Goal: Transaction & Acquisition: Download file/media

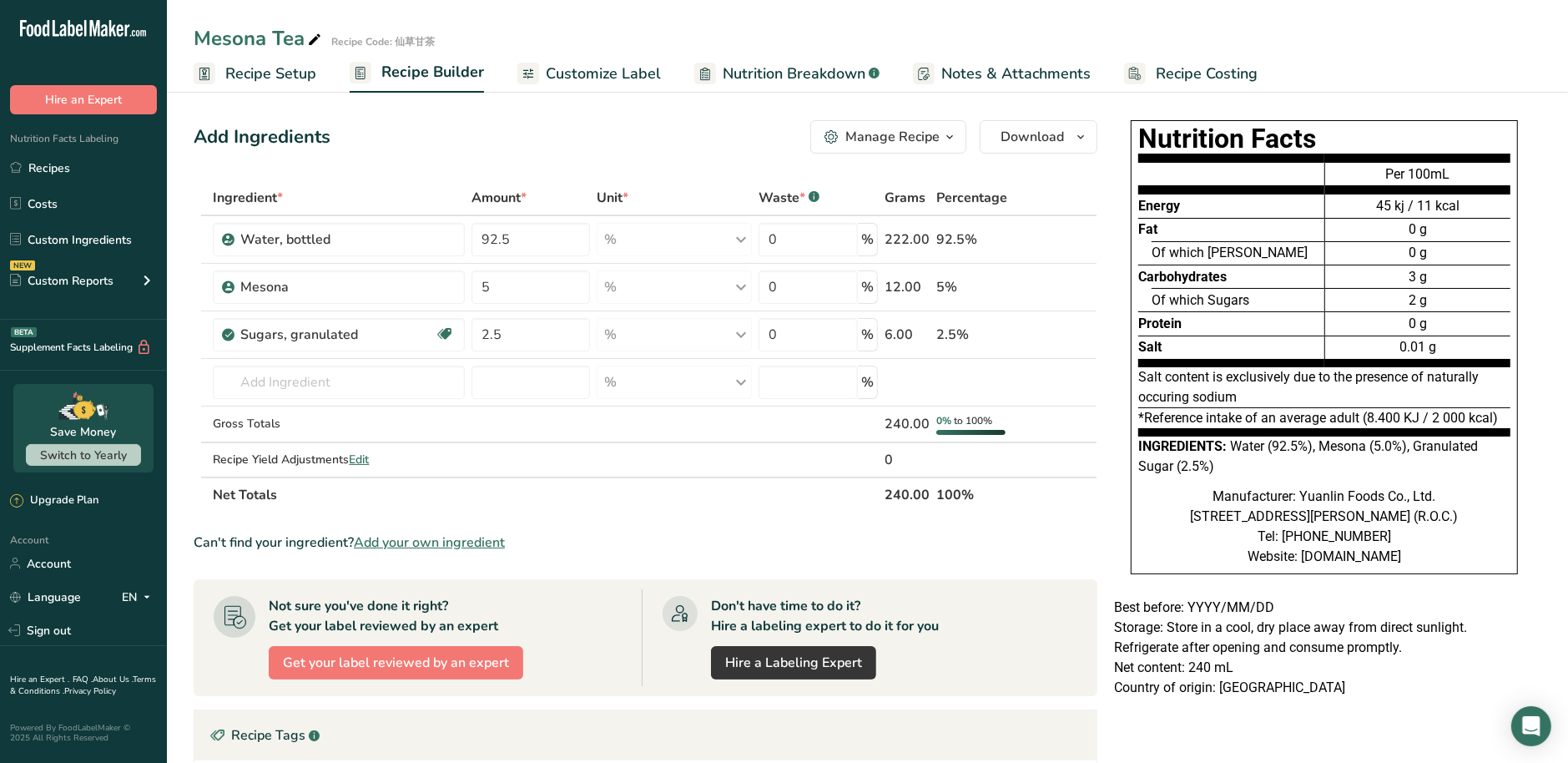
click at [970, 67] on span "Notes & Attachments" at bounding box center [1016, 73] width 150 height 23
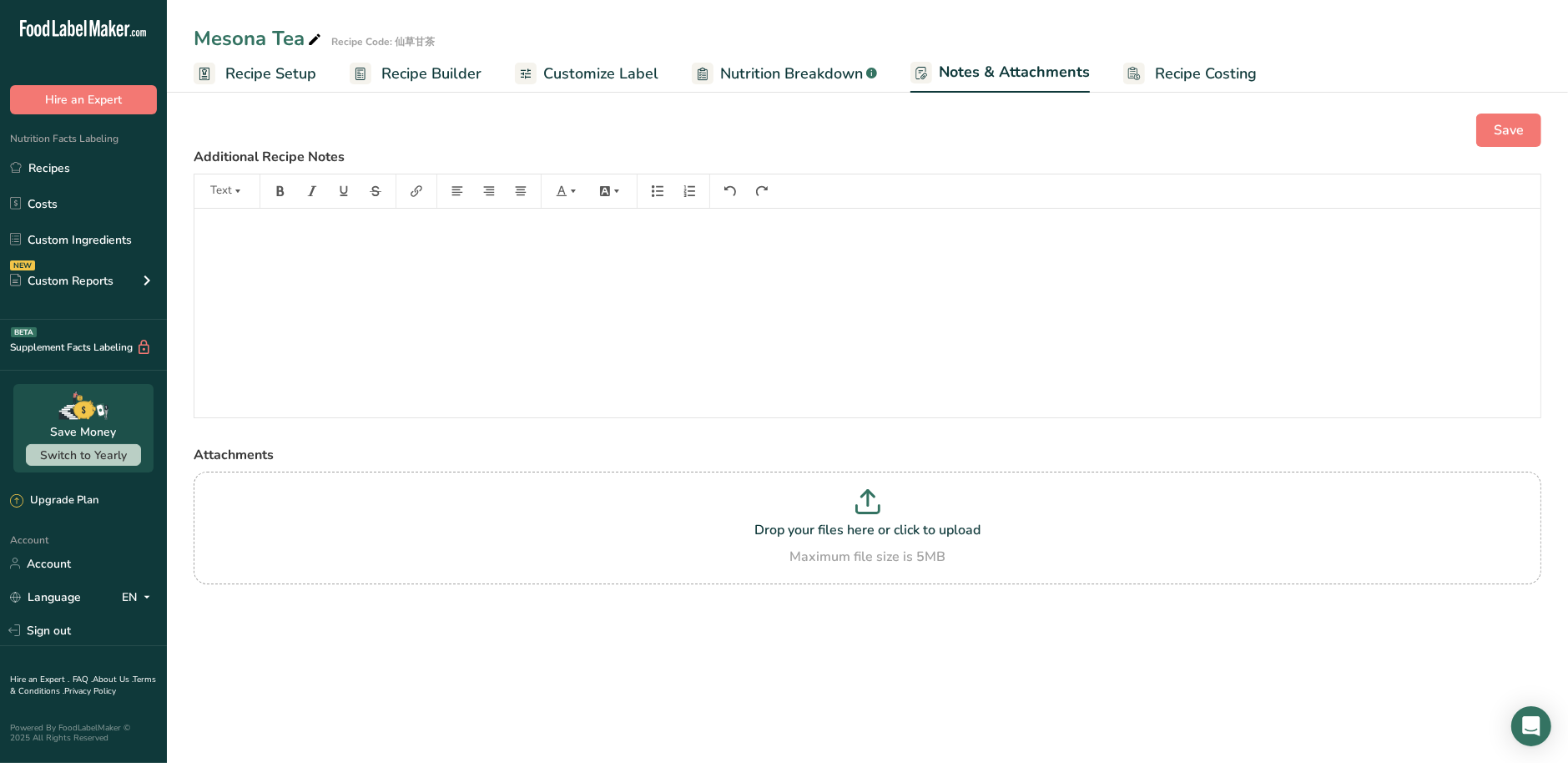
click at [1194, 82] on span "Recipe Costing" at bounding box center [1205, 73] width 102 height 23
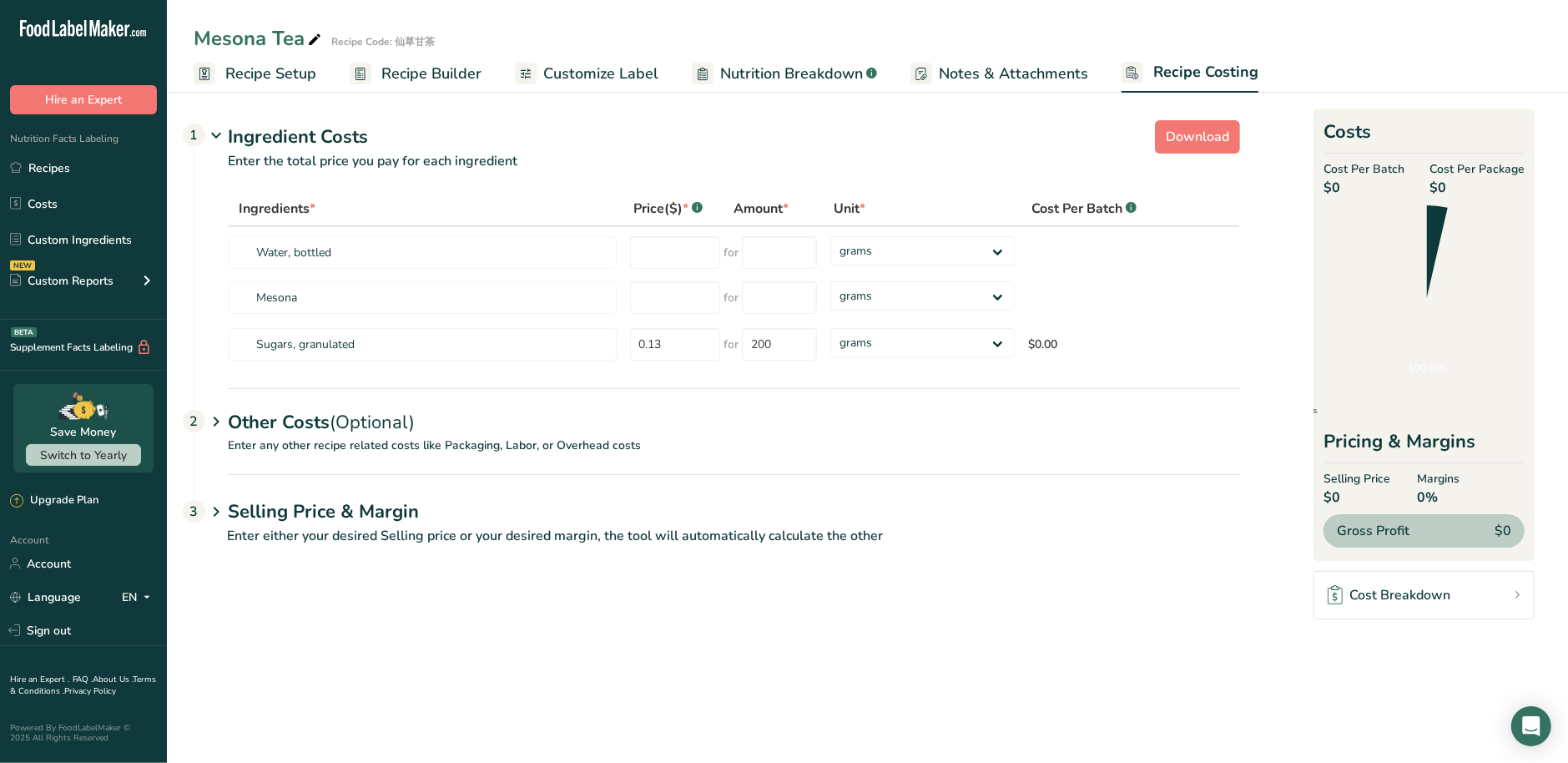
click at [1068, 81] on span "Notes & Attachments" at bounding box center [1014, 73] width 150 height 23
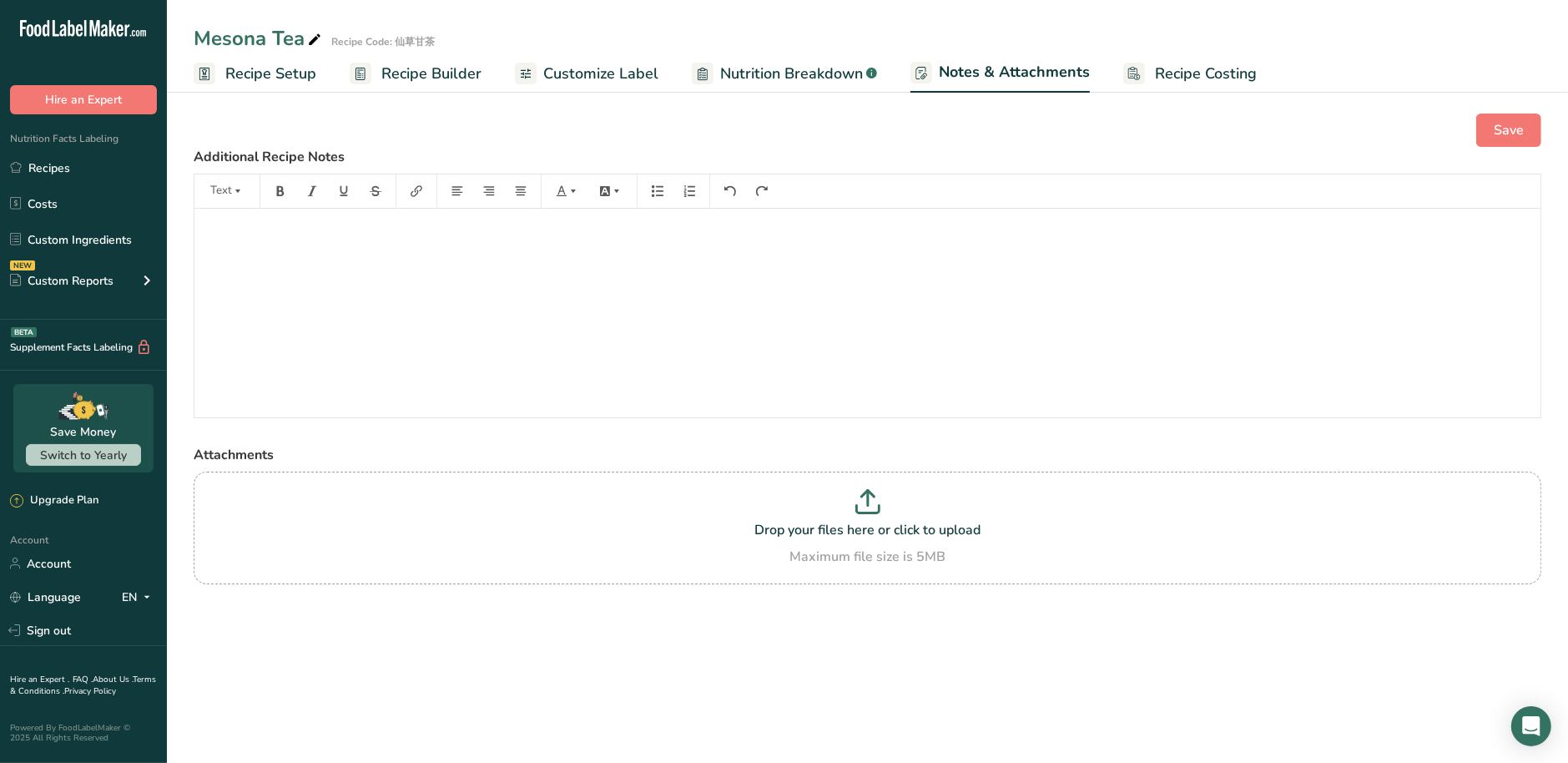
click at [813, 84] on link "Nutrition Breakdown .a-a{fill:#347362;}.b-a{fill:#fff;}" at bounding box center [784, 73] width 185 height 38
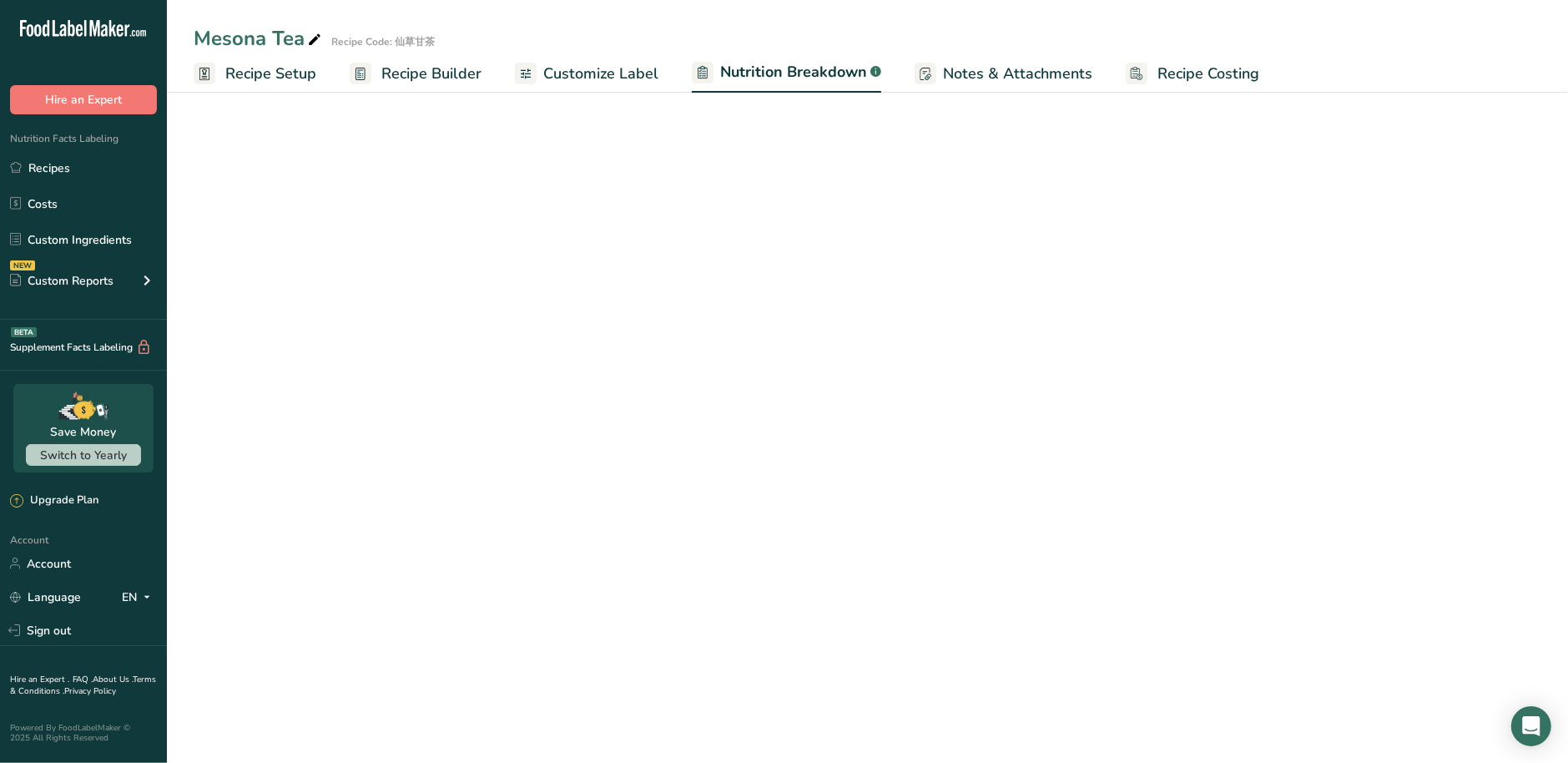
select select "Calories"
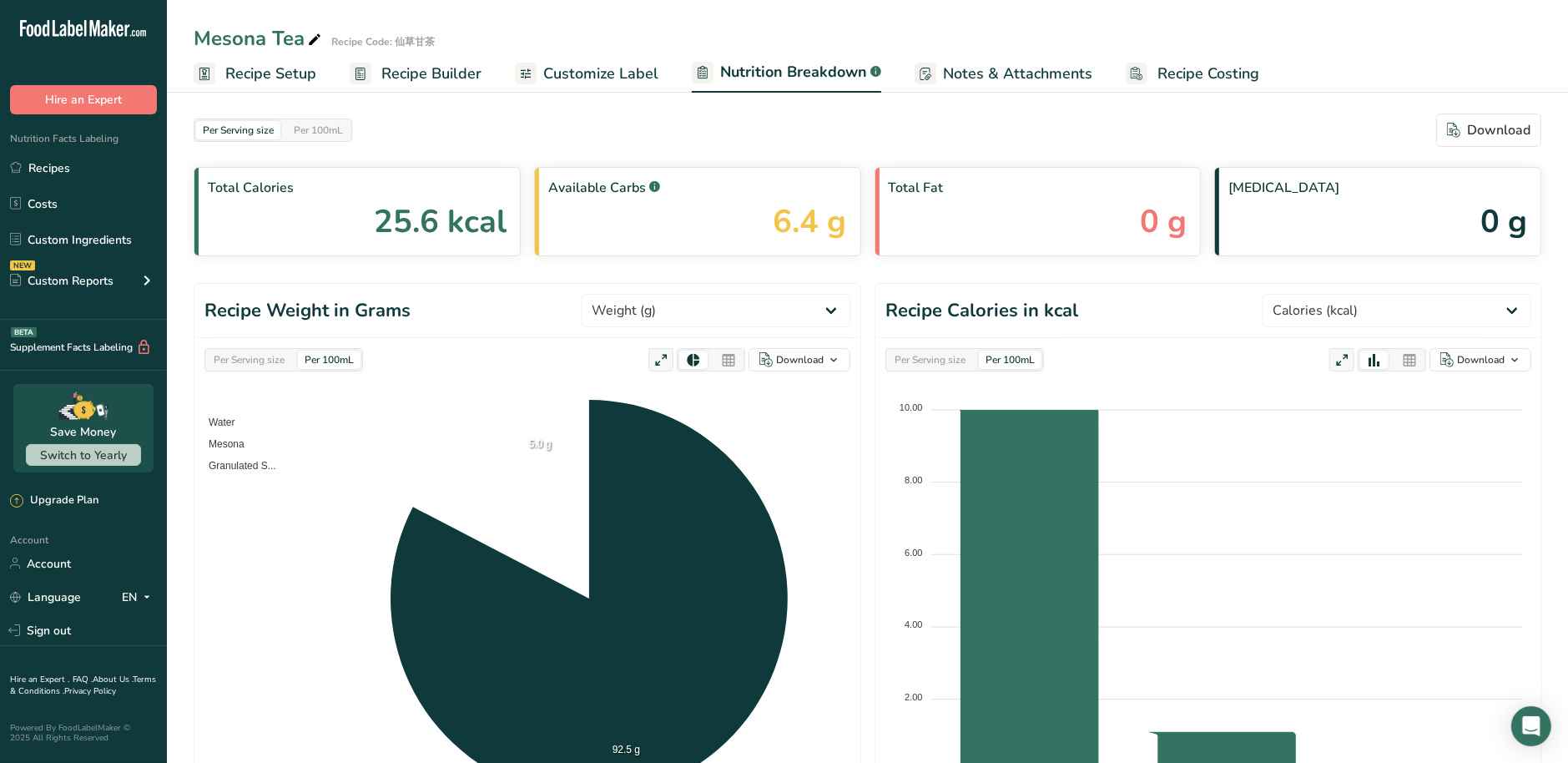
click at [637, 84] on link "Customize Label" at bounding box center [586, 73] width 144 height 38
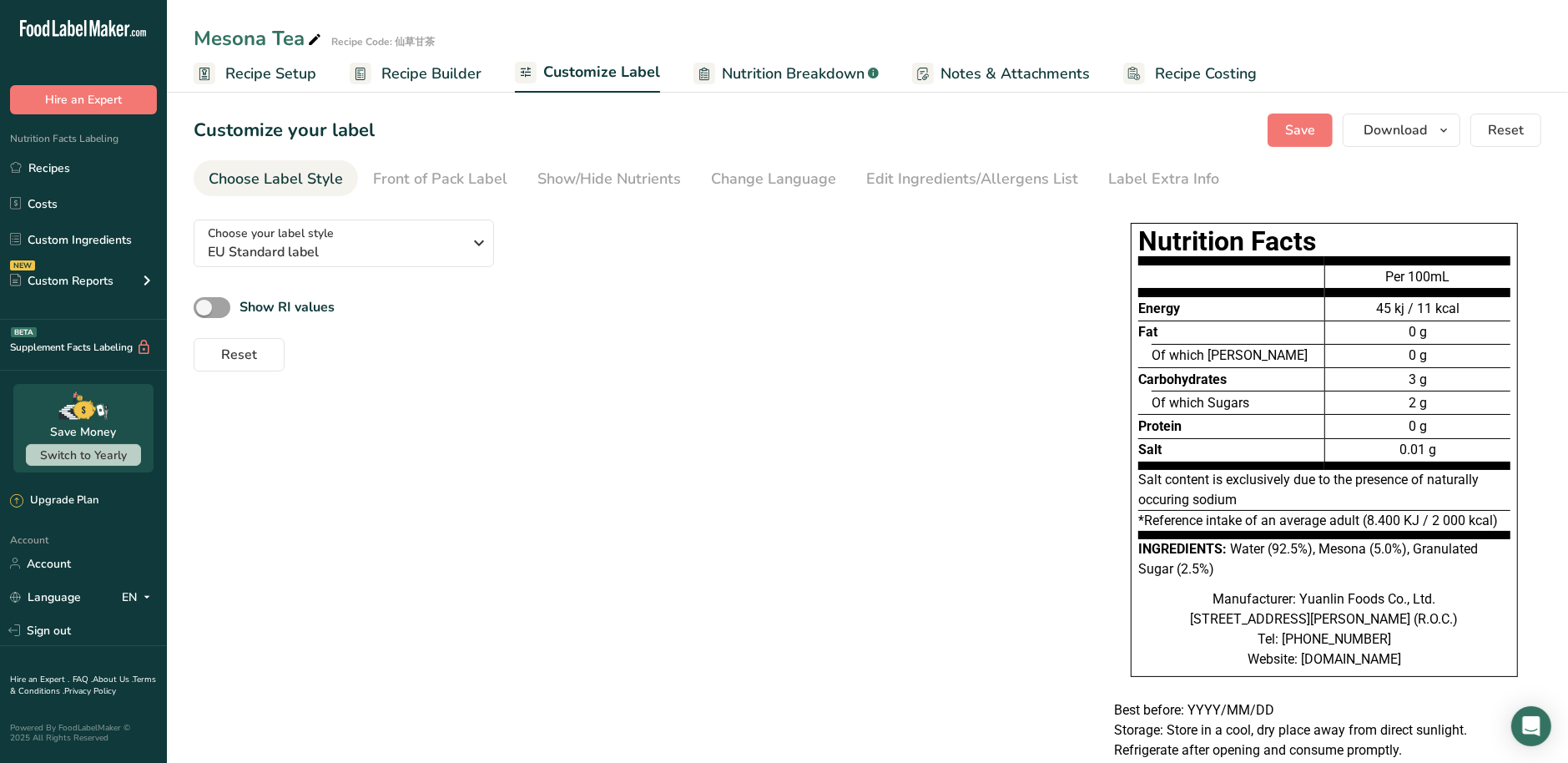
click at [792, 84] on link "Nutrition Breakdown .a-a{fill:#347362;}.b-a{fill:#fff;}" at bounding box center [786, 73] width 185 height 38
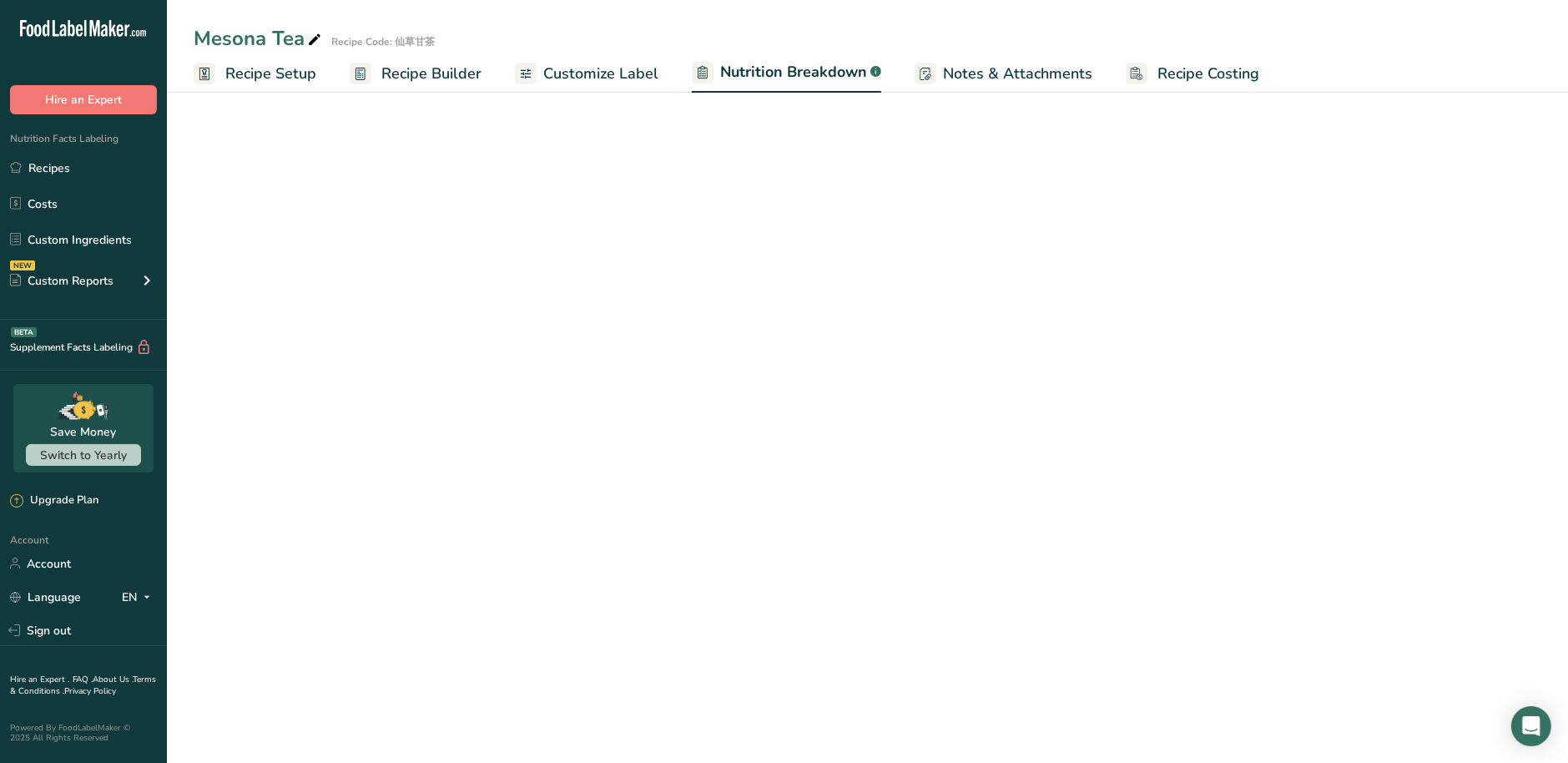
select select "Calories"
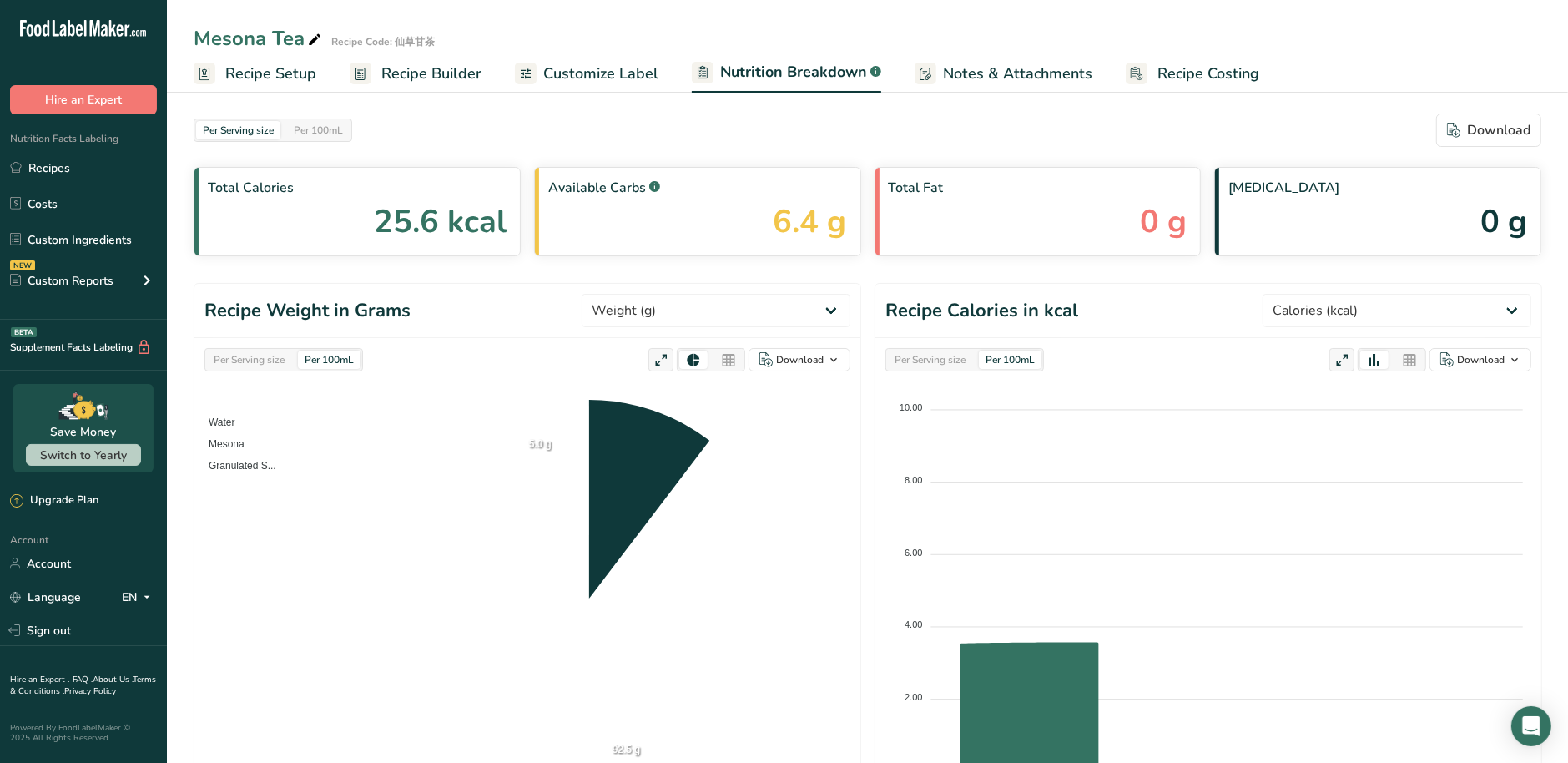
click at [1012, 76] on span "Notes & Attachments" at bounding box center [1018, 73] width 150 height 23
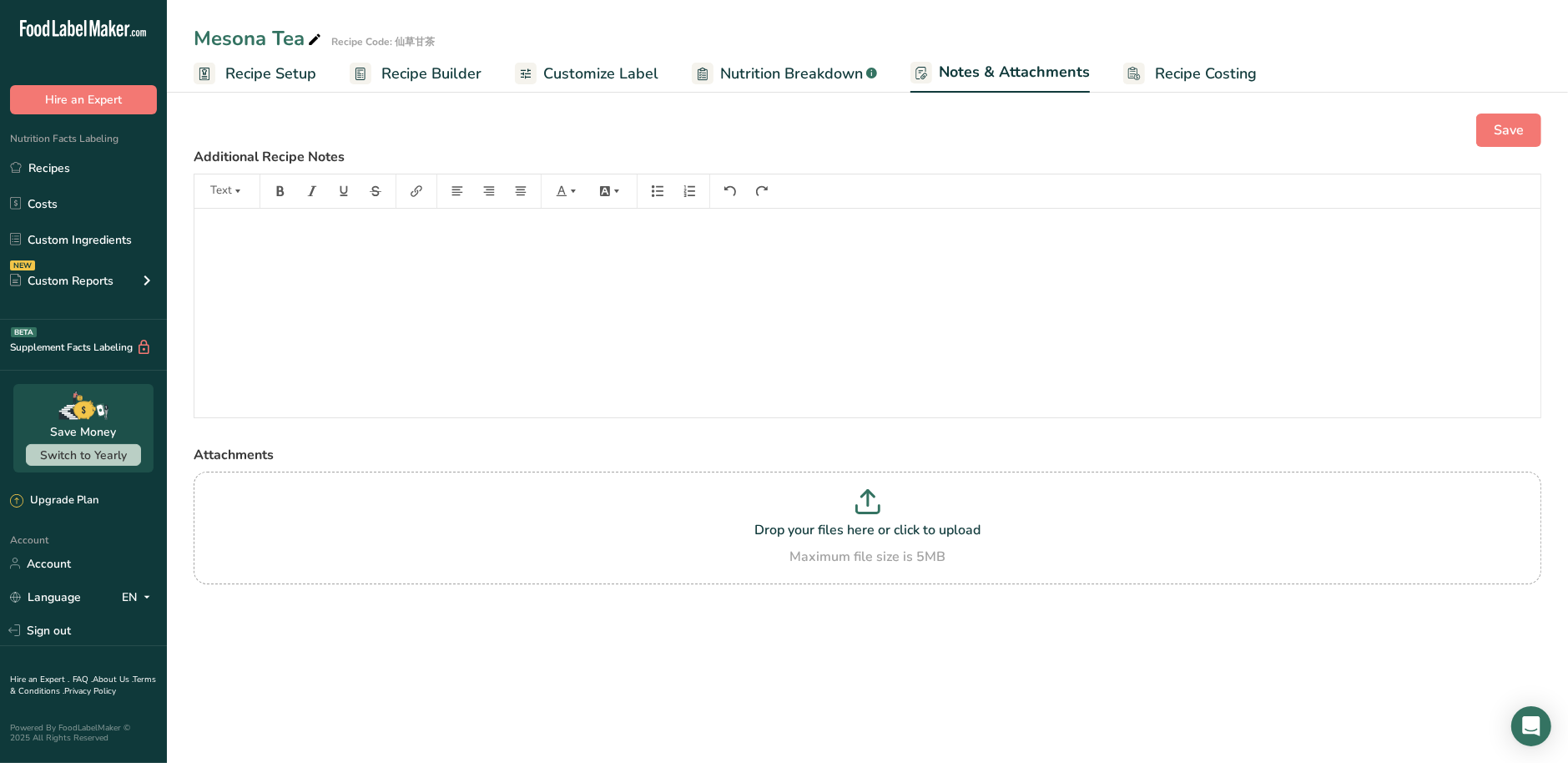
click at [431, 73] on span "Recipe Builder" at bounding box center [431, 73] width 100 height 23
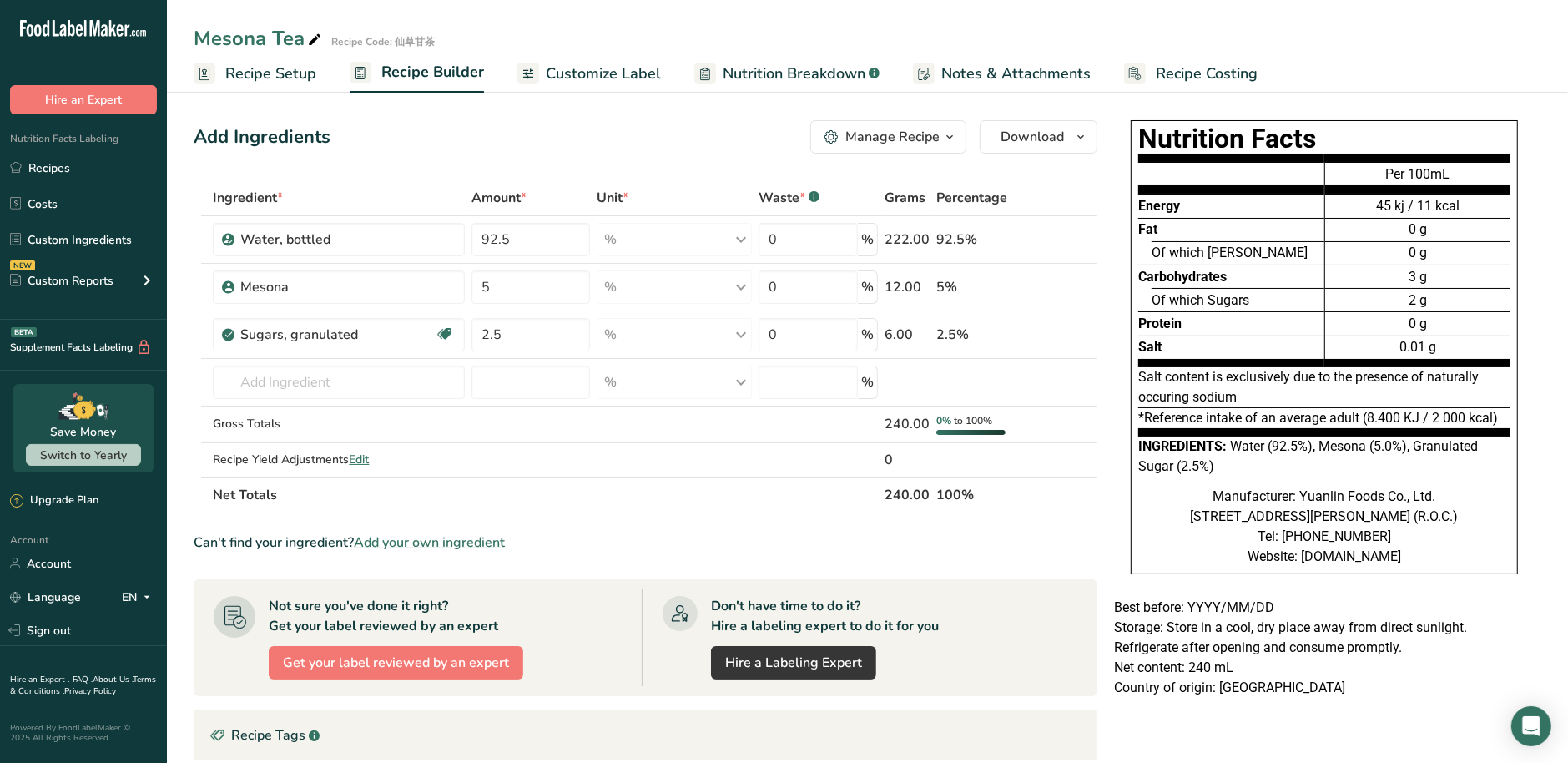
click at [262, 76] on span "Recipe Setup" at bounding box center [271, 73] width 91 height 23
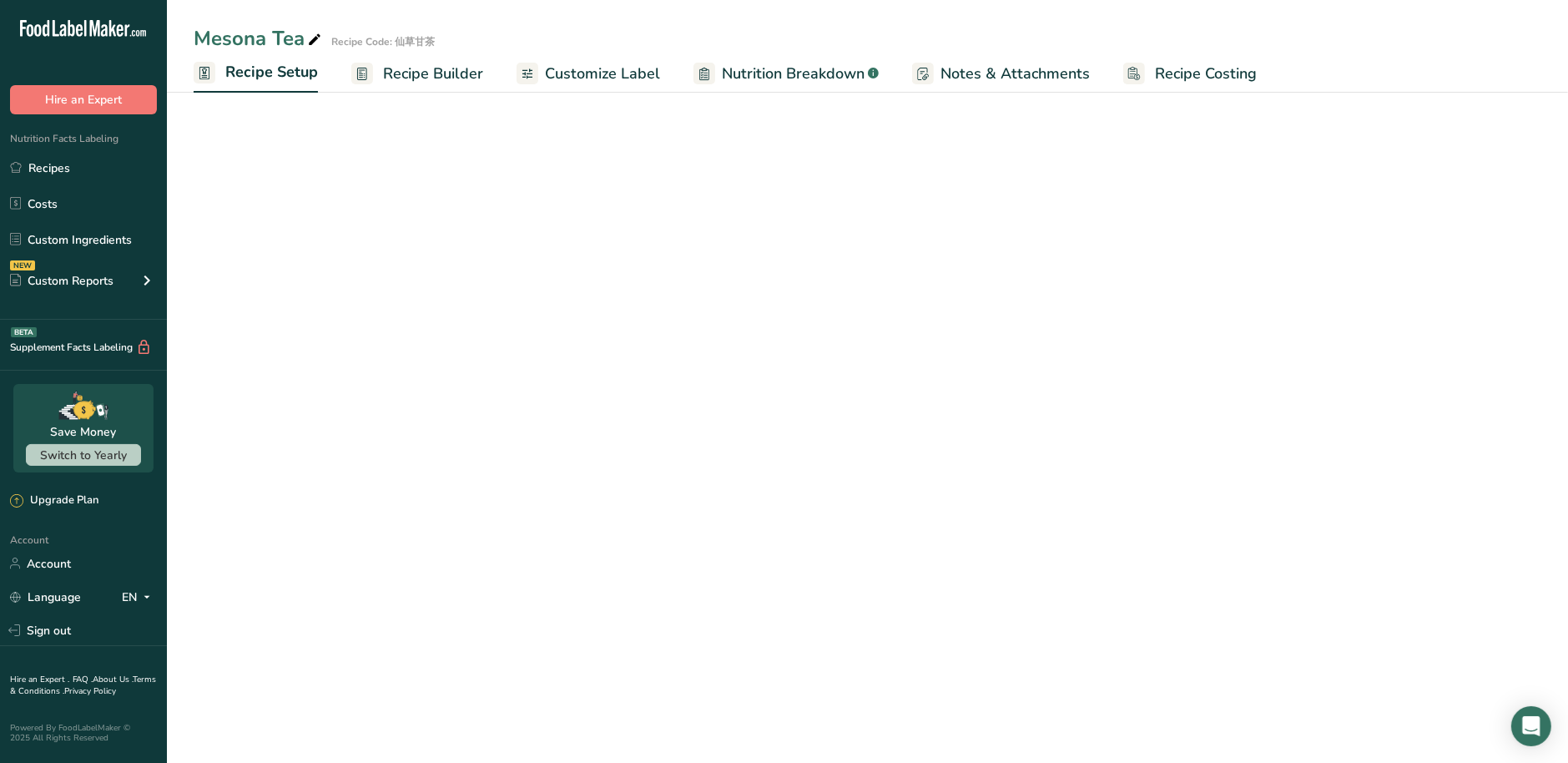
select select "22"
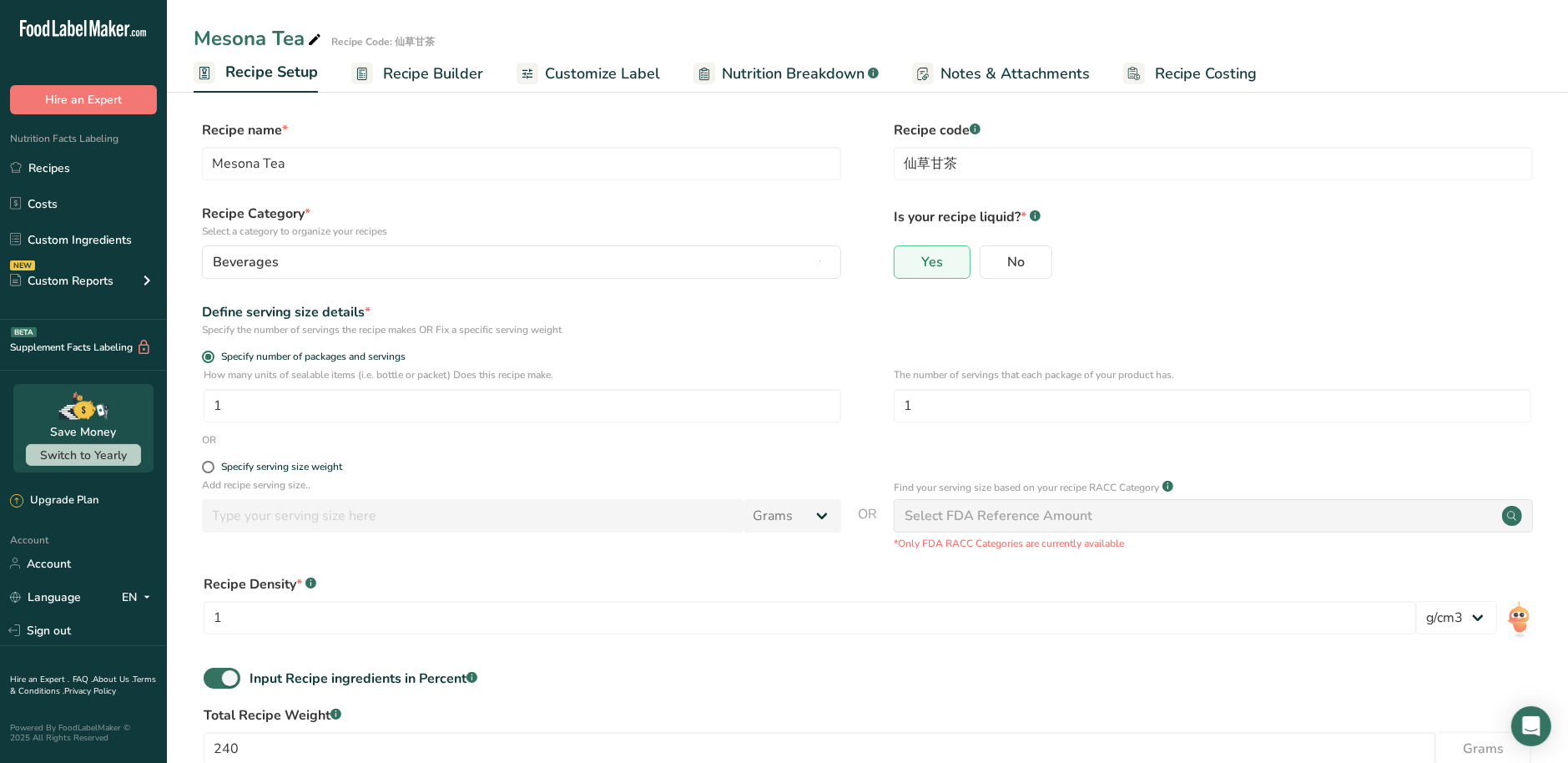
click at [398, 68] on span "Recipe Builder" at bounding box center [432, 73] width 100 height 23
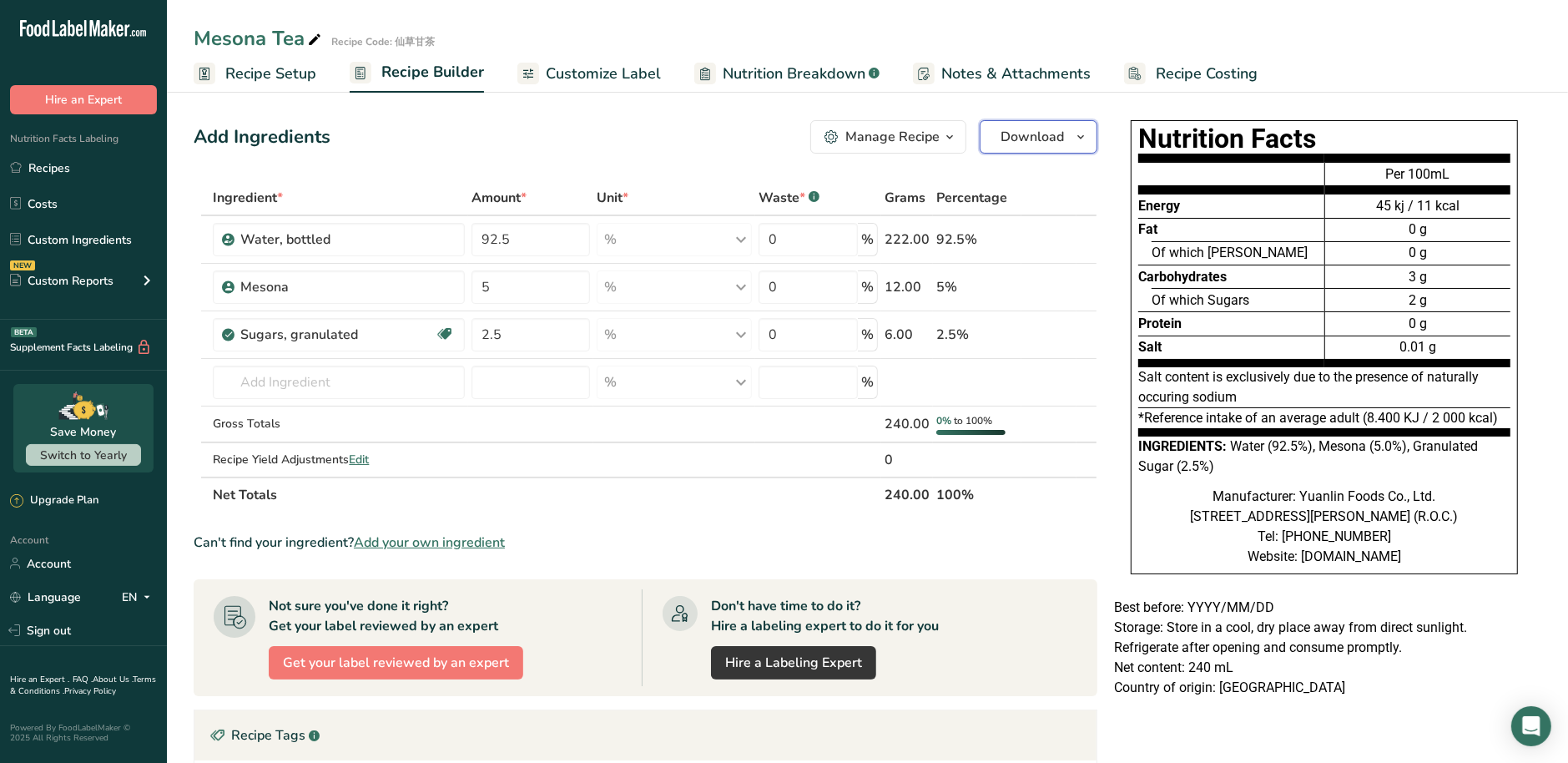
click at [1078, 145] on icon "button" at bounding box center [1080, 137] width 13 height 21
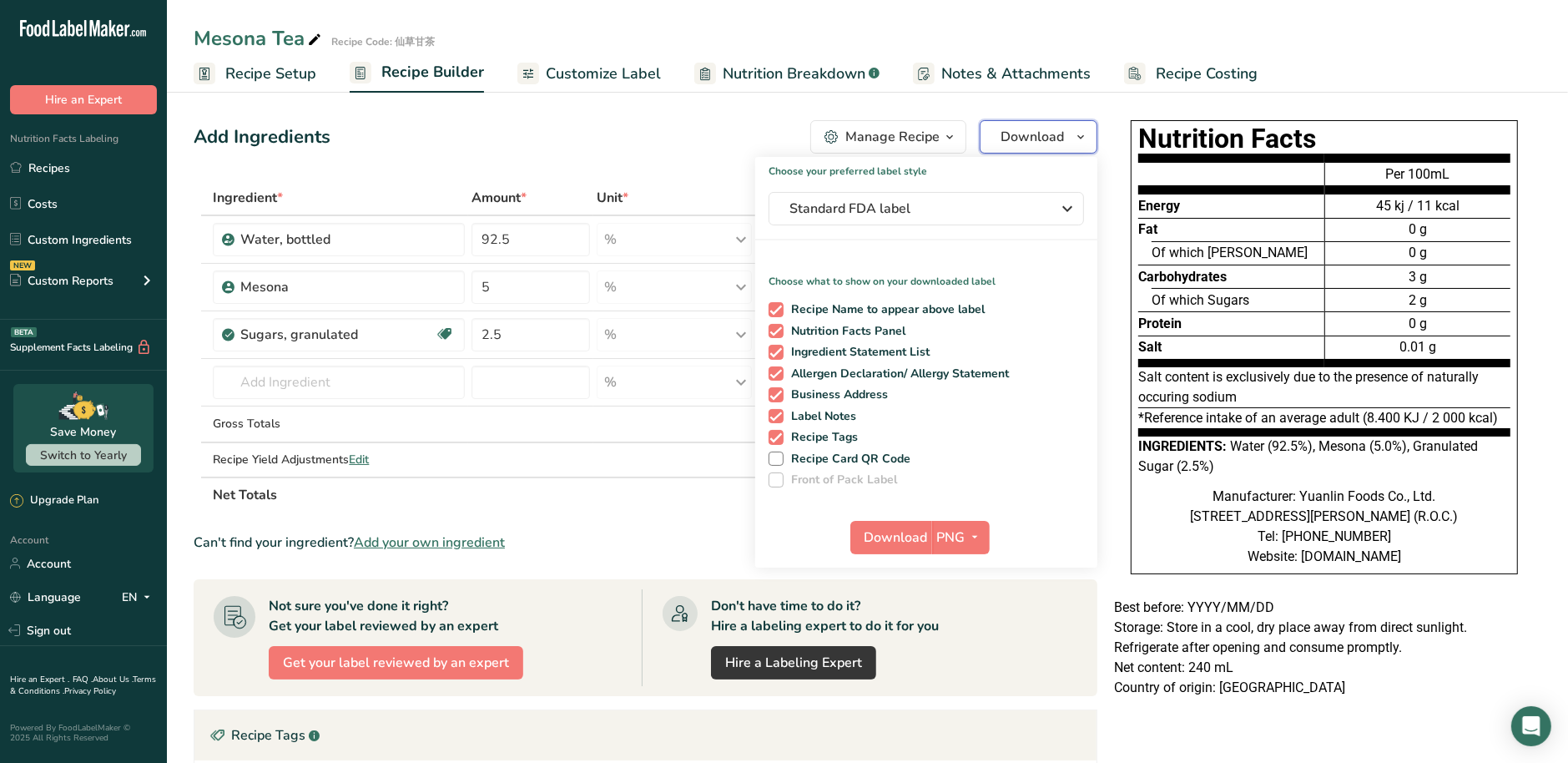
click at [1078, 145] on icon "button" at bounding box center [1080, 137] width 13 height 21
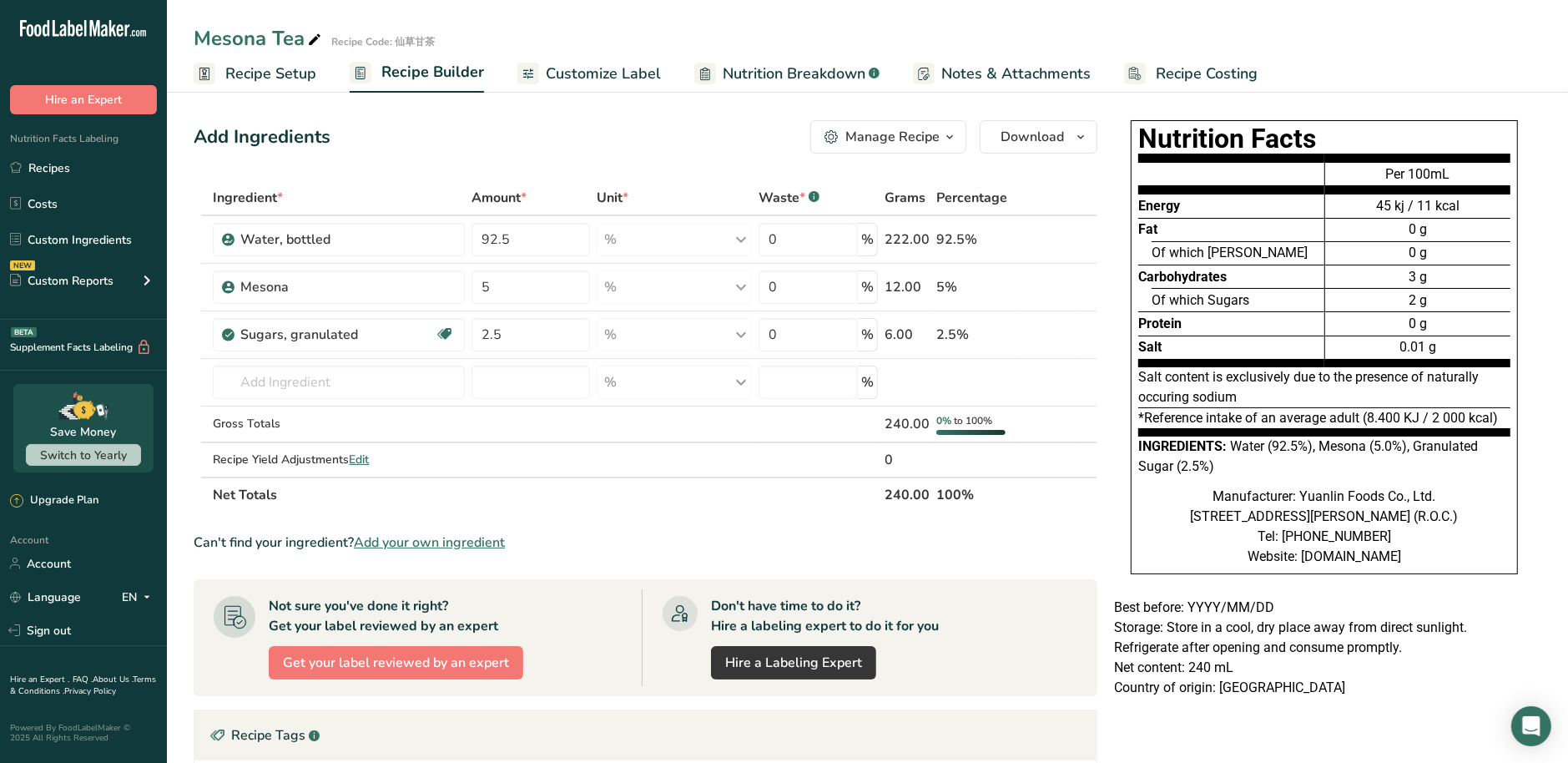
click at [765, 82] on span "Nutrition Breakdown" at bounding box center [794, 73] width 143 height 23
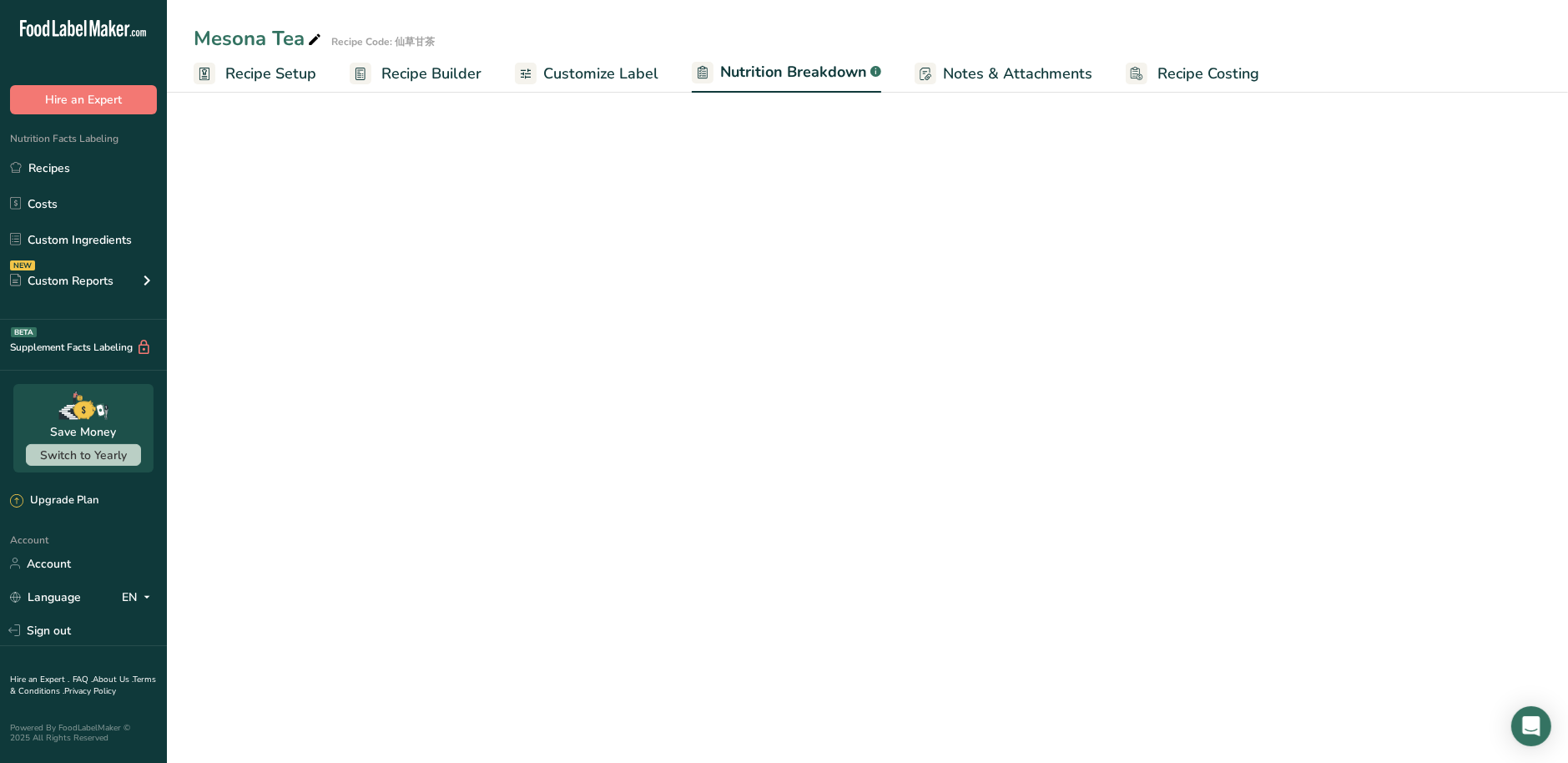
select select "Calories"
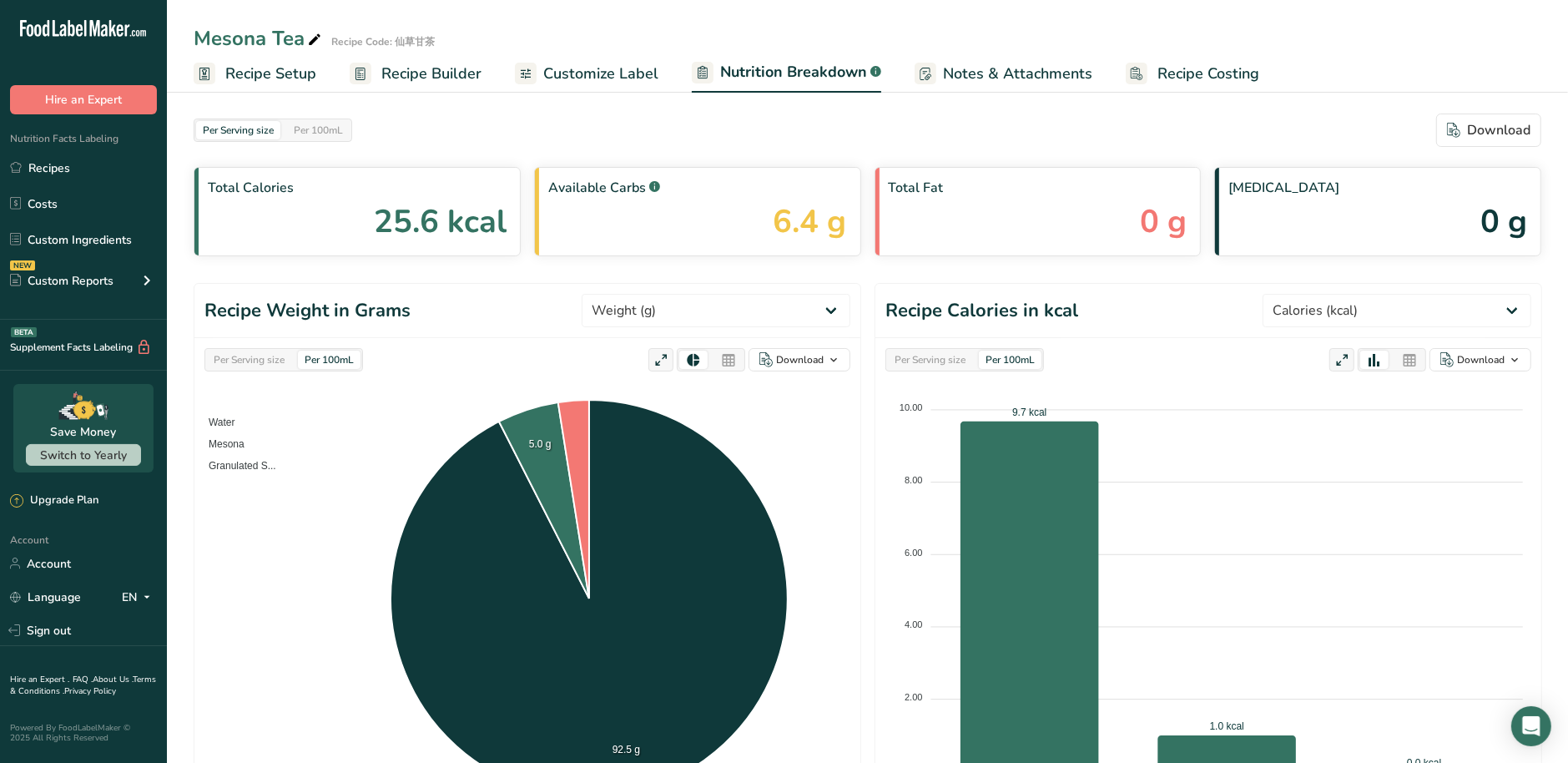
click at [585, 82] on span "Customize Label" at bounding box center [601, 73] width 115 height 23
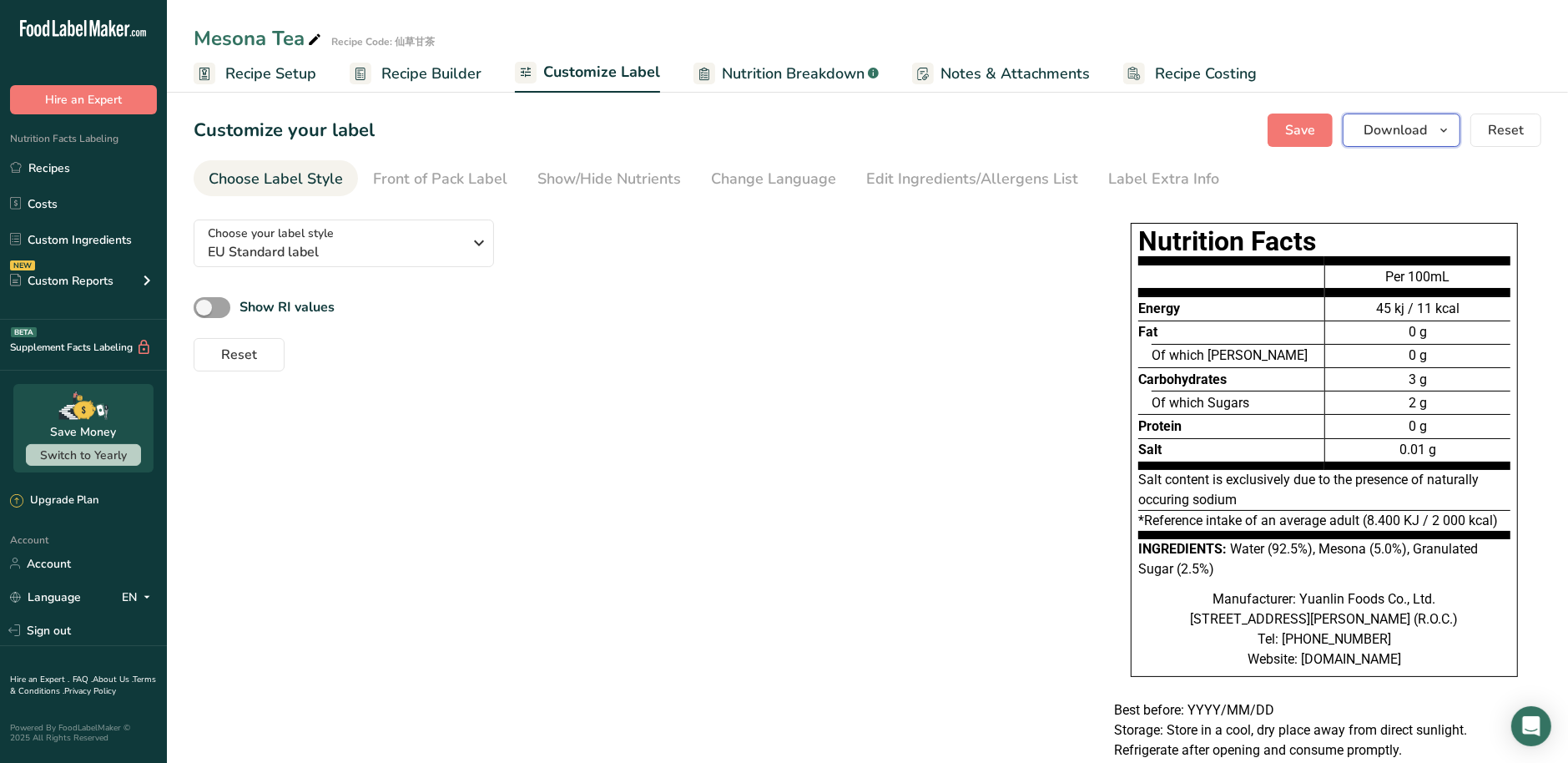
click at [1458, 138] on button "Download" at bounding box center [1401, 130] width 118 height 34
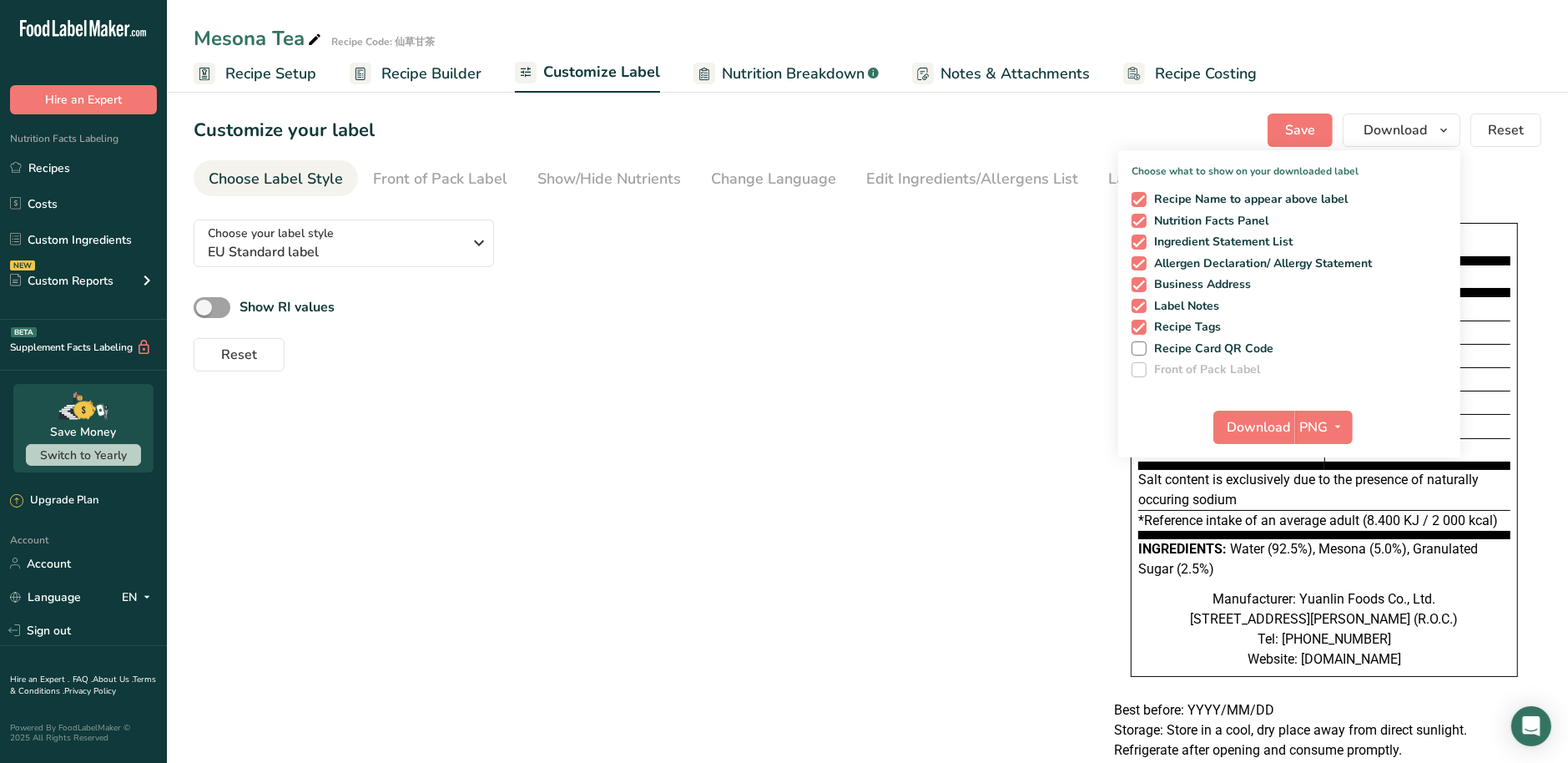
click at [1526, 195] on ul "Choose Label Style Front of Pack Label Show/Hide Nutrients Change Language Manu…" at bounding box center [867, 178] width 1348 height 36
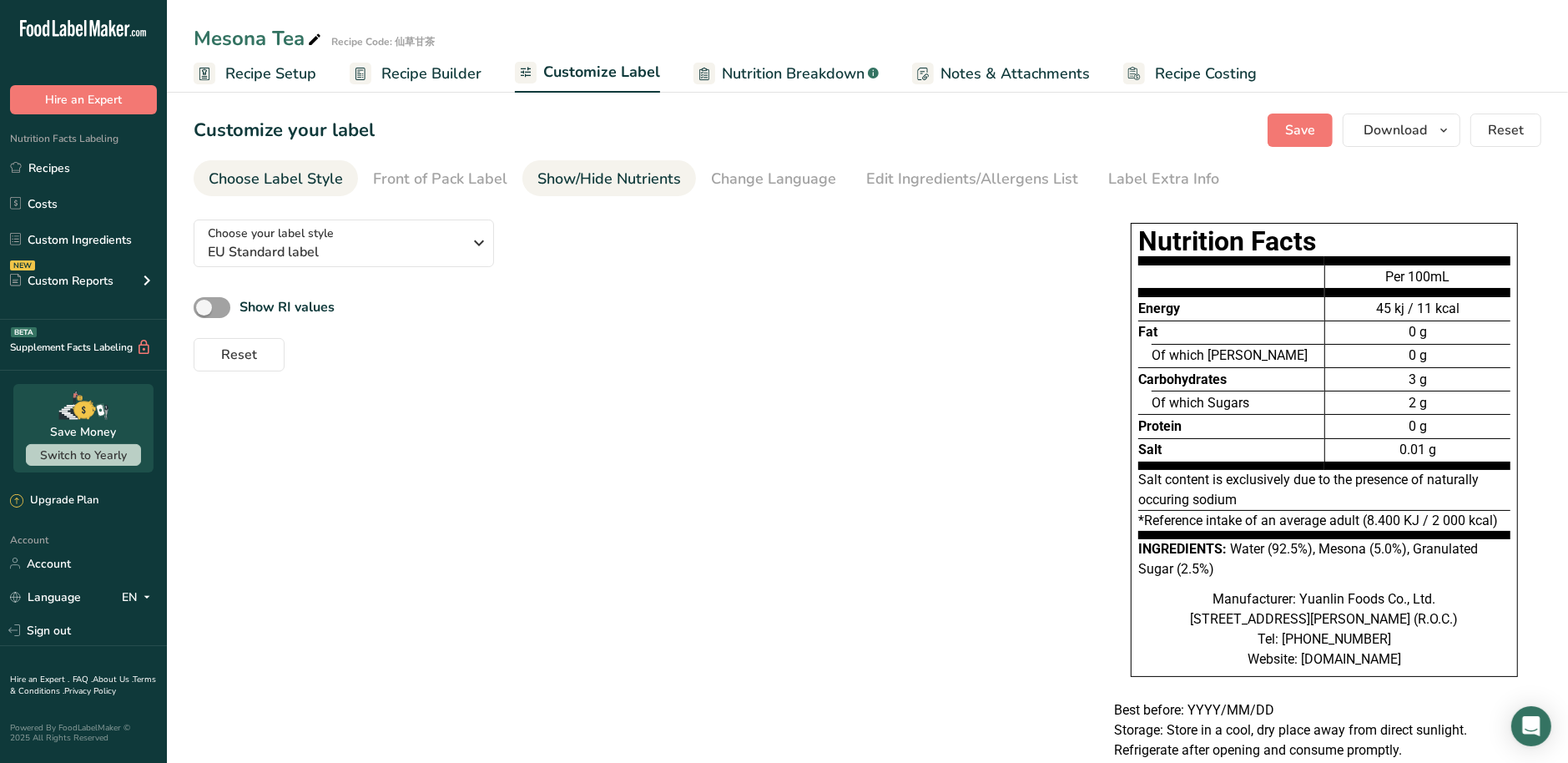
click at [592, 181] on div "Show/Hide Nutrients" at bounding box center [609, 178] width 144 height 23
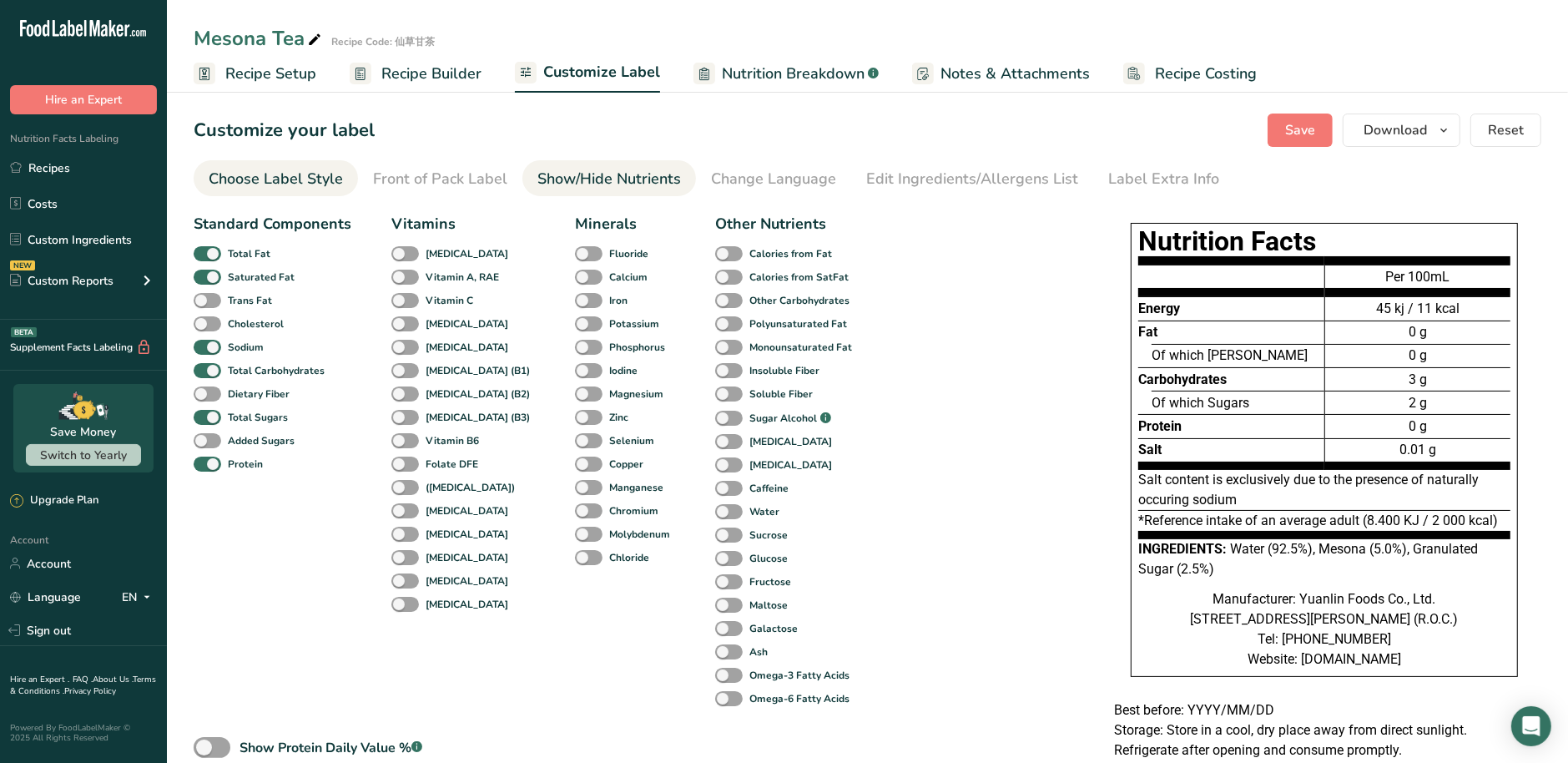
click at [319, 185] on div "Choose Label Style" at bounding box center [276, 178] width 135 height 23
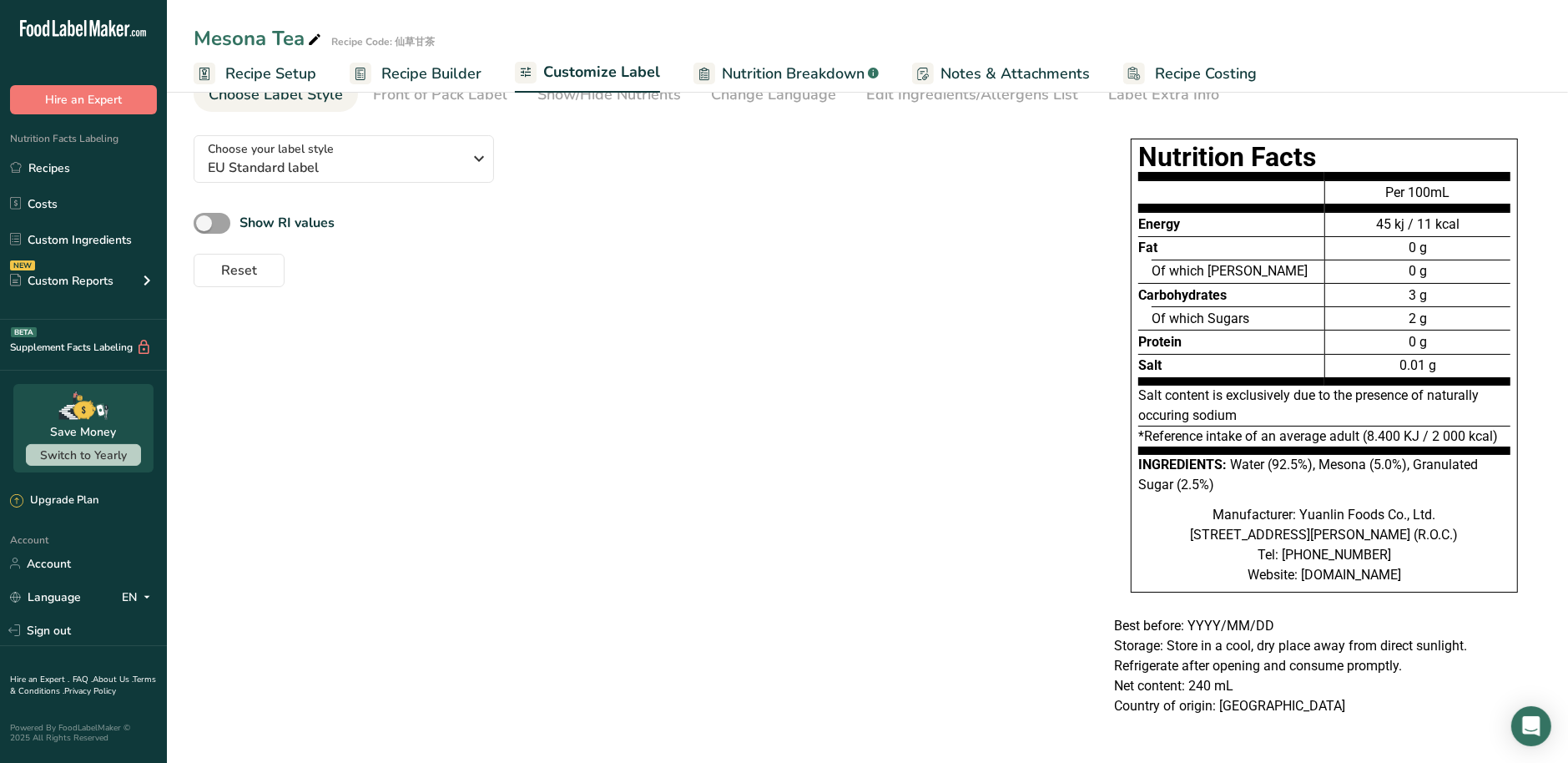
scroll to position [120, 0]
drag, startPoint x: 1314, startPoint y: 109, endPoint x: 1123, endPoint y: 117, distance: 191.2
click at [1123, 132] on div "Nutrition Facts Energy Fat Of which Saturates Carbohydrates Of which Sugars Pro…" at bounding box center [1324, 374] width 434 height 484
copy h1 "Nutrition Facts"
click at [956, 589] on div "Choose your label style EU Standard label USA (FDA) Standard FDA label Tabular …" at bounding box center [867, 429] width 1348 height 614
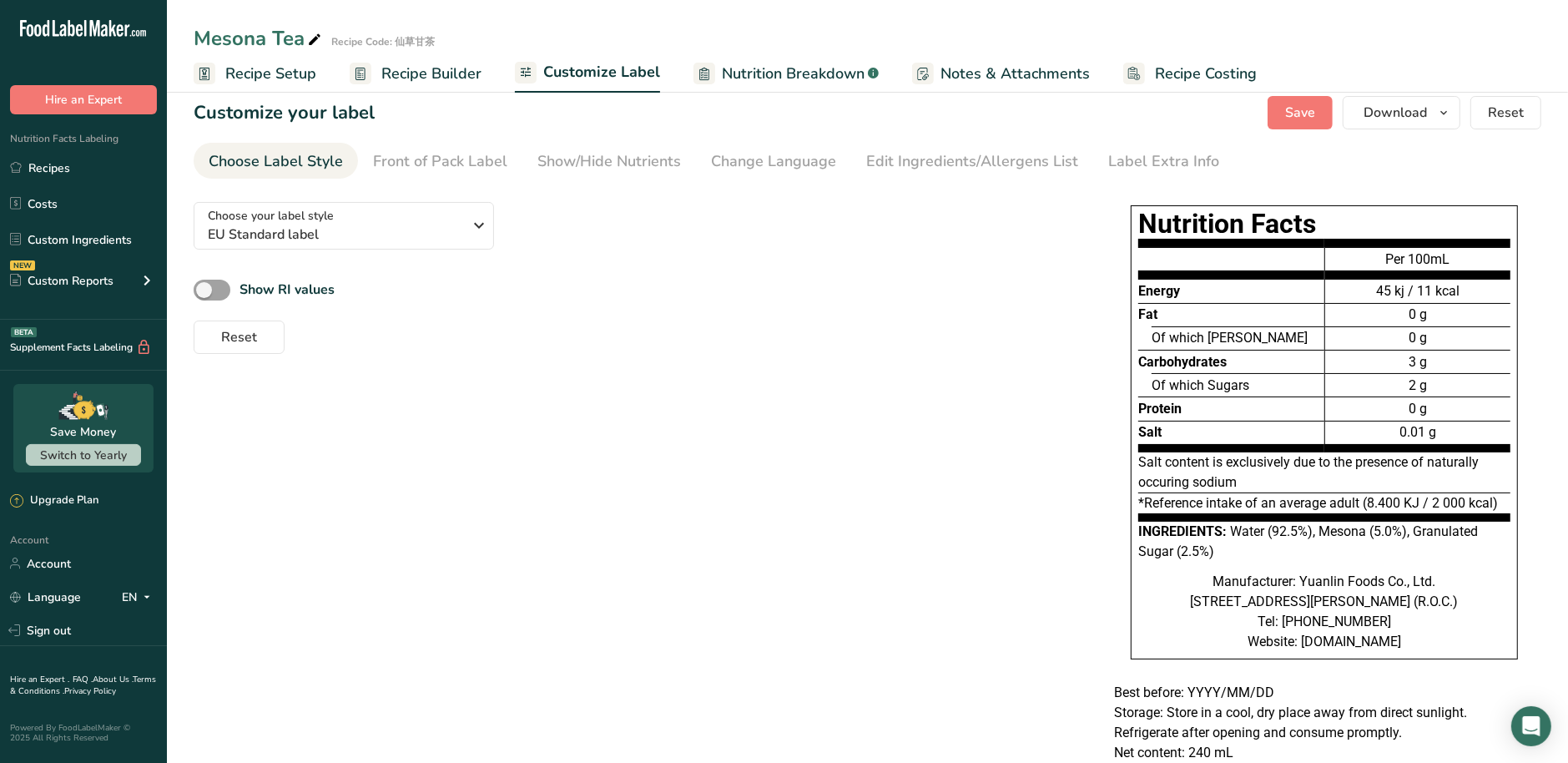
scroll to position [0, 0]
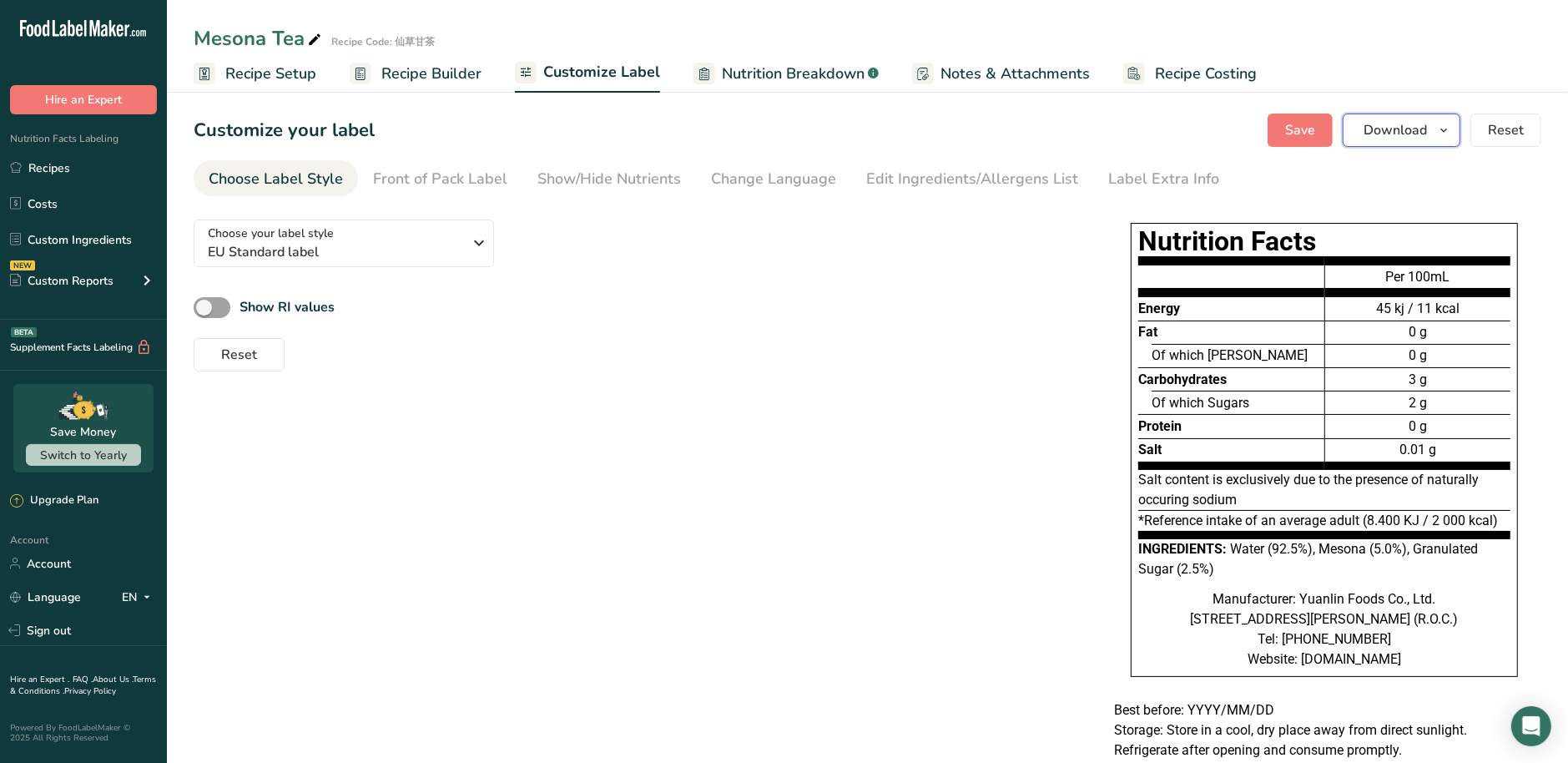
click at [1417, 138] on span "Download" at bounding box center [1395, 130] width 63 height 20
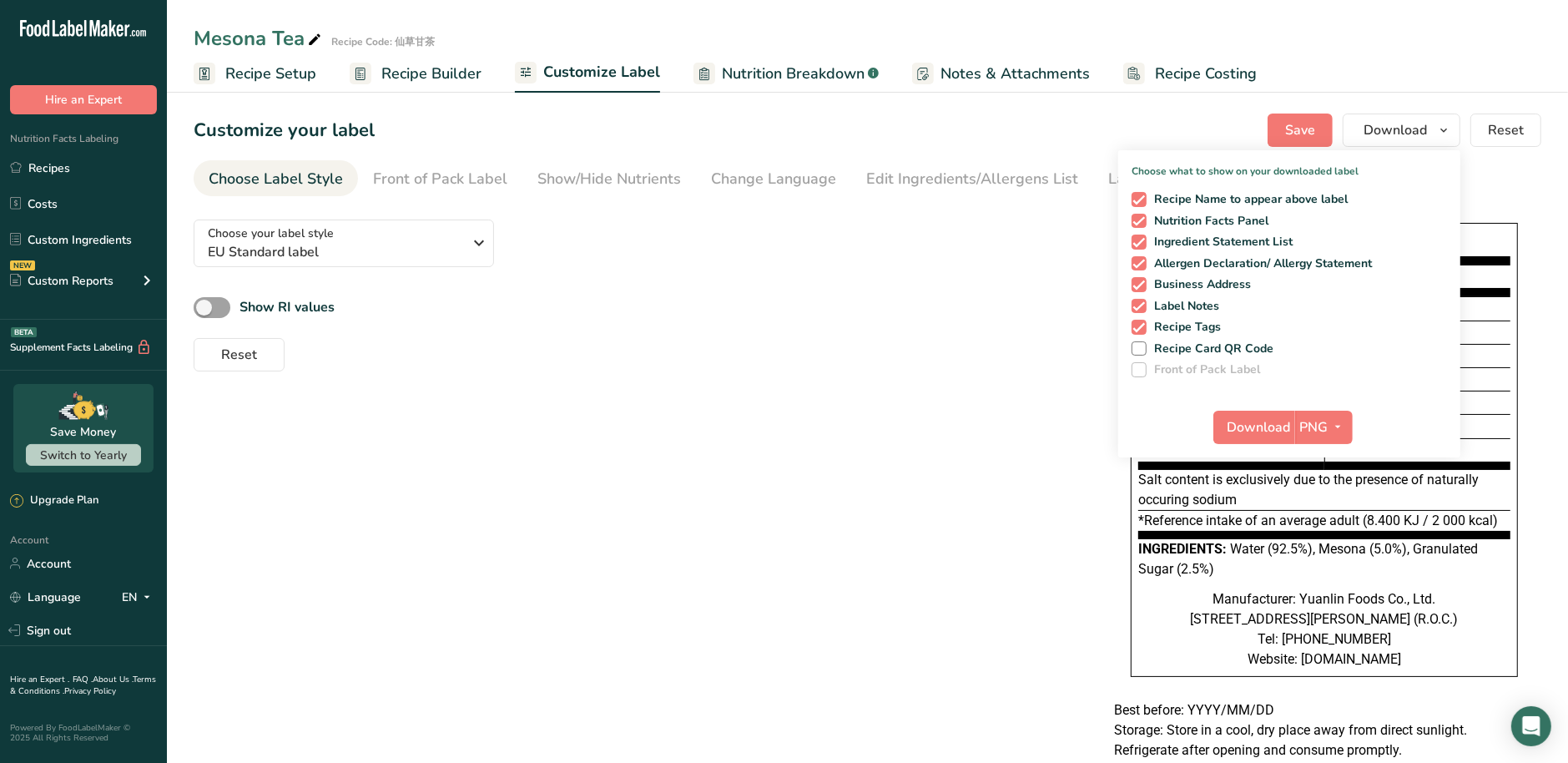
click at [890, 495] on div "Choose your label style EU Standard label USA (FDA) Standard FDA label Tabular …" at bounding box center [867, 513] width 1348 height 614
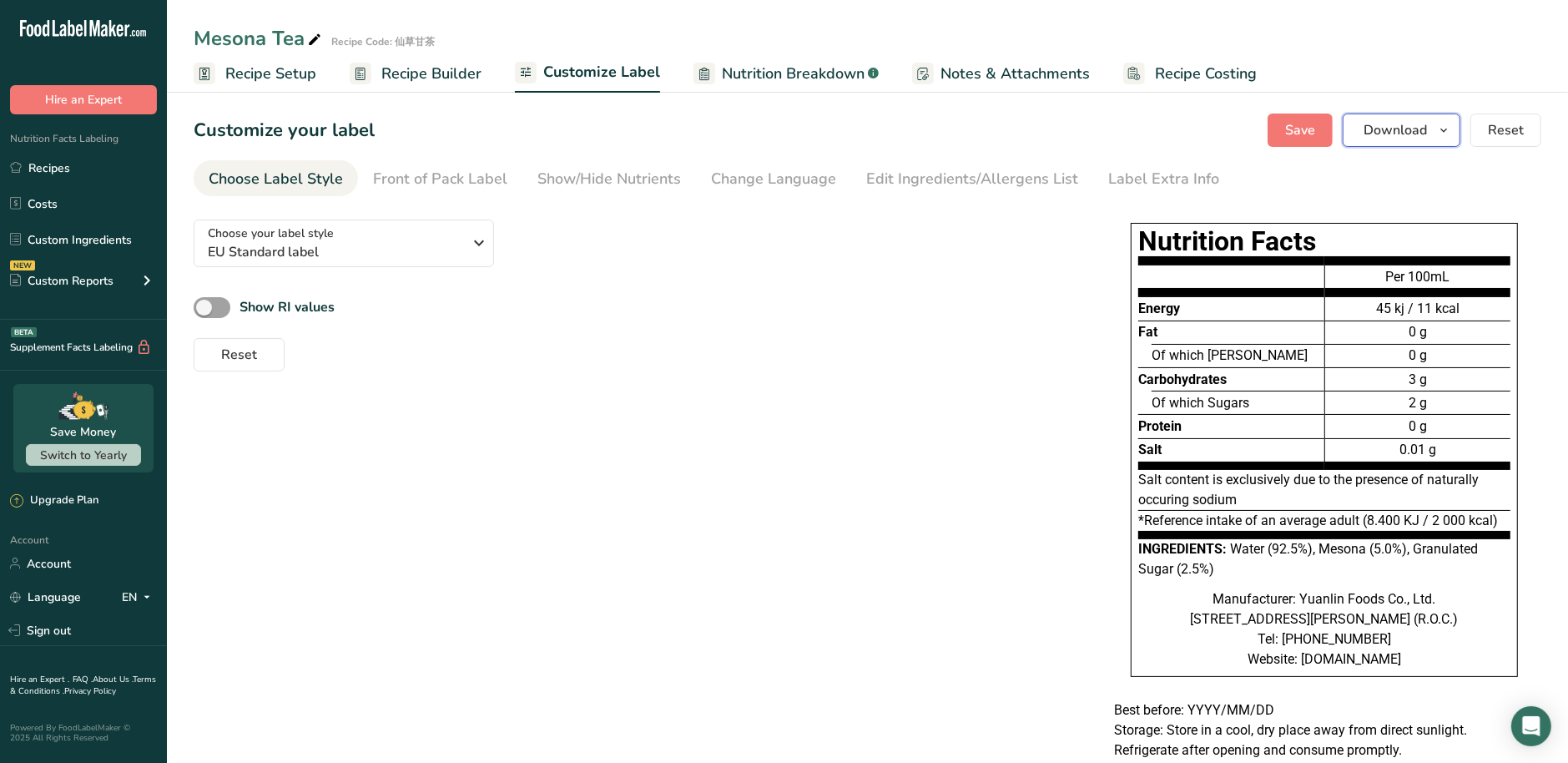
click at [1396, 137] on span "Download" at bounding box center [1395, 130] width 63 height 20
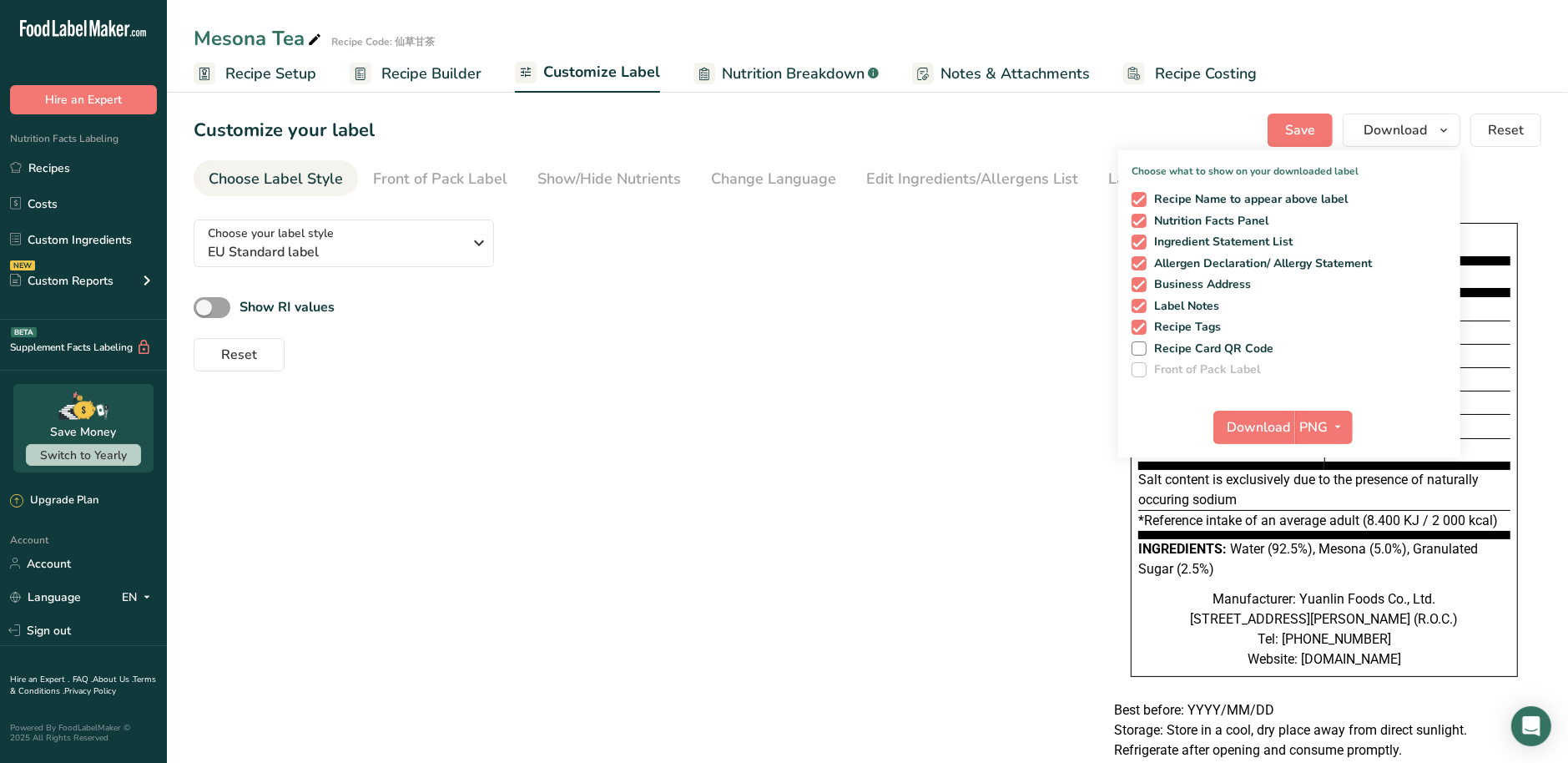
drag, startPoint x: 1192, startPoint y: 136, endPoint x: 1211, endPoint y: 135, distance: 19.0
click at [1196, 136] on div "Customize your label Save Download Choose what to show on your downloaded label…" at bounding box center [867, 130] width 1348 height 34
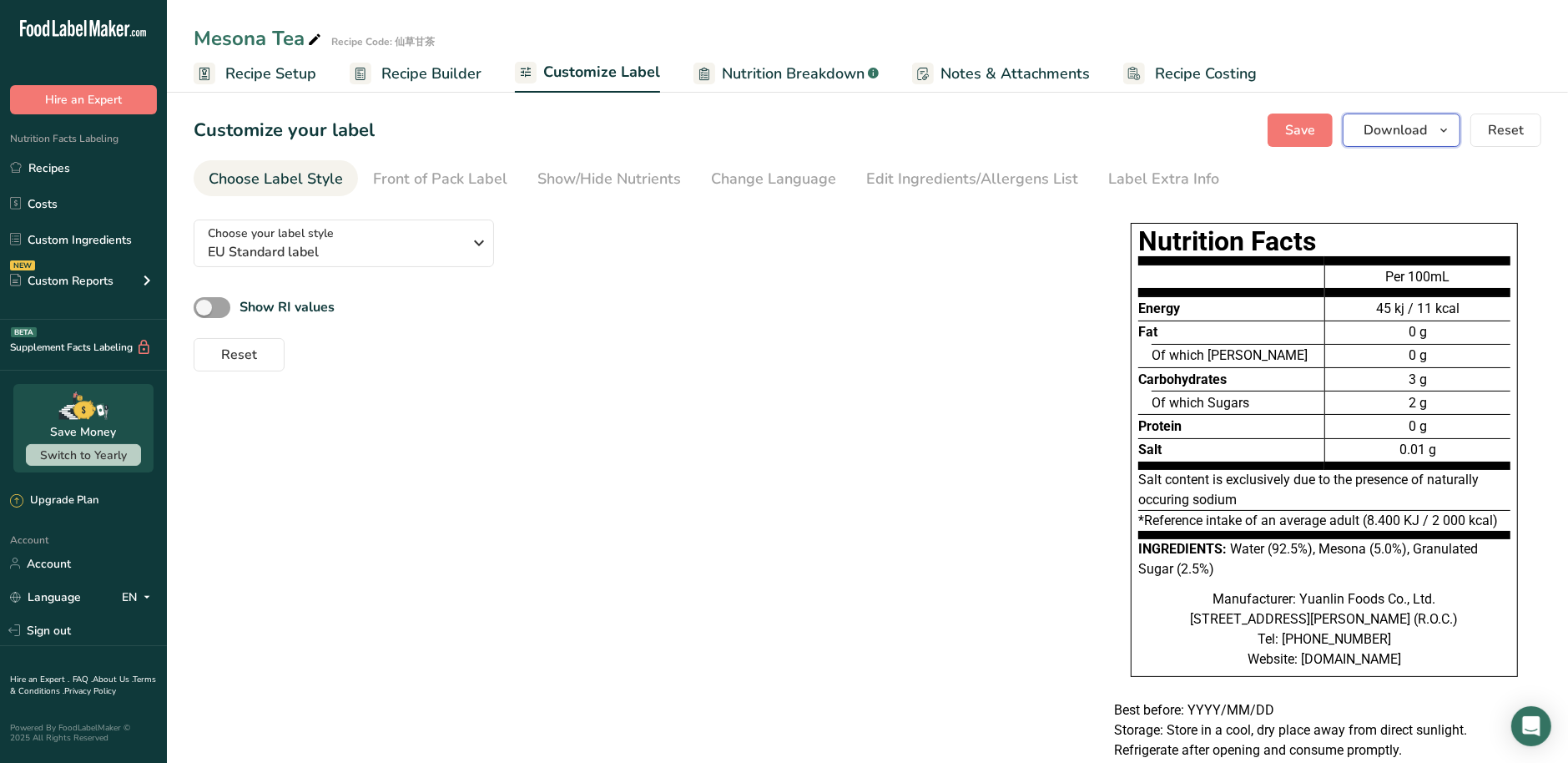
click at [1417, 141] on button "Download" at bounding box center [1401, 130] width 118 height 34
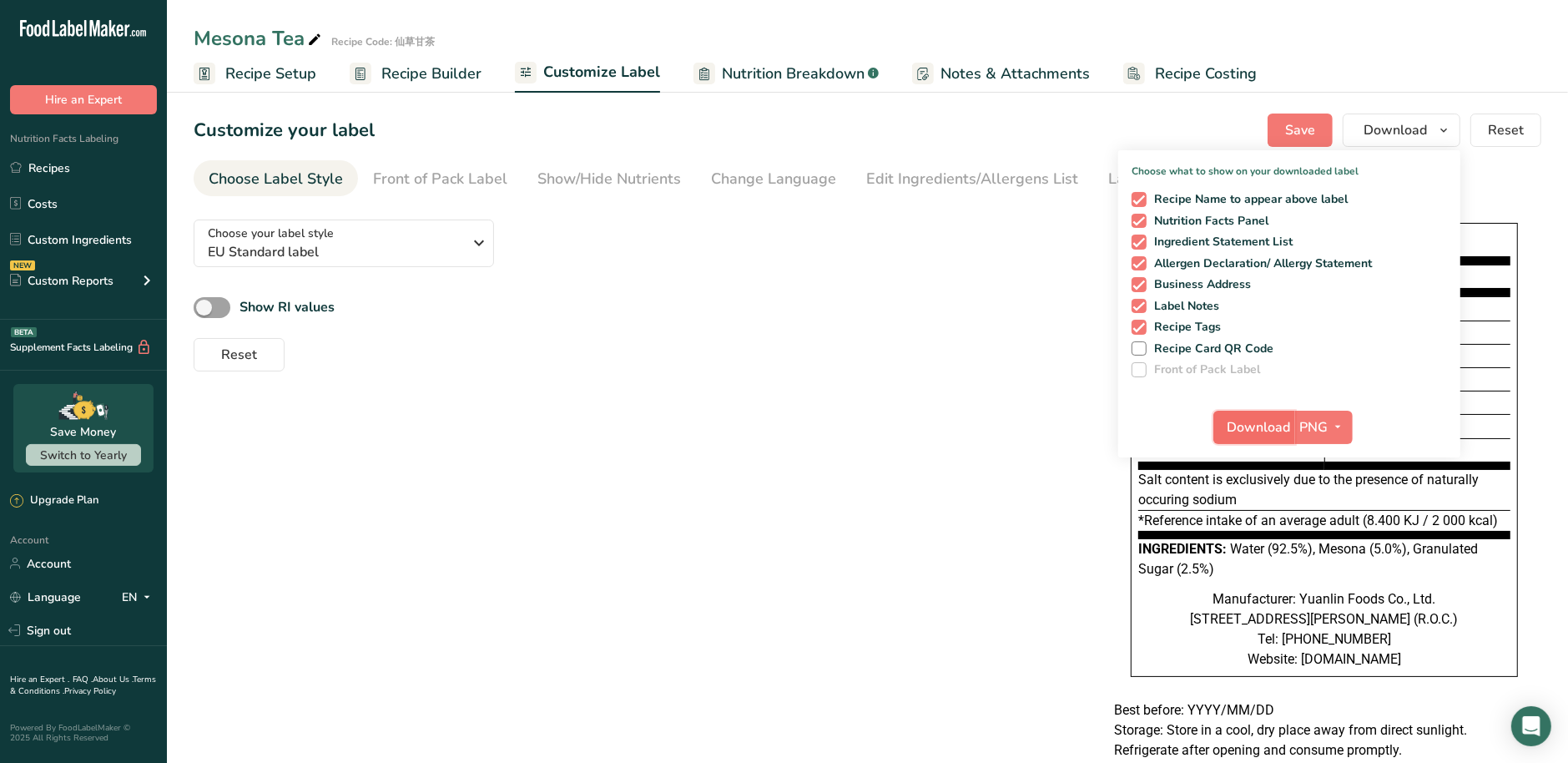
click at [1269, 431] on span "Download" at bounding box center [1258, 427] width 63 height 20
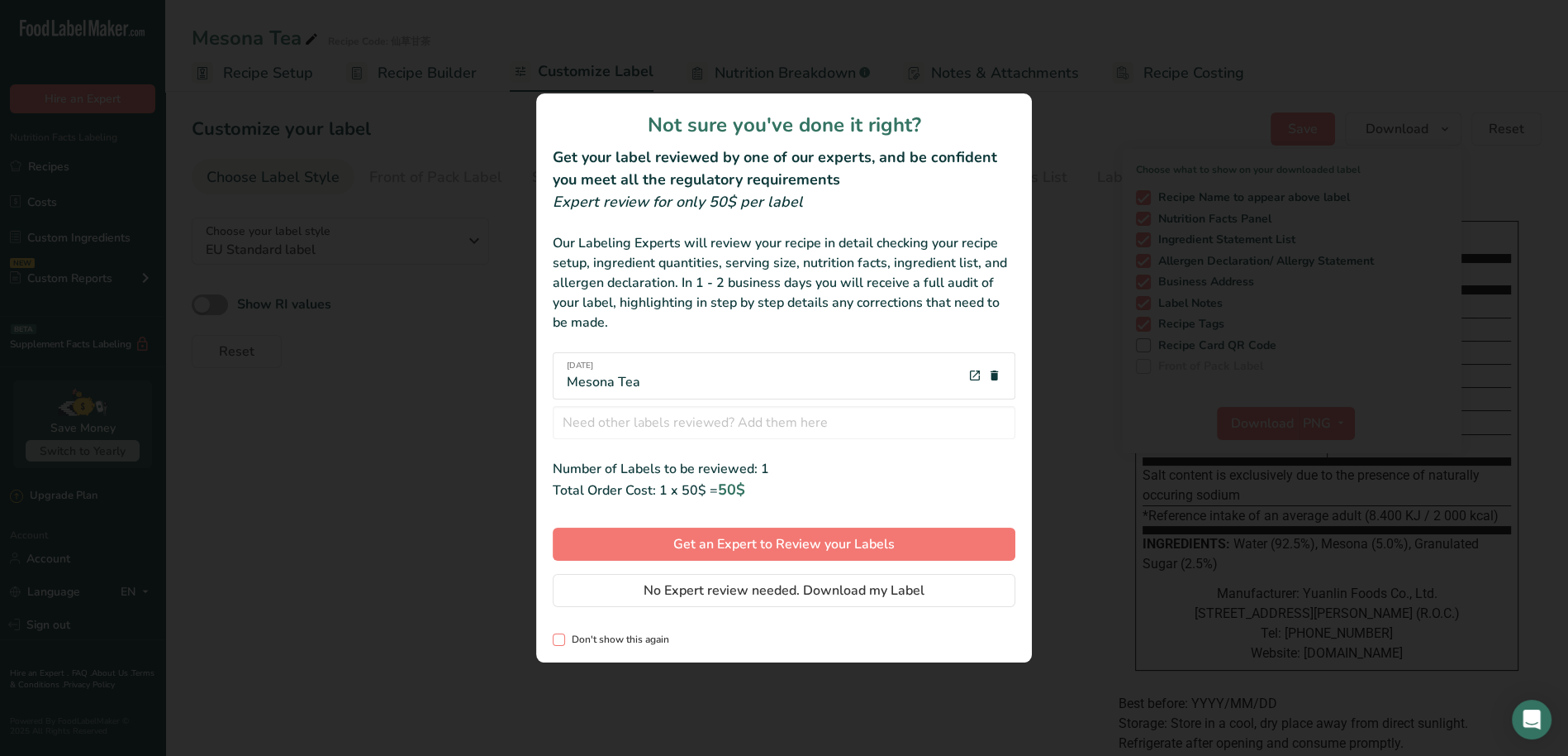
click at [652, 638] on span "Don't show this again" at bounding box center [617, 639] width 104 height 13
click at [563, 638] on input "Don't show this again" at bounding box center [558, 639] width 11 height 11
checkbox input "true"
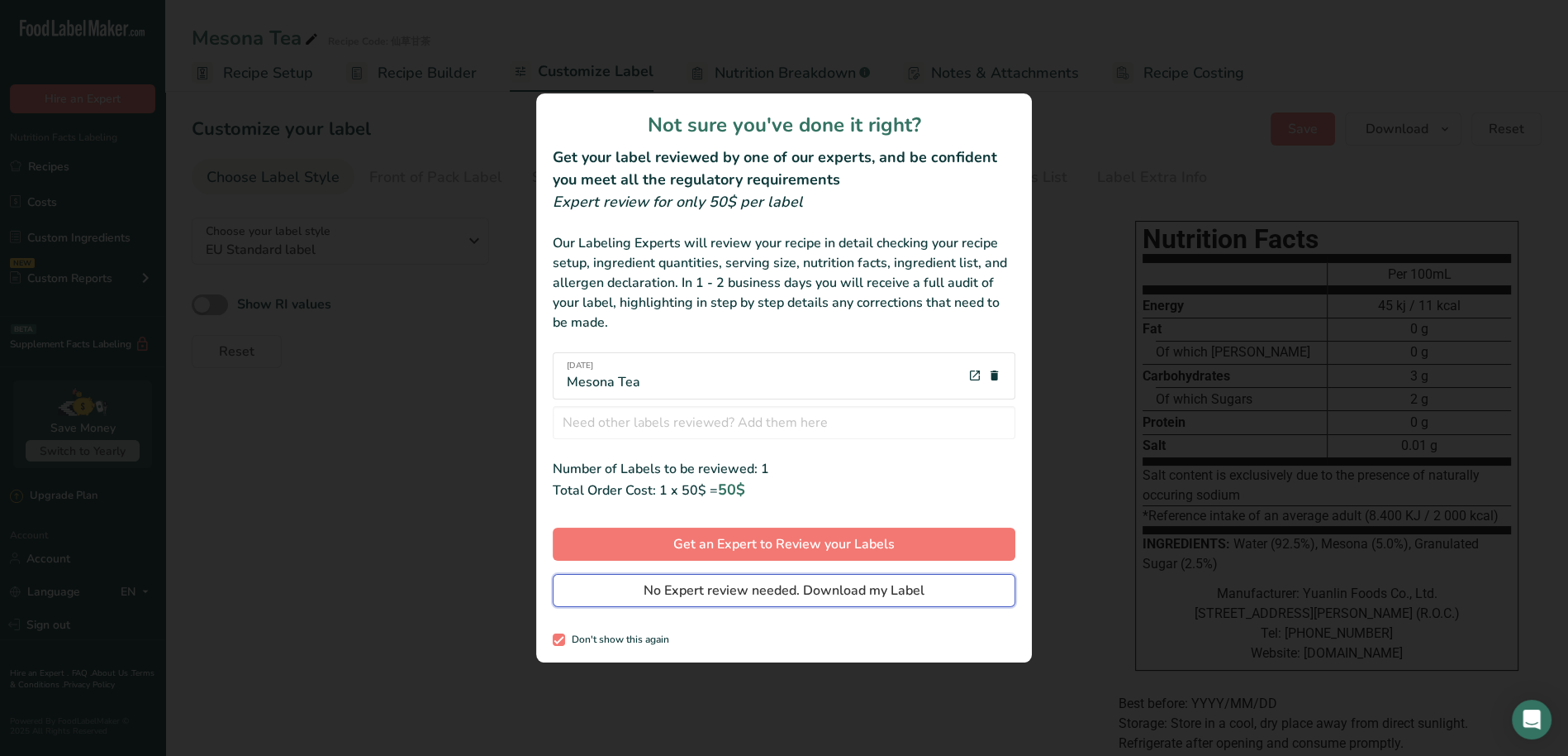
click at [896, 595] on span "No Expert review needed. Download my Label" at bounding box center [784, 590] width 281 height 20
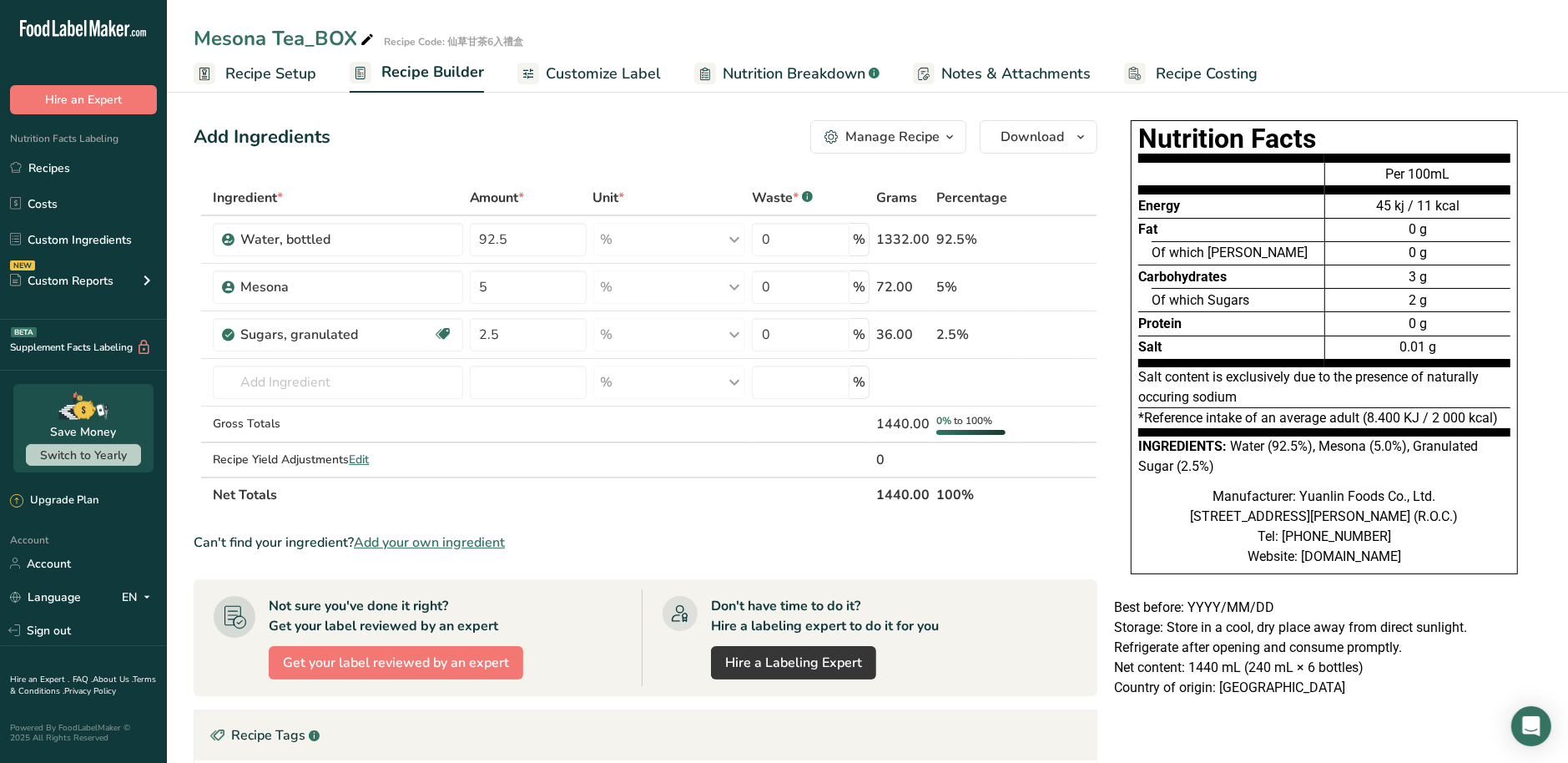
click at [620, 74] on span "Customize Label" at bounding box center [603, 73] width 115 height 23
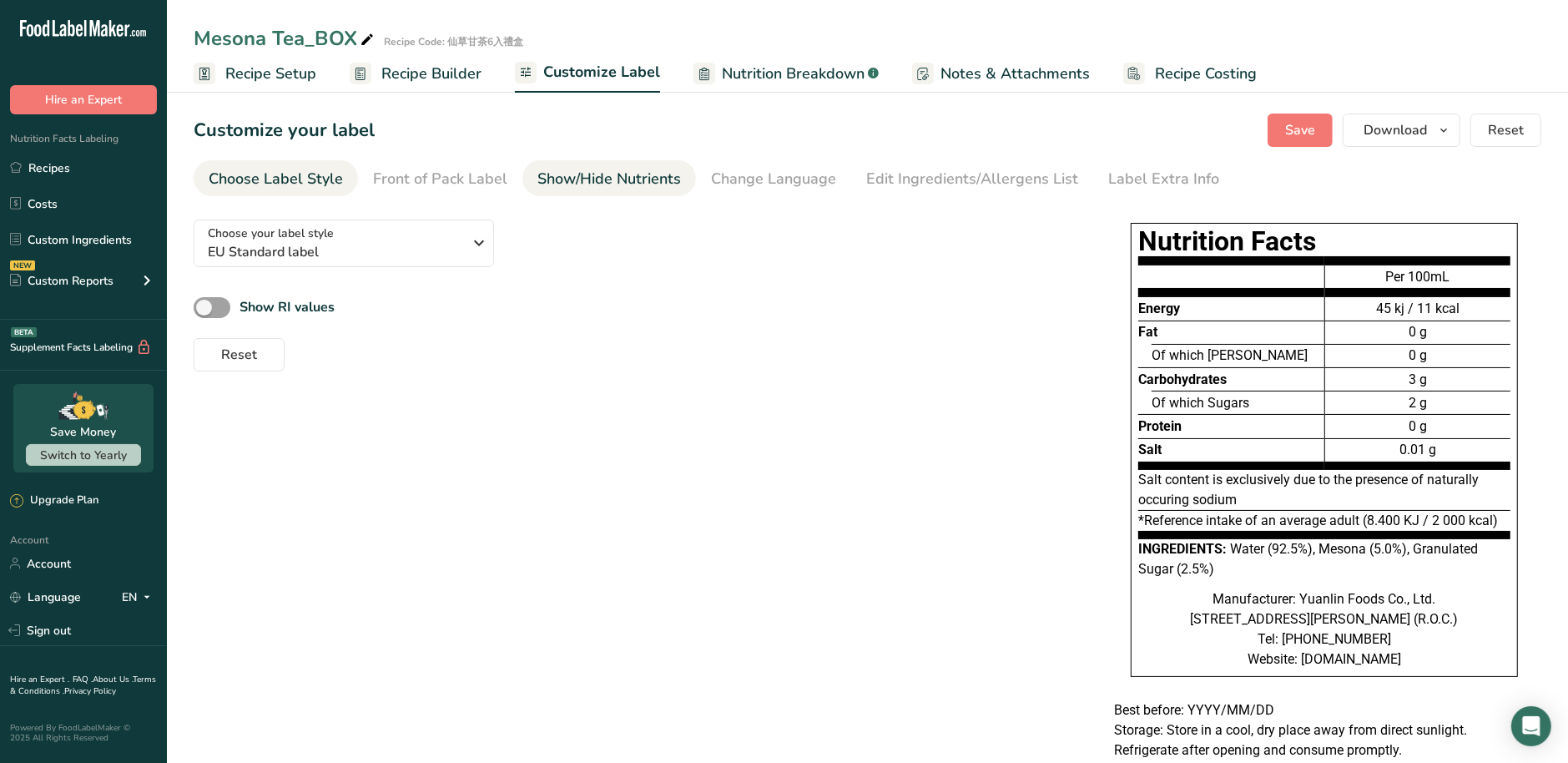
click at [561, 174] on div "Show/Hide Nutrients" at bounding box center [609, 178] width 144 height 23
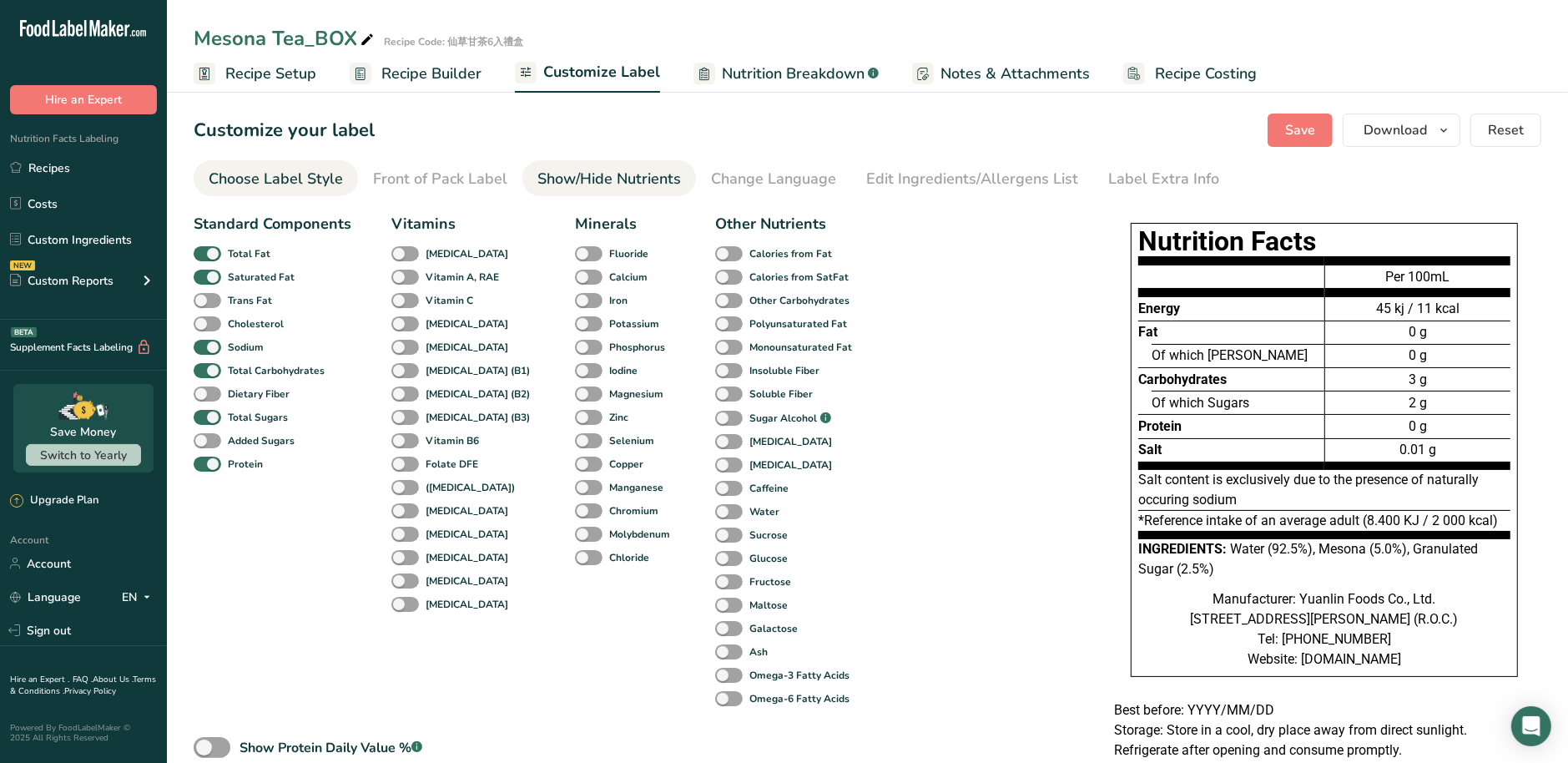
click at [234, 176] on div "Choose Label Style" at bounding box center [276, 178] width 135 height 23
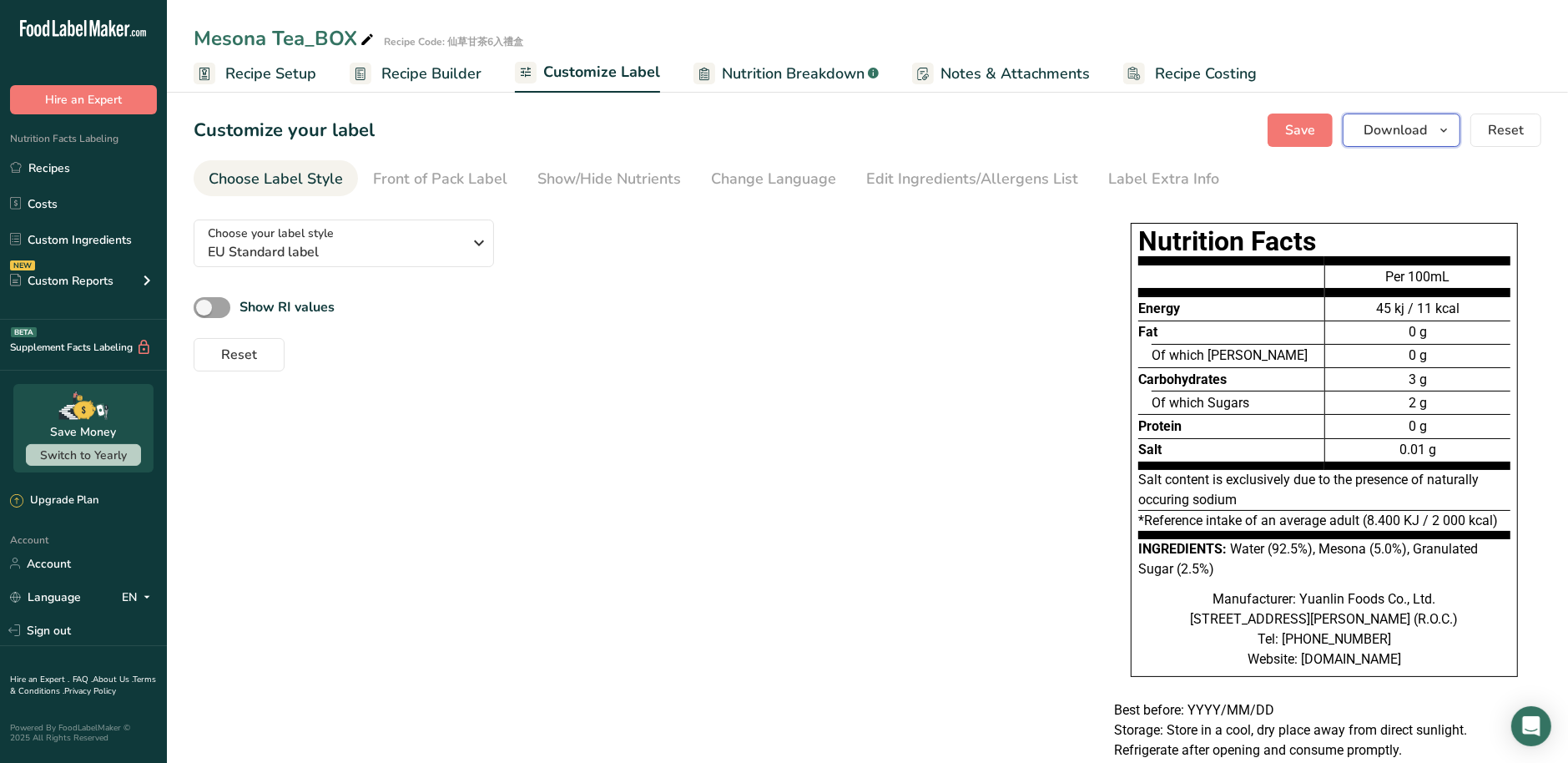
click at [1439, 126] on icon "button" at bounding box center [1444, 130] width 13 height 21
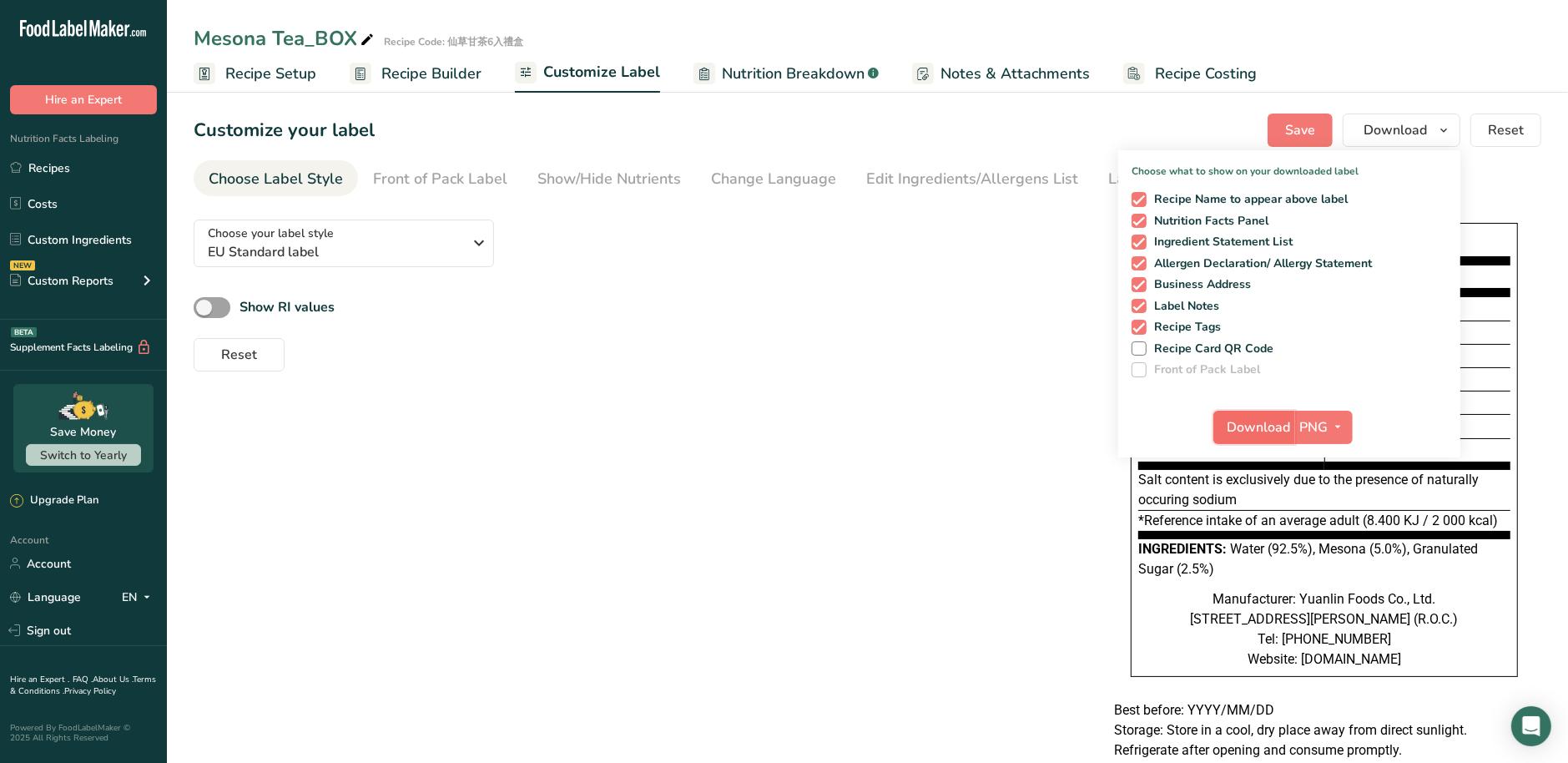
click at [1270, 428] on span "Download" at bounding box center [1258, 427] width 63 height 20
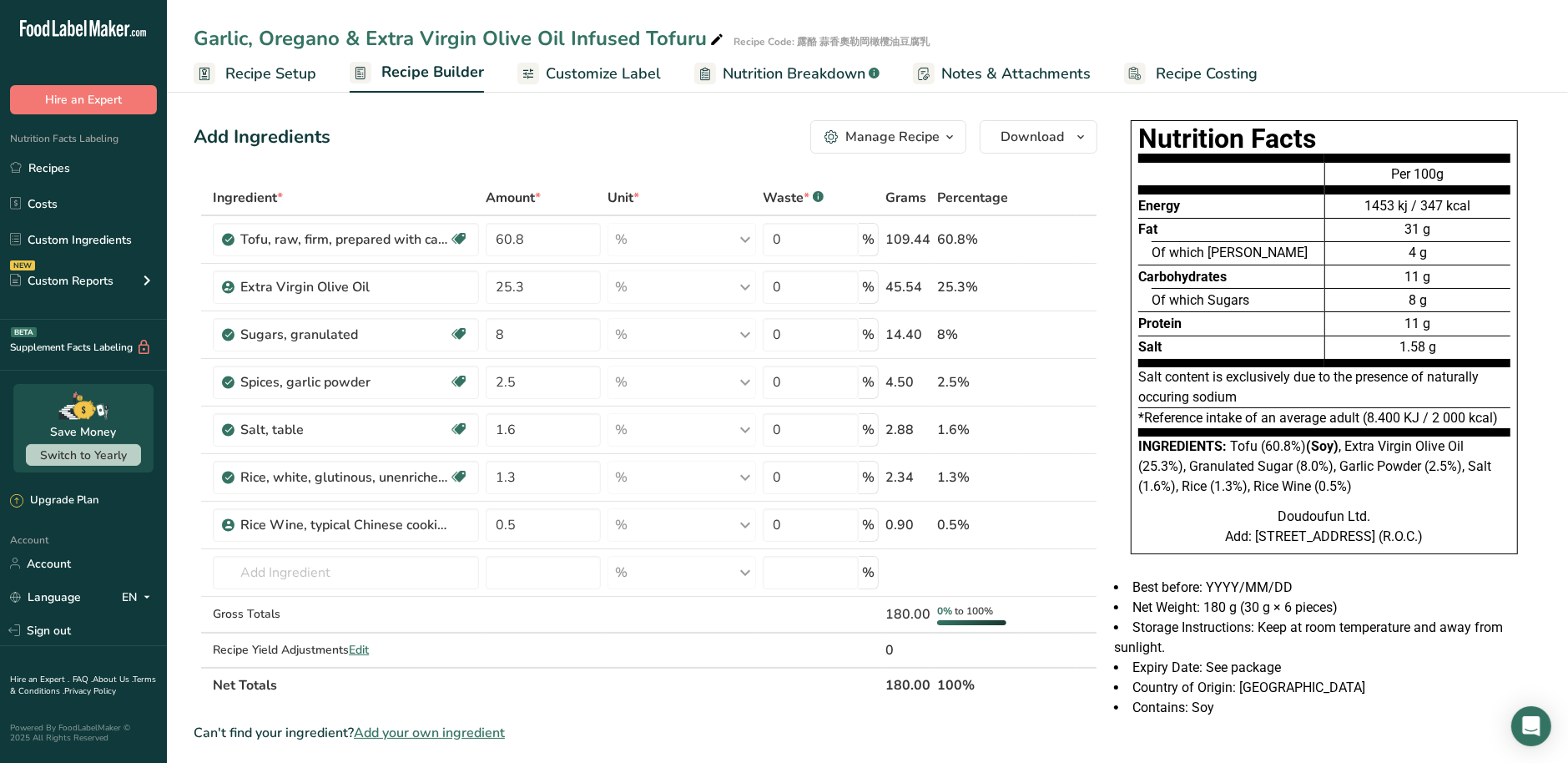
click at [612, 75] on span "Customize Label" at bounding box center [603, 73] width 115 height 23
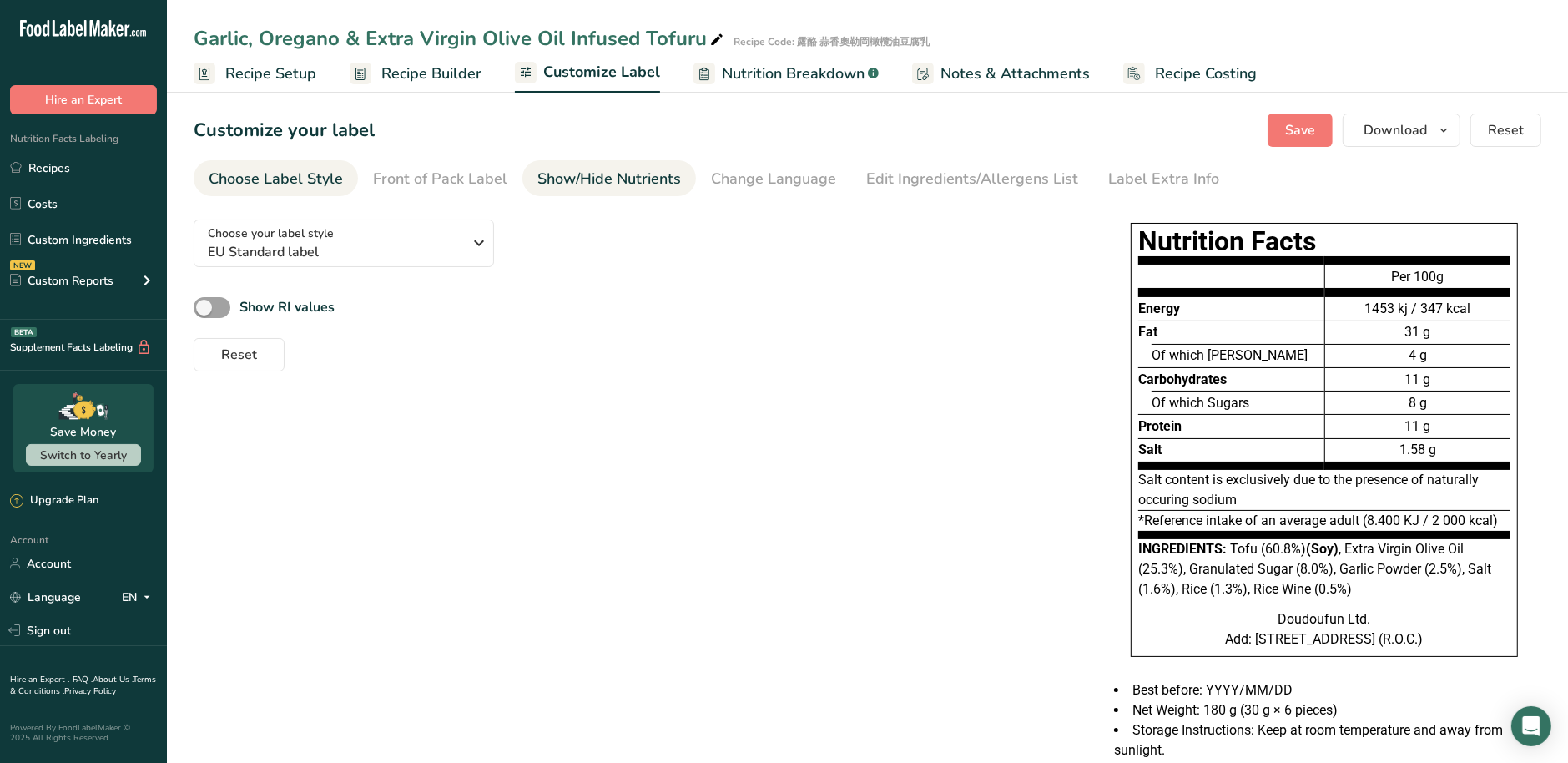
click at [564, 188] on div "Show/Hide Nutrients" at bounding box center [609, 178] width 144 height 23
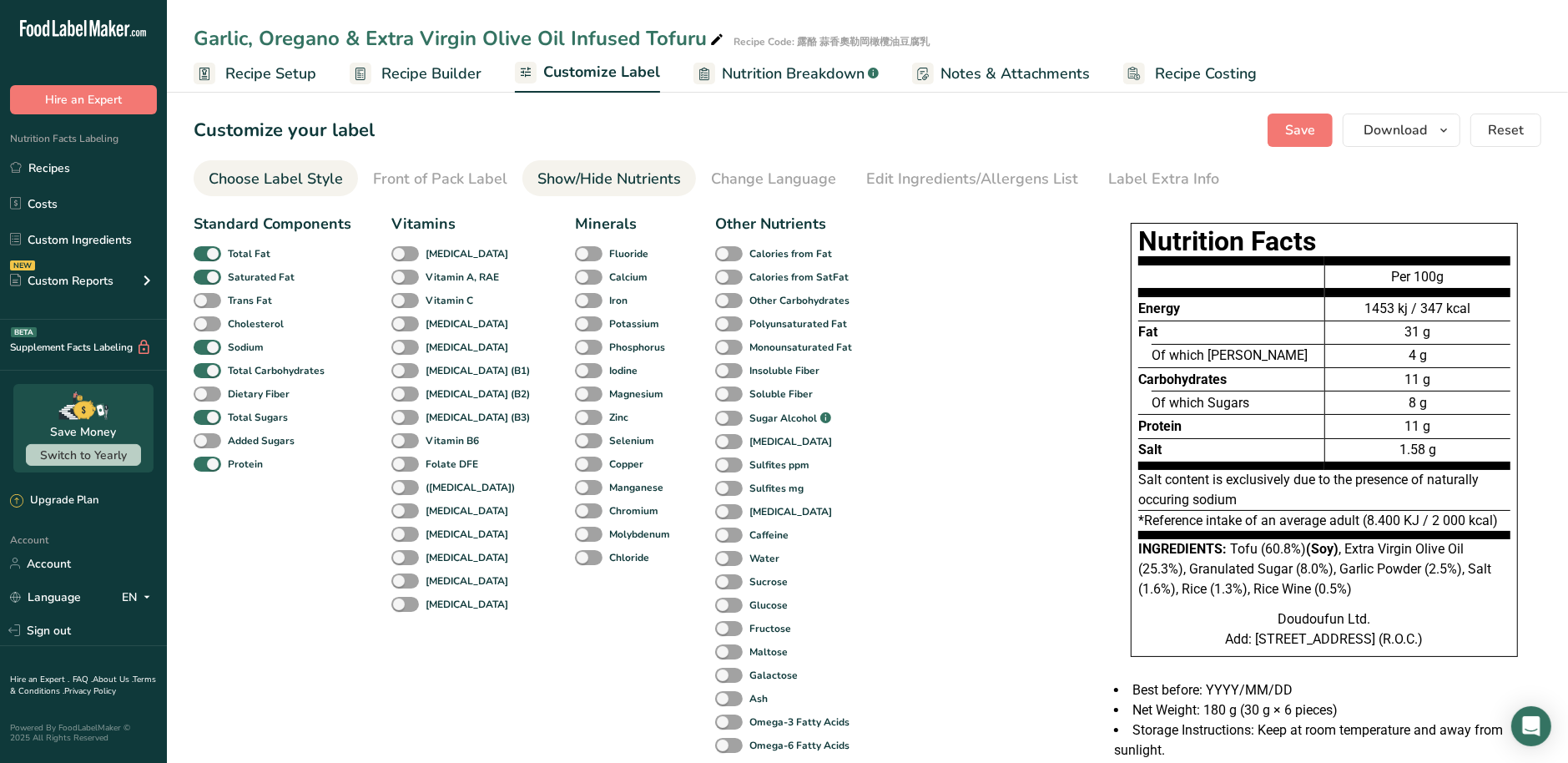
click at [263, 185] on div "Choose Label Style" at bounding box center [276, 178] width 135 height 23
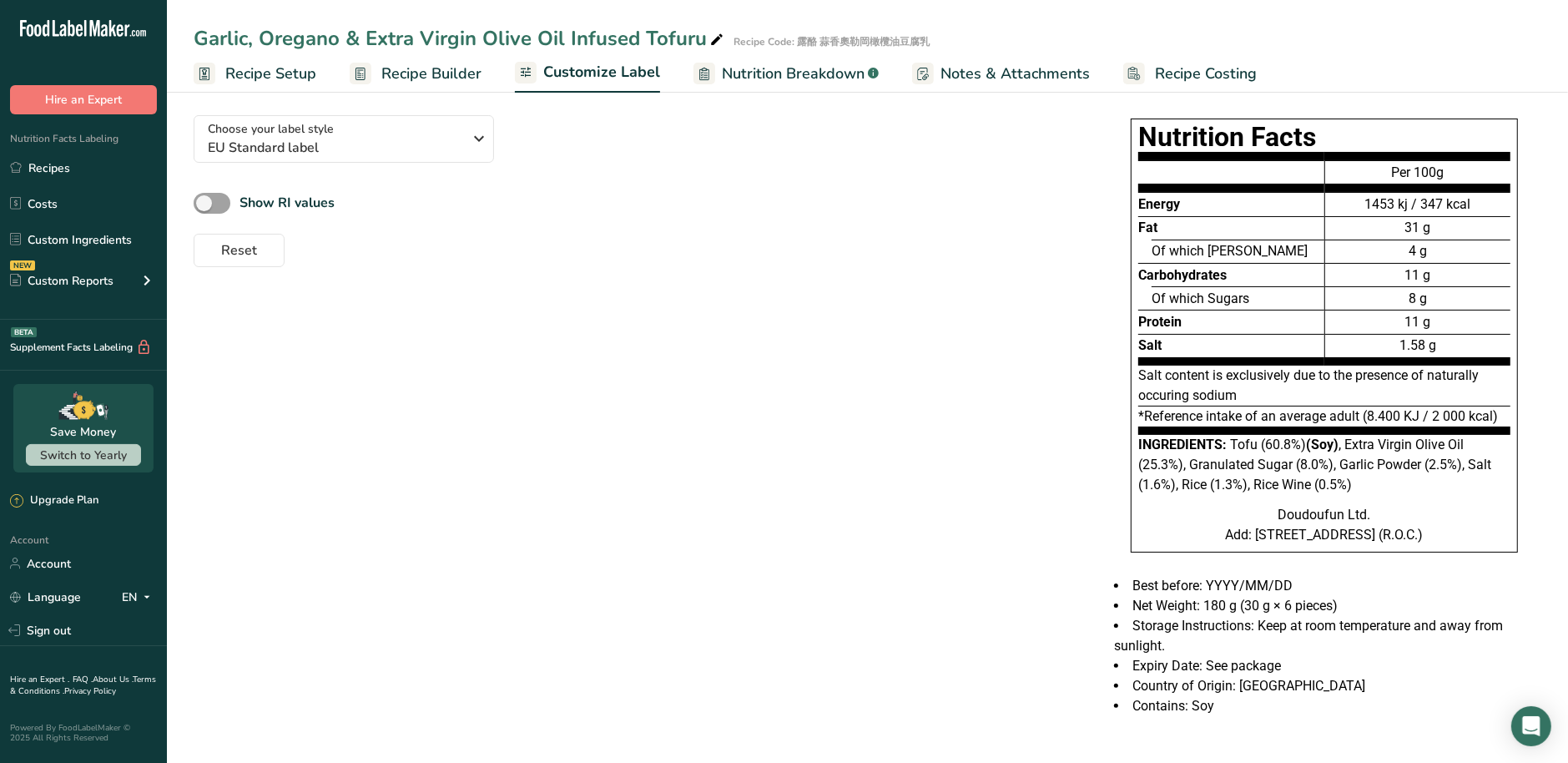
scroll to position [129, 0]
drag, startPoint x: 1020, startPoint y: 468, endPoint x: 1023, endPoint y: 521, distance: 53.1
drag, startPoint x: 1018, startPoint y: 511, endPoint x: 1021, endPoint y: 488, distance: 23.2
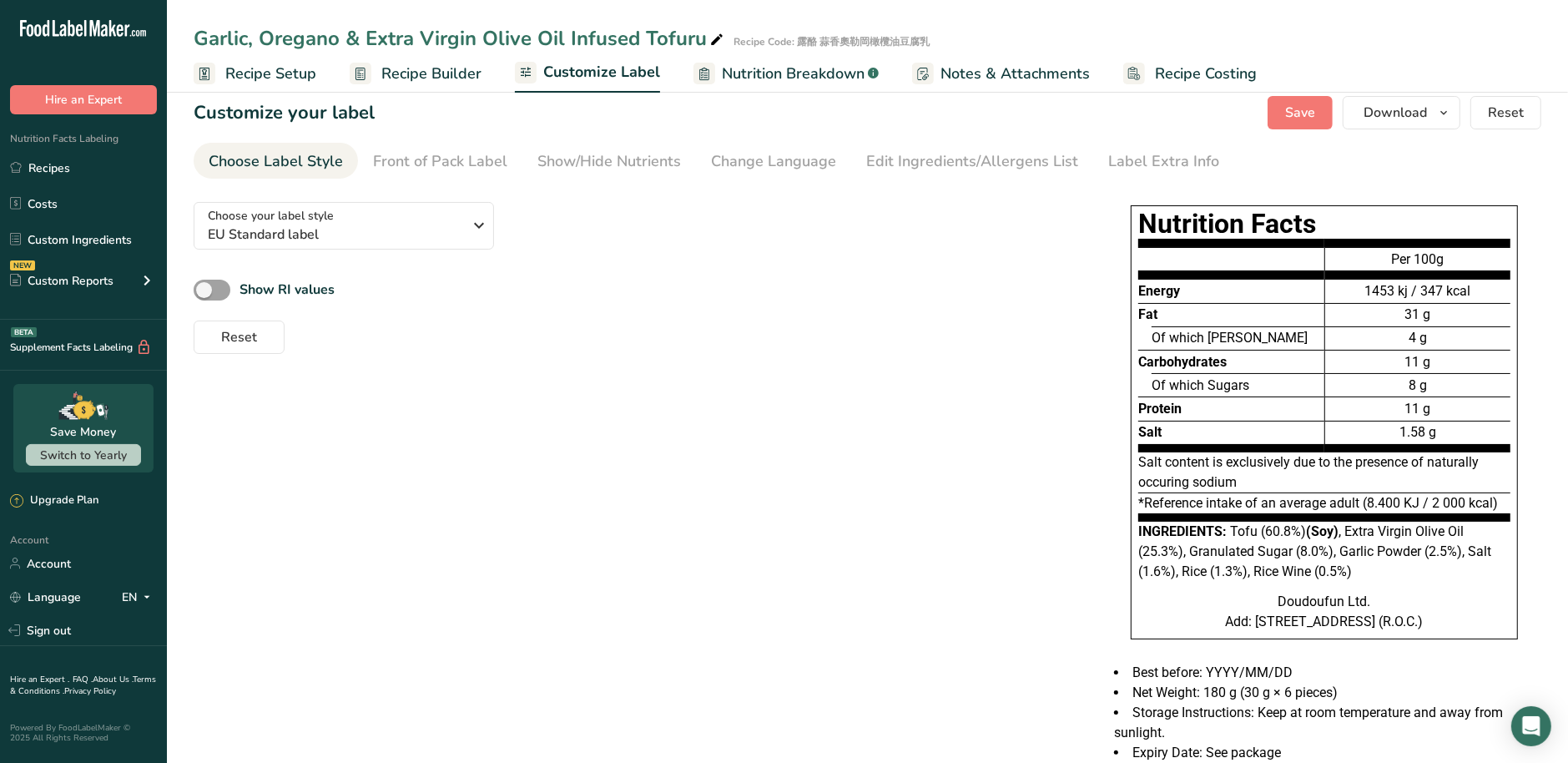
scroll to position [0, 0]
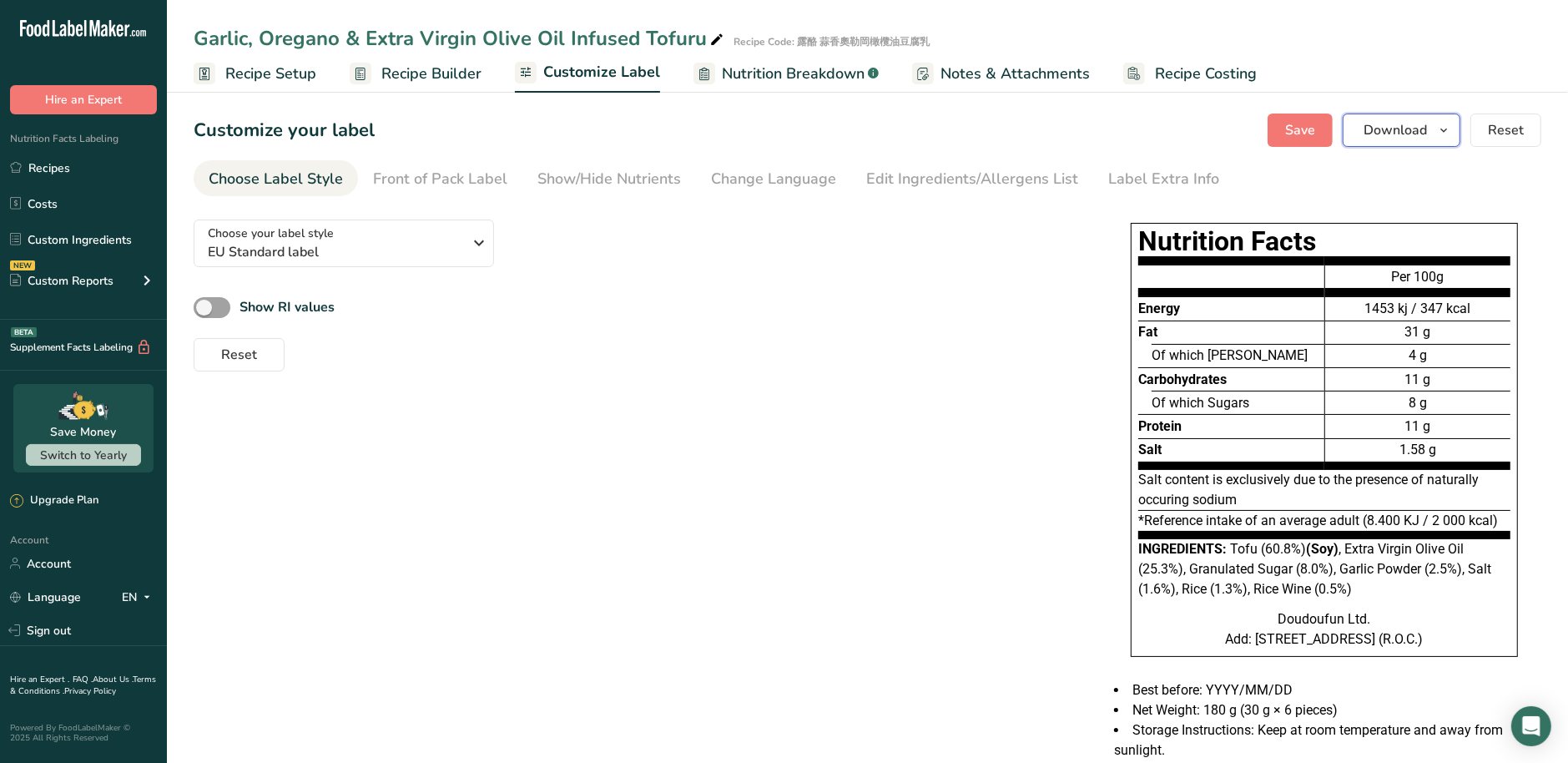
click at [1439, 130] on icon "button" at bounding box center [1444, 130] width 13 height 21
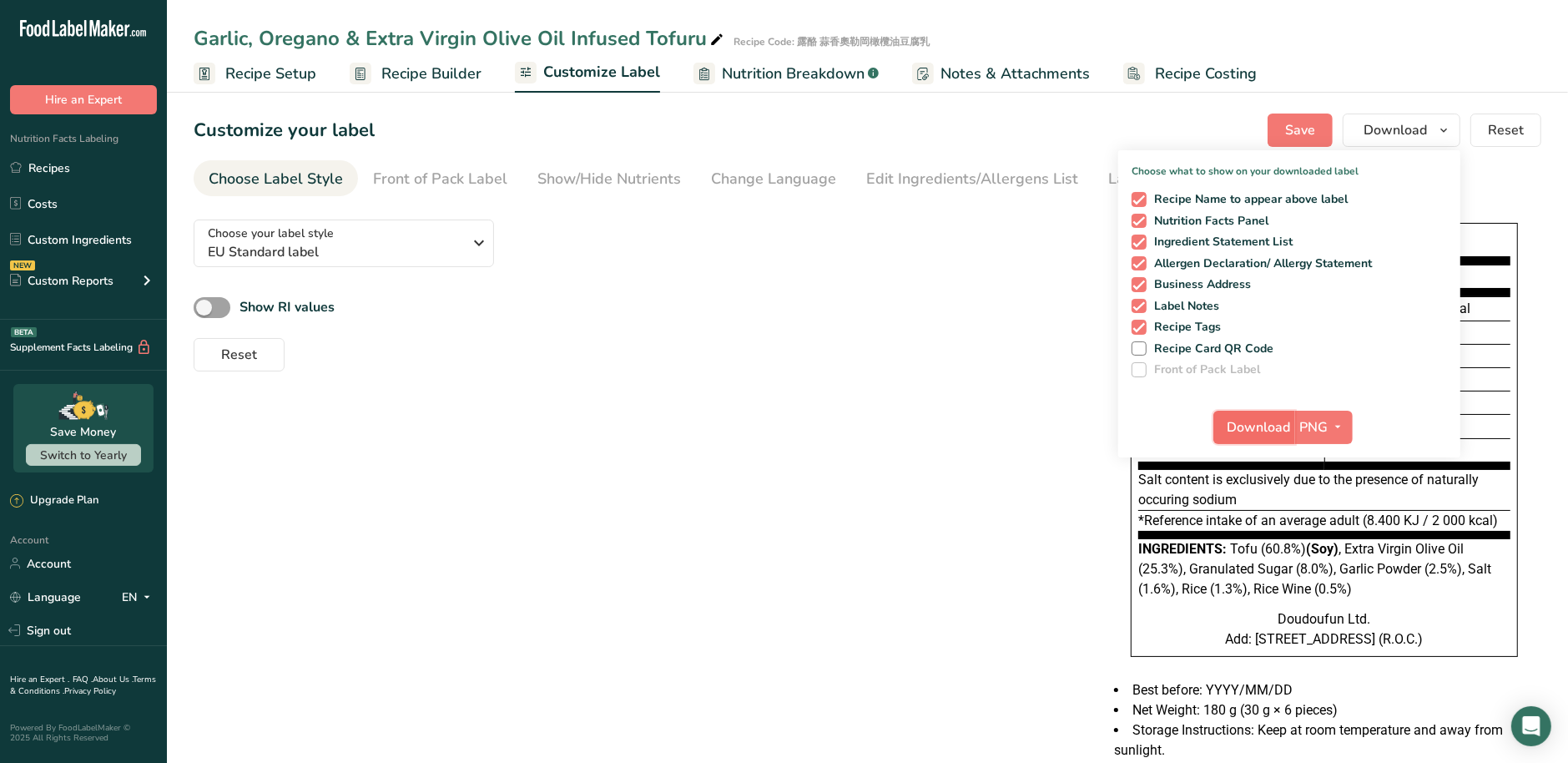
click at [1269, 426] on span "Download" at bounding box center [1258, 427] width 63 height 20
click at [941, 469] on div "Choose your label style EU Standard label USA (FDA) Standard FDA label Tabular …" at bounding box center [867, 523] width 1348 height 634
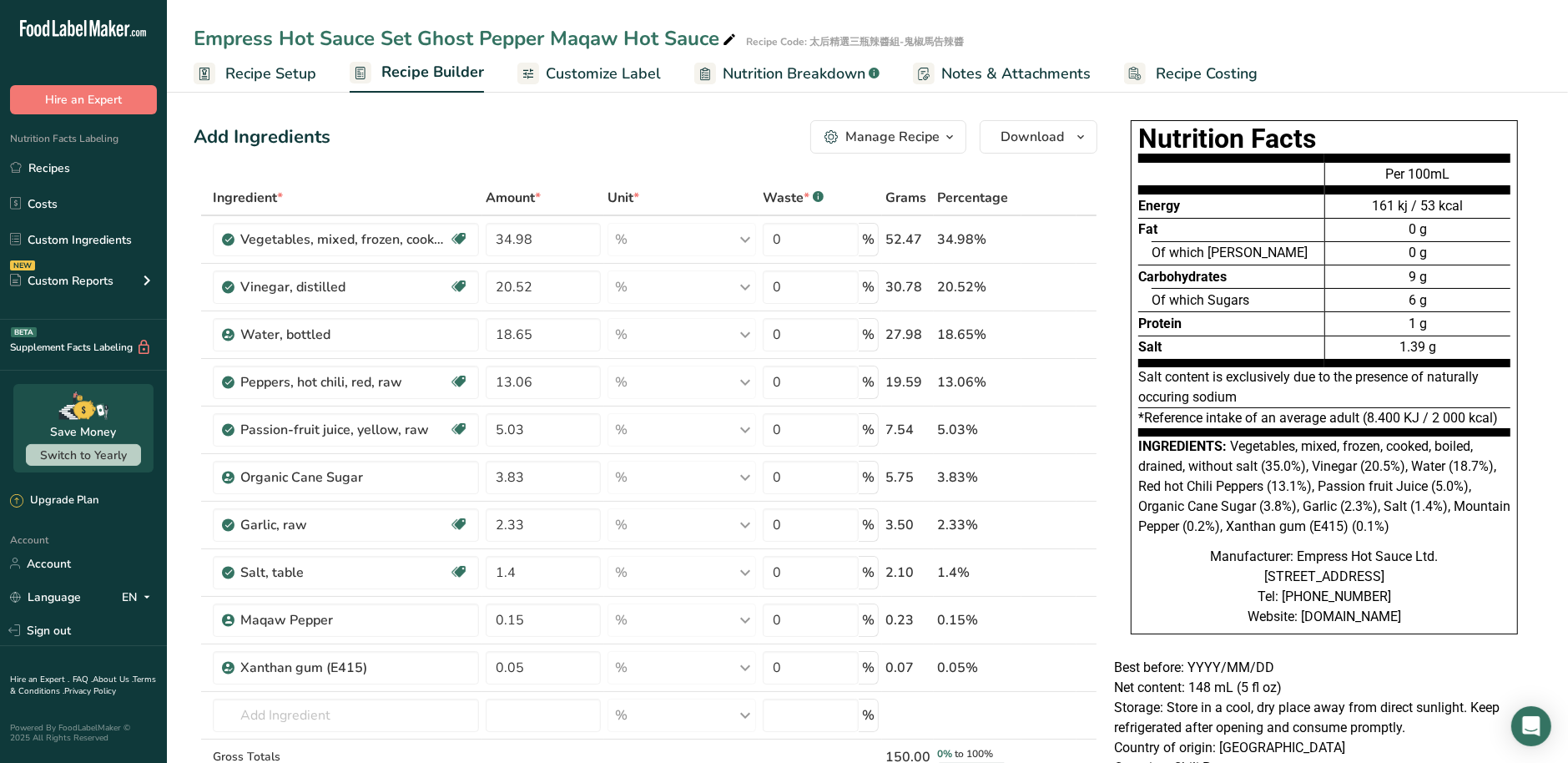
click at [583, 82] on span "Customize Label" at bounding box center [603, 73] width 115 height 23
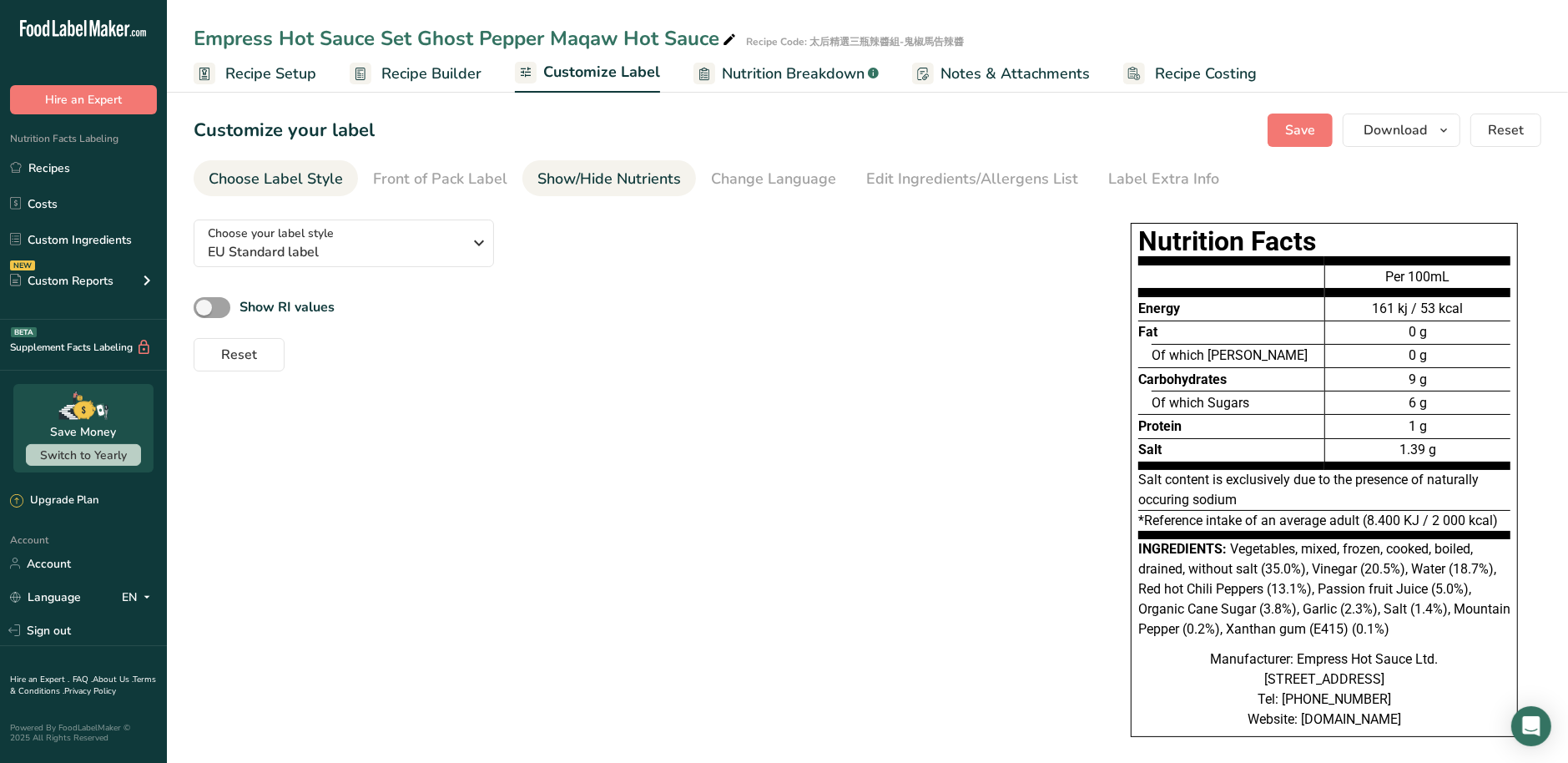
click at [569, 186] on div "Show/Hide Nutrients" at bounding box center [609, 178] width 144 height 23
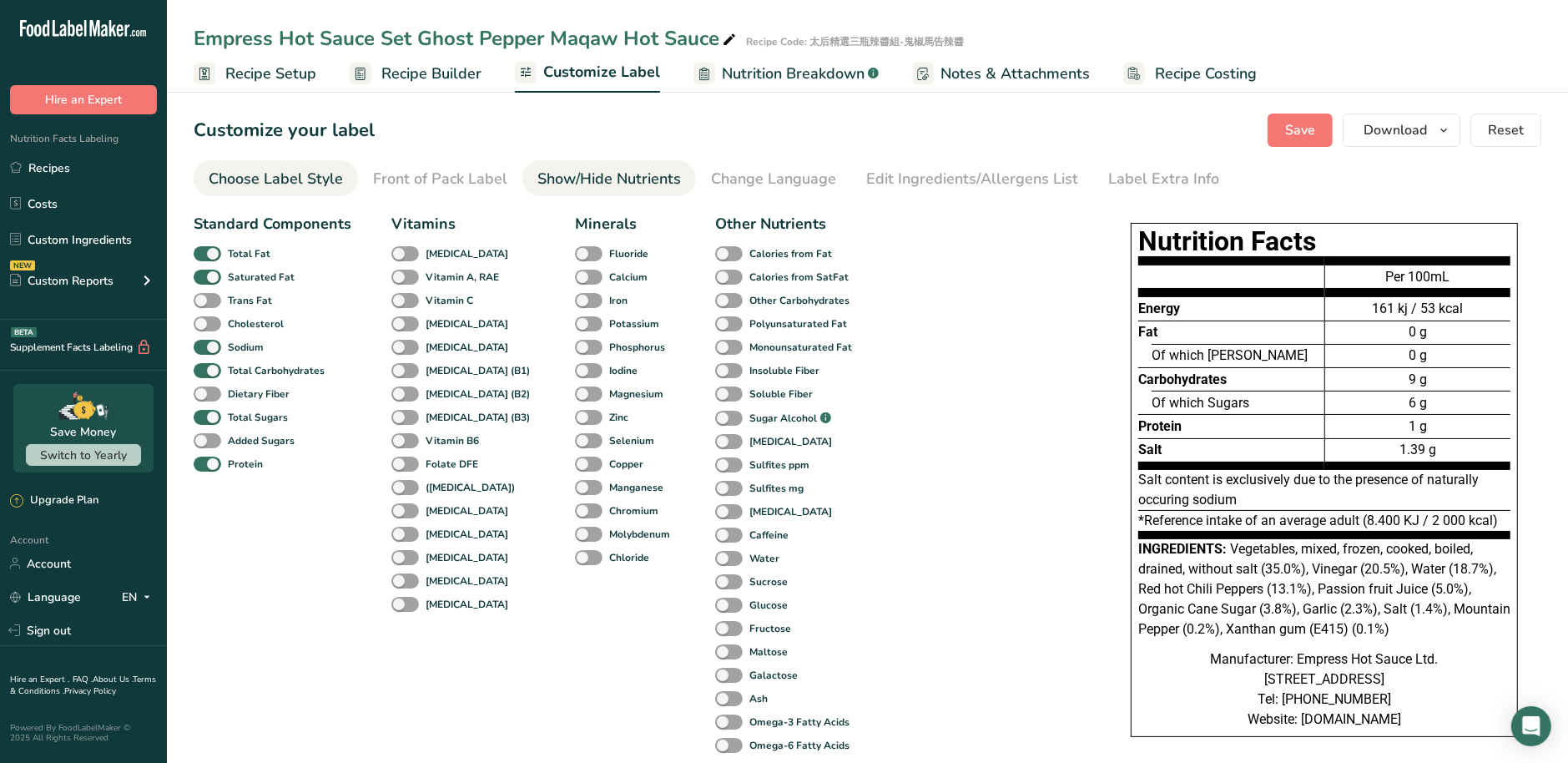
click at [259, 183] on div "Choose Label Style" at bounding box center [276, 178] width 135 height 23
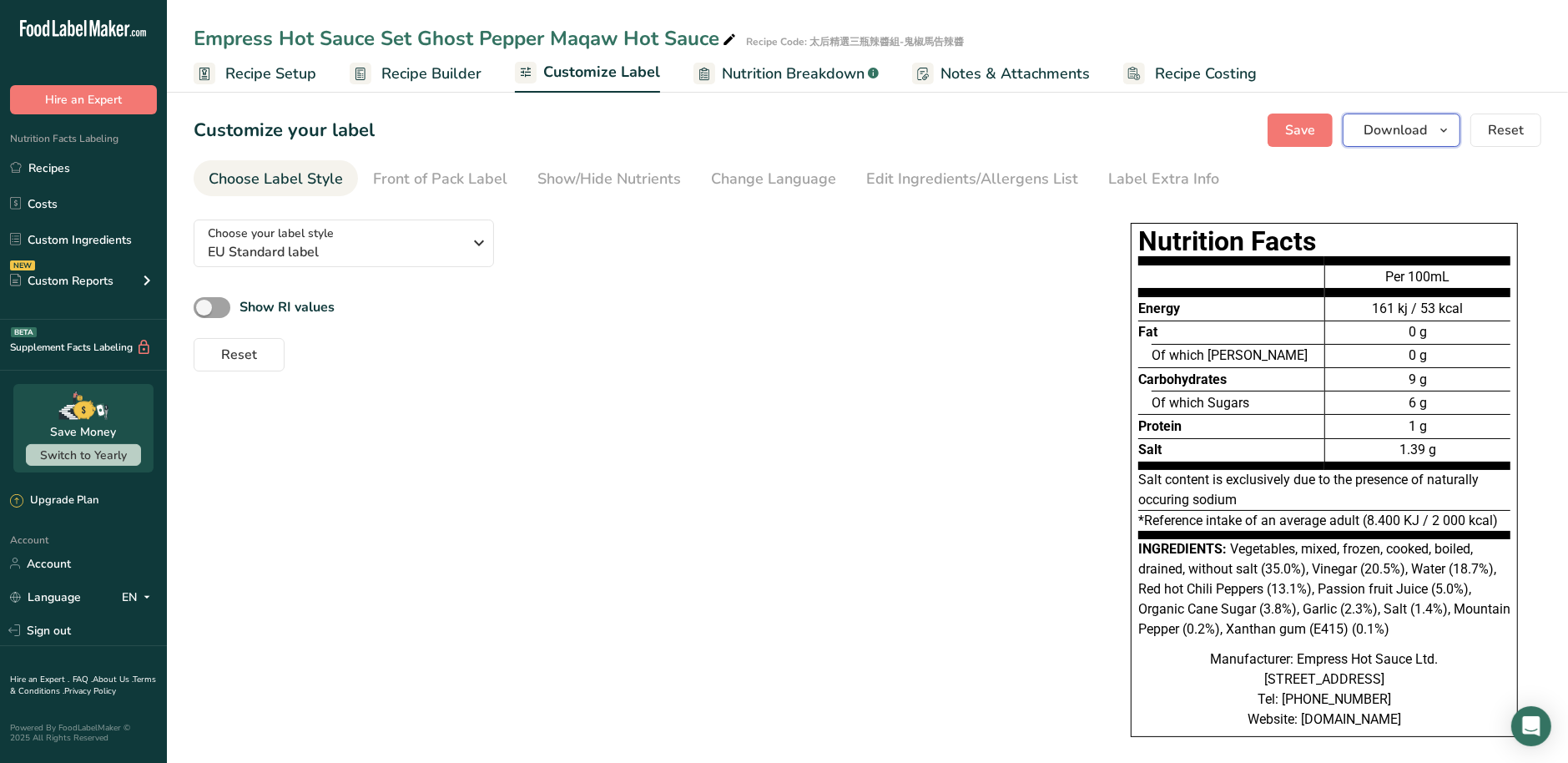
click at [1443, 131] on icon "button" at bounding box center [1444, 130] width 13 height 21
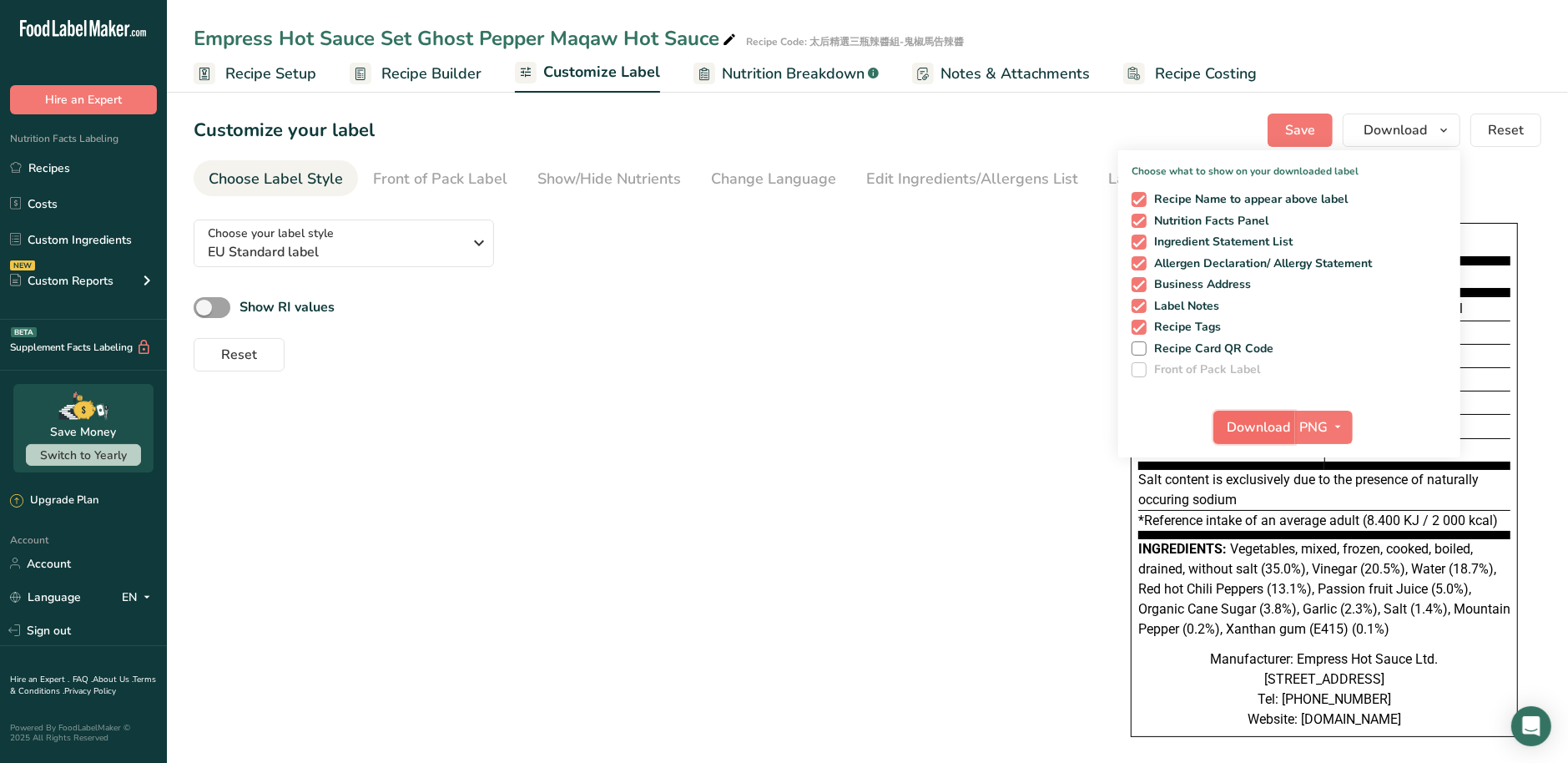
click at [1276, 429] on span "Download" at bounding box center [1258, 427] width 63 height 20
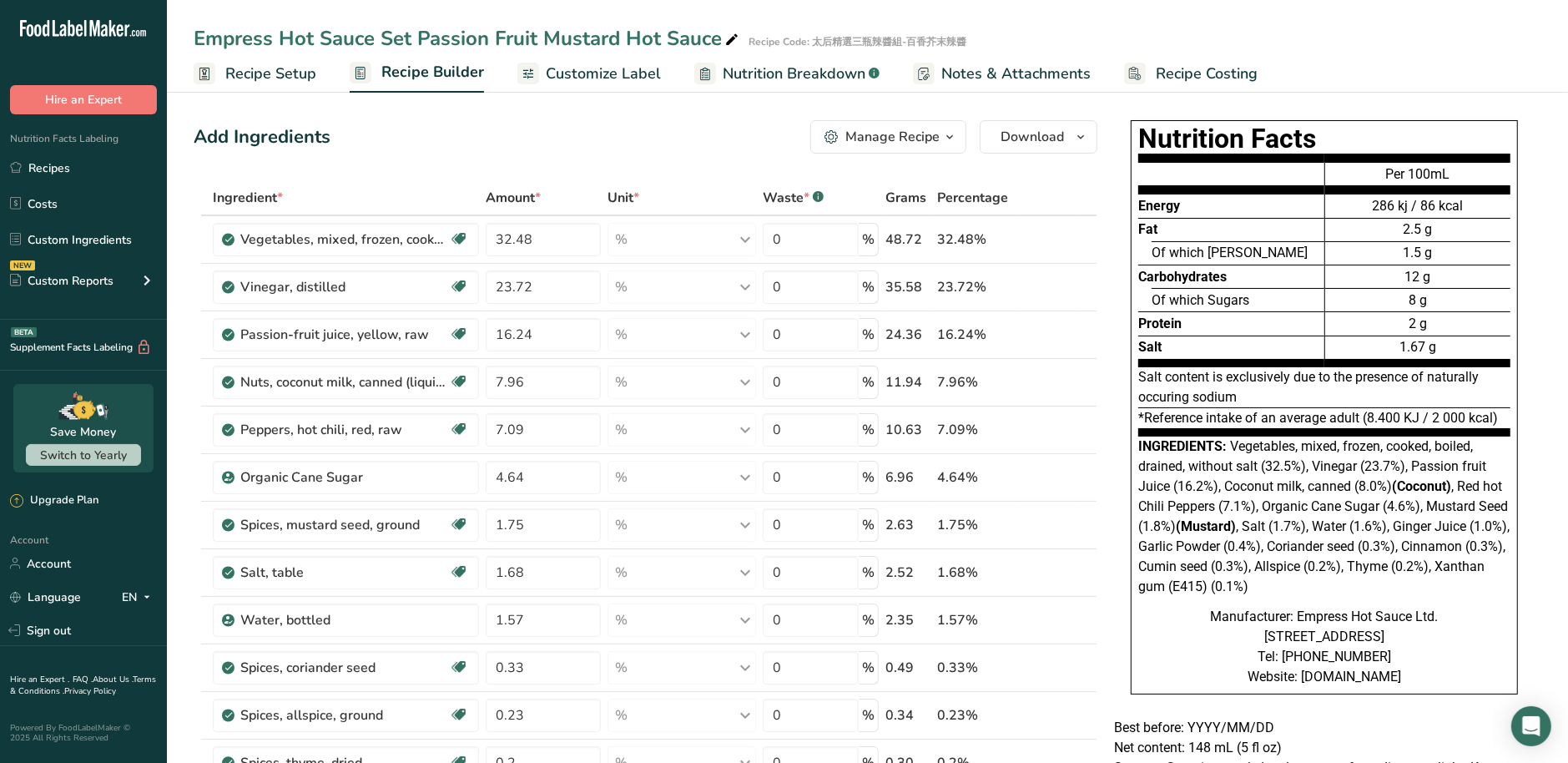
click at [594, 79] on span "Customize Label" at bounding box center [603, 73] width 115 height 23
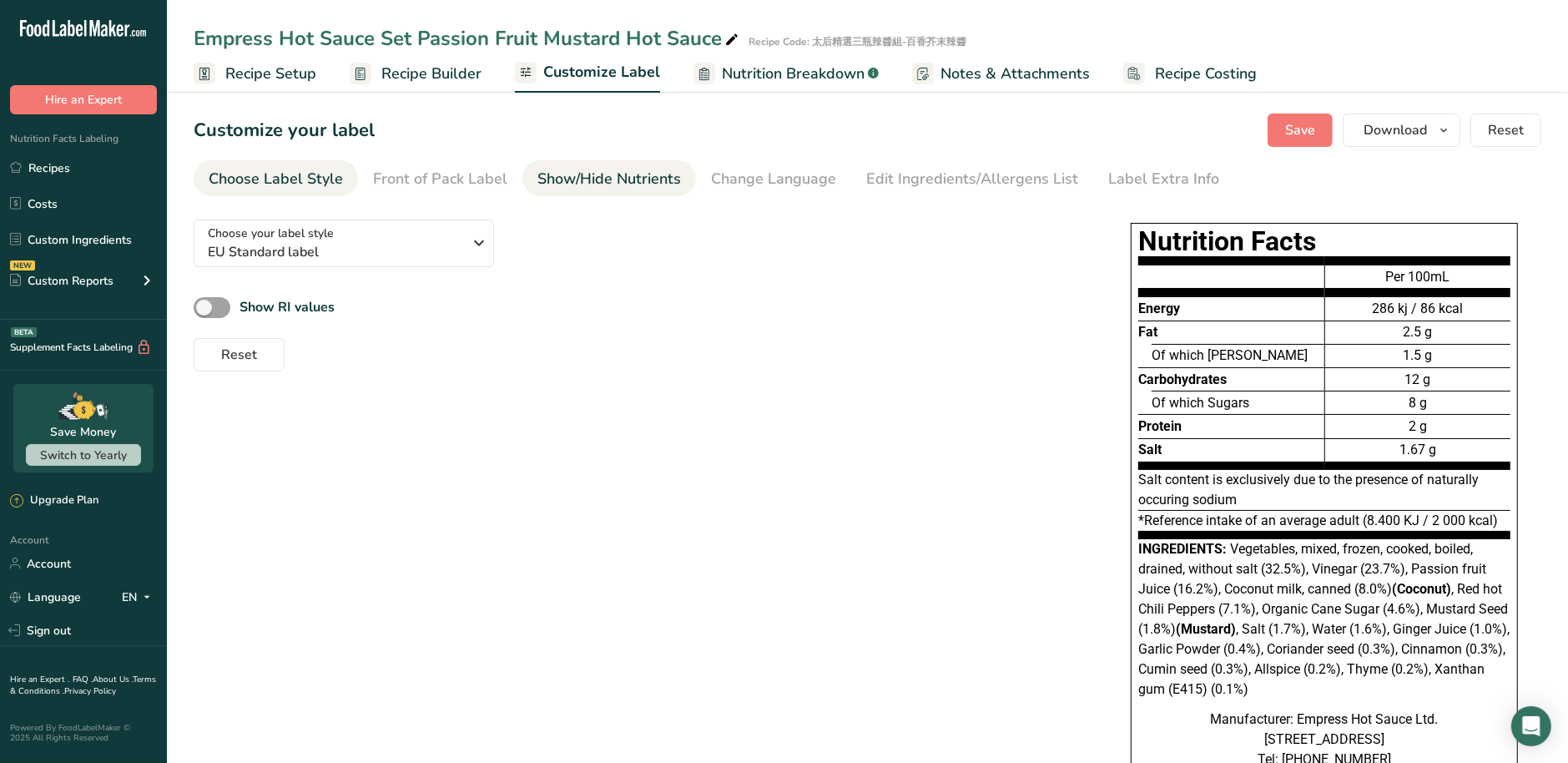
click at [554, 190] on link "Show/Hide Nutrients" at bounding box center [609, 178] width 144 height 38
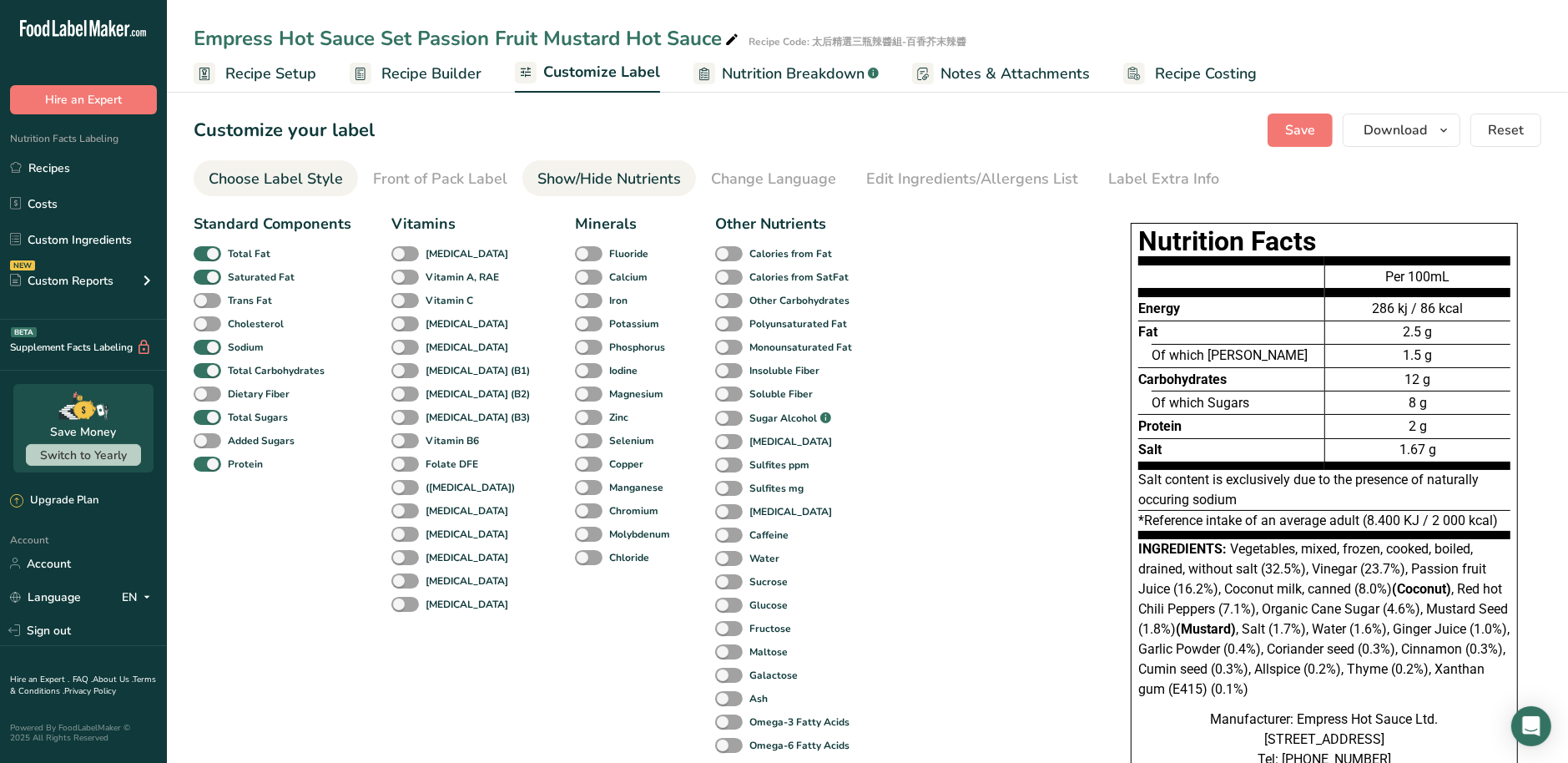
click at [251, 175] on div "Choose Label Style" at bounding box center [276, 178] width 135 height 23
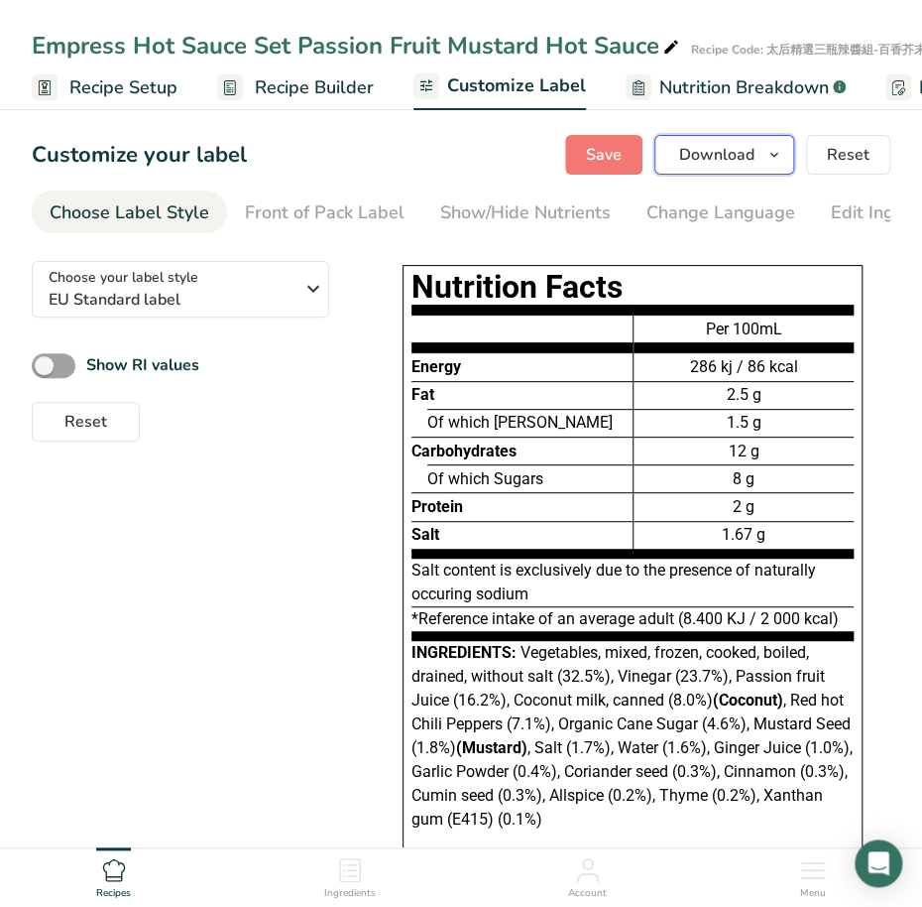
click at [763, 163] on button "Download" at bounding box center [725, 155] width 140 height 40
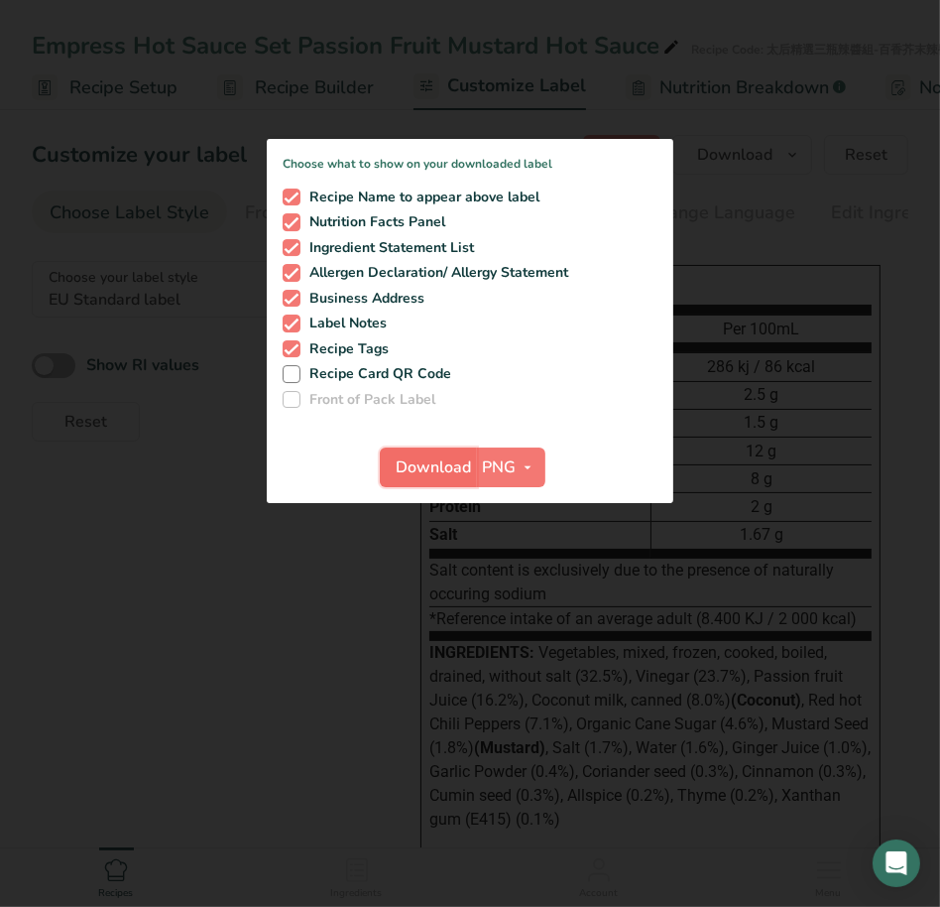
click at [444, 466] on span "Download" at bounding box center [434, 467] width 75 height 24
click at [380, 598] on div at bounding box center [470, 453] width 940 height 907
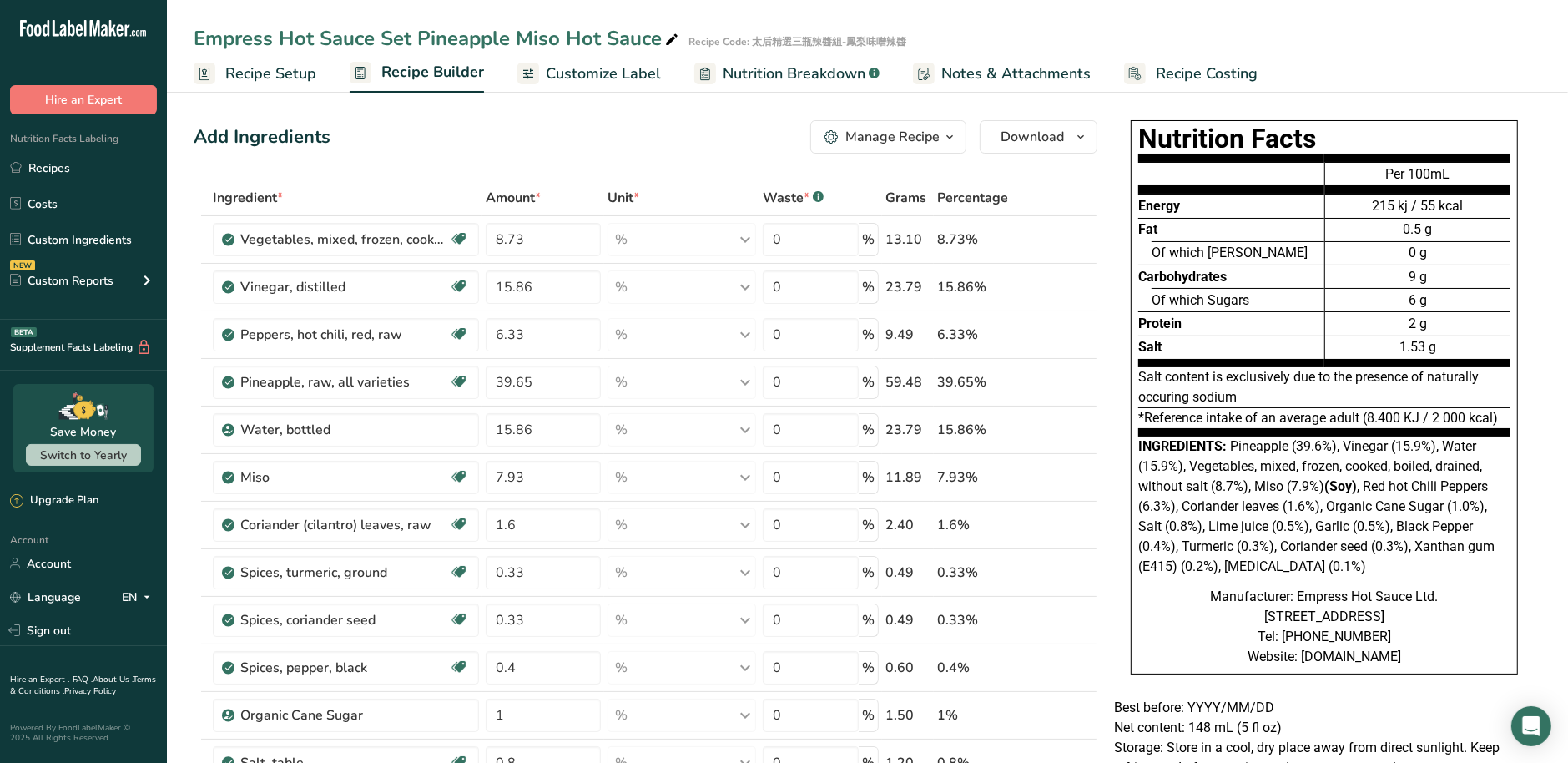
click at [586, 74] on span "Customize Label" at bounding box center [603, 73] width 115 height 23
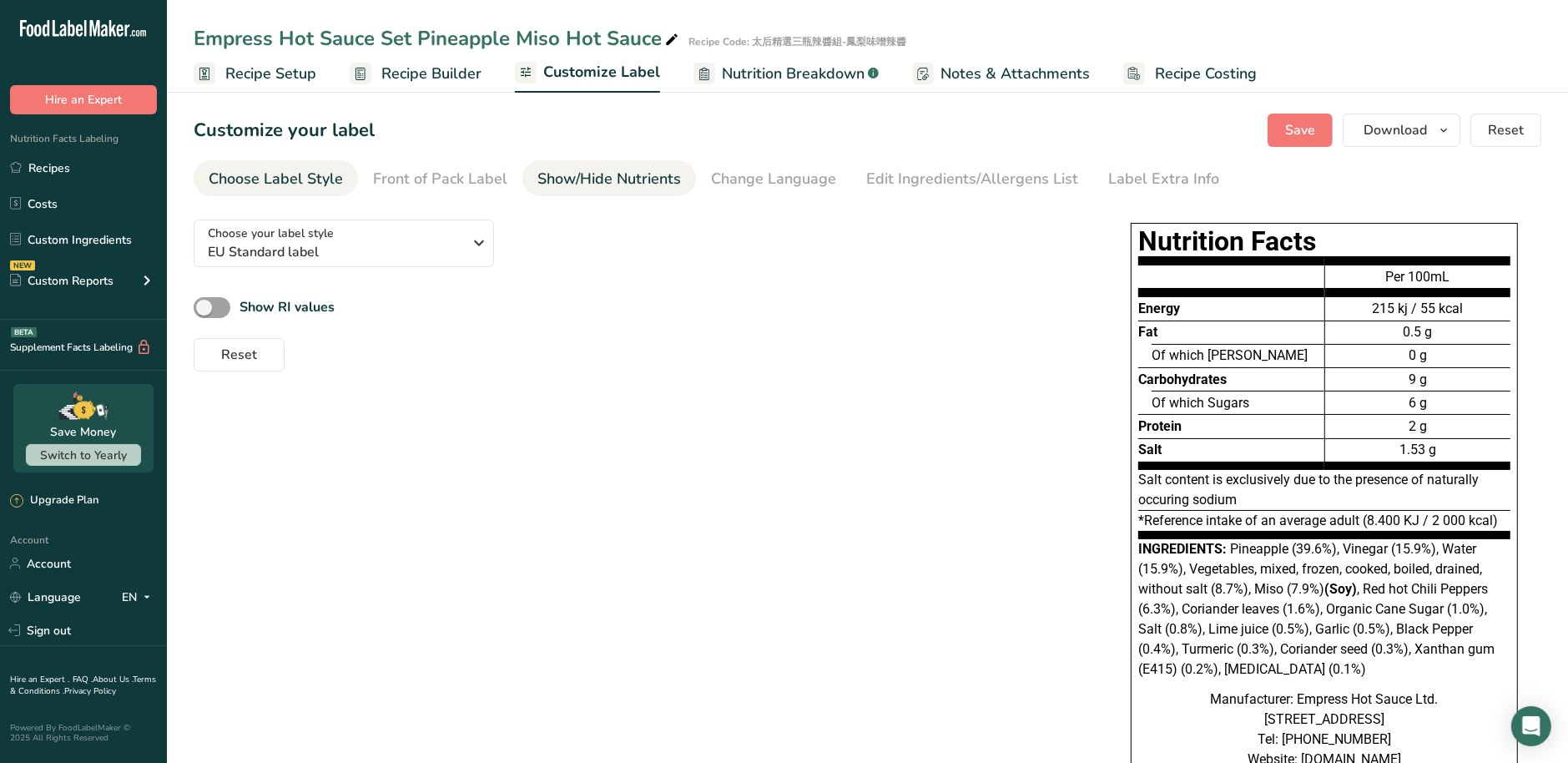
click at [547, 178] on div "Show/Hide Nutrients" at bounding box center [609, 178] width 144 height 23
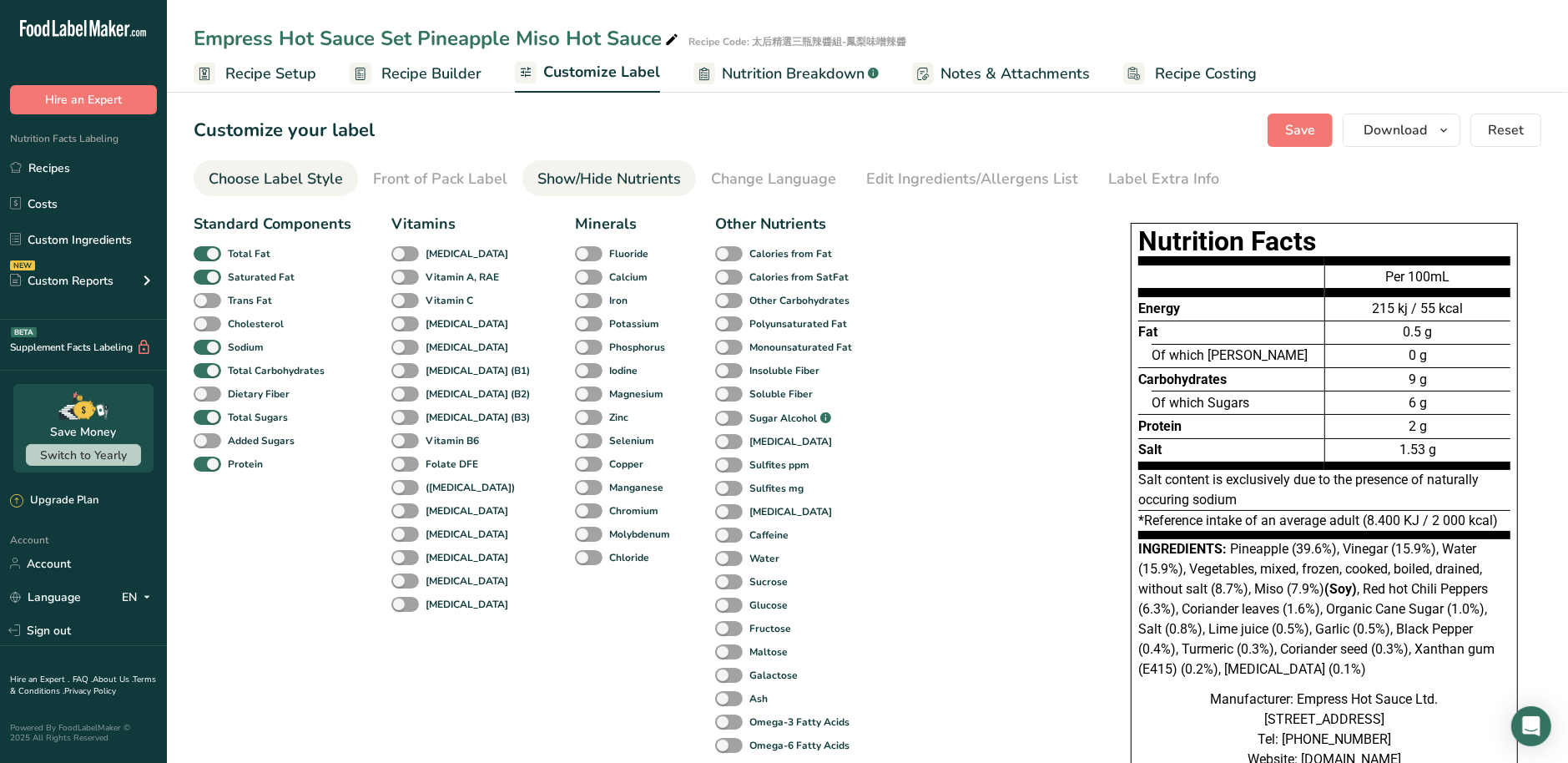
click at [292, 186] on div "Choose Label Style" at bounding box center [276, 178] width 135 height 23
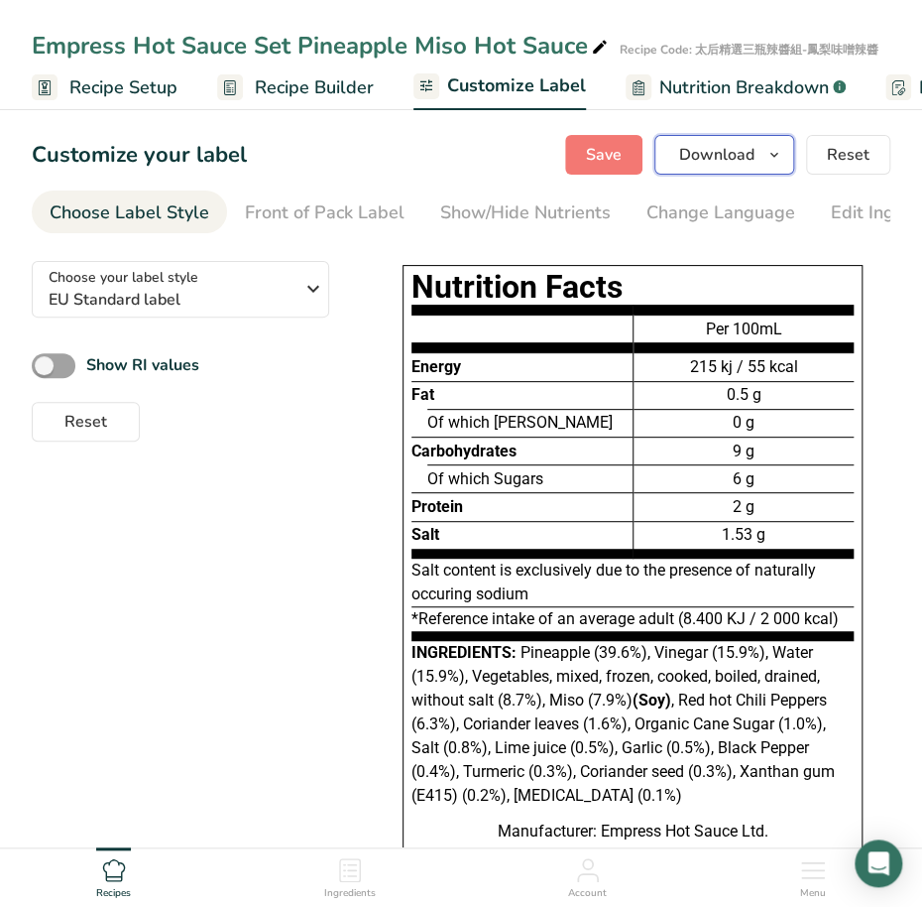
click at [773, 162] on icon "button" at bounding box center [775, 155] width 16 height 25
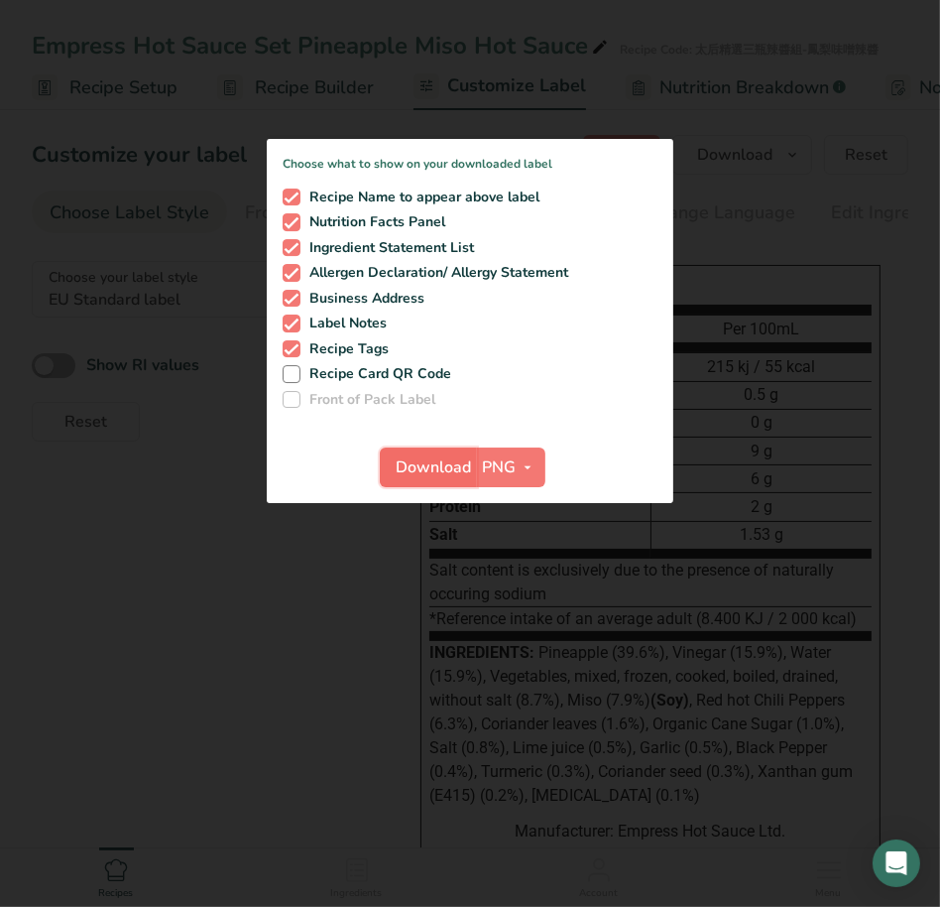
click at [430, 464] on span "Download" at bounding box center [434, 467] width 75 height 24
click at [337, 601] on div at bounding box center [470, 453] width 940 height 907
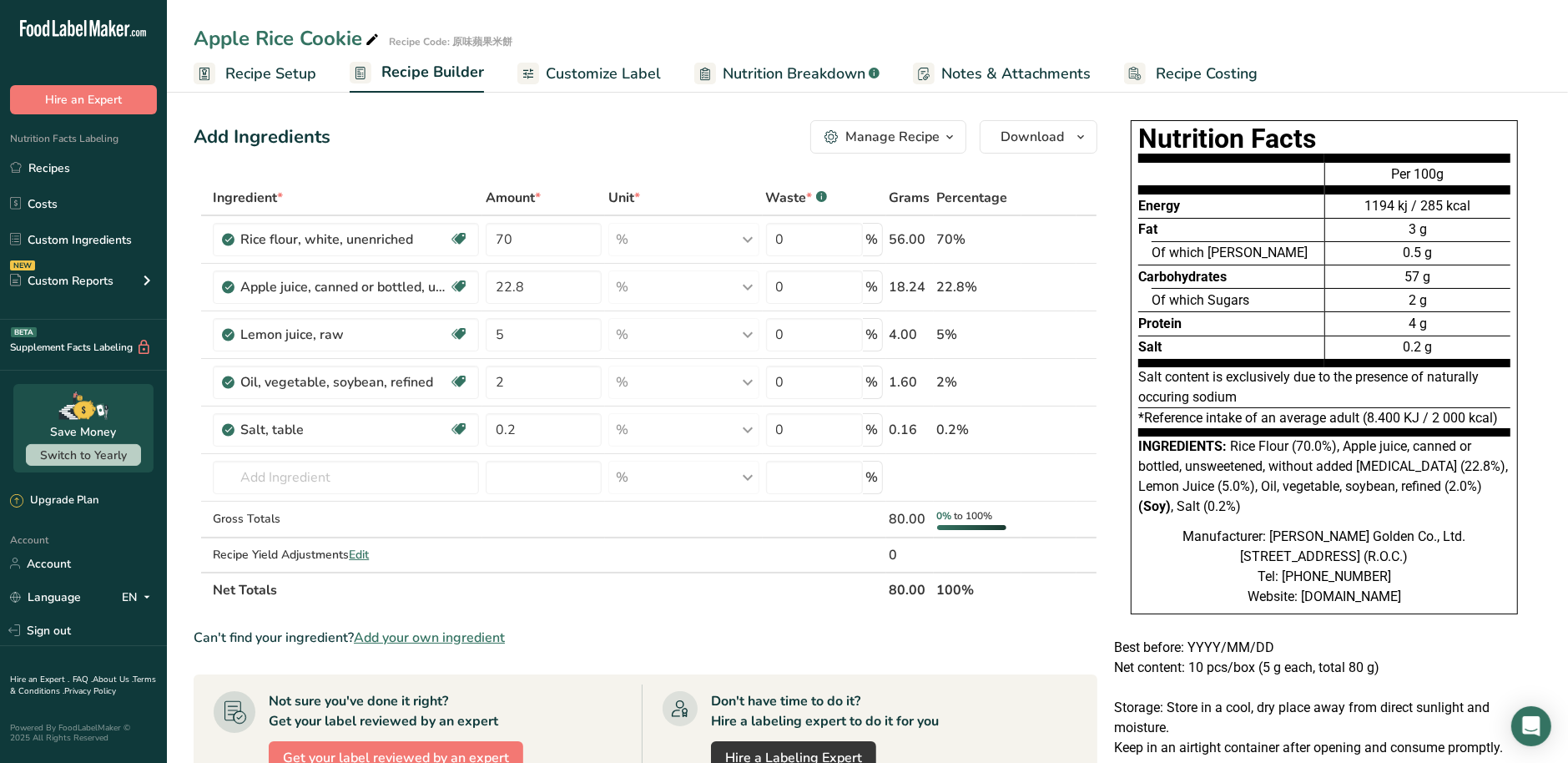
click at [632, 75] on span "Customize Label" at bounding box center [603, 73] width 115 height 23
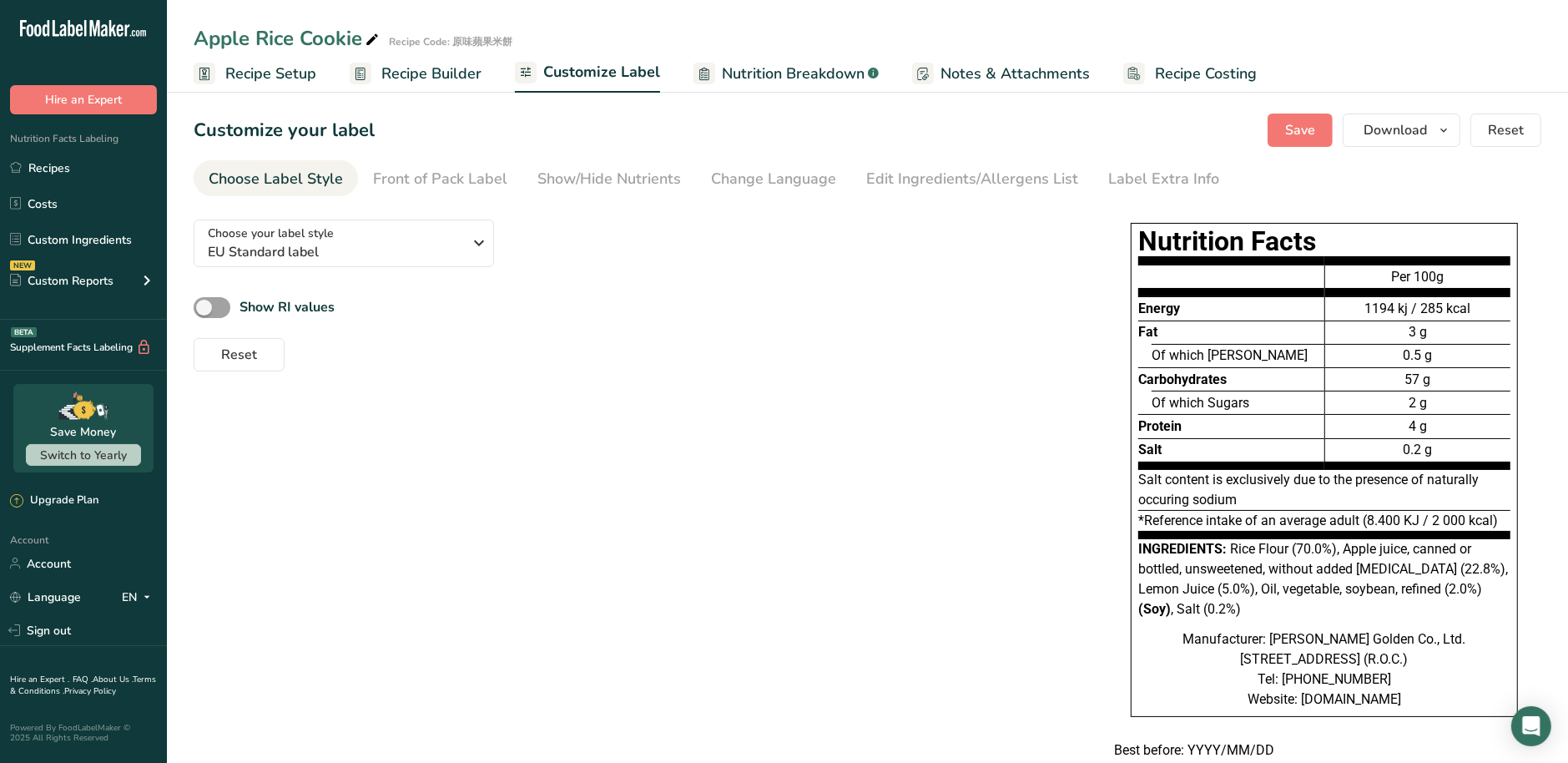
click at [522, 237] on div "Choose your label style EU Standard label USA (FDA) Standard FDA label Tabular …" at bounding box center [637, 289] width 887 height 165
click at [496, 183] on div "Front of Pack Label" at bounding box center [440, 178] width 135 height 23
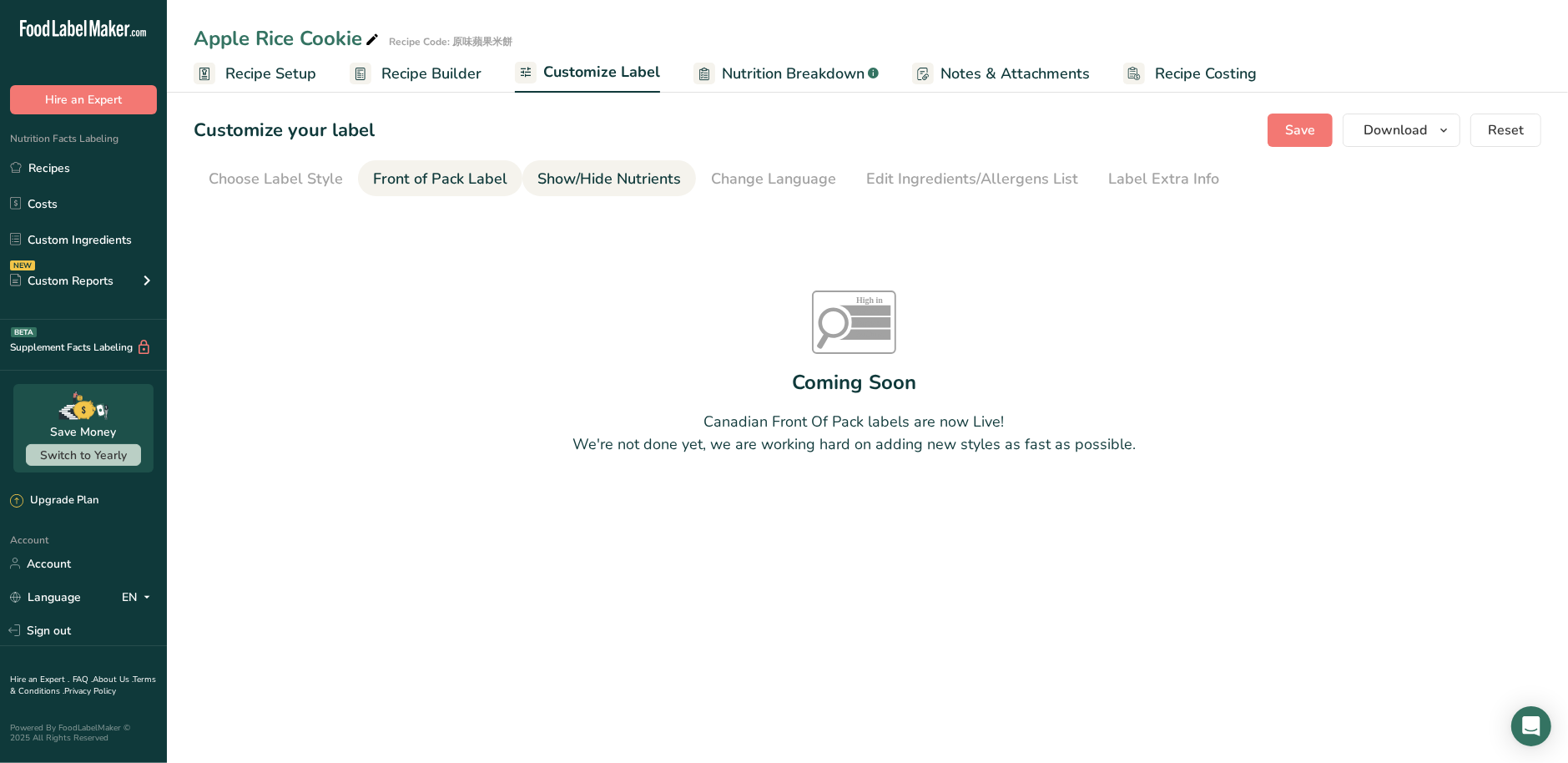
click at [577, 183] on div "Show/Hide Nutrients" at bounding box center [609, 178] width 144 height 23
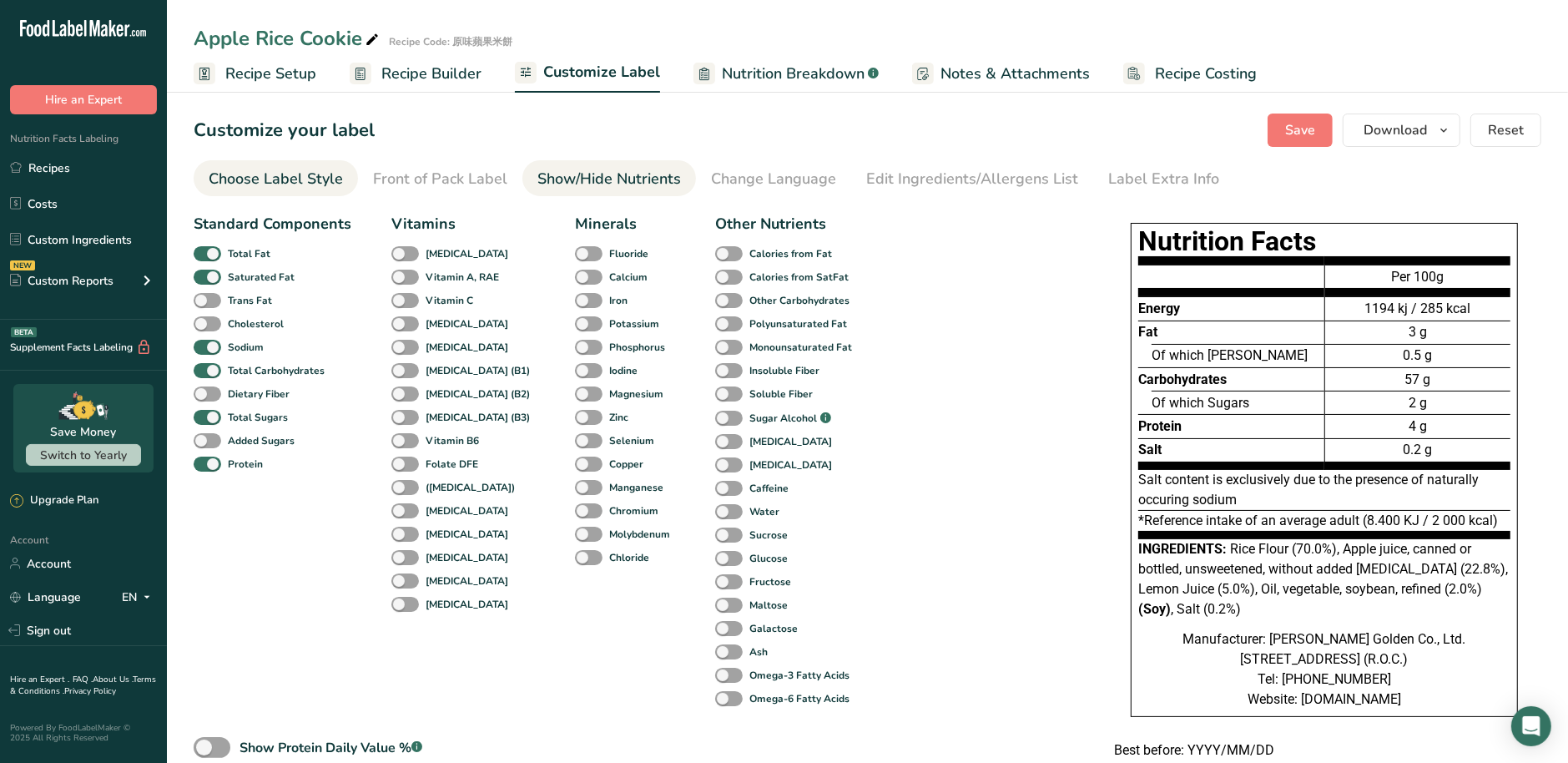
click at [318, 181] on div "Choose Label Style" at bounding box center [276, 178] width 135 height 23
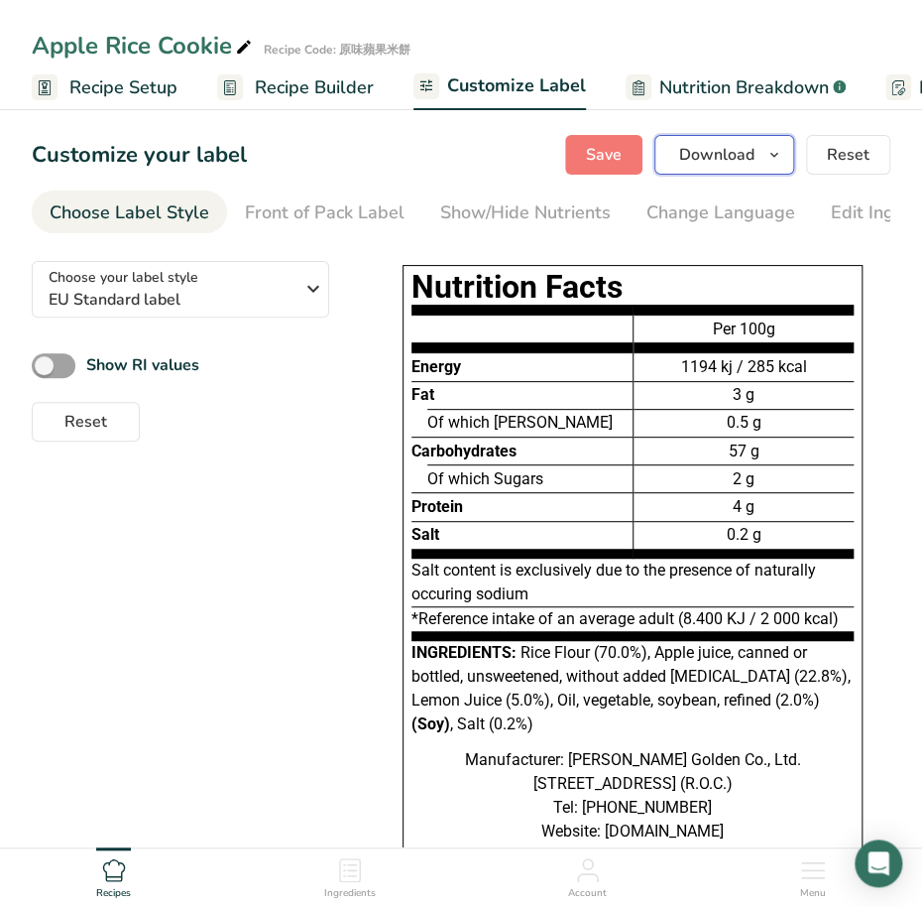
click at [761, 162] on button "Download" at bounding box center [725, 155] width 140 height 40
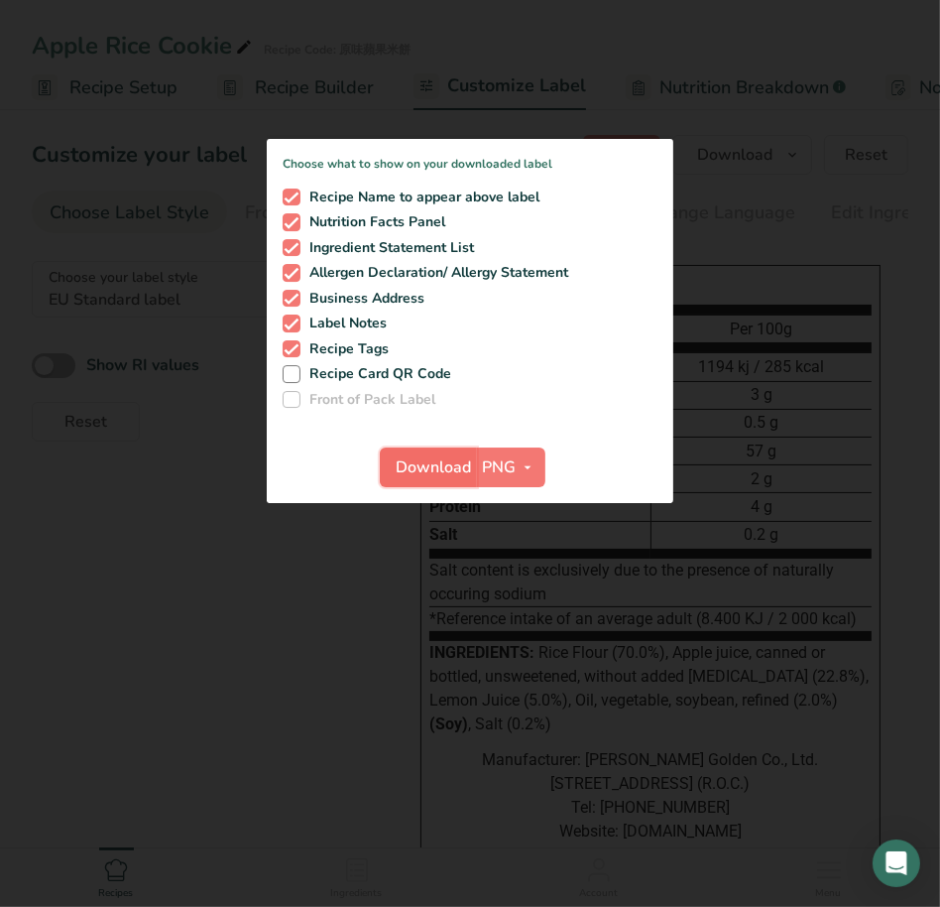
click at [427, 467] on span "Download" at bounding box center [434, 467] width 75 height 24
click at [665, 95] on div at bounding box center [470, 453] width 940 height 907
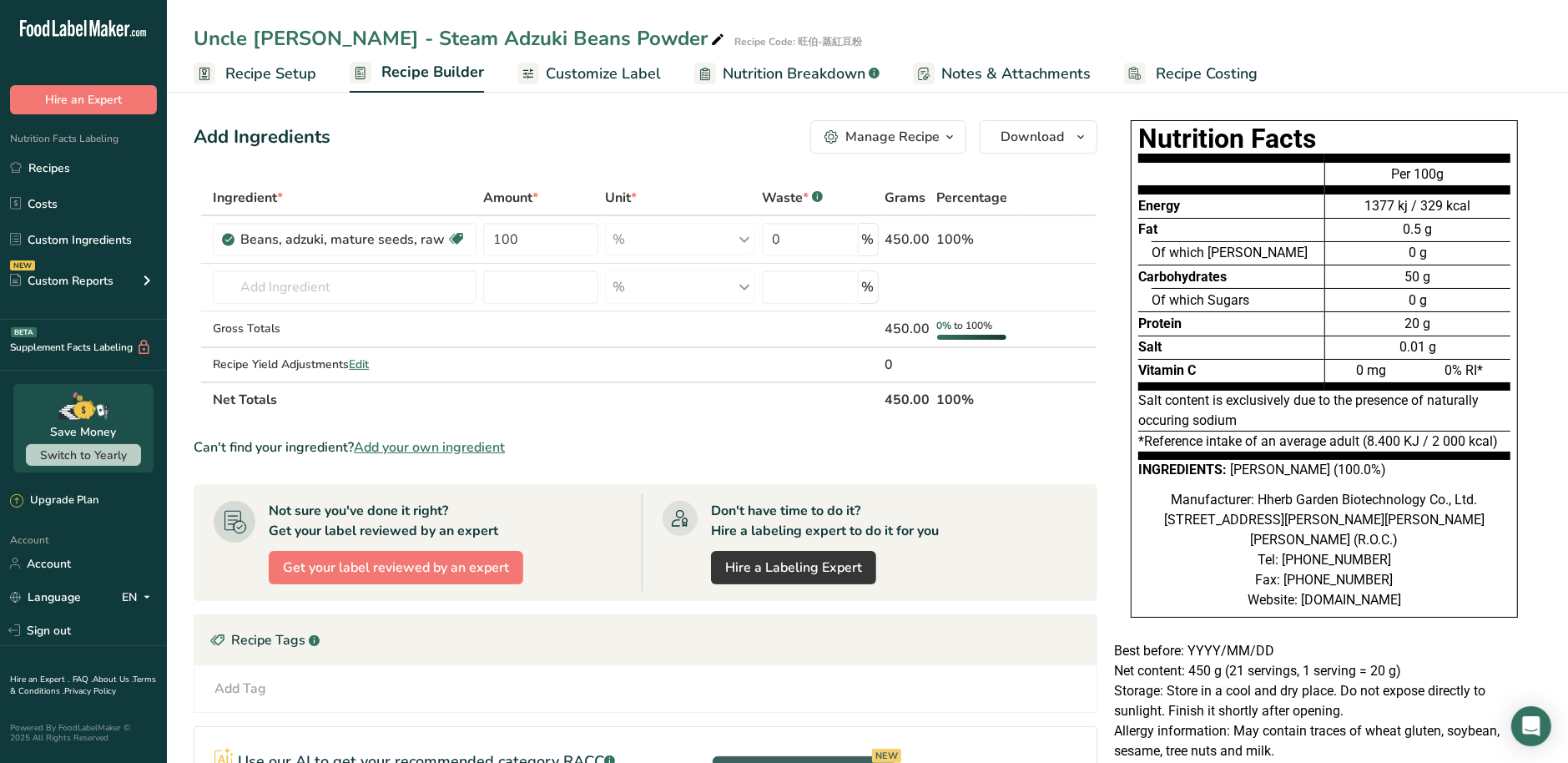
click at [607, 70] on span "Customize Label" at bounding box center [603, 73] width 115 height 23
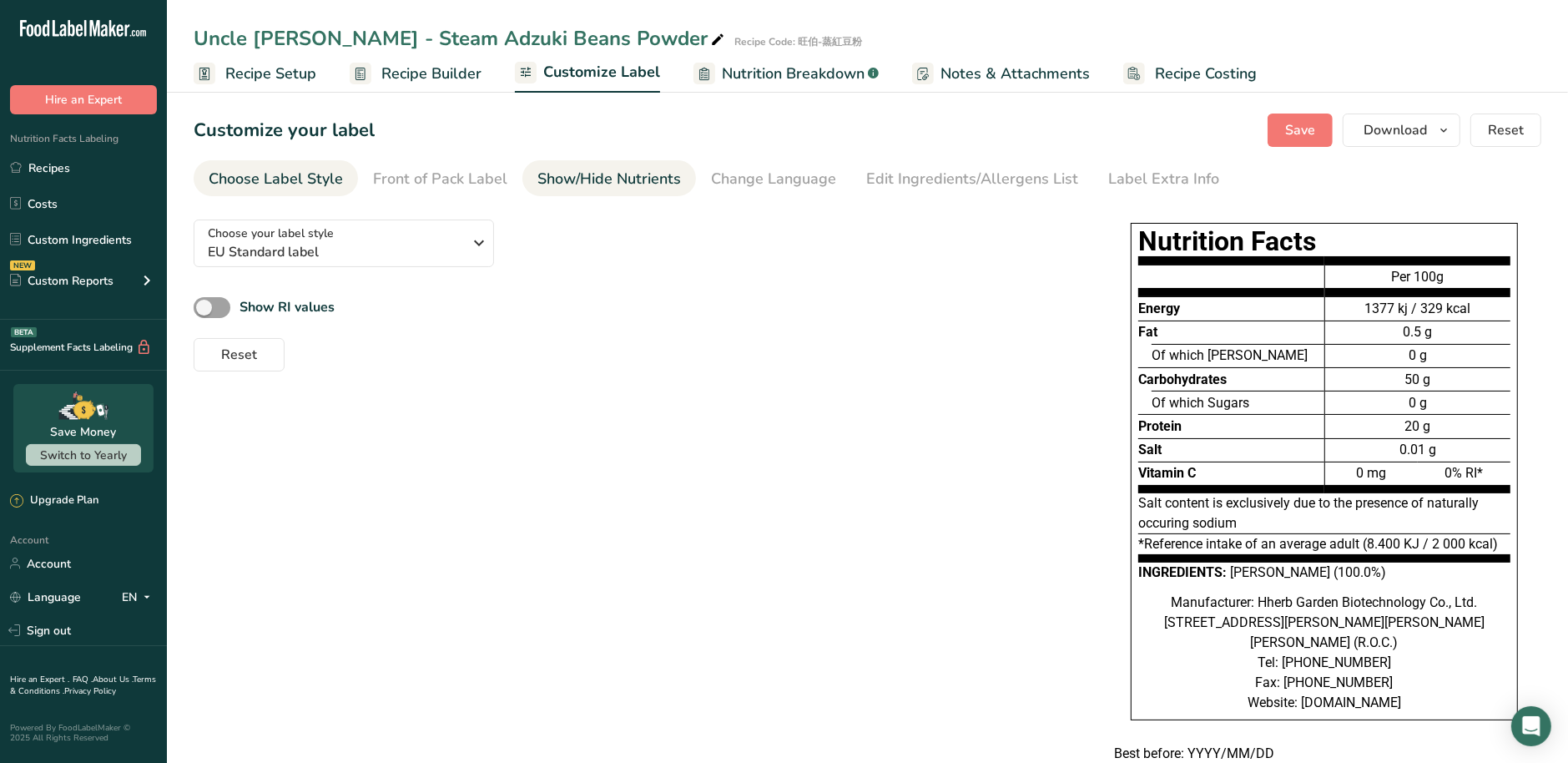
click at [585, 183] on div "Show/Hide Nutrients" at bounding box center [609, 178] width 144 height 23
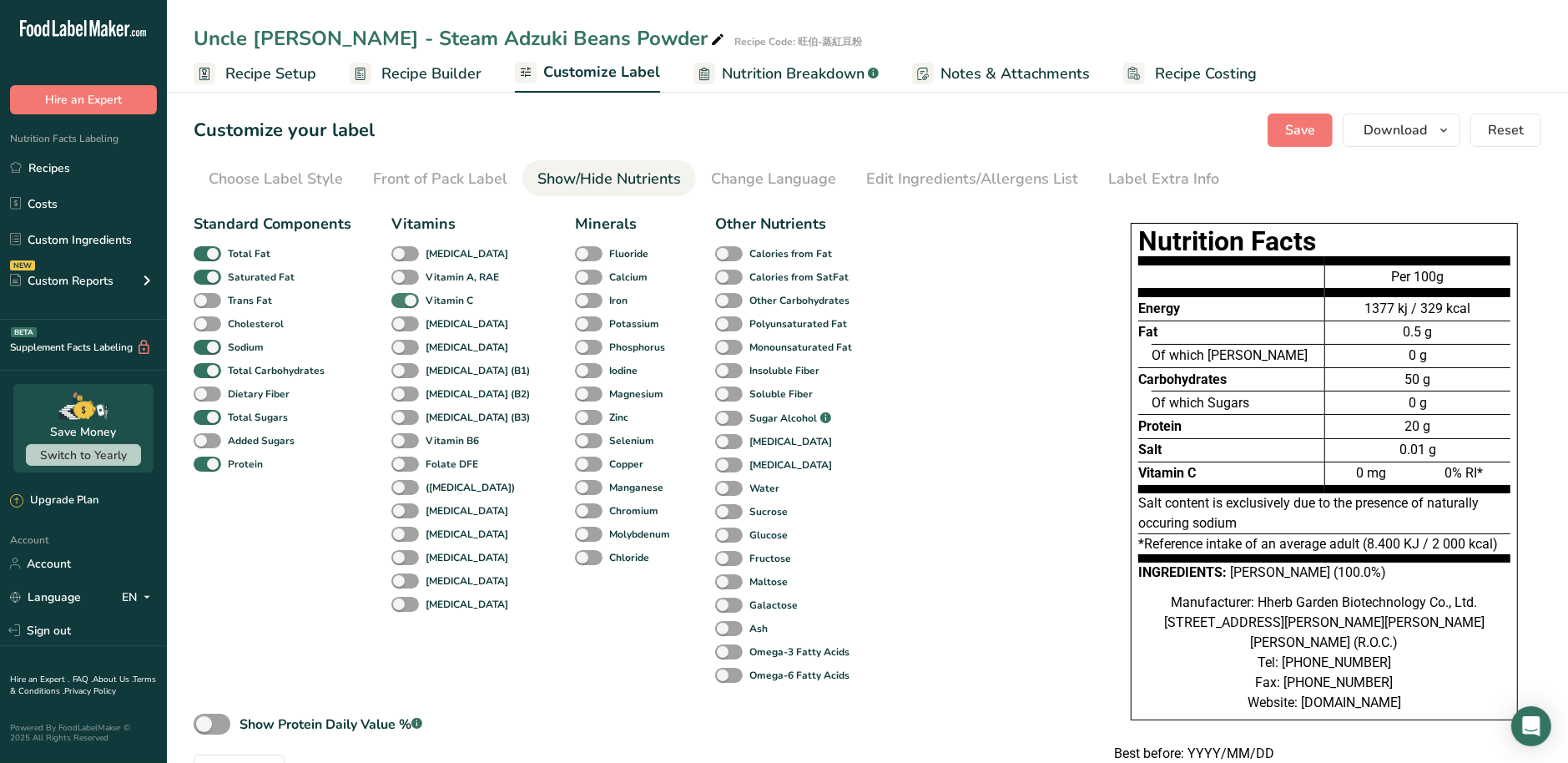
click at [400, 302] on span at bounding box center [405, 300] width 28 height 16
click at [400, 302] on input "Vitamin C" at bounding box center [396, 299] width 11 height 11
checkbox input "false"
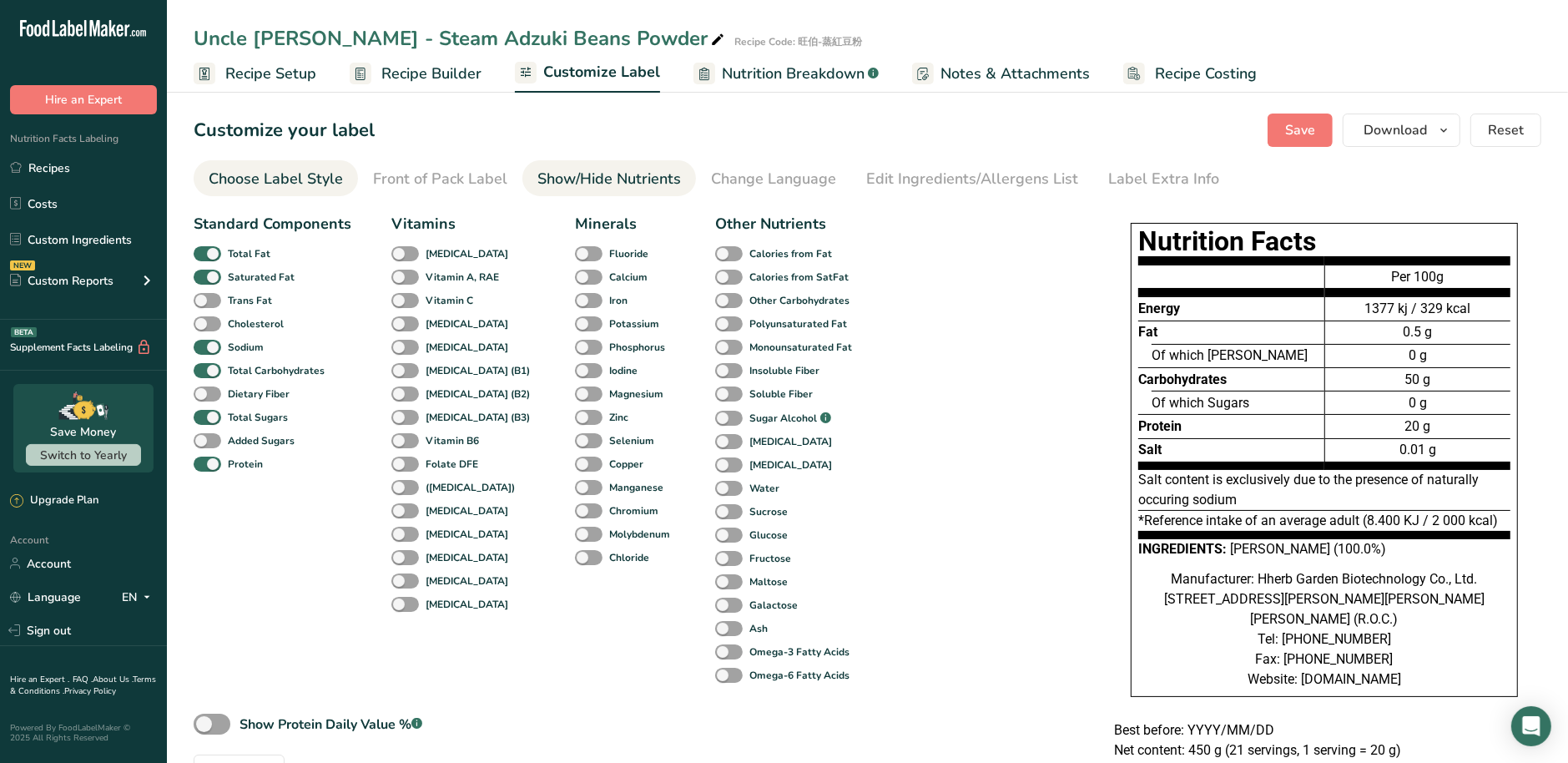
click at [267, 182] on div "Choose Label Style" at bounding box center [276, 178] width 135 height 23
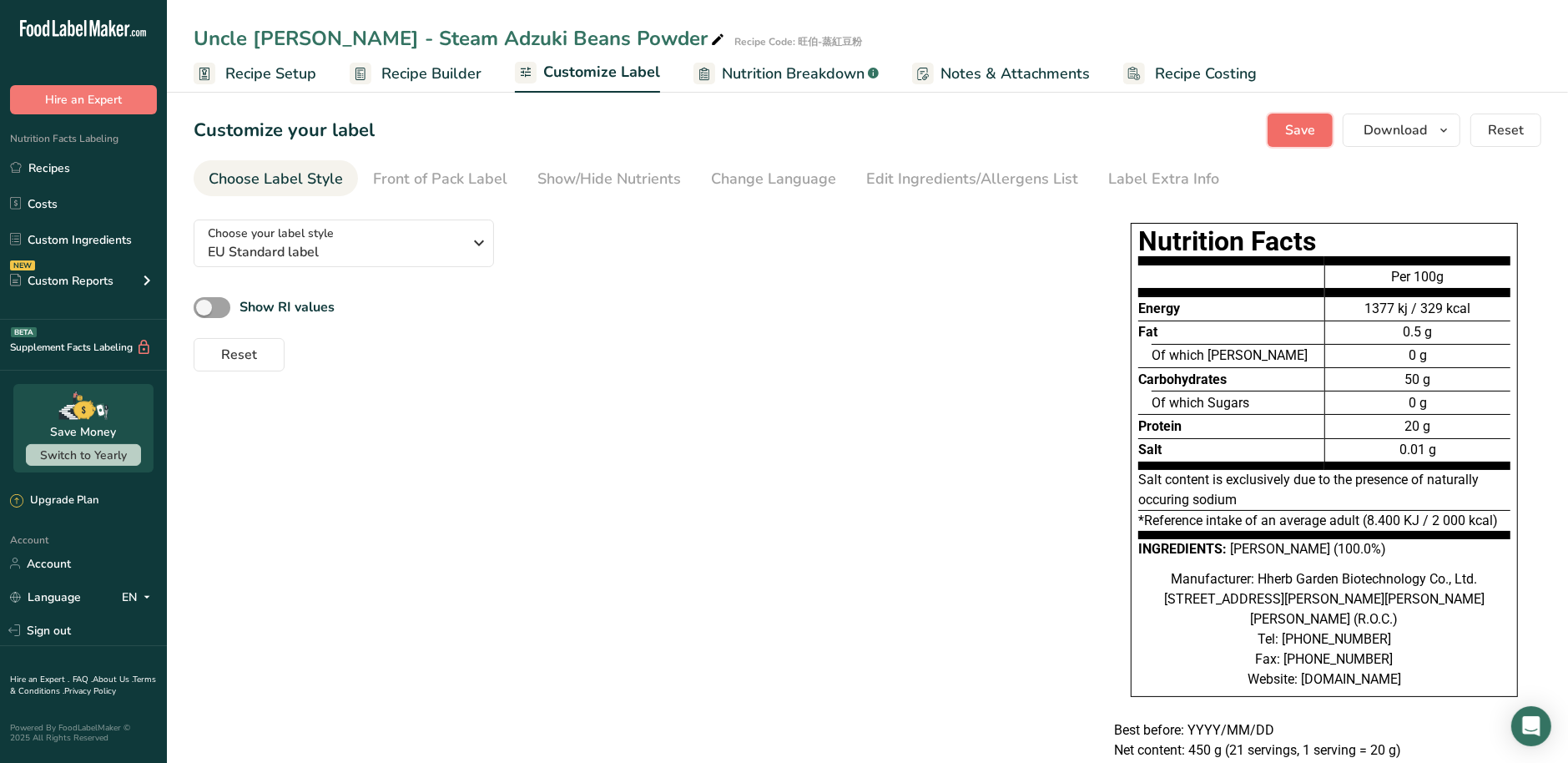
click at [1301, 131] on span "Save" at bounding box center [1300, 130] width 30 height 20
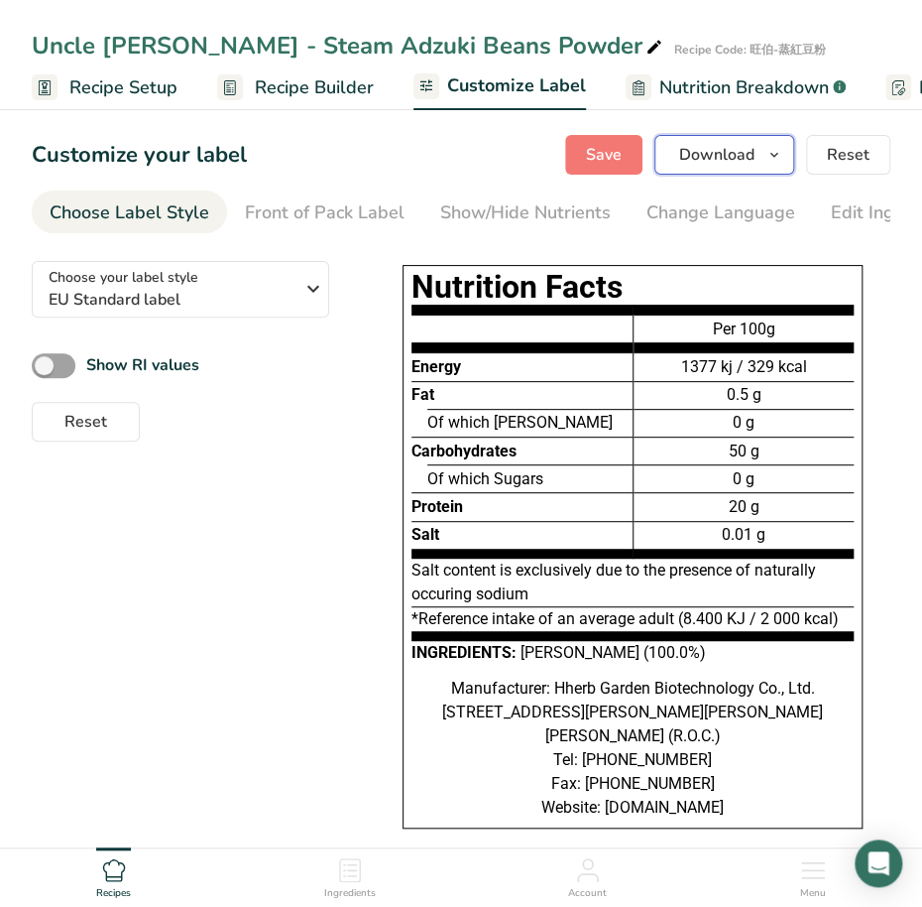
click at [765, 162] on span "button" at bounding box center [775, 155] width 24 height 24
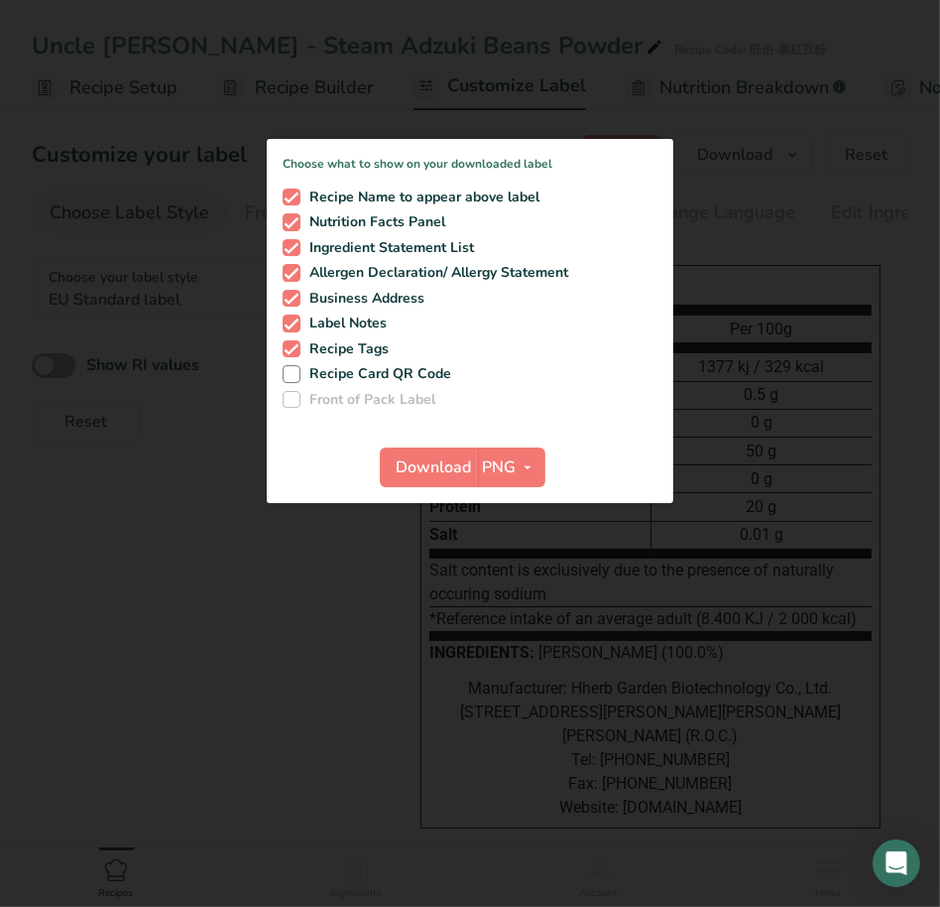
click at [433, 715] on div at bounding box center [470, 453] width 940 height 907
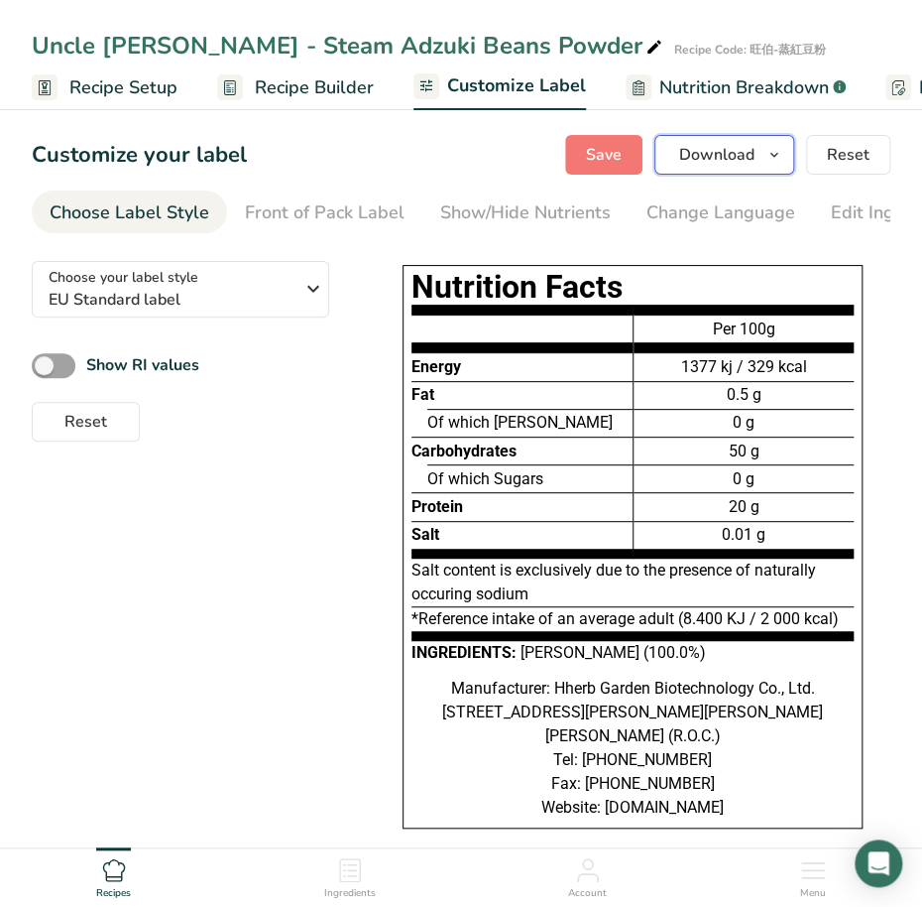
click at [755, 158] on span "Download" at bounding box center [716, 155] width 75 height 24
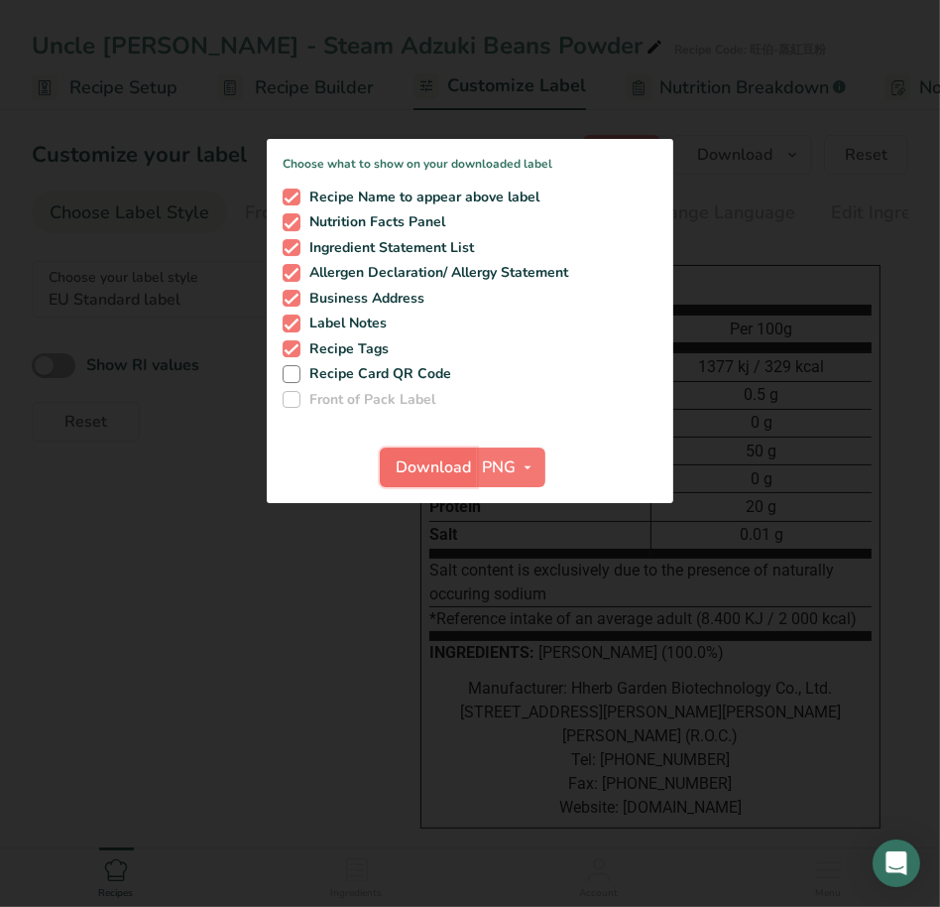
click at [438, 471] on span "Download" at bounding box center [434, 467] width 75 height 24
drag, startPoint x: 181, startPoint y: 728, endPoint x: 190, endPoint y: 717, distance: 14.7
click at [181, 728] on div at bounding box center [470, 453] width 940 height 907
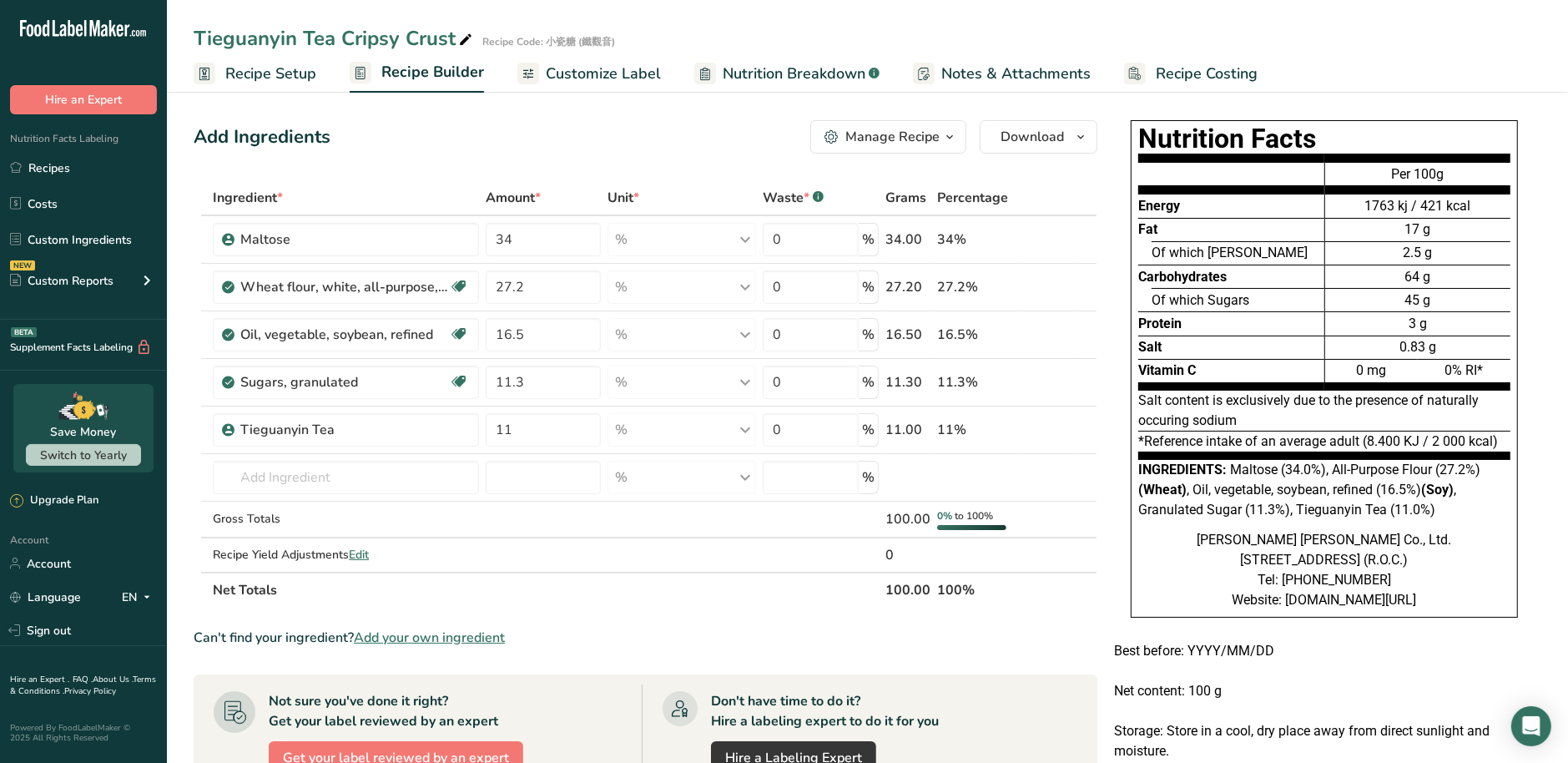
click at [600, 78] on span "Customize Label" at bounding box center [603, 73] width 115 height 23
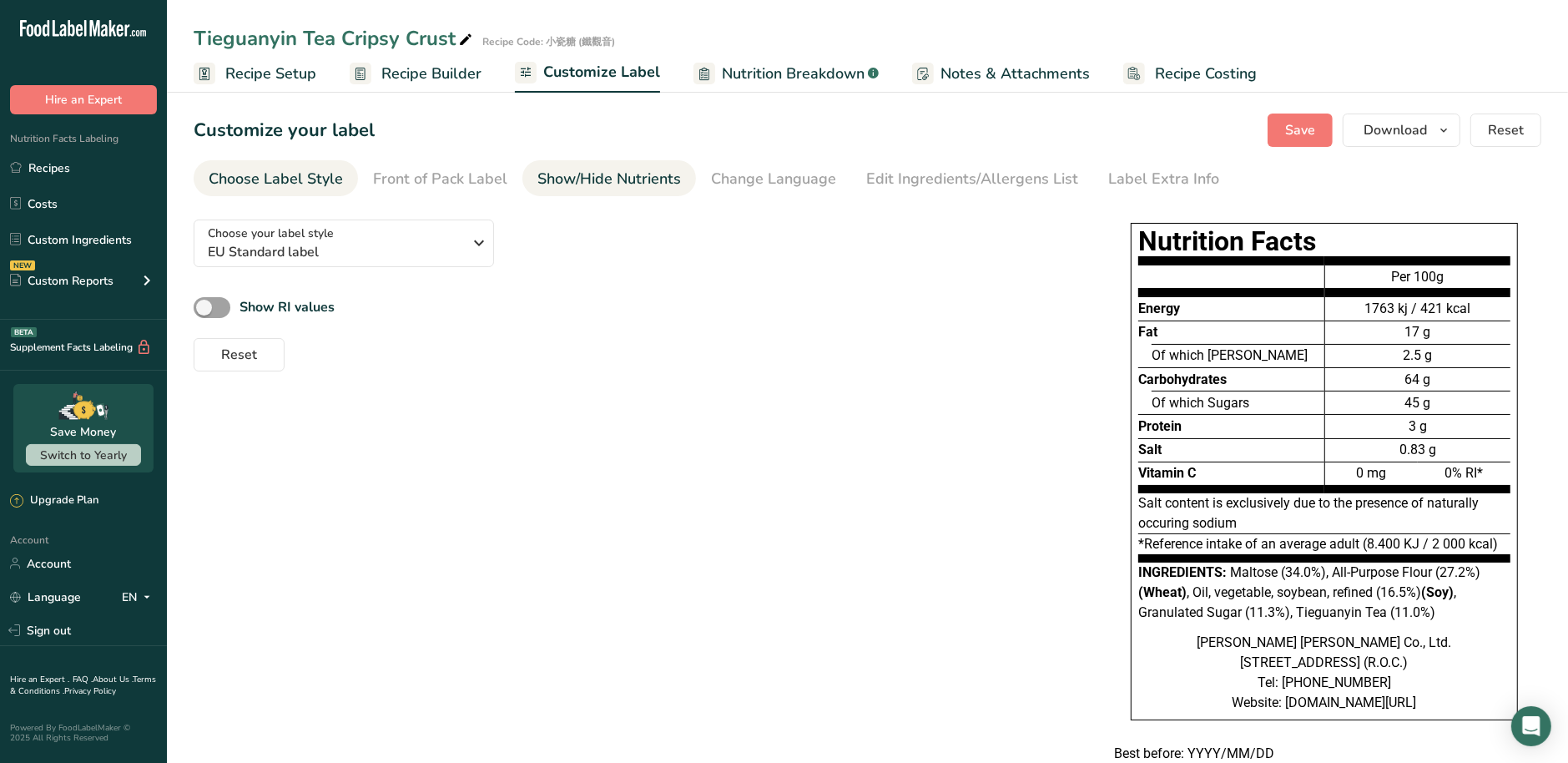
click at [585, 179] on div "Show/Hide Nutrients" at bounding box center [609, 178] width 144 height 23
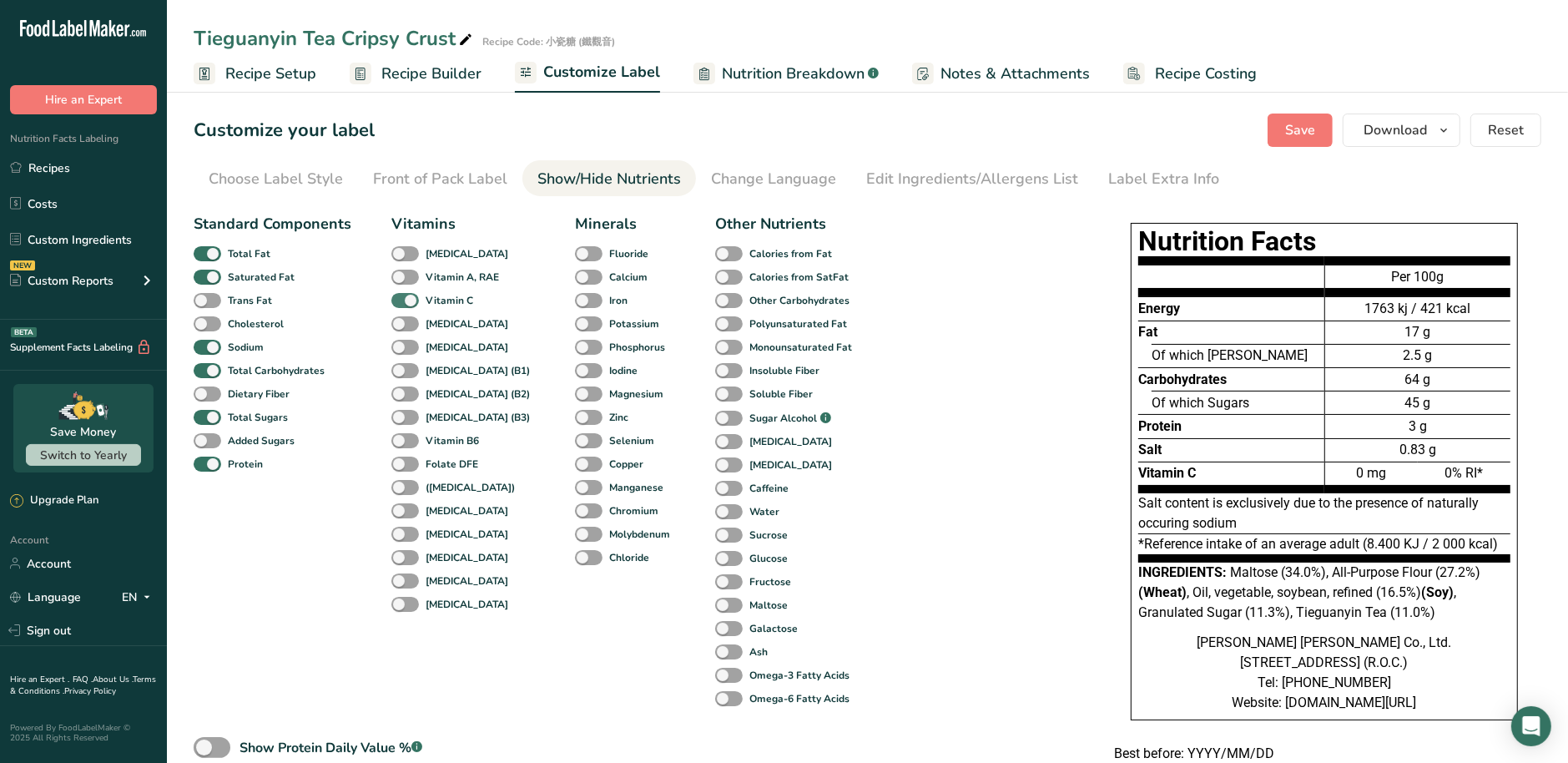
click at [415, 297] on span at bounding box center [405, 300] width 28 height 16
click at [402, 297] on input "Vitamin C" at bounding box center [396, 299] width 11 height 11
checkbox input "false"
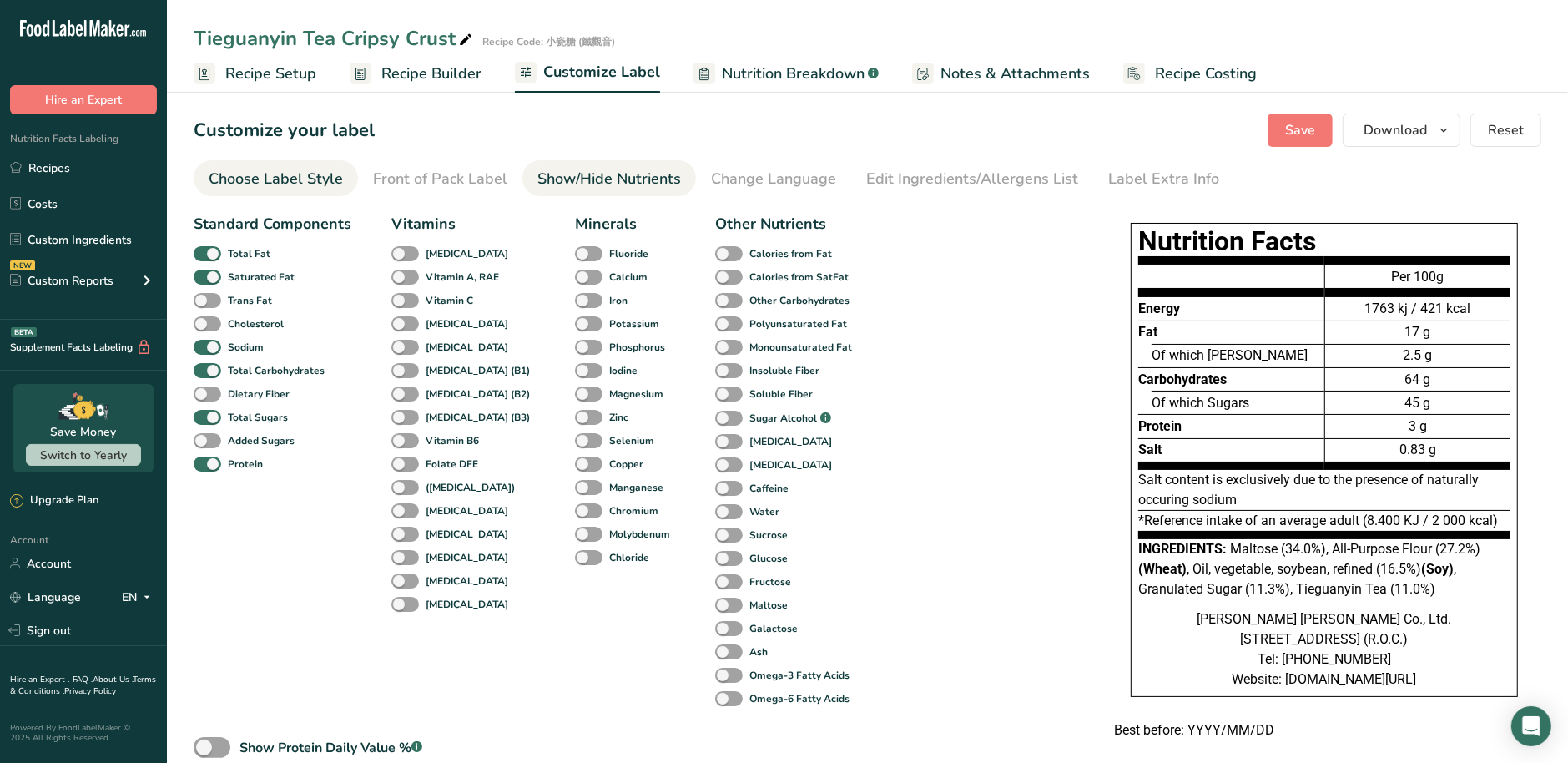
click at [318, 184] on div "Choose Label Style" at bounding box center [276, 178] width 135 height 23
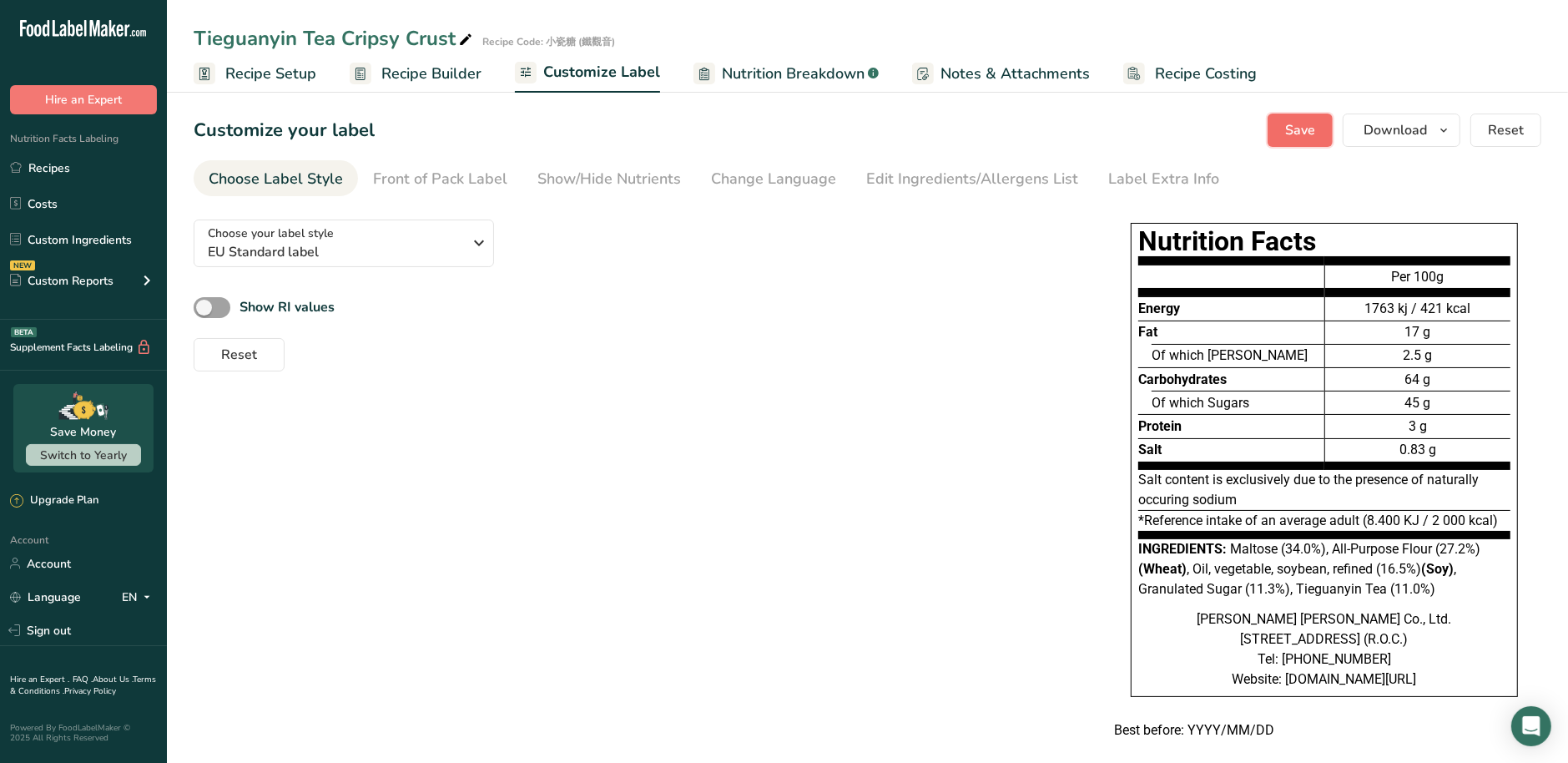
click at [1314, 129] on span "Save" at bounding box center [1300, 130] width 30 height 20
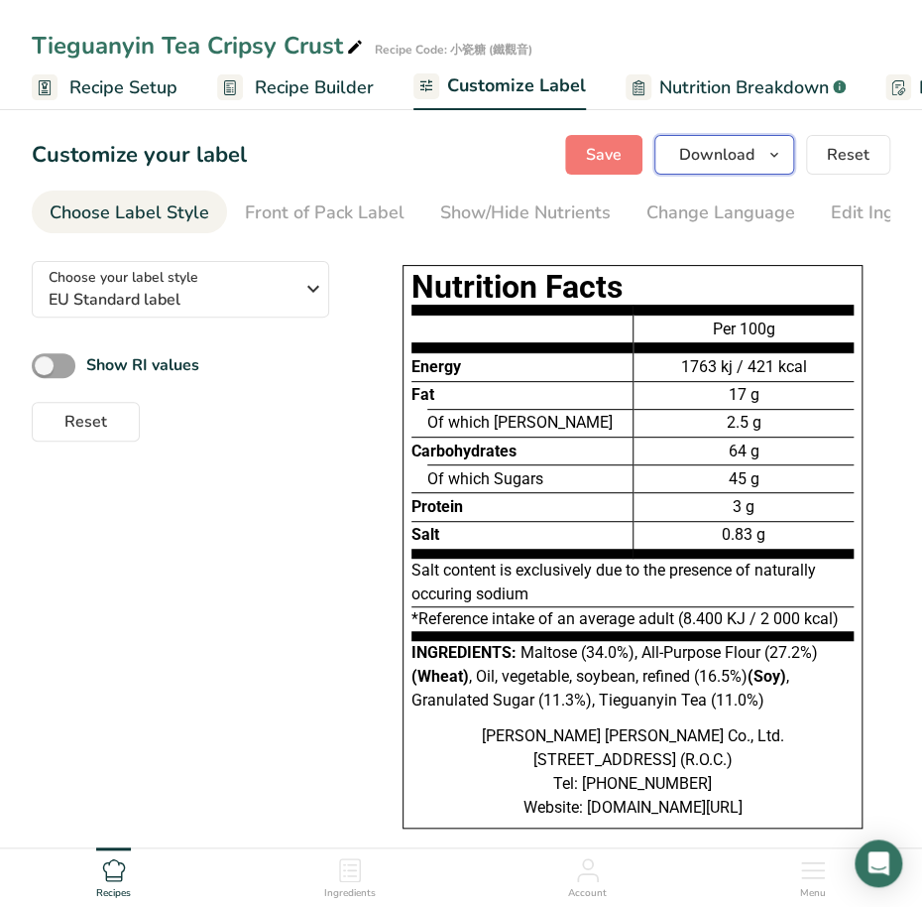
click at [774, 154] on icon "button" at bounding box center [775, 155] width 16 height 25
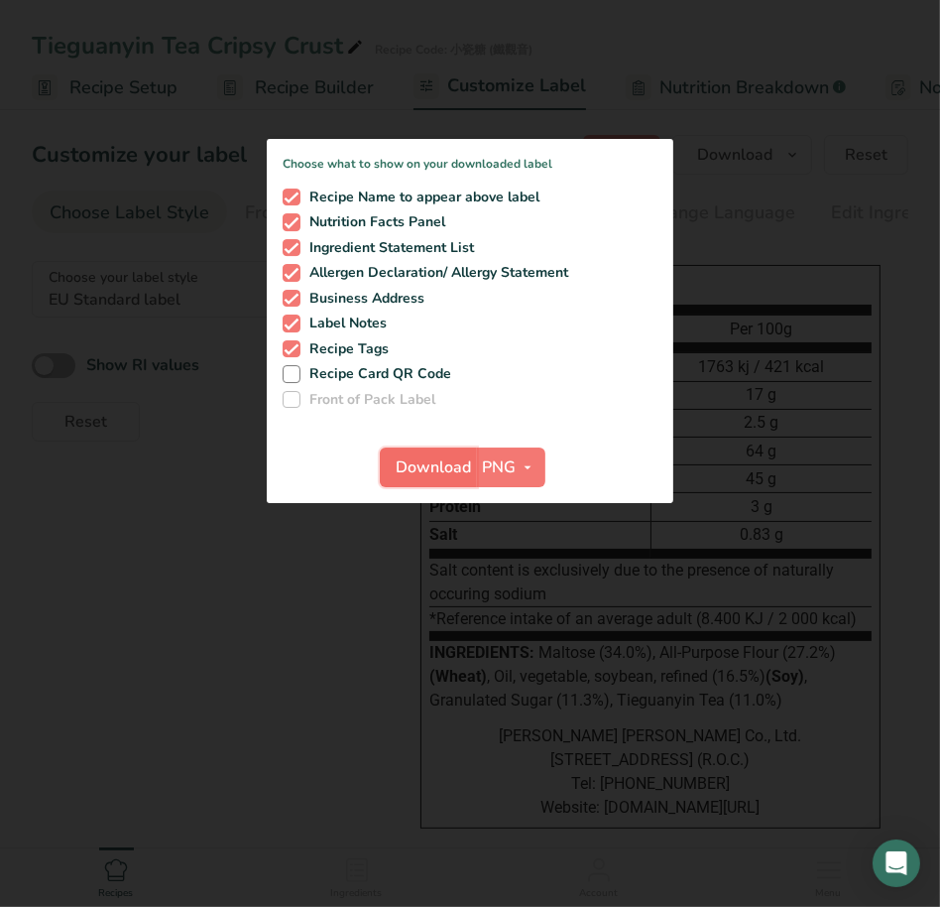
click at [428, 473] on span "Download" at bounding box center [434, 467] width 75 height 24
click at [206, 611] on div at bounding box center [470, 453] width 940 height 907
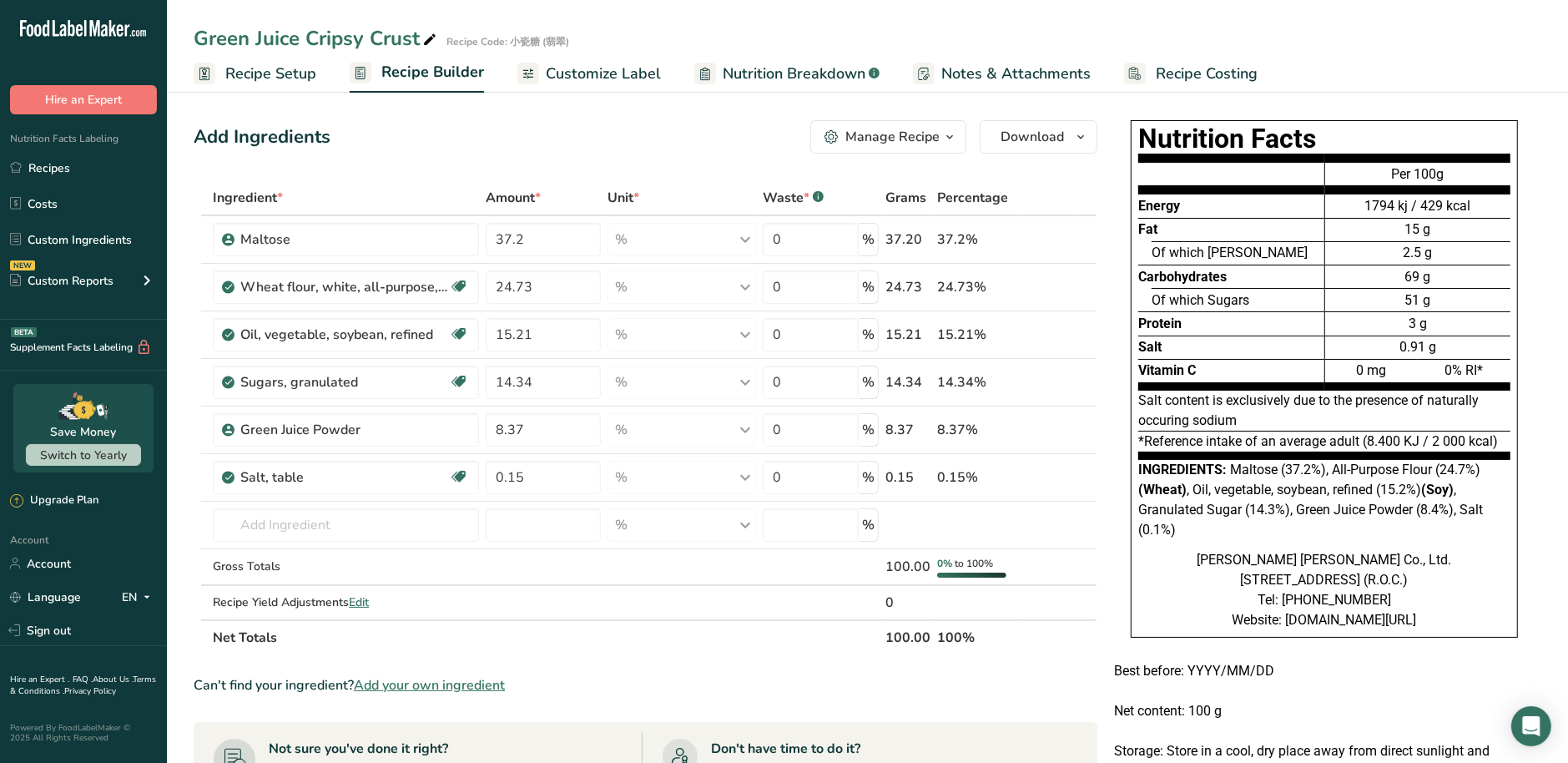
click at [571, 73] on span "Customize Label" at bounding box center [603, 73] width 115 height 23
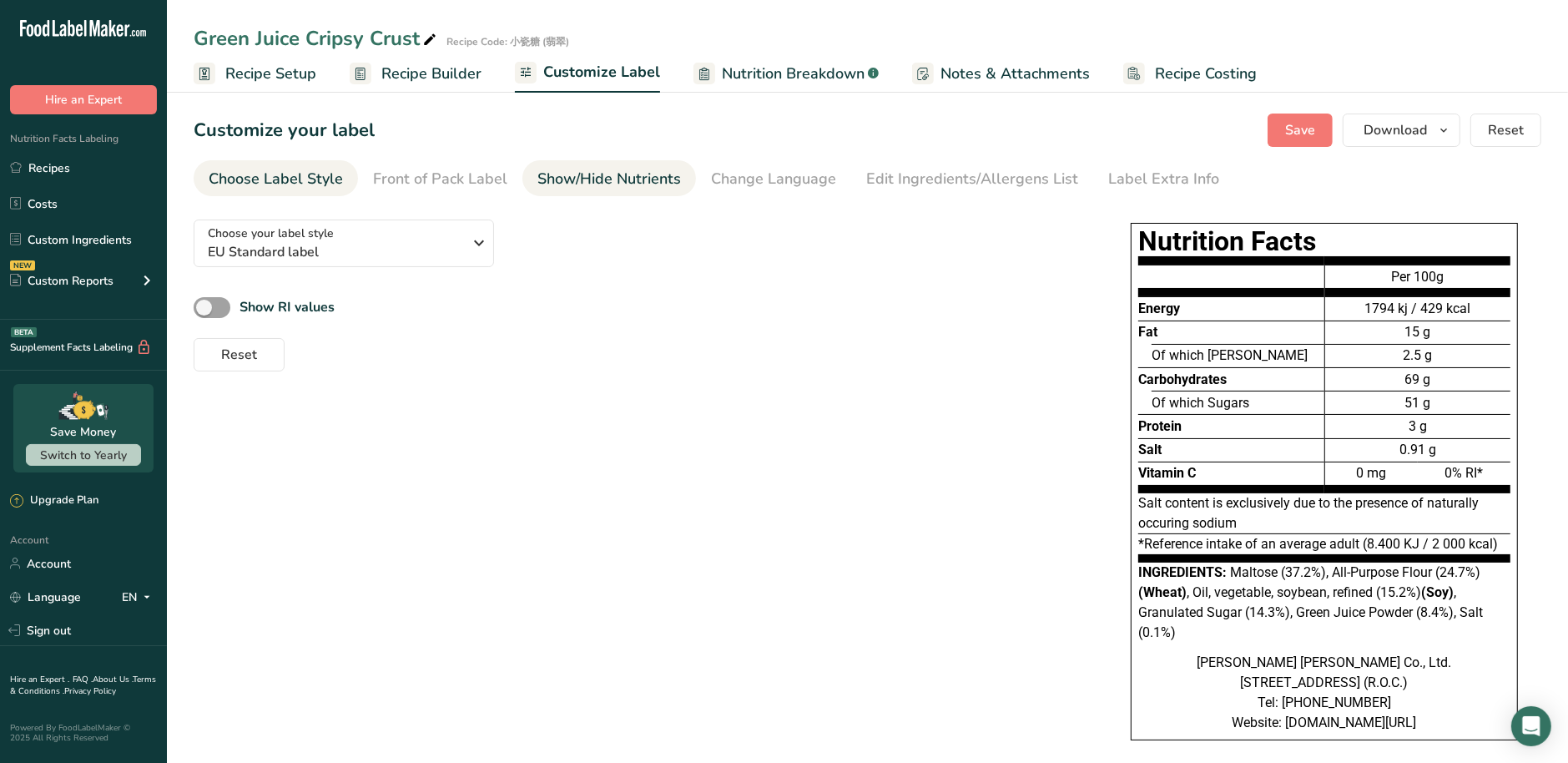
click at [580, 183] on div "Show/Hide Nutrients" at bounding box center [609, 178] width 144 height 23
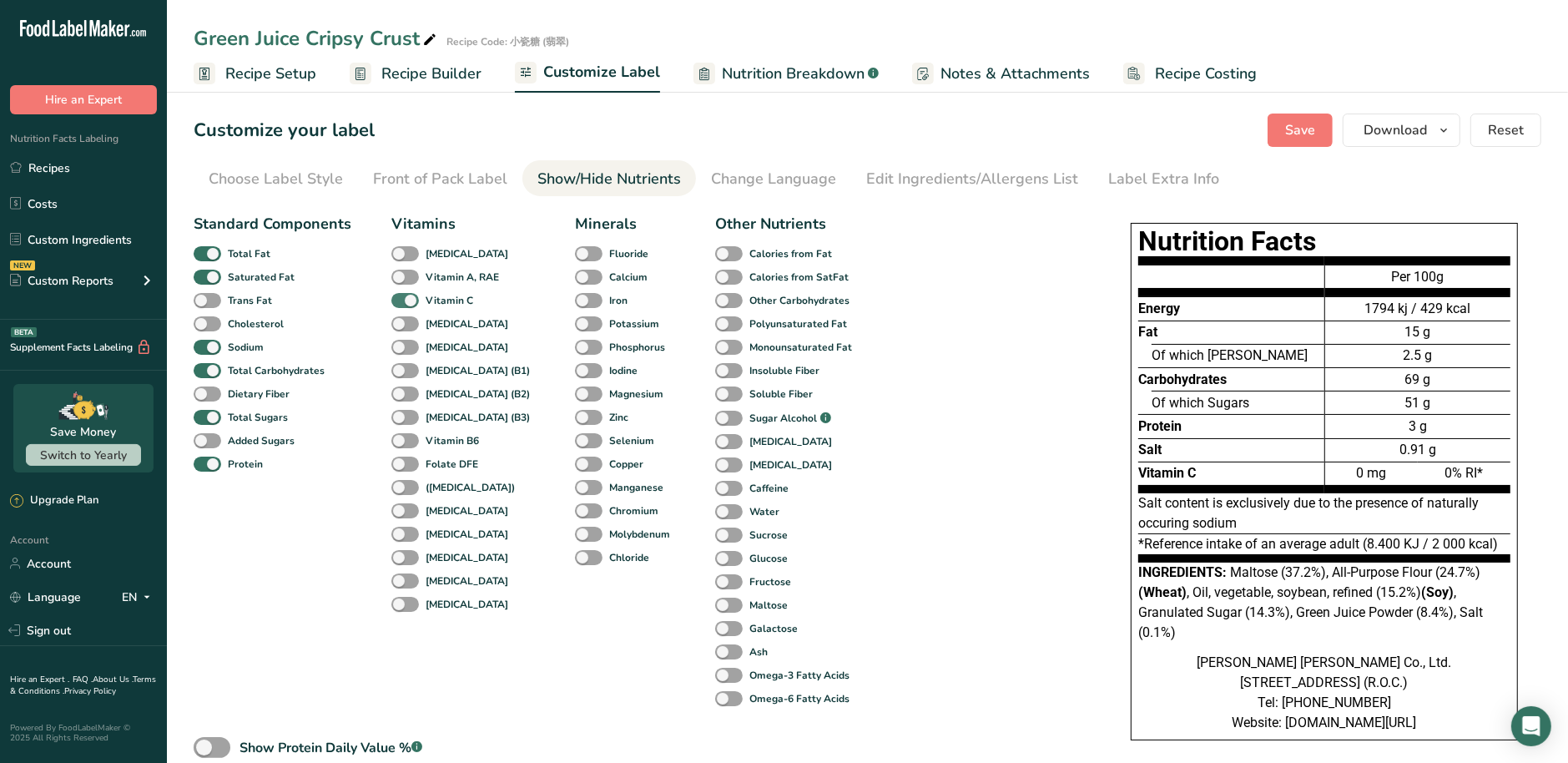
click at [403, 299] on span at bounding box center [405, 300] width 28 height 16
click at [402, 299] on input "Vitamin C" at bounding box center [396, 299] width 11 height 11
checkbox input "false"
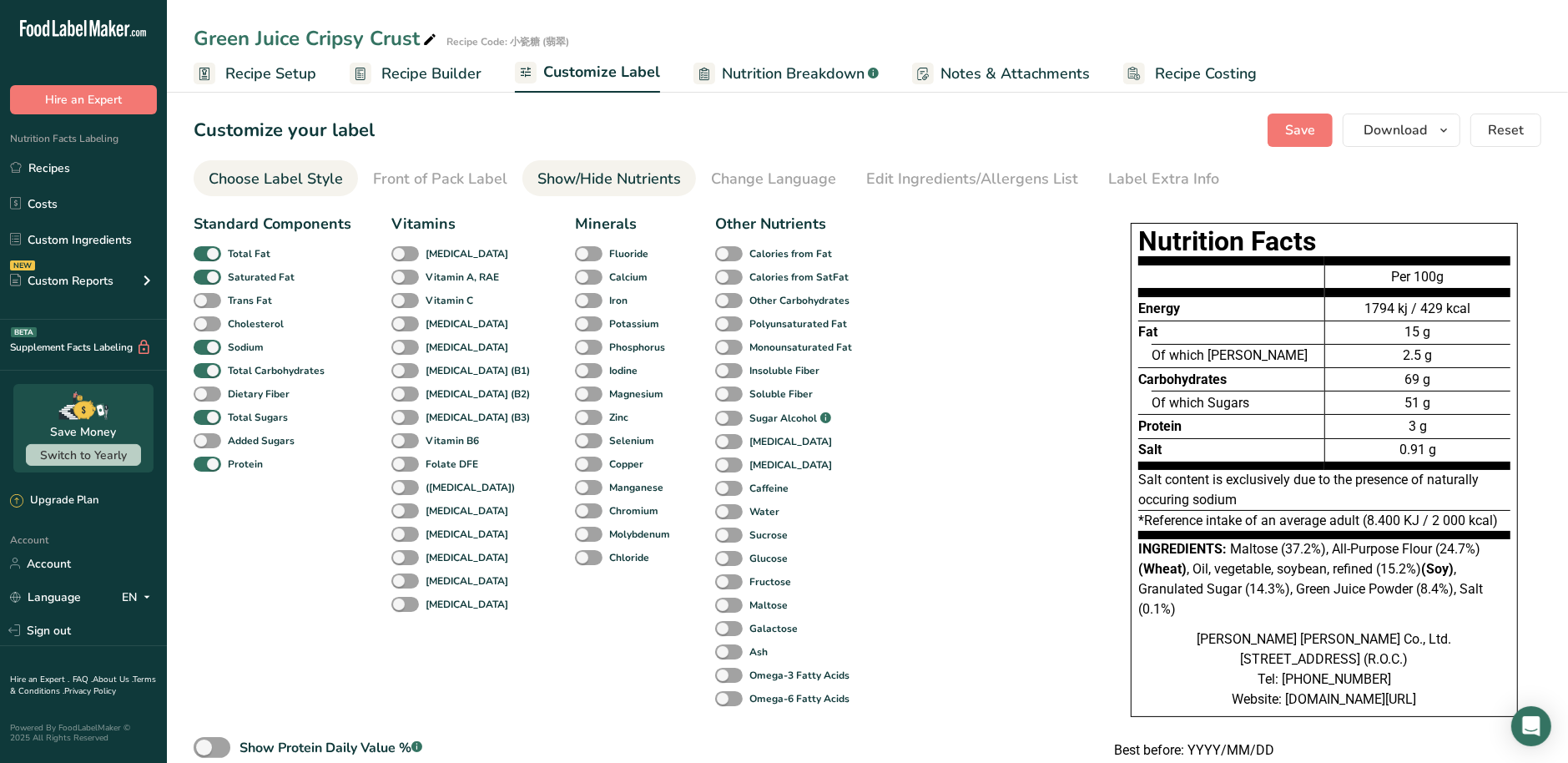
click at [314, 178] on div "Choose Label Style" at bounding box center [276, 178] width 135 height 23
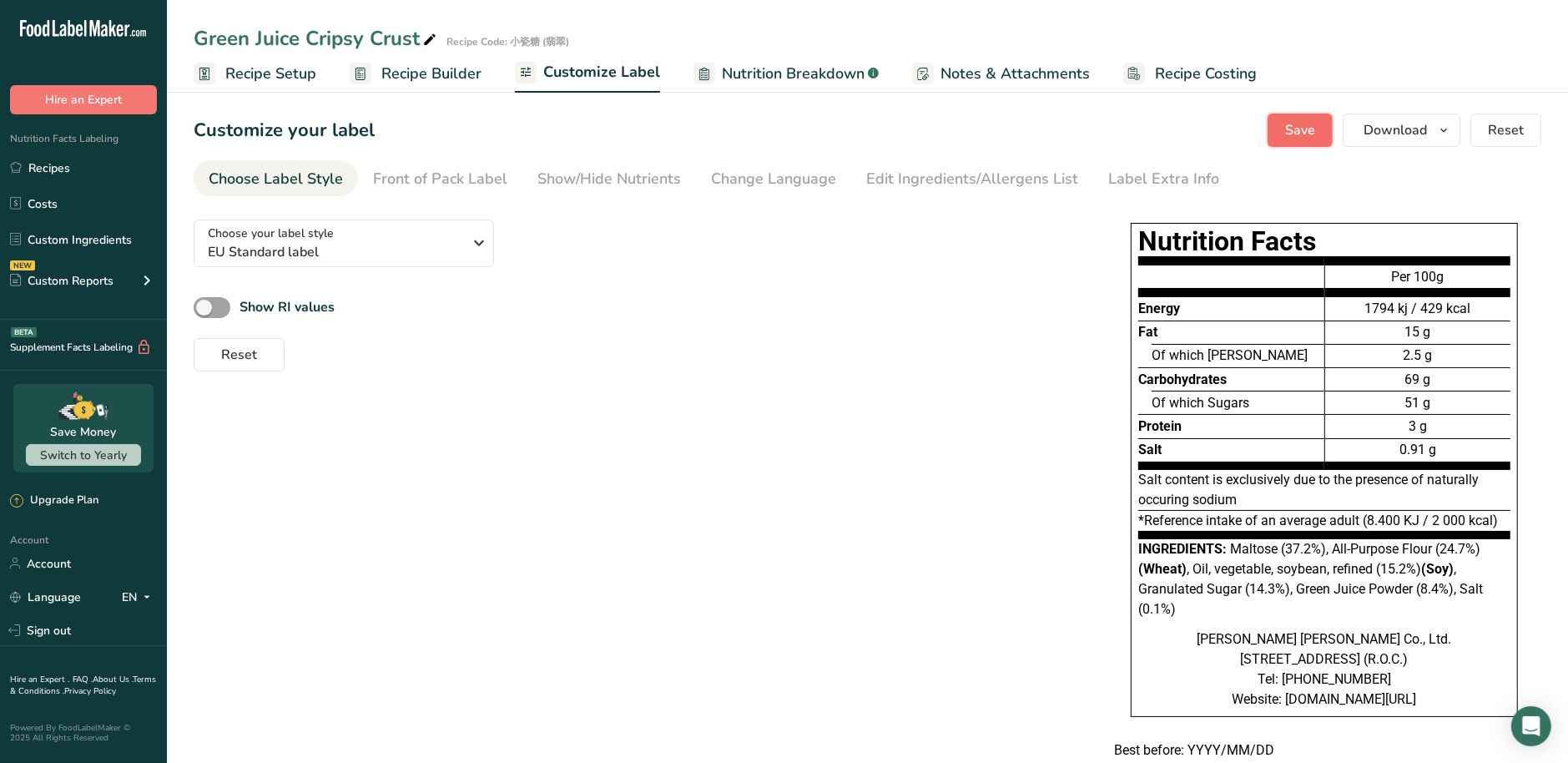
click at [1304, 131] on span "Save" at bounding box center [1300, 130] width 30 height 20
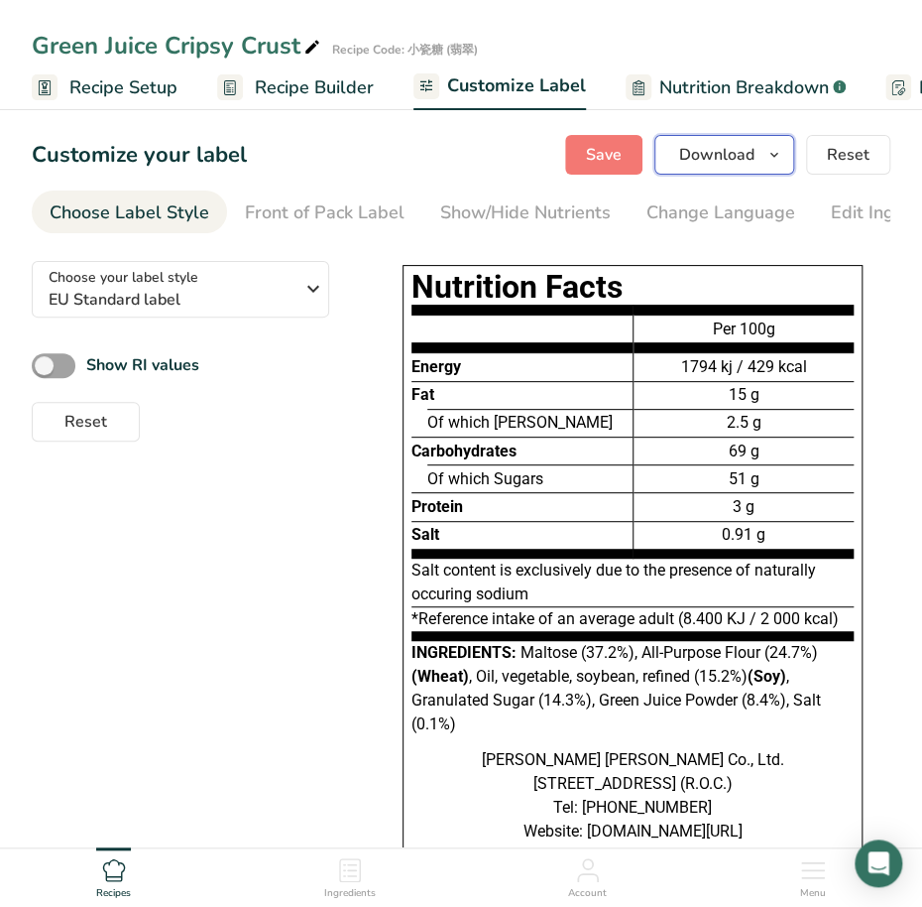
click at [771, 152] on icon "button" at bounding box center [775, 155] width 16 height 25
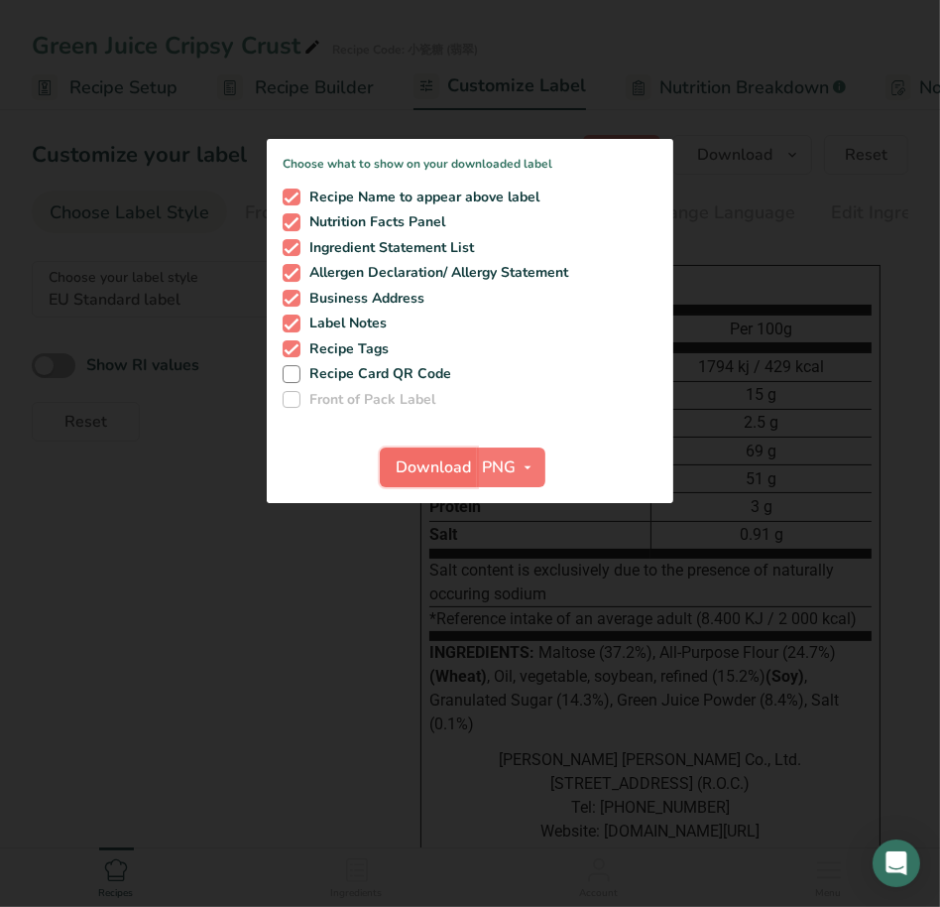
click at [438, 470] on span "Download" at bounding box center [434, 467] width 75 height 24
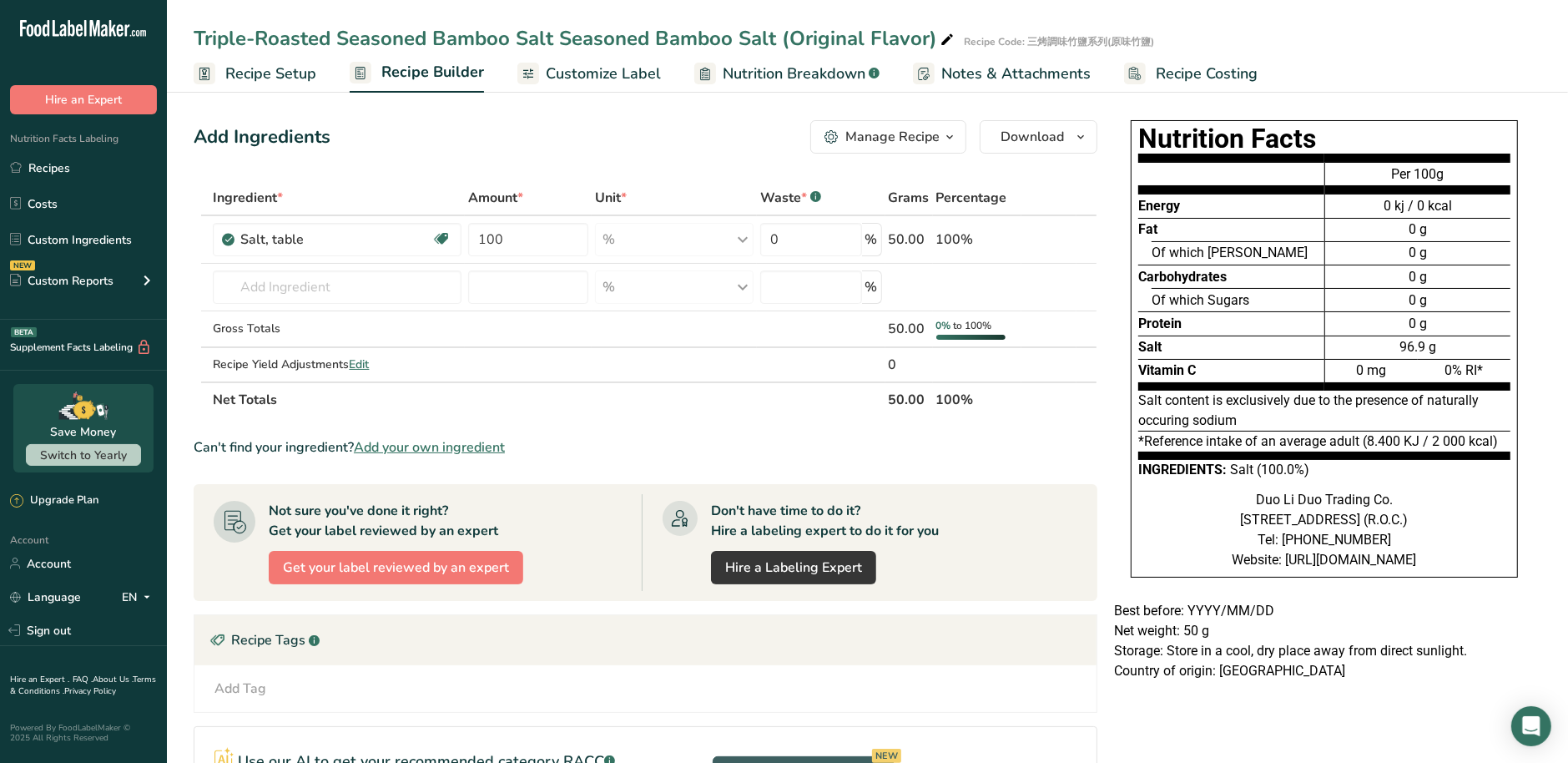
click at [561, 72] on span "Customize Label" at bounding box center [603, 73] width 115 height 23
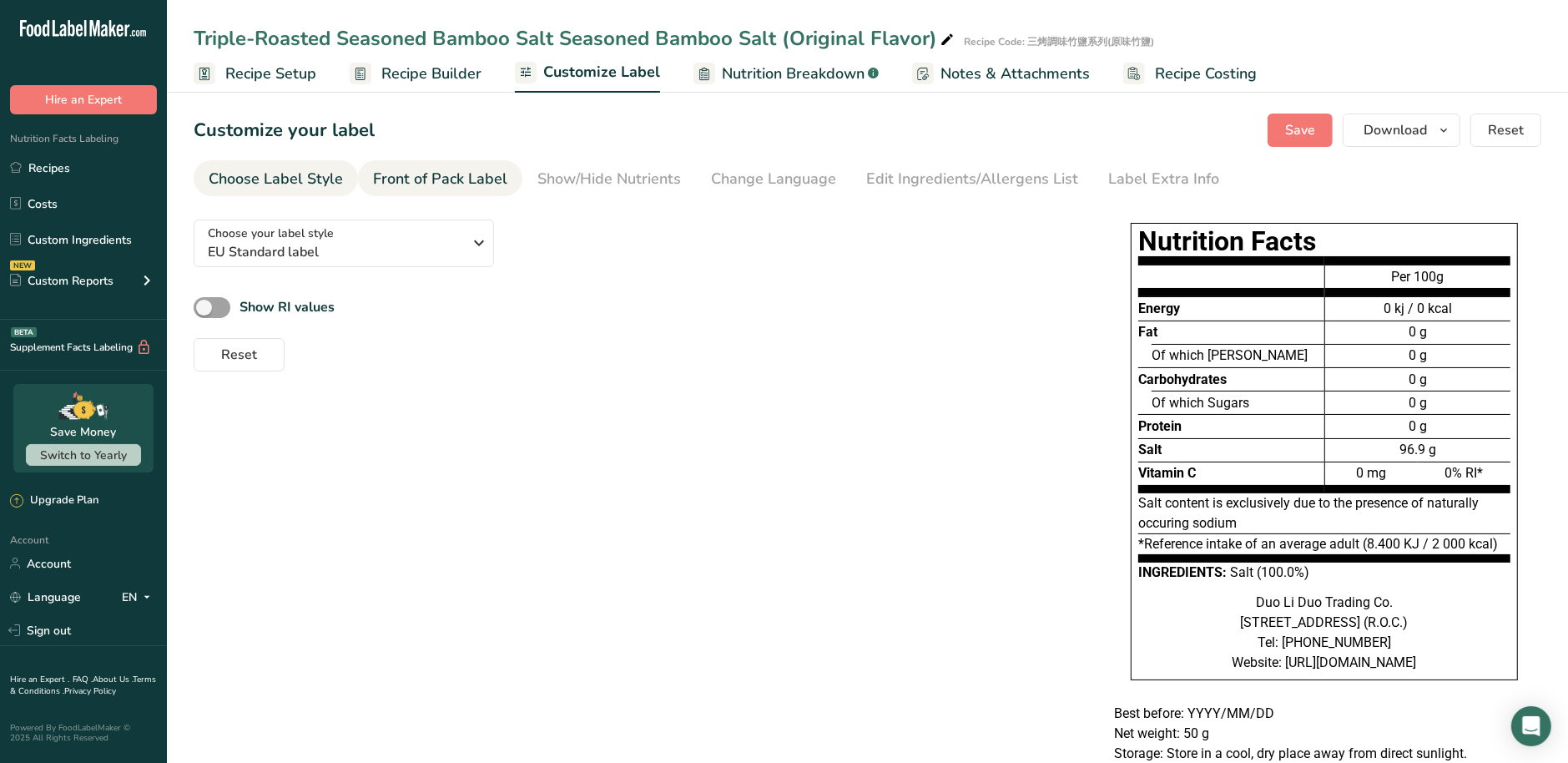
click at [464, 165] on link "Front of Pack Label" at bounding box center [440, 178] width 135 height 38
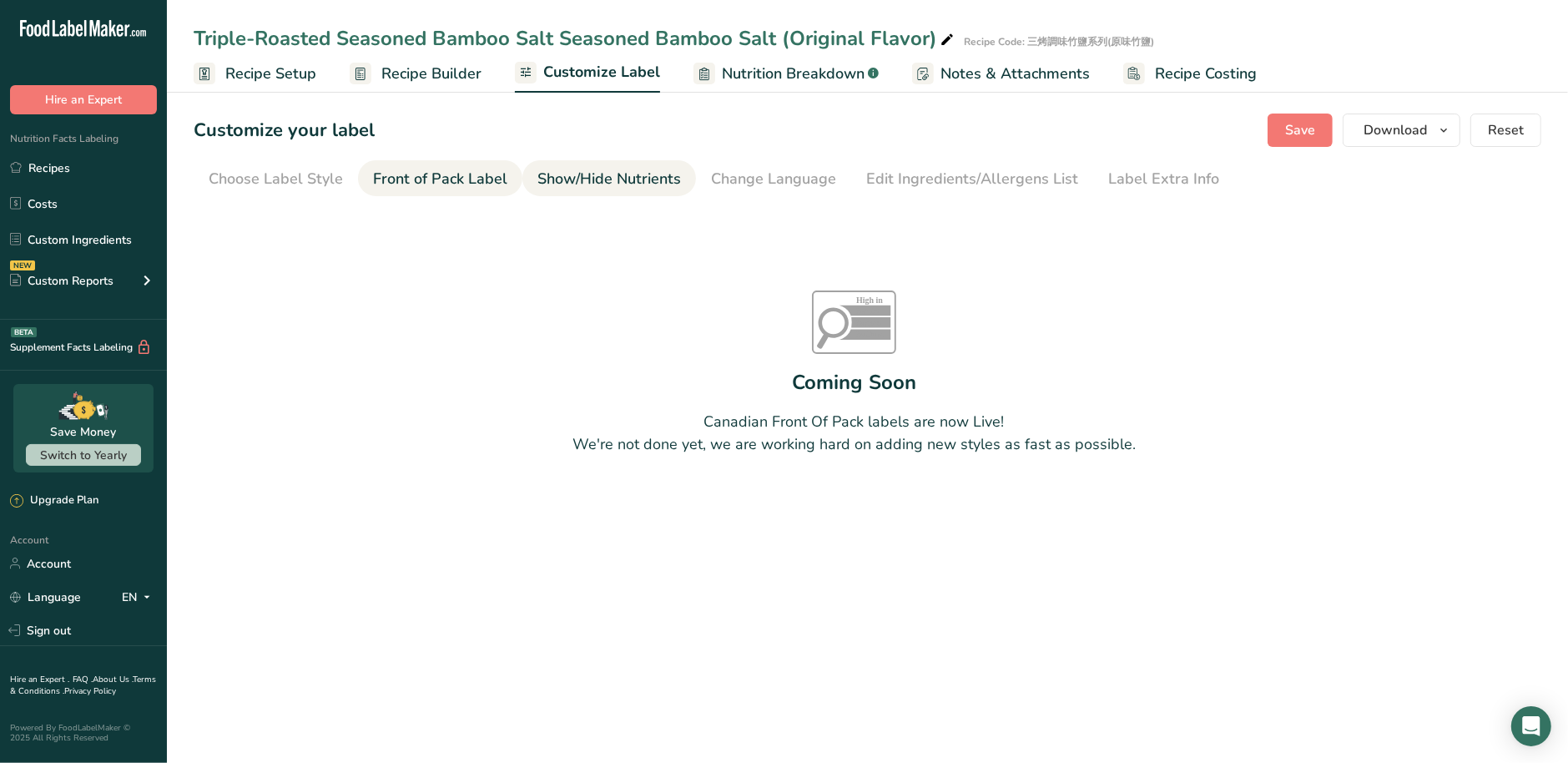
click at [553, 179] on div "Show/Hide Nutrients" at bounding box center [609, 178] width 144 height 23
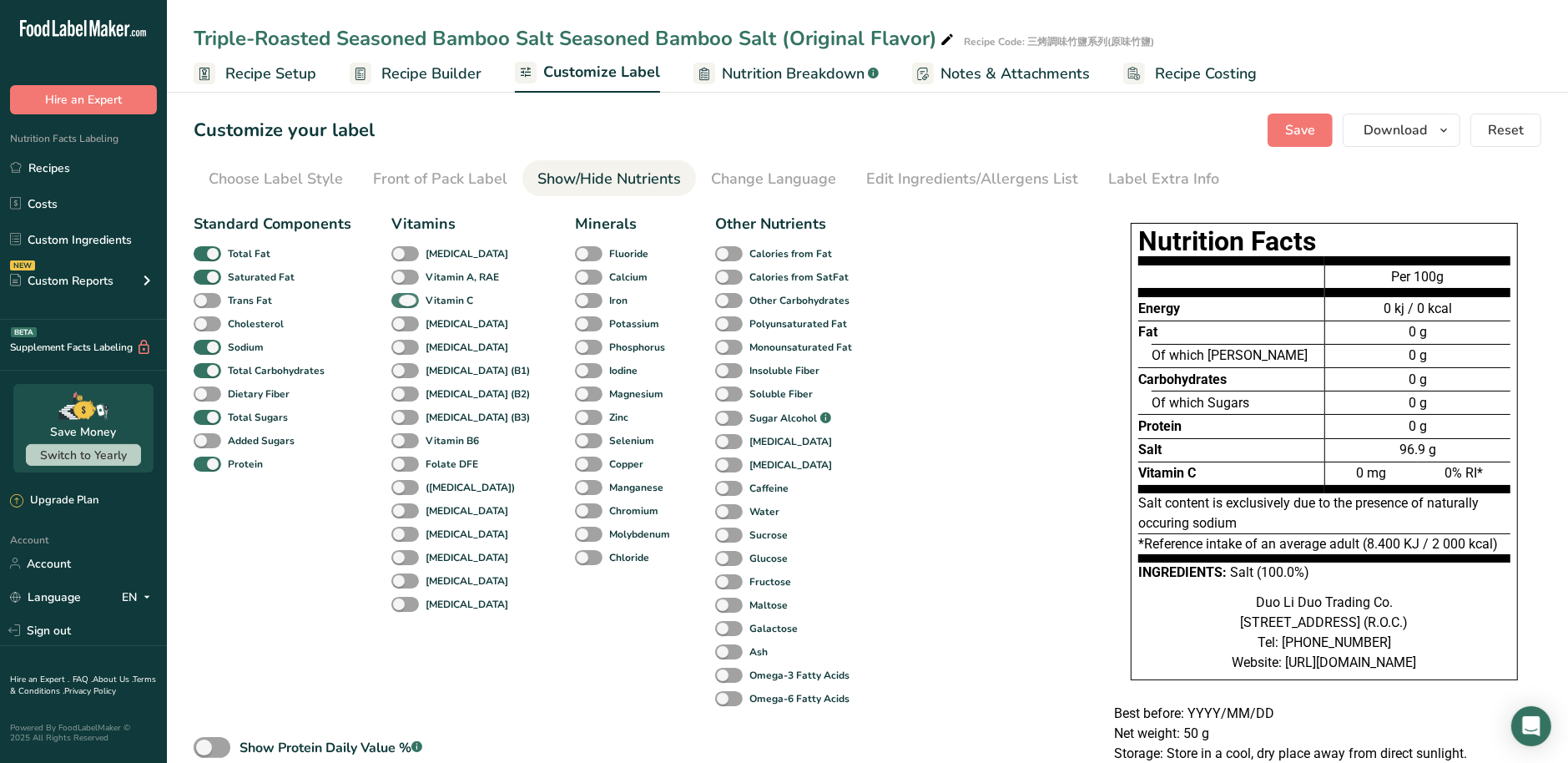
click at [404, 303] on span at bounding box center [405, 300] width 28 height 16
click at [402, 303] on input "Vitamin C" at bounding box center [396, 299] width 11 height 11
checkbox input "false"
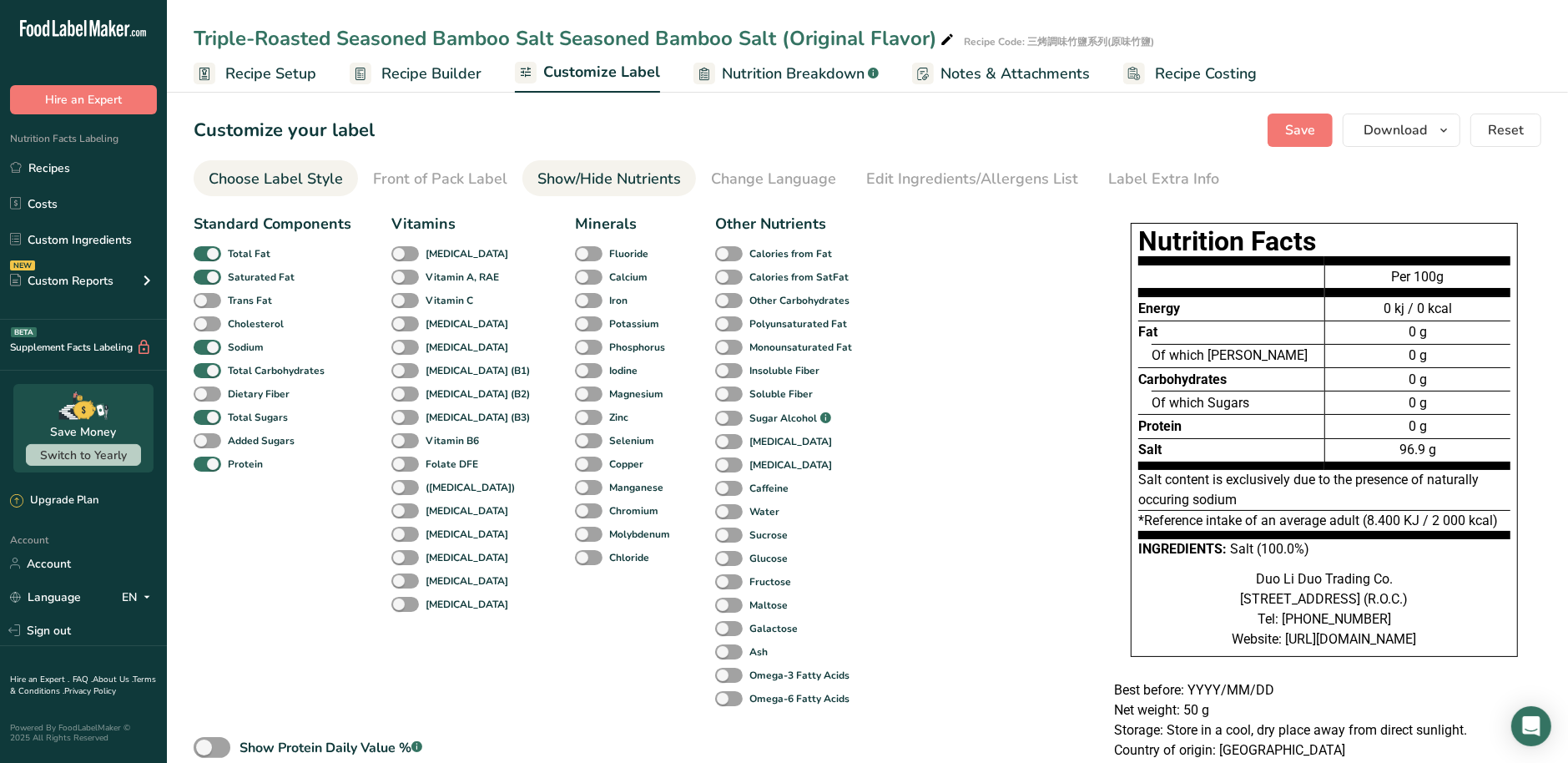
click at [267, 172] on div "Choose Label Style" at bounding box center [276, 178] width 135 height 23
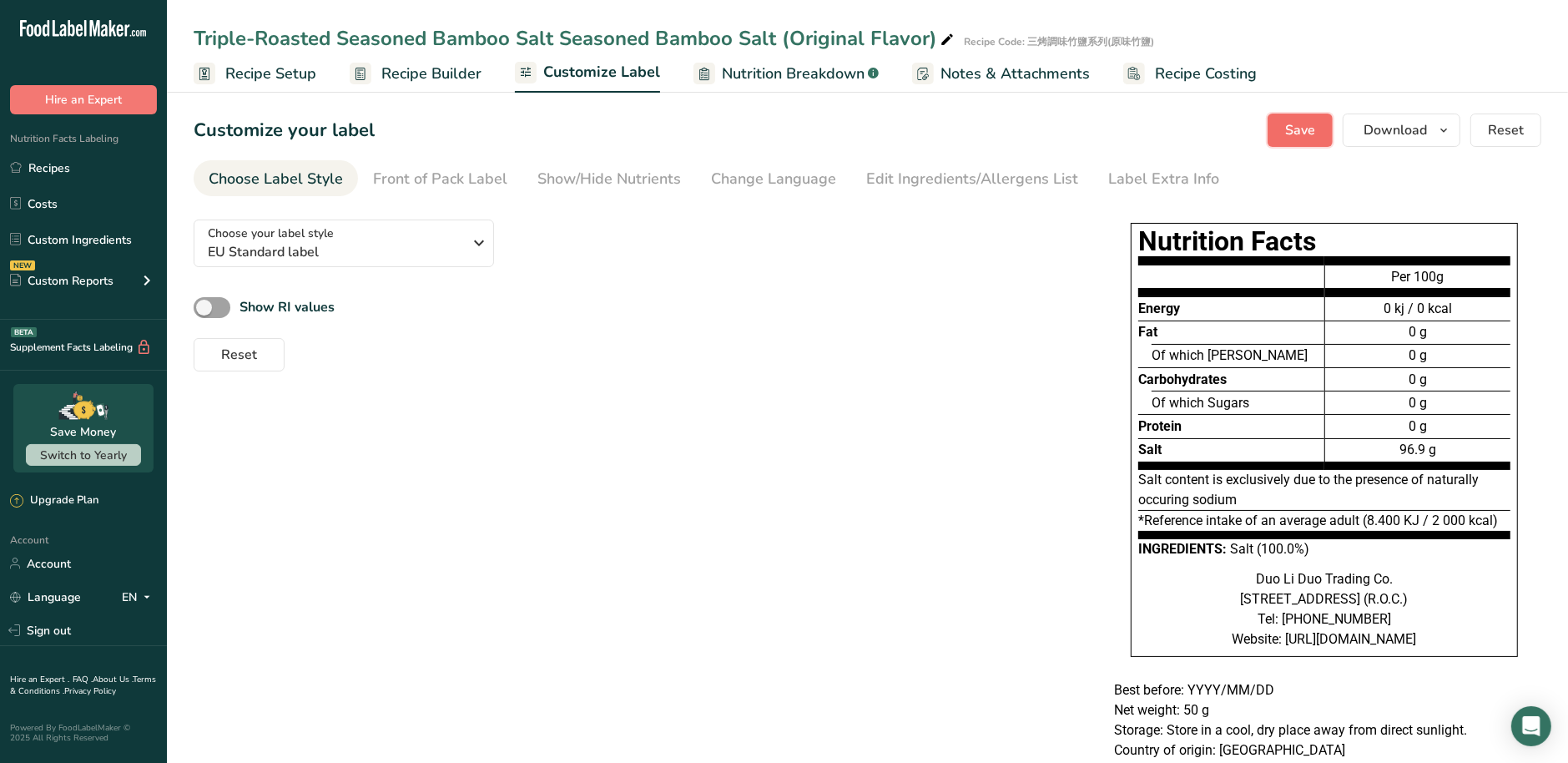
click at [1305, 134] on span "Save" at bounding box center [1300, 130] width 30 height 20
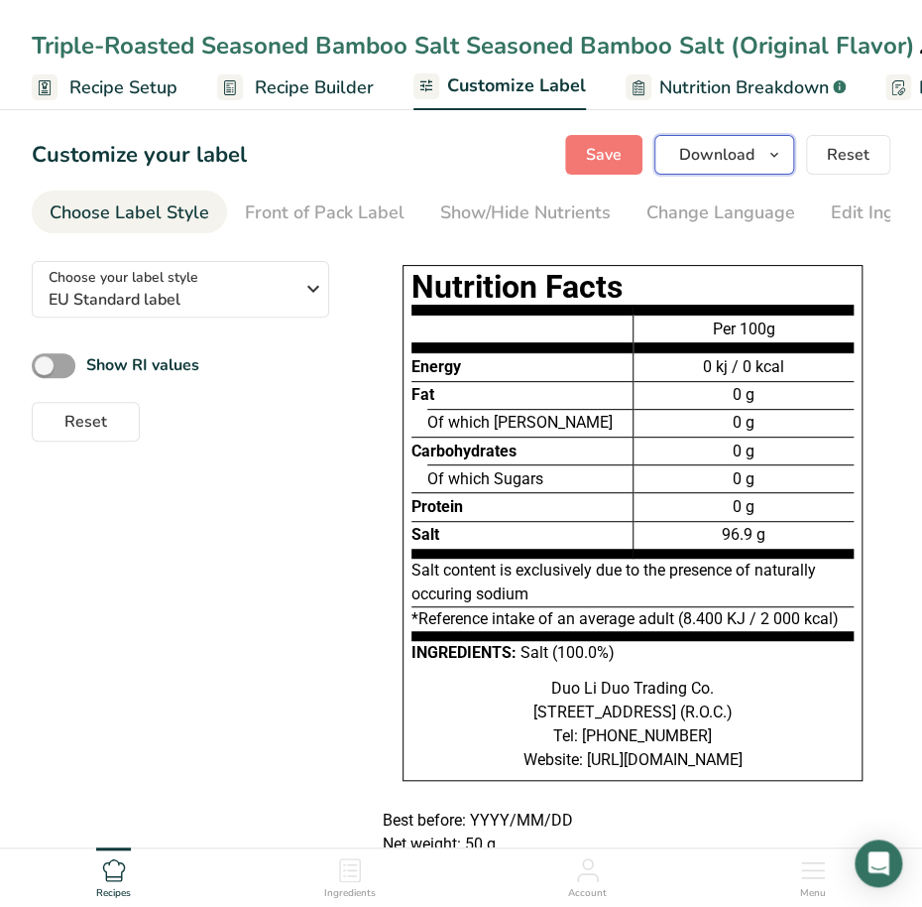
click at [755, 162] on span "Download" at bounding box center [716, 155] width 75 height 24
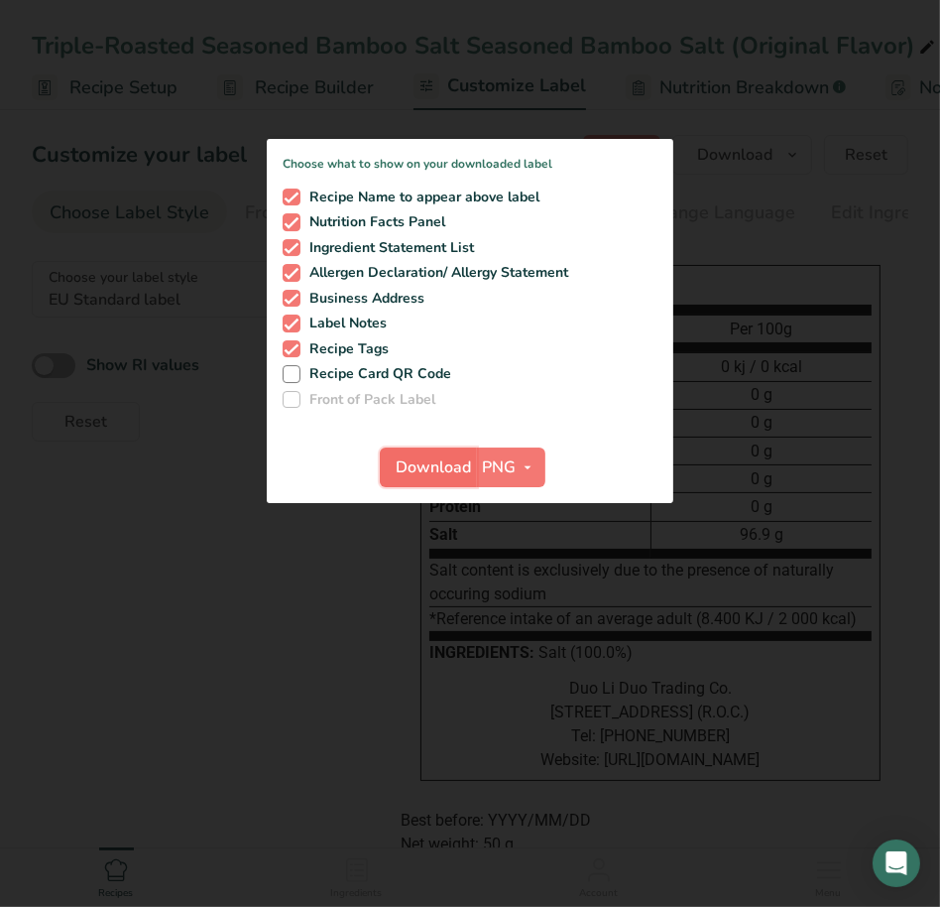
click at [425, 467] on span "Download" at bounding box center [434, 467] width 75 height 24
click at [181, 650] on div at bounding box center [470, 453] width 940 height 907
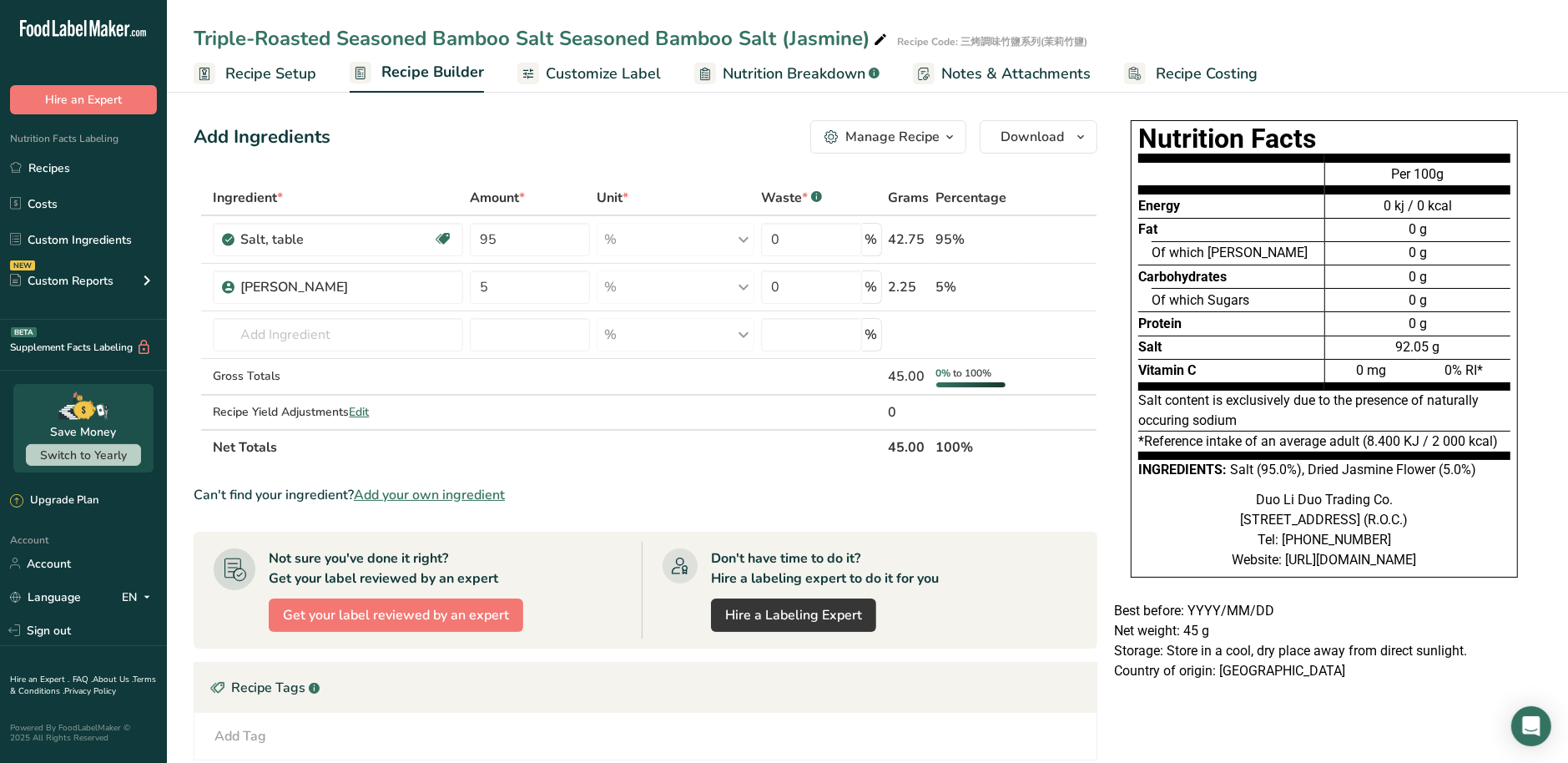
click at [597, 66] on span "Customize Label" at bounding box center [603, 73] width 115 height 23
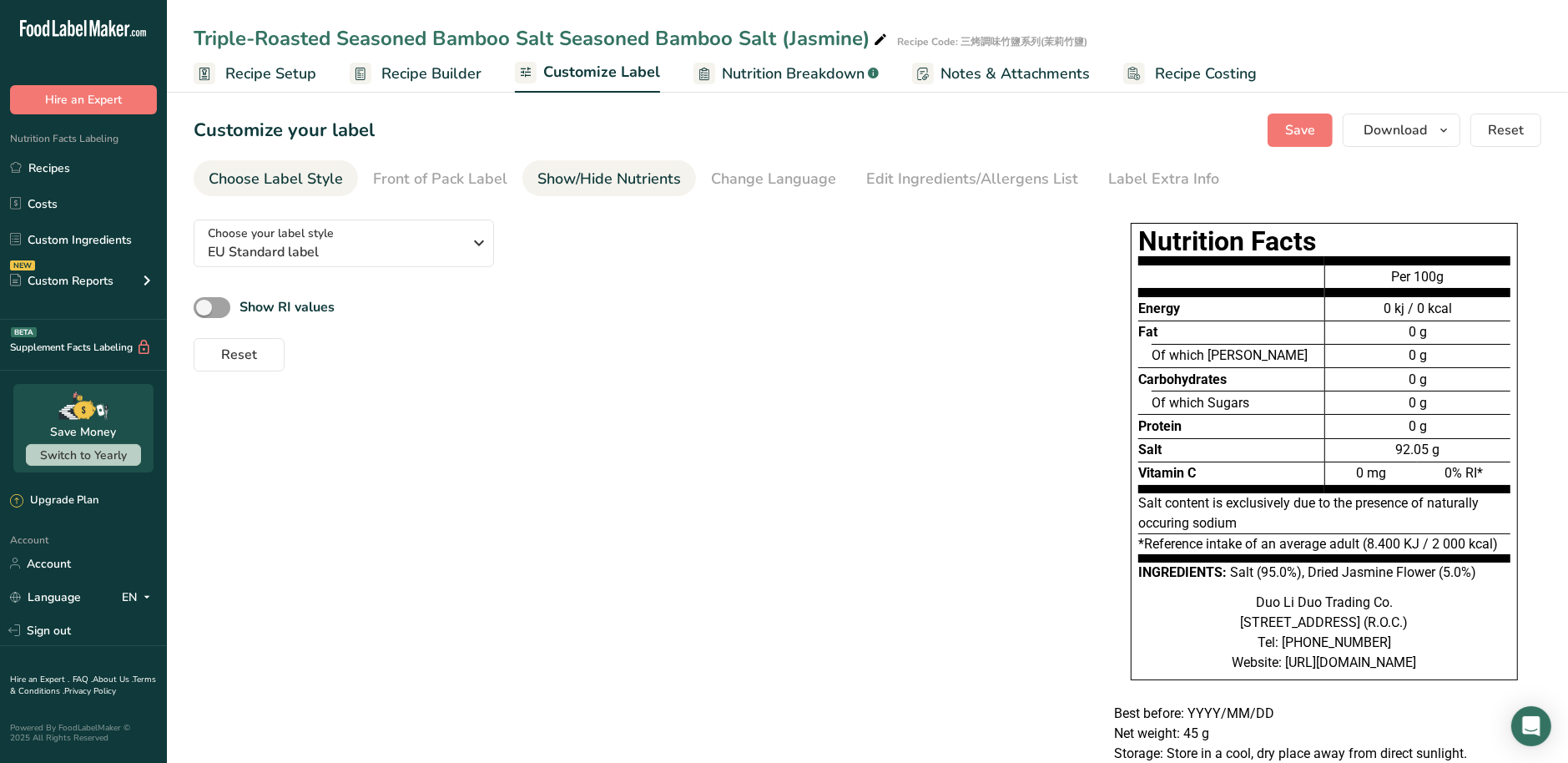
click at [611, 186] on div "Show/Hide Nutrients" at bounding box center [609, 178] width 144 height 23
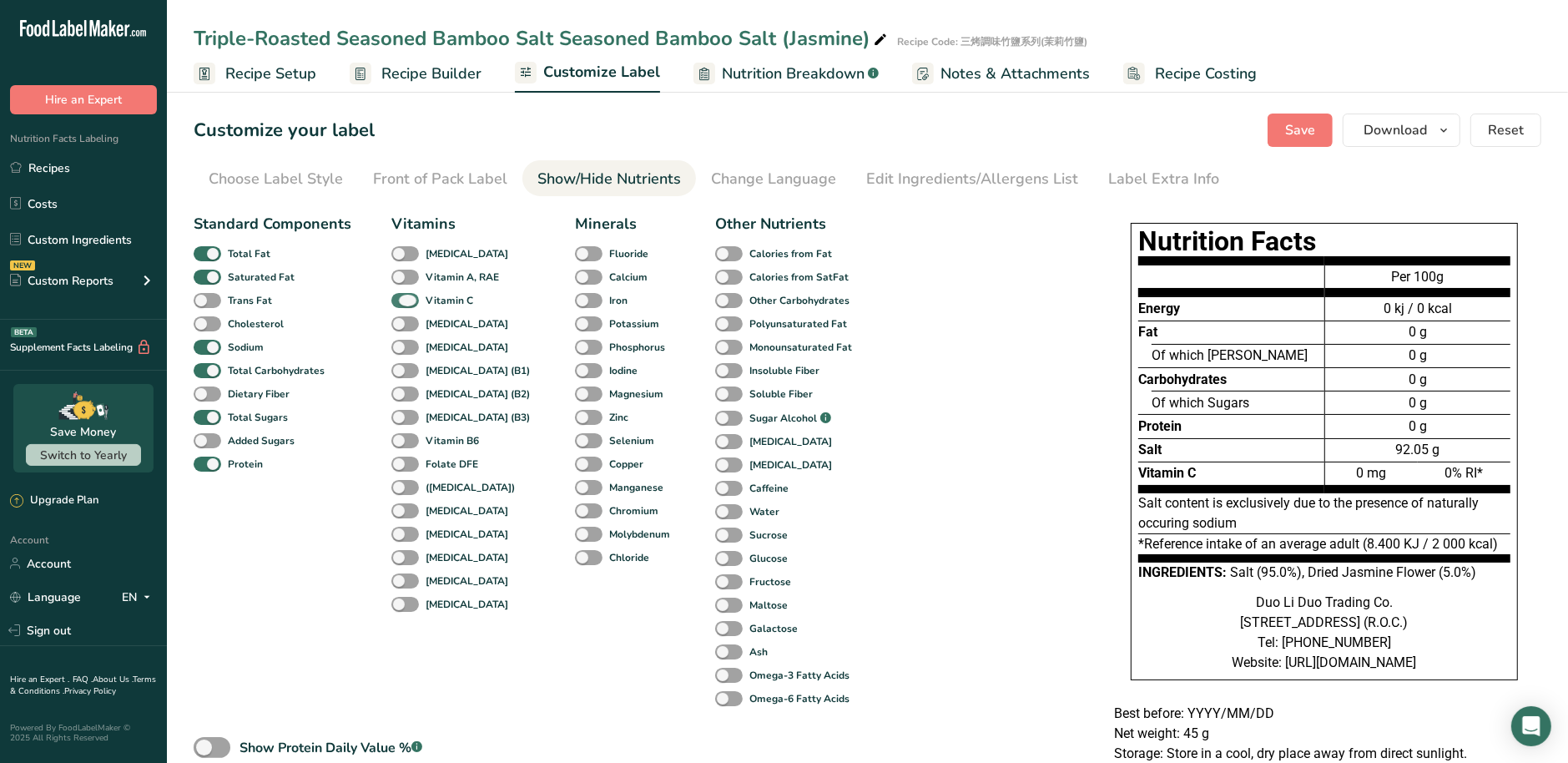
click at [405, 303] on span at bounding box center [405, 300] width 28 height 16
click at [402, 303] on input "Vitamin C" at bounding box center [396, 299] width 11 height 11
checkbox input "false"
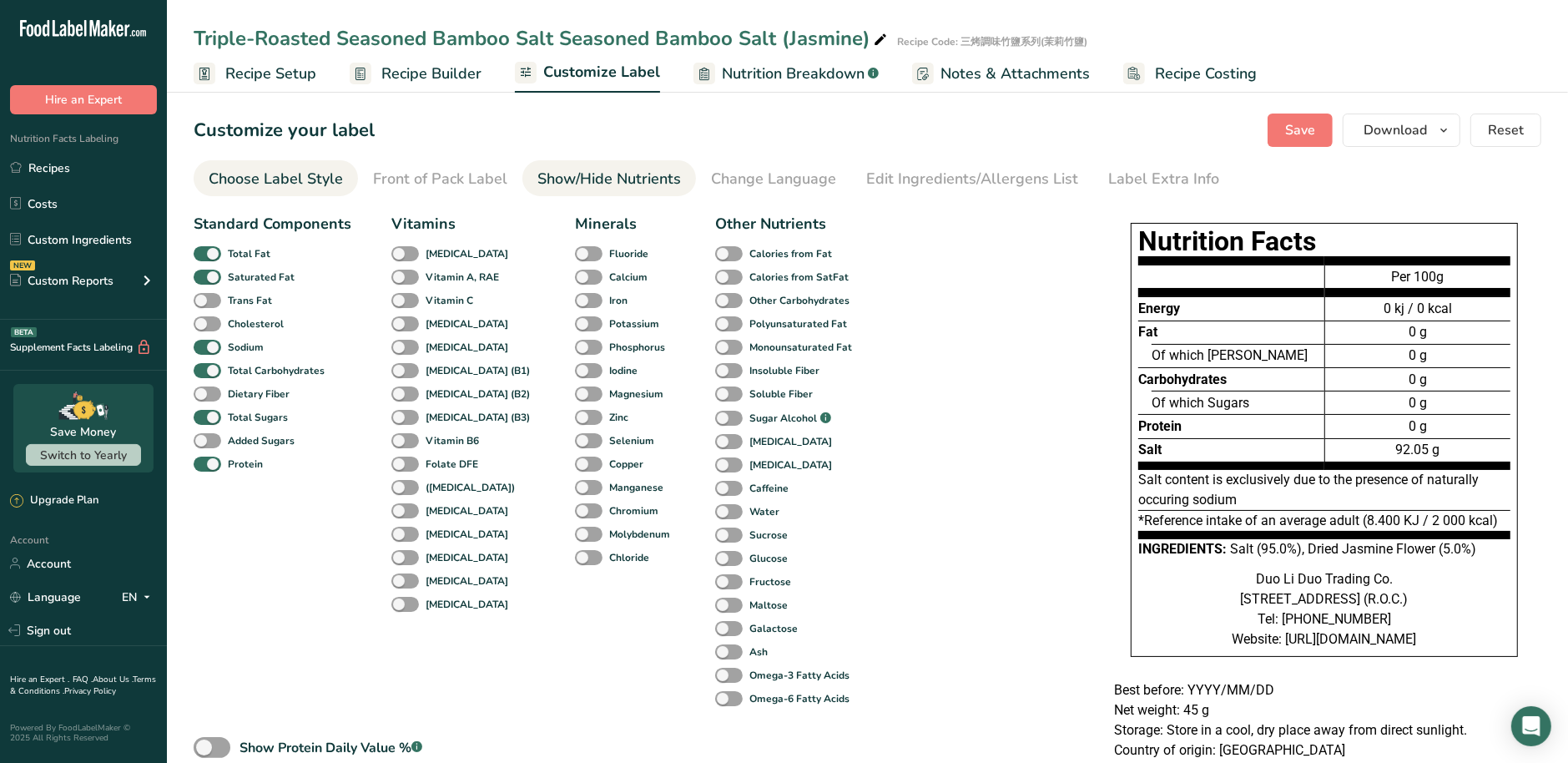
click at [323, 179] on div "Choose Label Style" at bounding box center [276, 178] width 135 height 23
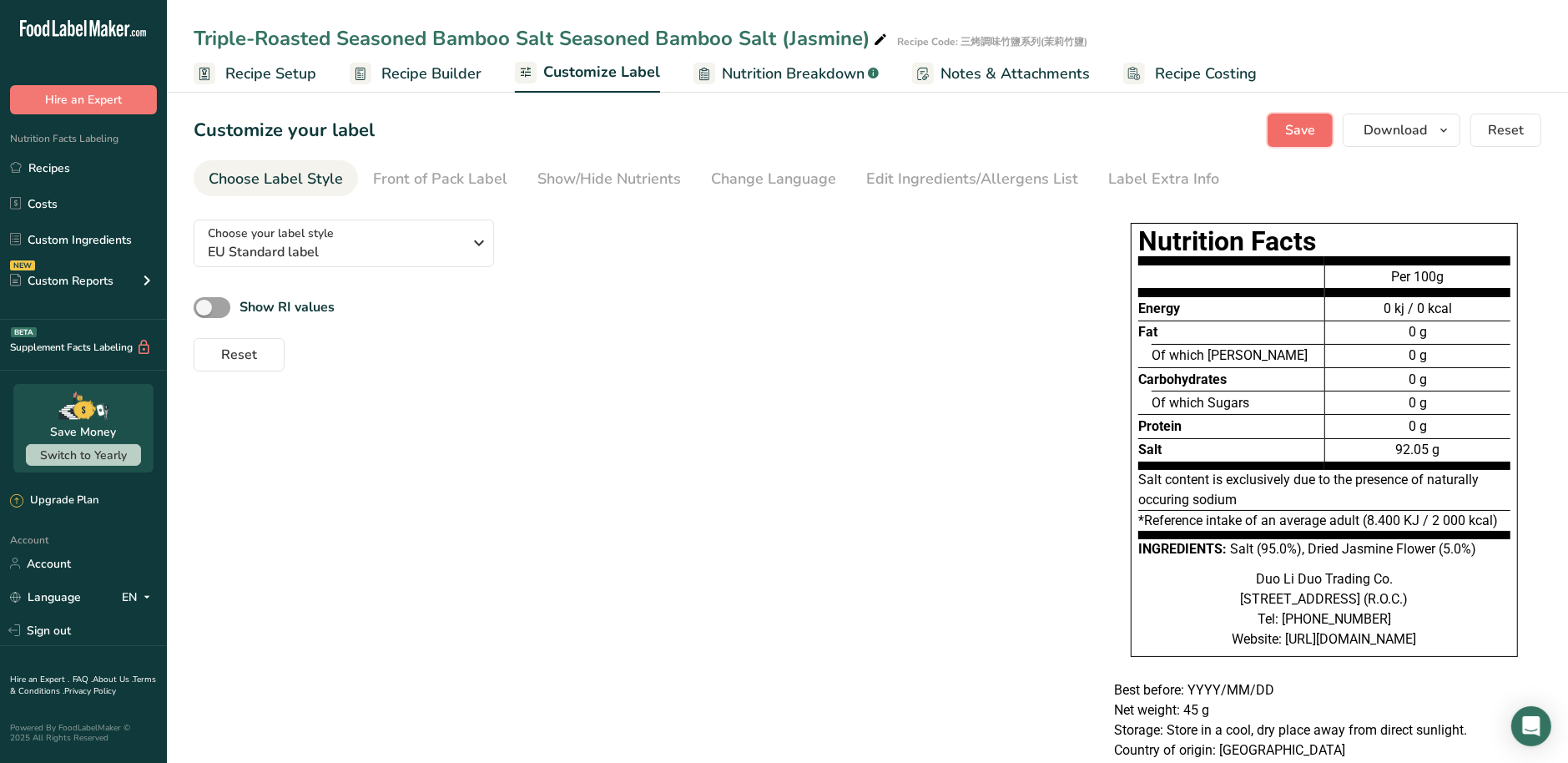
click at [1304, 116] on button "Save" at bounding box center [1300, 130] width 65 height 34
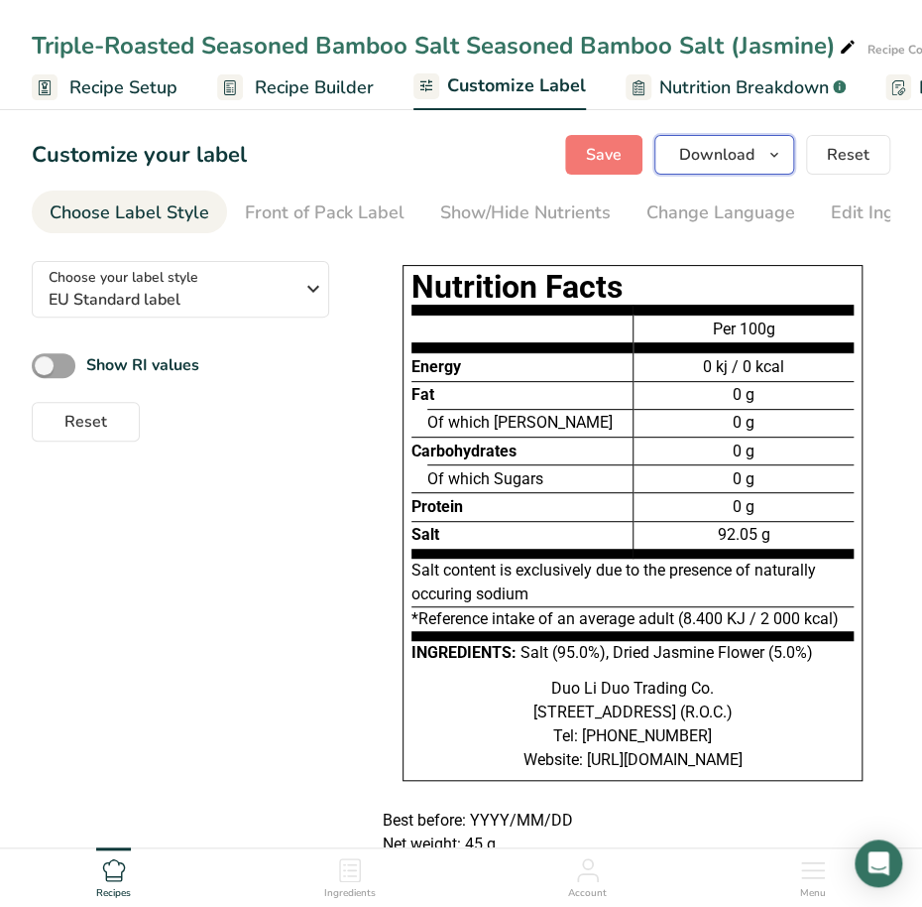
click at [728, 165] on span "Download" at bounding box center [716, 155] width 75 height 24
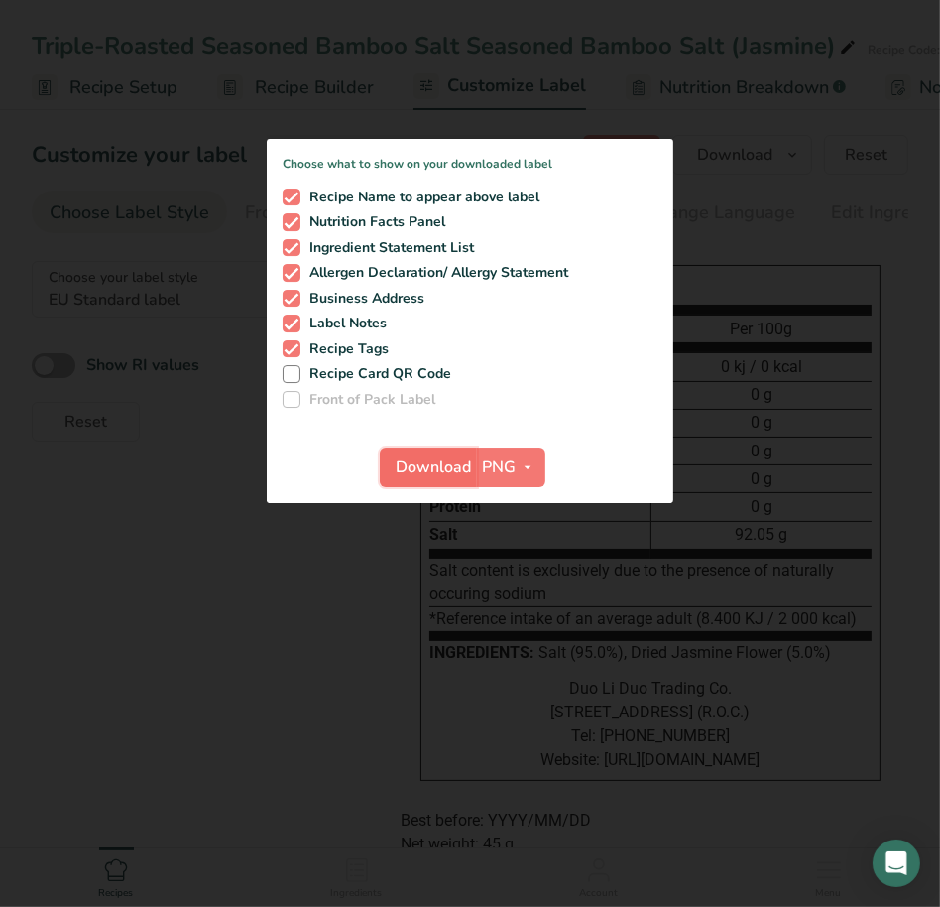
click at [458, 471] on span "Download" at bounding box center [434, 467] width 75 height 24
click at [328, 627] on div at bounding box center [470, 453] width 940 height 907
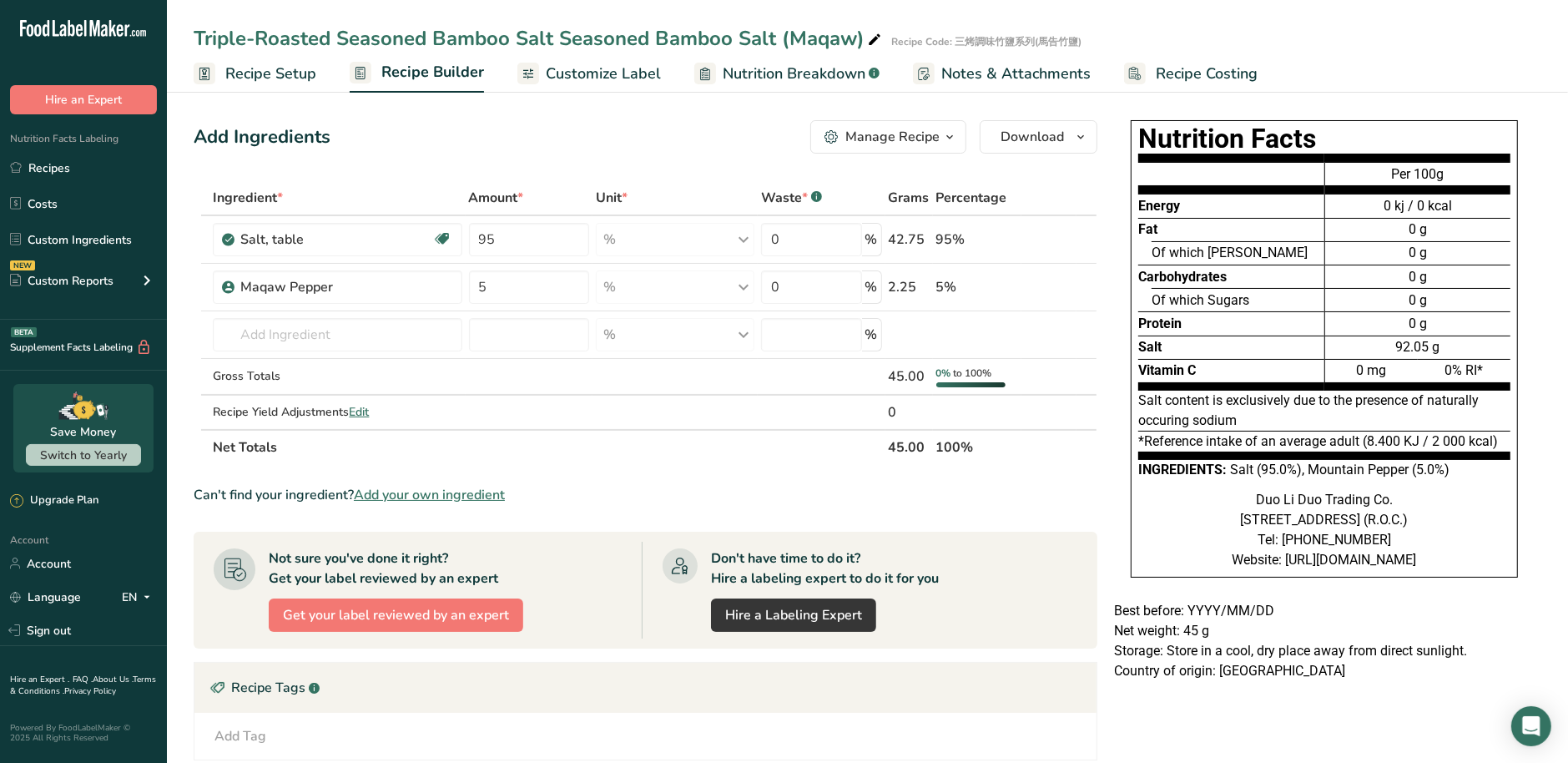
click at [613, 76] on span "Customize Label" at bounding box center [603, 73] width 115 height 23
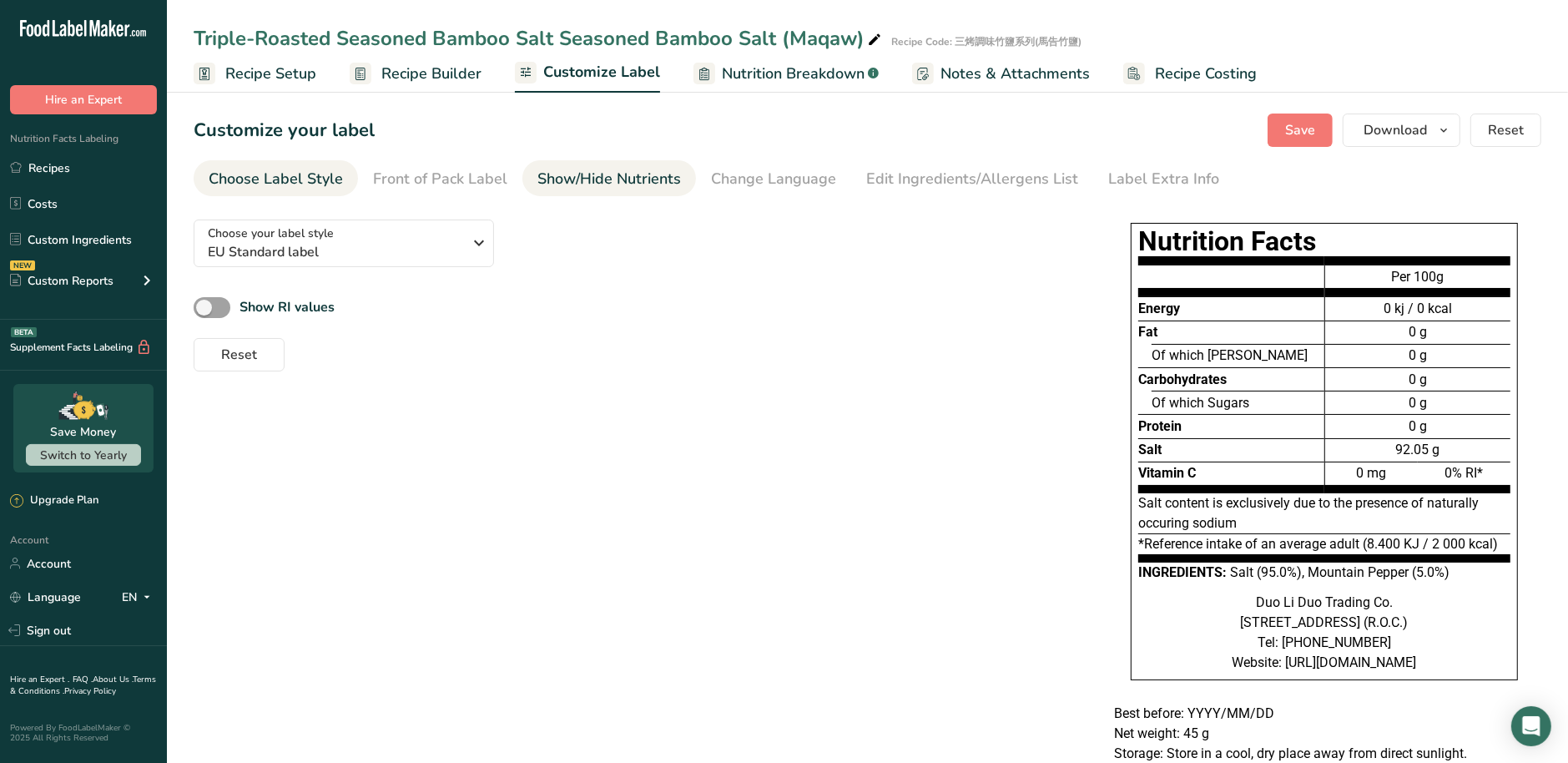
click at [567, 183] on div "Show/Hide Nutrients" at bounding box center [609, 178] width 144 height 23
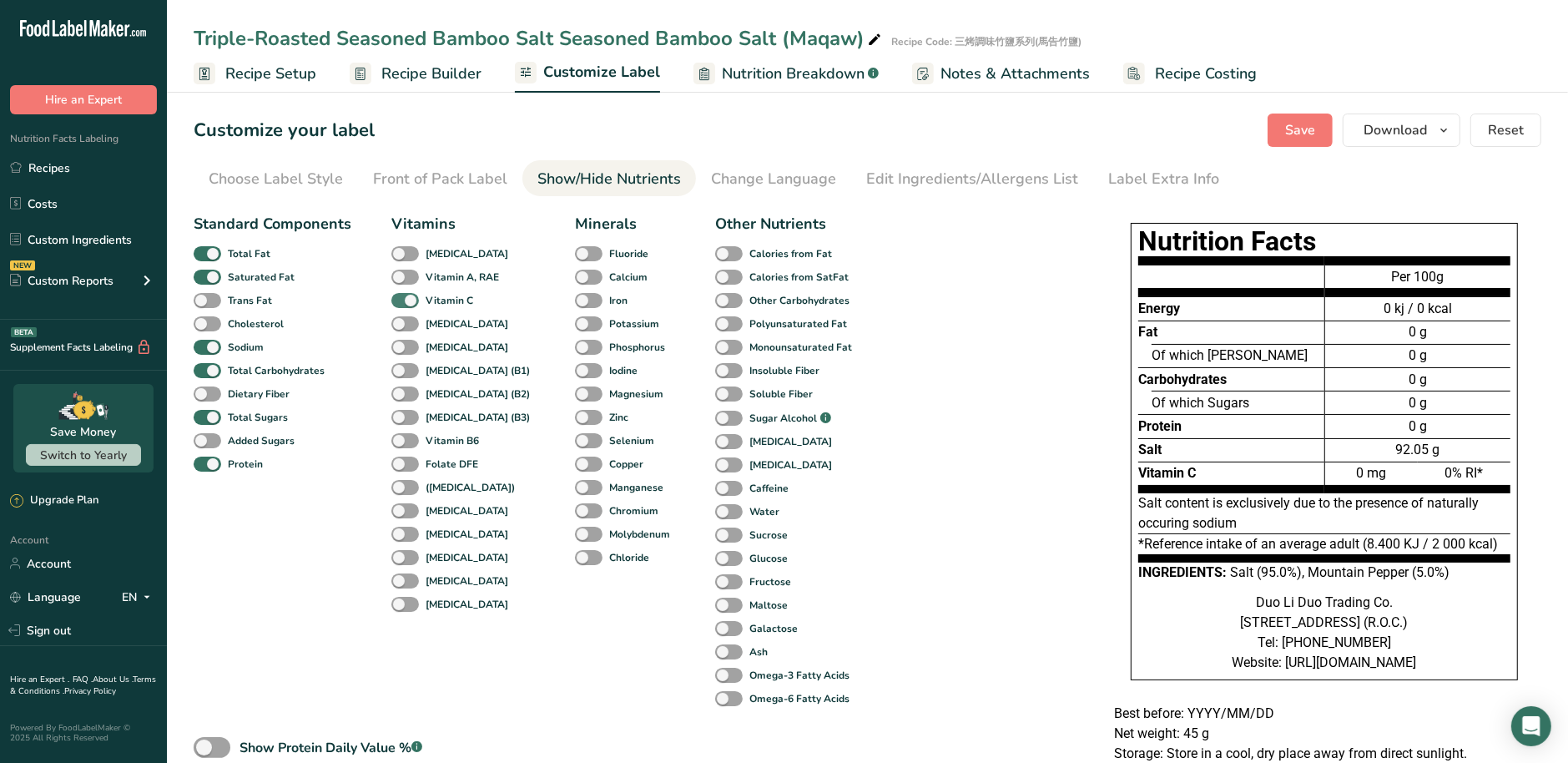
click at [410, 302] on span at bounding box center [405, 300] width 28 height 16
click at [402, 302] on input "Vitamin C" at bounding box center [396, 299] width 11 height 11
checkbox input "false"
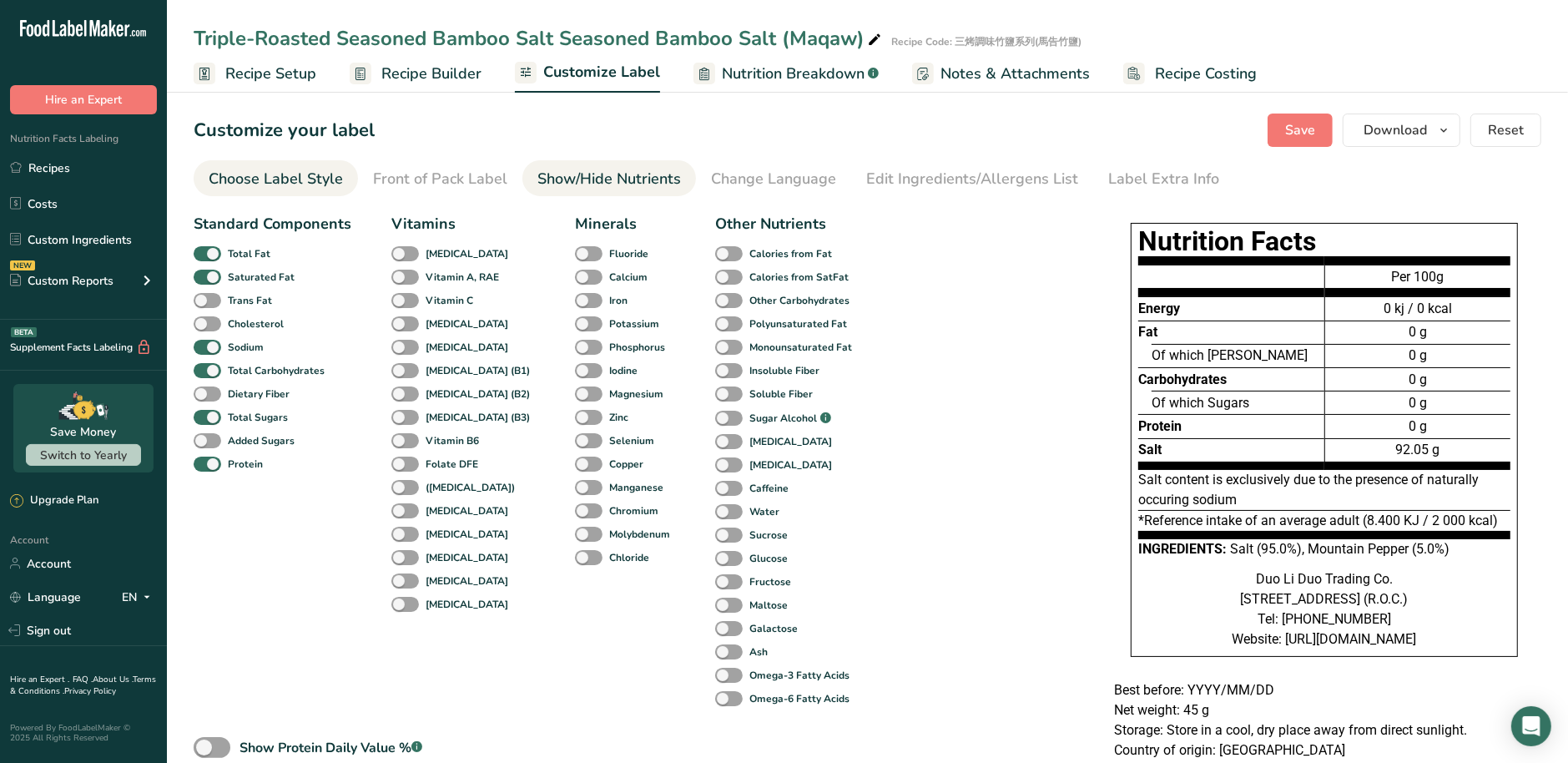
click at [281, 174] on div "Choose Label Style" at bounding box center [276, 178] width 135 height 23
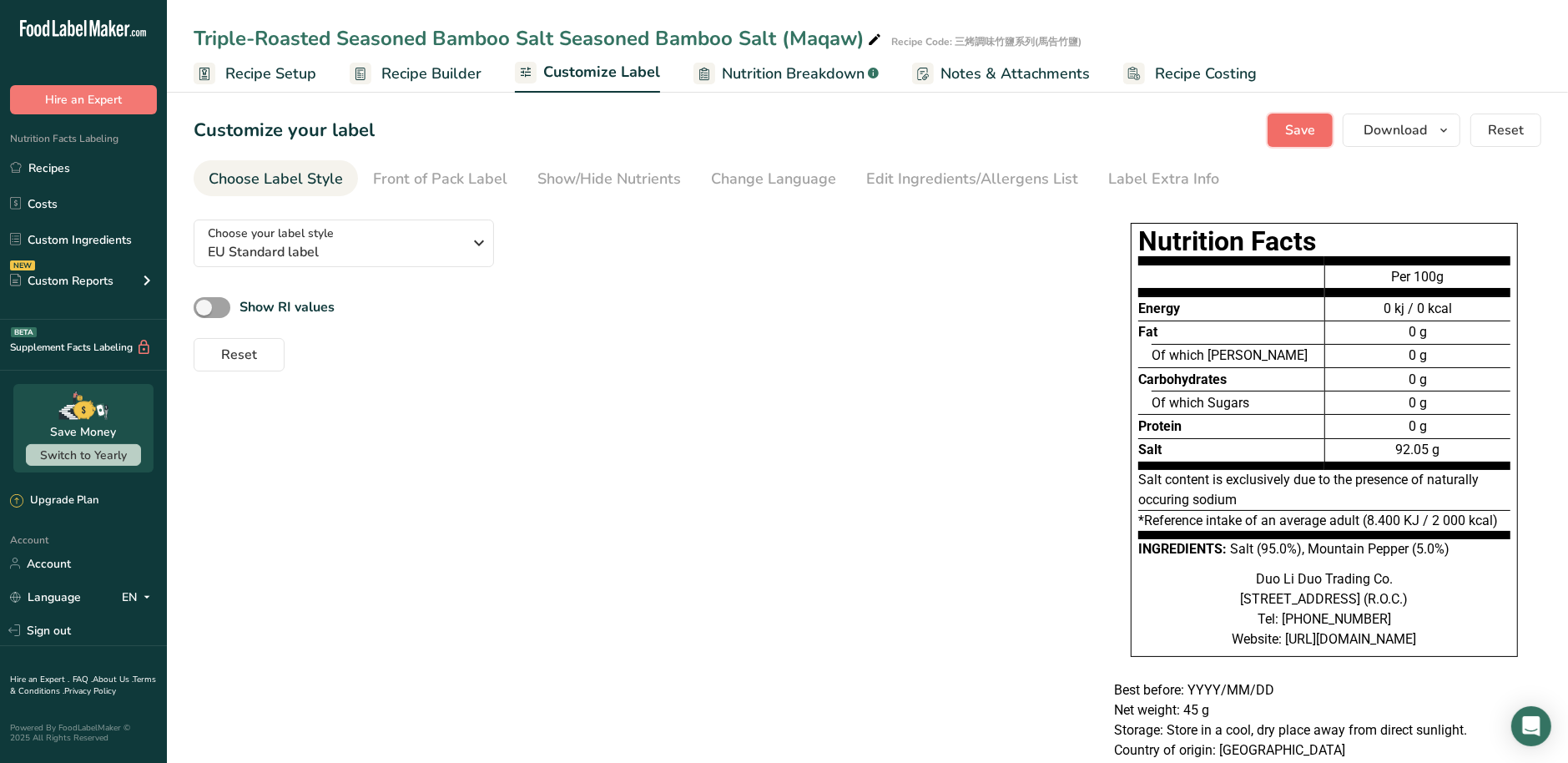
click at [1297, 126] on span "Save" at bounding box center [1300, 130] width 30 height 20
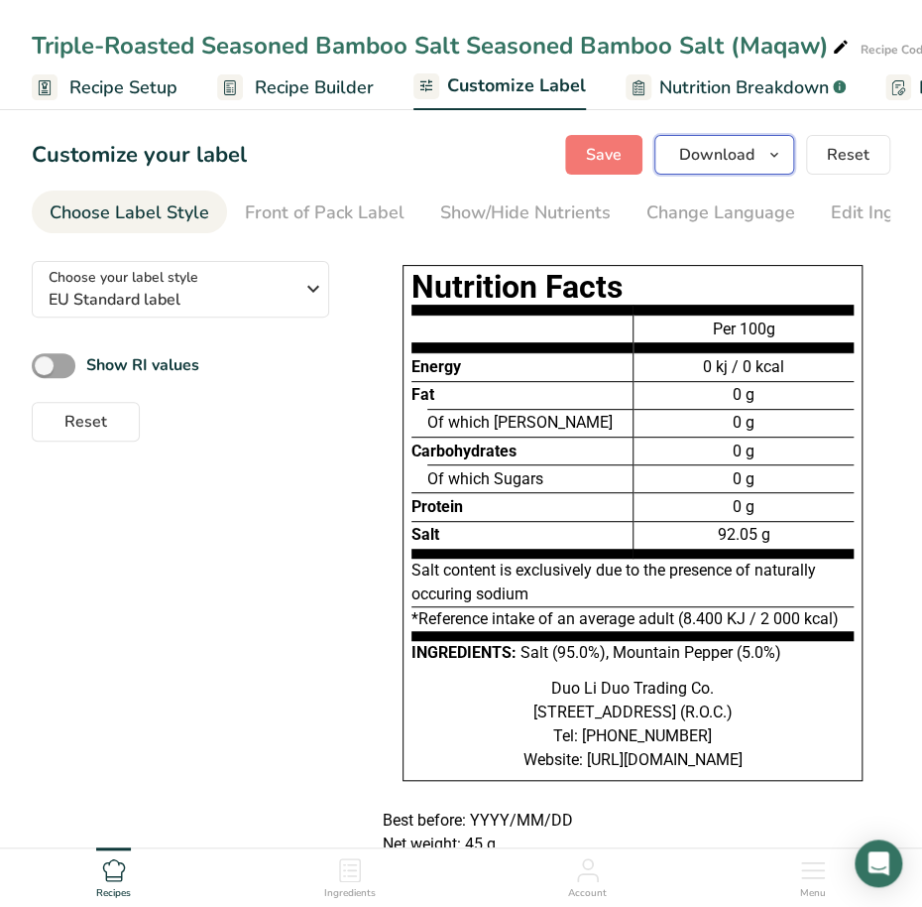
click at [768, 156] on icon "button" at bounding box center [775, 155] width 16 height 25
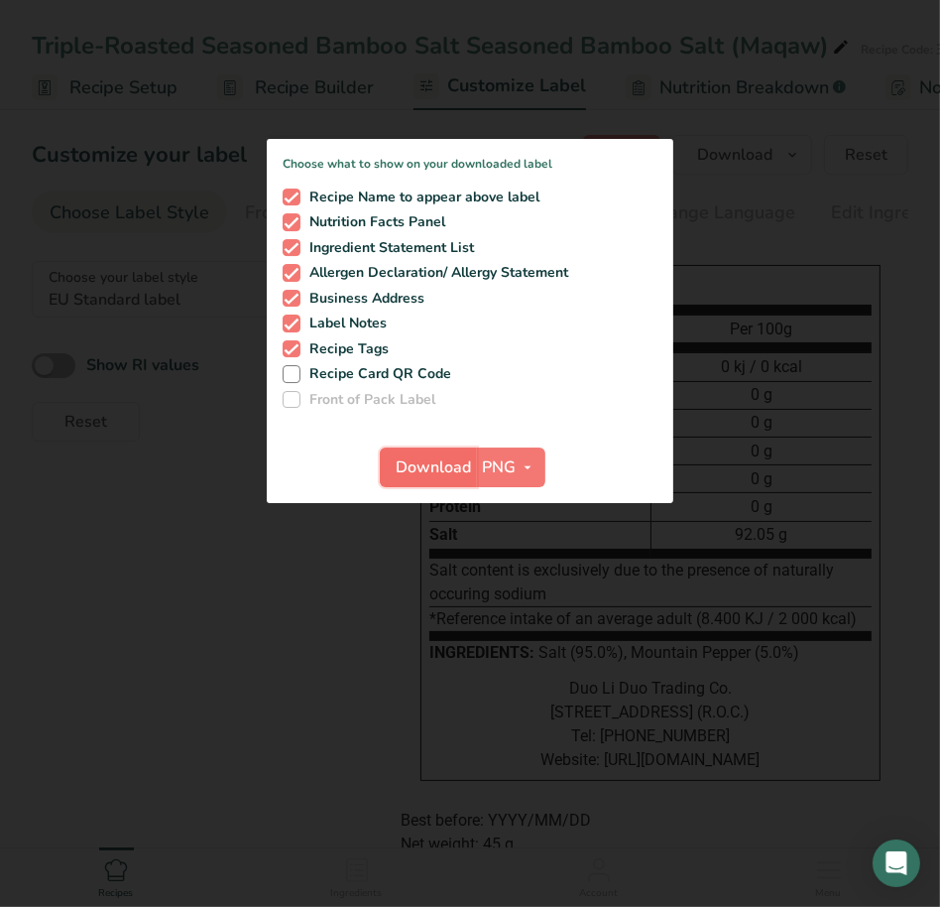
click at [426, 467] on span "Download" at bounding box center [434, 467] width 75 height 24
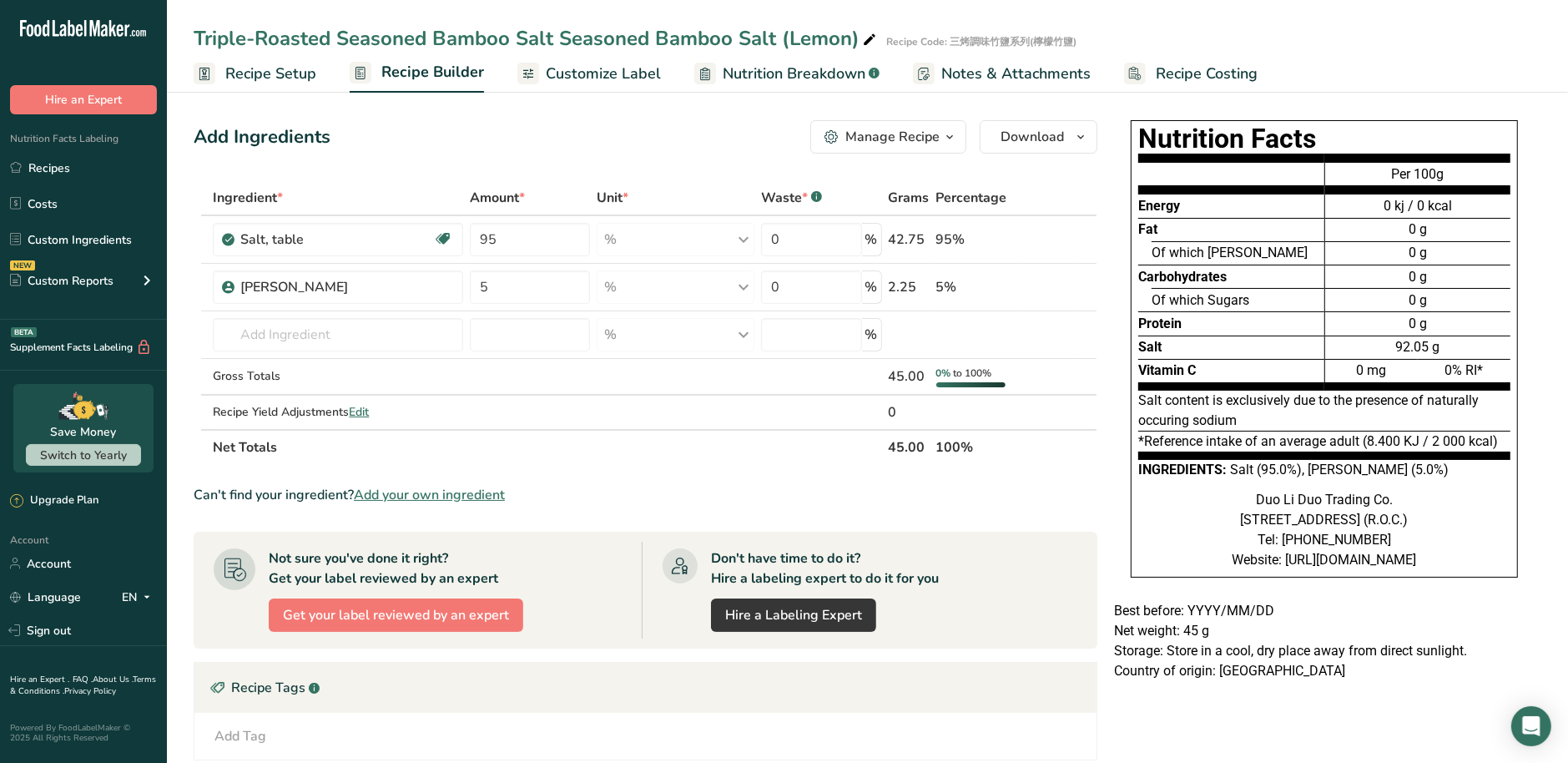
click at [605, 74] on span "Customize Label" at bounding box center [603, 73] width 115 height 23
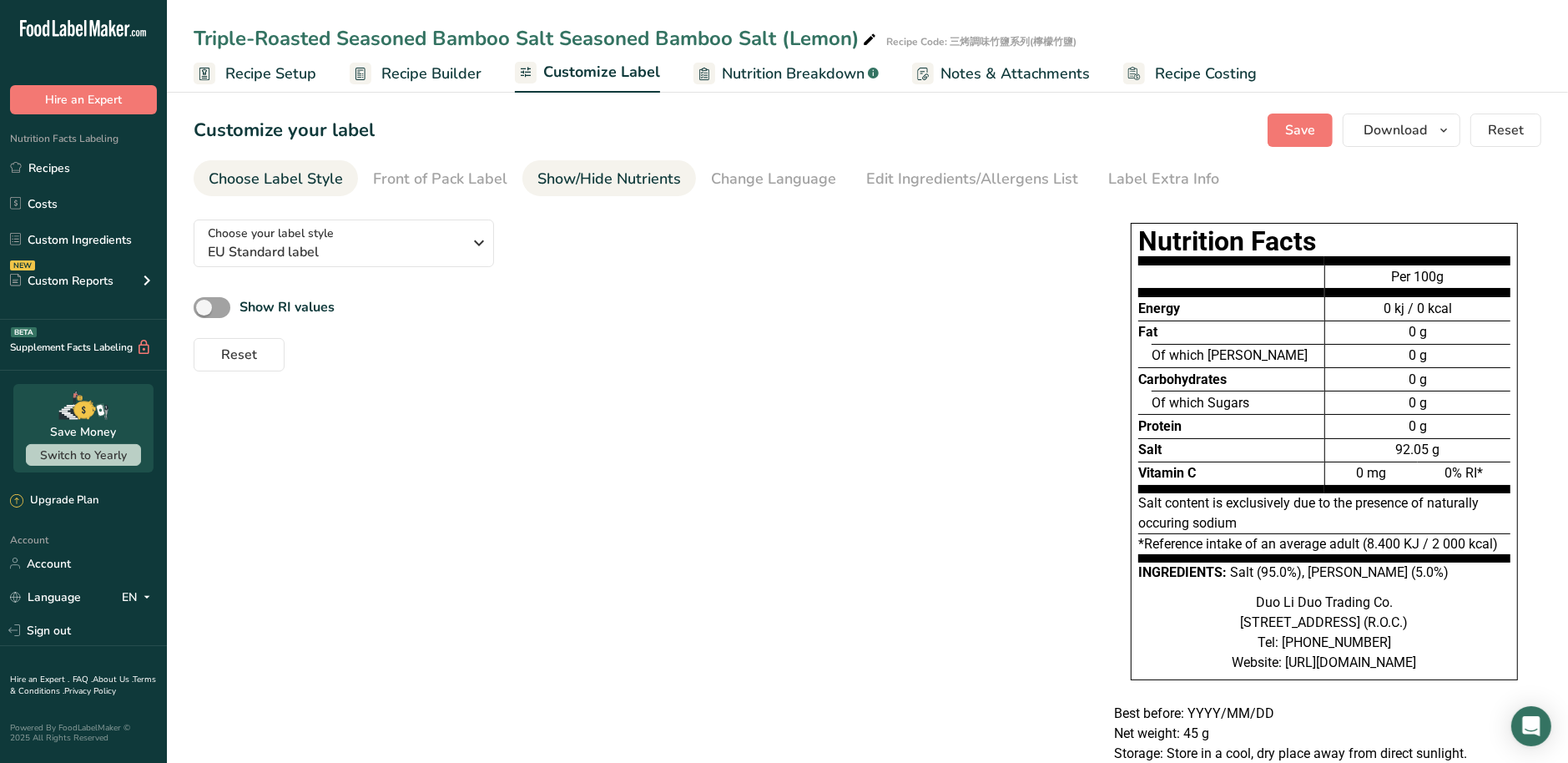
click at [578, 181] on div "Show/Hide Nutrients" at bounding box center [609, 178] width 144 height 23
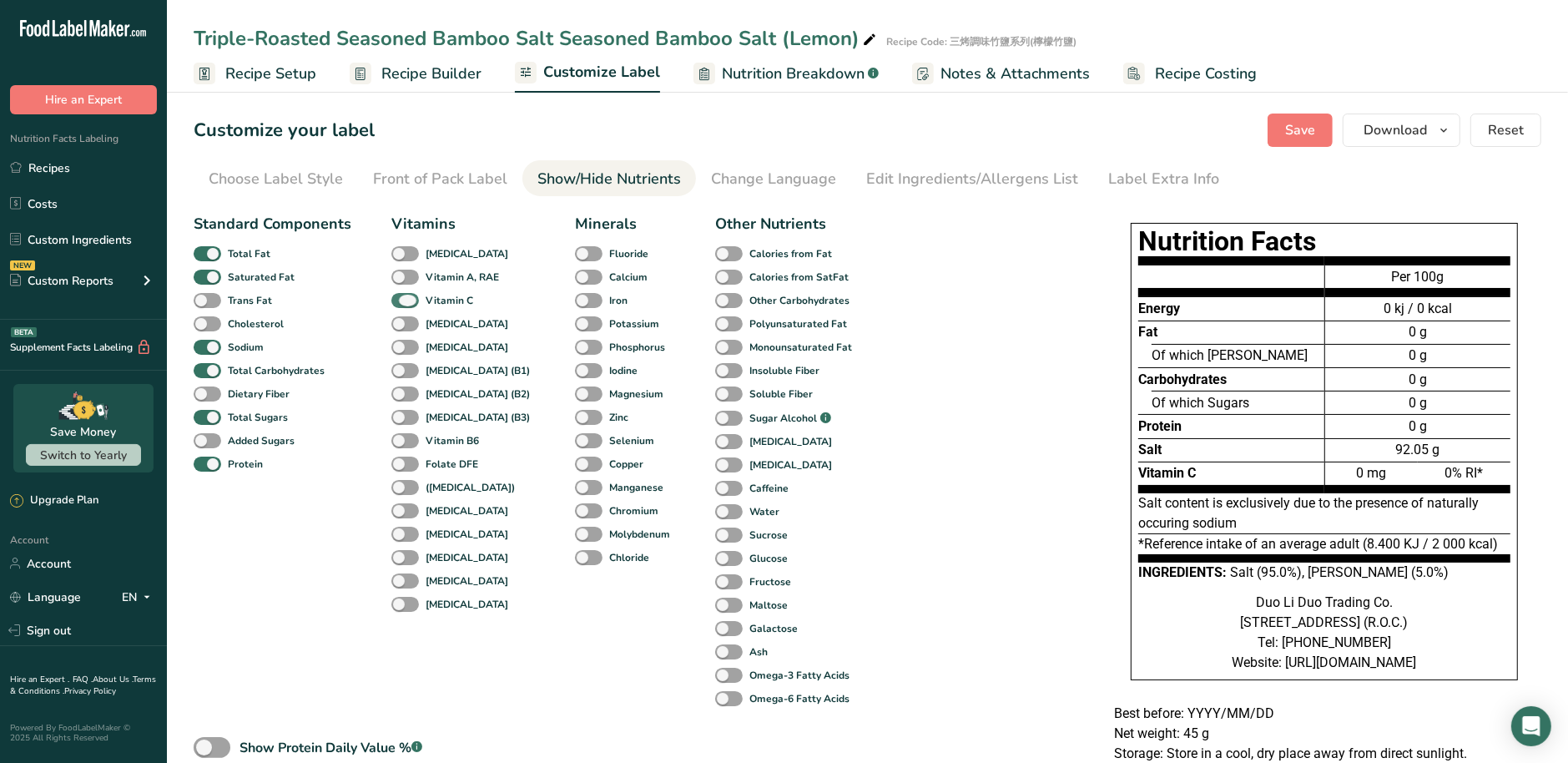
click at [398, 303] on span at bounding box center [405, 300] width 28 height 16
click at [398, 303] on input "Vitamin C" at bounding box center [396, 299] width 11 height 11
checkbox input "false"
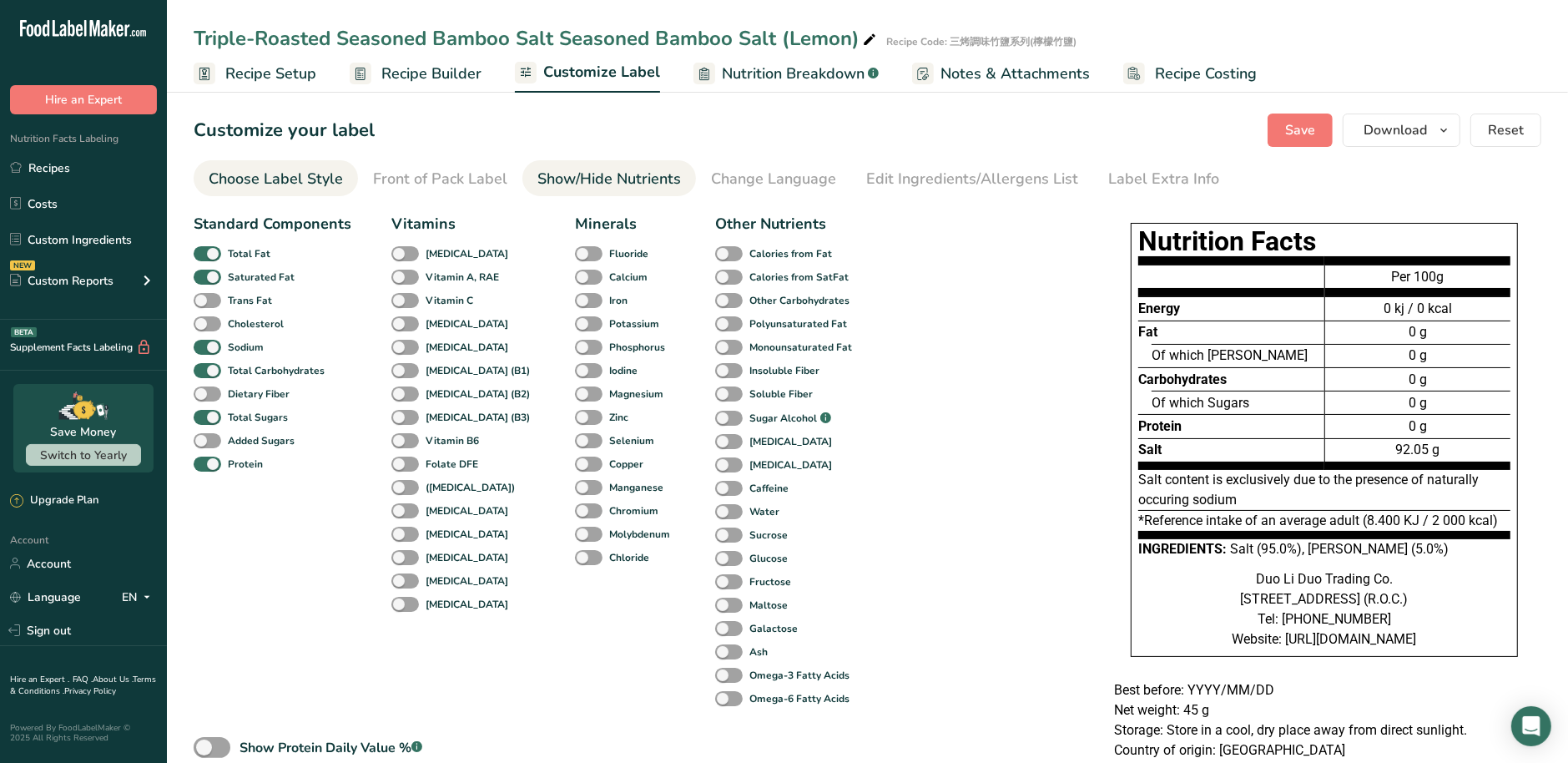
click at [264, 188] on div "Choose Label Style" at bounding box center [276, 178] width 135 height 23
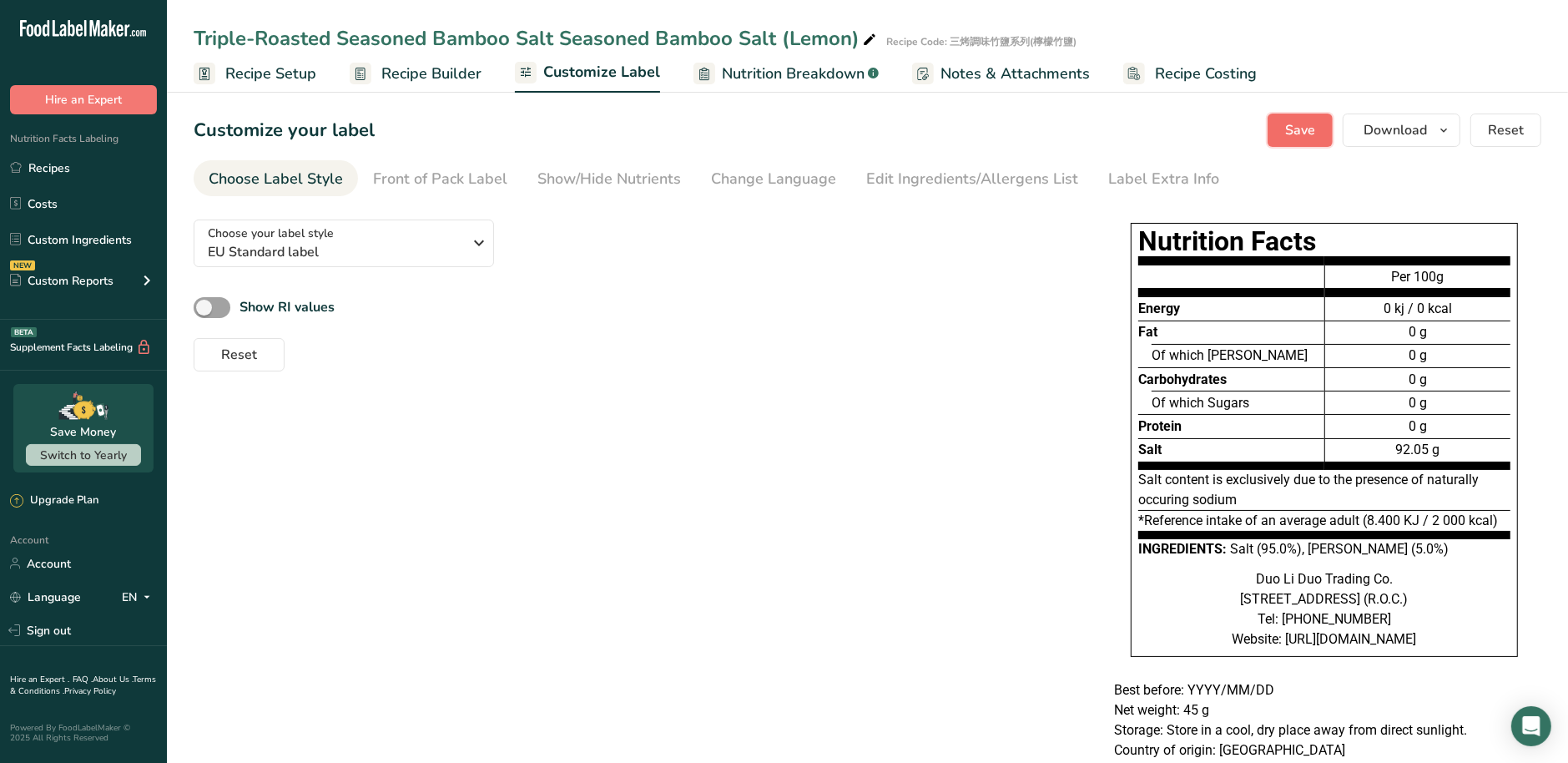
click at [1318, 128] on button "Save" at bounding box center [1300, 130] width 65 height 34
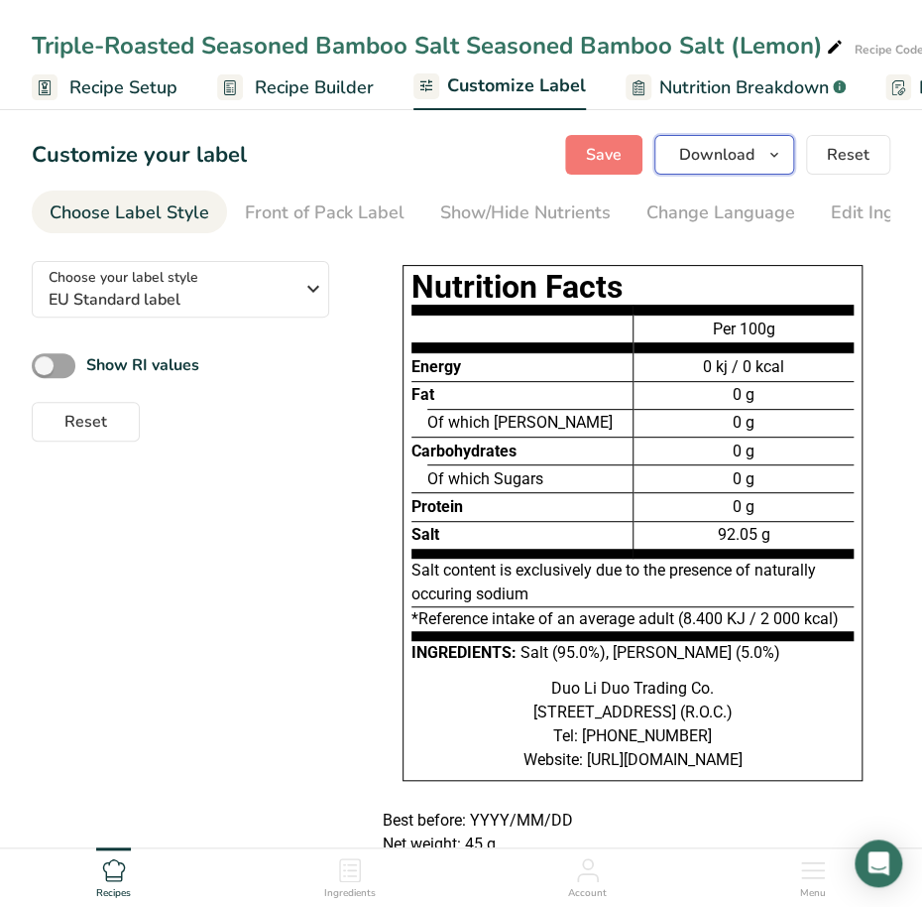
click at [772, 162] on icon "button" at bounding box center [775, 155] width 16 height 25
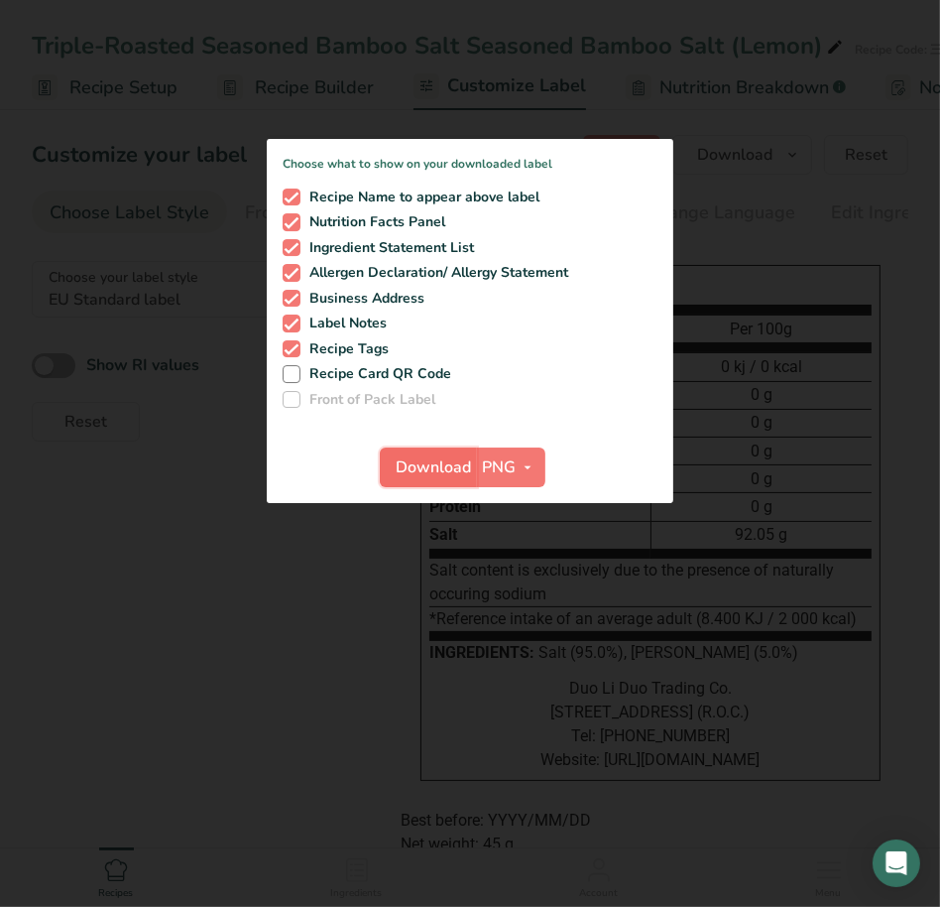
click at [433, 474] on span "Download" at bounding box center [434, 467] width 75 height 24
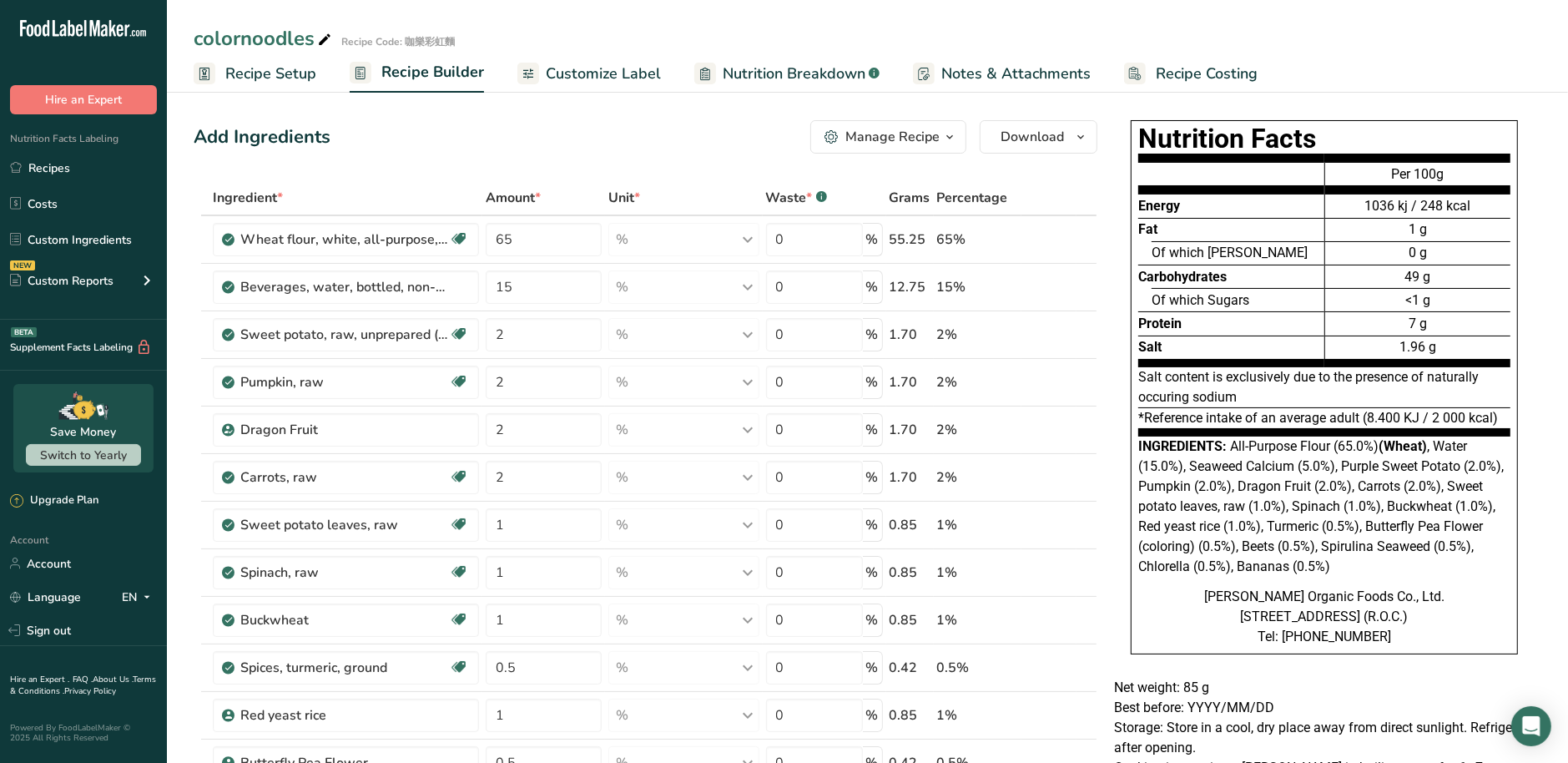
click at [621, 72] on span "Customize Label" at bounding box center [603, 73] width 115 height 23
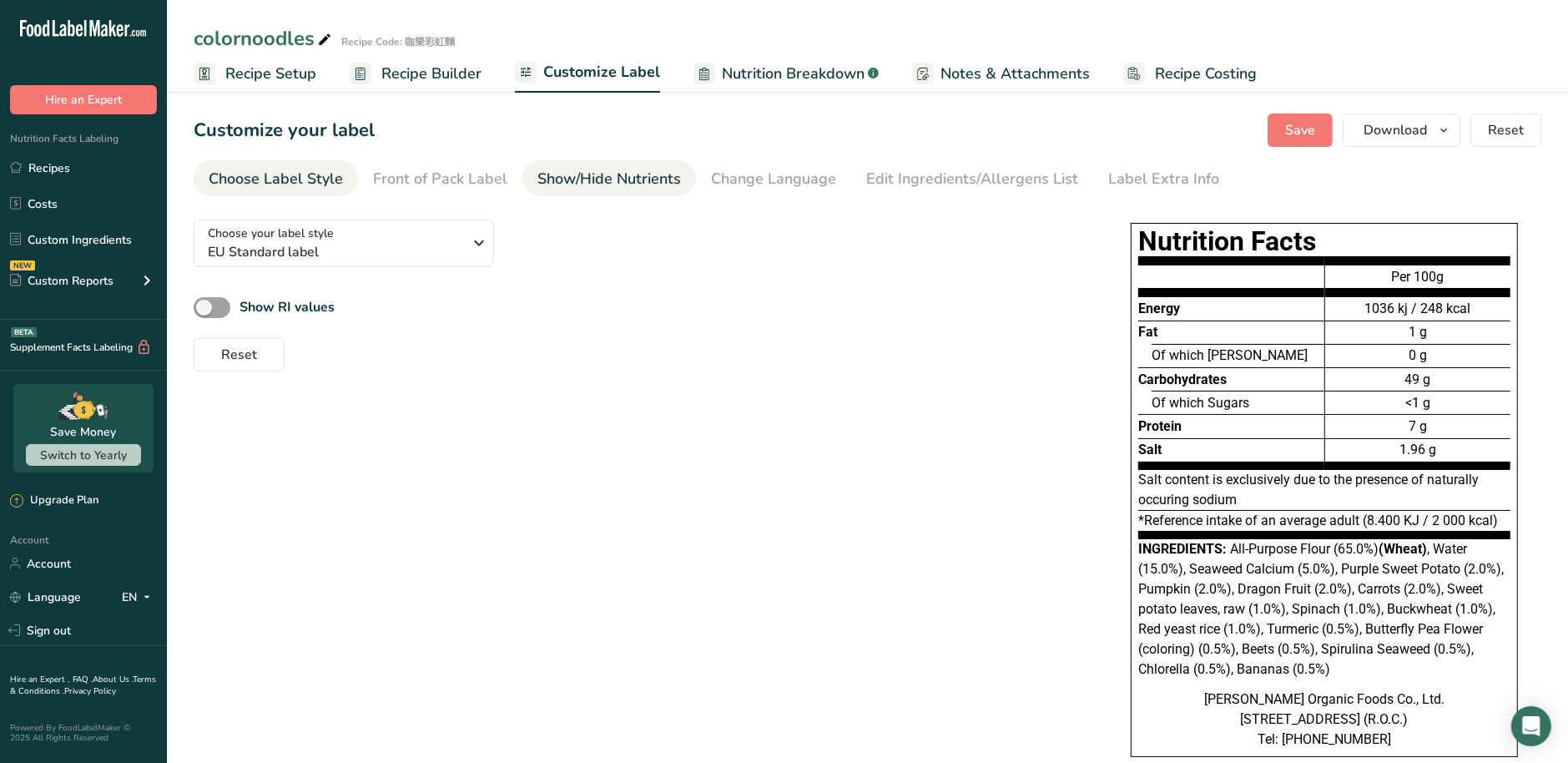
click at [559, 181] on div "Show/Hide Nutrients" at bounding box center [609, 178] width 144 height 23
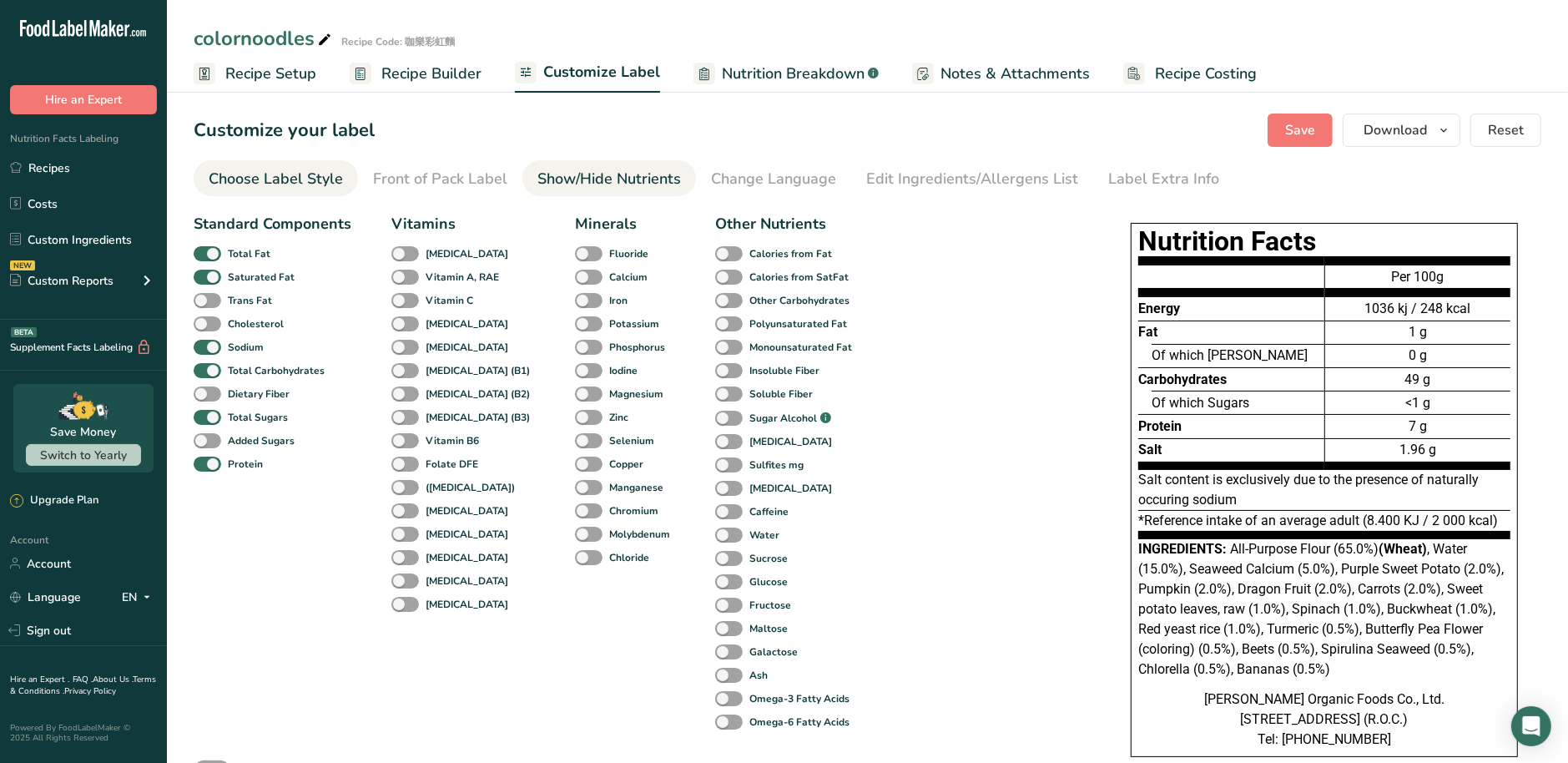
click at [297, 183] on div "Choose Label Style" at bounding box center [276, 178] width 135 height 23
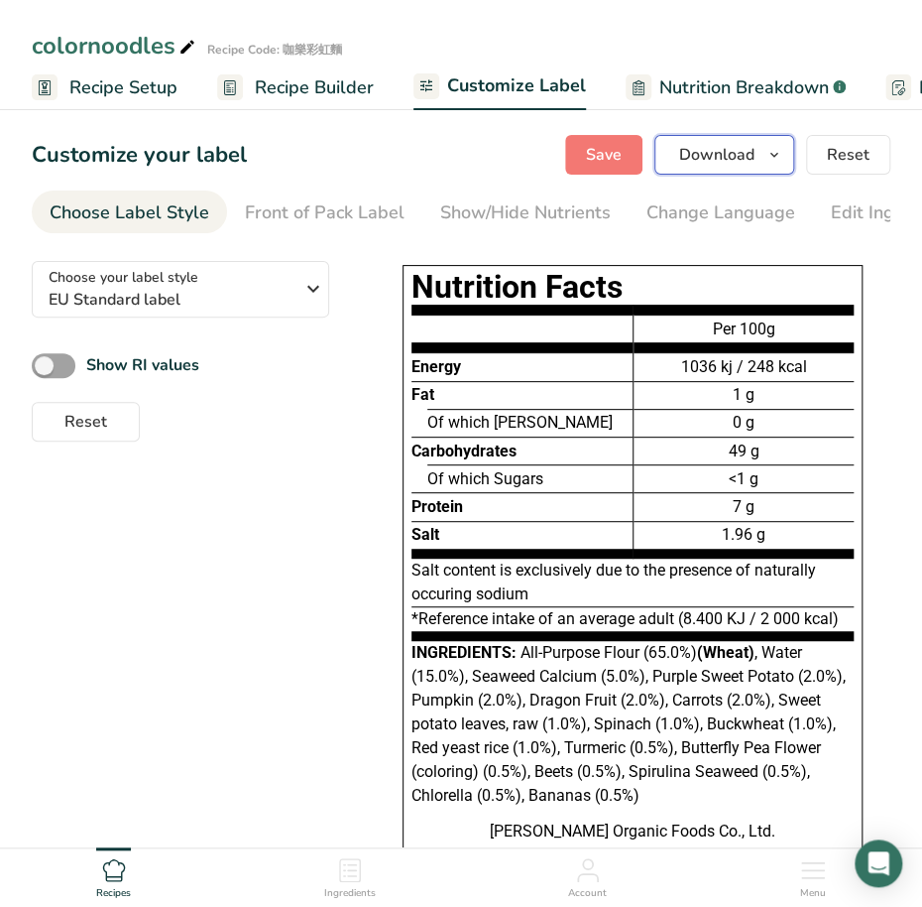
click at [775, 150] on icon "button" at bounding box center [775, 155] width 16 height 25
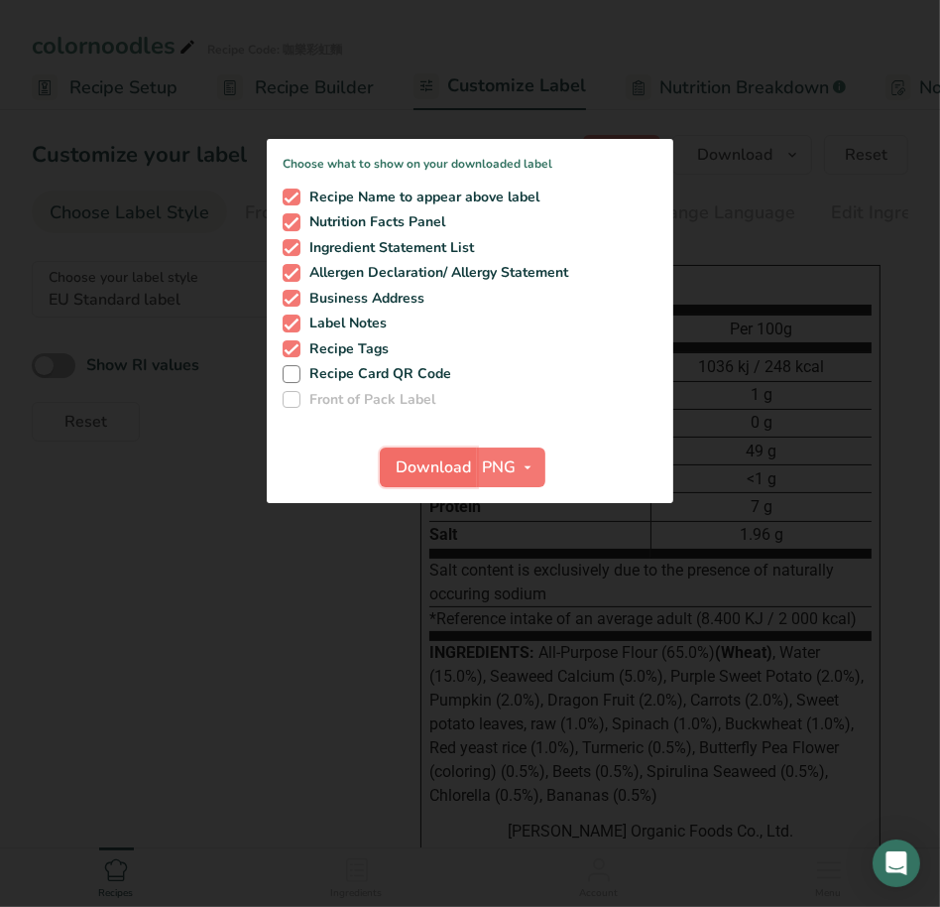
click at [419, 475] on span "Download" at bounding box center [434, 467] width 75 height 24
click at [235, 717] on div at bounding box center [470, 453] width 940 height 907
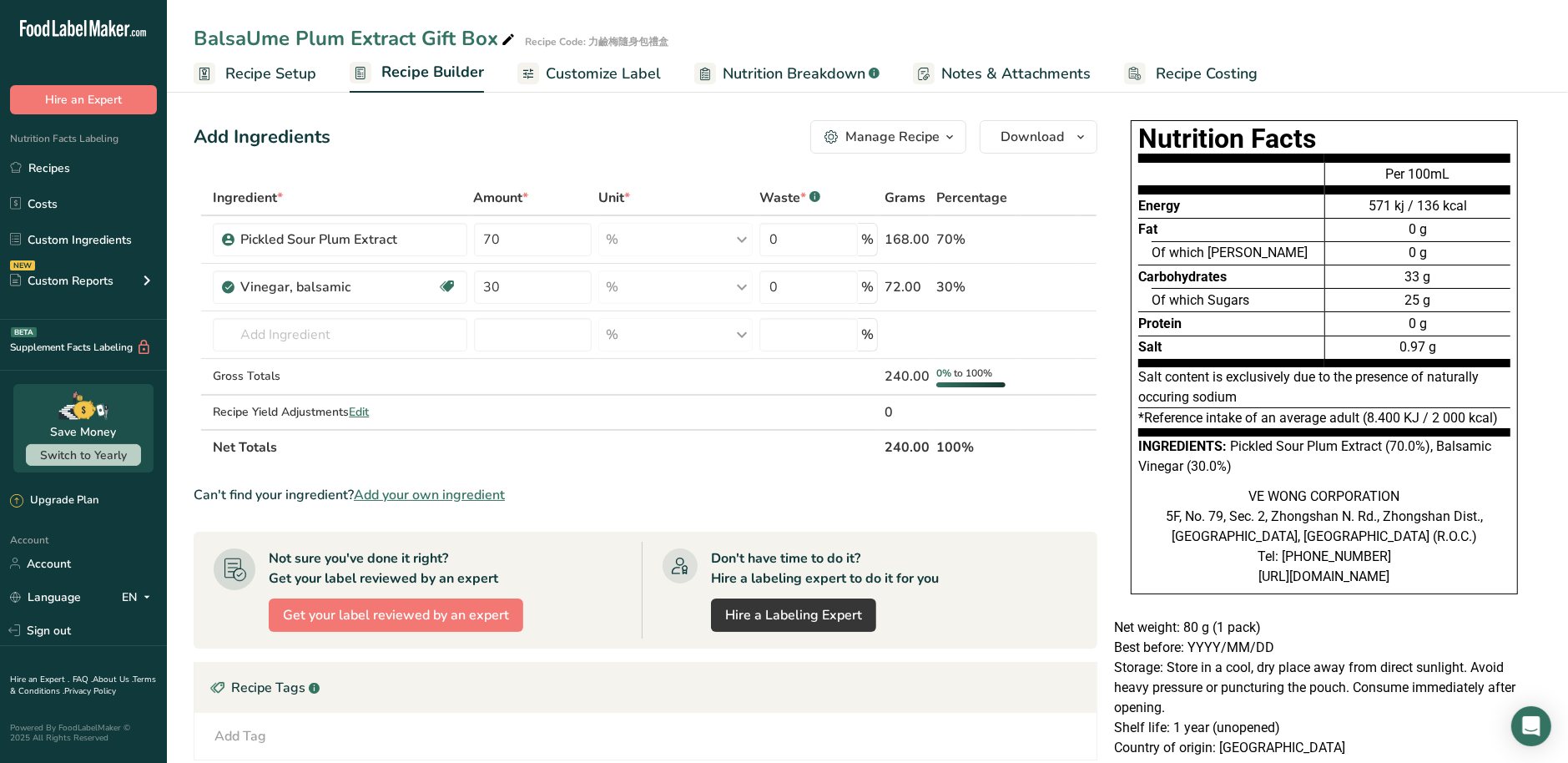
click at [645, 72] on span "Customize Label" at bounding box center [603, 73] width 115 height 23
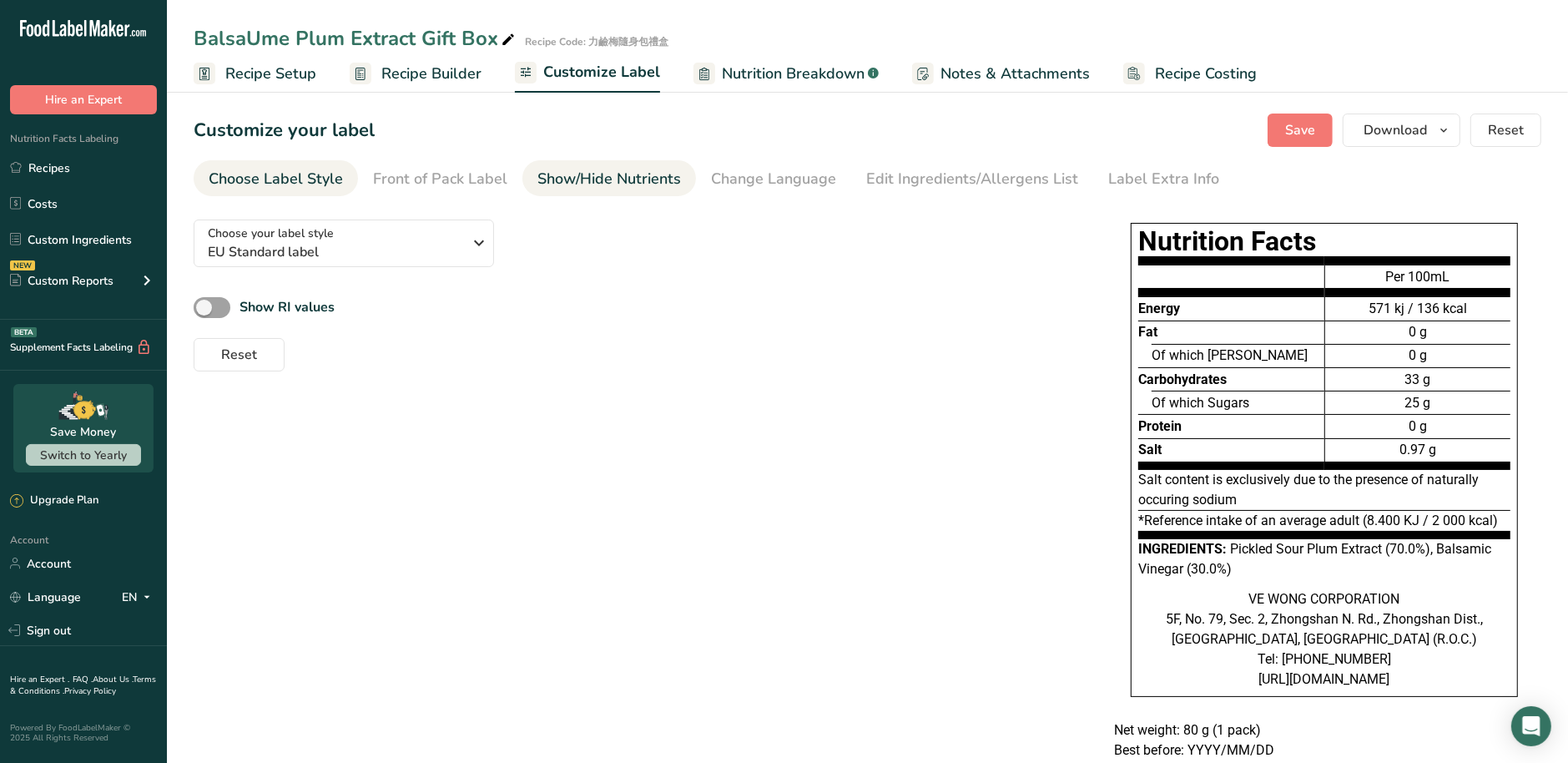
click at [574, 183] on div "Show/Hide Nutrients" at bounding box center [609, 178] width 144 height 23
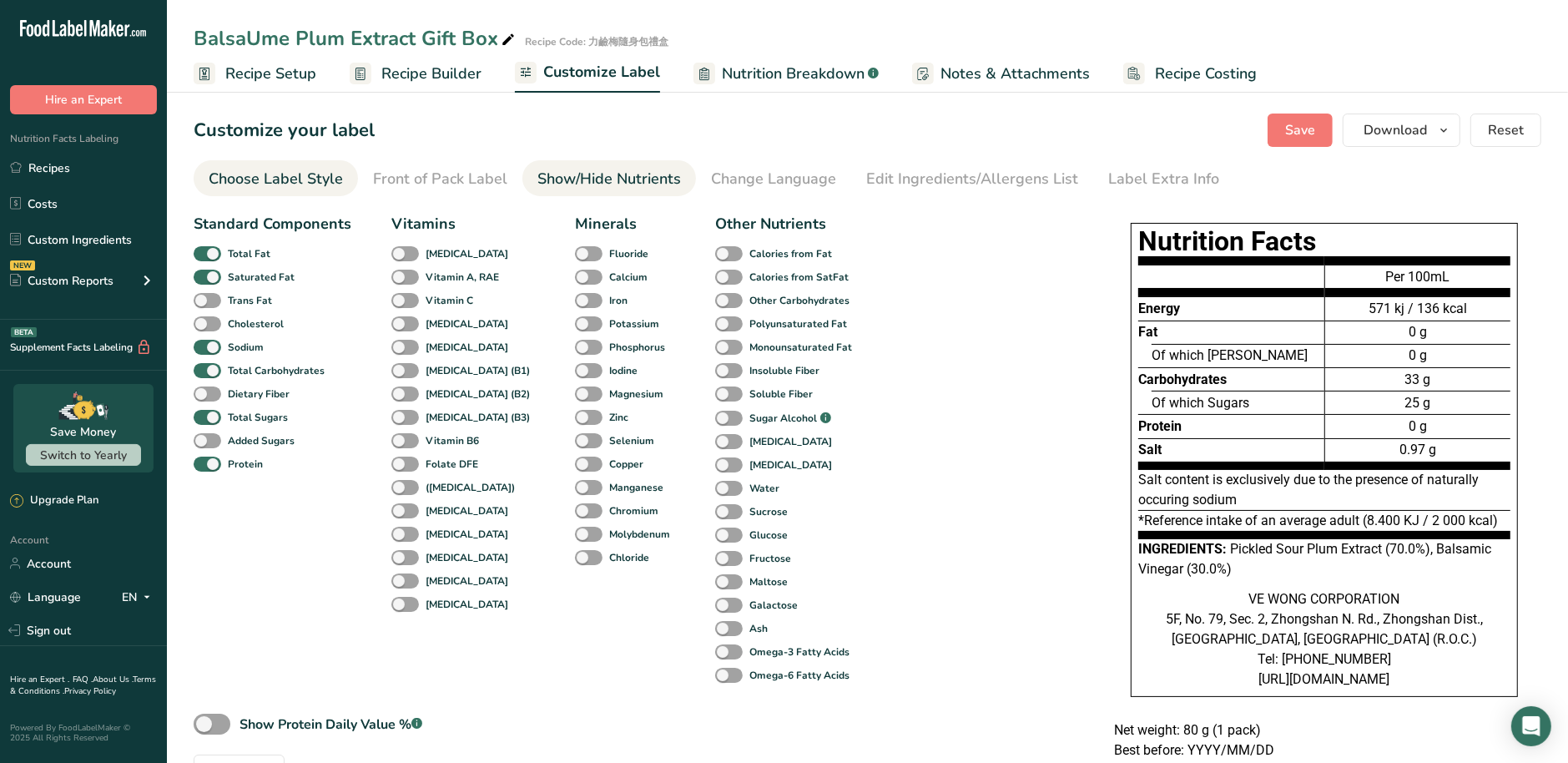
click at [268, 164] on link "Choose Label Style" at bounding box center [276, 178] width 135 height 38
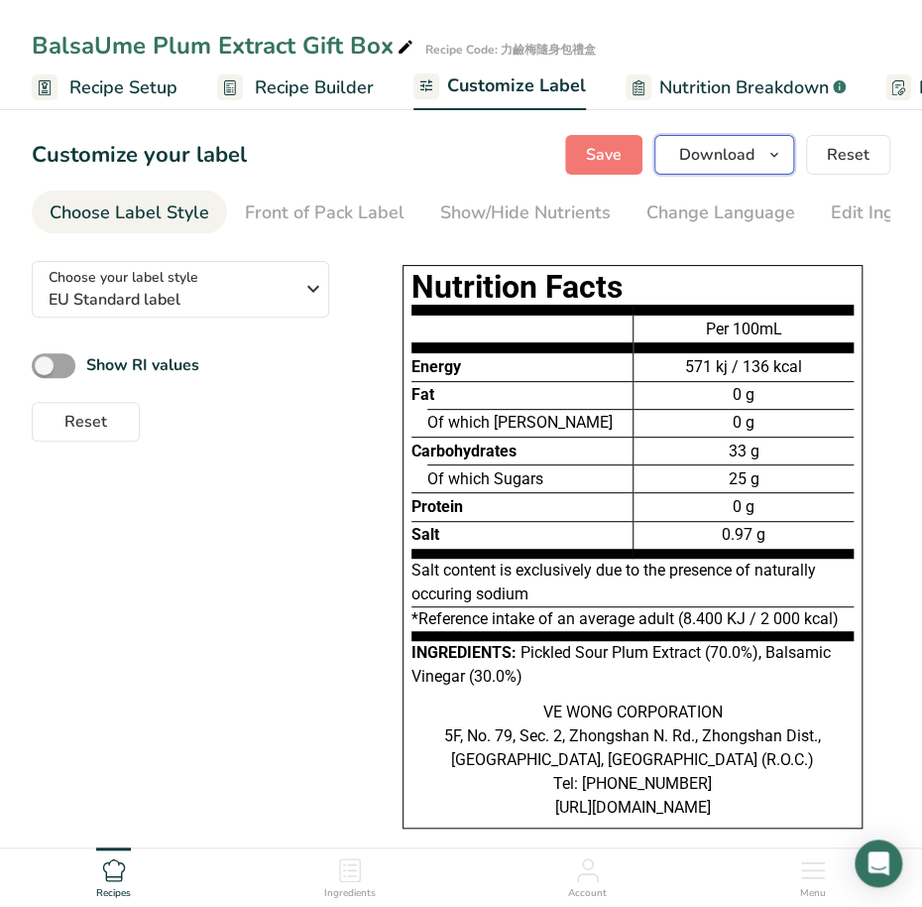
click at [739, 155] on span "Download" at bounding box center [716, 155] width 75 height 24
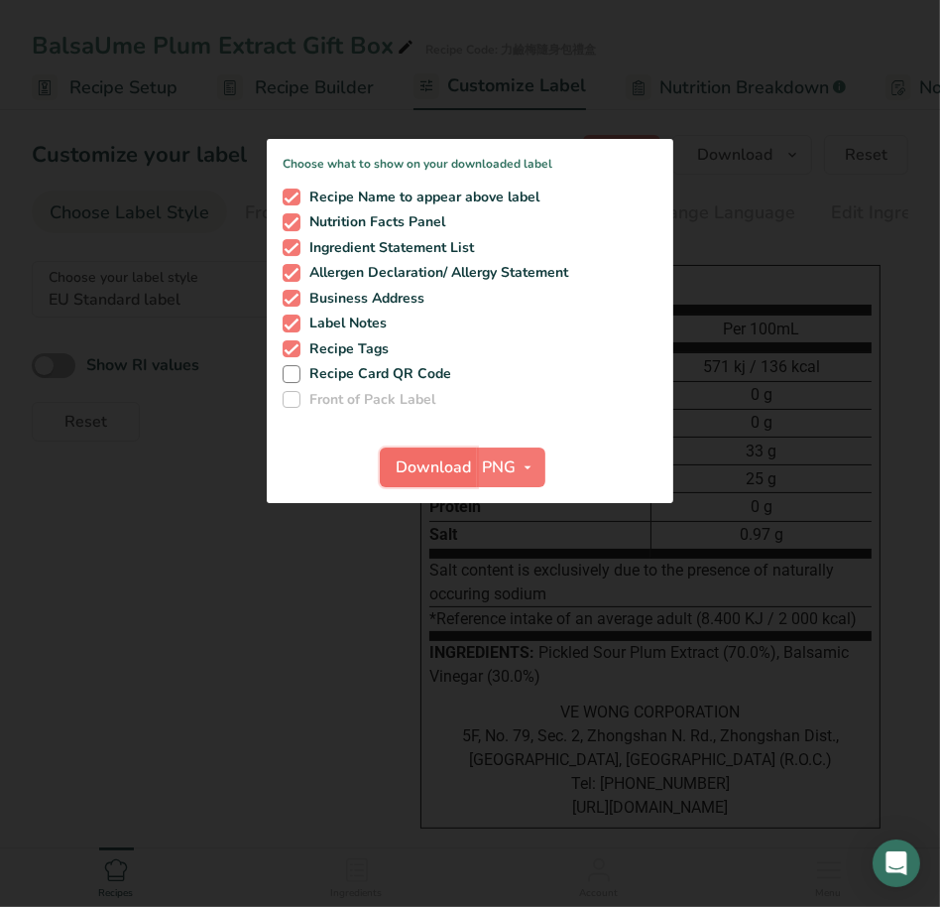
click at [414, 473] on span "Download" at bounding box center [434, 467] width 75 height 24
click at [198, 601] on div at bounding box center [470, 453] width 940 height 907
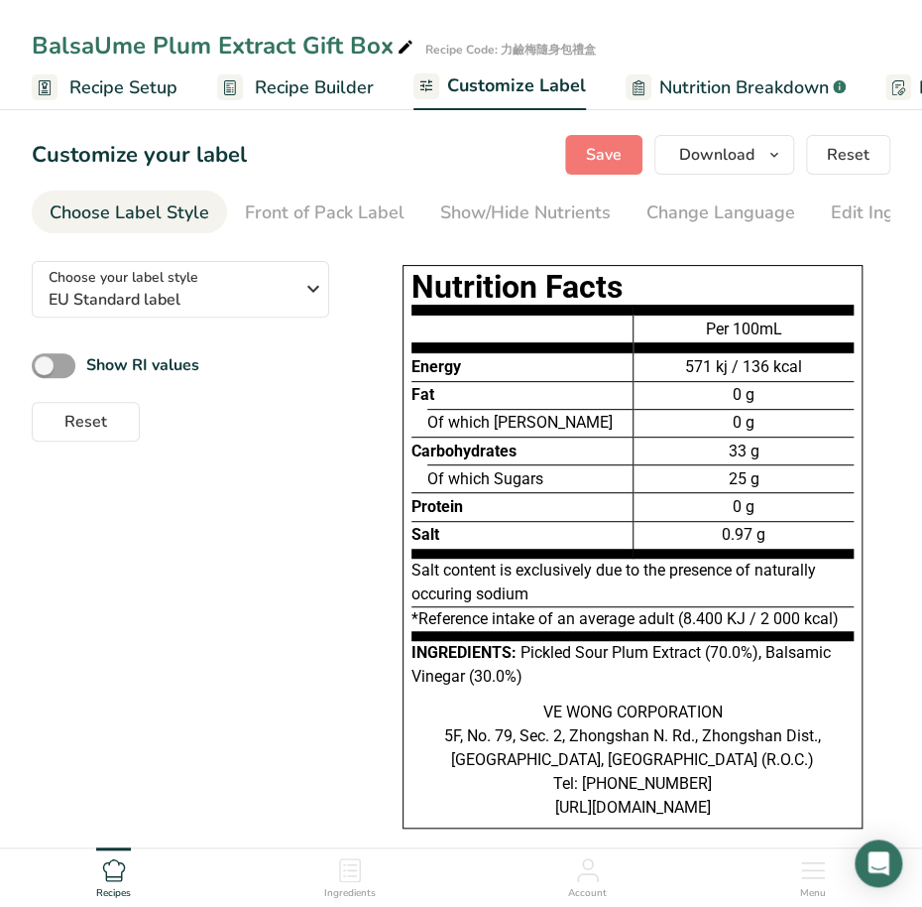
click at [351, 611] on div "Choose your label style EU Standard label USA (FDA) Standard FDA label Tabular …" at bounding box center [461, 645] width 859 height 801
click at [317, 200] on link "Front of Pack Label" at bounding box center [325, 212] width 160 height 45
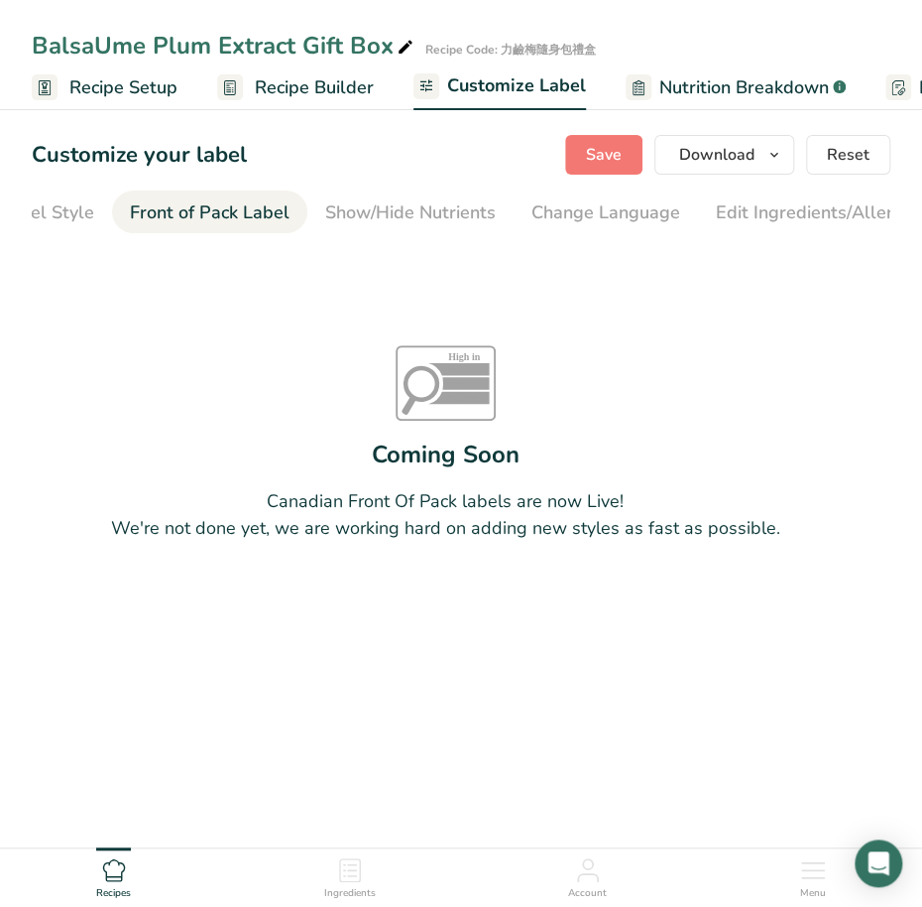
scroll to position [0, 192]
click at [125, 212] on div "Front of Pack Label" at bounding box center [133, 212] width 160 height 27
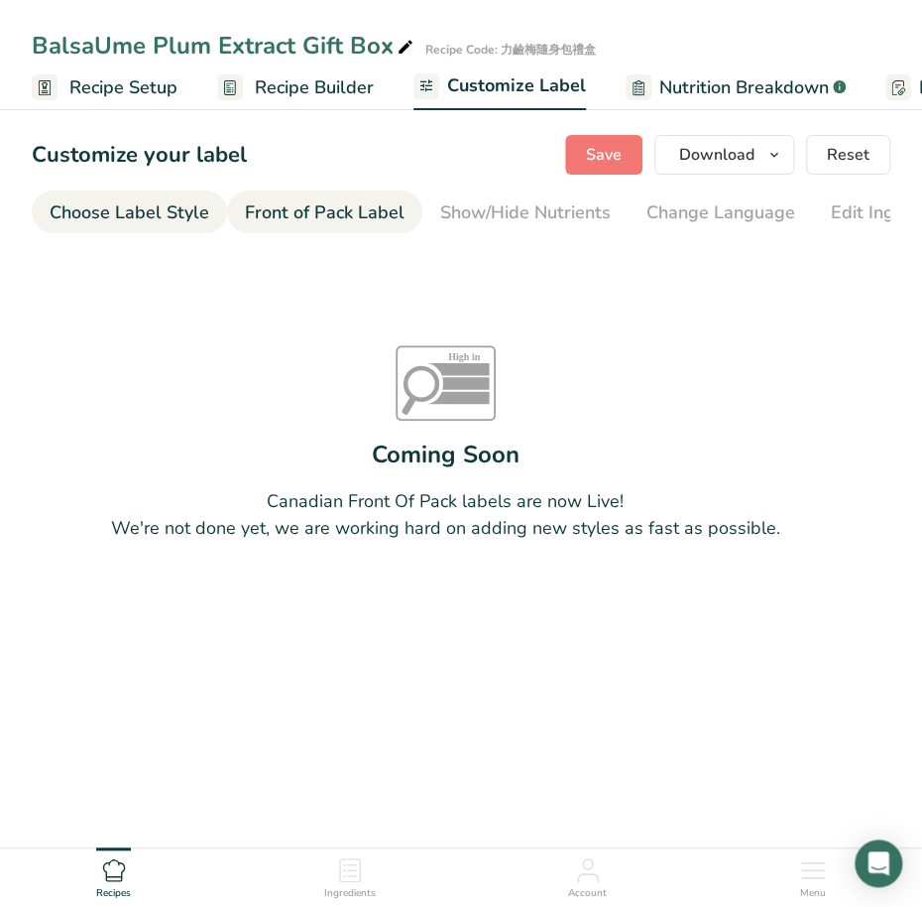
click at [87, 216] on div "Choose Label Style" at bounding box center [130, 212] width 160 height 27
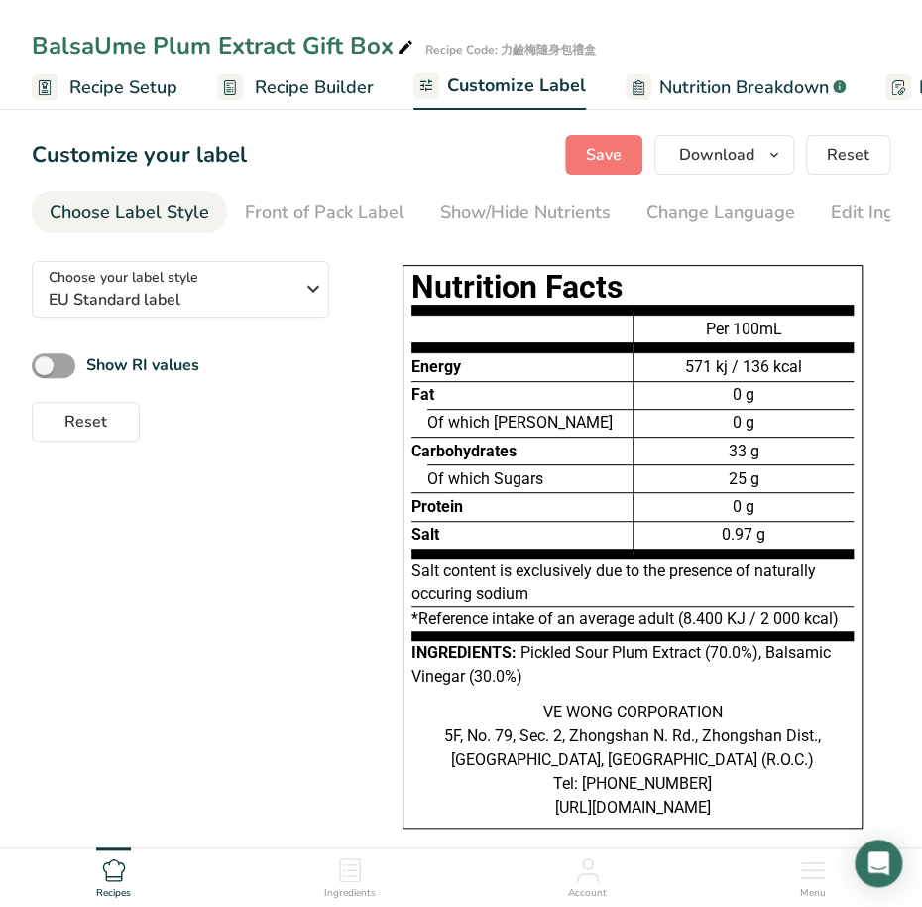
click at [142, 103] on link "Recipe Setup" at bounding box center [105, 87] width 146 height 45
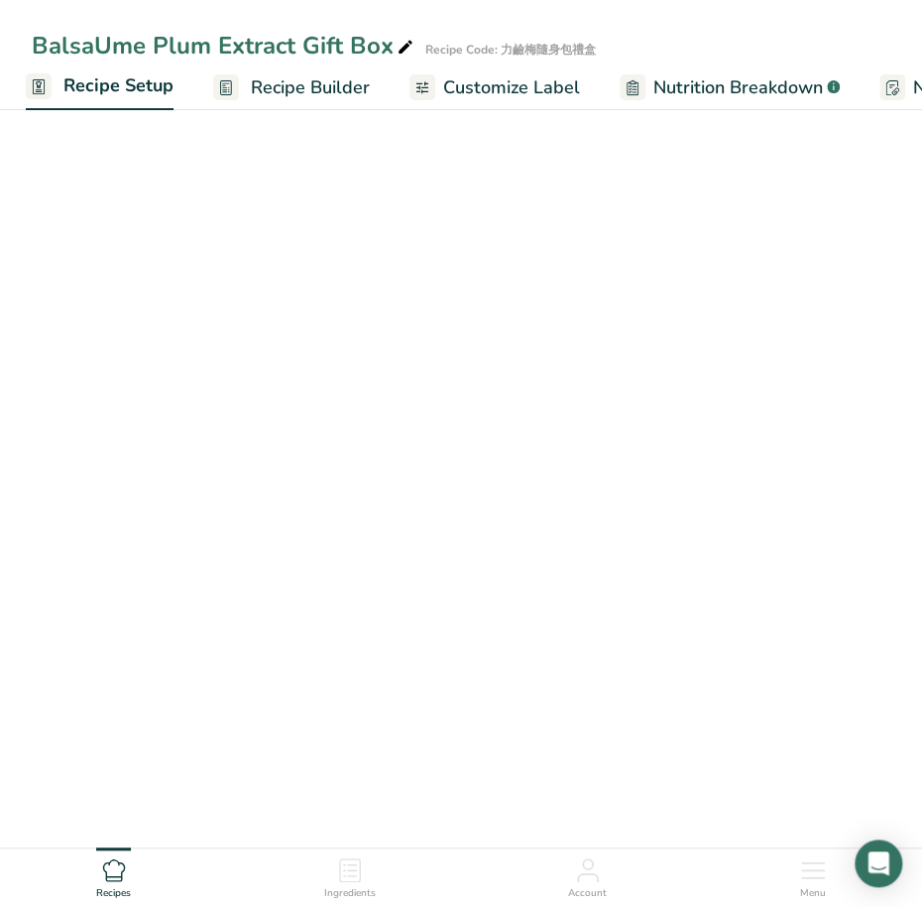
select select "22"
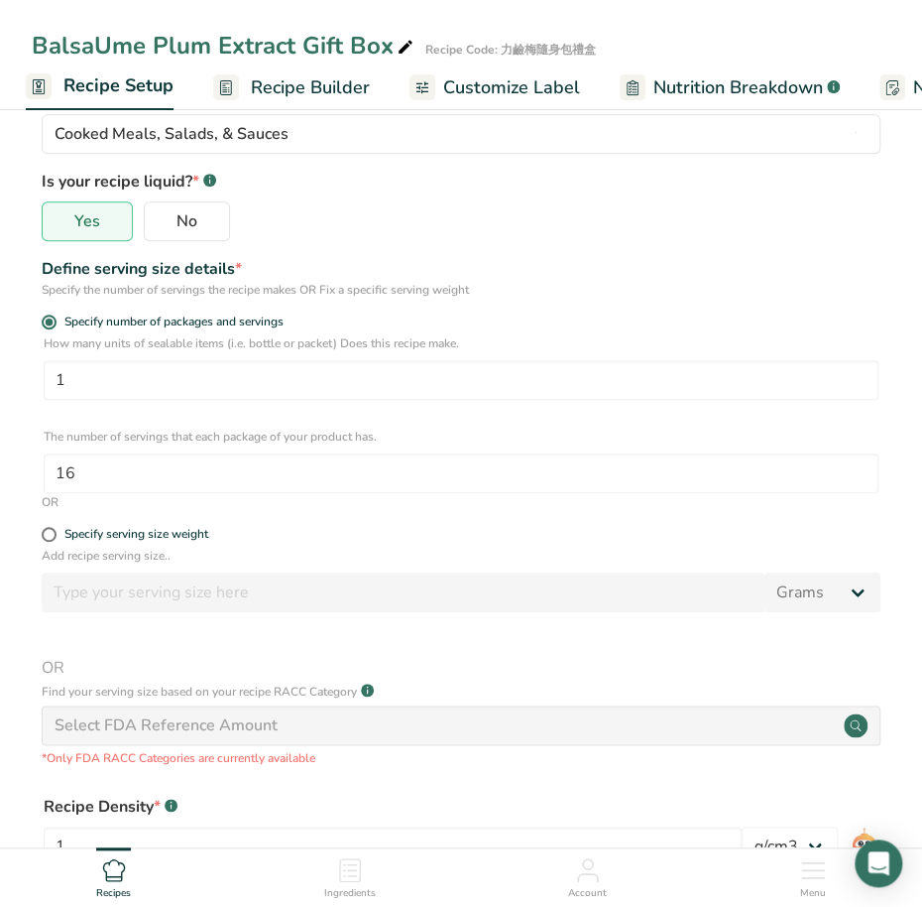
scroll to position [248, 0]
click at [315, 90] on span "Recipe Builder" at bounding box center [310, 87] width 119 height 27
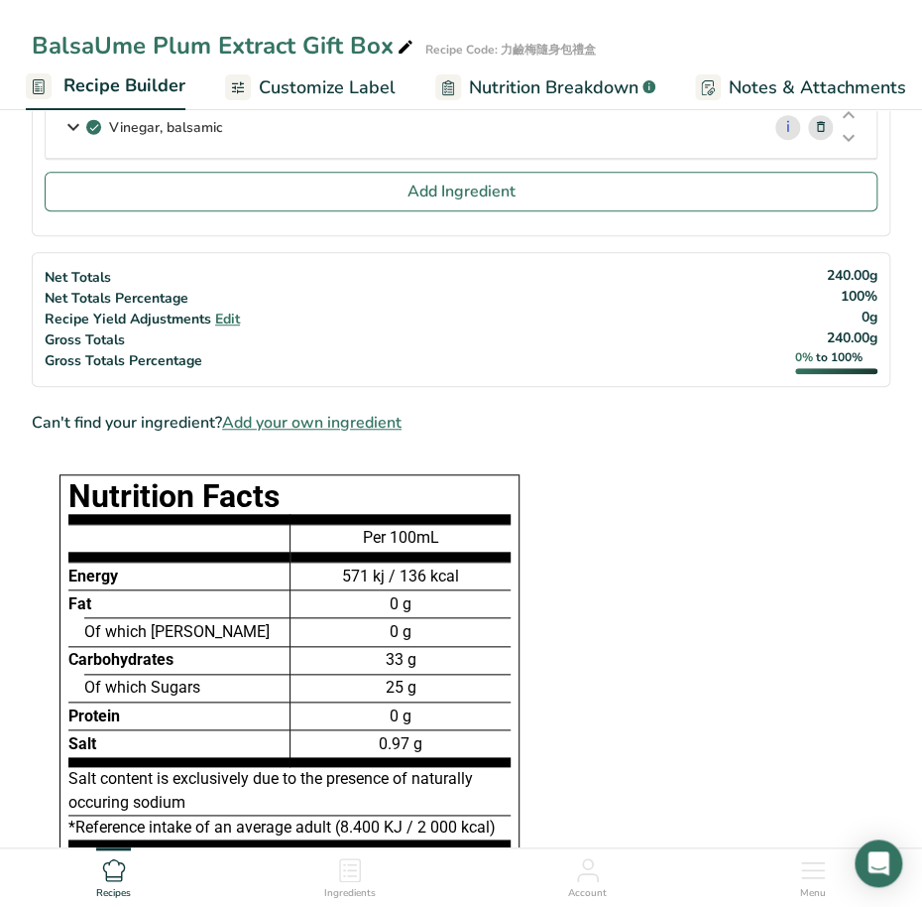
click at [362, 96] on span "Customize Label" at bounding box center [327, 87] width 137 height 27
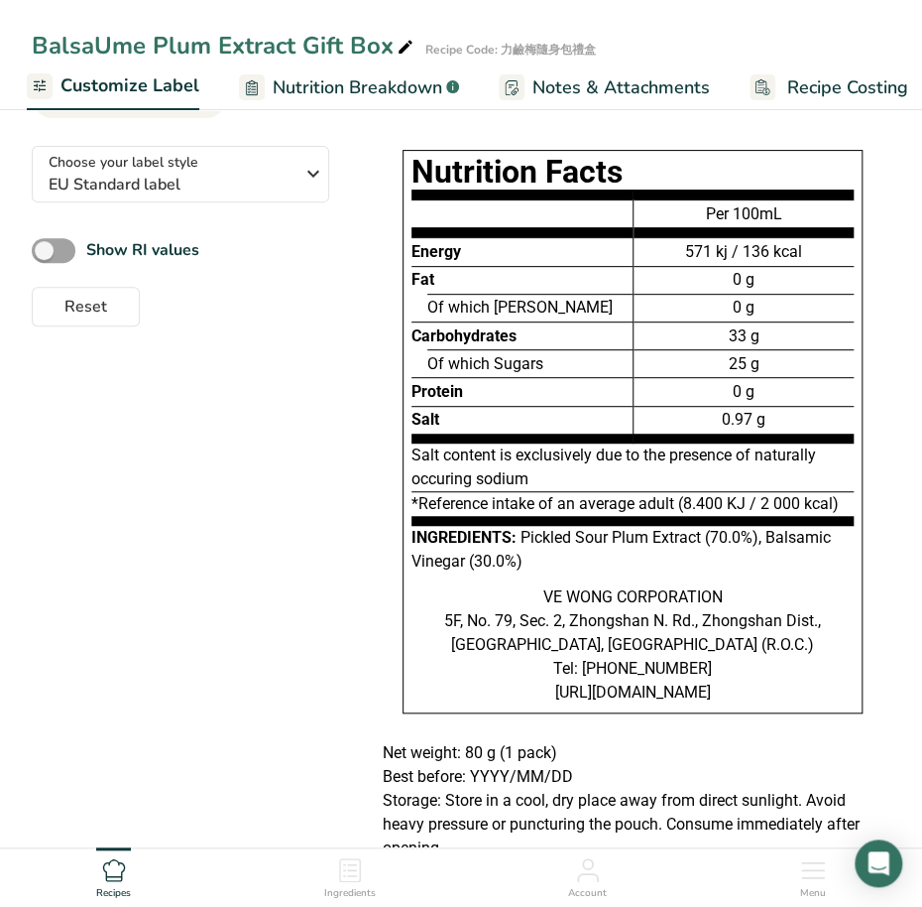
scroll to position [124, 0]
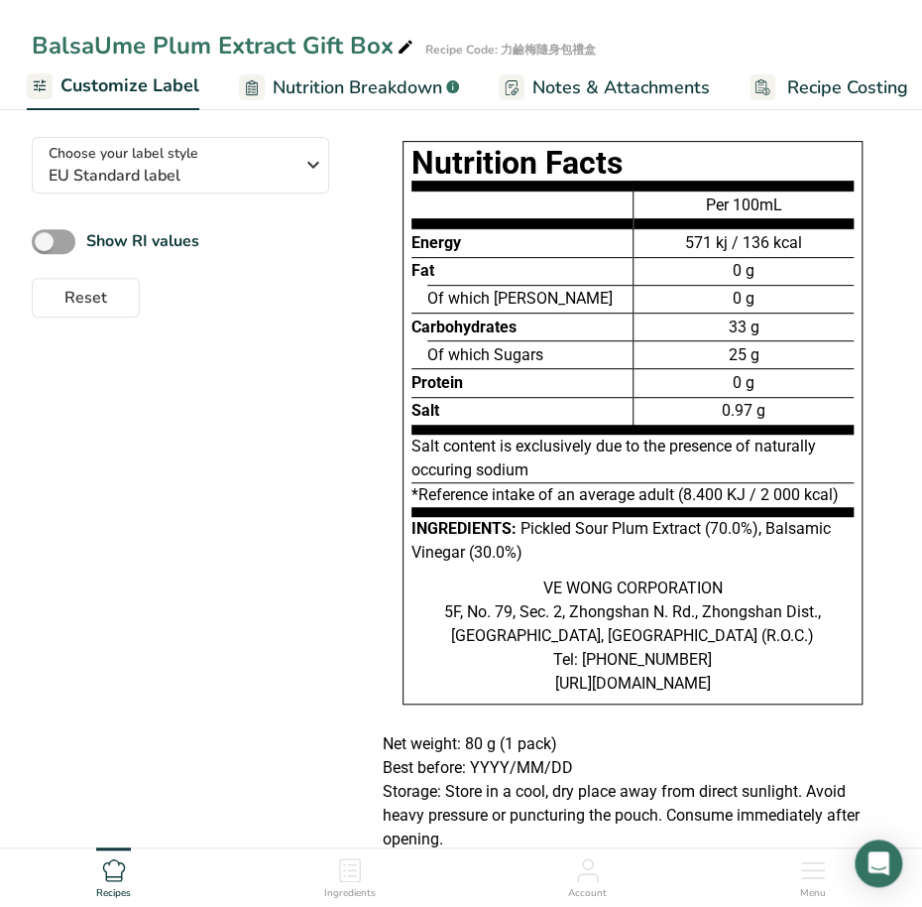
click at [133, 94] on span "Customize Label" at bounding box center [130, 85] width 139 height 27
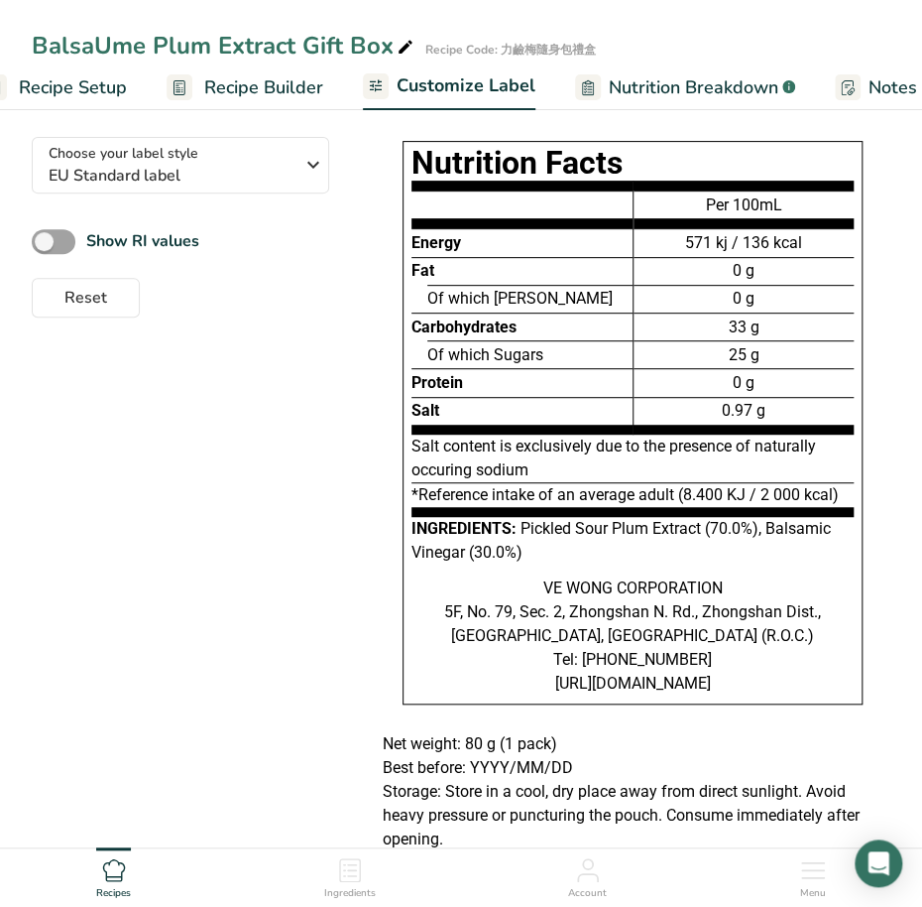
scroll to position [0, 0]
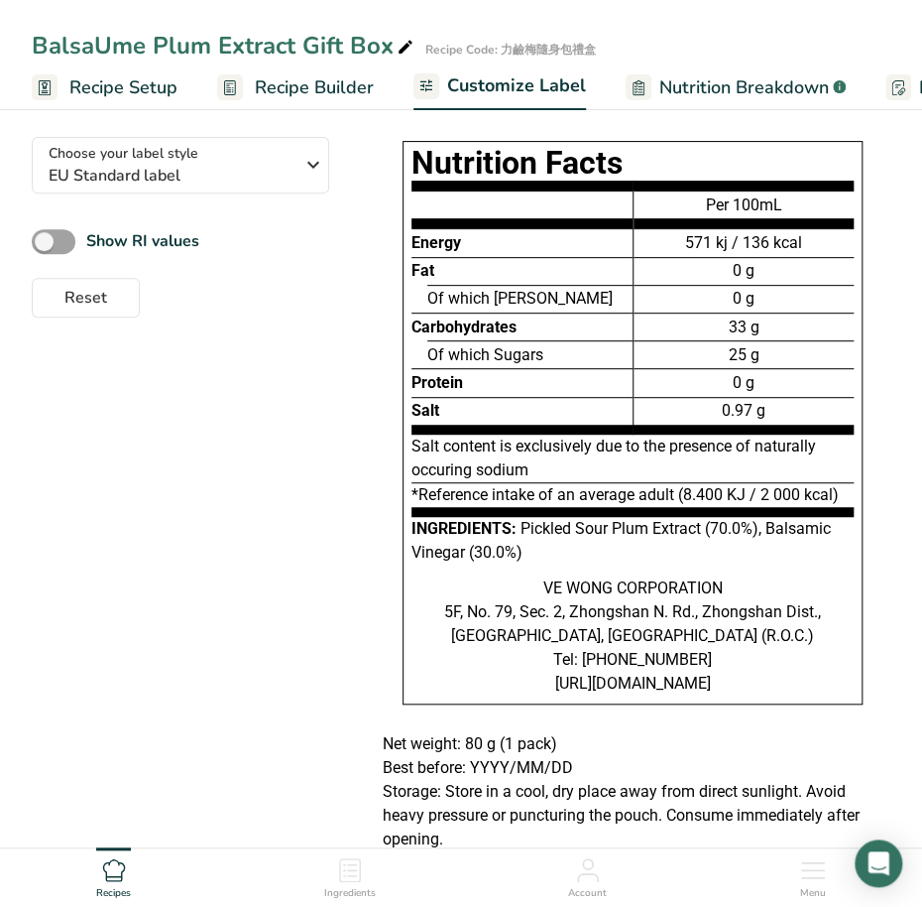
click at [138, 94] on span "Recipe Setup" at bounding box center [123, 87] width 108 height 27
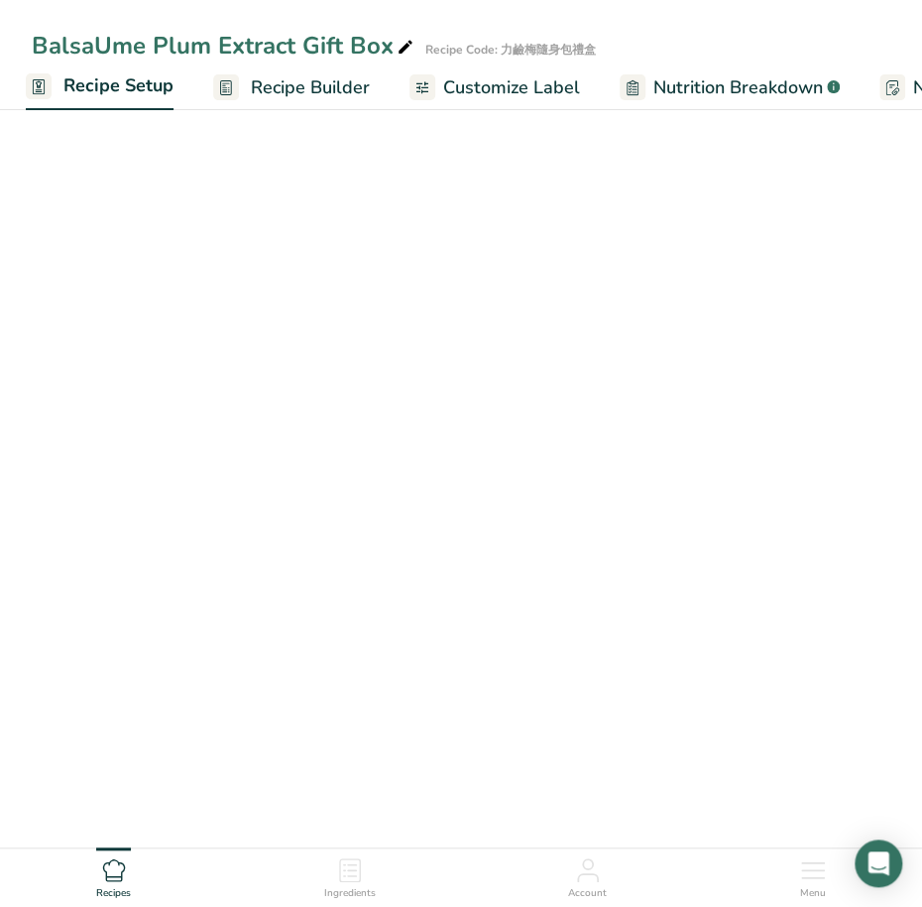
select select "22"
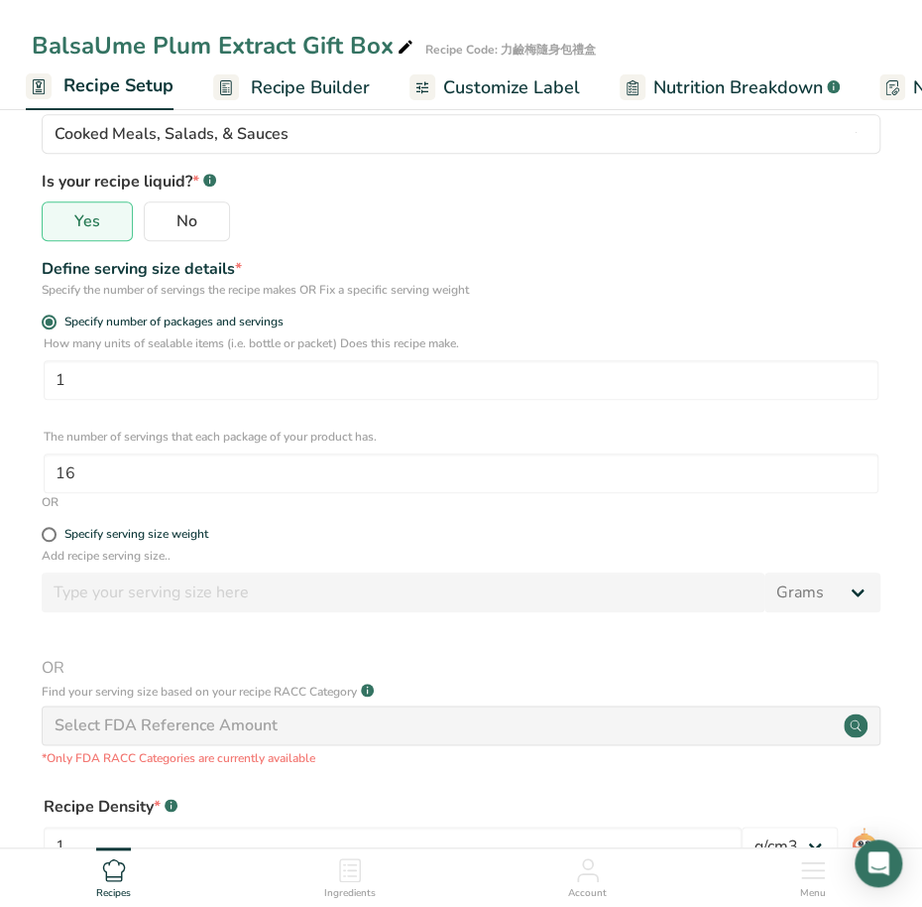
scroll to position [248, 0]
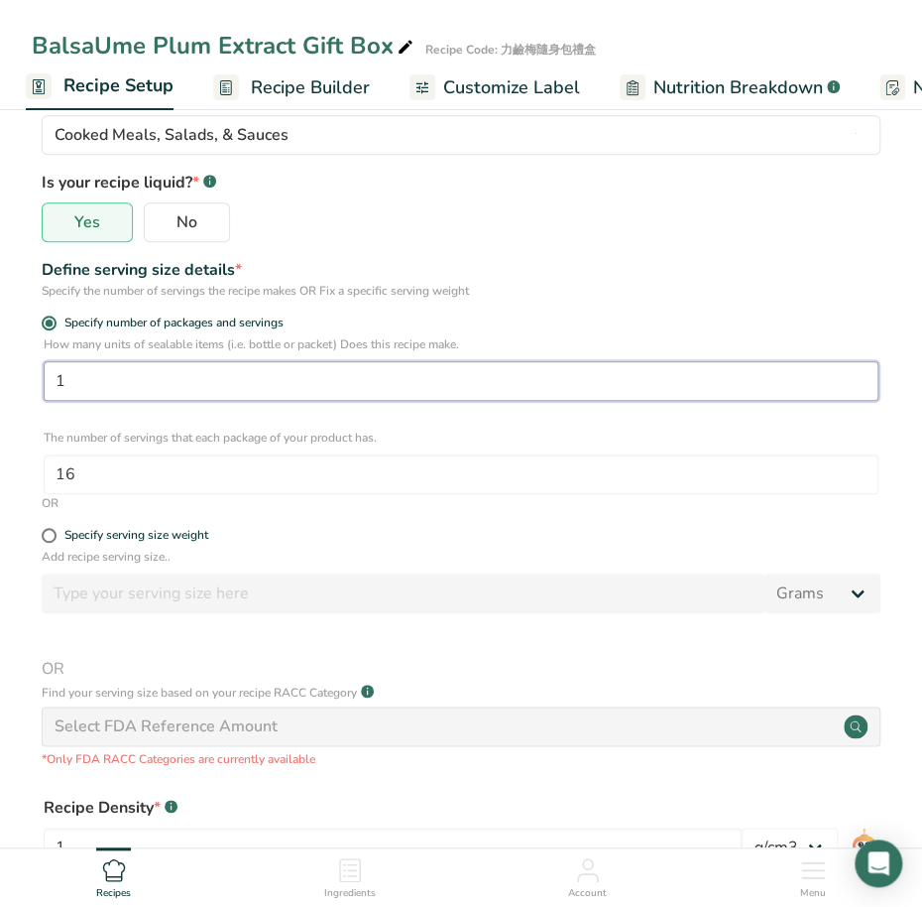
drag, startPoint x: 157, startPoint y: 386, endPoint x: -62, endPoint y: 388, distance: 219.2
click at [0, 388] on html "BalsaUme Plum Extract Gift Box Recipe Code: 力鹼梅隨身包禮盒 Recipe Setup Recipe Builde…" at bounding box center [461, 478] width 922 height 1453
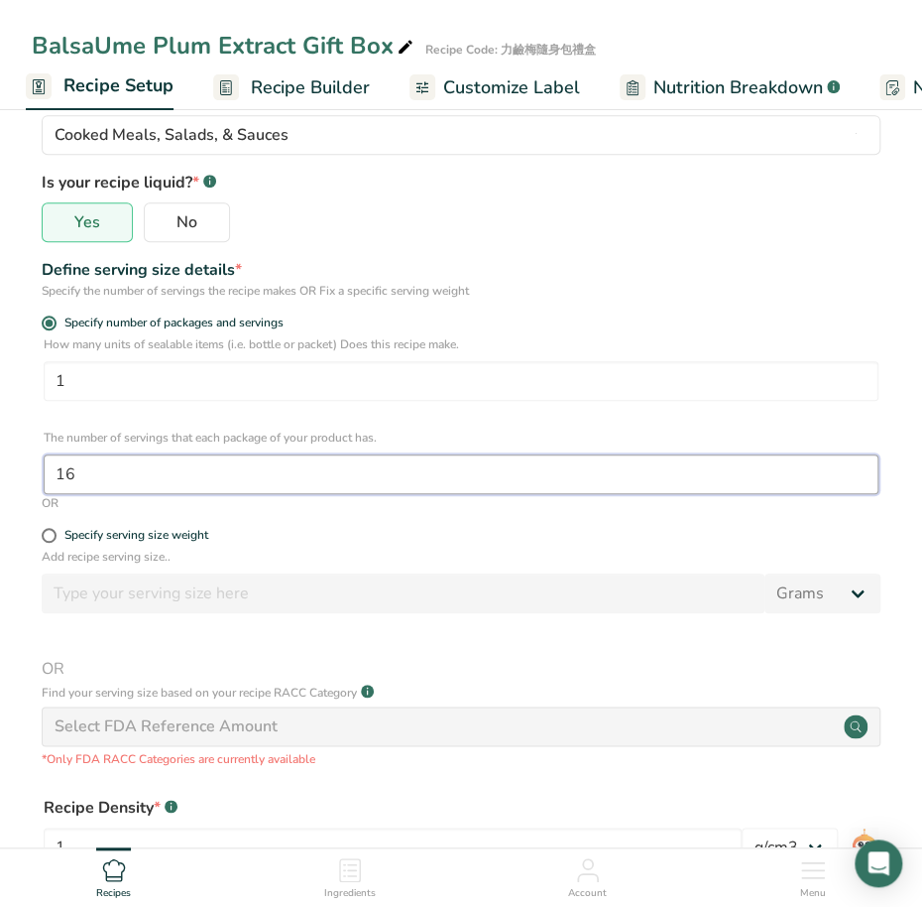
drag, startPoint x: 147, startPoint y: 476, endPoint x: 73, endPoint y: 475, distance: 73.4
click at [73, 475] on input "16" at bounding box center [461, 474] width 835 height 40
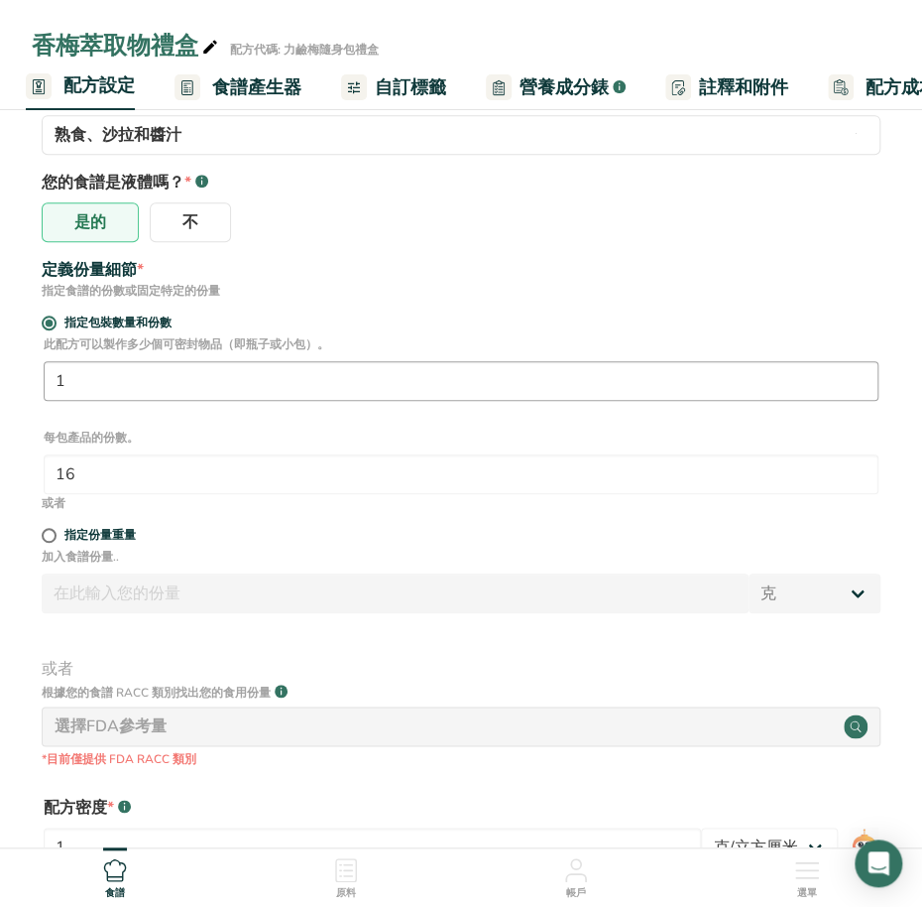
drag, startPoint x: 144, startPoint y: 403, endPoint x: 73, endPoint y: 400, distance: 70.5
click at [73, 400] on div "此配方可以製作多少個可密封物品（即瓶子或小包）。 1 每包產品的份數。 16" at bounding box center [461, 414] width 859 height 159
click at [105, 391] on input "1" at bounding box center [461, 381] width 835 height 40
type input "16"
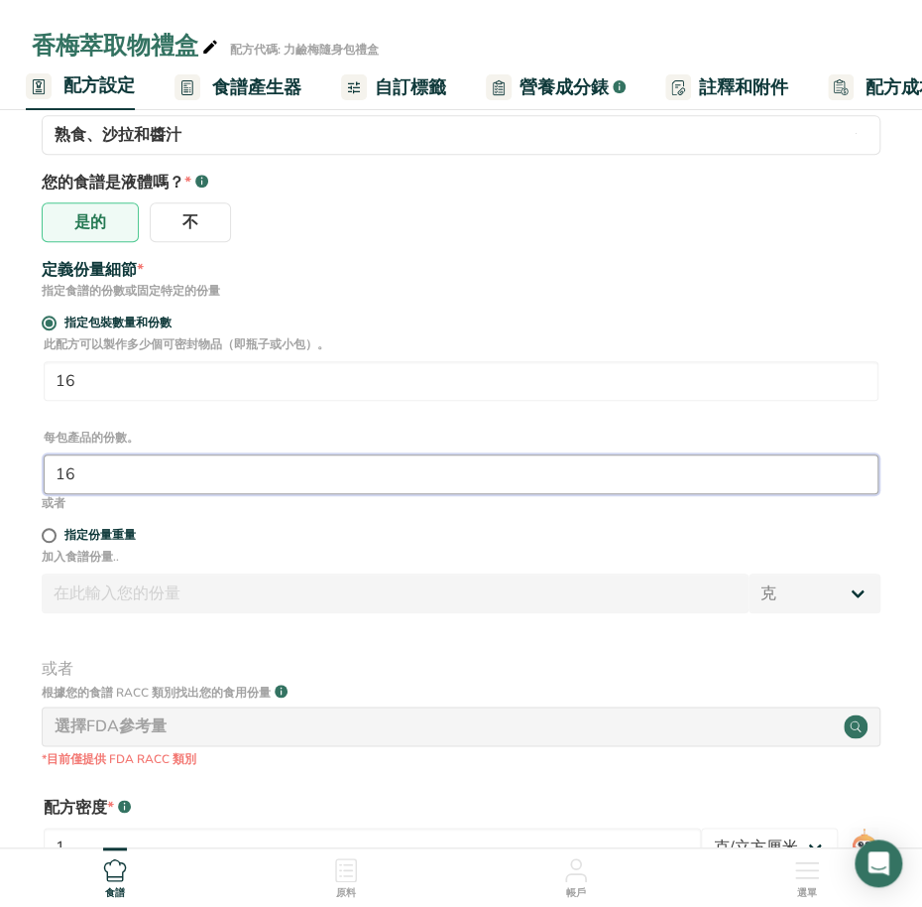
drag, startPoint x: 103, startPoint y: 476, endPoint x: -3, endPoint y: 476, distance: 106.1
click at [0, 476] on html "香梅萃取物禮盒 配方代碼: 力鹼梅隨身包禮盒 配方設定 食譜產生器 自訂標籤 營養成分錶 .a-a{fill:#347362;}.b-a{fill:#fff;…" at bounding box center [461, 478] width 922 height 1453
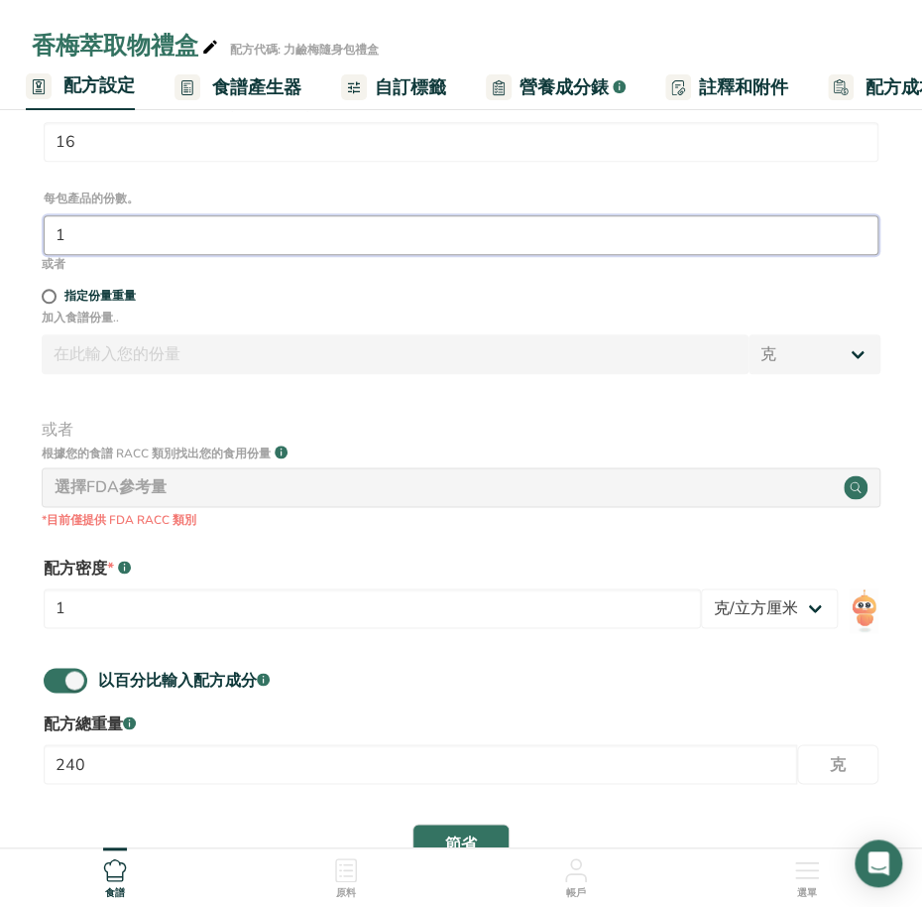
scroll to position [496, 0]
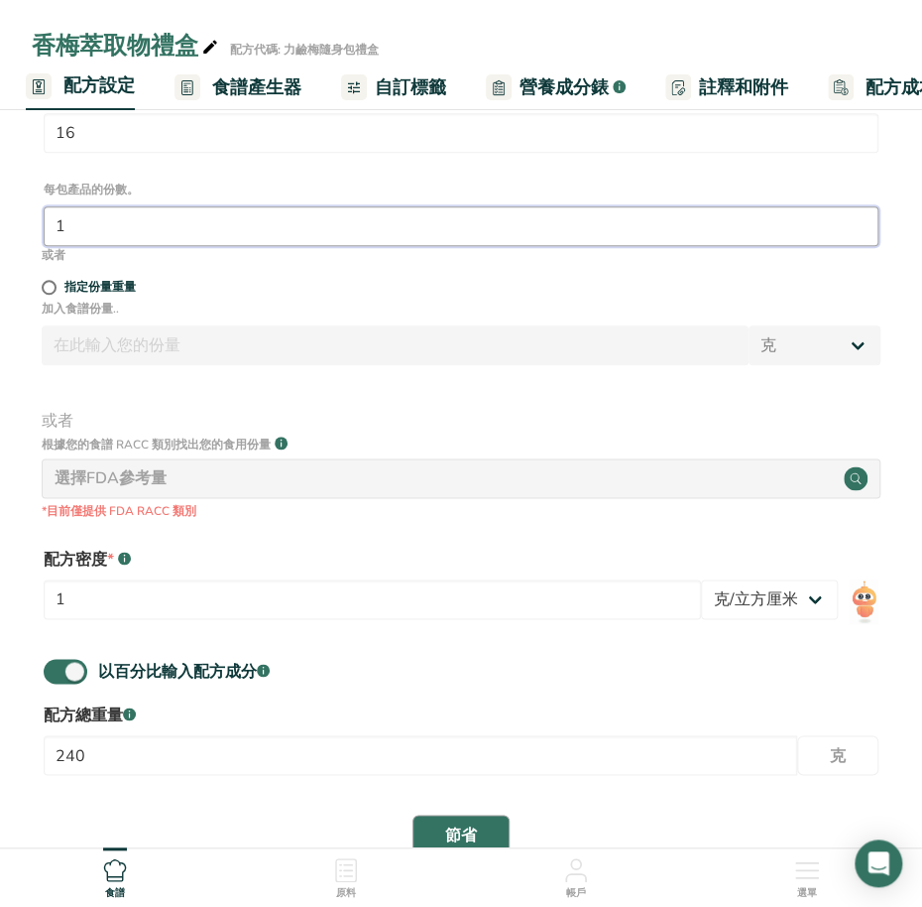
type input "1"
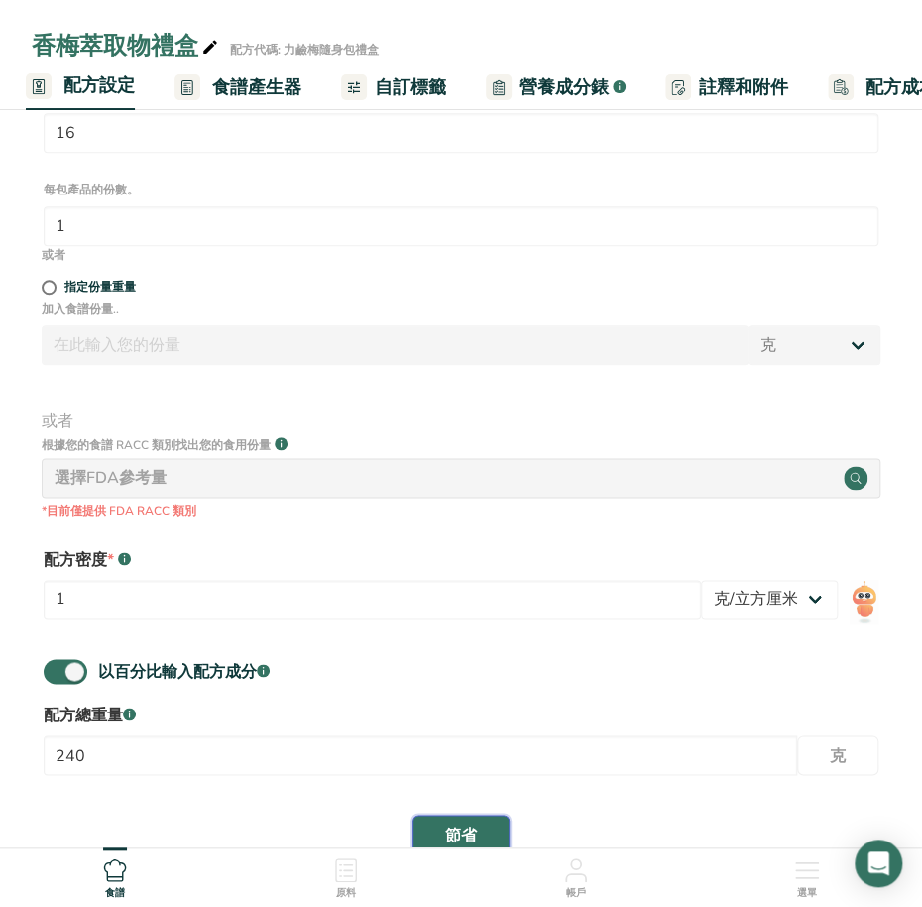
click at [469, 830] on font "節省" at bounding box center [461, 834] width 32 height 22
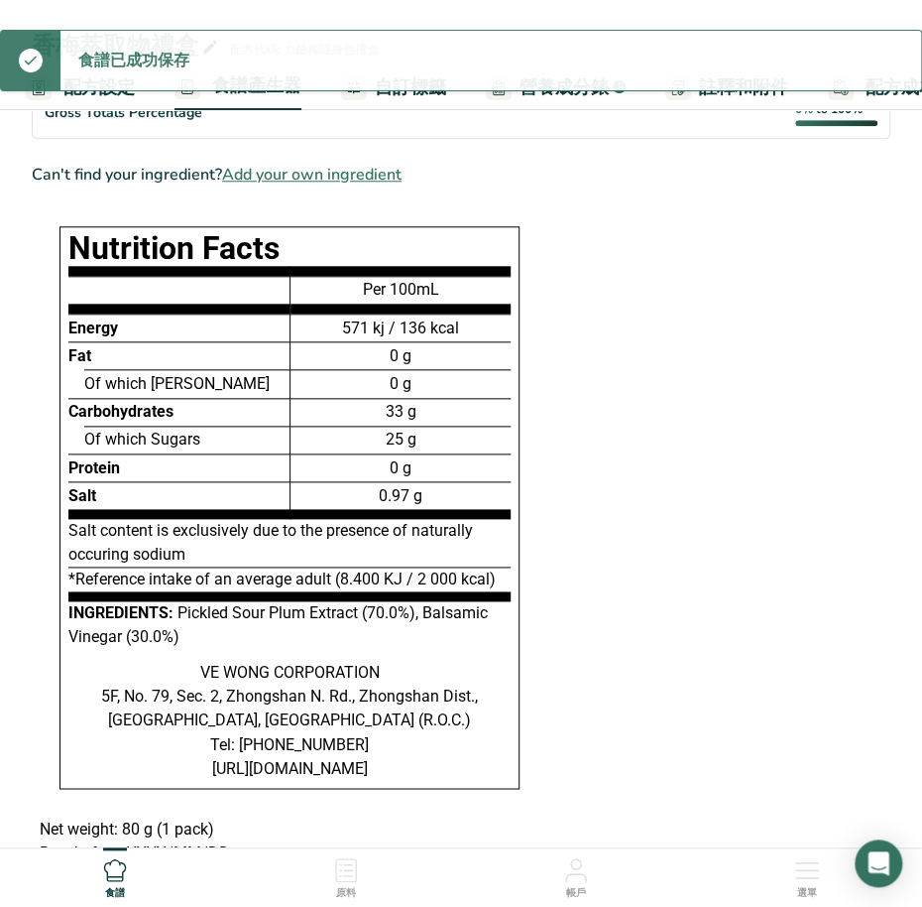
click at [424, 100] on link "自訂標籤" at bounding box center [393, 87] width 105 height 45
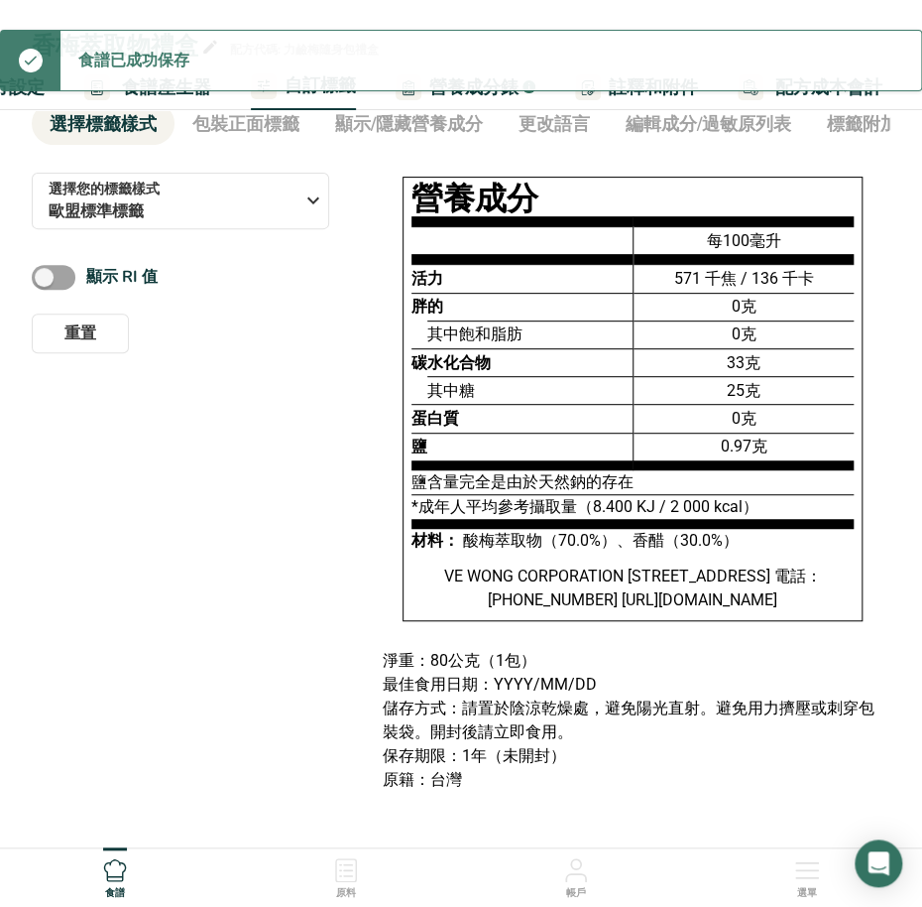
scroll to position [111, 0]
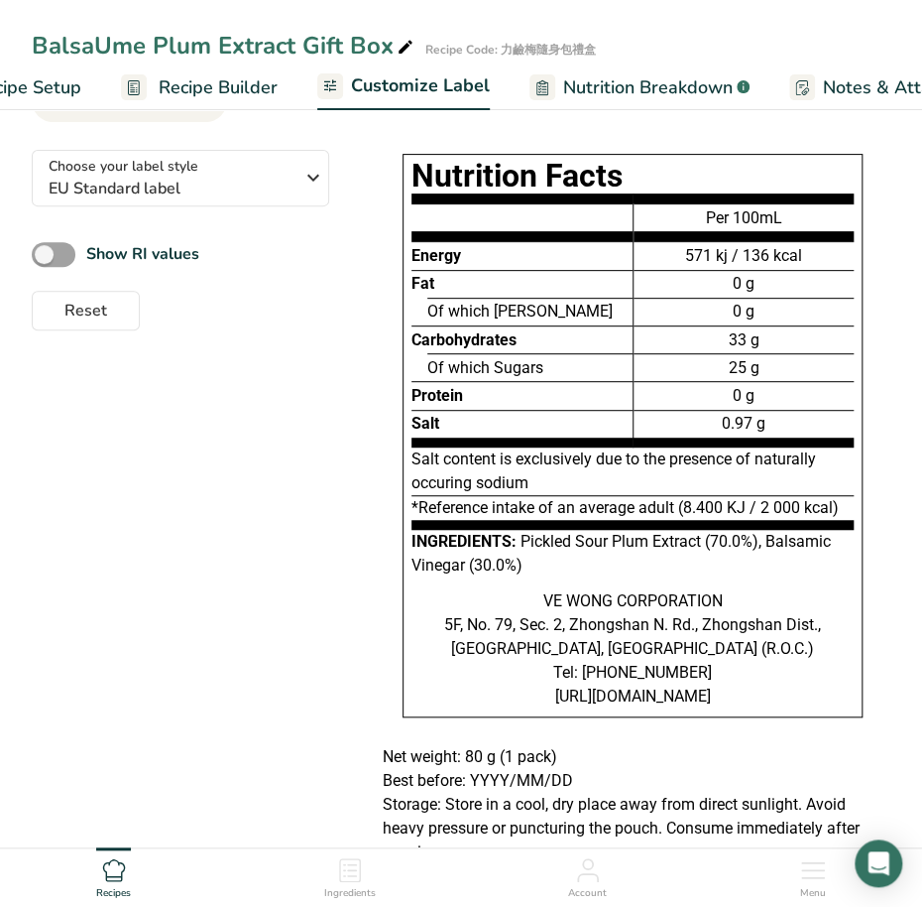
click at [391, 726] on div "Nutrition Facts Energy Fat Of which Saturates Carbohydrates Of which Sugars Pro…" at bounding box center [633, 445] width 516 height 599
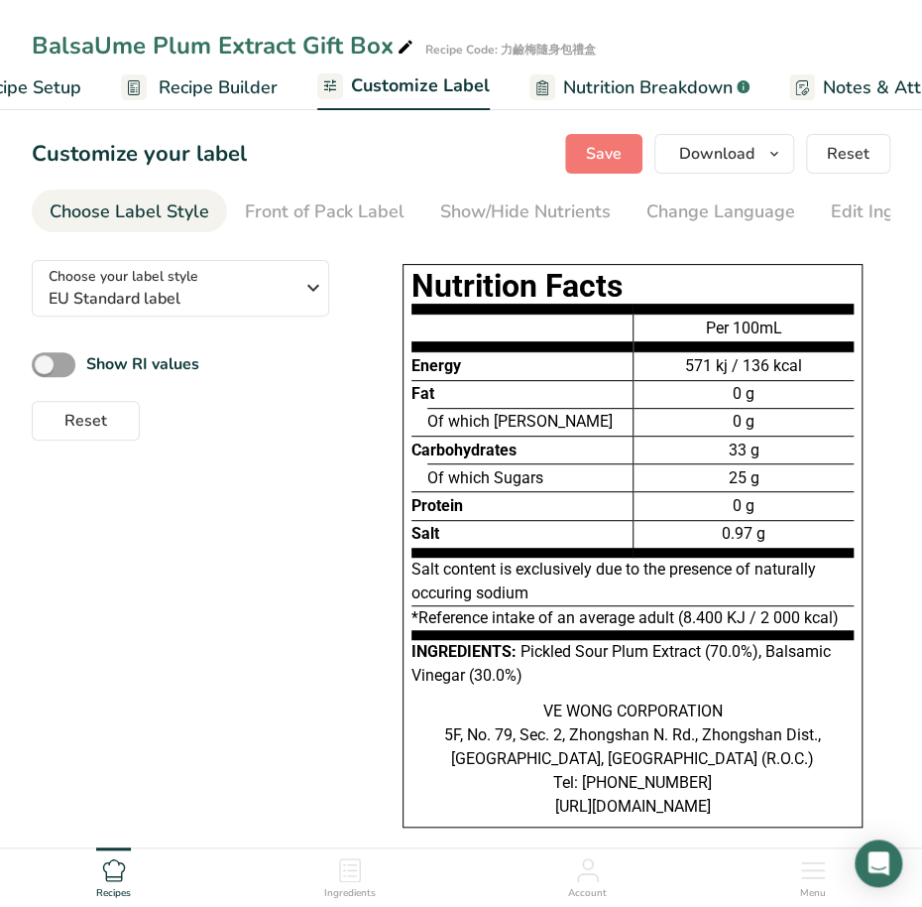
scroll to position [0, 0]
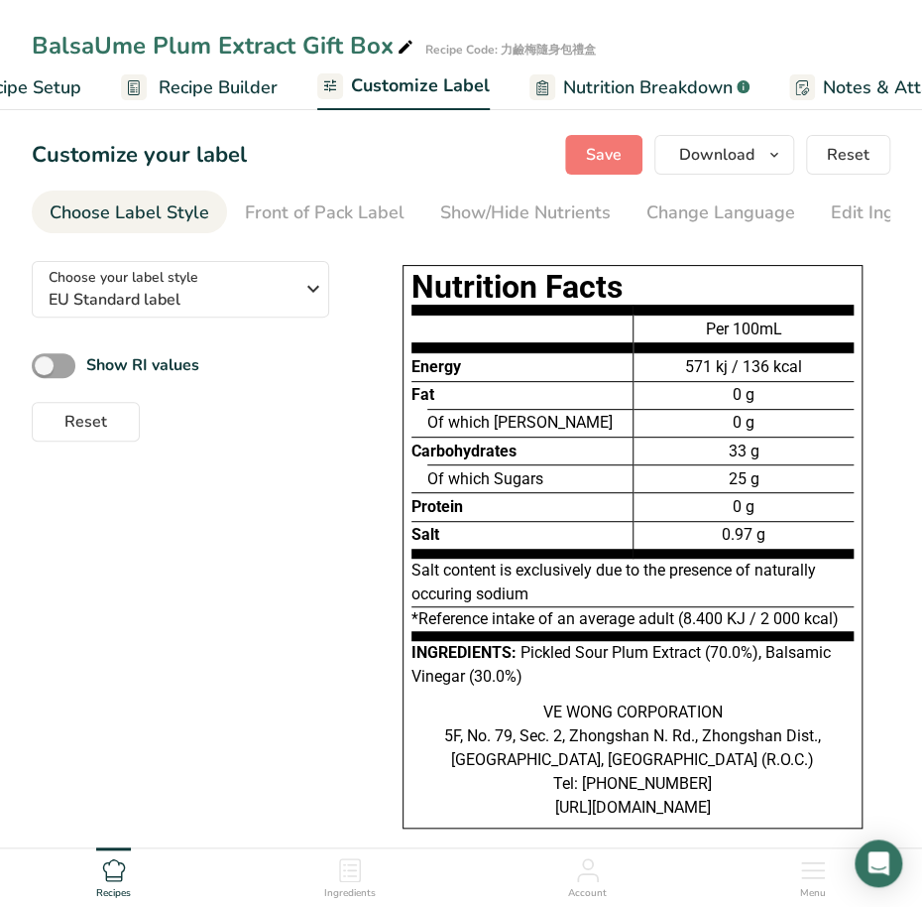
click at [58, 89] on span "Recipe Setup" at bounding box center [27, 87] width 108 height 27
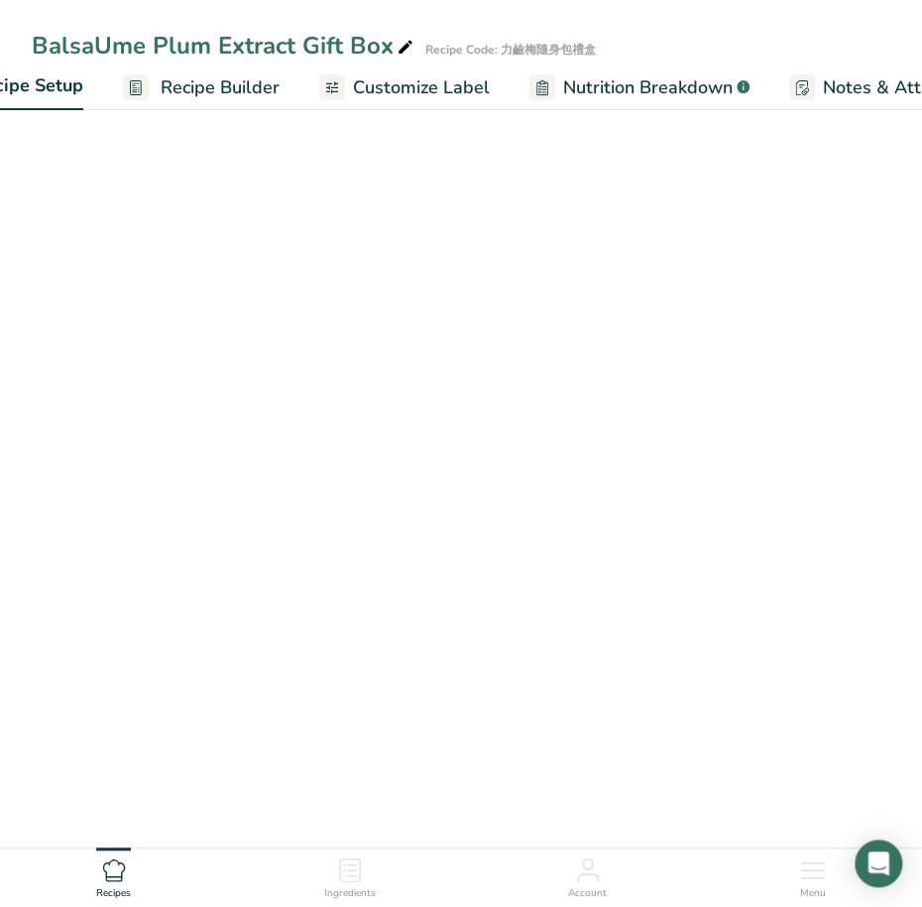
scroll to position [0, 6]
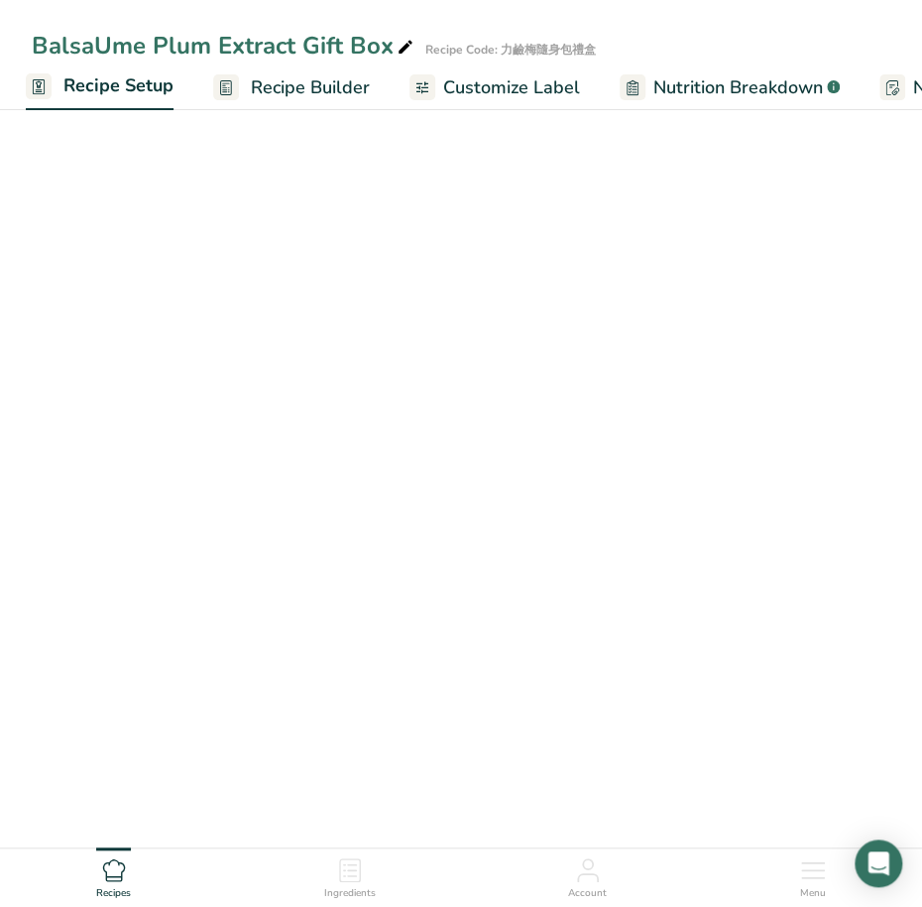
select select "22"
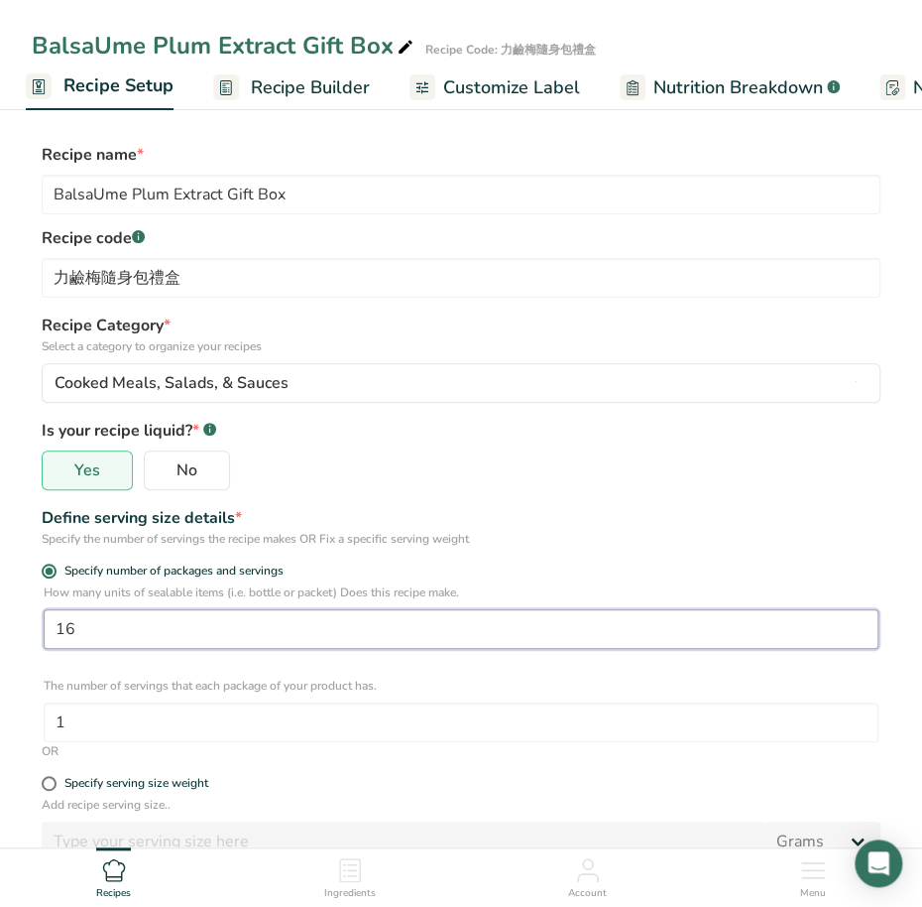
drag, startPoint x: 110, startPoint y: 626, endPoint x: -15, endPoint y: 621, distance: 125.1
click at [0, 621] on html "BalsaUme Plum Extract Gift Box Recipe Code: 力鹼梅隨身包禮盒 Recipe Setup Recipe Builde…" at bounding box center [461, 726] width 922 height 1453
type input "1"
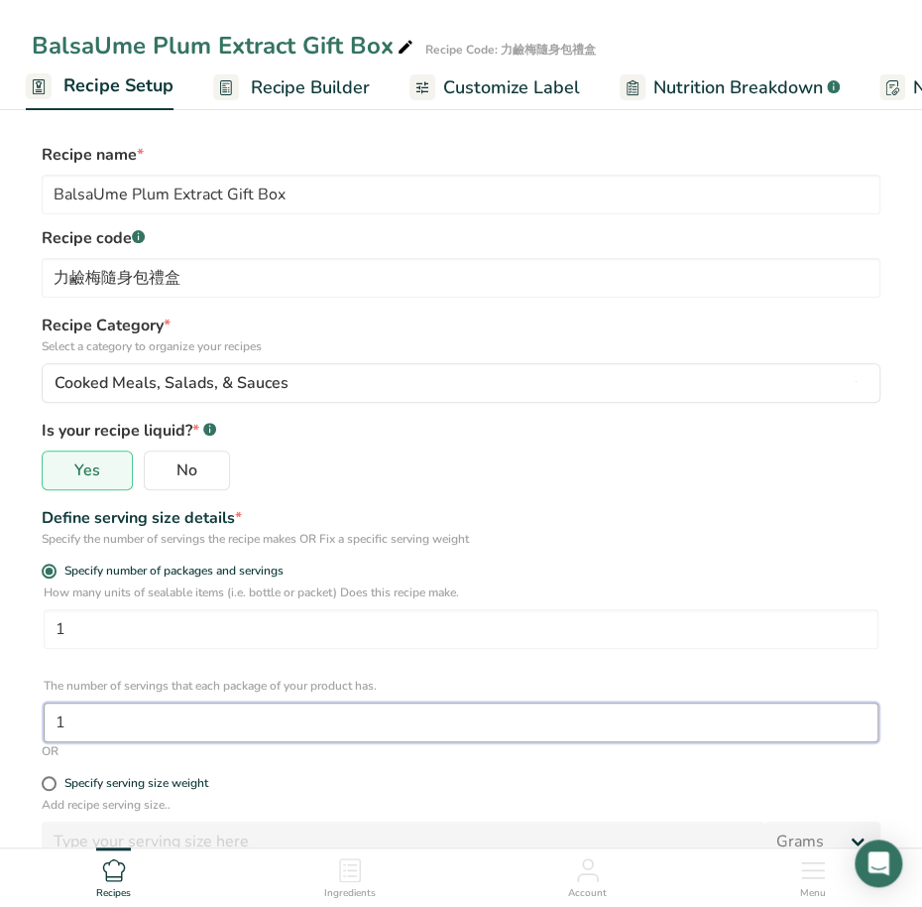
click at [111, 731] on input "1" at bounding box center [461, 722] width 835 height 40
drag, startPoint x: 111, startPoint y: 731, endPoint x: -49, endPoint y: 724, distance: 159.8
click at [0, 724] on html "BalsaUme Plum Extract Gift Box Recipe Code: 力鹼梅隨身包禮盒 Recipe Setup Recipe Builde…" at bounding box center [461, 726] width 922 height 1453
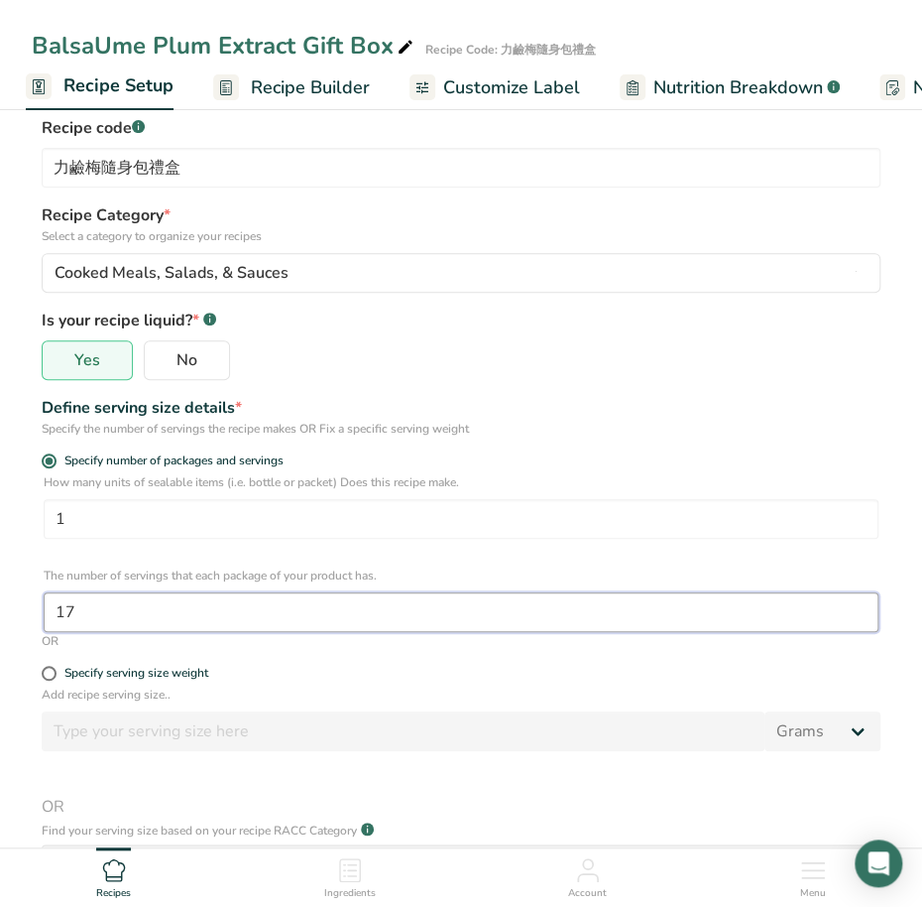
scroll to position [124, 0]
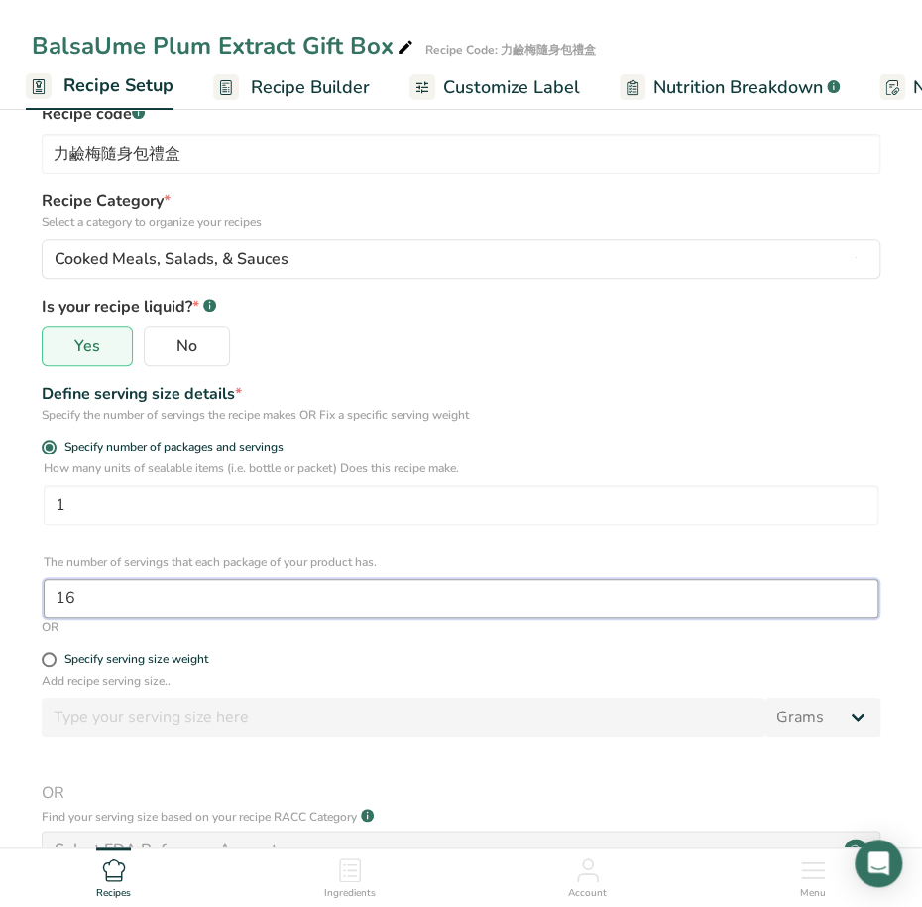
type input "16"
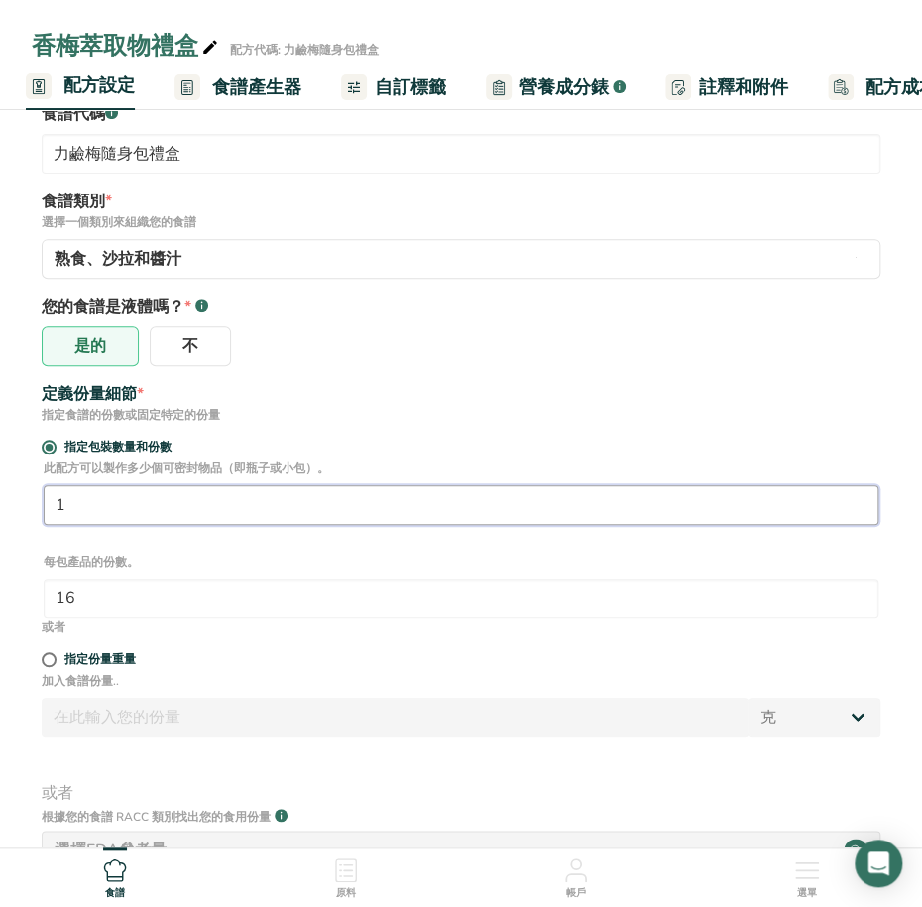
click at [154, 518] on input "1" at bounding box center [461, 505] width 835 height 40
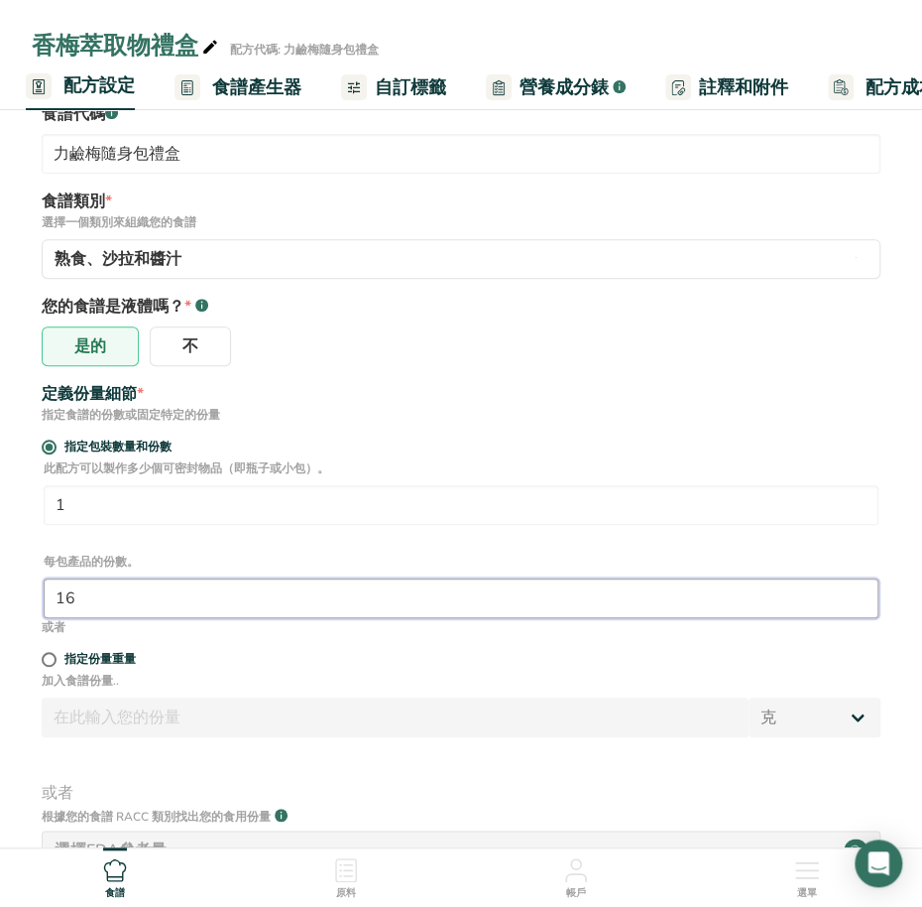
click at [150, 605] on input "16" at bounding box center [461, 598] width 835 height 40
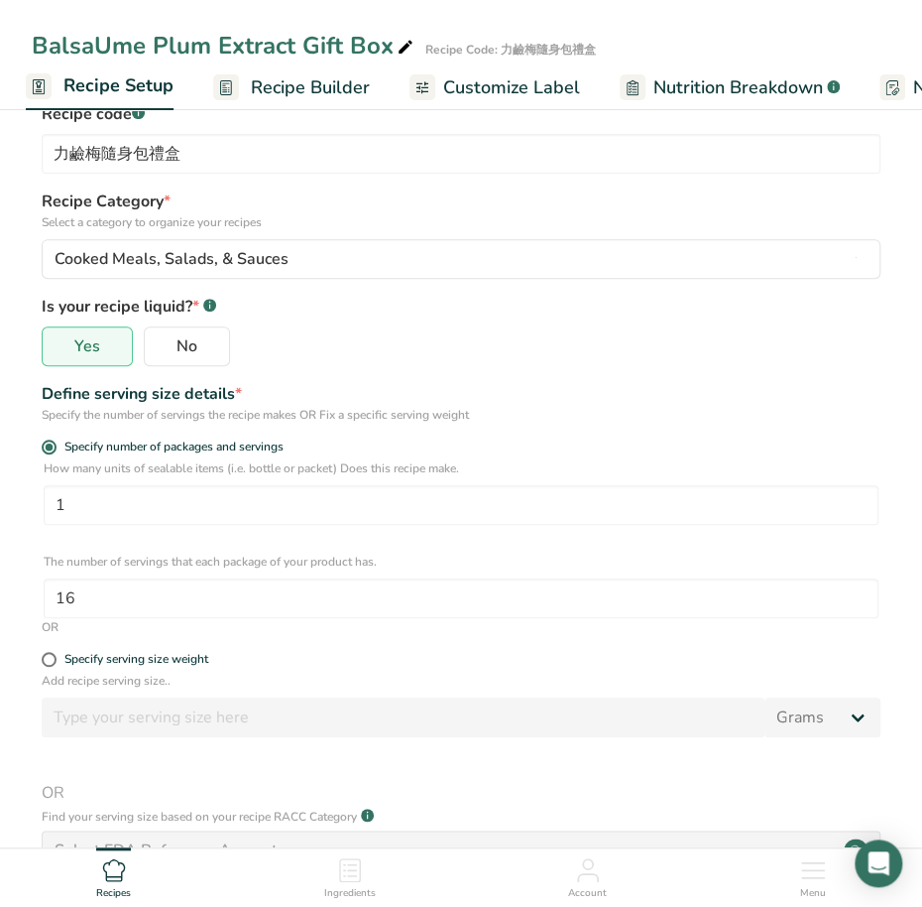
click at [514, 101] on link "Customize Label" at bounding box center [495, 87] width 171 height 45
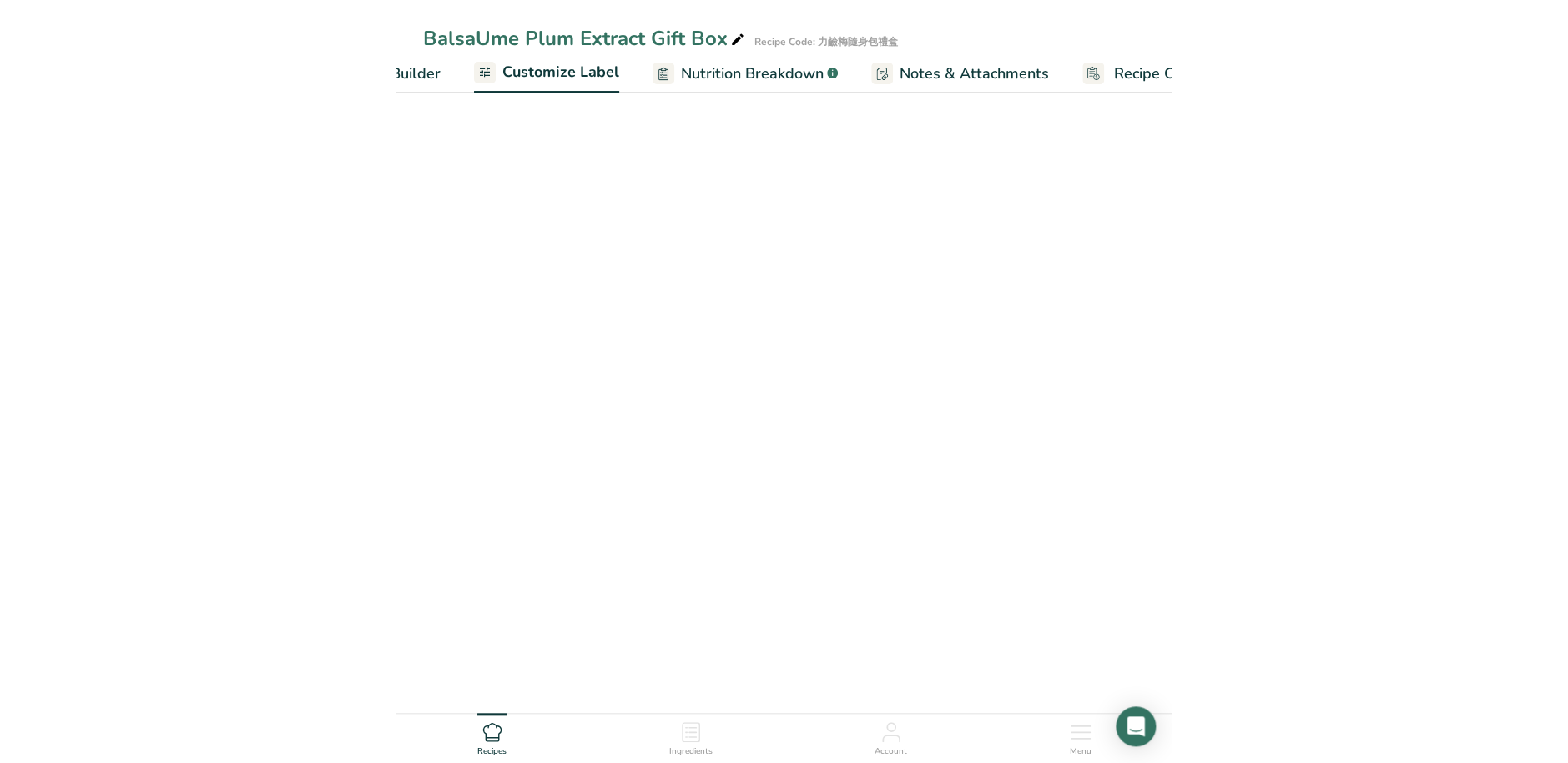
scroll to position [0, 326]
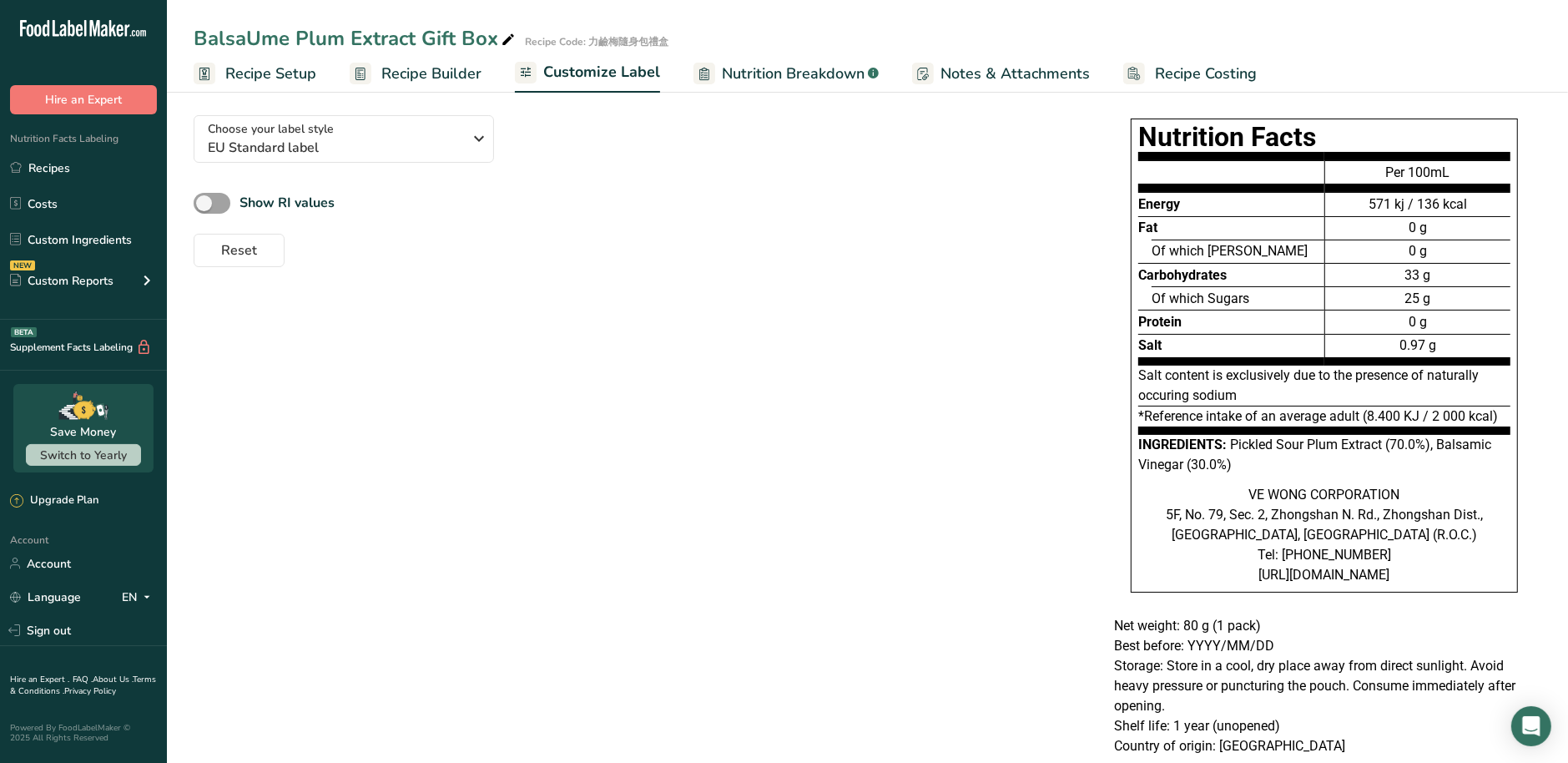
click at [1024, 62] on span "Notes & Attachments" at bounding box center [1015, 73] width 150 height 23
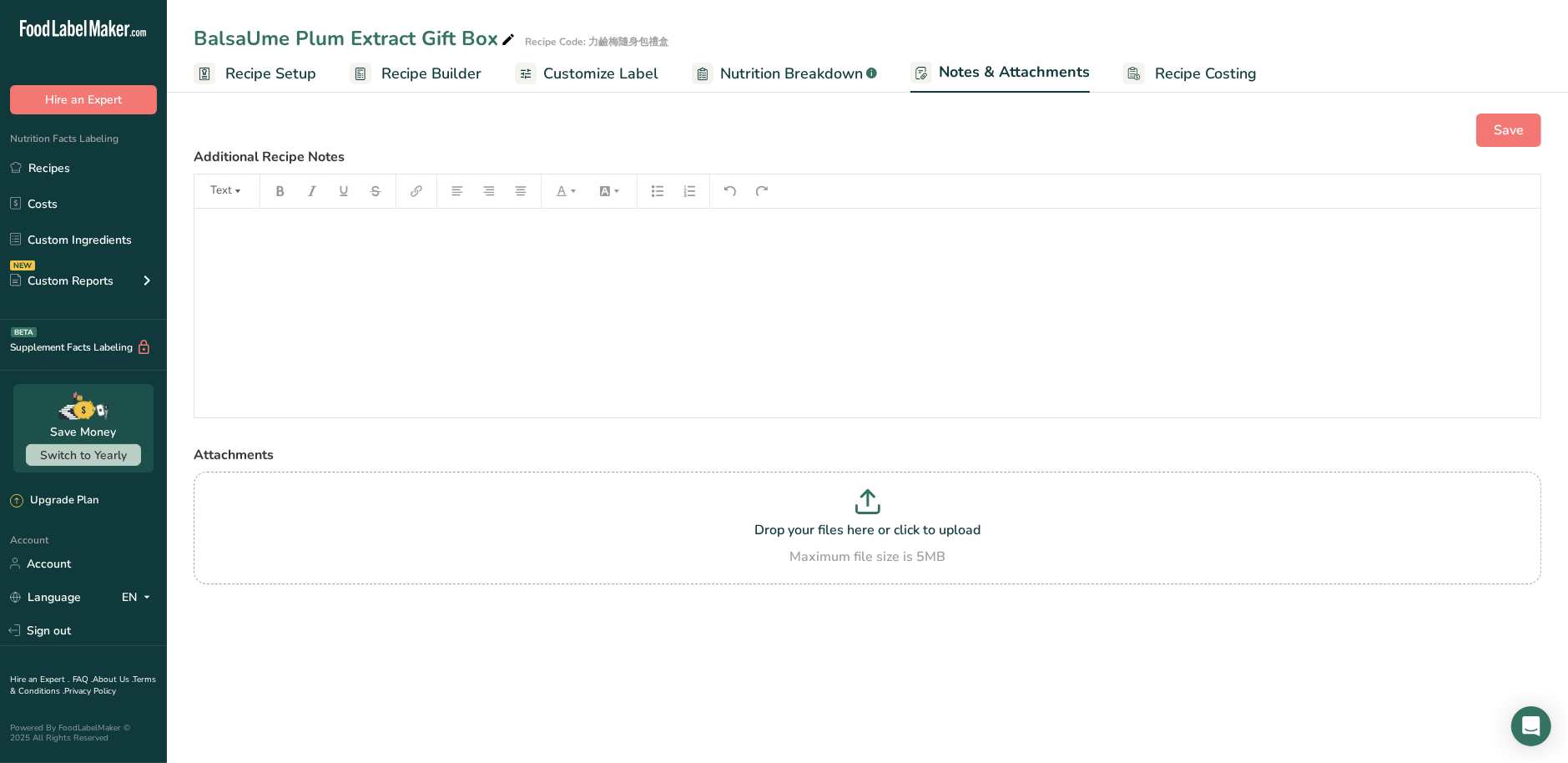
click at [1185, 72] on span "Recipe Costing" at bounding box center [1205, 73] width 102 height 23
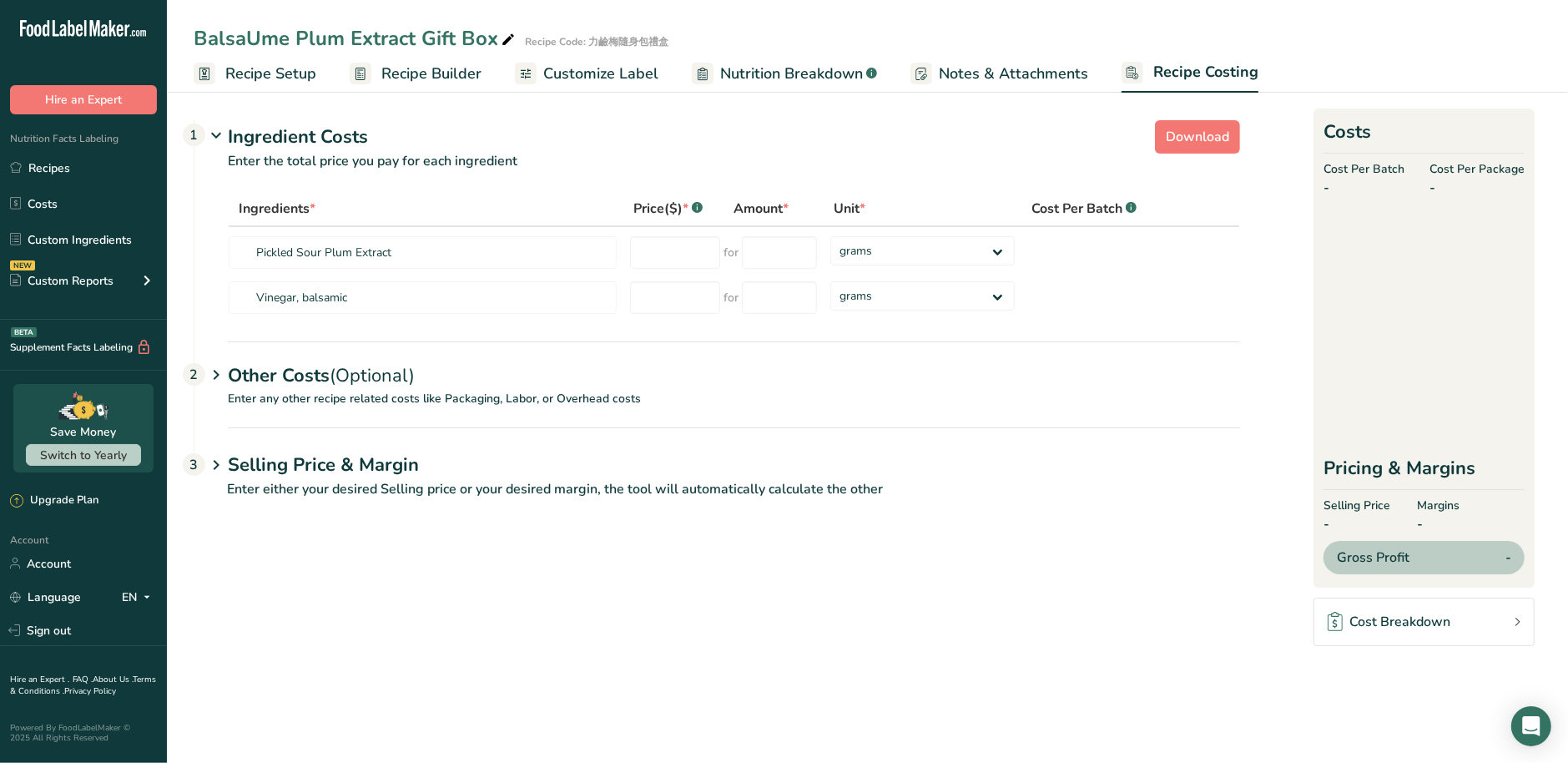
click at [744, 72] on span "Nutrition Breakdown" at bounding box center [792, 73] width 143 height 23
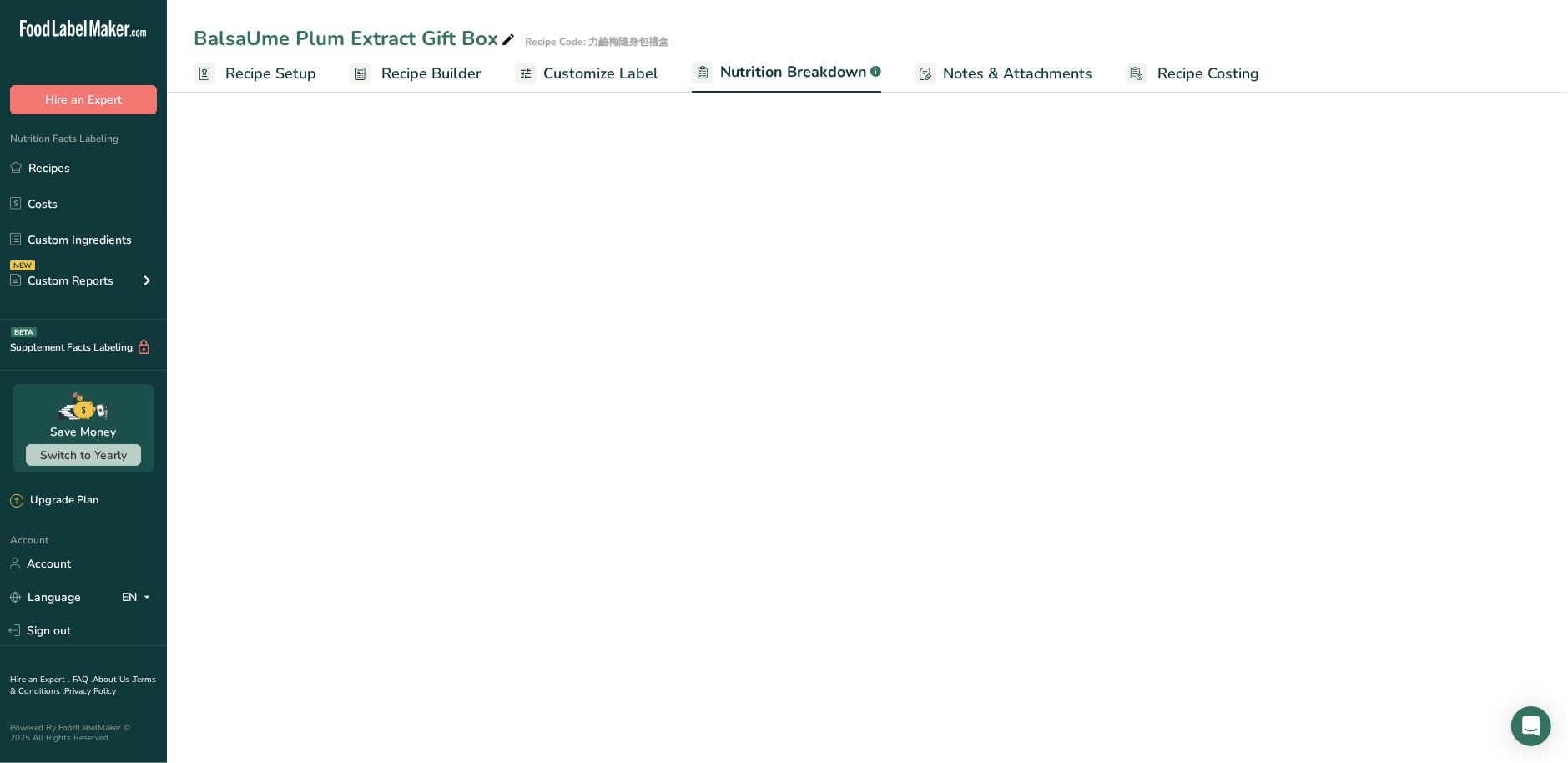
click at [596, 81] on span "Customize Label" at bounding box center [601, 73] width 115 height 23
select select "Calories"
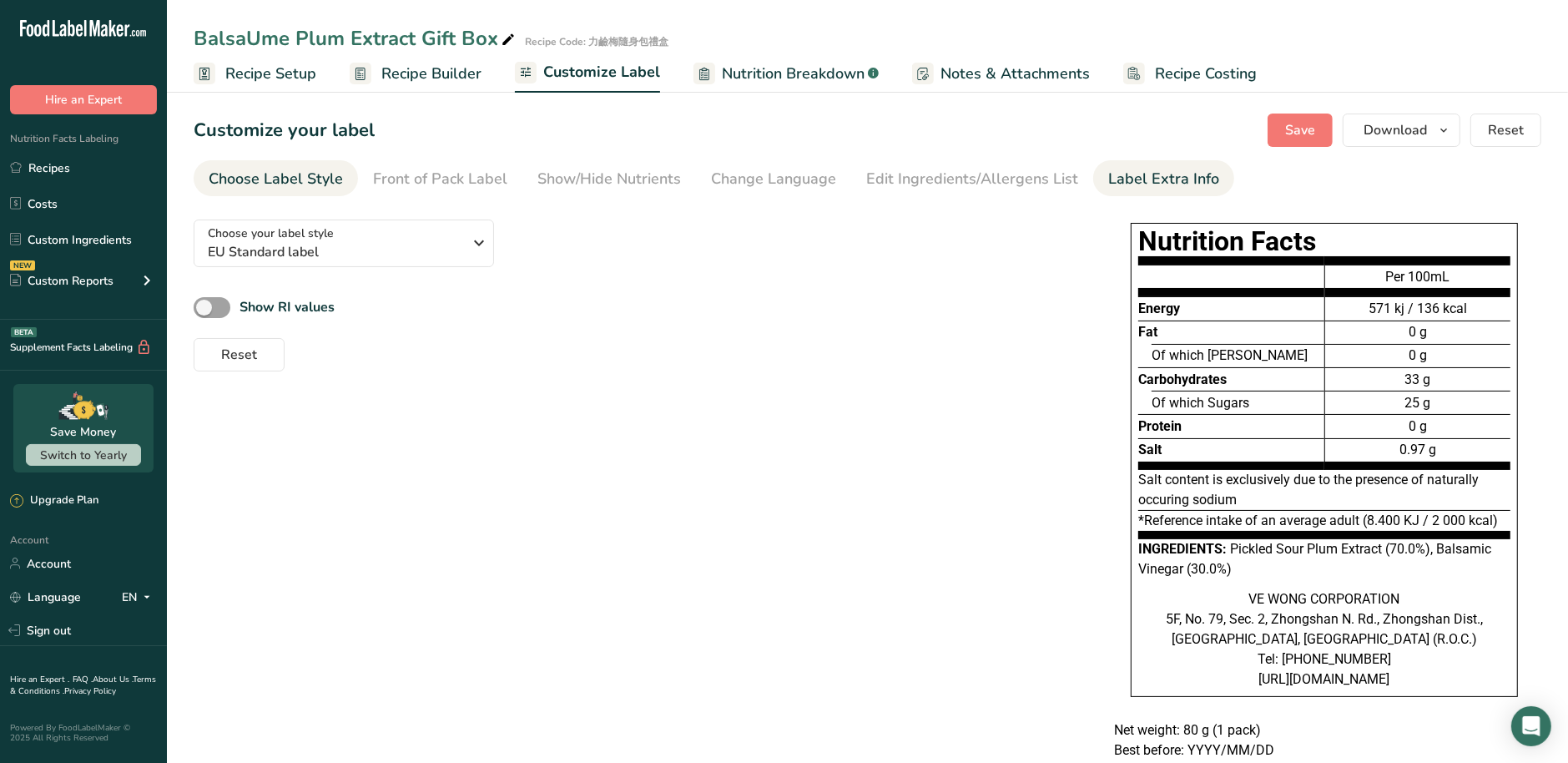
click at [1167, 177] on div "Label Extra Info" at bounding box center [1163, 178] width 111 height 23
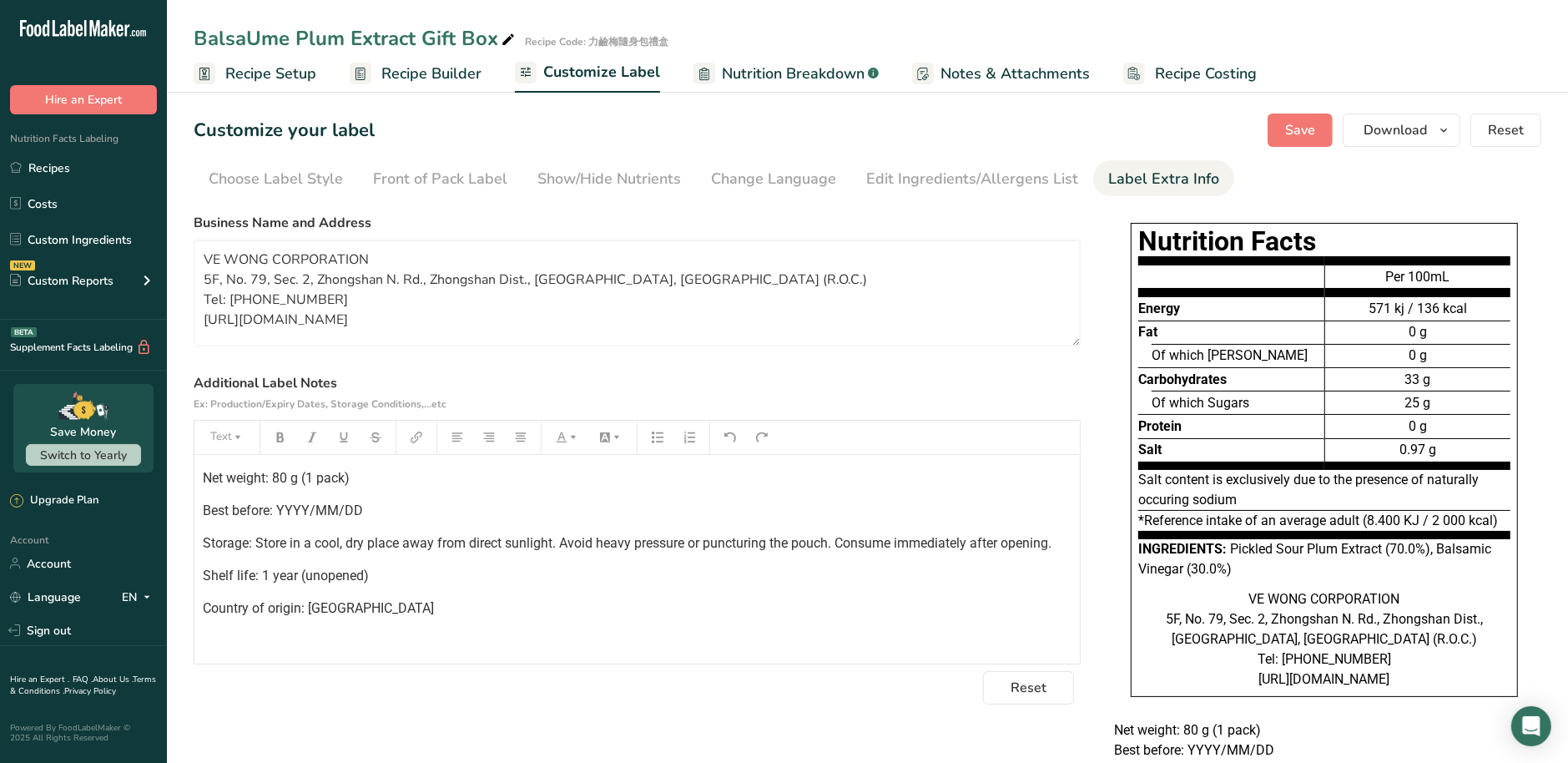
click at [731, 629] on div "Net weight: 80 g (1 pack) Best before: YYYY/MM/DD Storage: Store in a cool, dry…" at bounding box center [637, 559] width 885 height 209
drag, startPoint x: 193, startPoint y: 36, endPoint x: 493, endPoint y: 45, distance: 300.1
click at [493, 45] on div "BalsaUme Plum Extract Gift Box" at bounding box center [356, 39] width 325 height 30
click at [833, 632] on div "Net weight: 80 g (1 pack) Best before: YYYY/MM/DD Storage: Store in a cool, dry…" at bounding box center [637, 559] width 885 height 209
click at [411, 626] on div "Net weight: 80 g (1 pack) Best before: YYYY/MM/DD Storage: Store in a cool, dry…" at bounding box center [637, 559] width 885 height 209
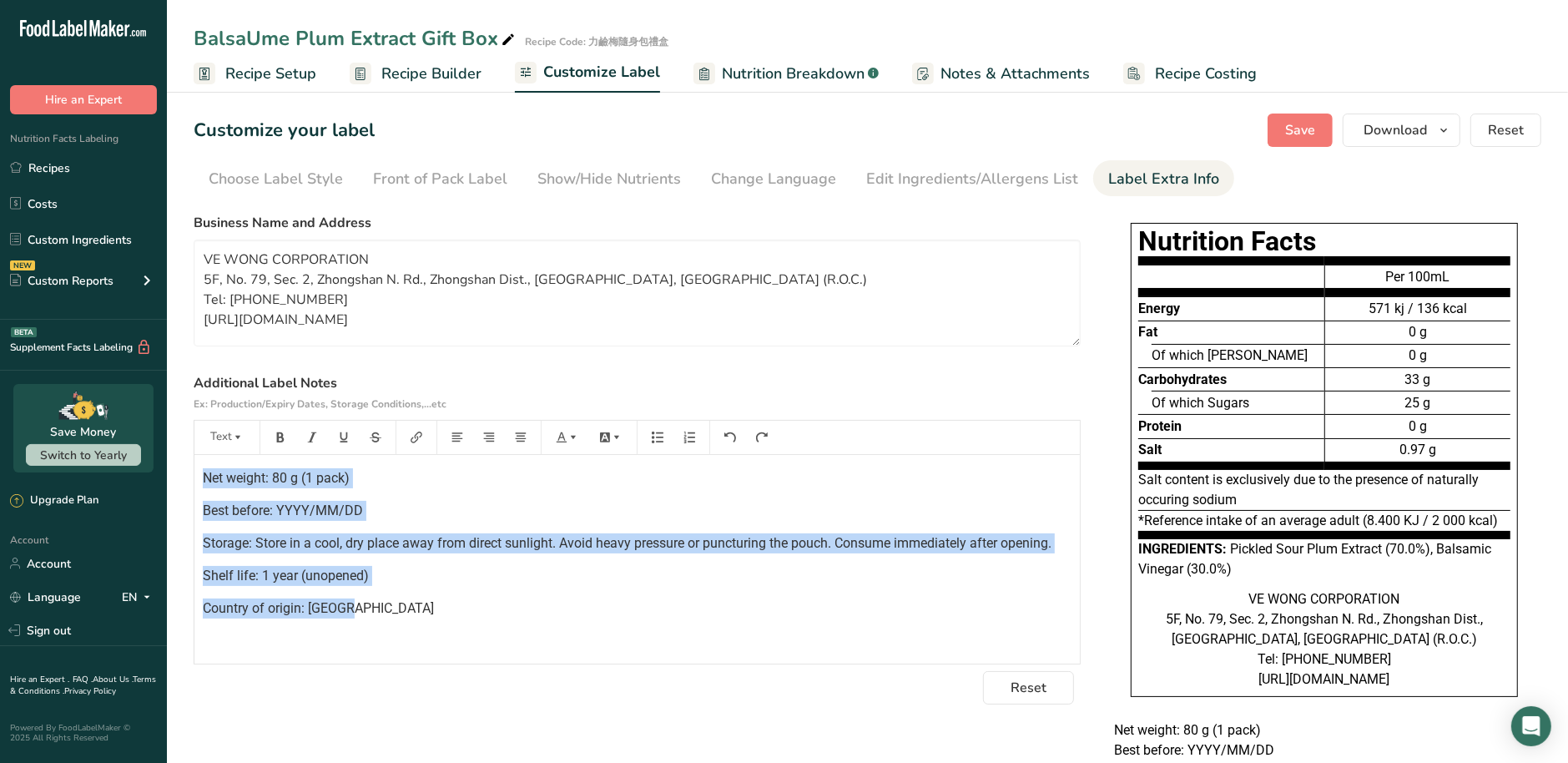
drag, startPoint x: 407, startPoint y: 615, endPoint x: 124, endPoint y: 474, distance: 316.2
click at [124, 474] on div ".a-20{fill:#fff;} Hire an Expert Nutrition Facts Labeling Recipes Costs Custom …" at bounding box center [784, 453] width 1568 height 907
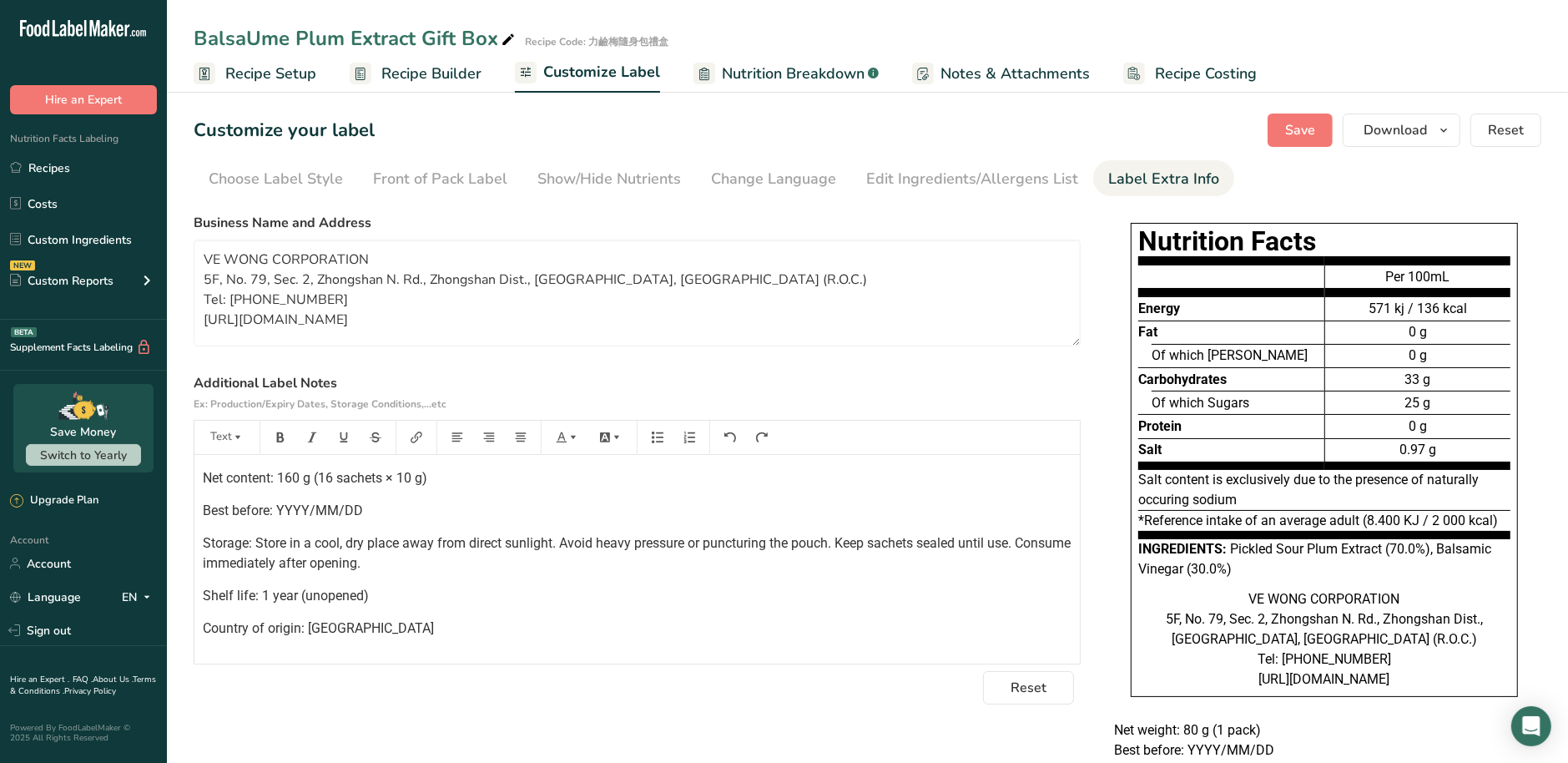
click at [843, 639] on div "Net content: 160 g (16 sachets × 10 g) Best before: YYYY/MM/DD Storage: Store i…" at bounding box center [637, 559] width 885 height 209
click at [424, 305] on textarea "VE WONG CORPORATION 5F, No. 79, Sec. 2, Zhongshan N. Rd., Zhongshan Dist., Taip…" at bounding box center [637, 293] width 887 height 107
drag, startPoint x: 367, startPoint y: 294, endPoint x: 173, endPoint y: 235, distance: 202.8
click at [173, 235] on section "Customize your label Save Download Choose what to show on your downloaded label…" at bounding box center [866, 496] width 1401 height 820
paste textarea "Manufacturer: Bageli Co., Ltd. No. 241-33, Zhangnan Rd., Mingjian Township, Nan…"
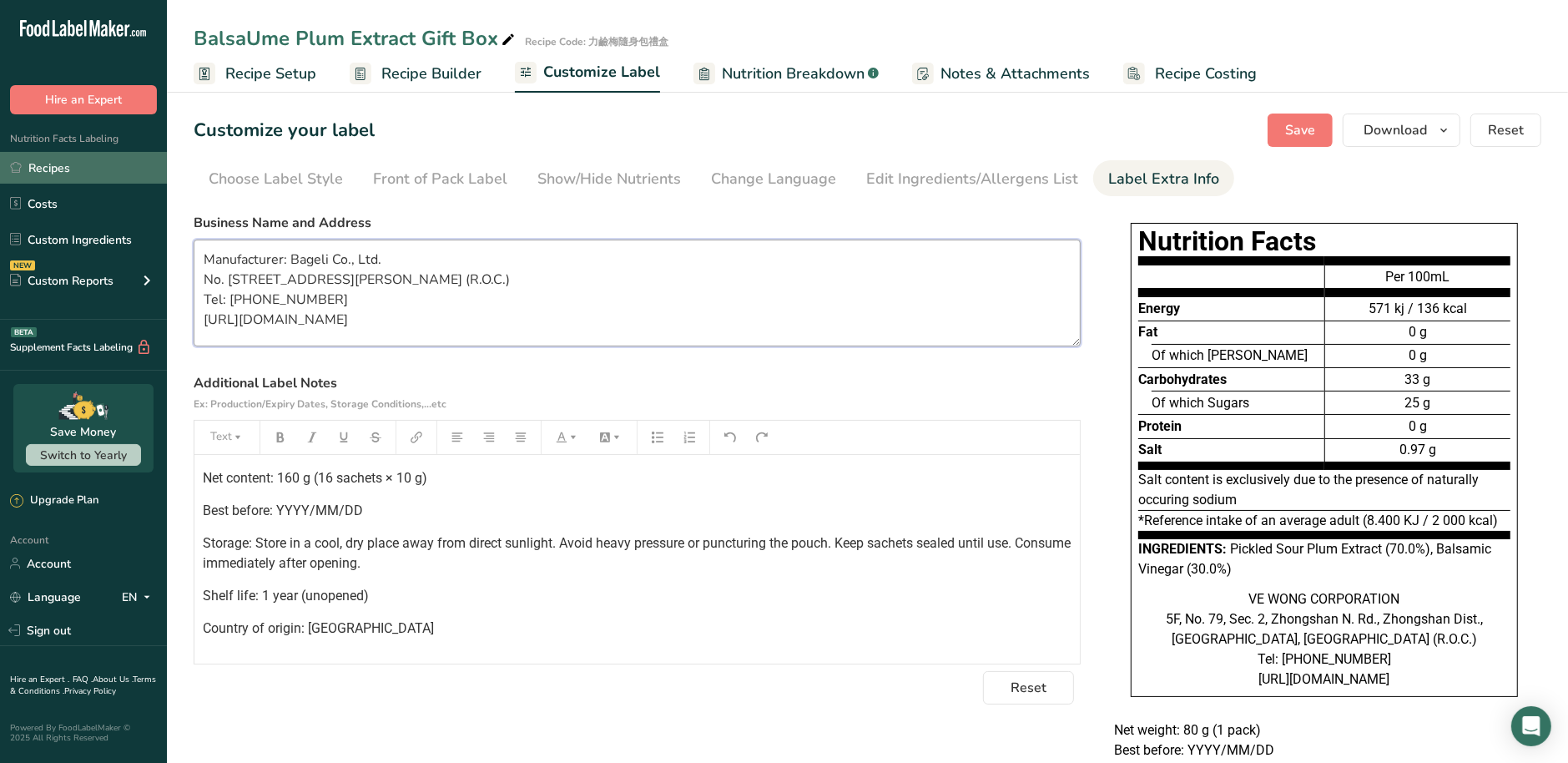
type textarea "Manufacturer: Bageli Co., Ltd. No. 241-33, Zhangnan Rd., Mingjian Township, Nan…"
click at [417, 628] on p "Country of origin: [GEOGRAPHIC_DATA]" at bounding box center [637, 628] width 868 height 20
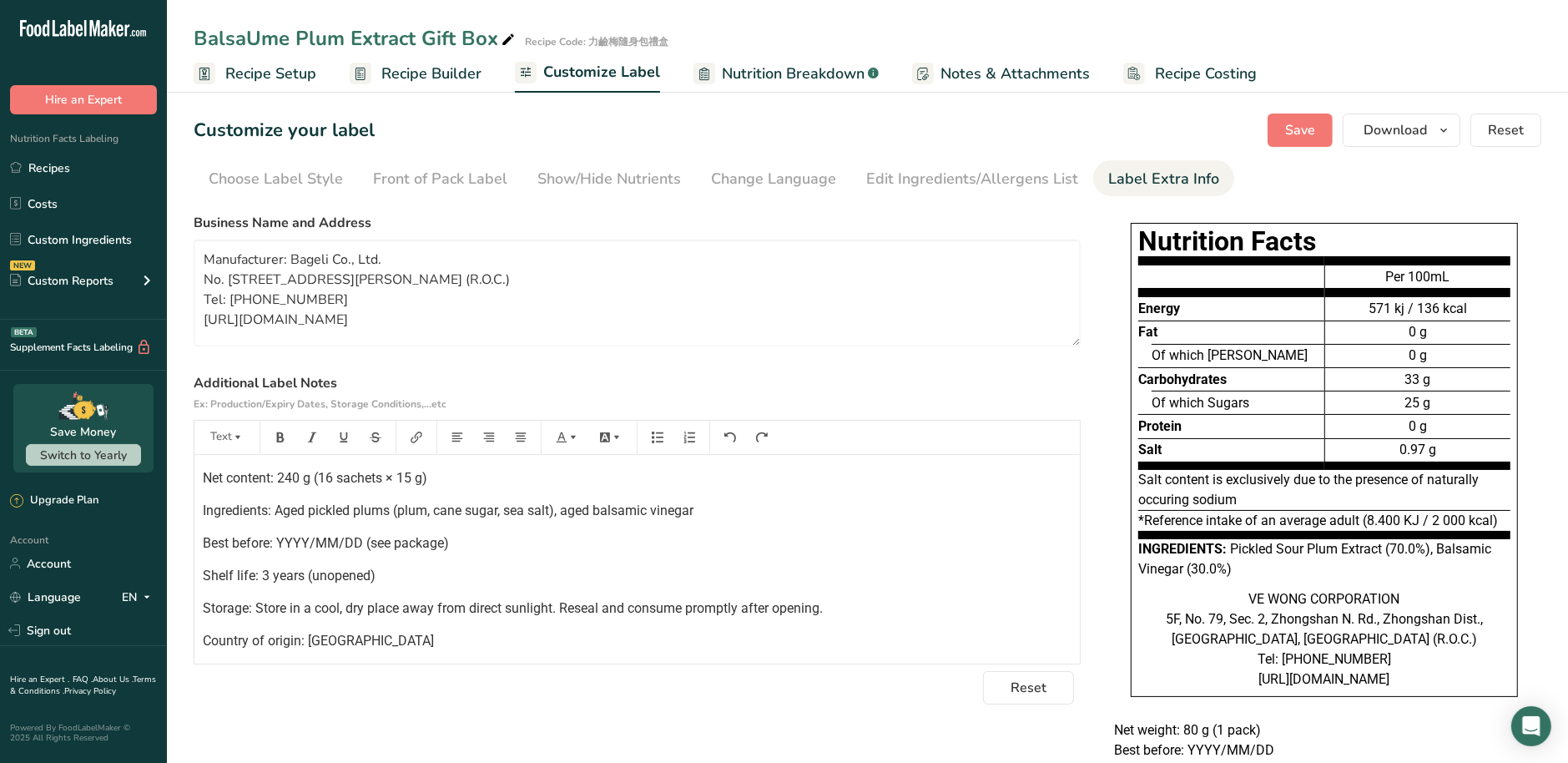
click at [257, 491] on div "Net content: 240 g (16 sachets × 15 g) Ingredients: Aged pickled plums (plum, c…" at bounding box center [637, 585] width 885 height 261
click at [249, 487] on div "Net content: 240 g (16 sachets × 15 g) Ingredients: Aged pickled plums (plum, c…" at bounding box center [637, 585] width 885 height 261
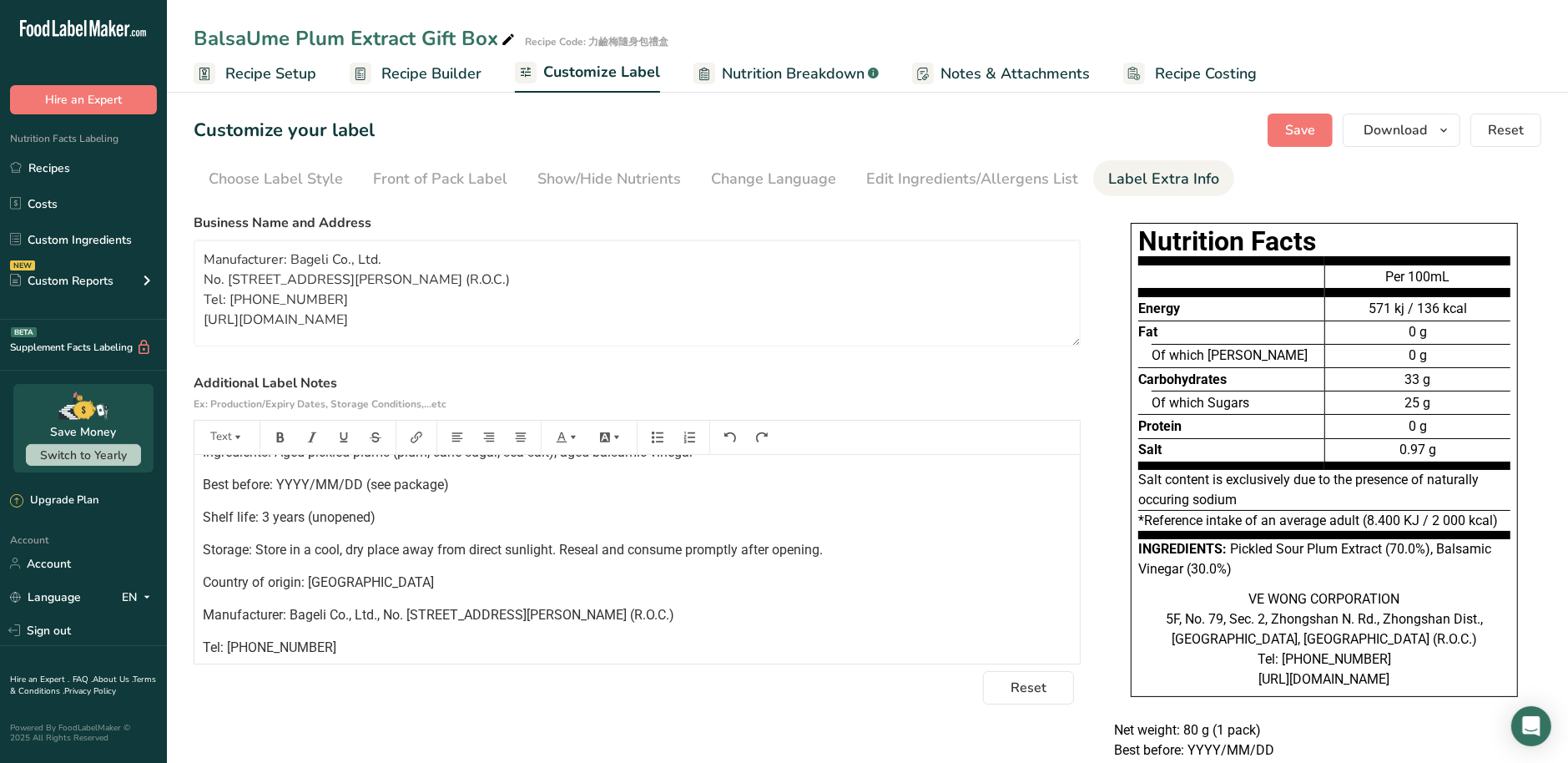
scroll to position [64, 0]
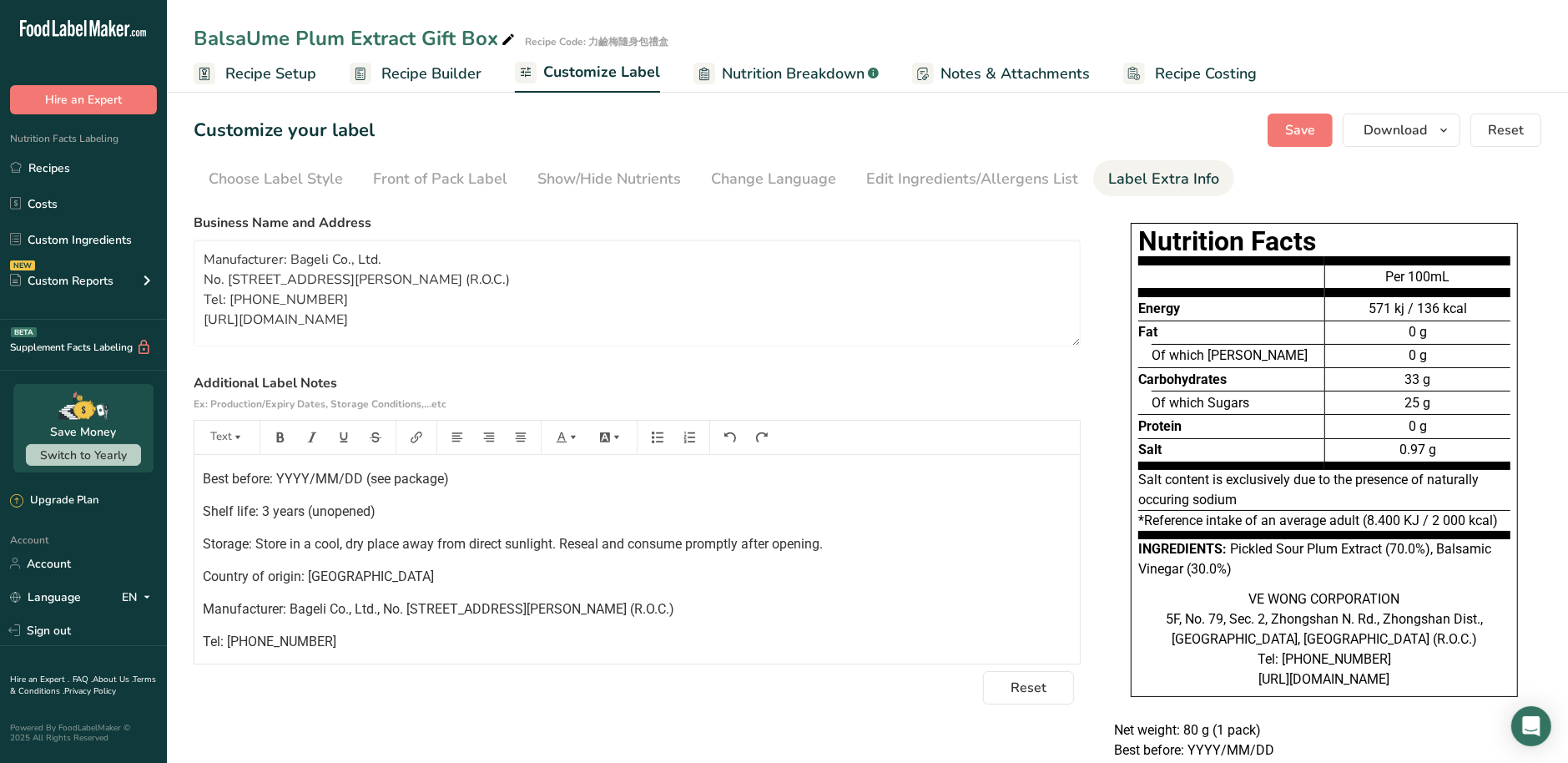
click at [387, 633] on p "Tel: +886-49-2734391" at bounding box center [637, 642] width 868 height 20
click at [1311, 130] on span "Save" at bounding box center [1300, 130] width 30 height 20
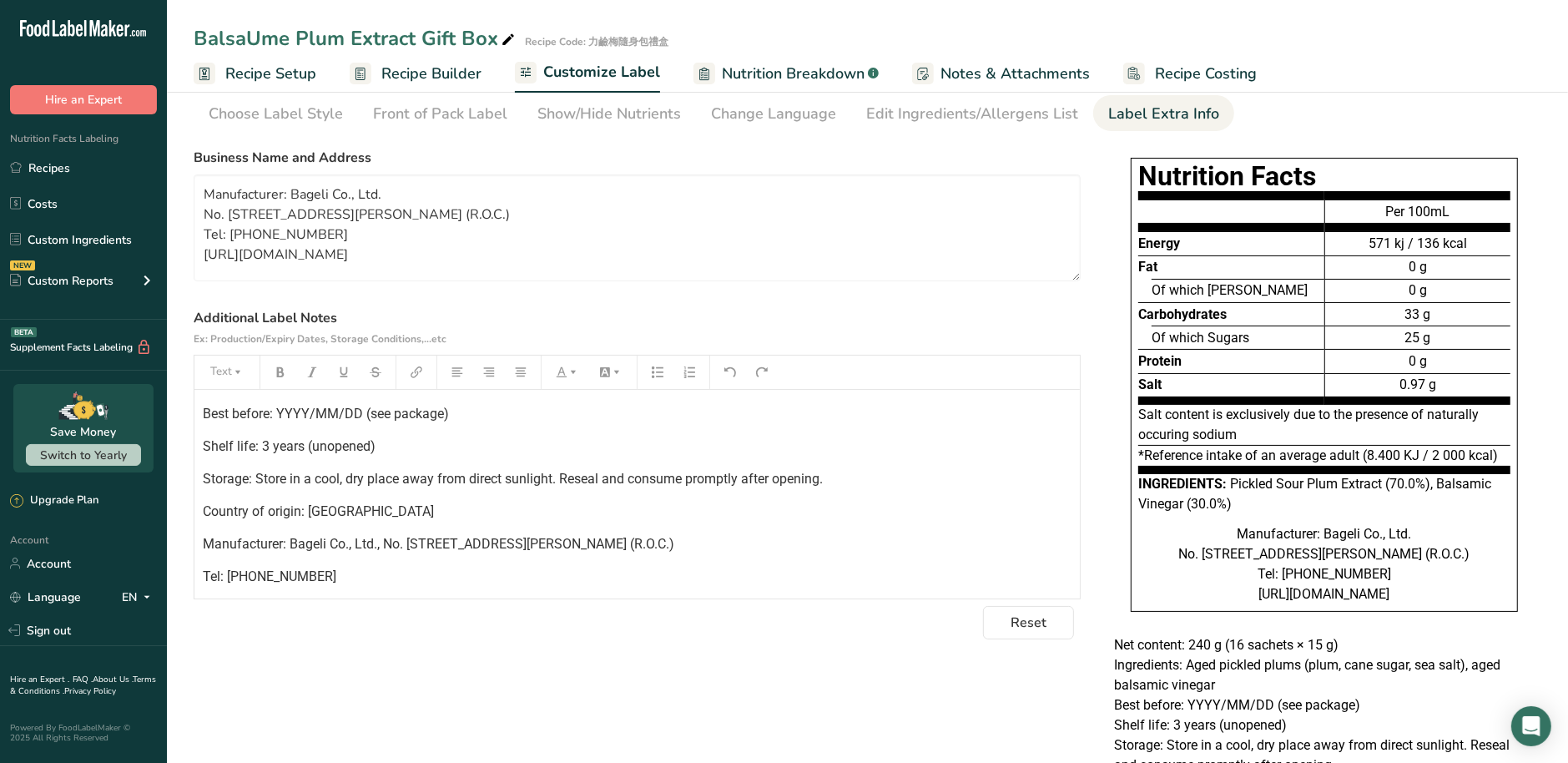
scroll to position [0, 0]
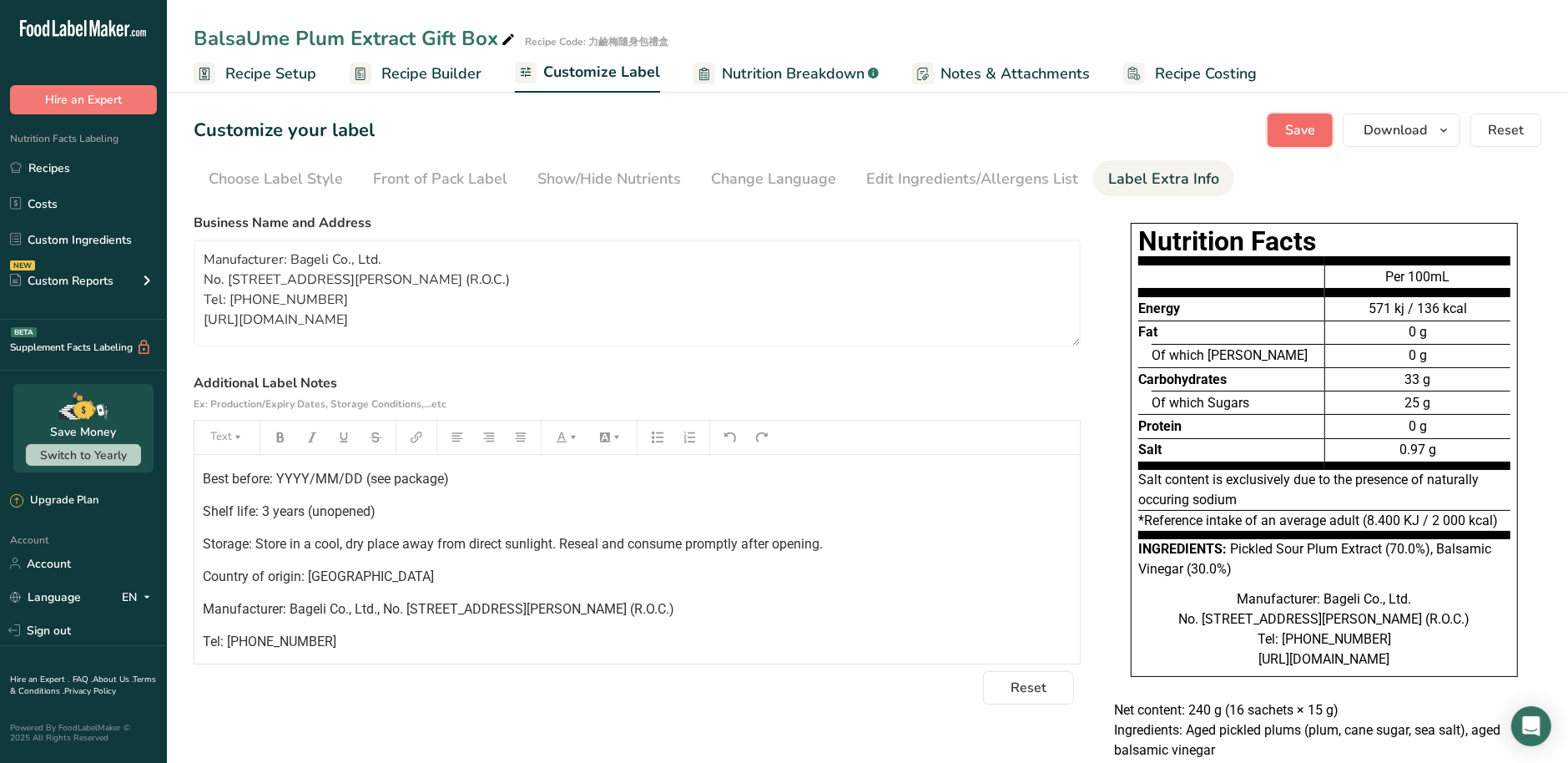
click at [1313, 135] on span "Save" at bounding box center [1300, 130] width 30 height 20
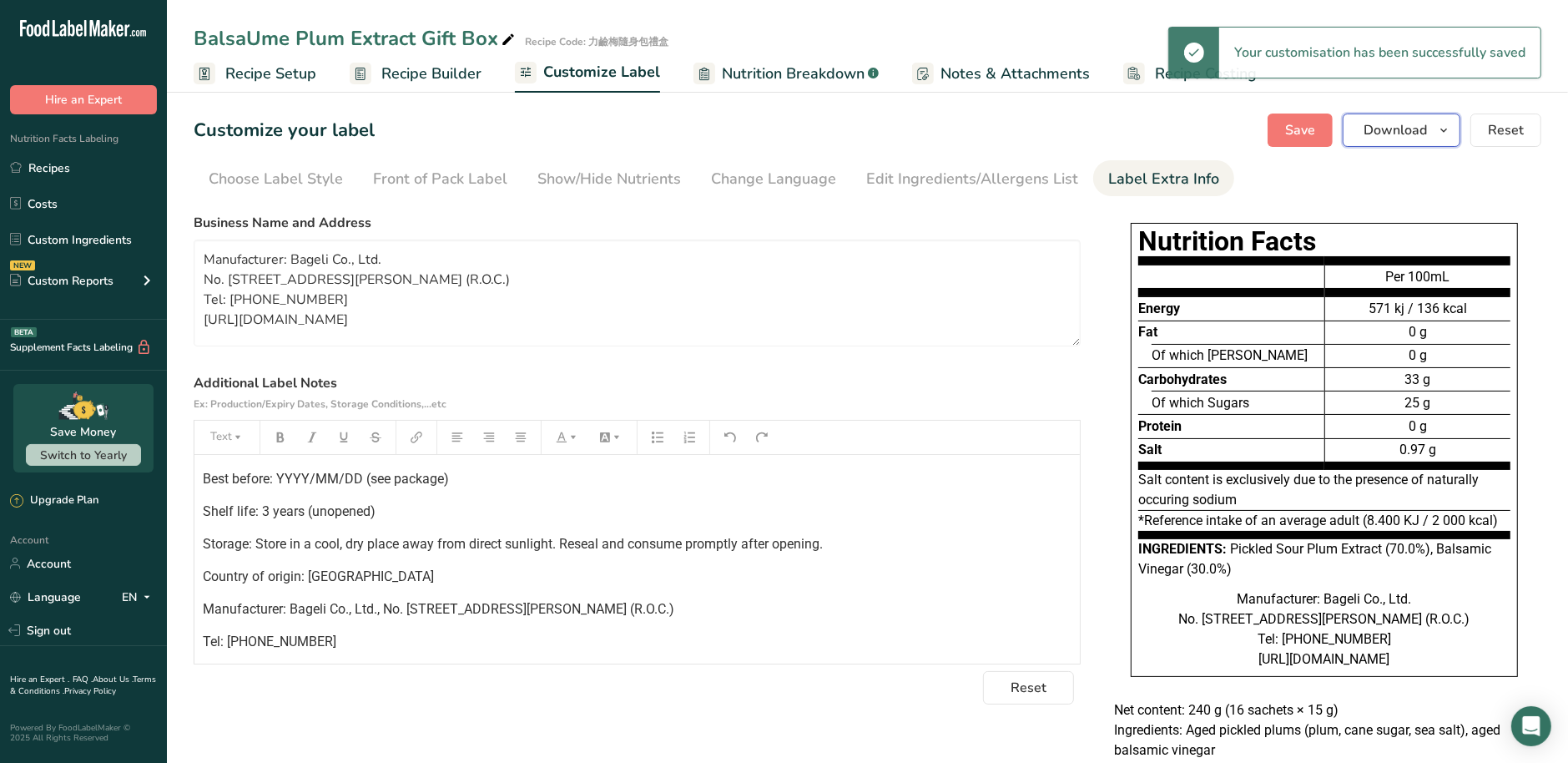
click at [1427, 137] on span "Download" at bounding box center [1395, 130] width 63 height 20
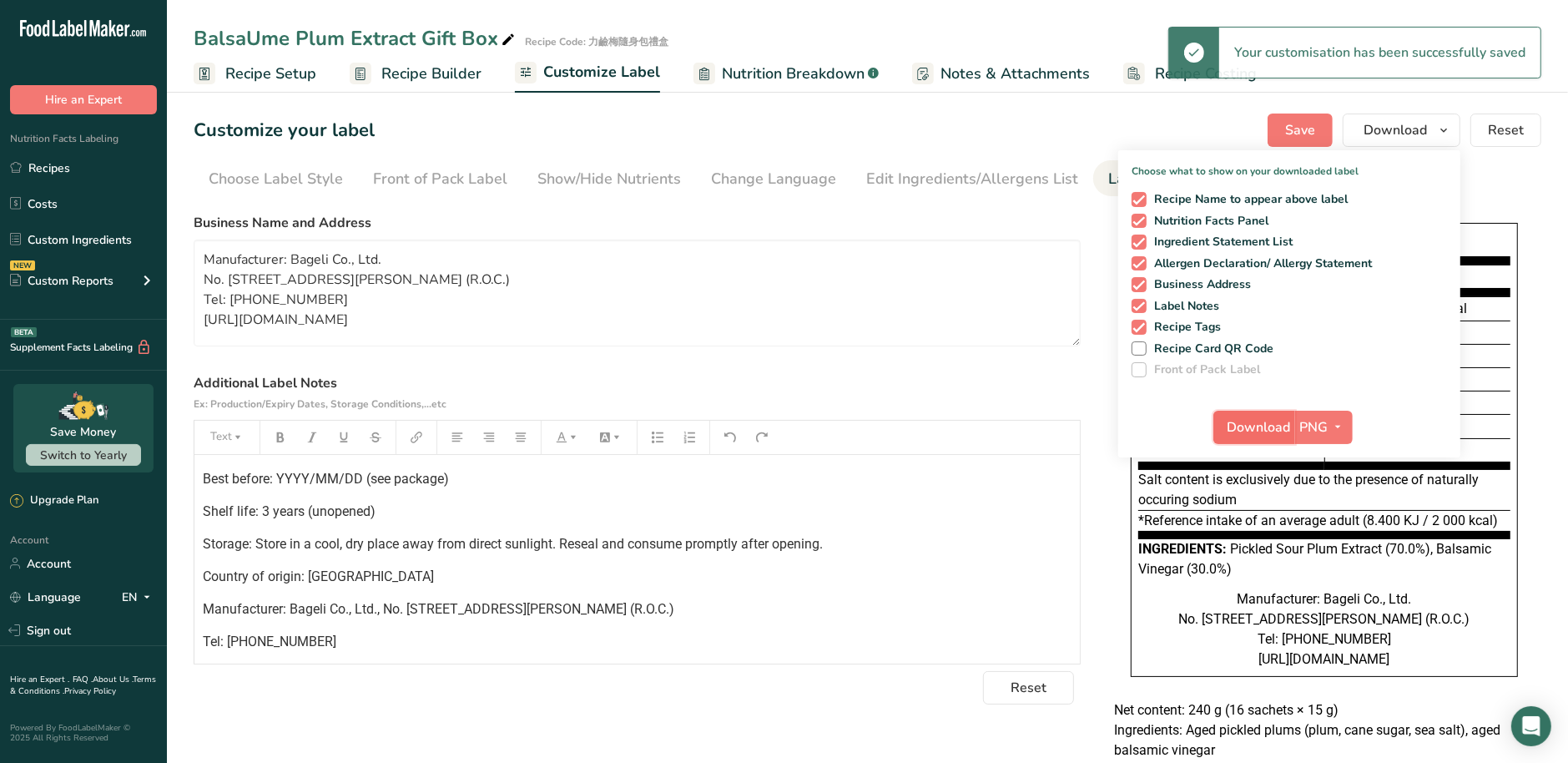
click at [1268, 429] on span "Download" at bounding box center [1258, 427] width 63 height 20
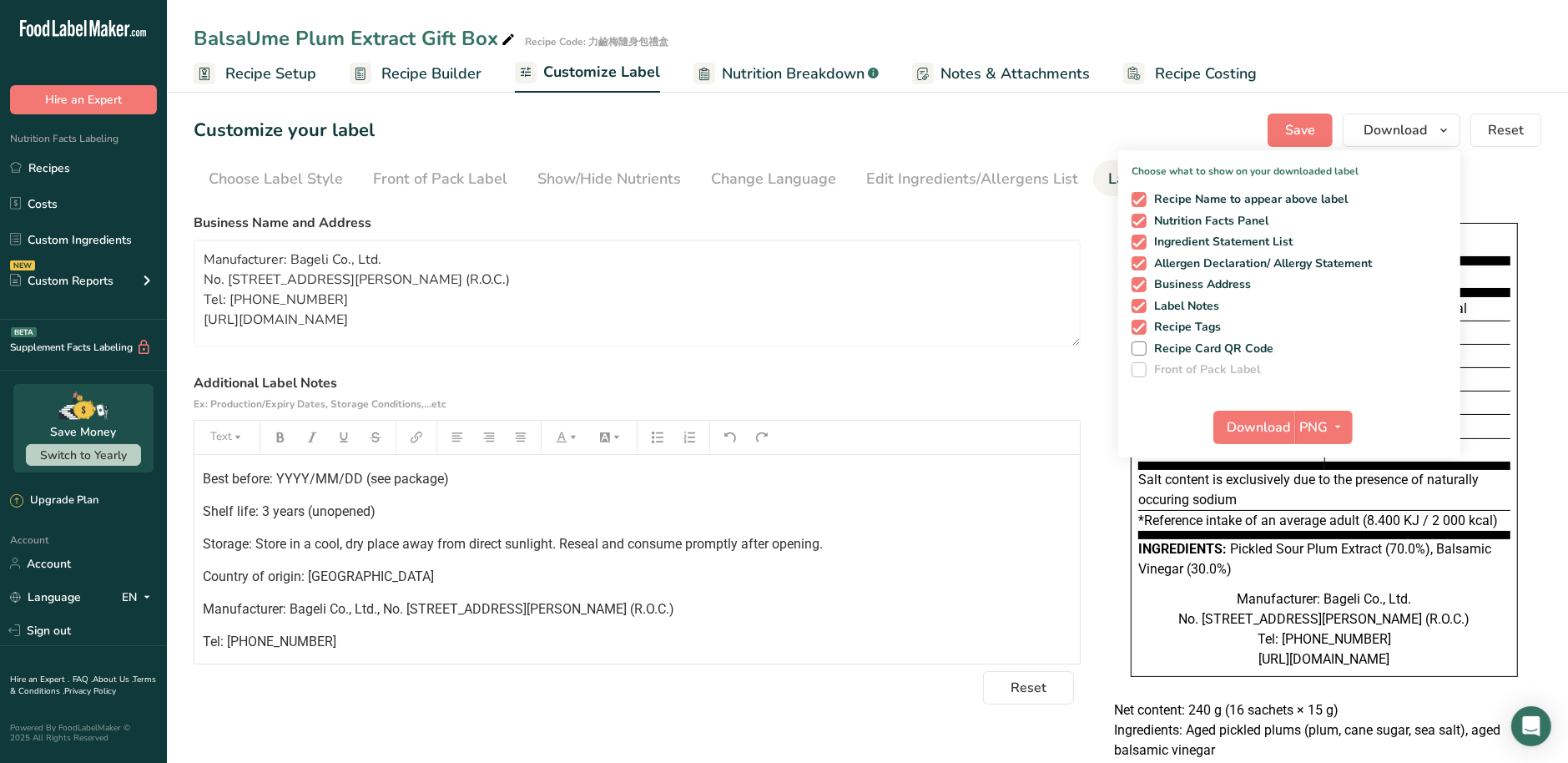
click at [1093, 460] on div "Choose your label style EU Standard label USA (FDA) Standard FDA label Tabular …" at bounding box center [867, 573] width 1348 height 734
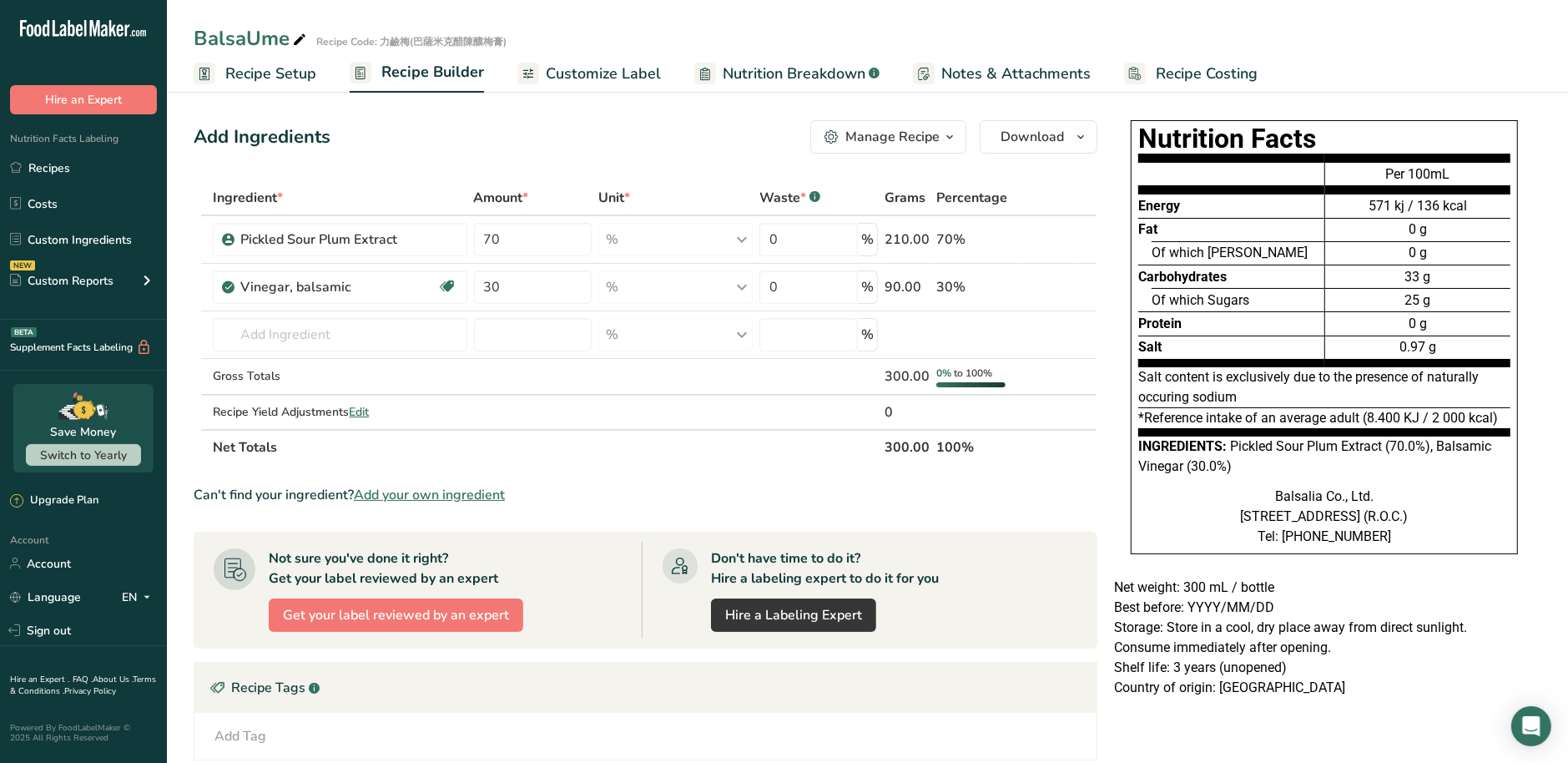
click at [638, 72] on span "Customize Label" at bounding box center [603, 73] width 115 height 23
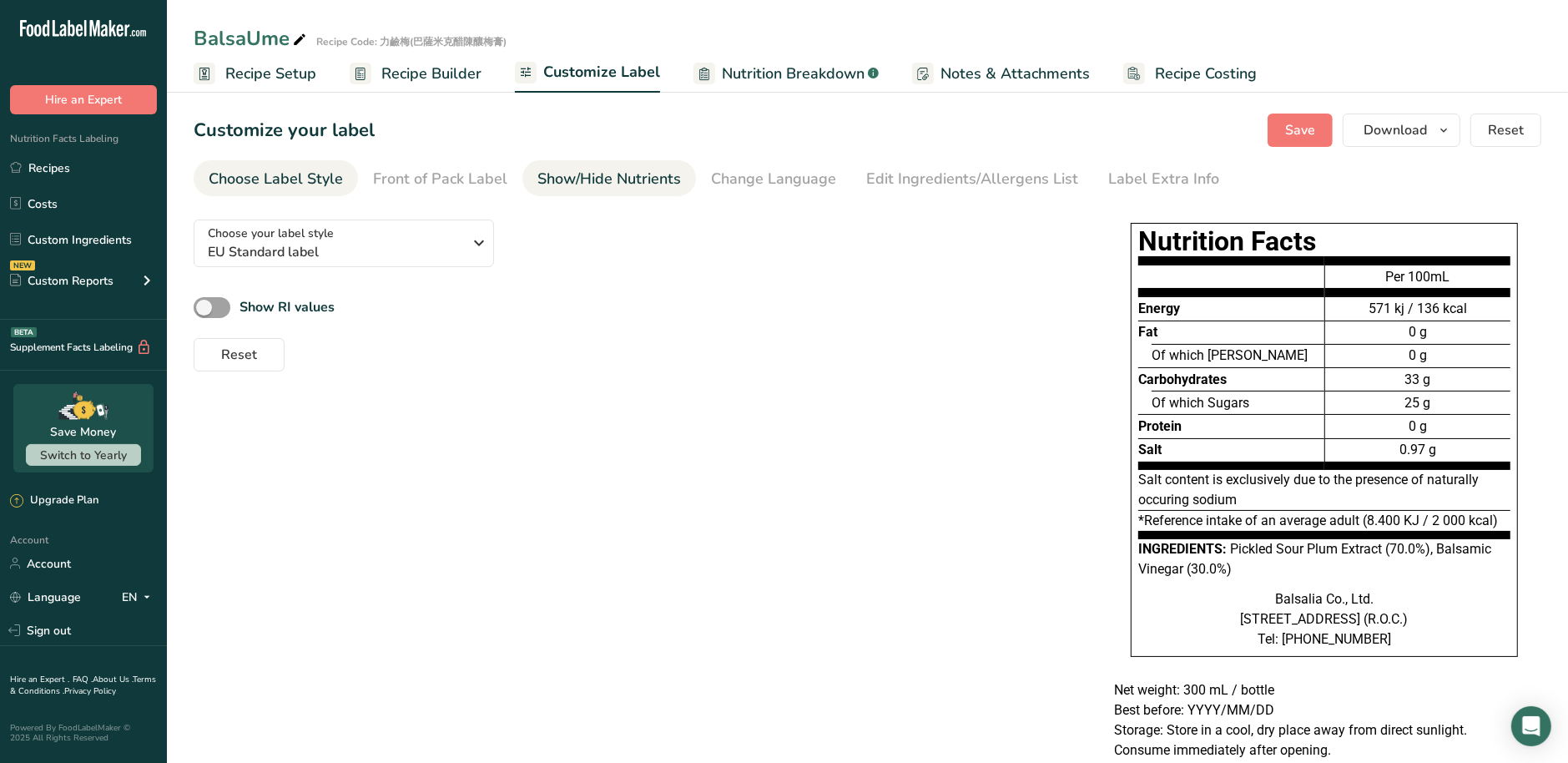
click at [601, 193] on link "Show/Hide Nutrients" at bounding box center [609, 178] width 144 height 38
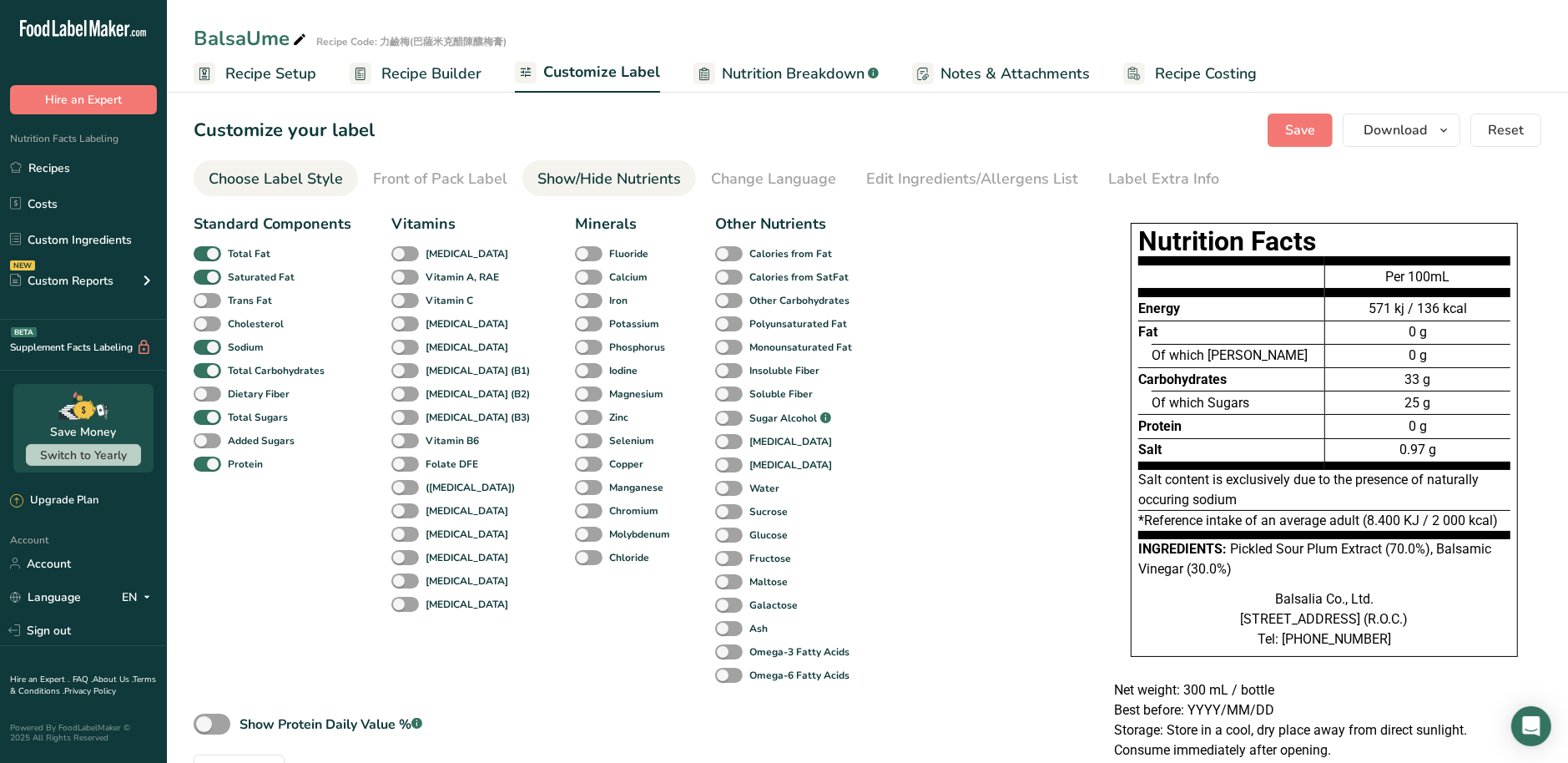
click at [312, 186] on div "Choose Label Style" at bounding box center [276, 178] width 135 height 23
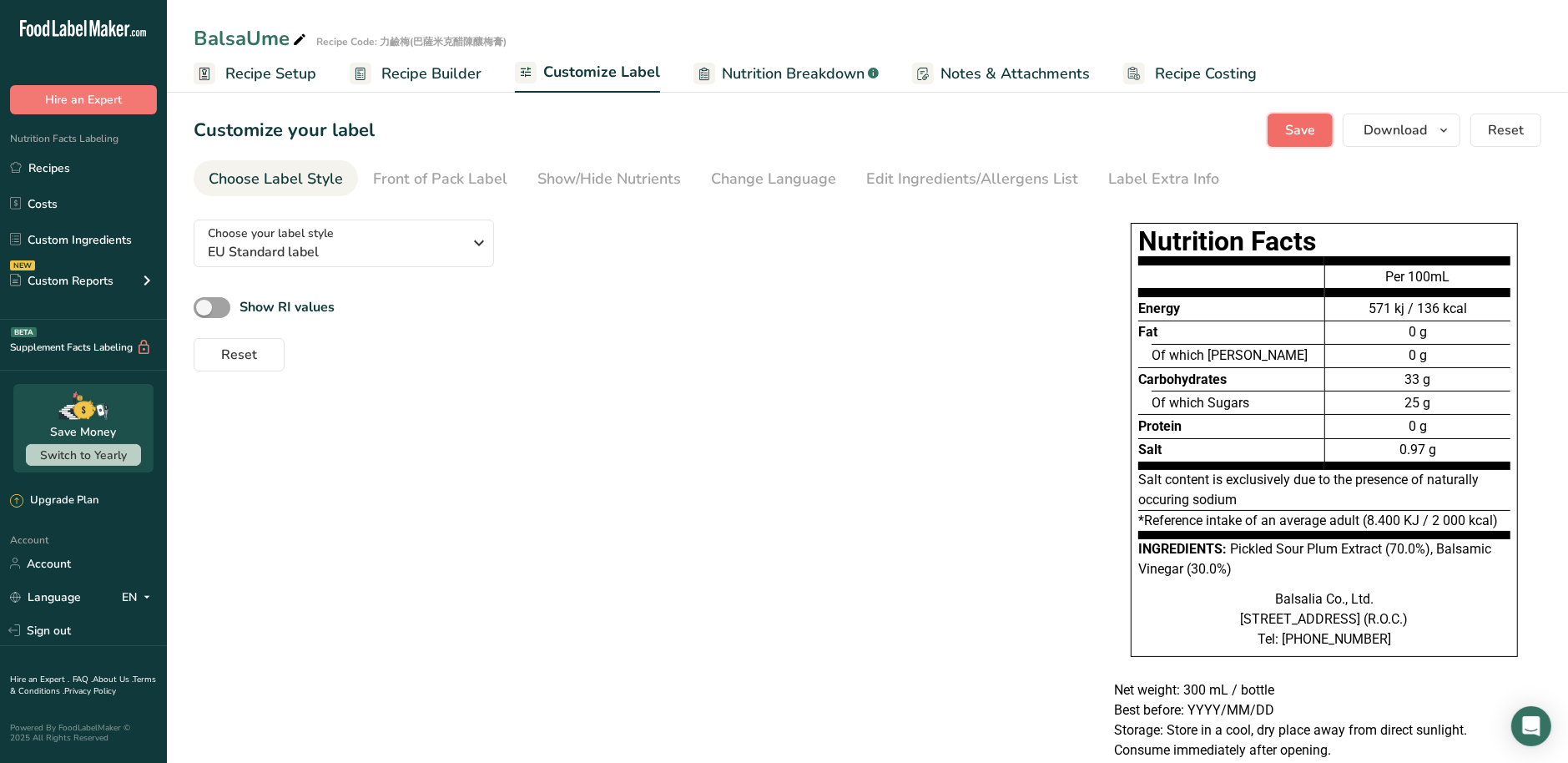
click at [1308, 129] on span "Save" at bounding box center [1300, 130] width 30 height 20
click at [1142, 187] on div "Label Extra Info" at bounding box center [1163, 178] width 111 height 23
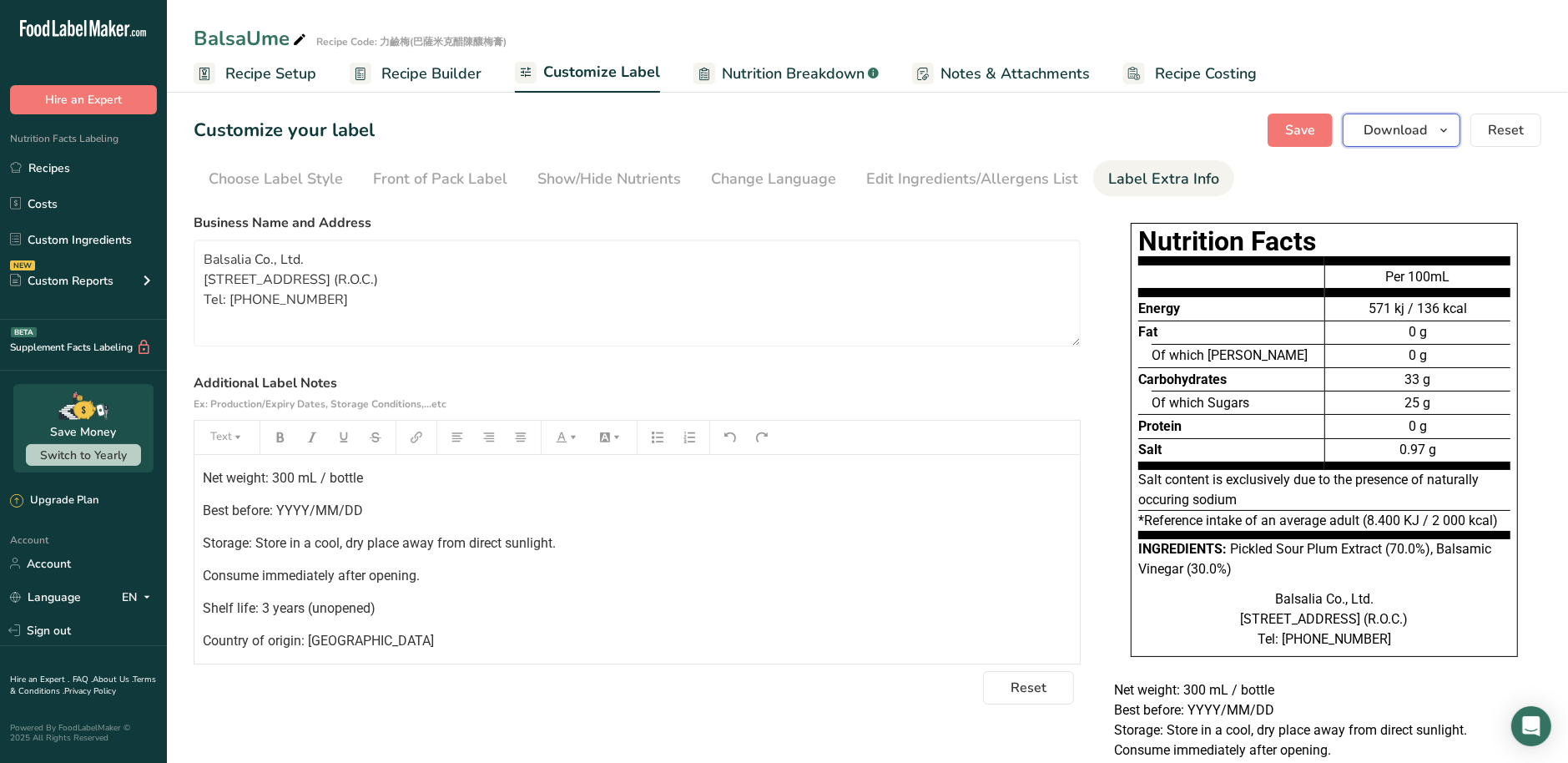
click at [1424, 137] on span "Download" at bounding box center [1395, 130] width 63 height 20
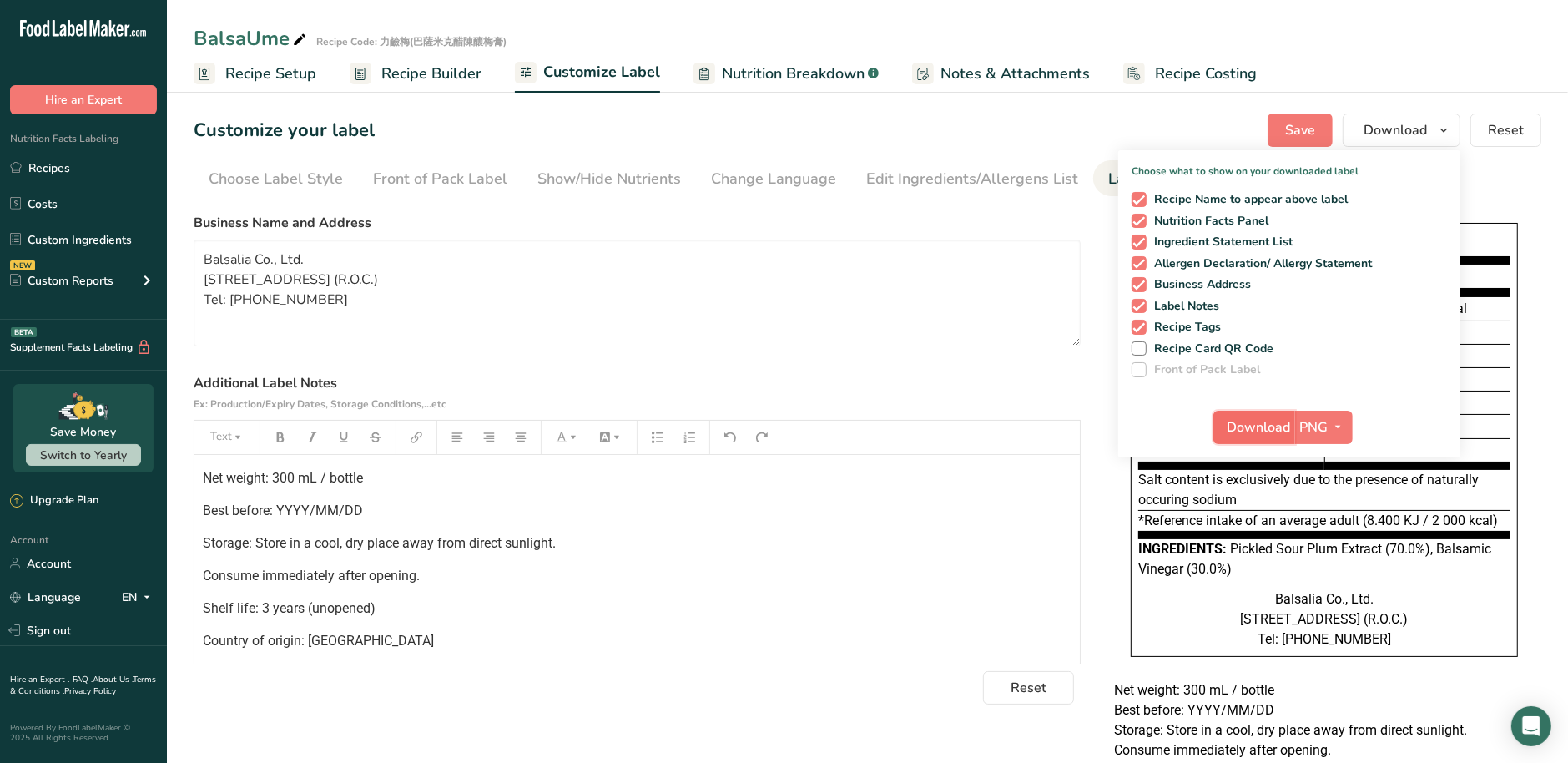
click at [1259, 427] on span "Download" at bounding box center [1258, 427] width 63 height 20
click at [918, 389] on label "Additional Label Notes Ex: Production/Expiry Dates, Storage Conditions,...etc" at bounding box center [637, 393] width 887 height 40
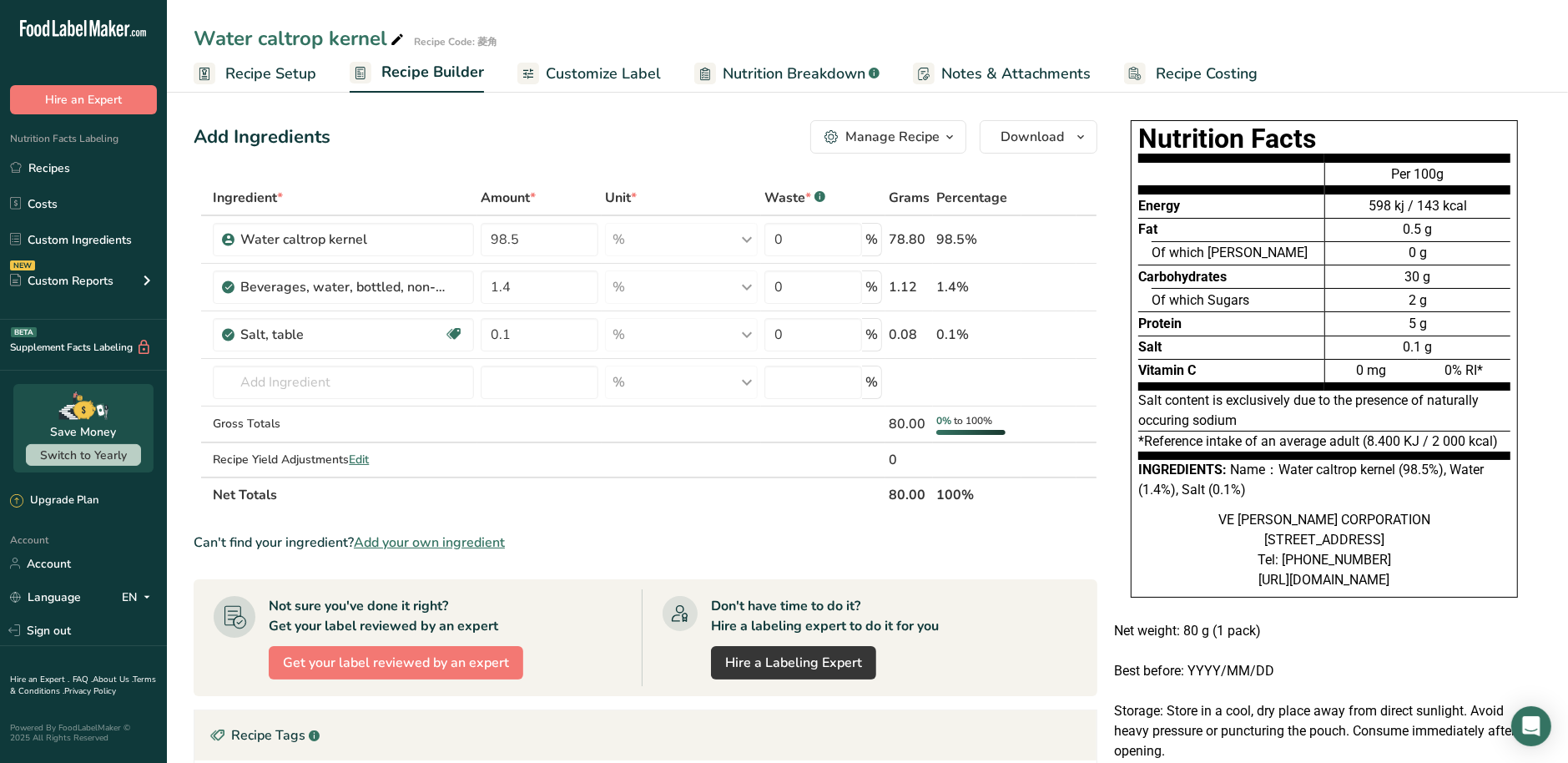
click at [640, 81] on span "Customize Label" at bounding box center [603, 73] width 115 height 23
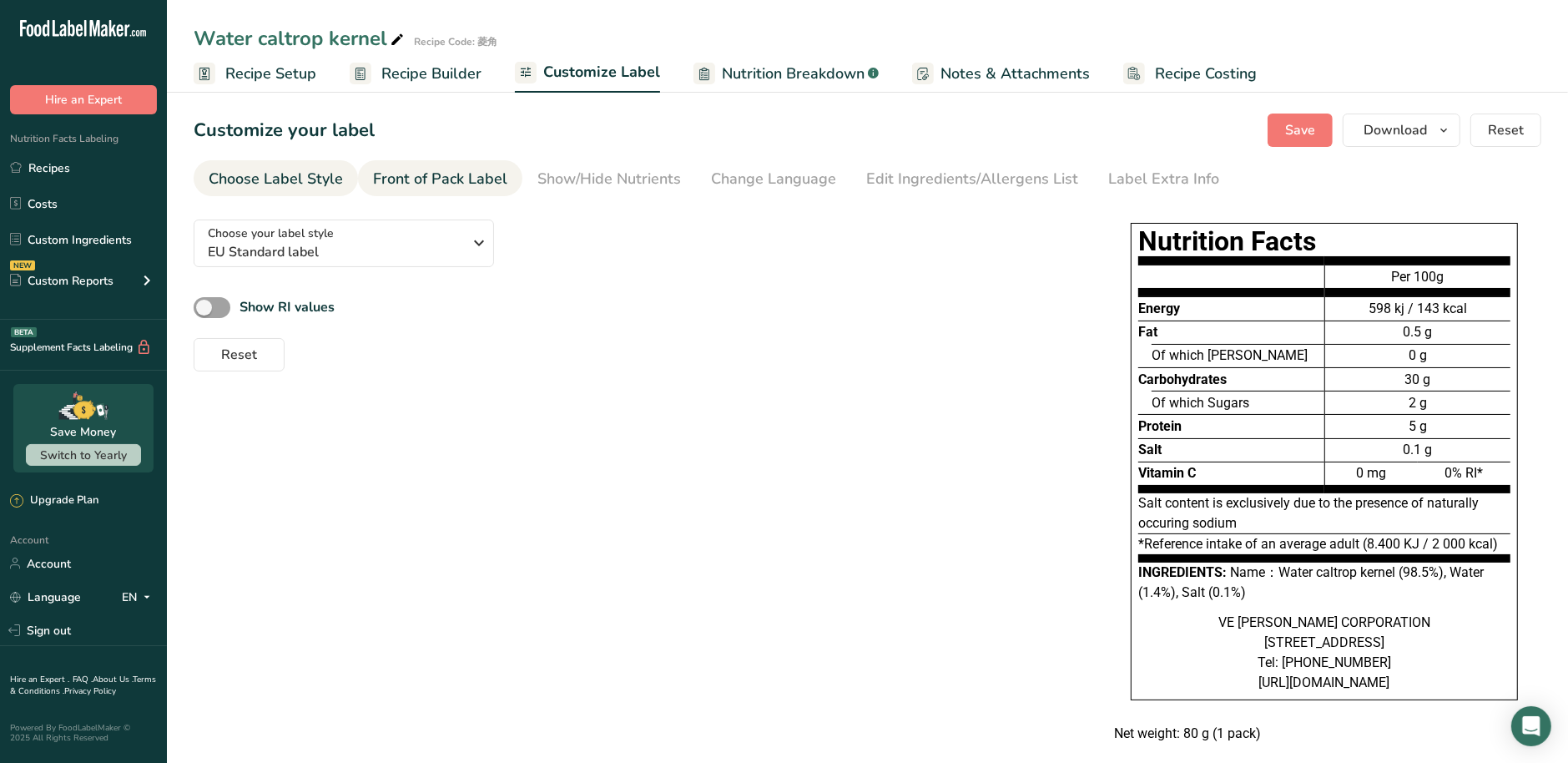
click at [451, 188] on div "Front of Pack Label" at bounding box center [440, 178] width 135 height 23
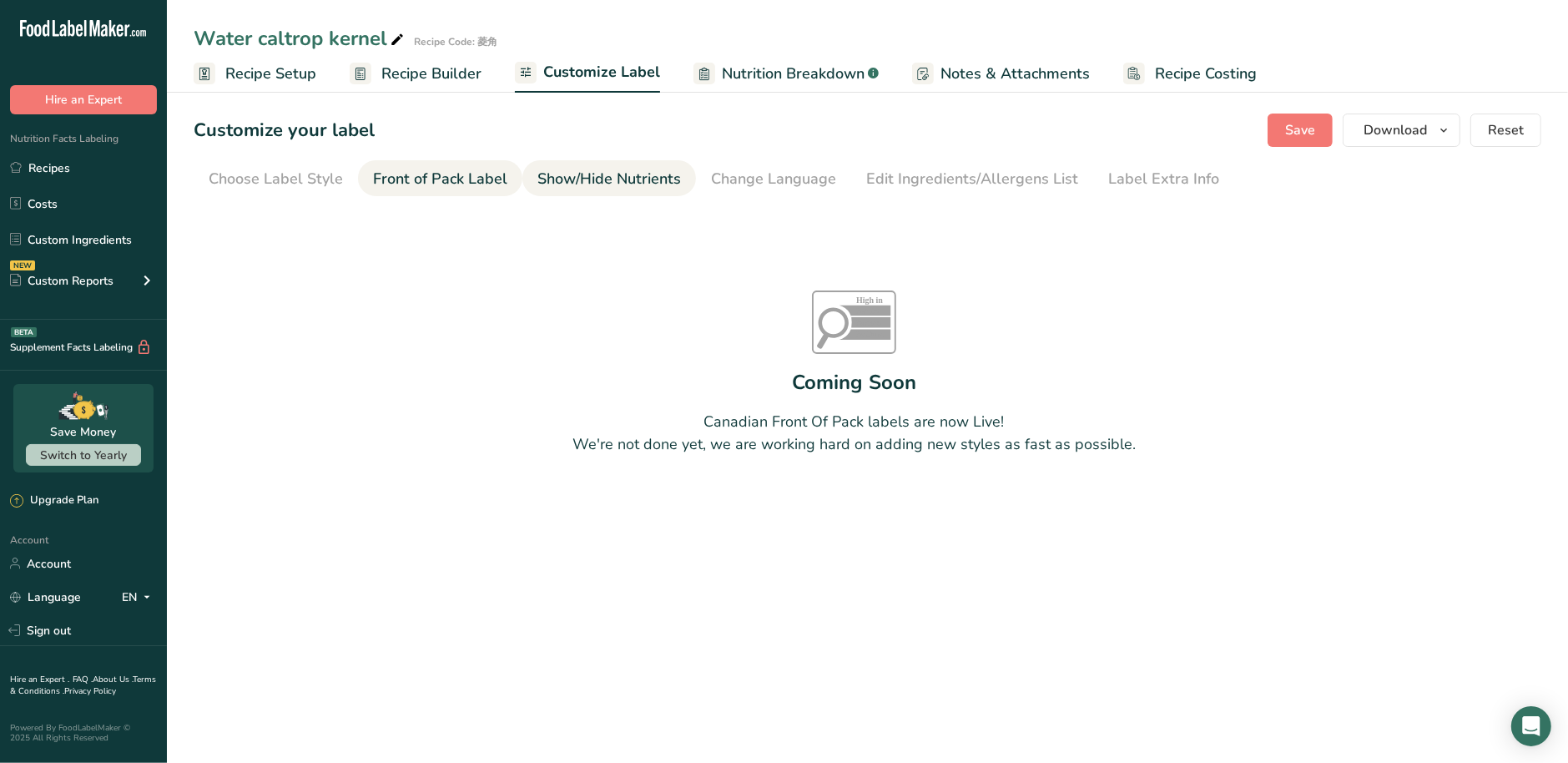
click at [575, 183] on div "Show/Hide Nutrients" at bounding box center [609, 178] width 144 height 23
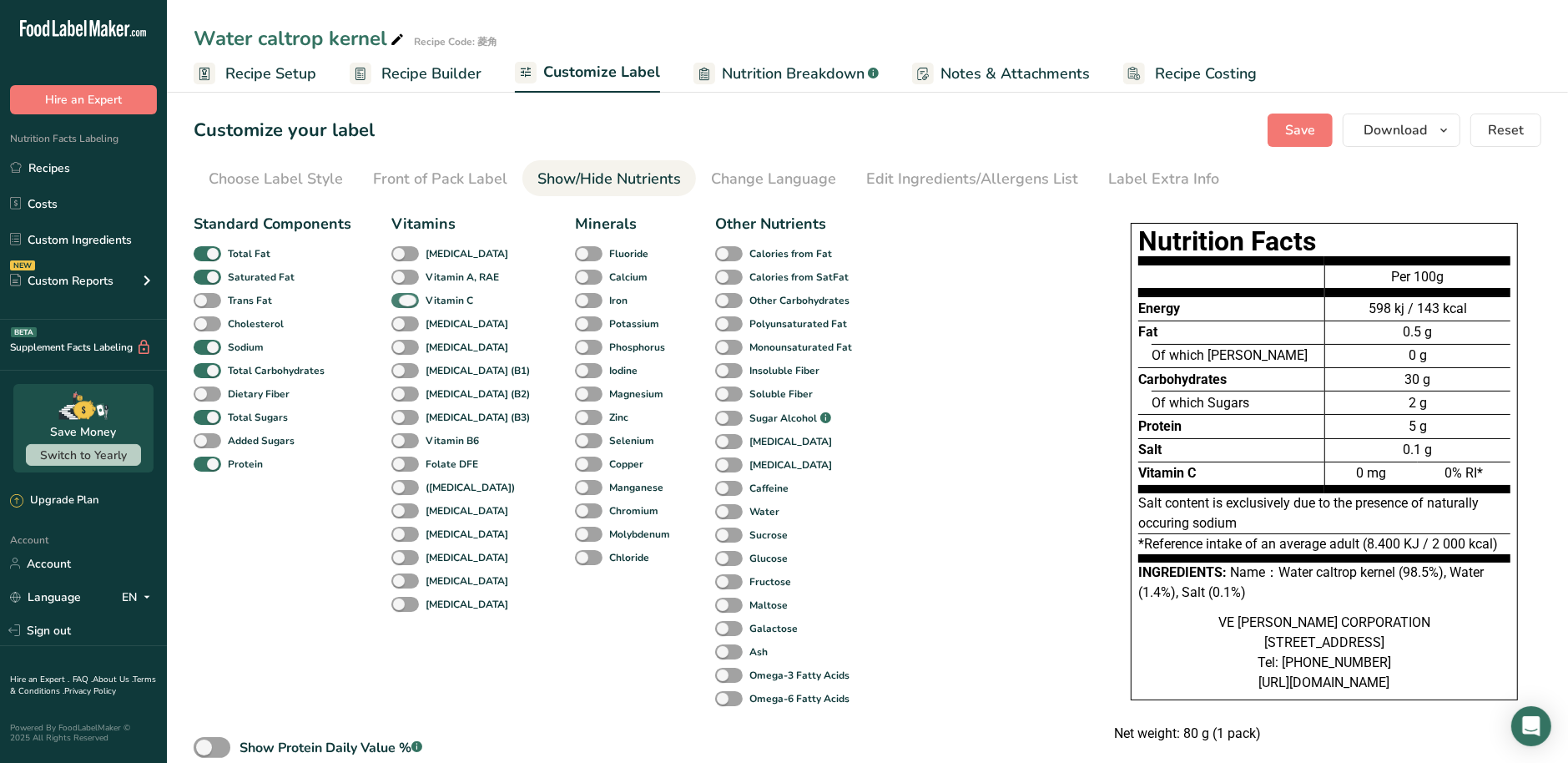
click at [410, 302] on span at bounding box center [405, 300] width 28 height 16
click at [402, 302] on input "Vitamin C" at bounding box center [396, 299] width 11 height 11
checkbox input "false"
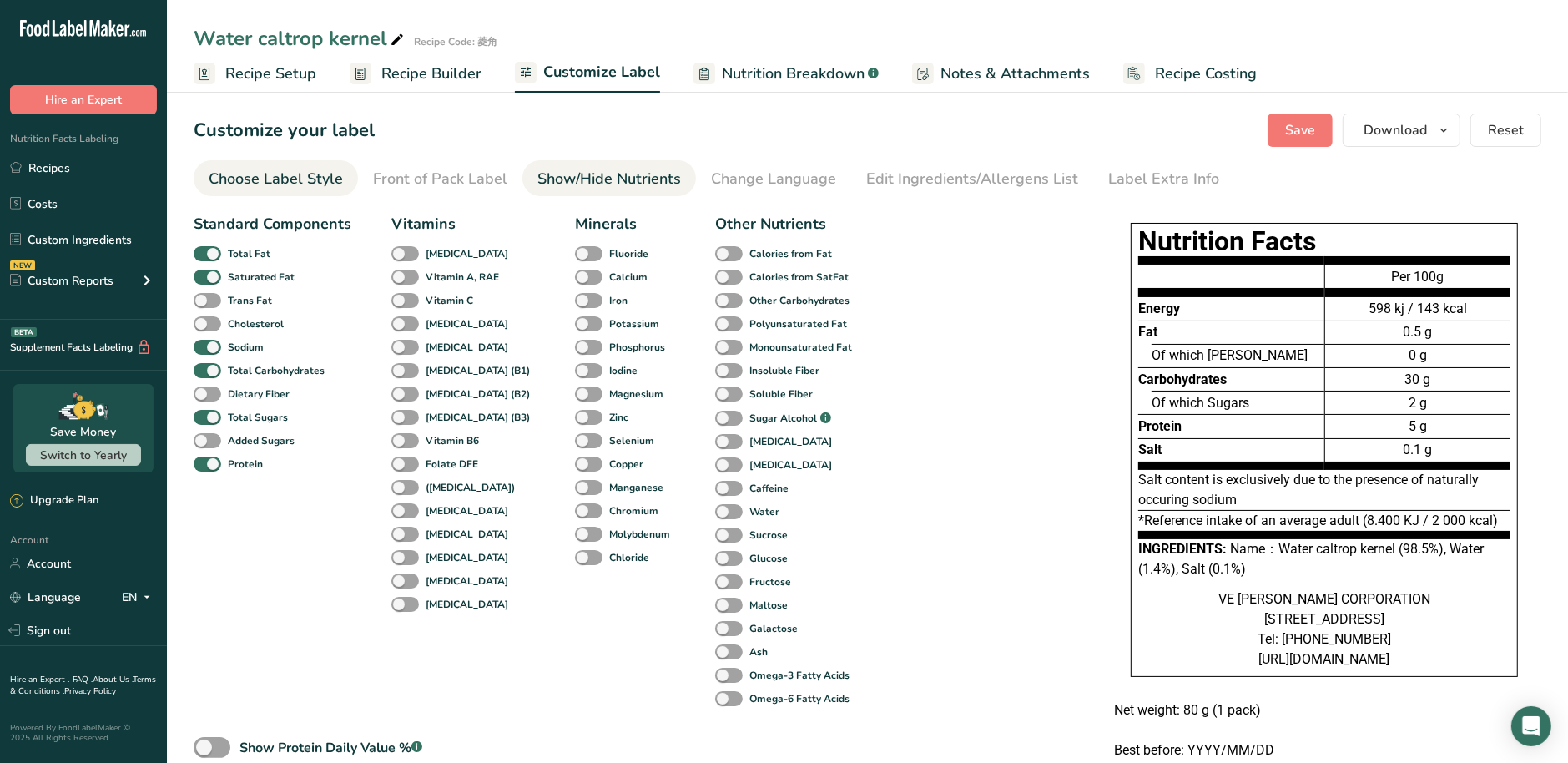
click at [302, 178] on div "Choose Label Style" at bounding box center [276, 178] width 135 height 23
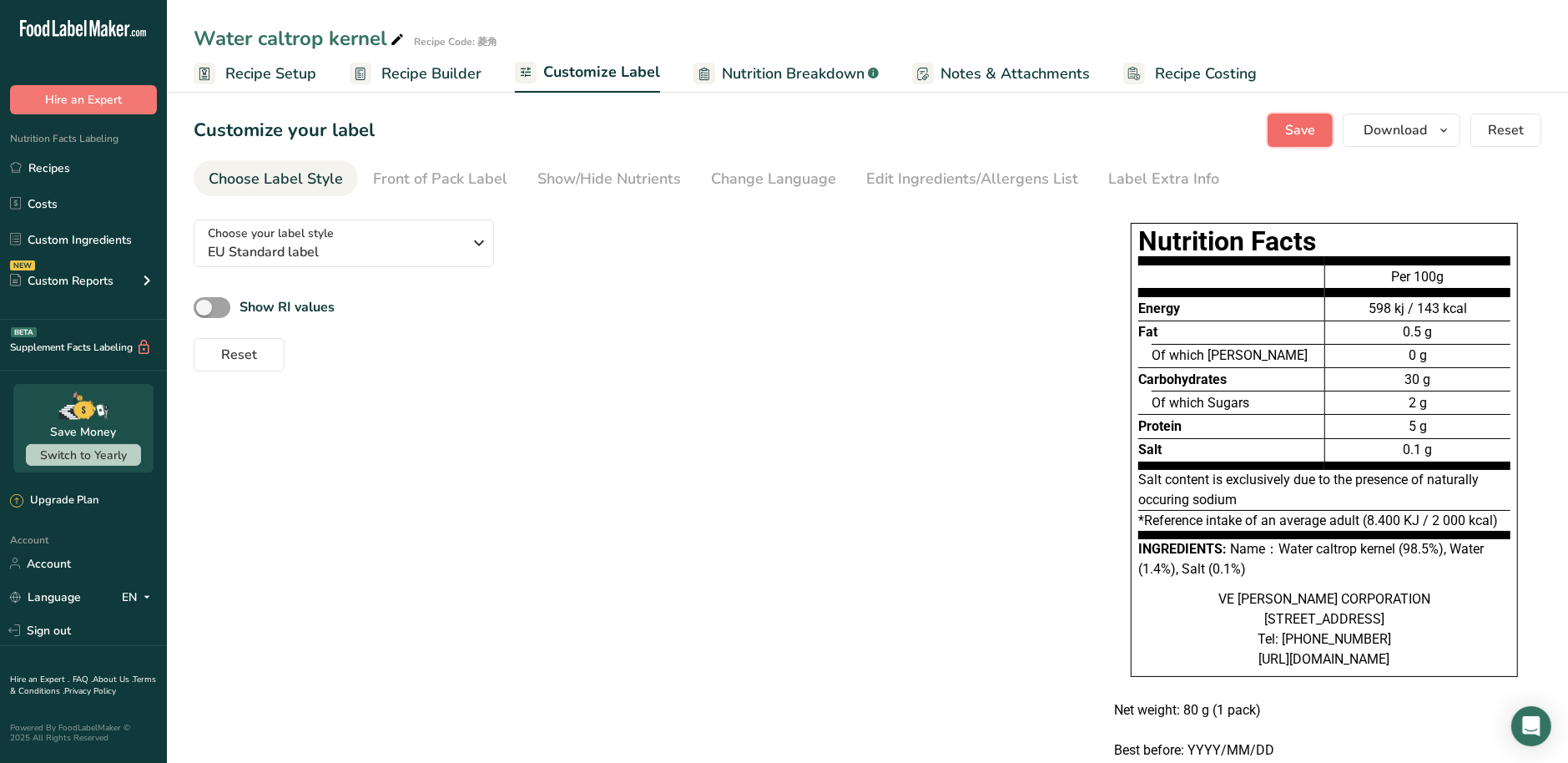
click at [1320, 131] on button "Save" at bounding box center [1300, 130] width 65 height 34
click at [1383, 125] on span "Download" at bounding box center [1395, 130] width 63 height 20
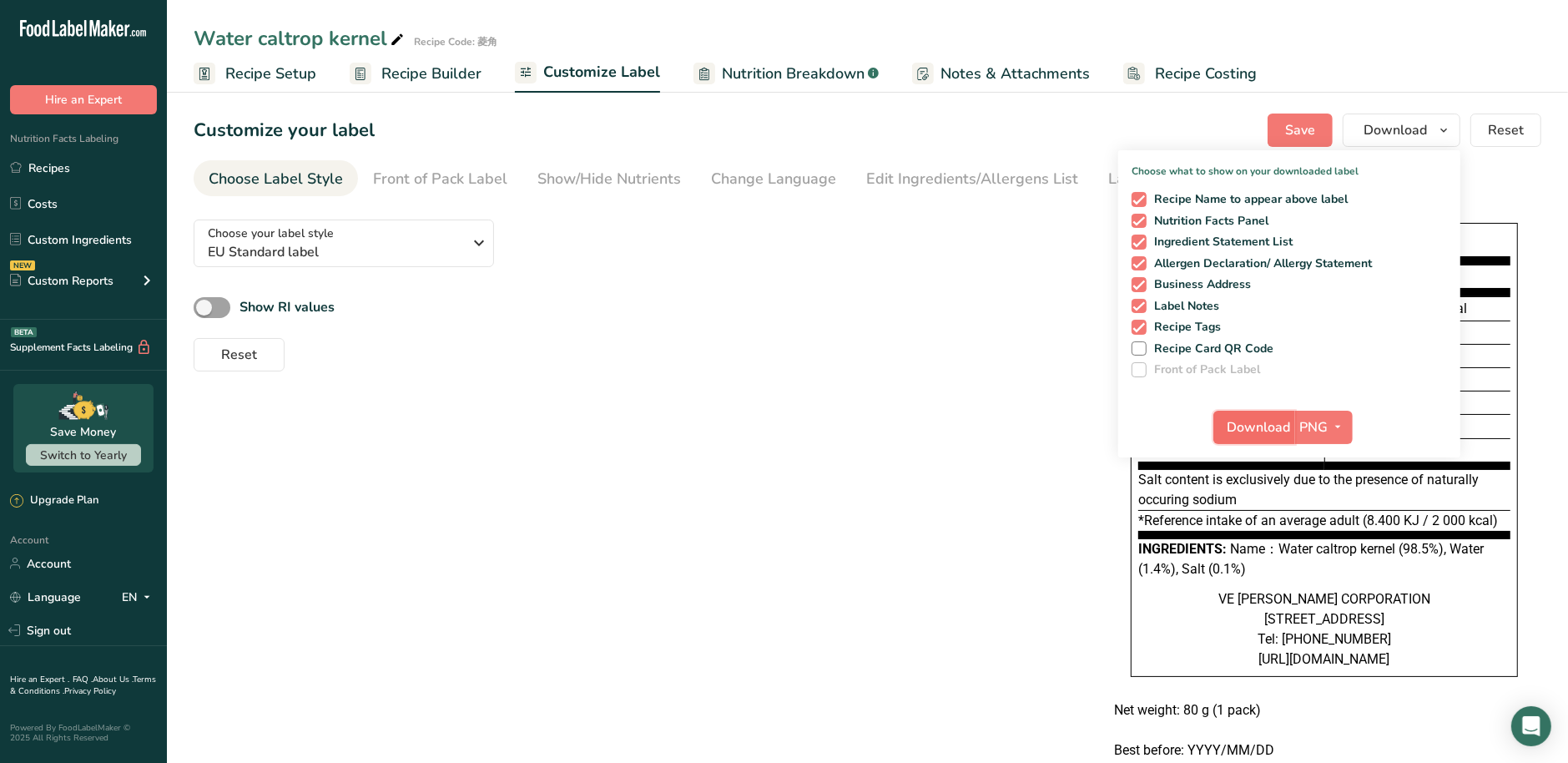
click at [1261, 427] on span "Download" at bounding box center [1258, 427] width 63 height 20
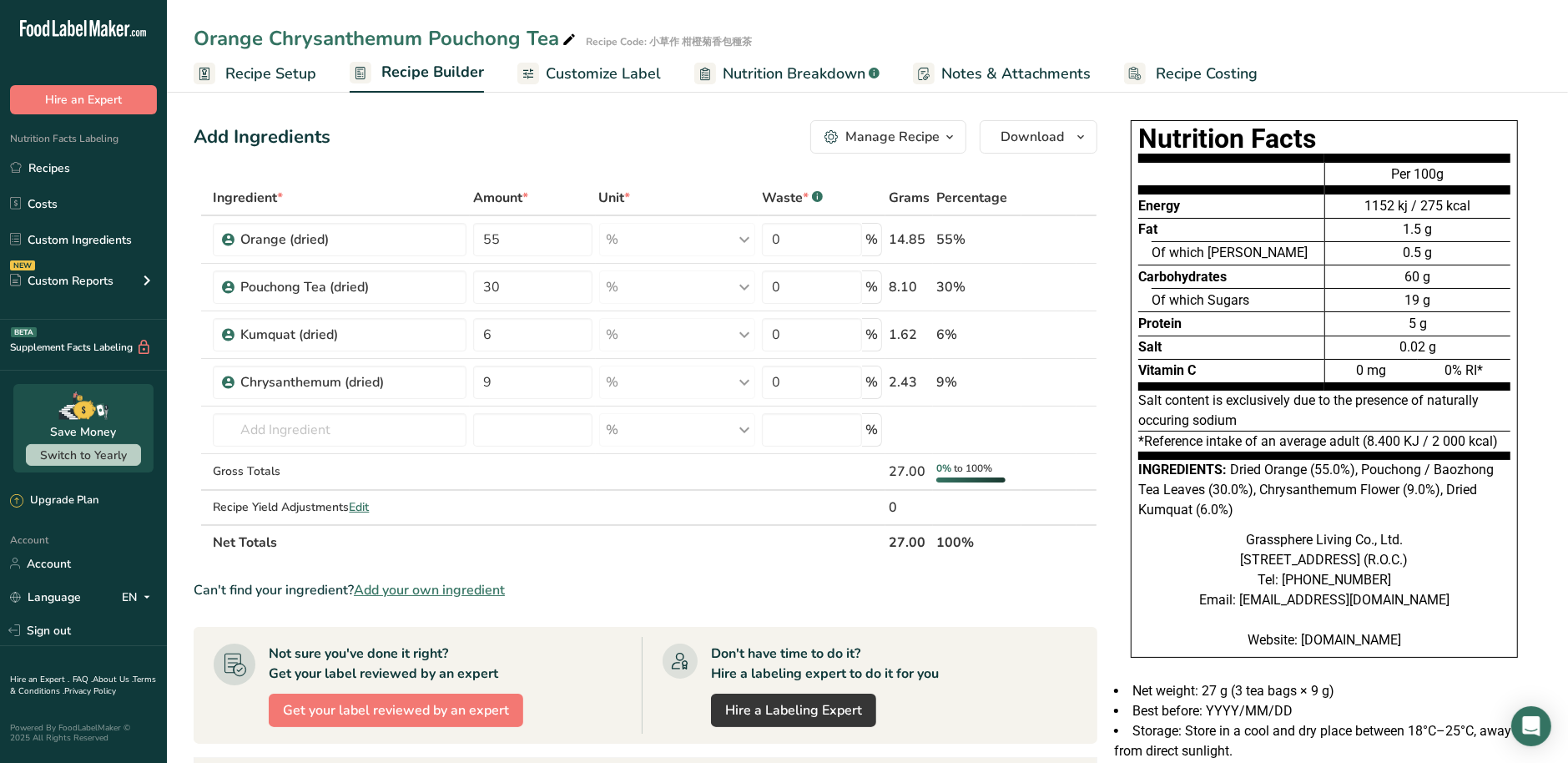
click at [598, 76] on span "Customize Label" at bounding box center [603, 73] width 115 height 23
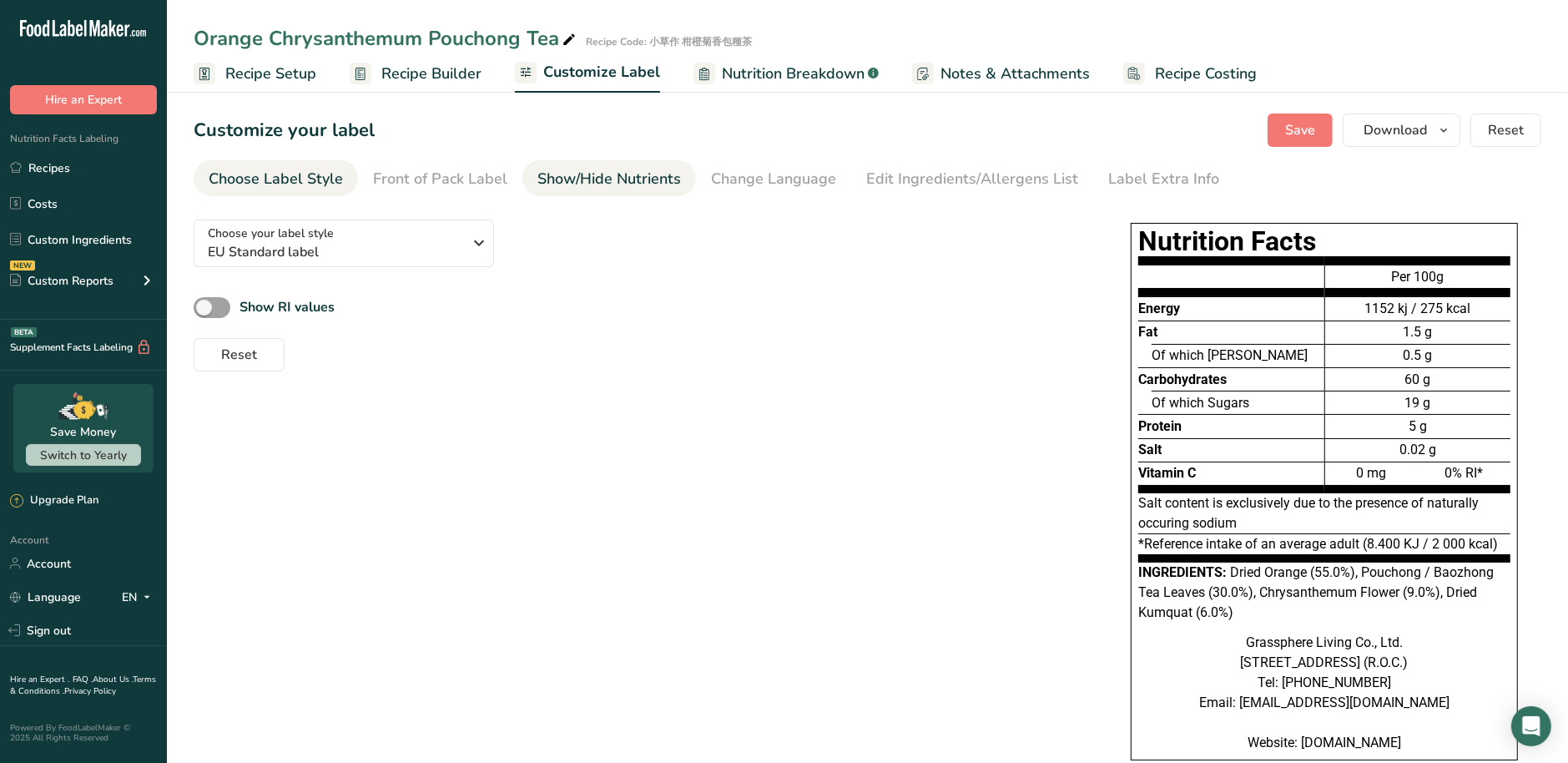
click at [596, 183] on div "Show/Hide Nutrients" at bounding box center [609, 178] width 144 height 23
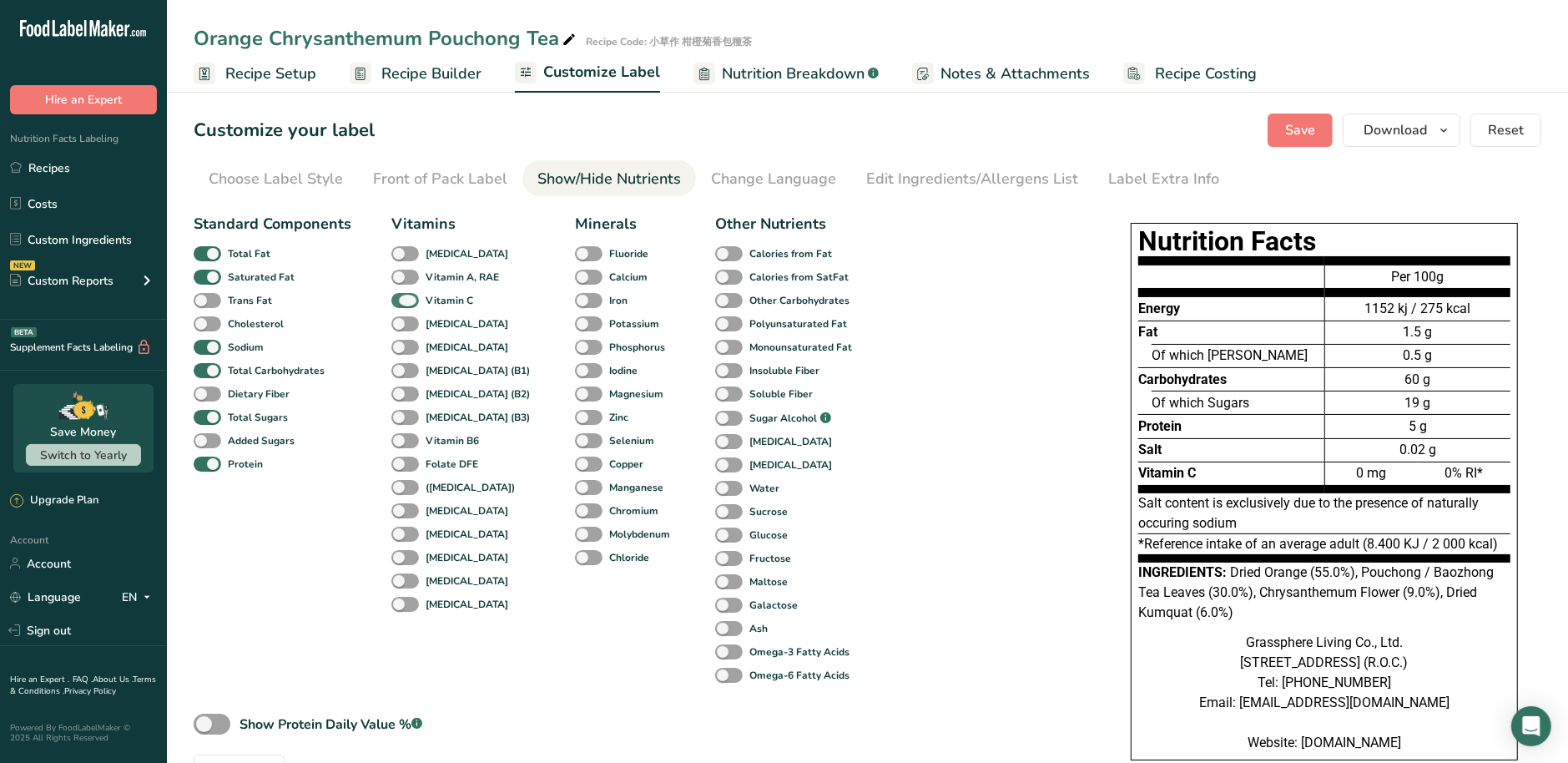
click at [404, 305] on span at bounding box center [405, 300] width 28 height 16
click at [402, 305] on input "Vitamin C" at bounding box center [396, 299] width 11 height 11
checkbox input "false"
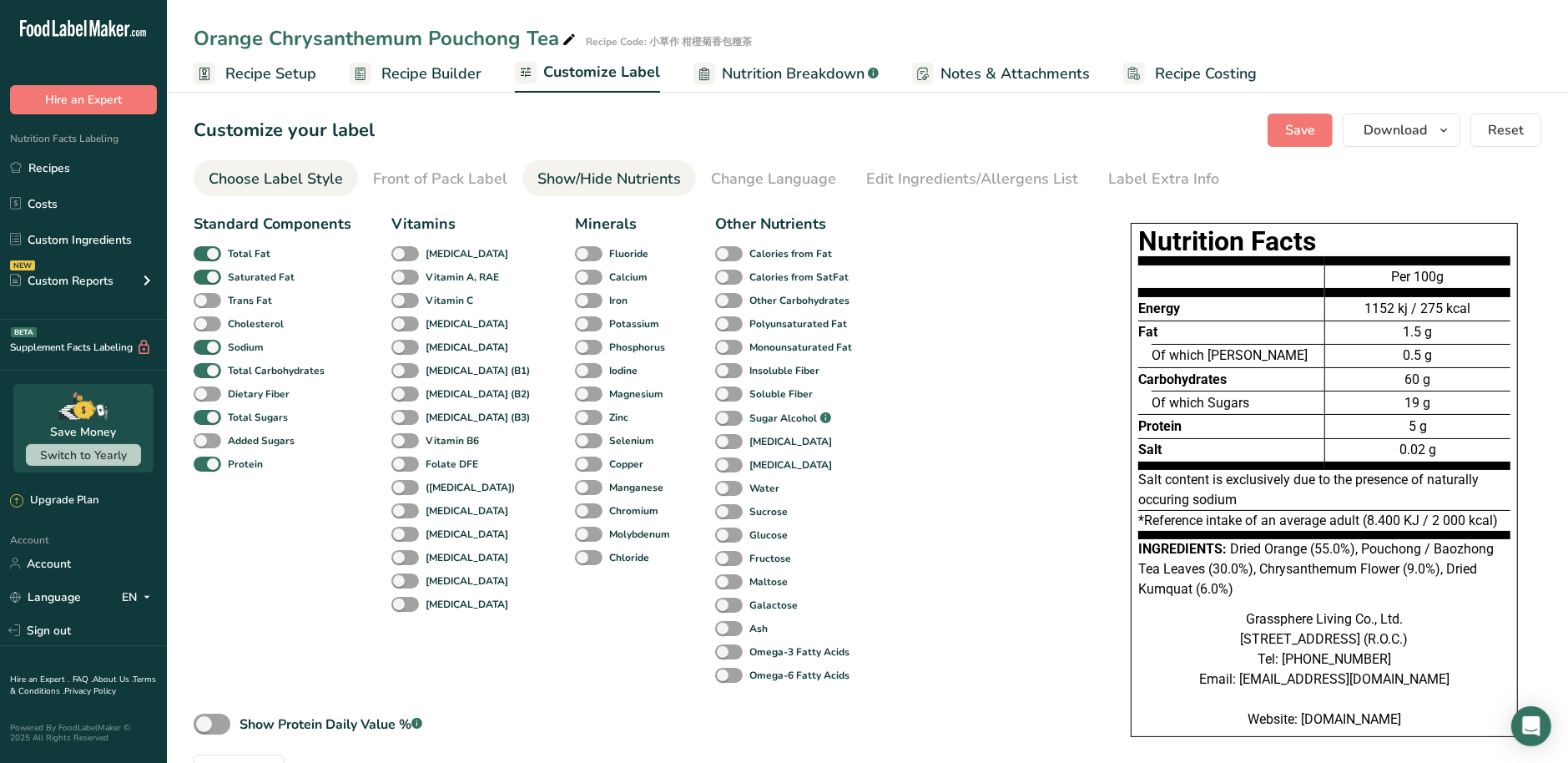
click at [300, 186] on div "Choose Label Style" at bounding box center [276, 178] width 135 height 23
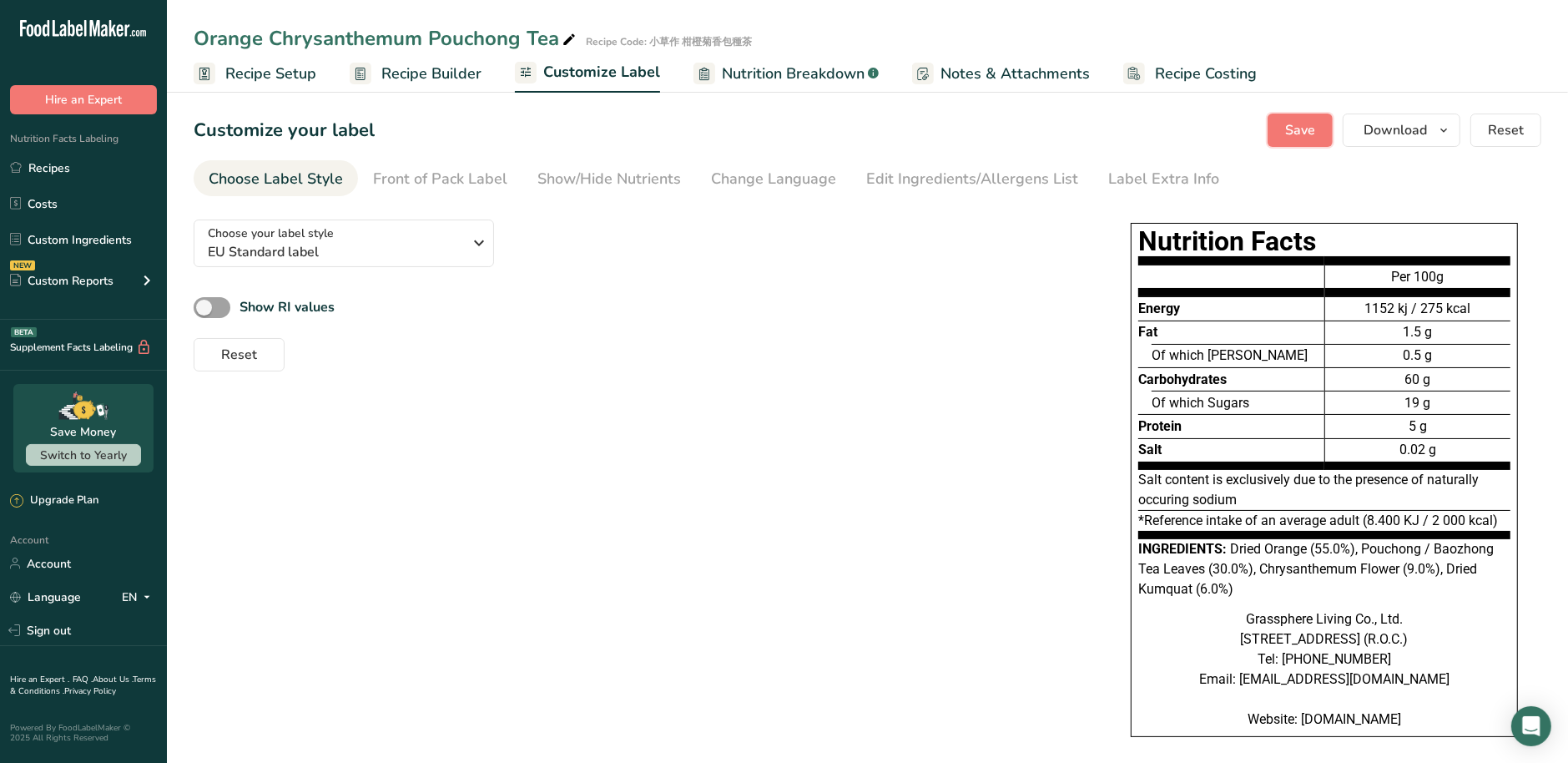
drag, startPoint x: 1299, startPoint y: 130, endPoint x: 1242, endPoint y: 107, distance: 61.5
click at [1299, 131] on span "Save" at bounding box center [1300, 130] width 30 height 20
click at [1400, 127] on span "Download" at bounding box center [1395, 130] width 63 height 20
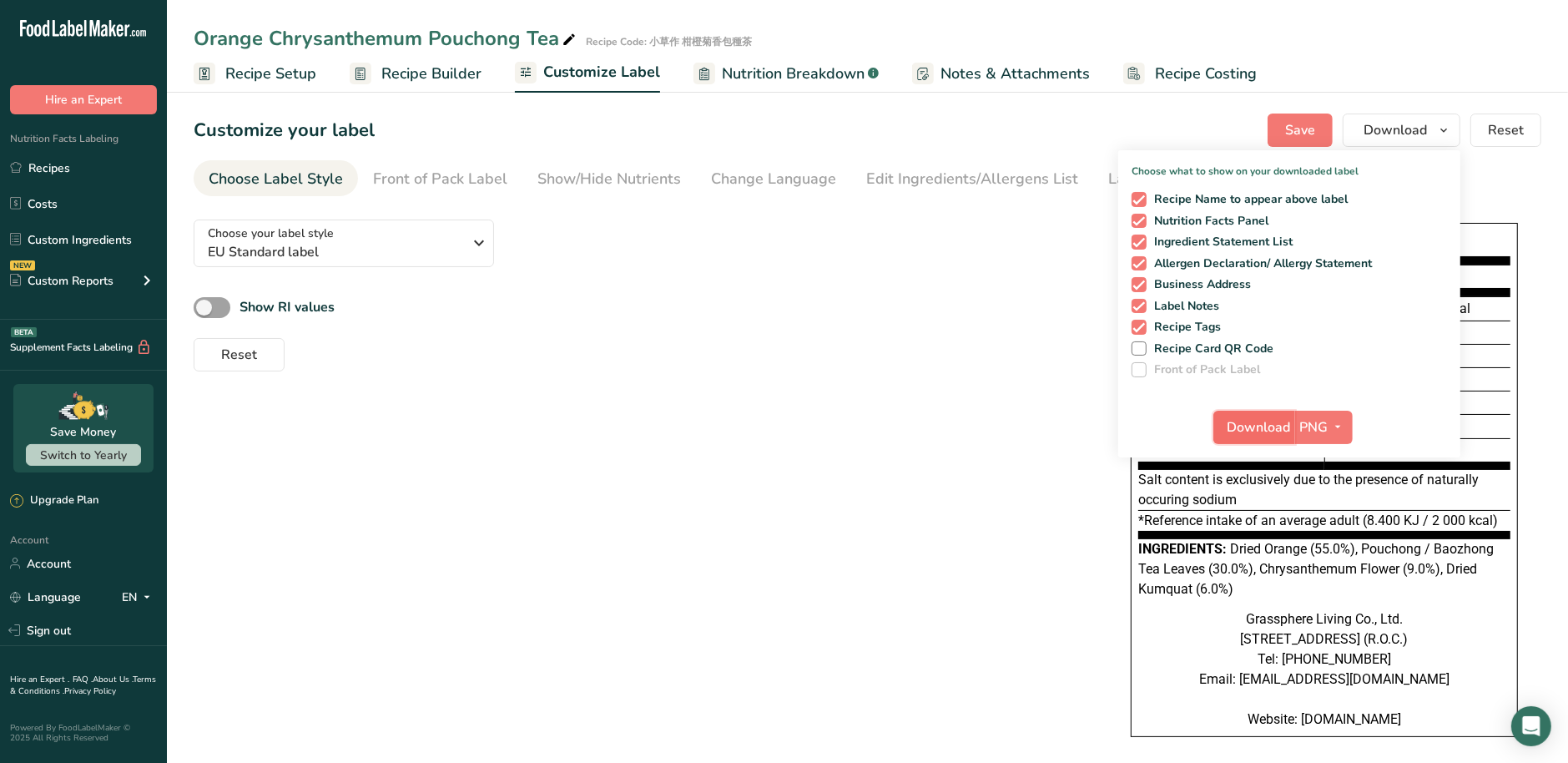
click at [1263, 427] on span "Download" at bounding box center [1258, 427] width 63 height 20
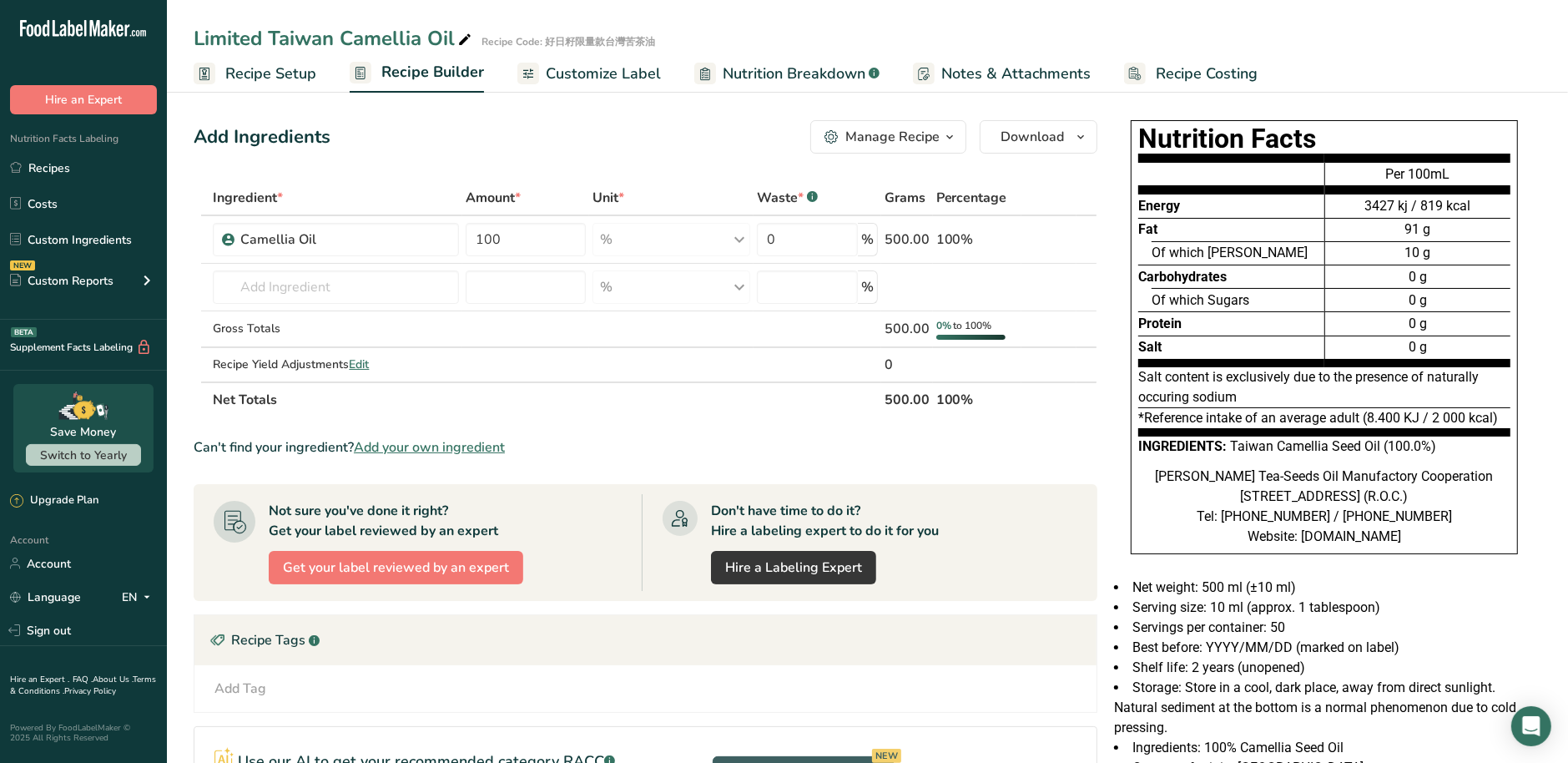
click at [627, 81] on span "Customize Label" at bounding box center [603, 73] width 115 height 23
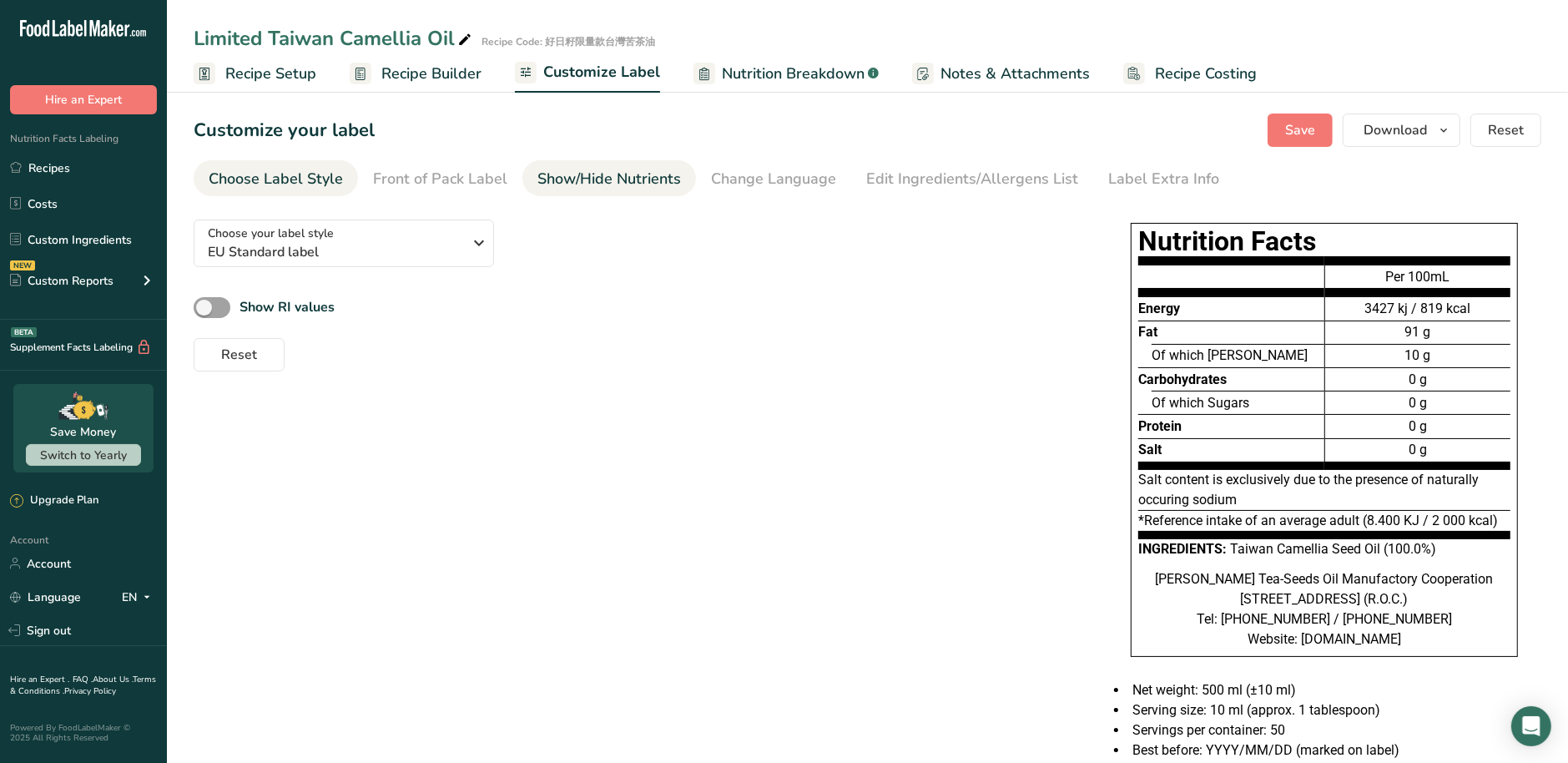
click at [591, 183] on div "Show/Hide Nutrients" at bounding box center [609, 178] width 144 height 23
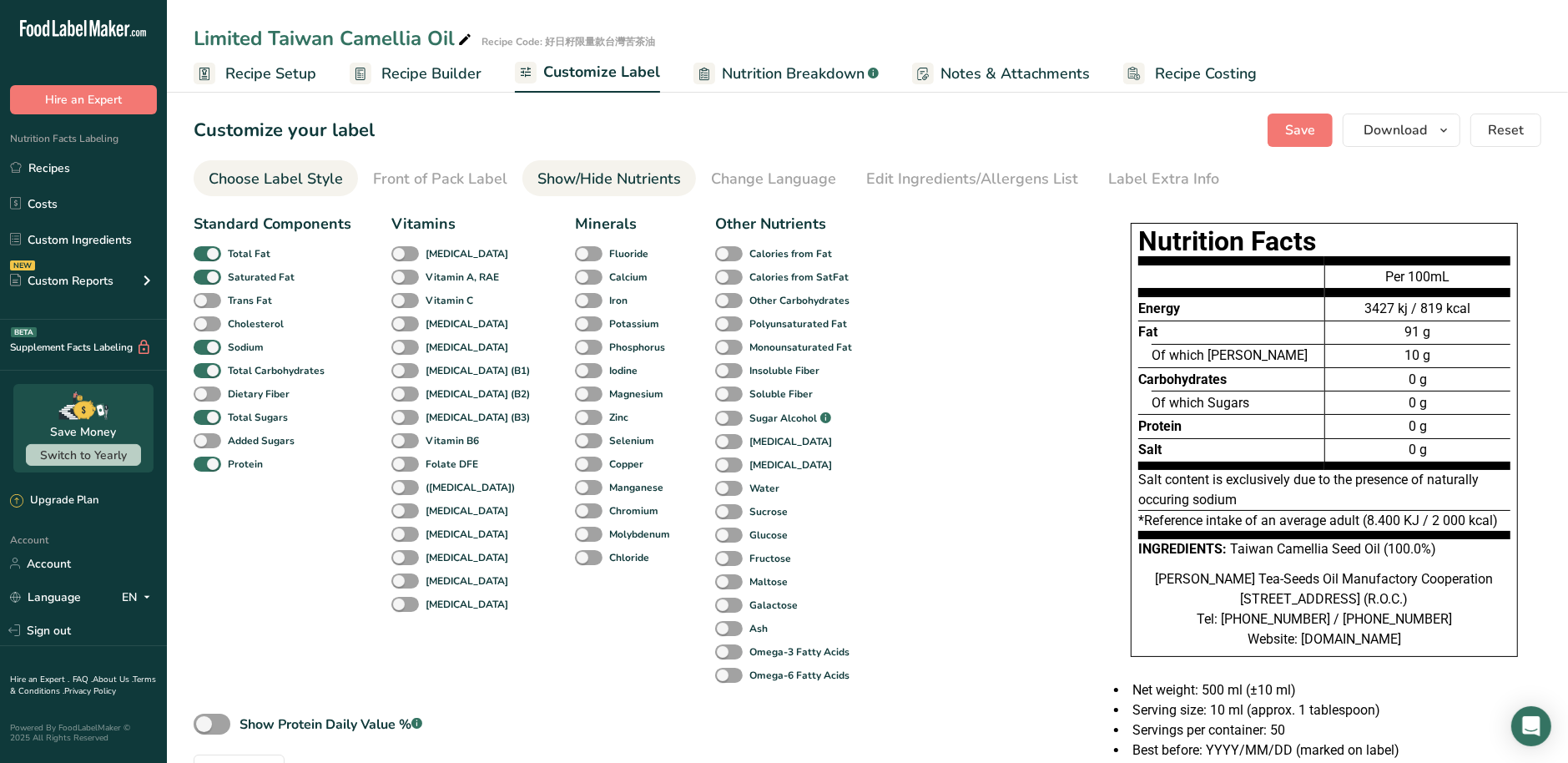
click at [231, 188] on div "Choose Label Style" at bounding box center [276, 178] width 135 height 23
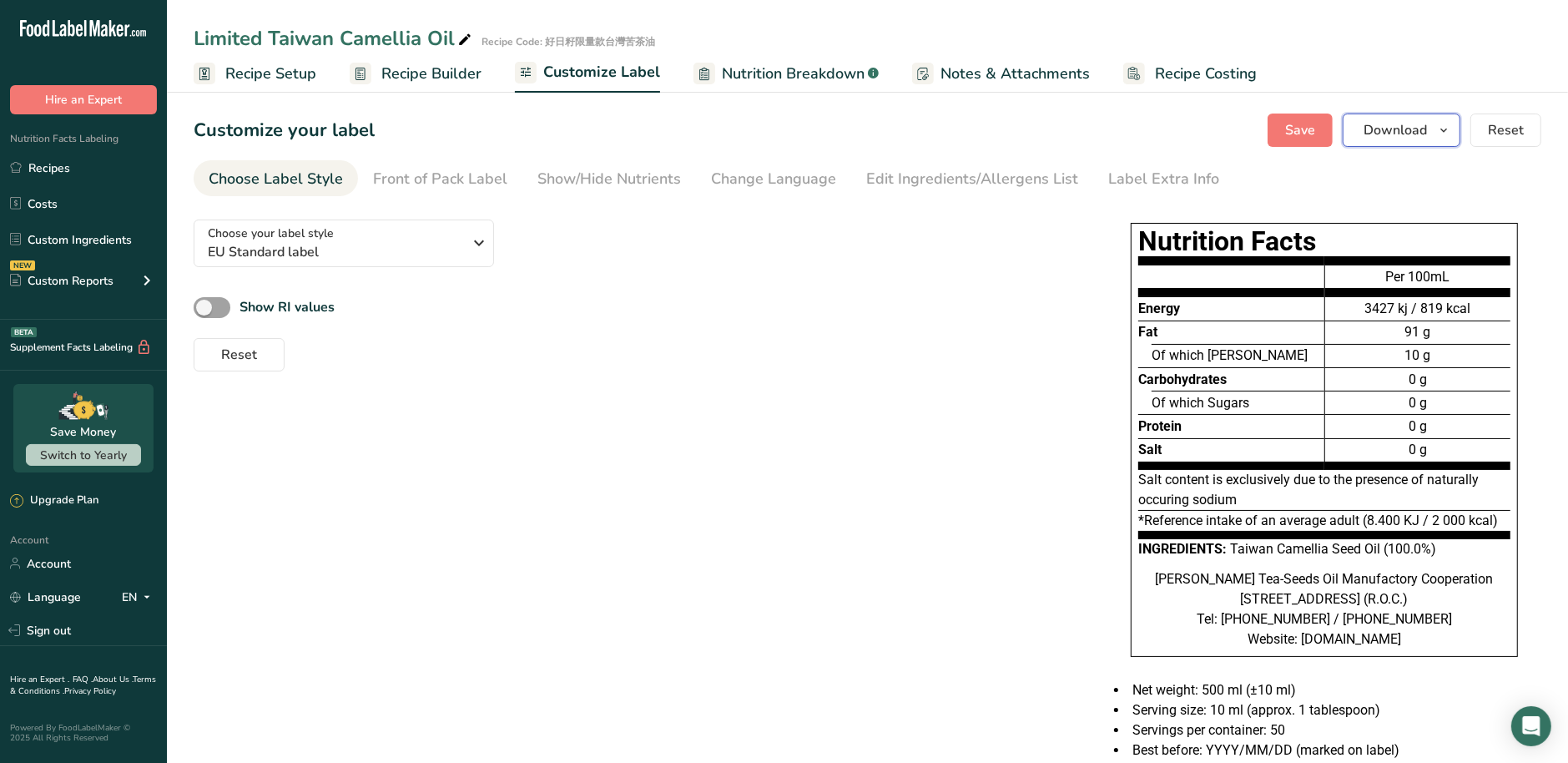
click at [1396, 132] on span "Download" at bounding box center [1395, 130] width 63 height 20
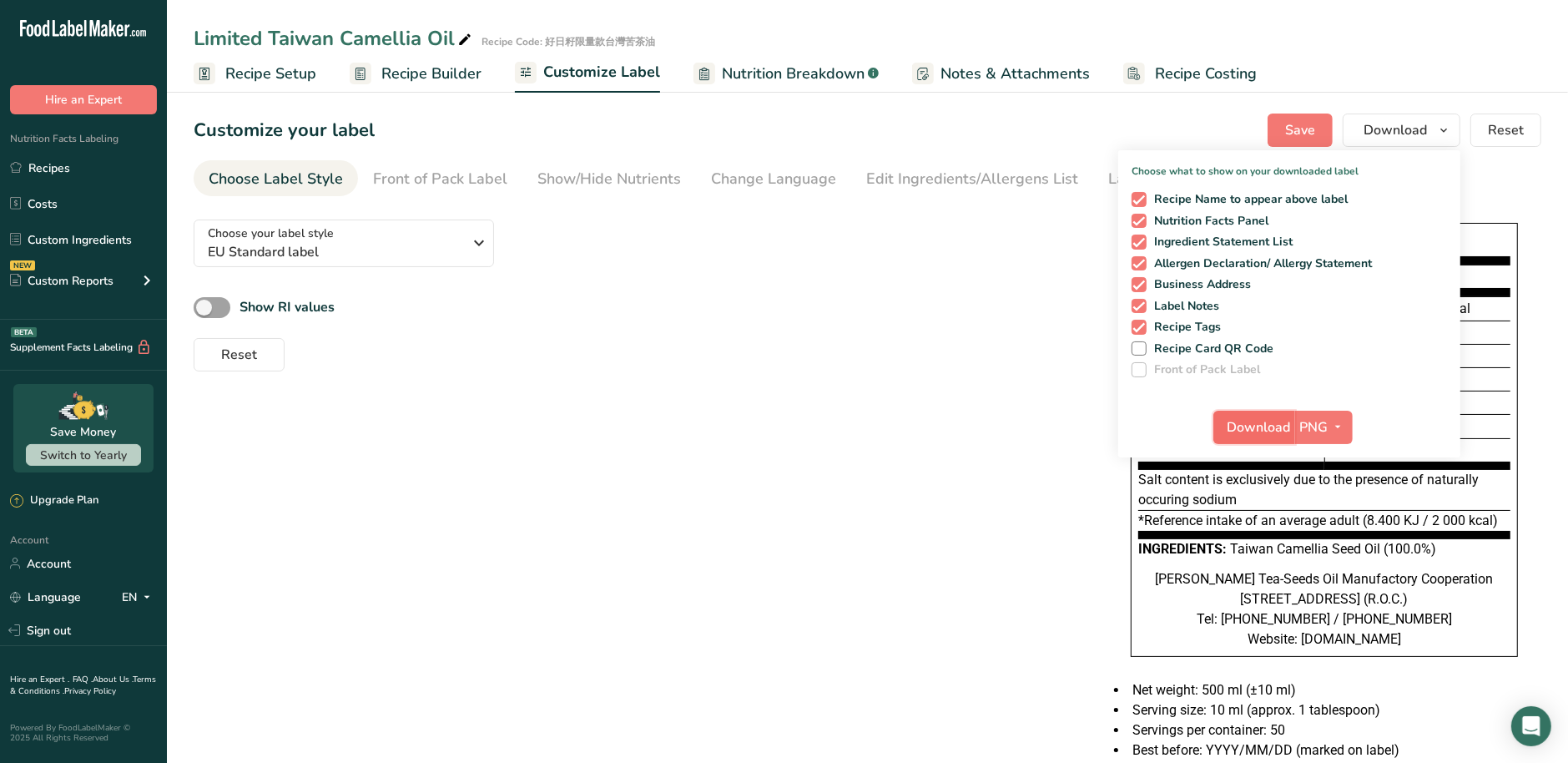
click at [1259, 427] on span "Download" at bounding box center [1258, 427] width 63 height 20
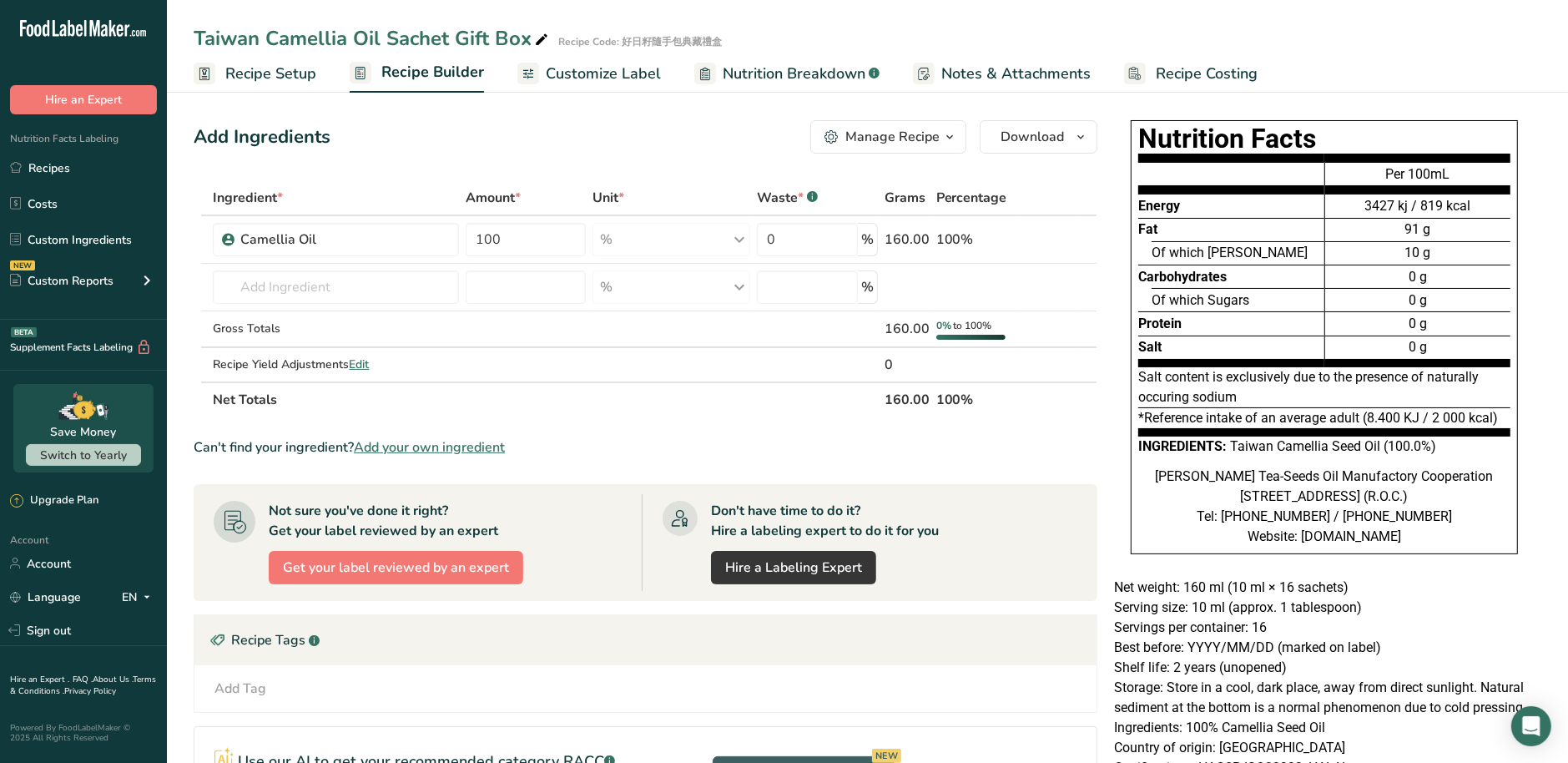
click at [614, 80] on span "Customize Label" at bounding box center [603, 73] width 115 height 23
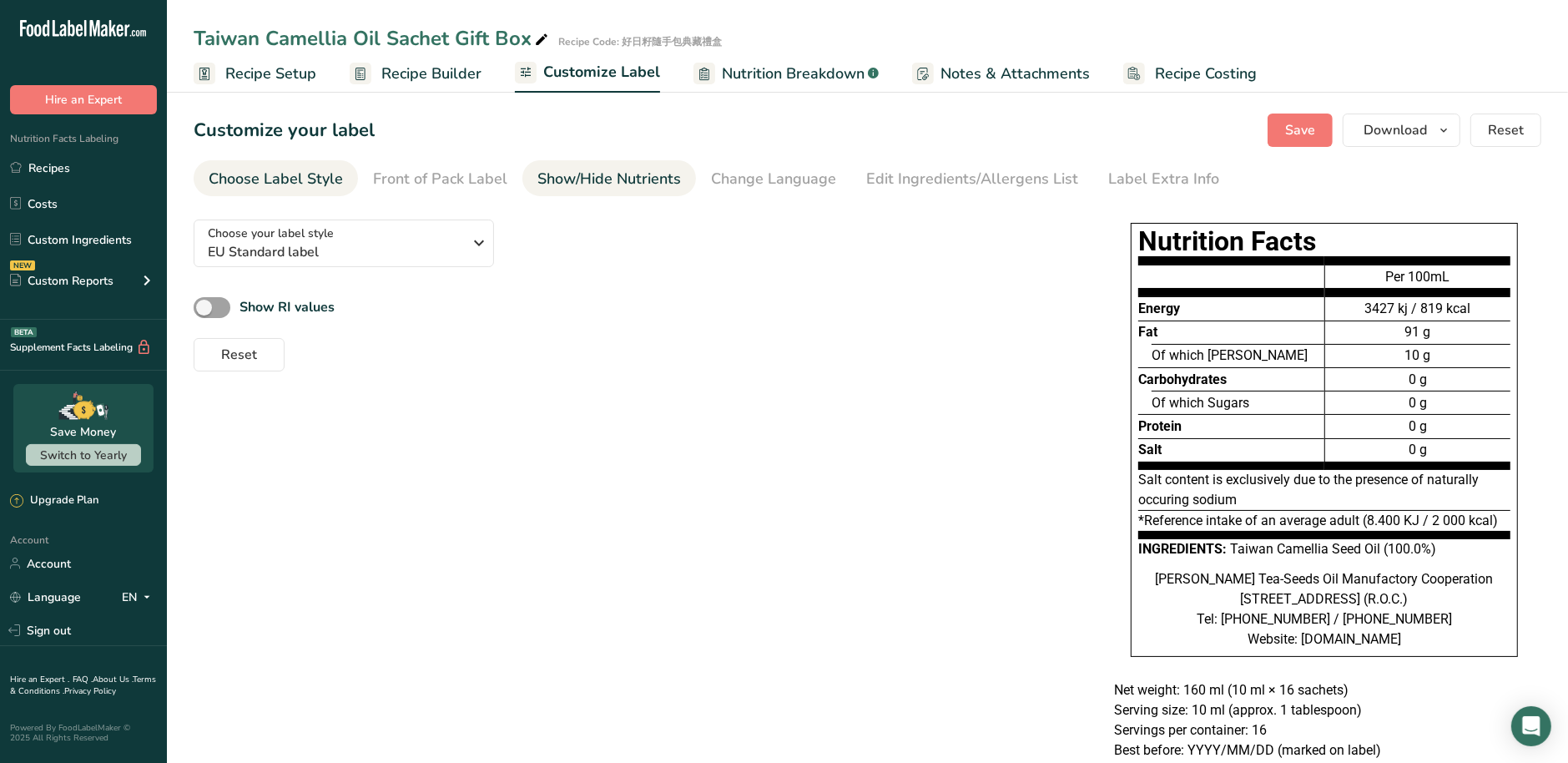
click at [588, 181] on div "Show/Hide Nutrients" at bounding box center [609, 178] width 144 height 23
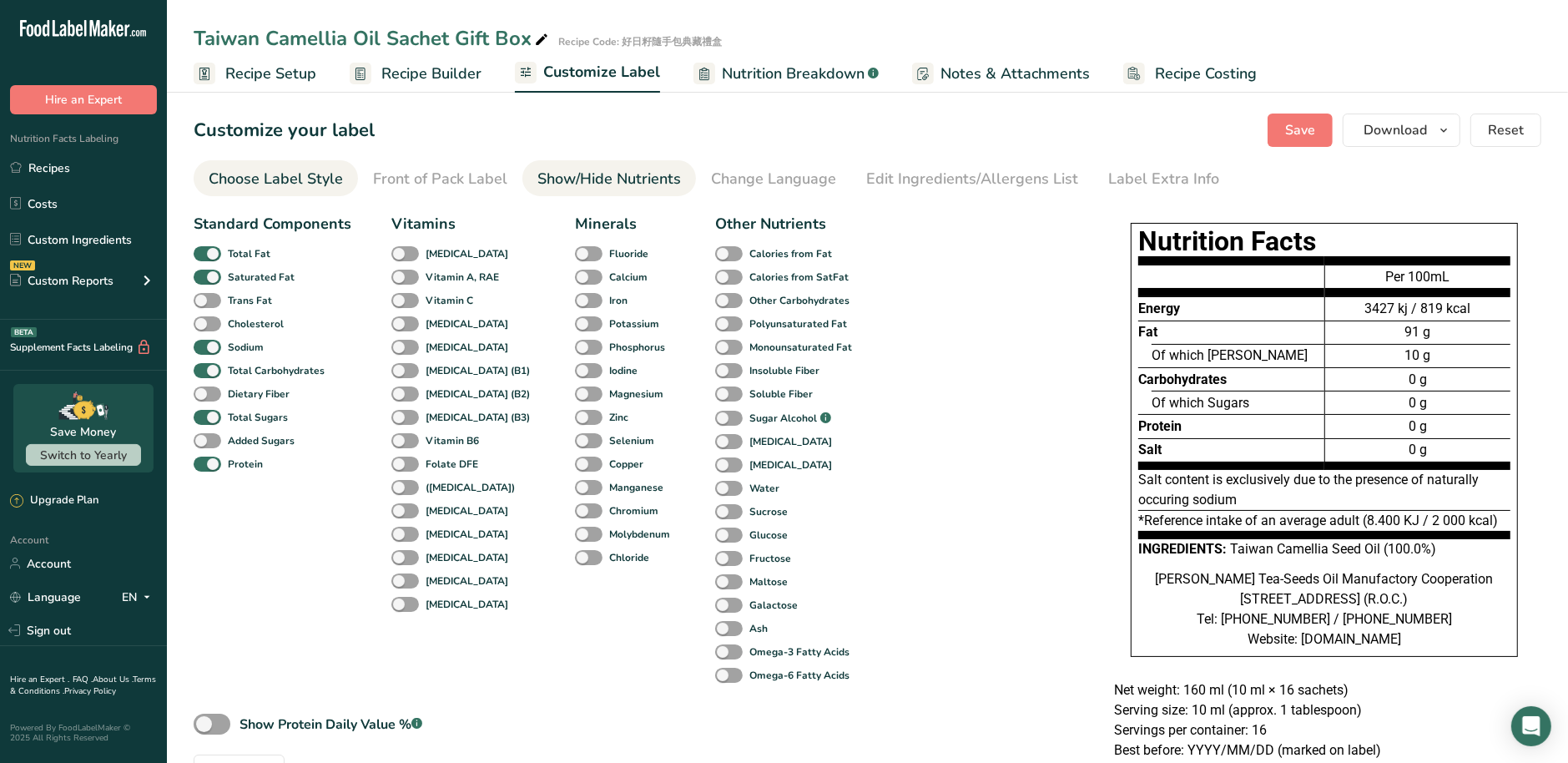
click at [260, 178] on div "Choose Label Style" at bounding box center [276, 178] width 135 height 23
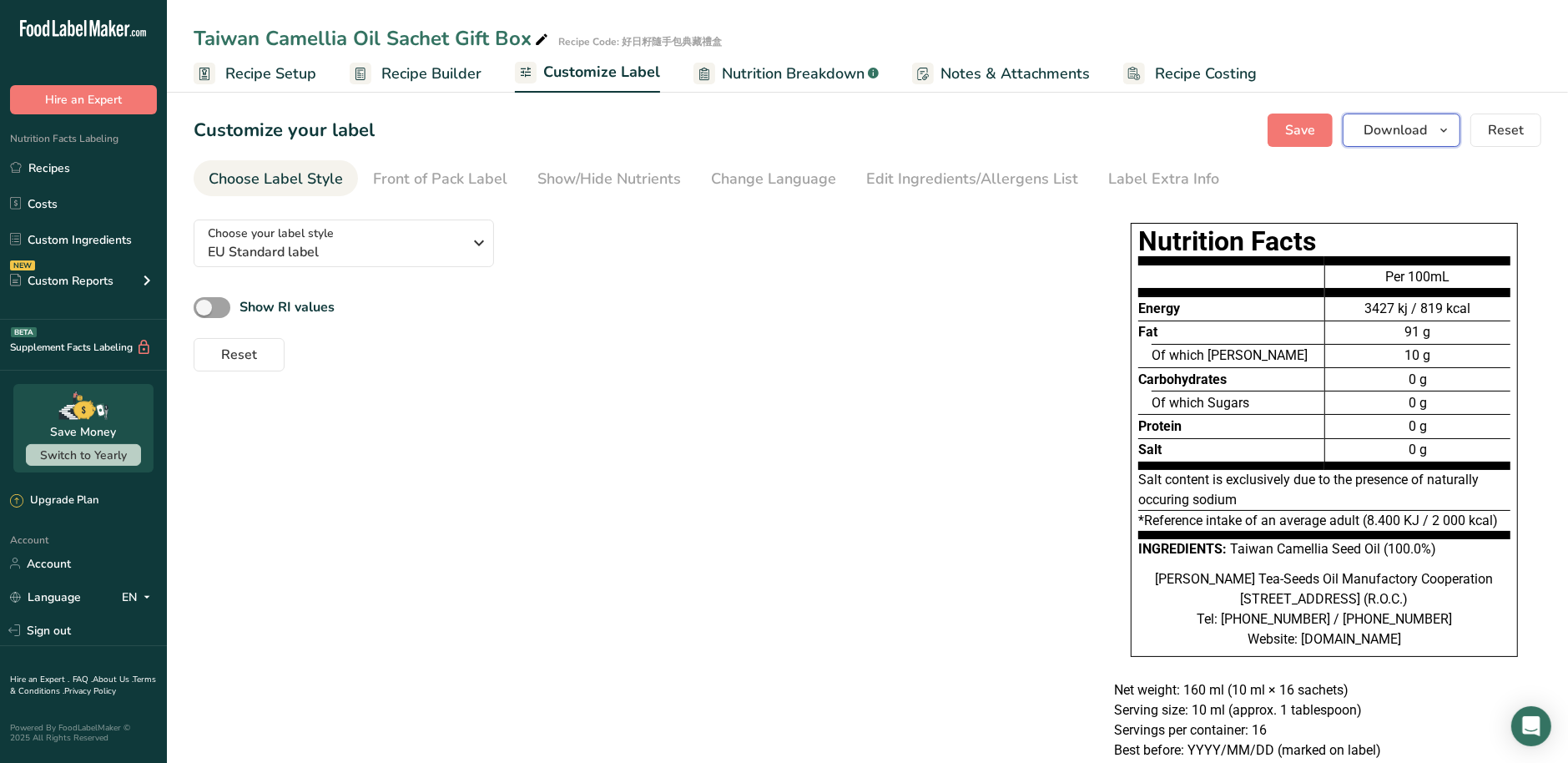
click at [1444, 130] on icon "button" at bounding box center [1444, 130] width 13 height 21
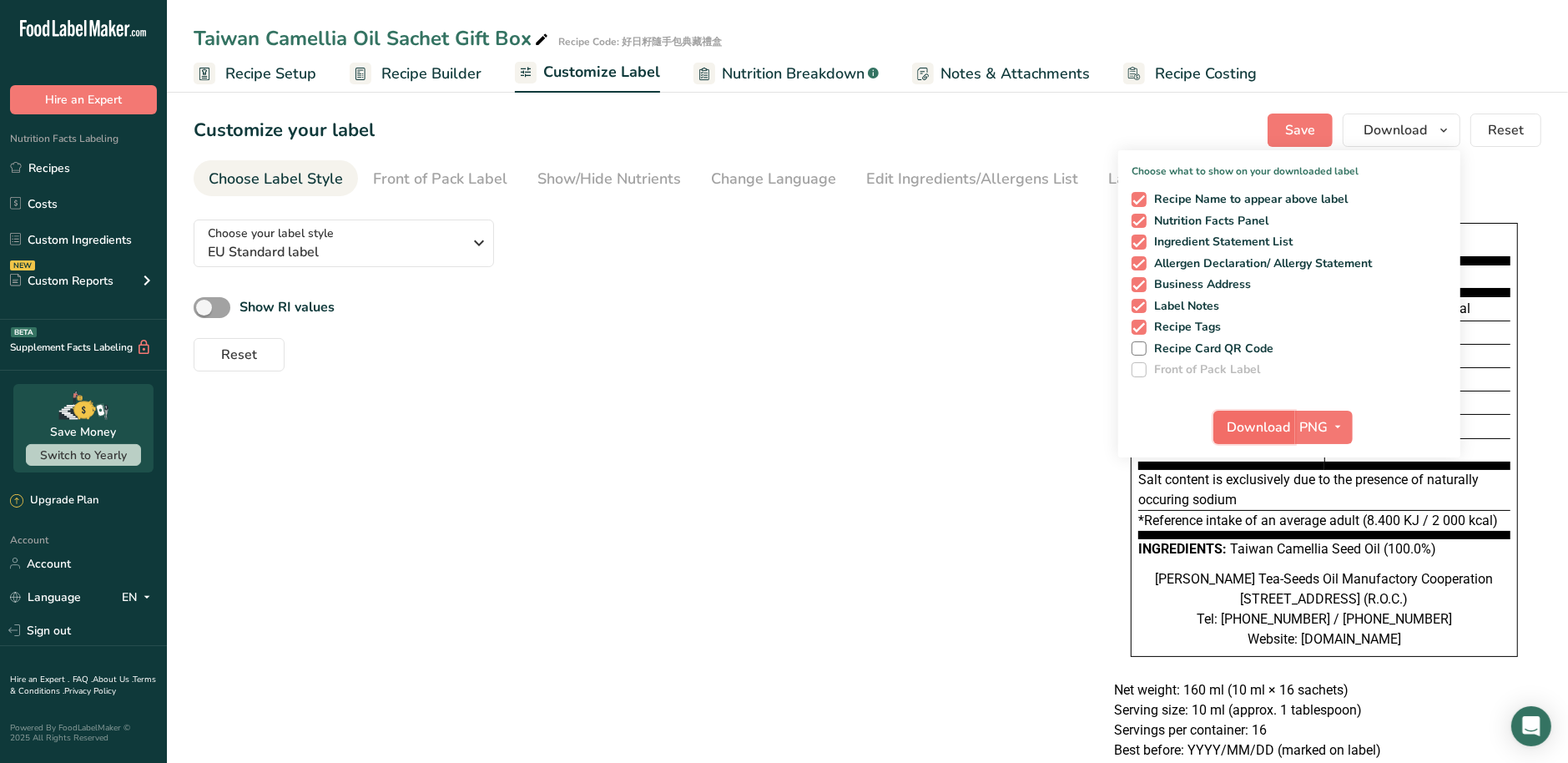
click at [1245, 424] on span "Download" at bounding box center [1258, 427] width 63 height 20
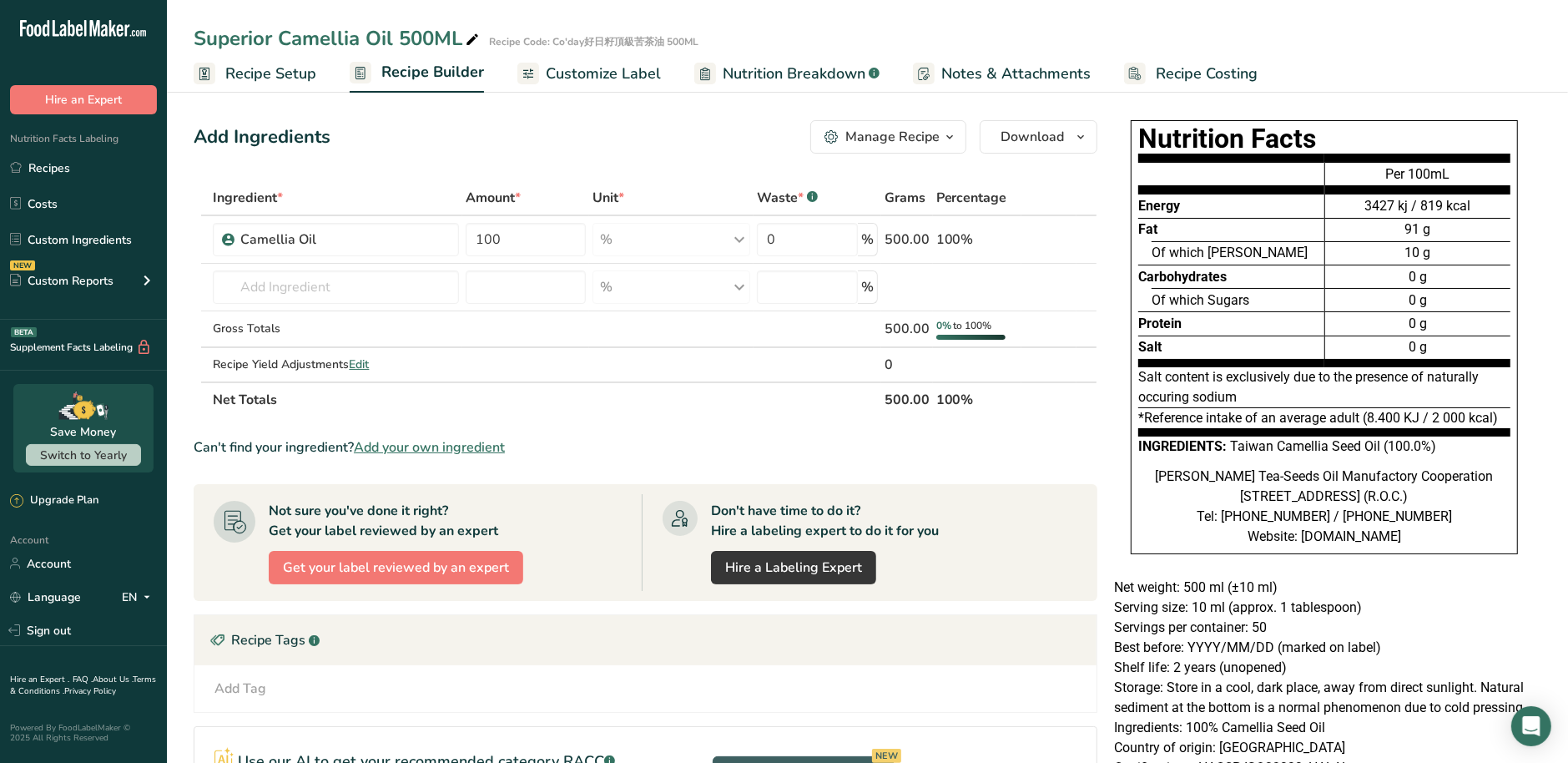
click at [591, 75] on span "Customize Label" at bounding box center [603, 73] width 115 height 23
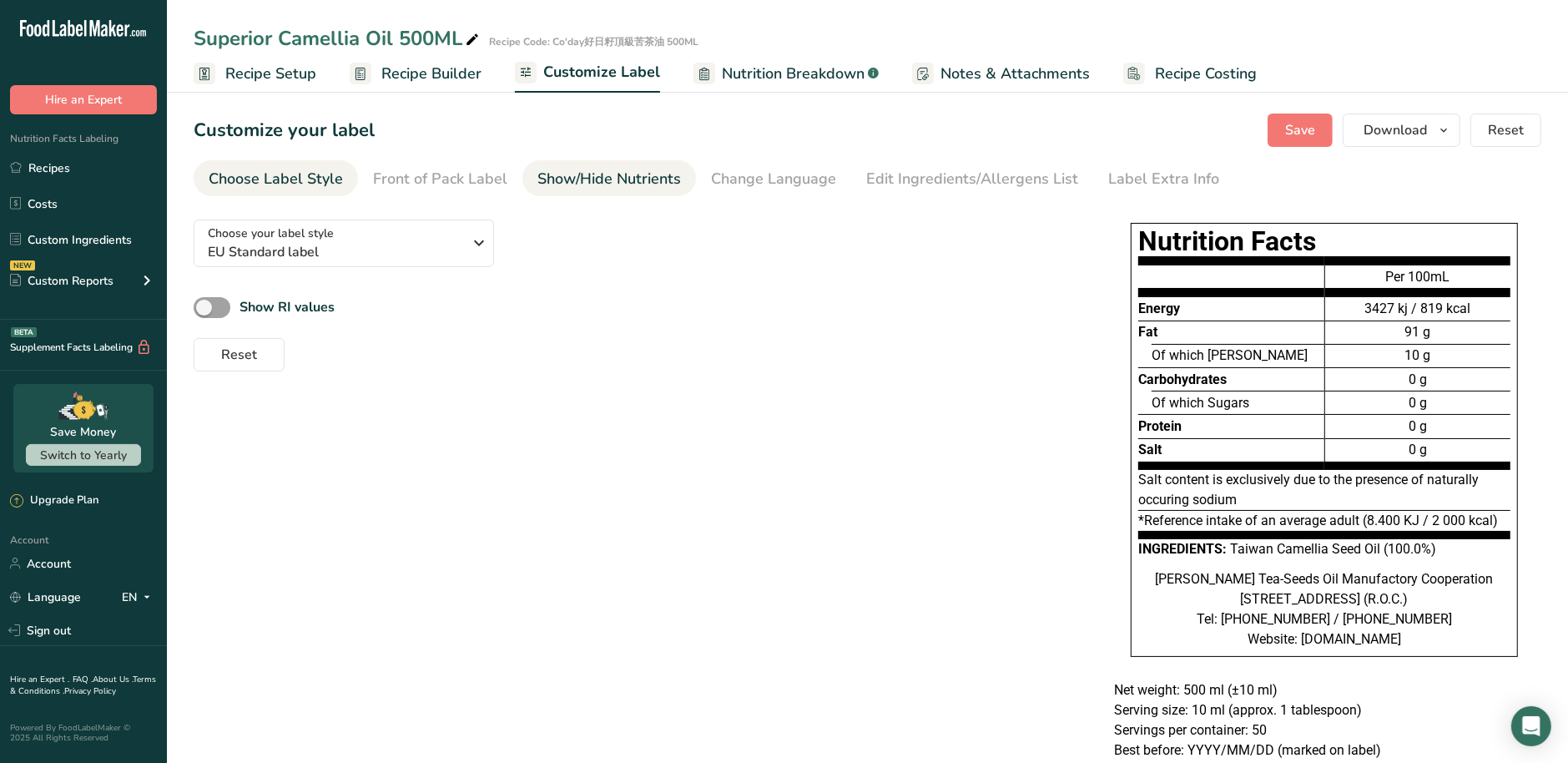
click at [597, 193] on link "Show/Hide Nutrients" at bounding box center [609, 178] width 144 height 38
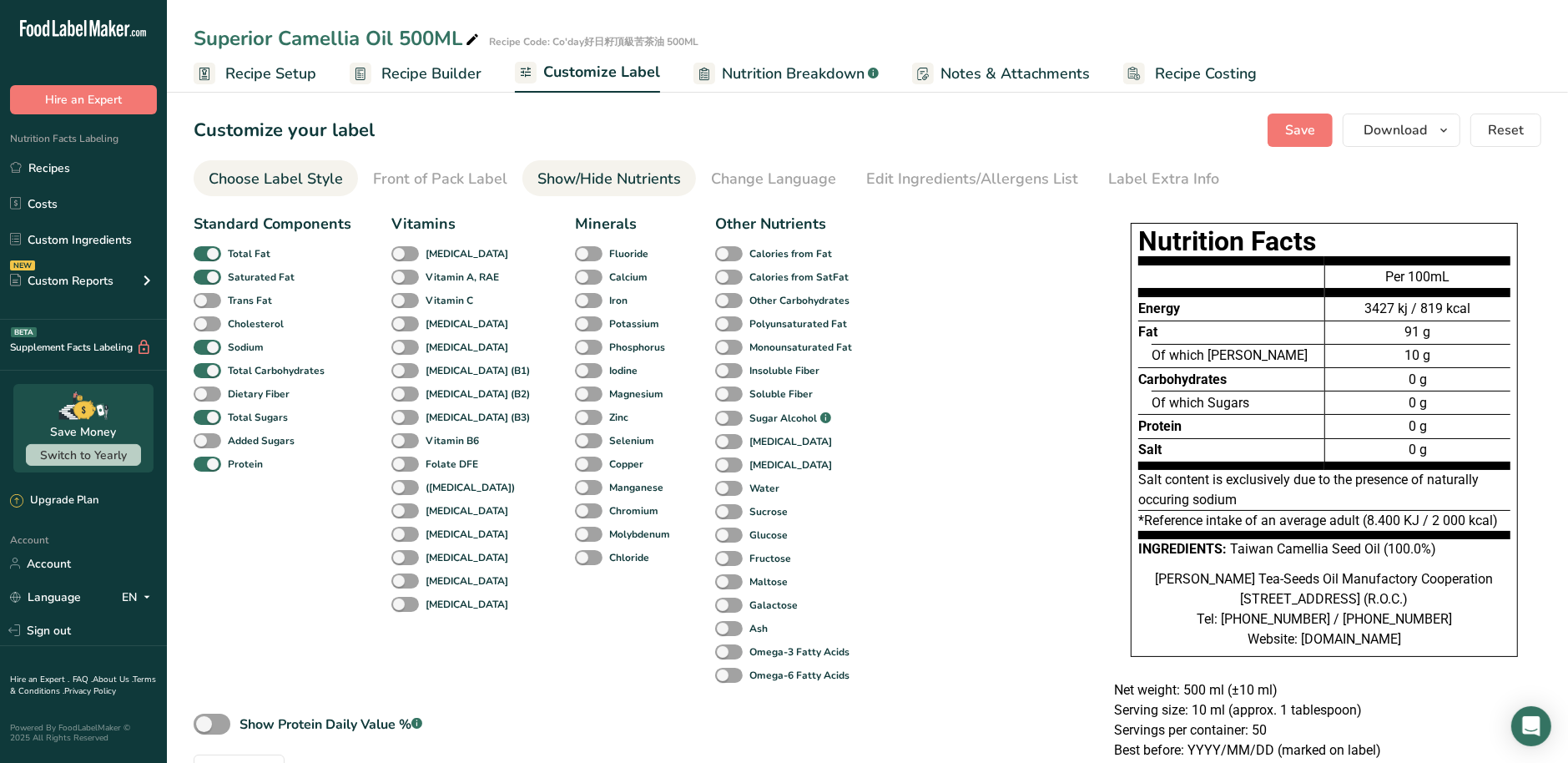
click at [281, 183] on div "Choose Label Style" at bounding box center [276, 178] width 135 height 23
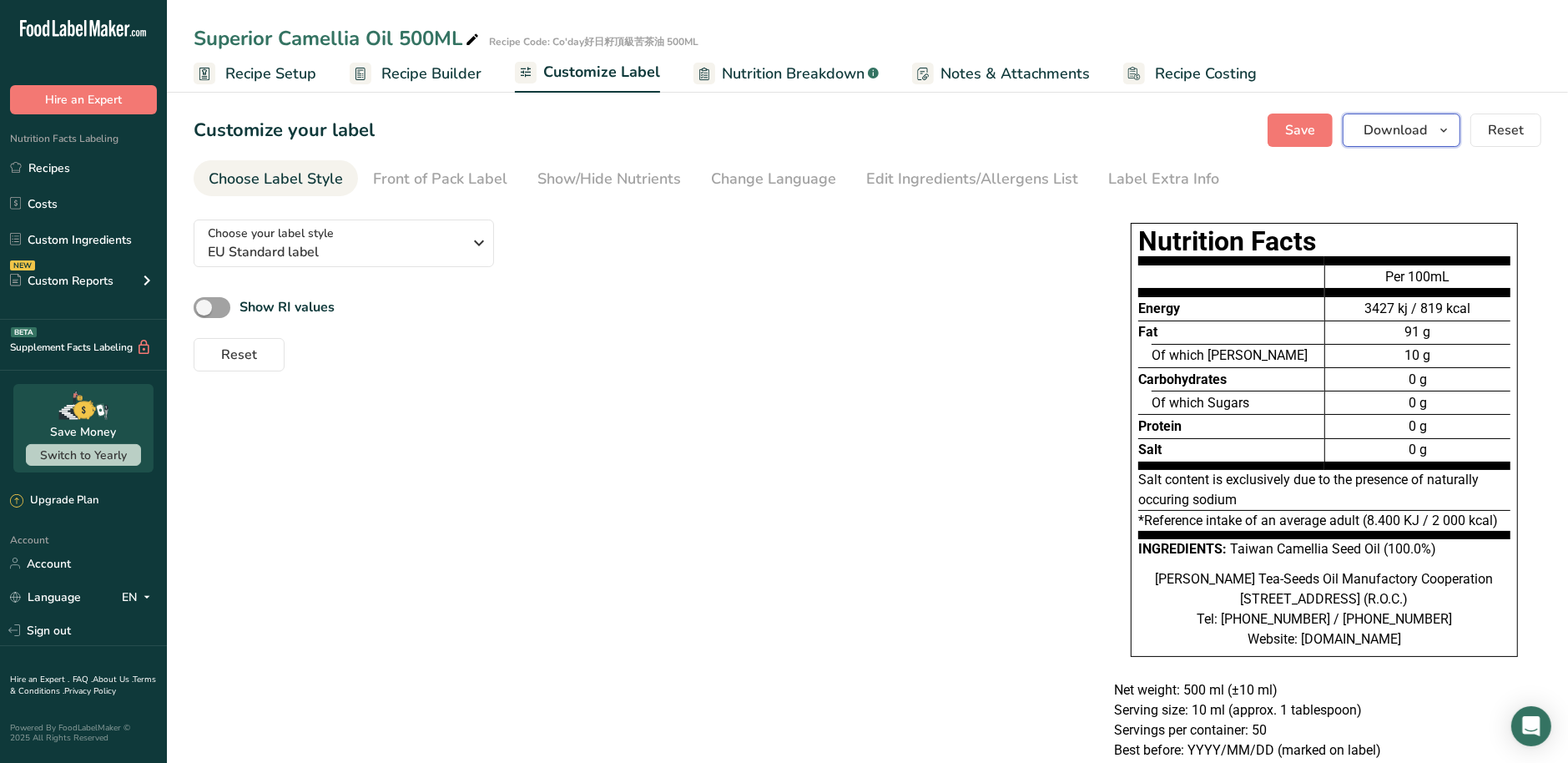
click at [1425, 125] on span "Download" at bounding box center [1395, 130] width 63 height 20
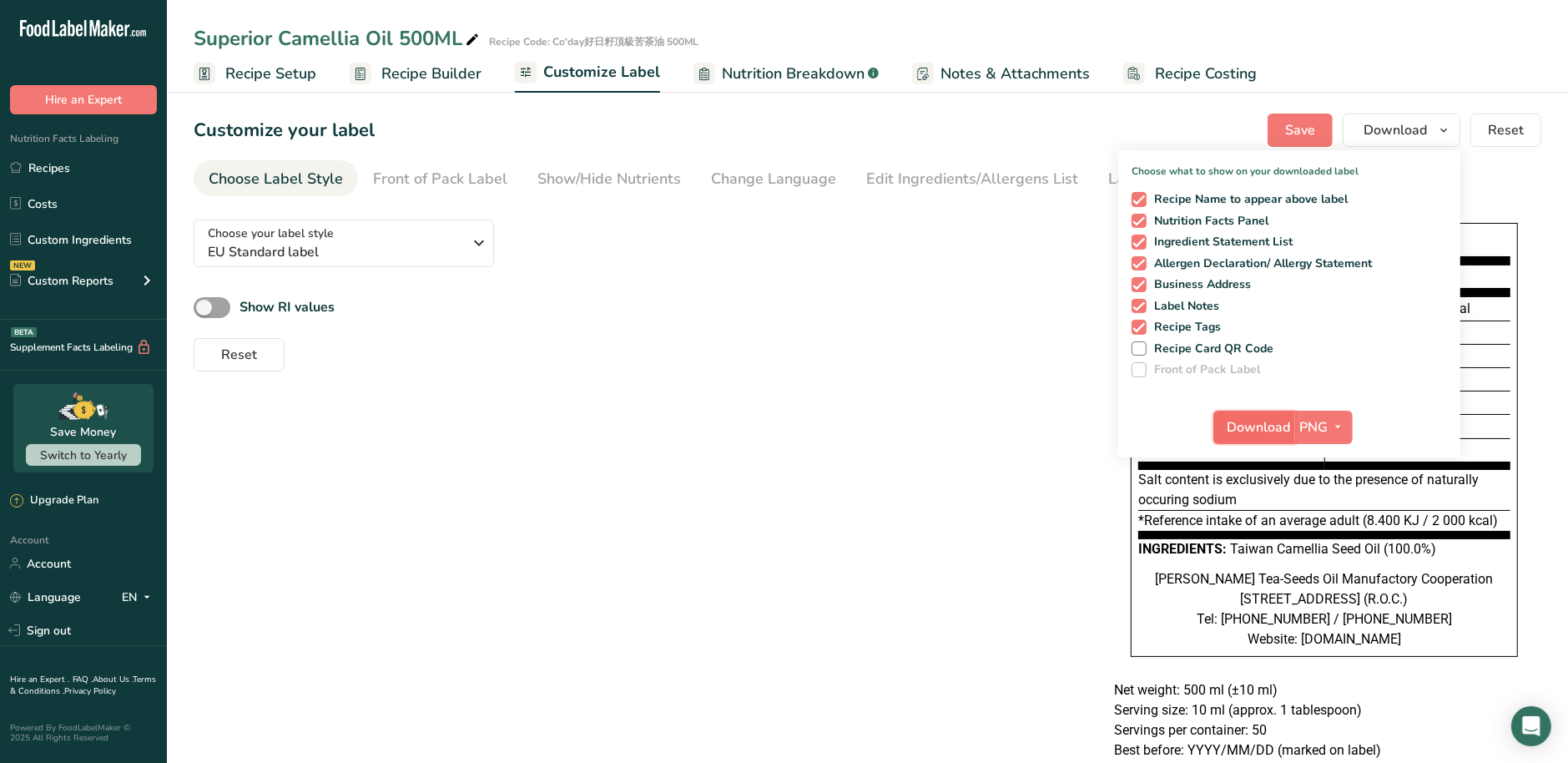
click at [1257, 425] on span "Download" at bounding box center [1258, 427] width 63 height 20
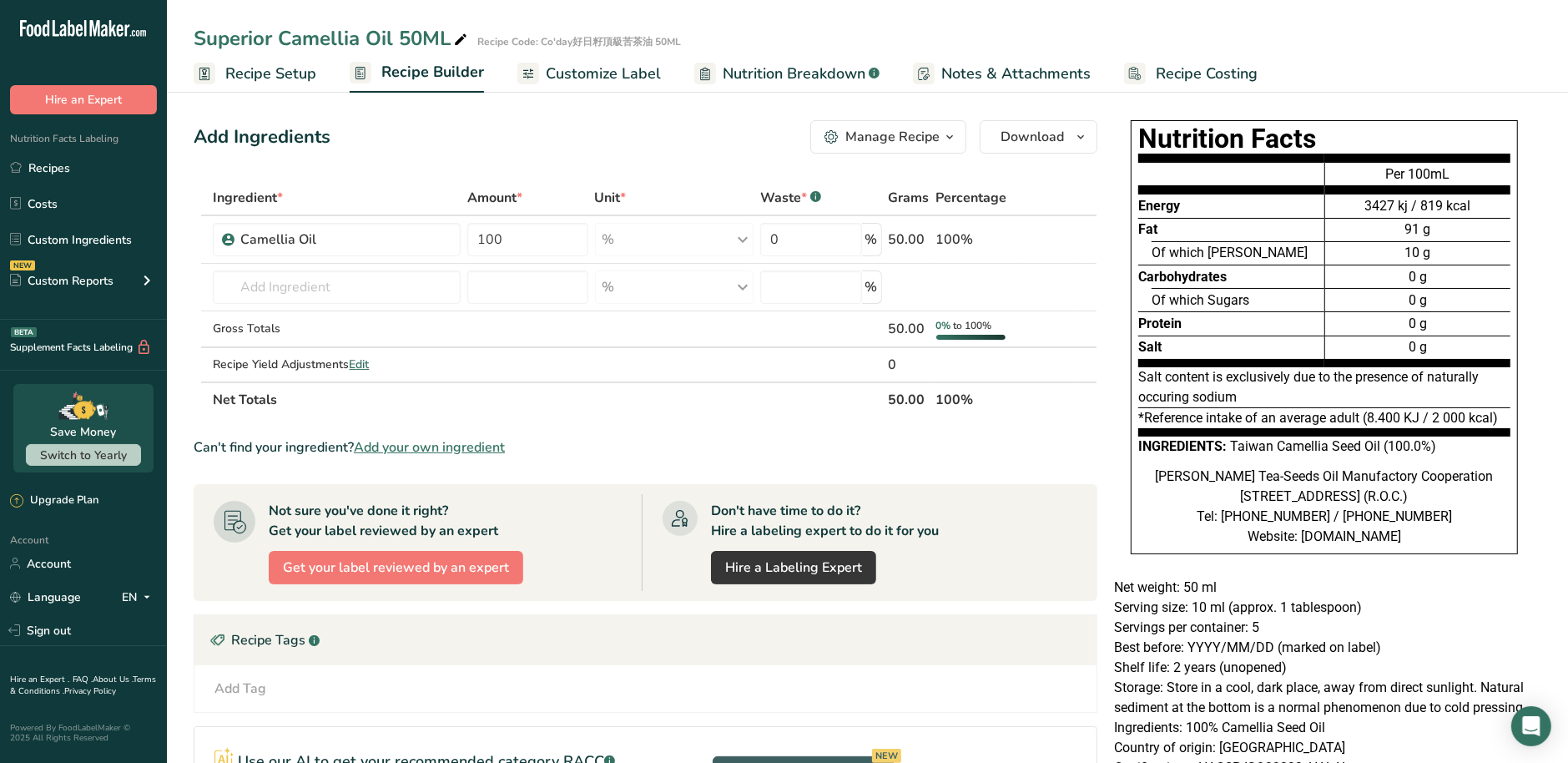
click at [620, 63] on span "Customize Label" at bounding box center [603, 73] width 115 height 23
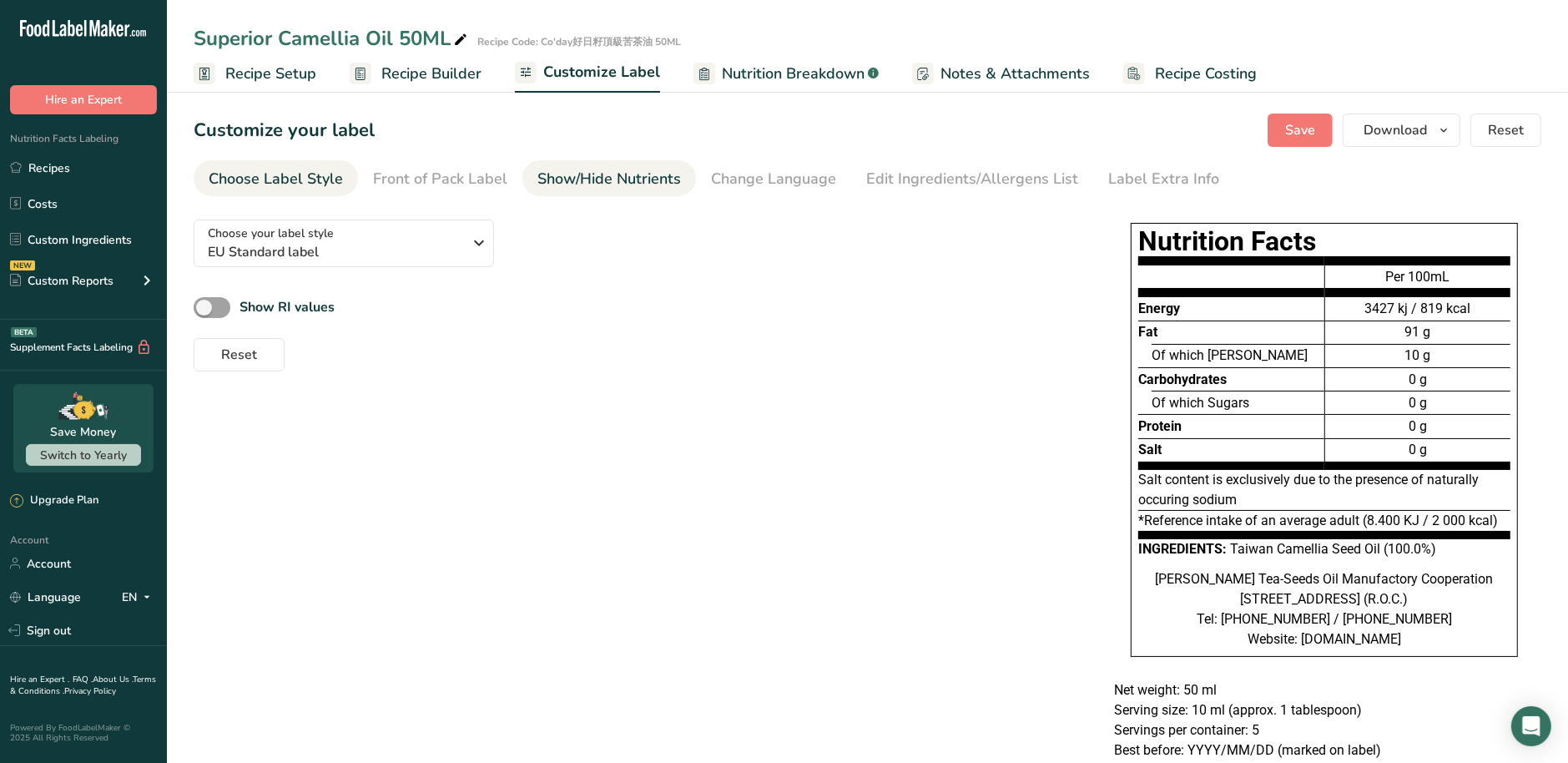
click at [618, 182] on div "Show/Hide Nutrients" at bounding box center [609, 178] width 144 height 23
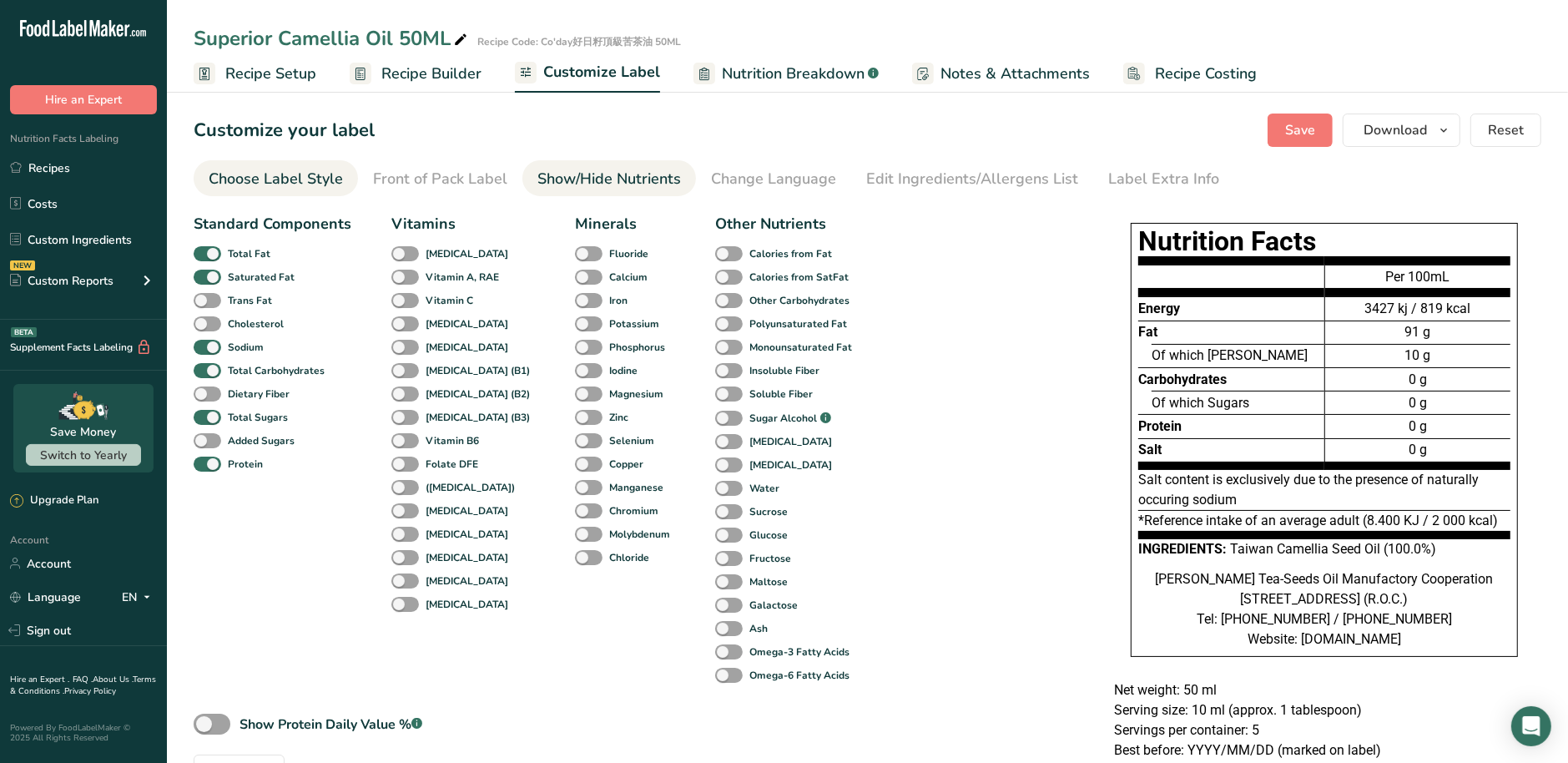
click at [326, 178] on div "Choose Label Style" at bounding box center [276, 178] width 135 height 23
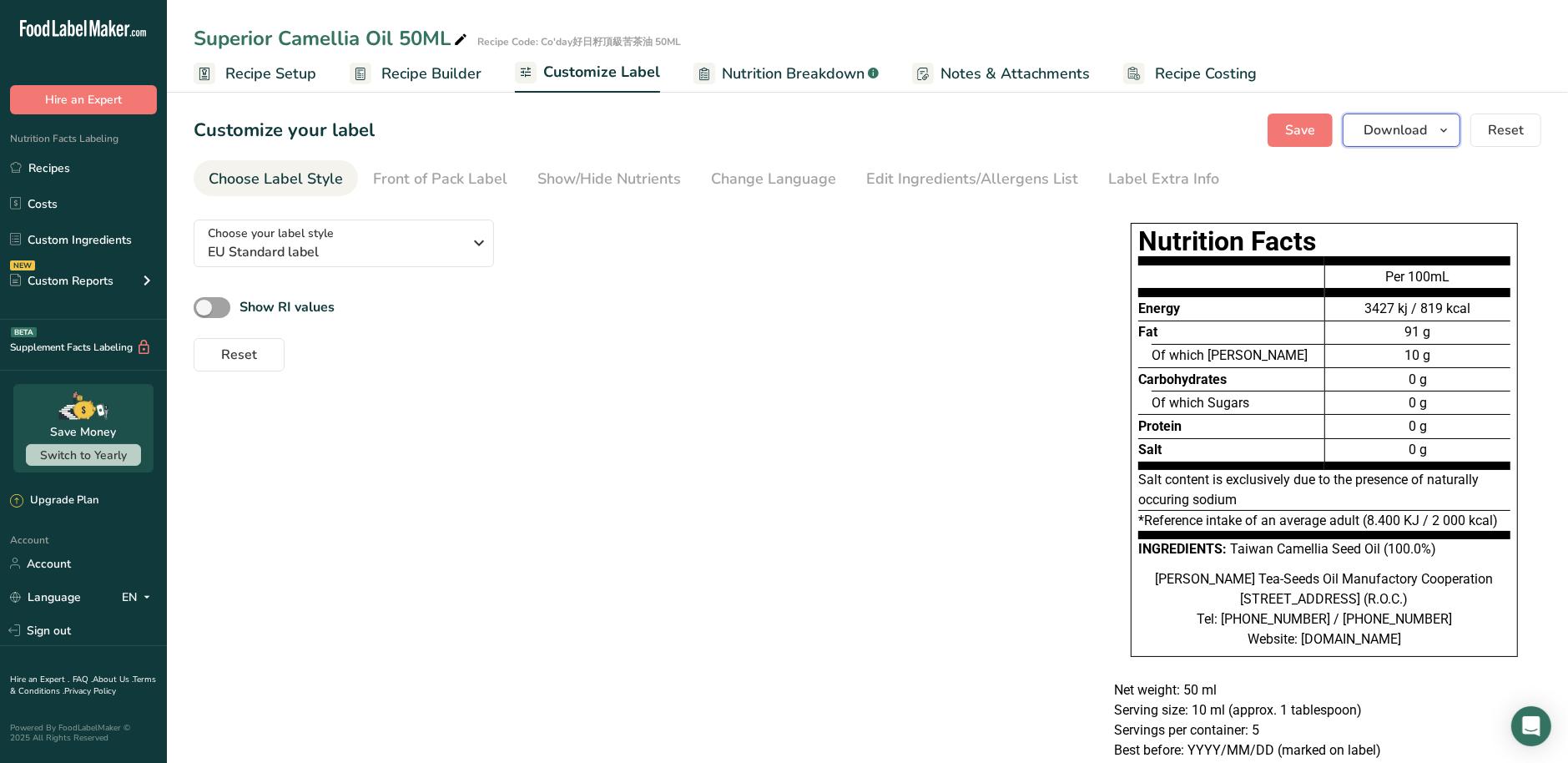
click at [1450, 126] on icon "button" at bounding box center [1444, 130] width 13 height 21
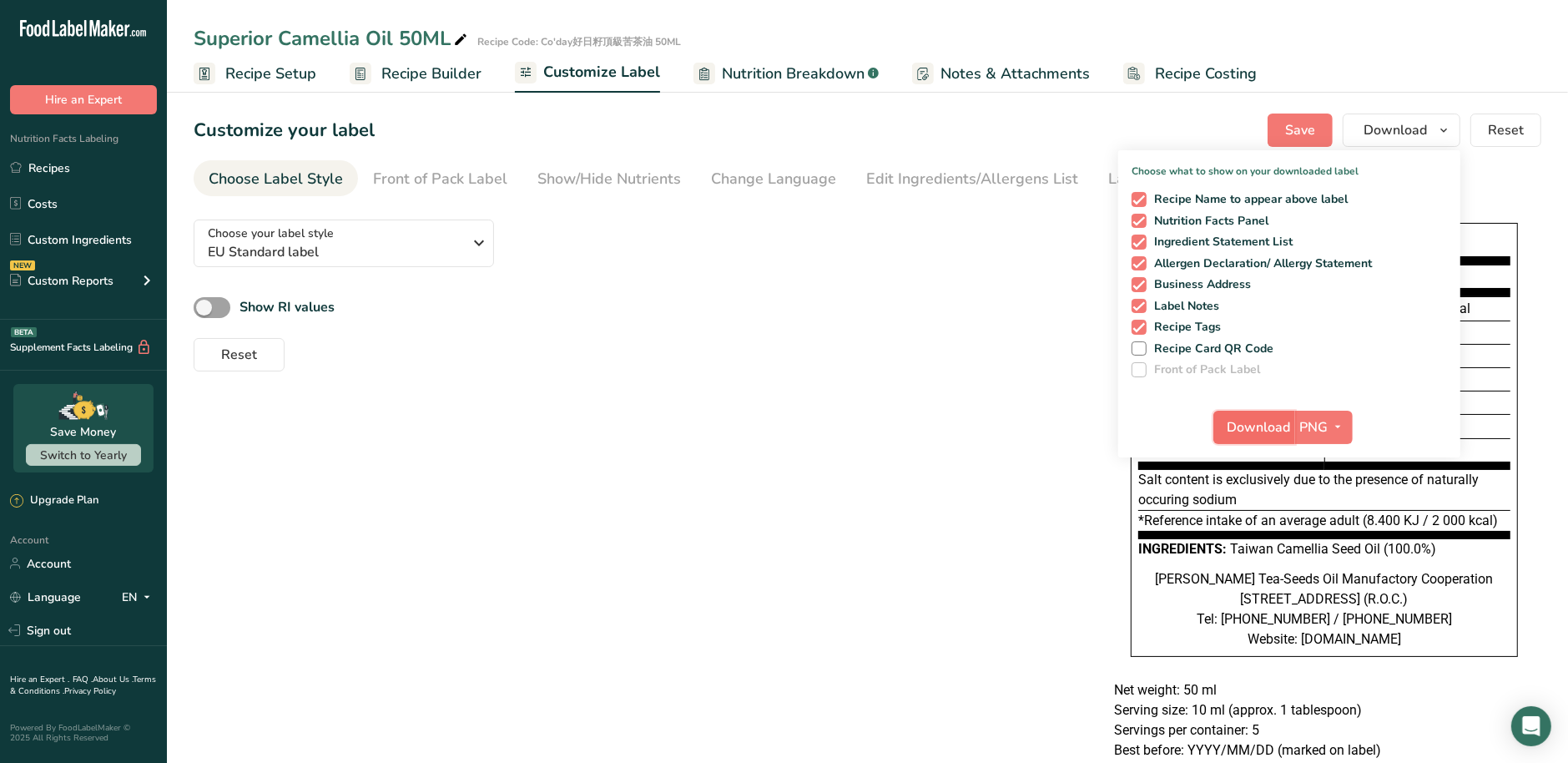
click at [1242, 423] on span "Download" at bounding box center [1258, 427] width 63 height 20
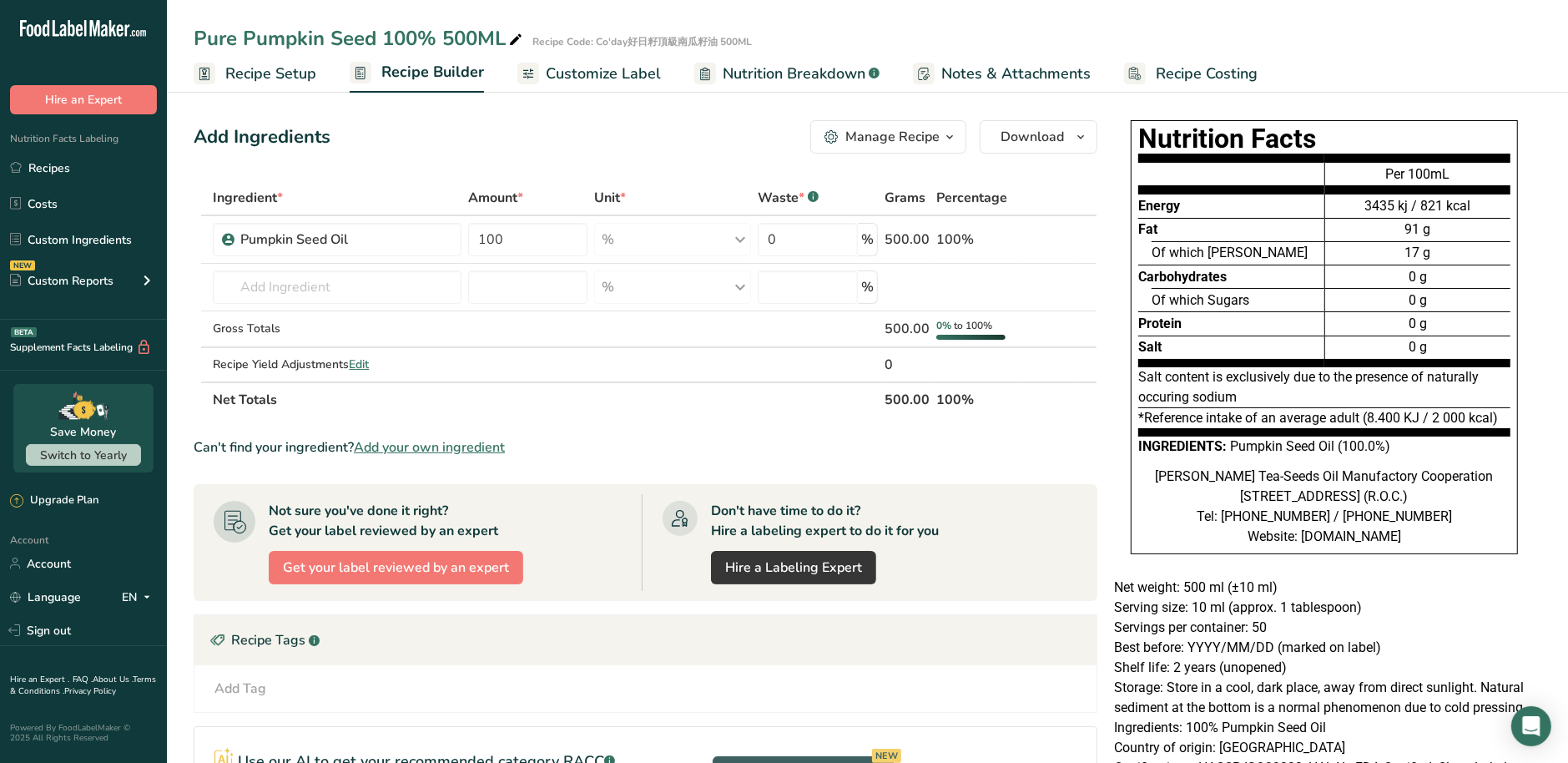
click at [601, 74] on span "Customize Label" at bounding box center [603, 73] width 115 height 23
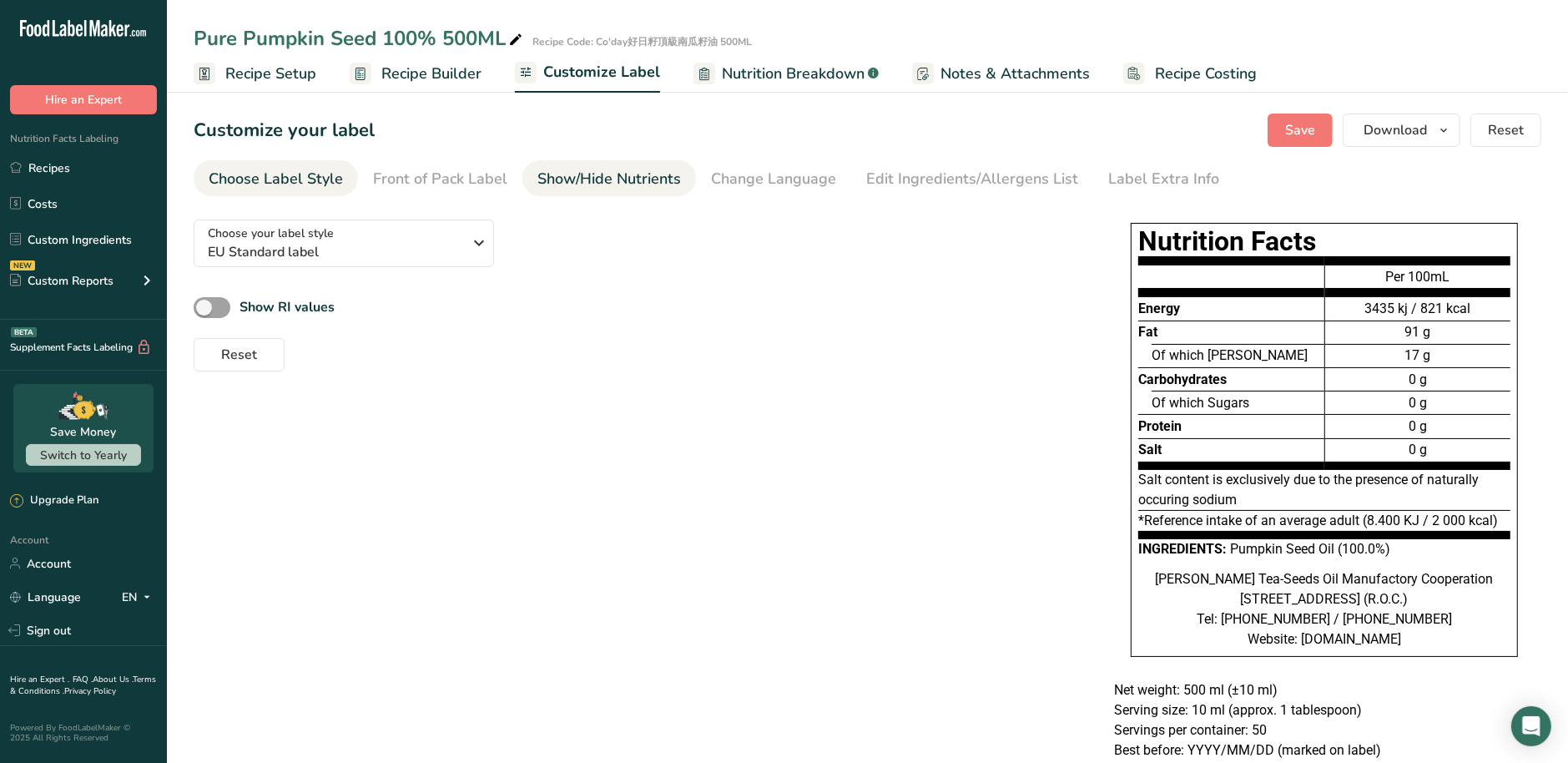
click at [562, 188] on div "Show/Hide Nutrients" at bounding box center [609, 178] width 144 height 23
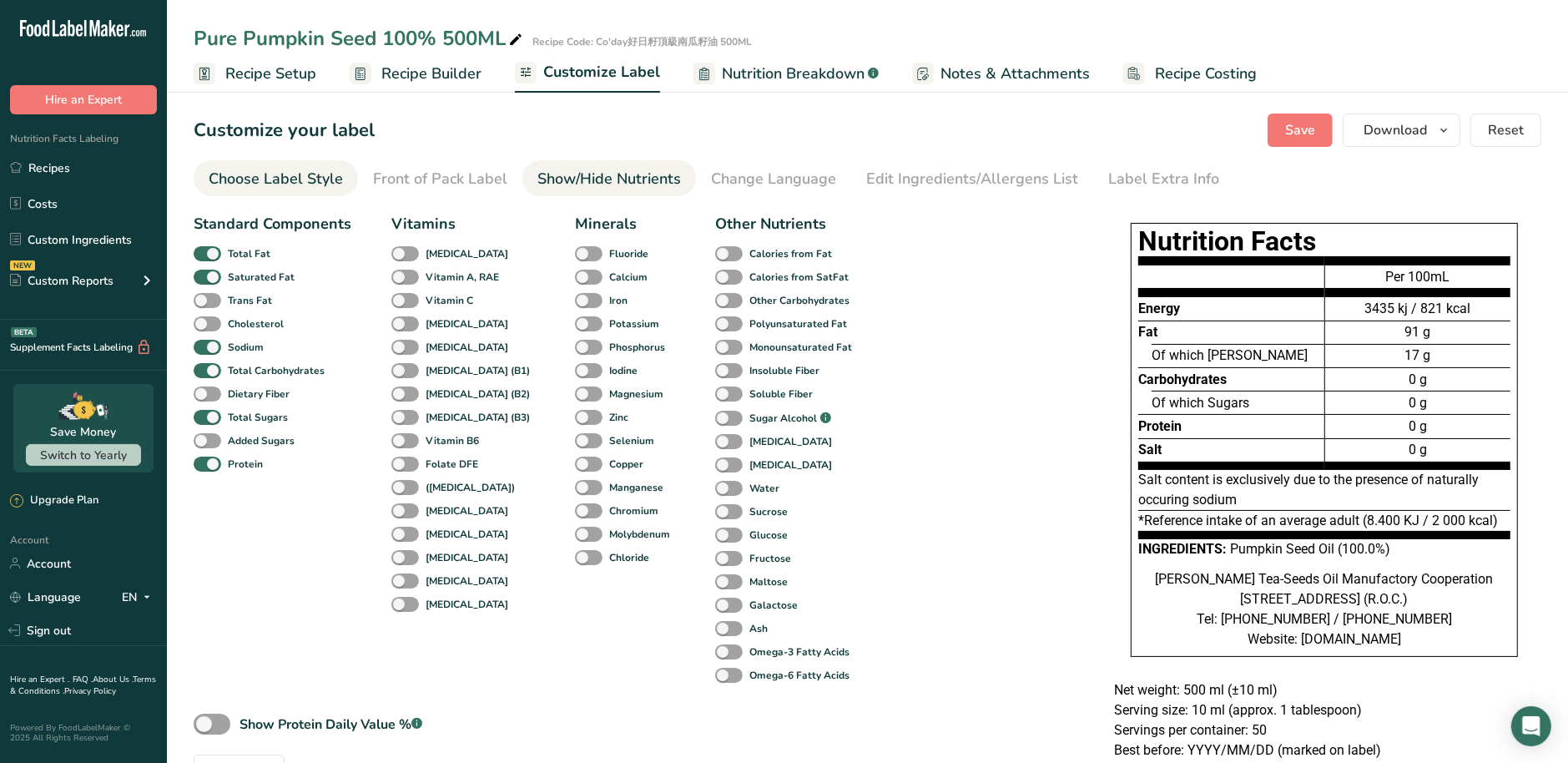
click at [327, 184] on div "Choose Label Style" at bounding box center [276, 178] width 135 height 23
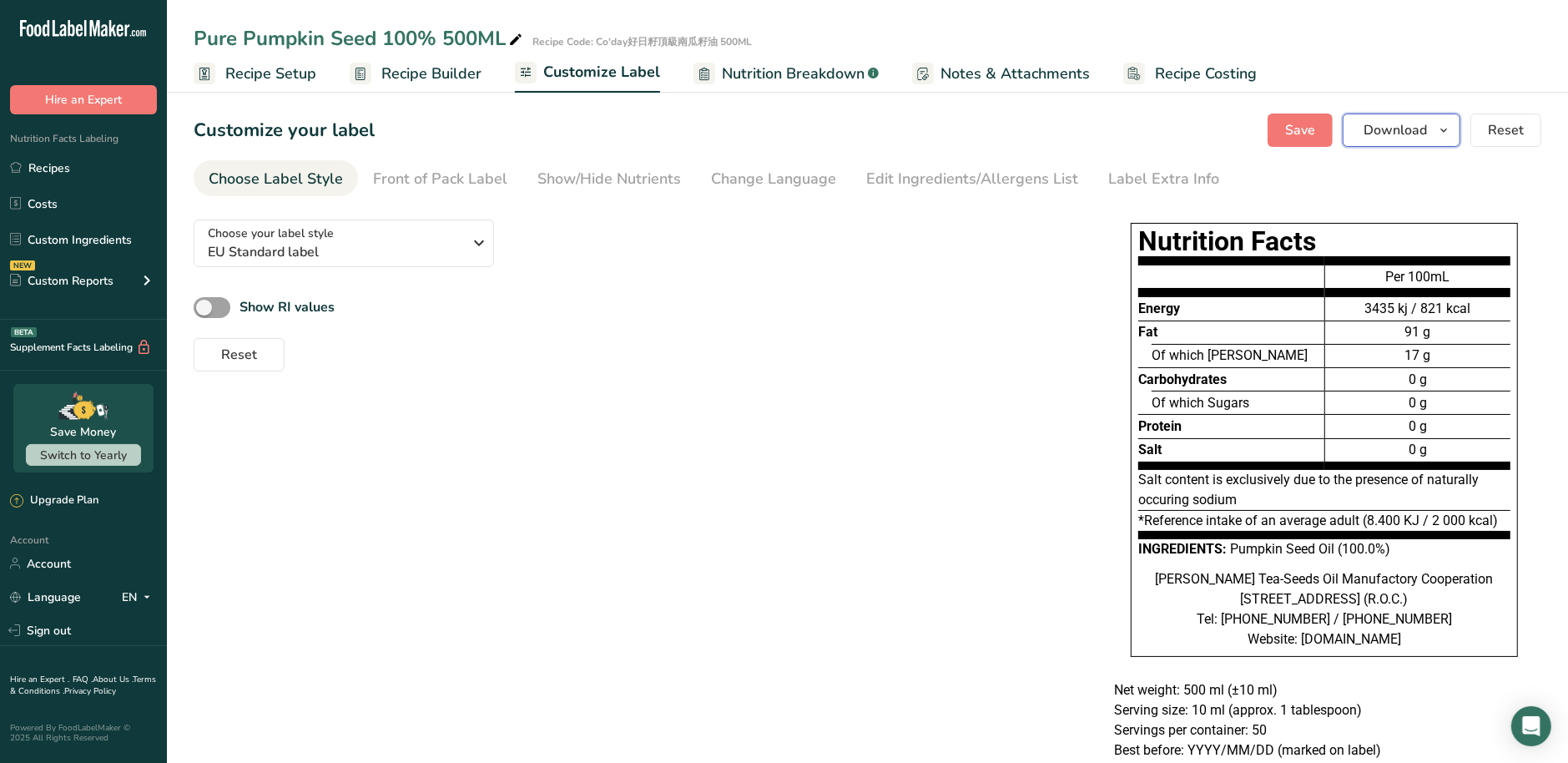
click at [1444, 122] on icon "button" at bounding box center [1444, 130] width 13 height 21
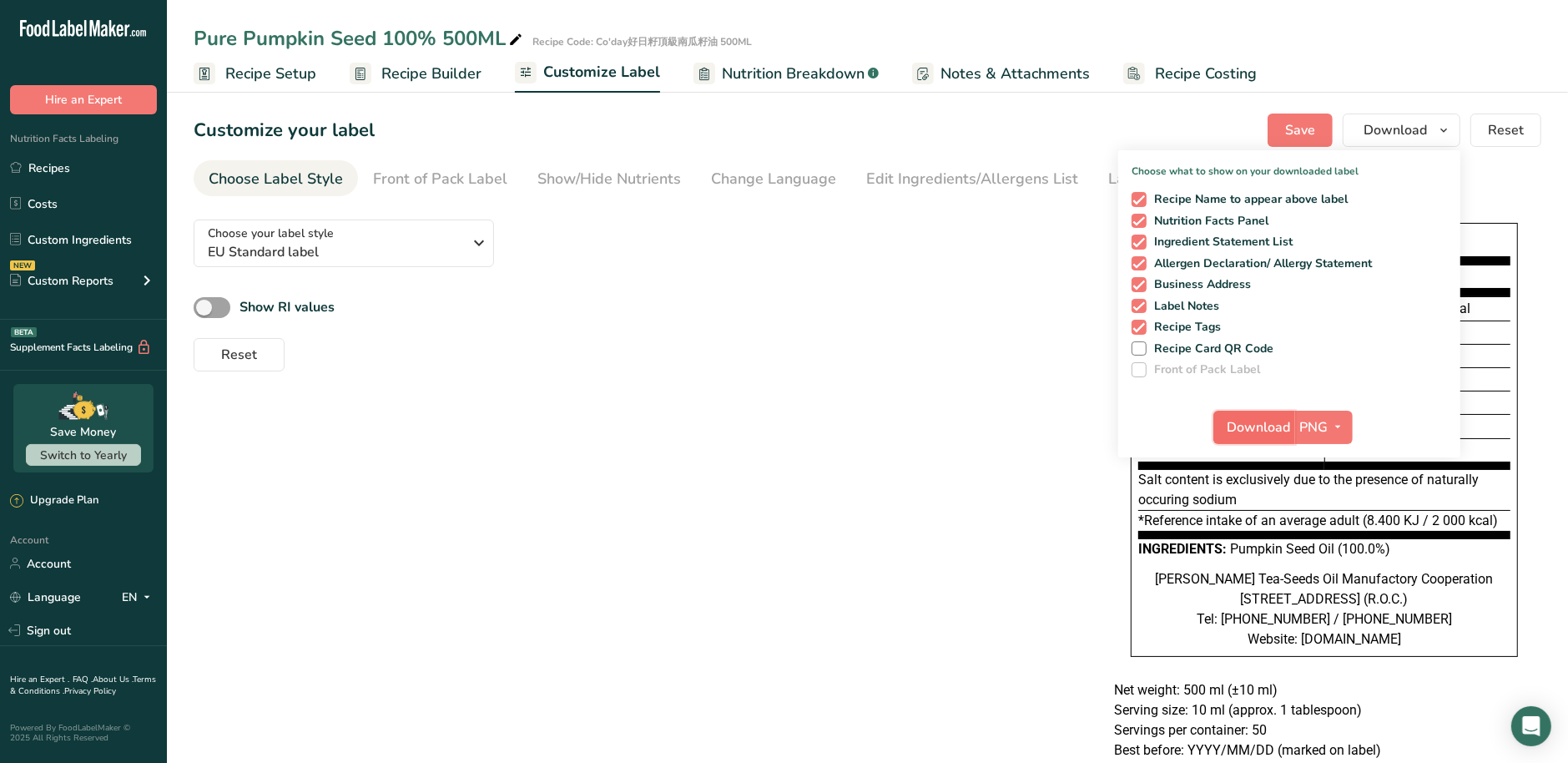
click at [1259, 418] on span "Download" at bounding box center [1258, 427] width 63 height 20
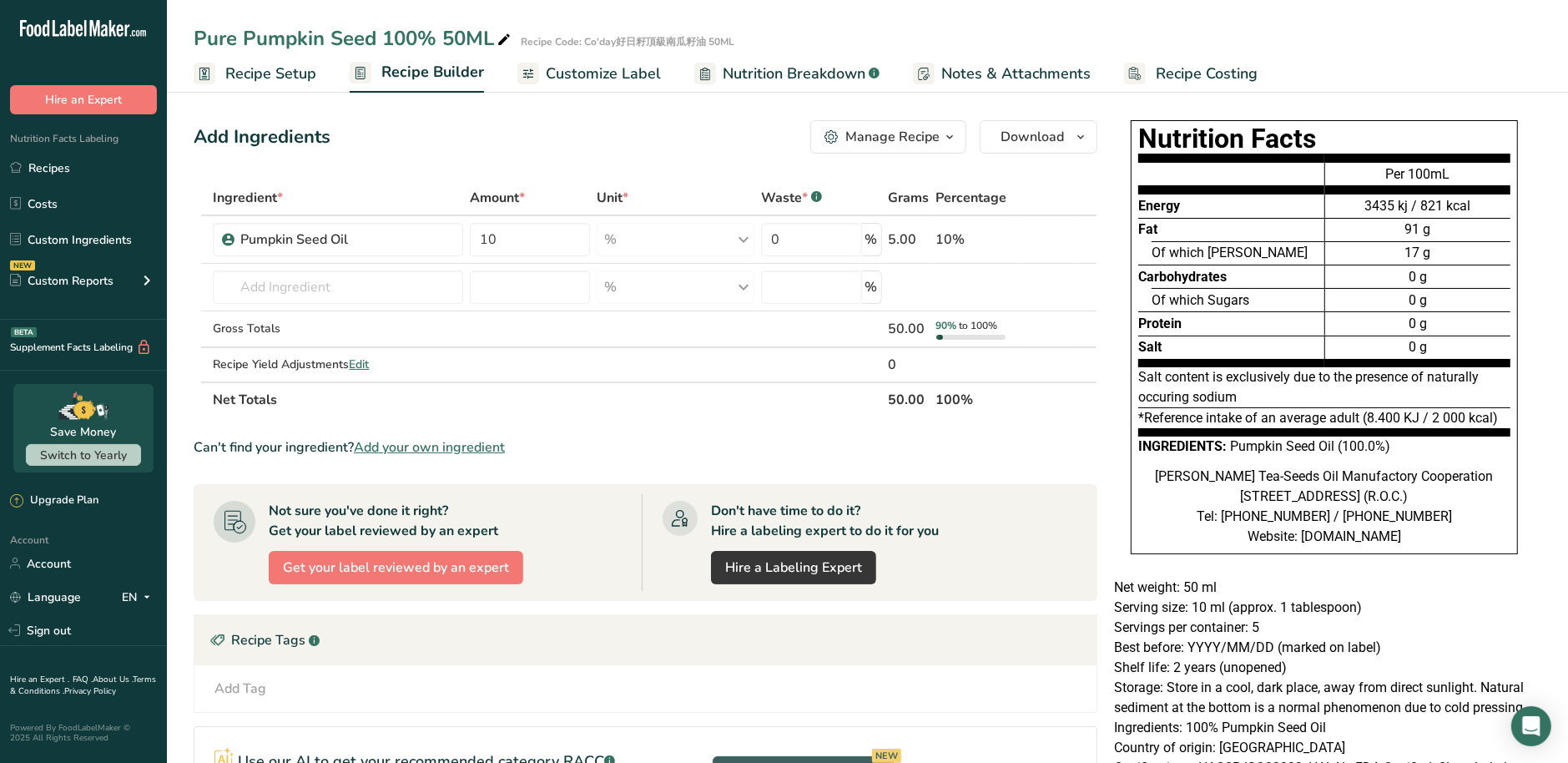
click at [644, 76] on span "Customize Label" at bounding box center [603, 73] width 115 height 23
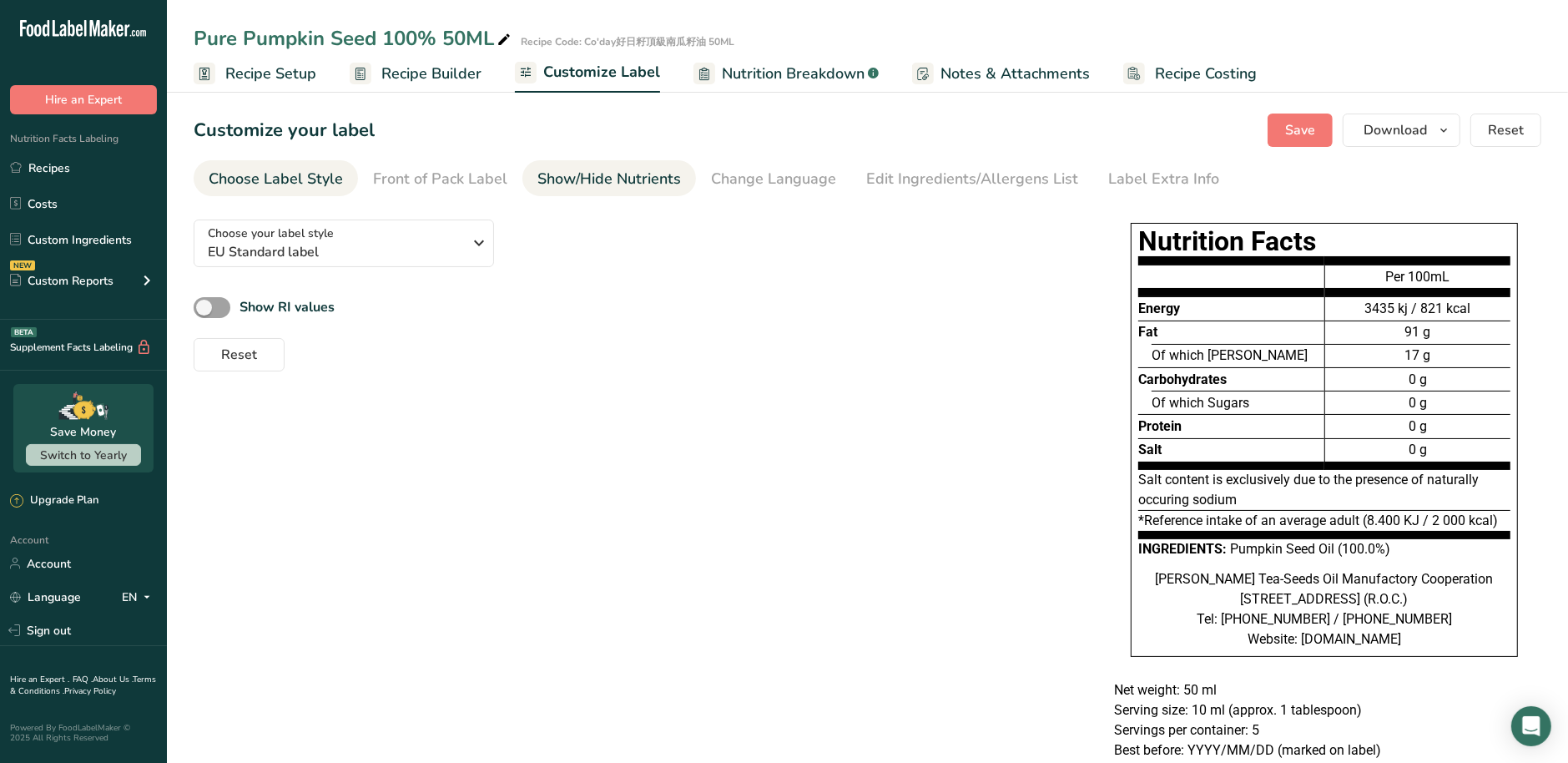
click at [570, 183] on div "Show/Hide Nutrients" at bounding box center [609, 178] width 144 height 23
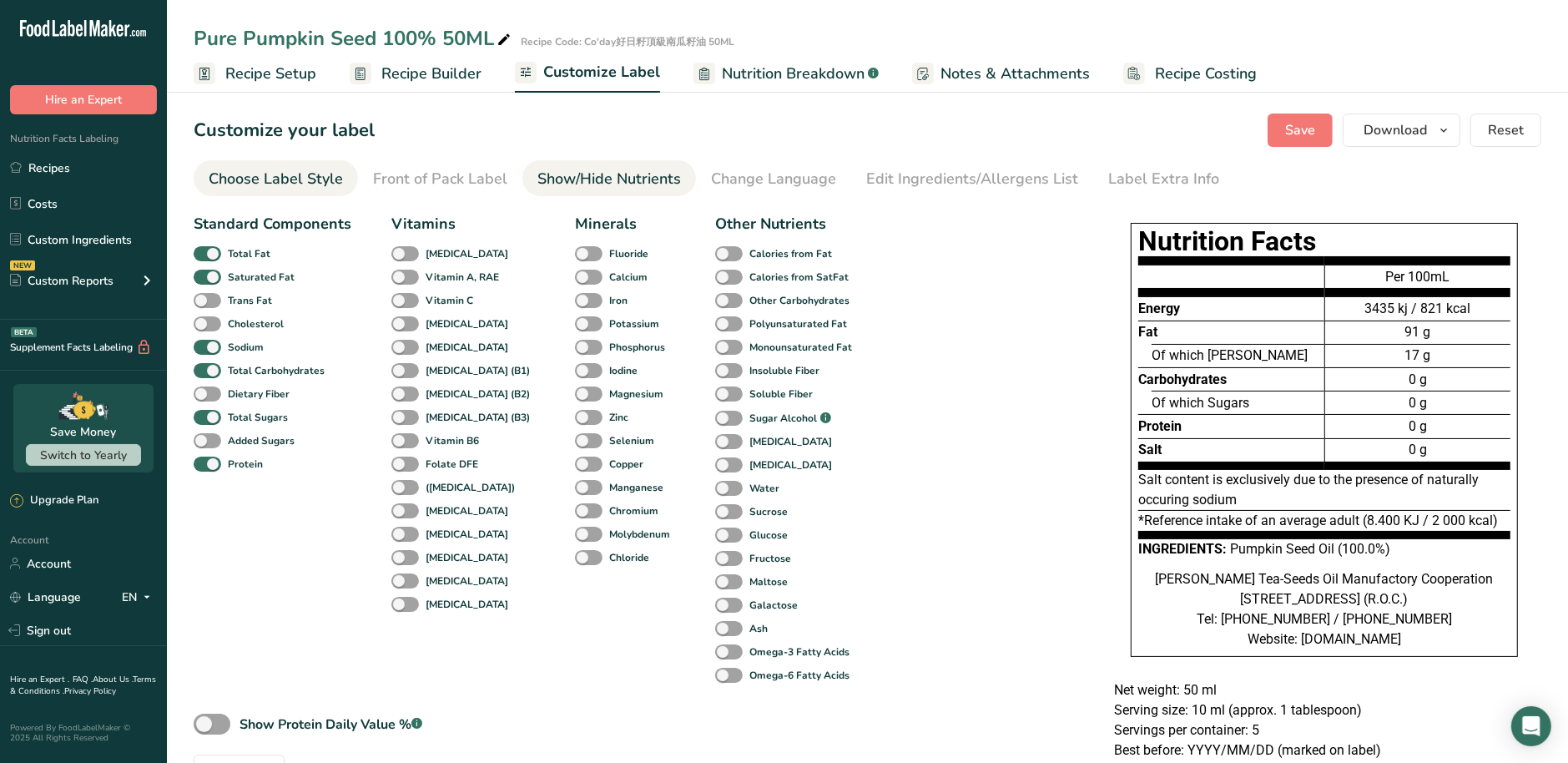
click at [321, 184] on div "Choose Label Style" at bounding box center [276, 178] width 135 height 23
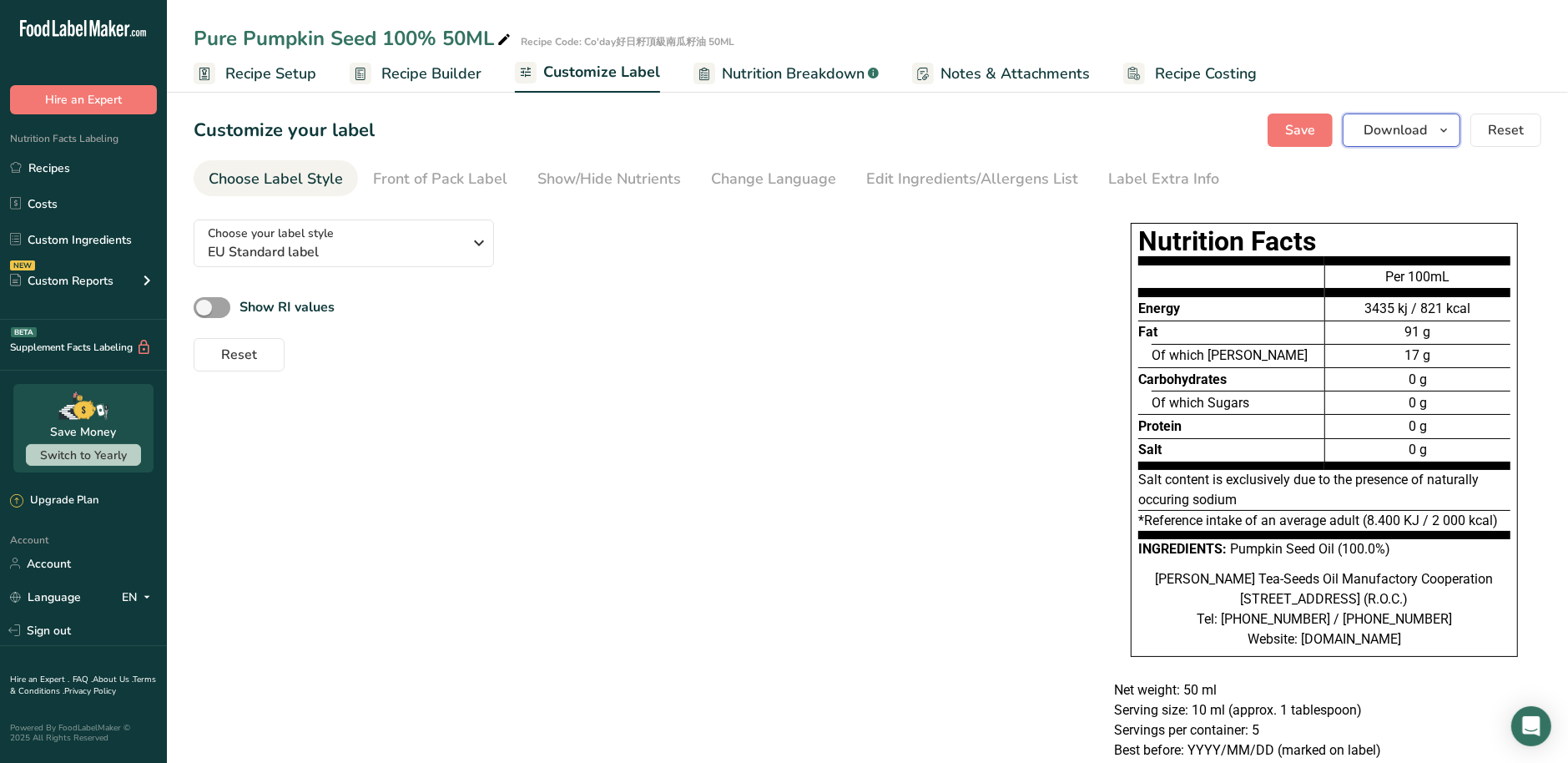
click at [1452, 129] on span "button" at bounding box center [1444, 130] width 20 height 20
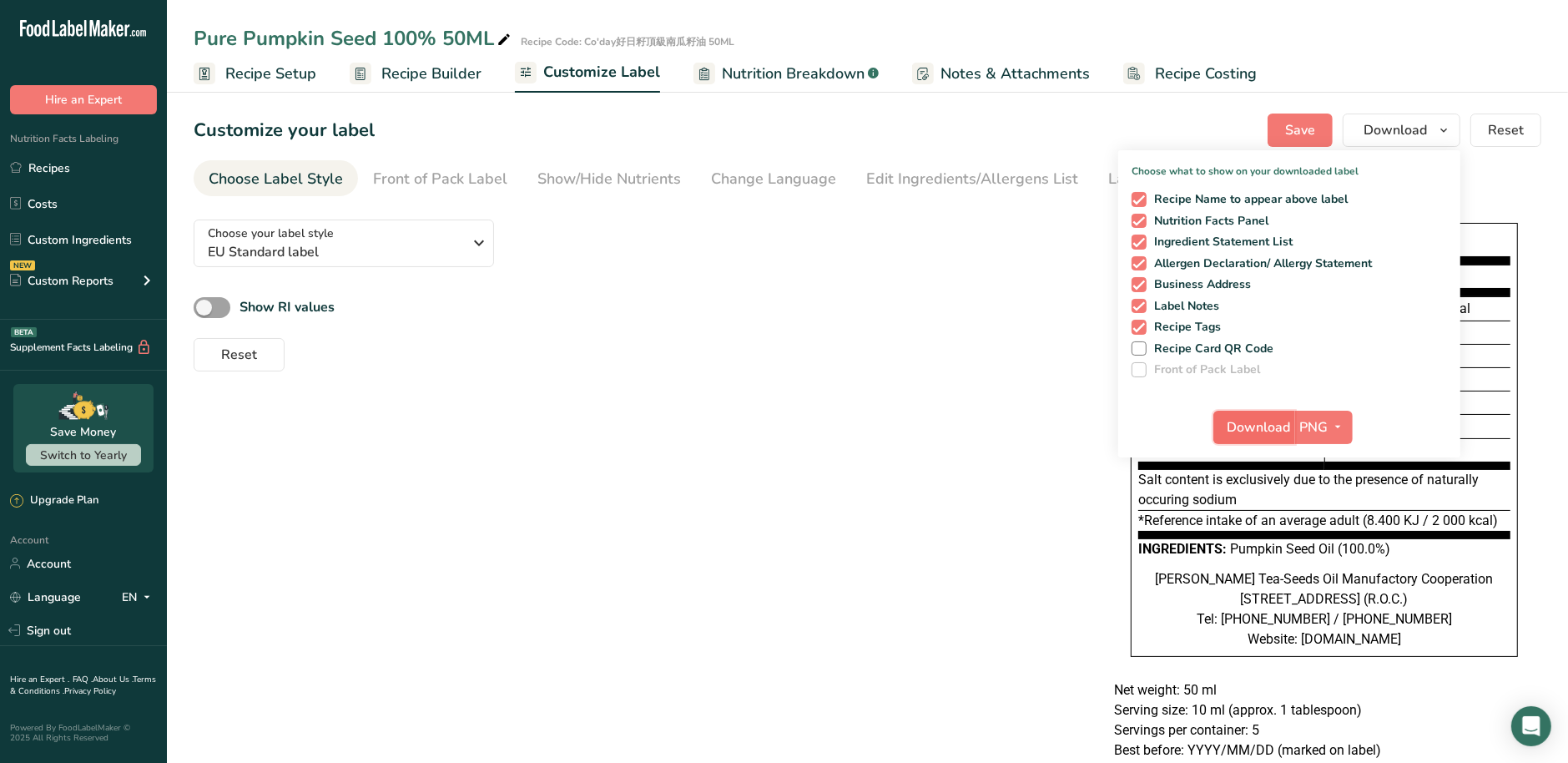
click at [1253, 422] on span "Download" at bounding box center [1258, 427] width 63 height 20
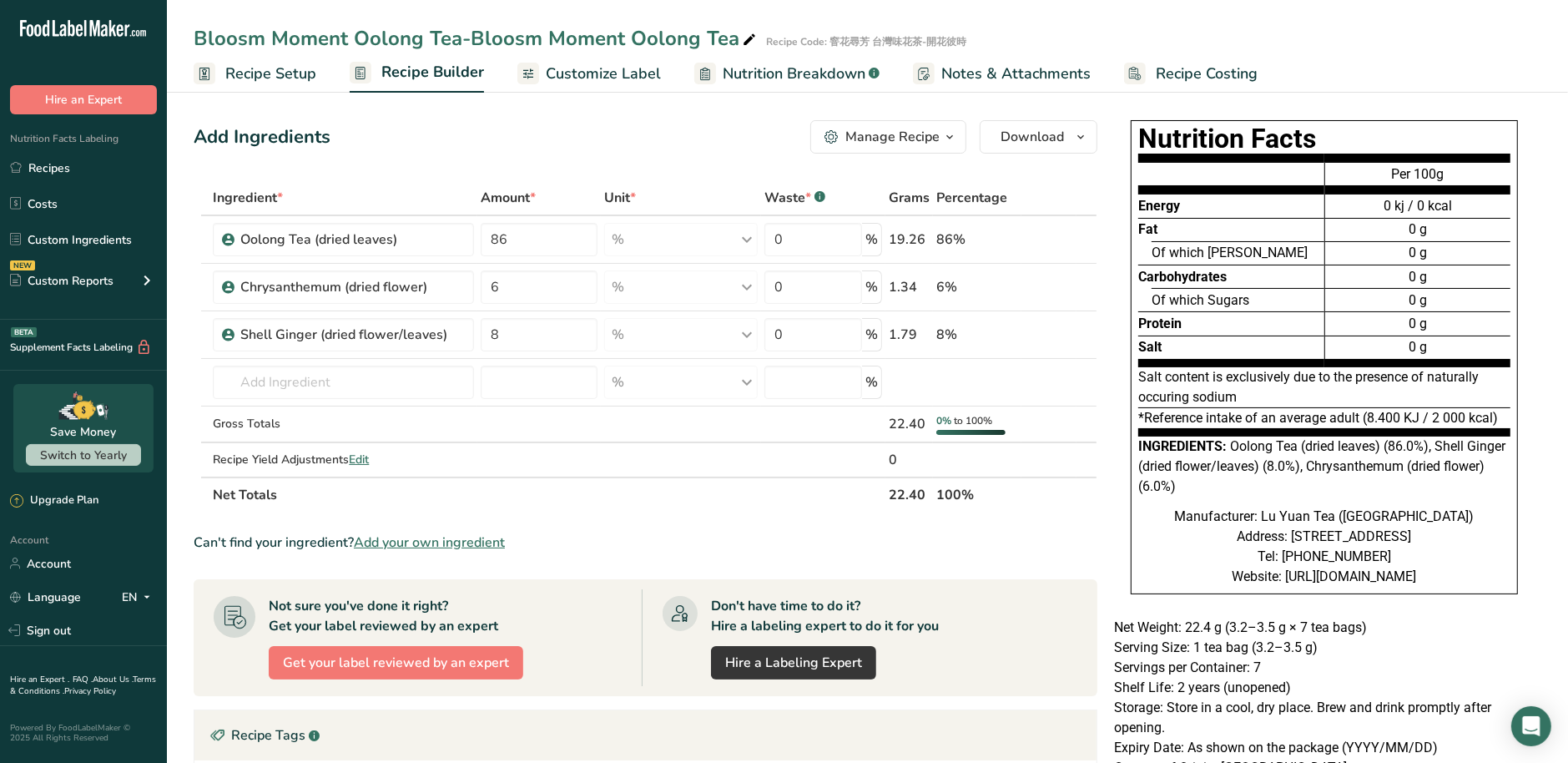
click at [628, 82] on span "Customize Label" at bounding box center [603, 73] width 115 height 23
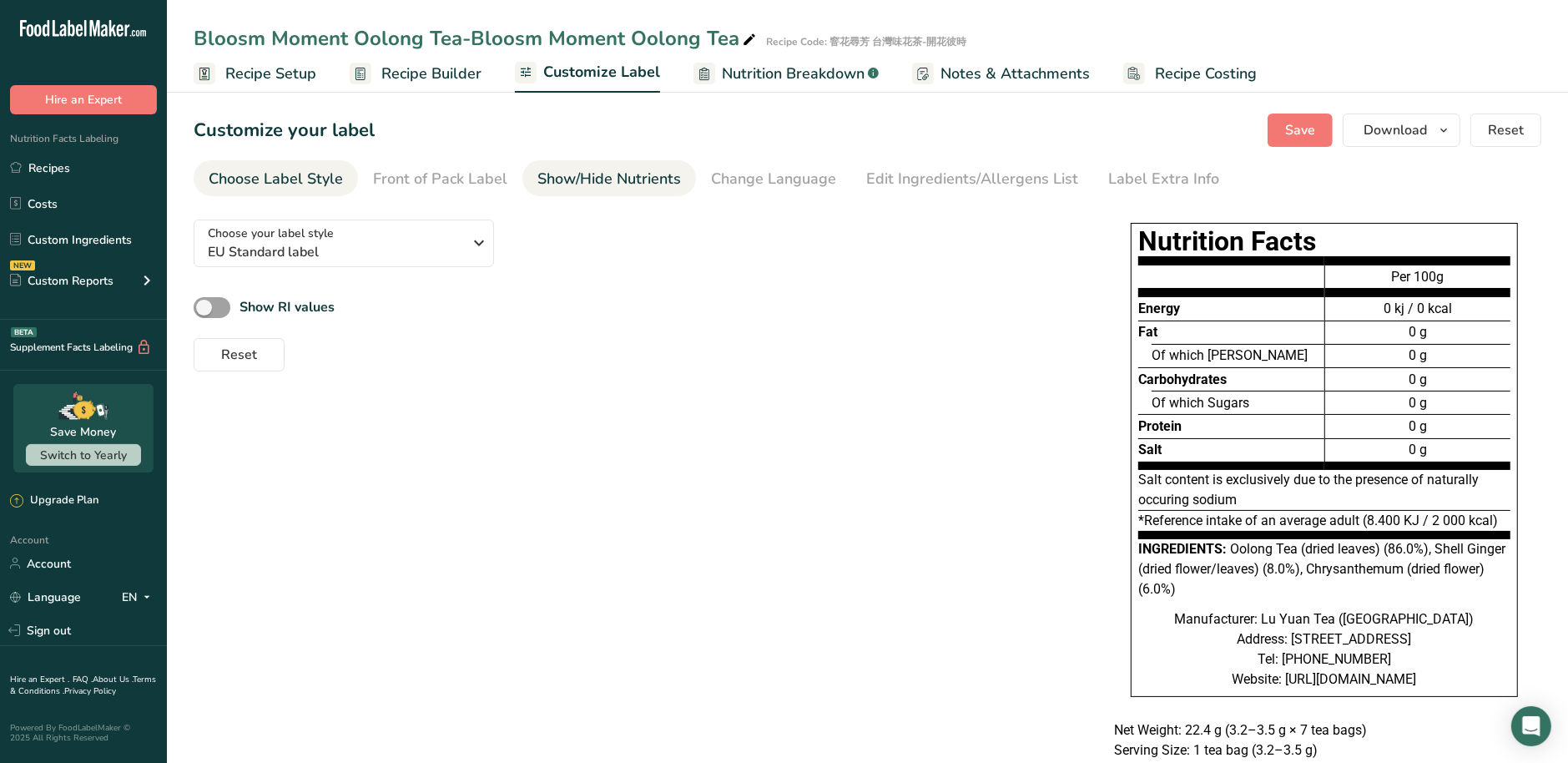
click at [596, 188] on div "Show/Hide Nutrients" at bounding box center [609, 178] width 144 height 23
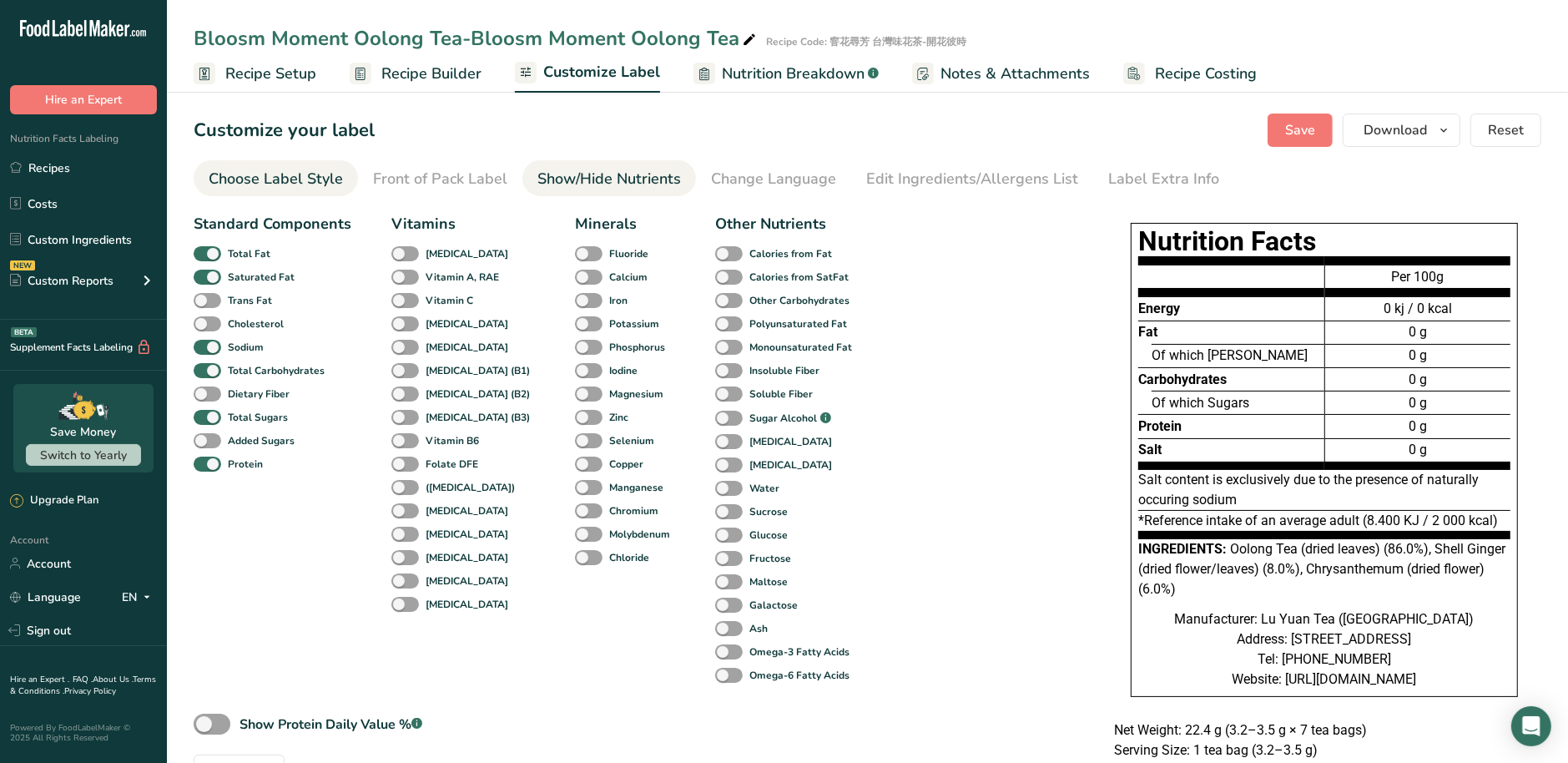
click at [326, 166] on link "Choose Label Style" at bounding box center [276, 178] width 135 height 38
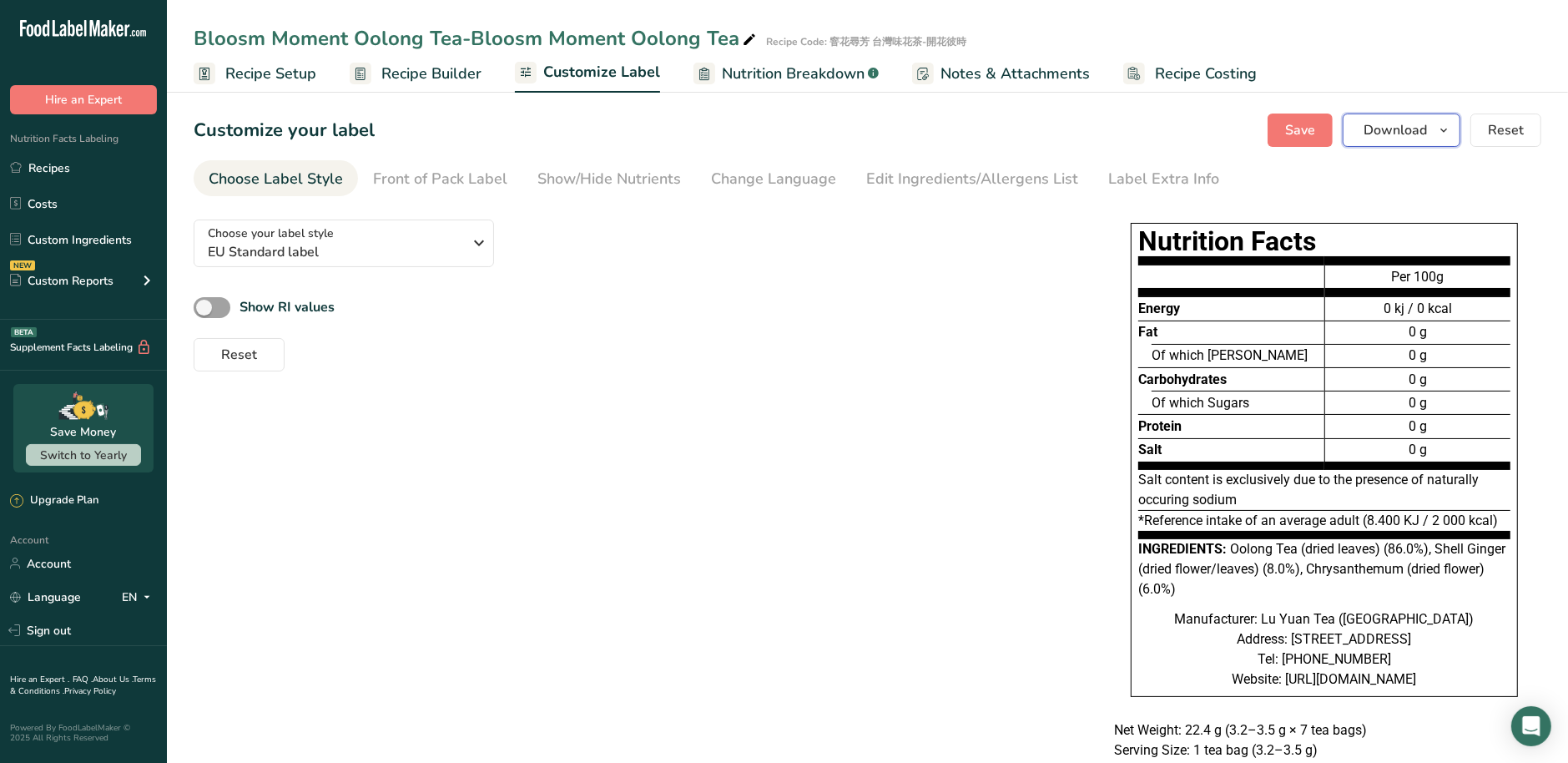
click at [1437, 138] on span "button" at bounding box center [1444, 130] width 20 height 20
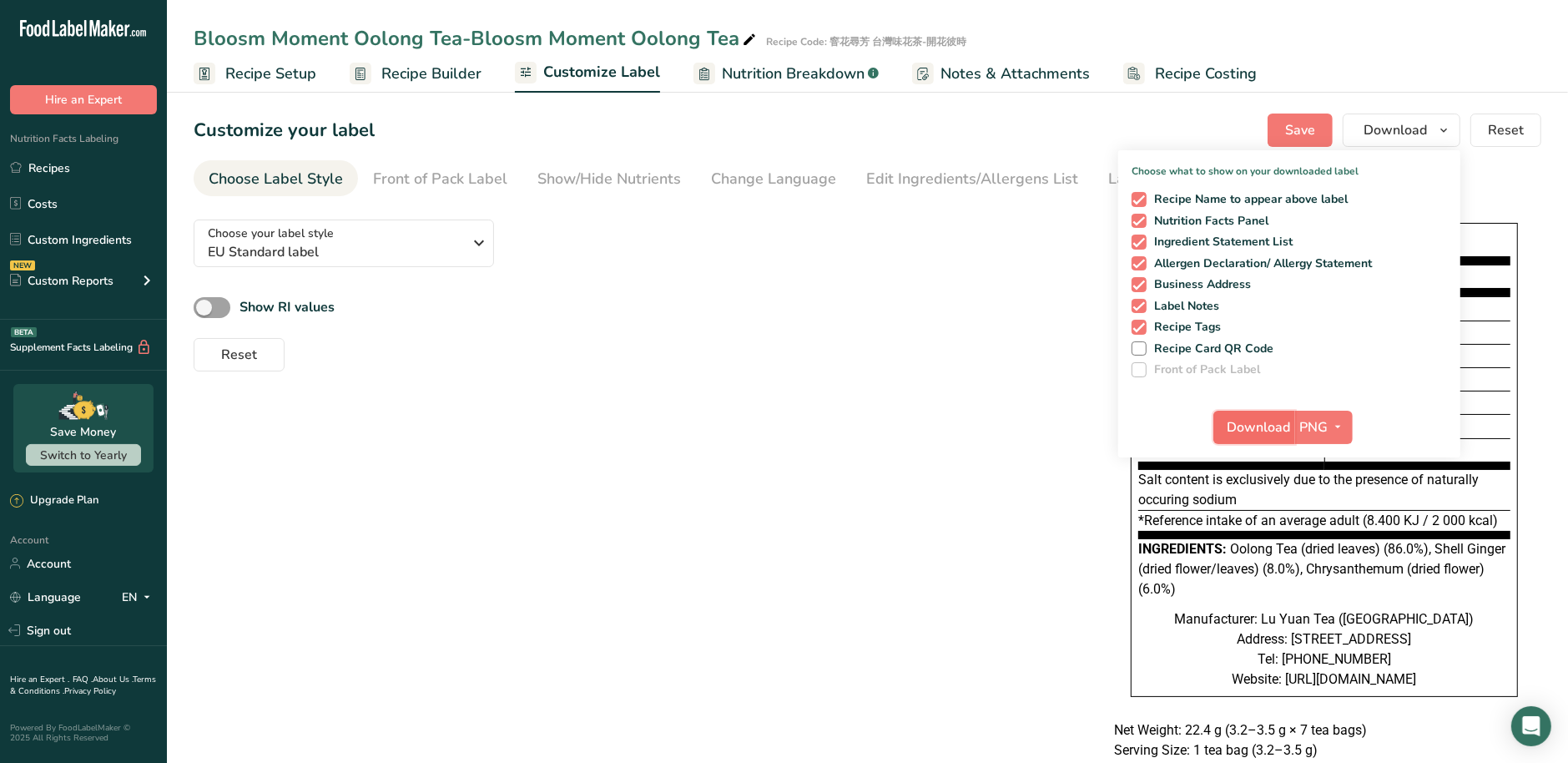
click at [1260, 430] on span "Download" at bounding box center [1258, 427] width 63 height 20
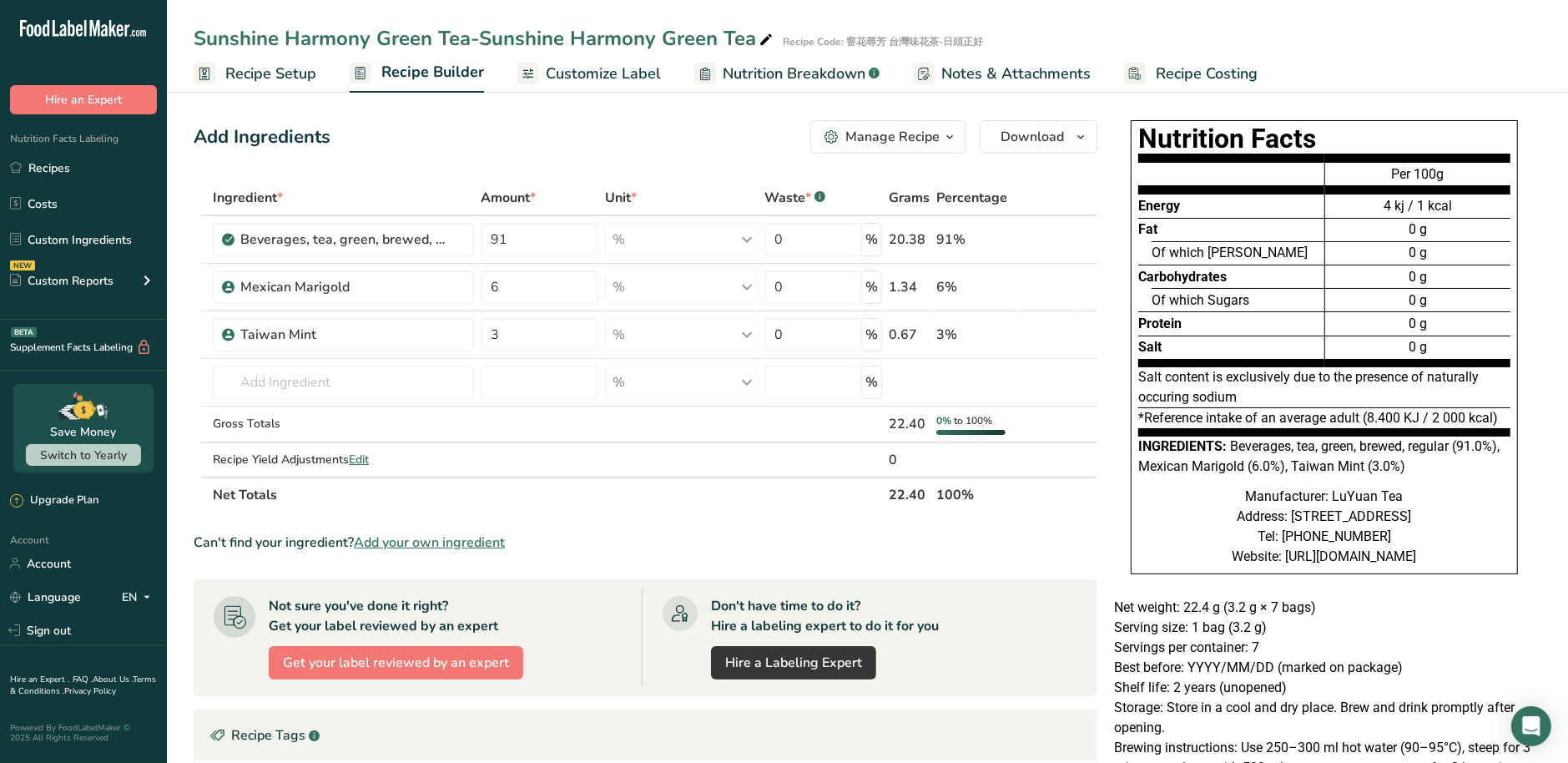
click at [590, 72] on span "Customize Label" at bounding box center [603, 73] width 115 height 23
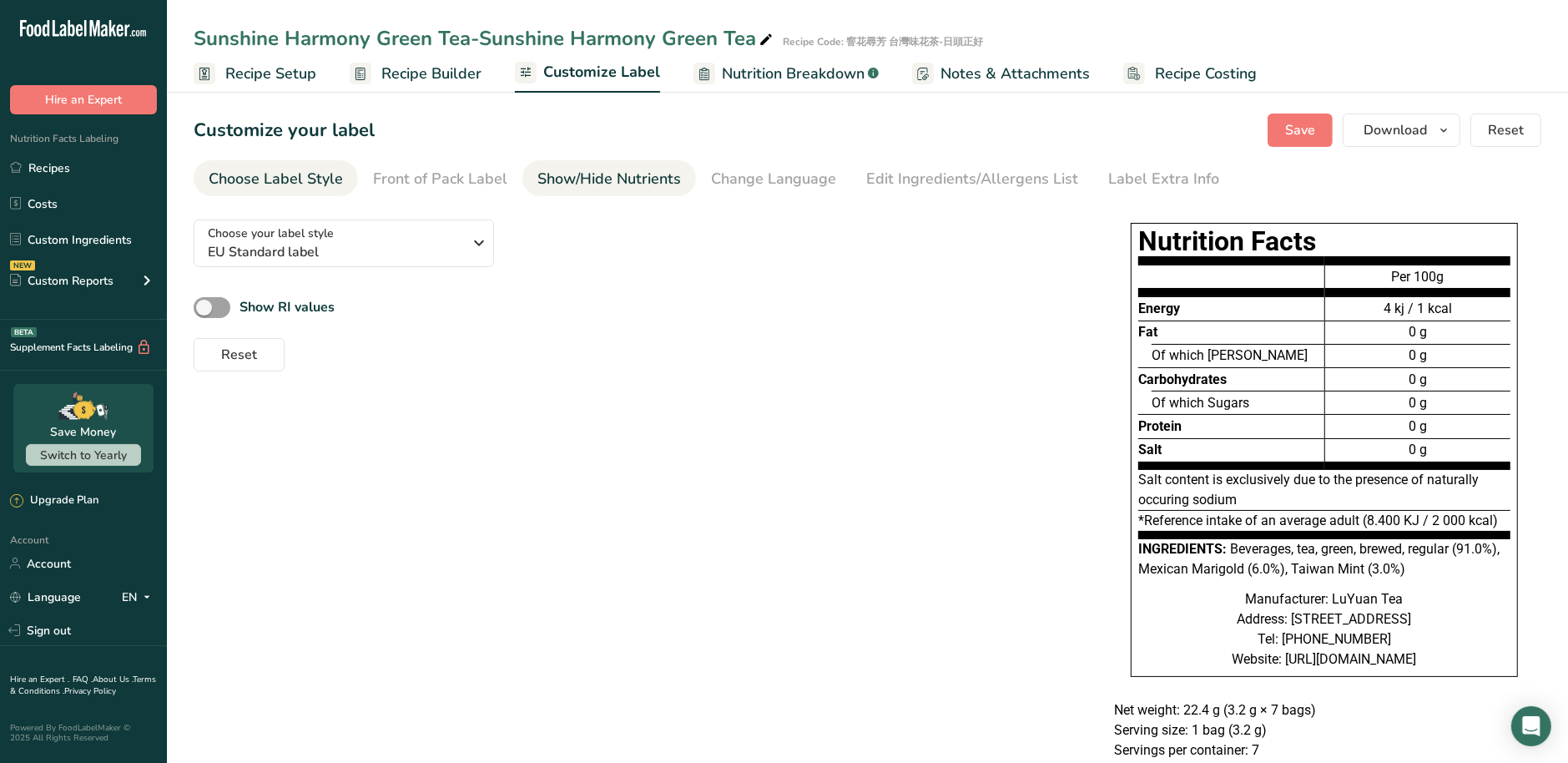
click at [605, 191] on link "Show/Hide Nutrients" at bounding box center [609, 178] width 144 height 38
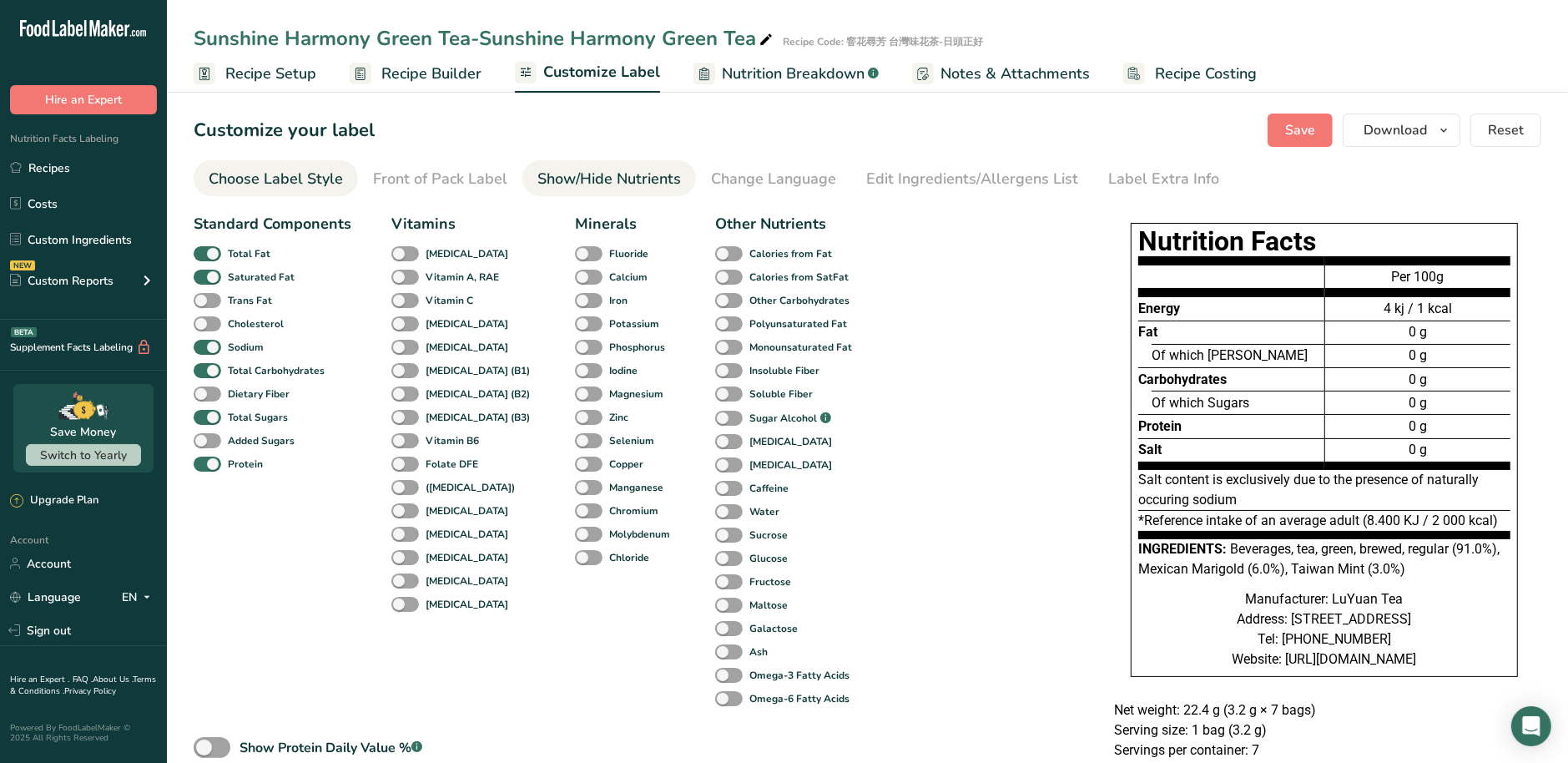
click at [286, 181] on div "Choose Label Style" at bounding box center [276, 178] width 135 height 23
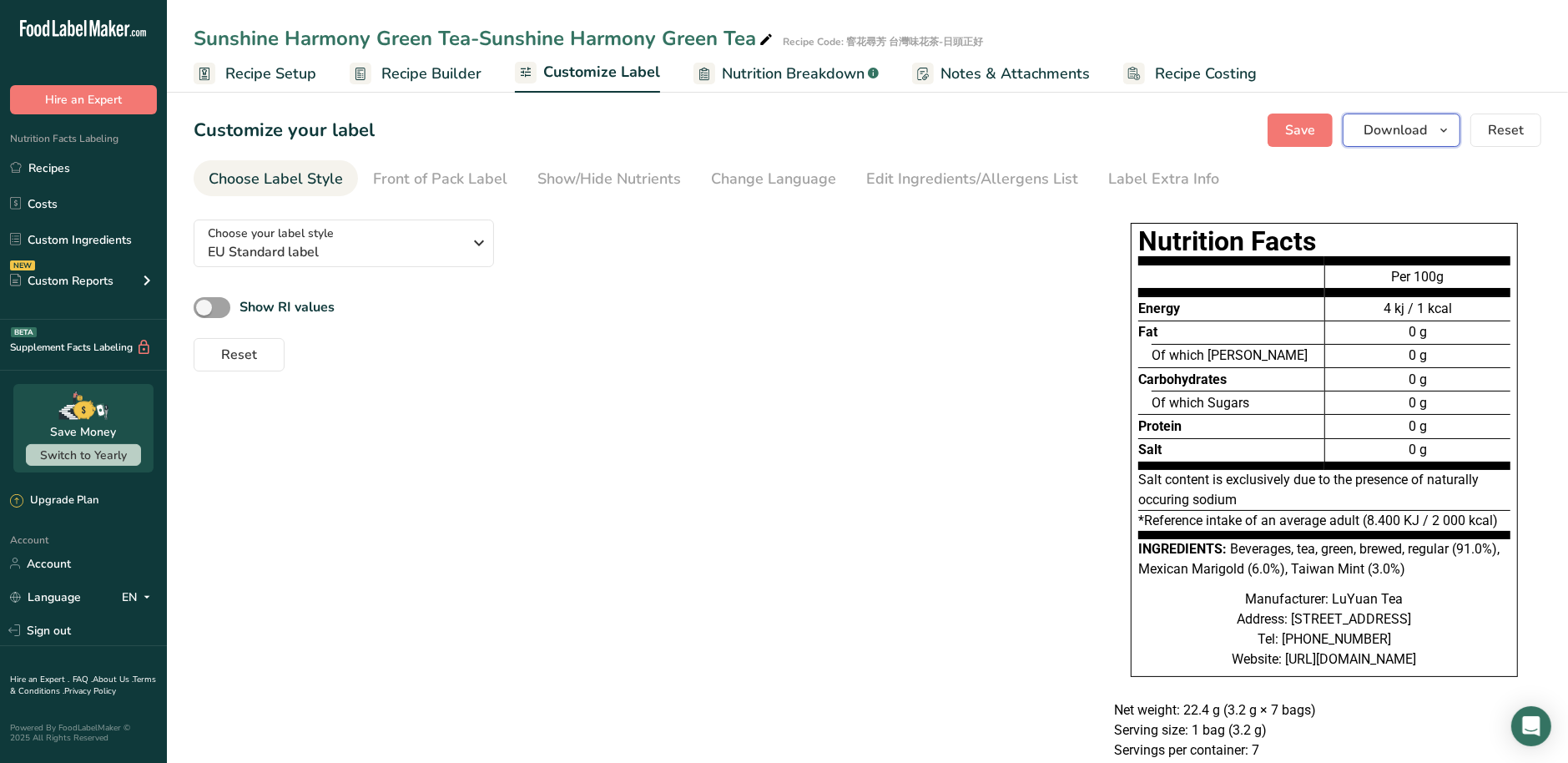
click at [1440, 125] on icon "button" at bounding box center [1444, 130] width 13 height 21
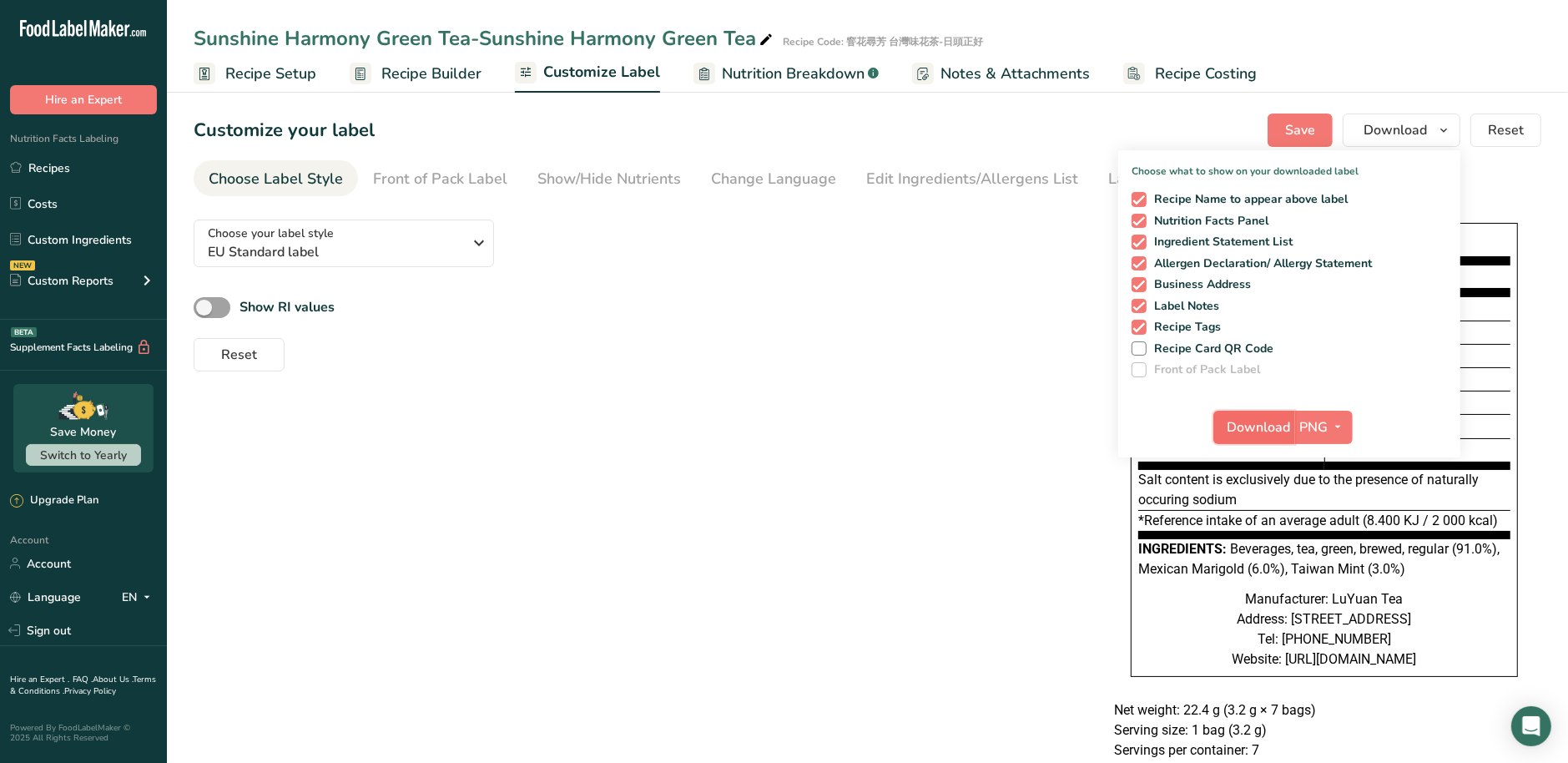
click at [1259, 428] on span "Download" at bounding box center [1258, 427] width 63 height 20
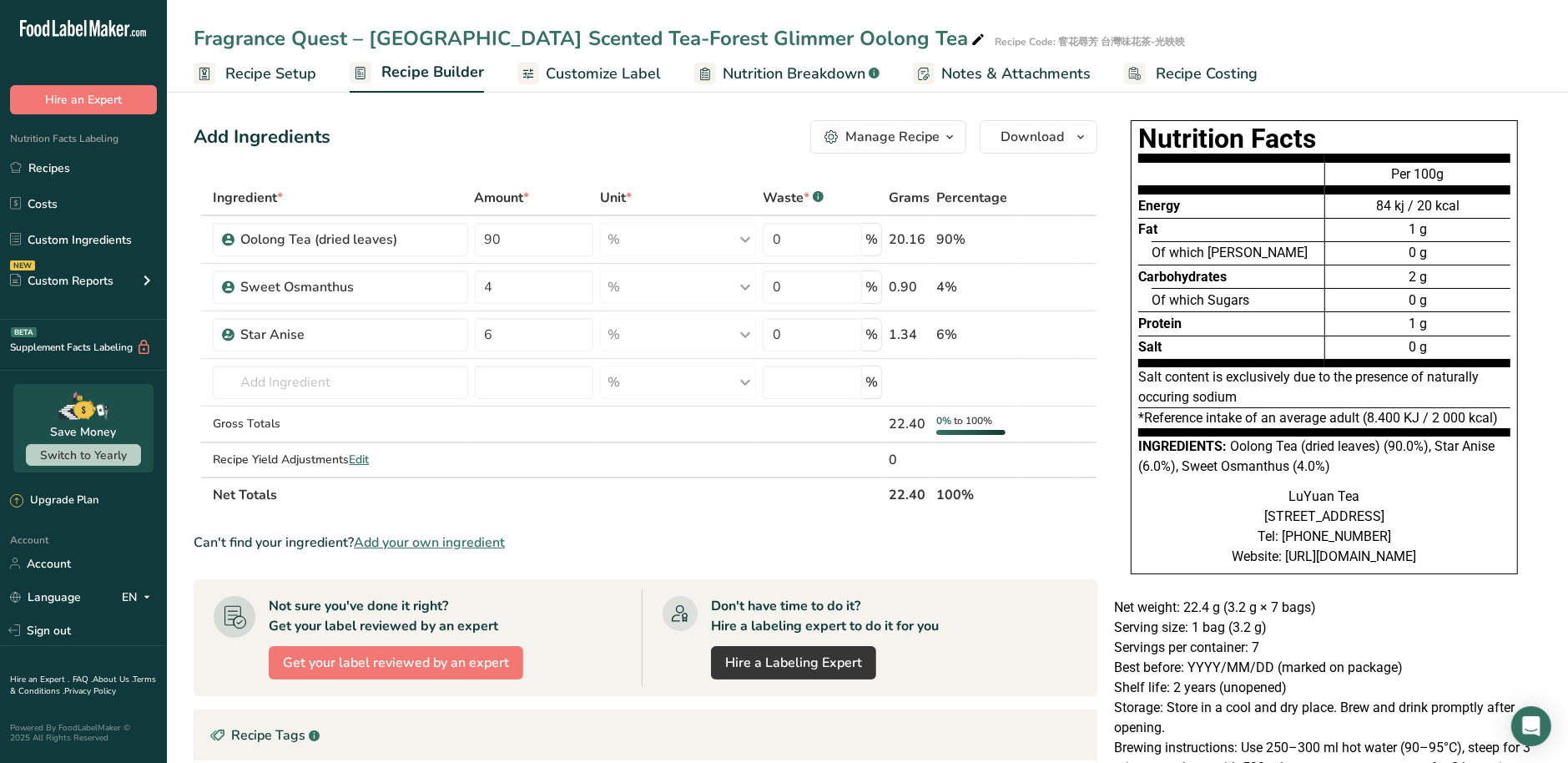
click at [638, 72] on span "Customize Label" at bounding box center [603, 73] width 115 height 23
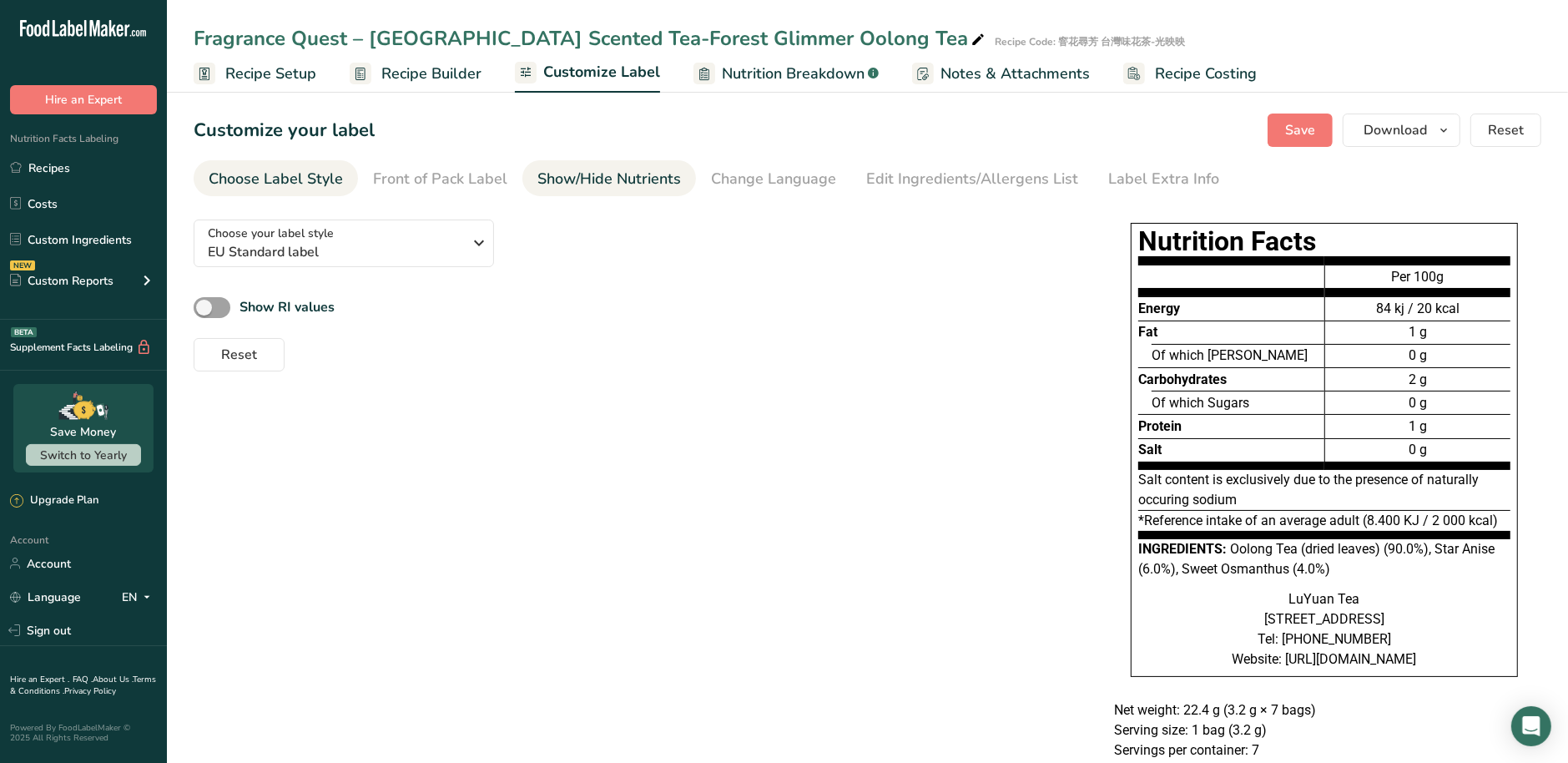
click at [574, 183] on div "Show/Hide Nutrients" at bounding box center [609, 178] width 144 height 23
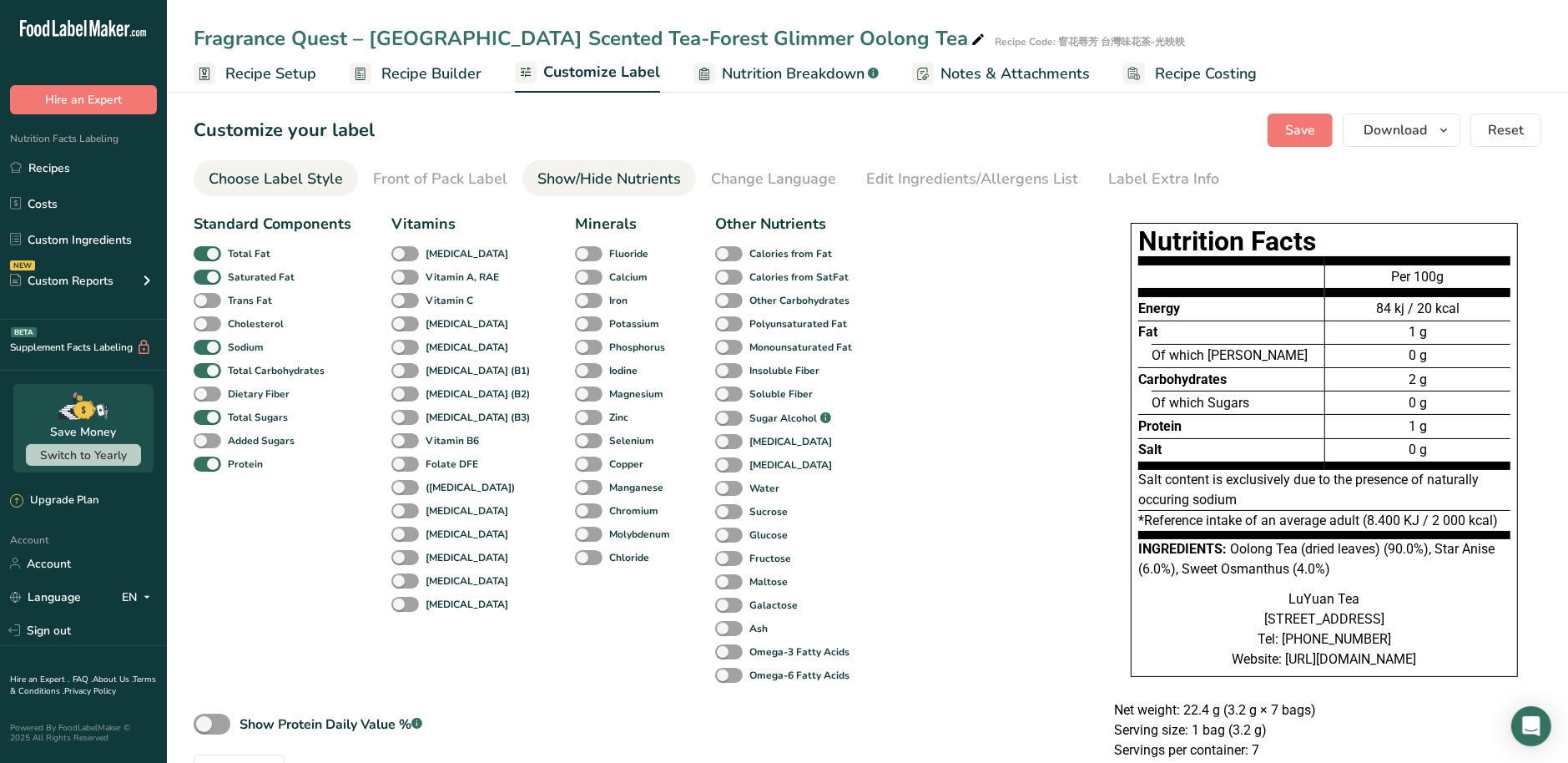
click at [315, 176] on div "Choose Label Style" at bounding box center [276, 178] width 135 height 23
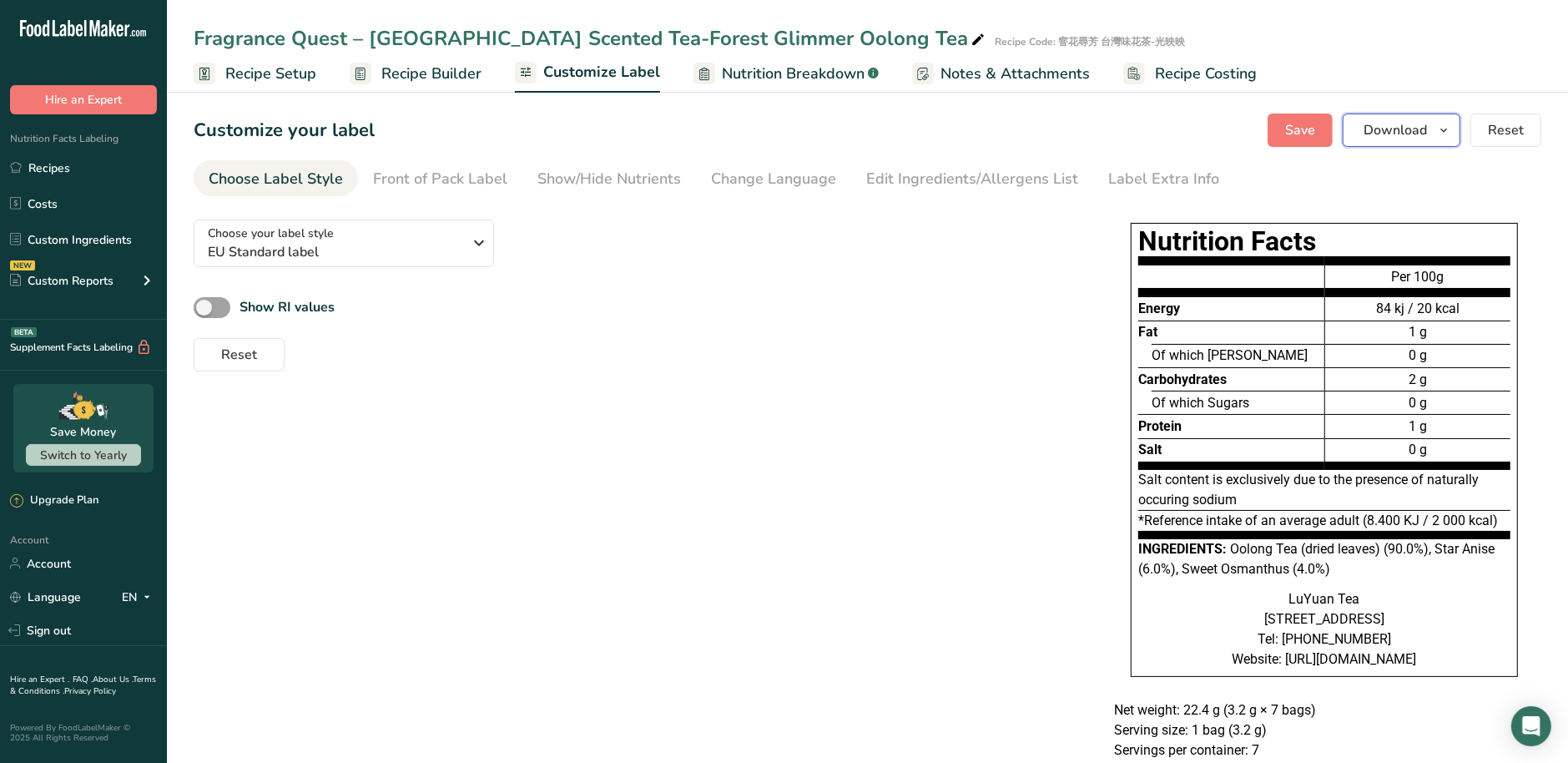
click at [1443, 143] on button "Download" at bounding box center [1401, 130] width 118 height 34
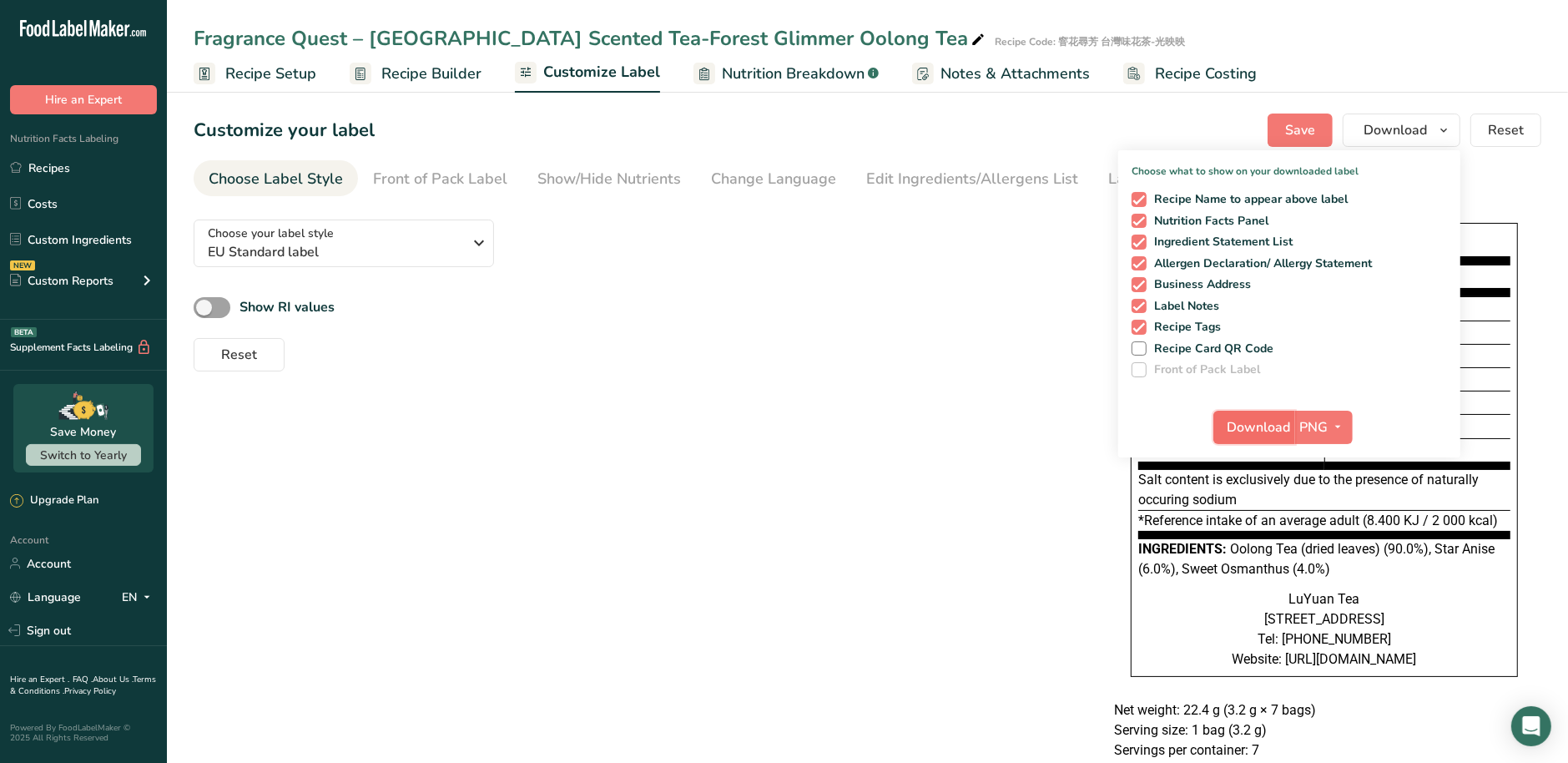
click at [1269, 429] on span "Download" at bounding box center [1258, 427] width 63 height 20
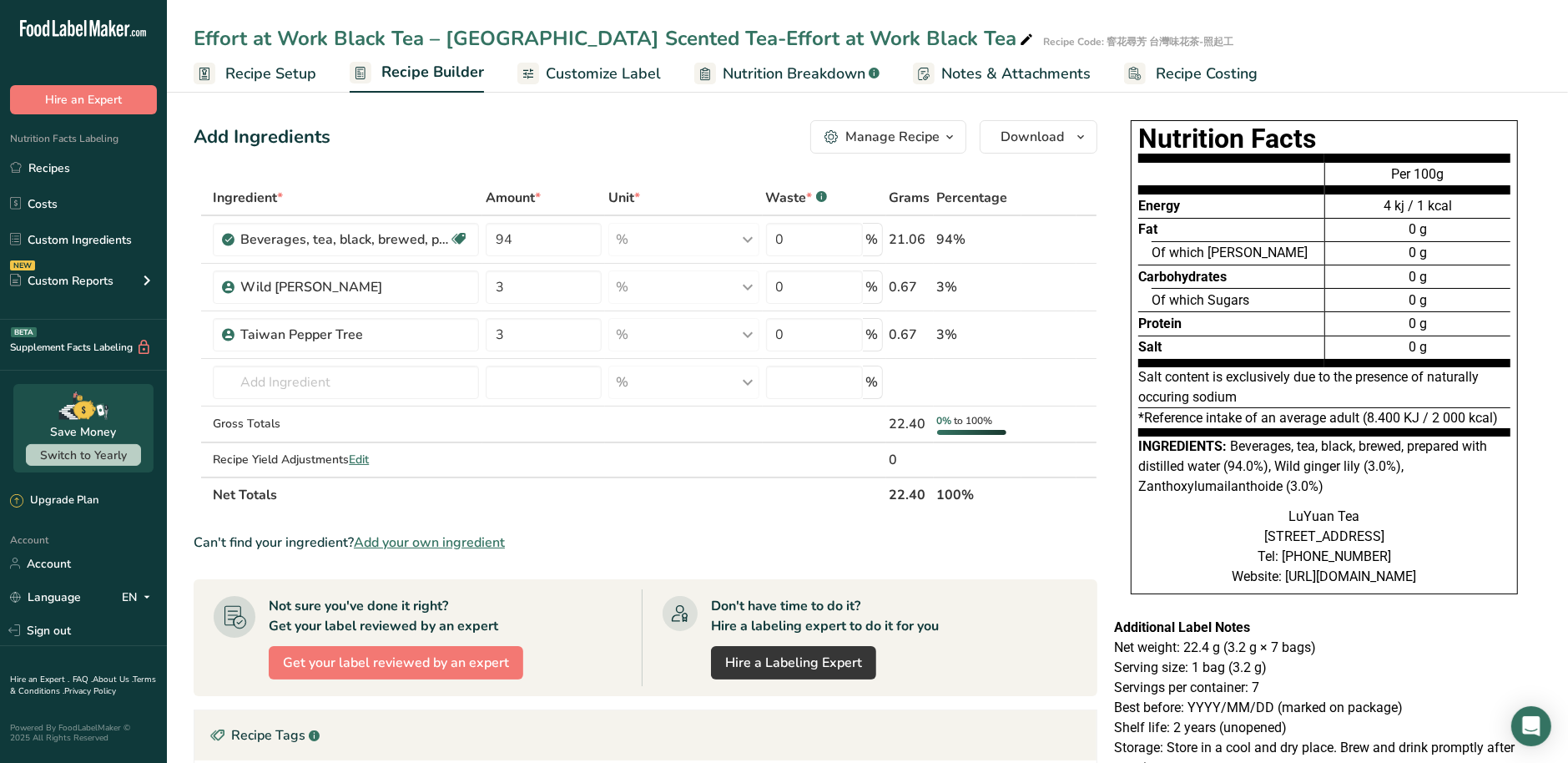
click at [612, 78] on span "Customize Label" at bounding box center [603, 73] width 115 height 23
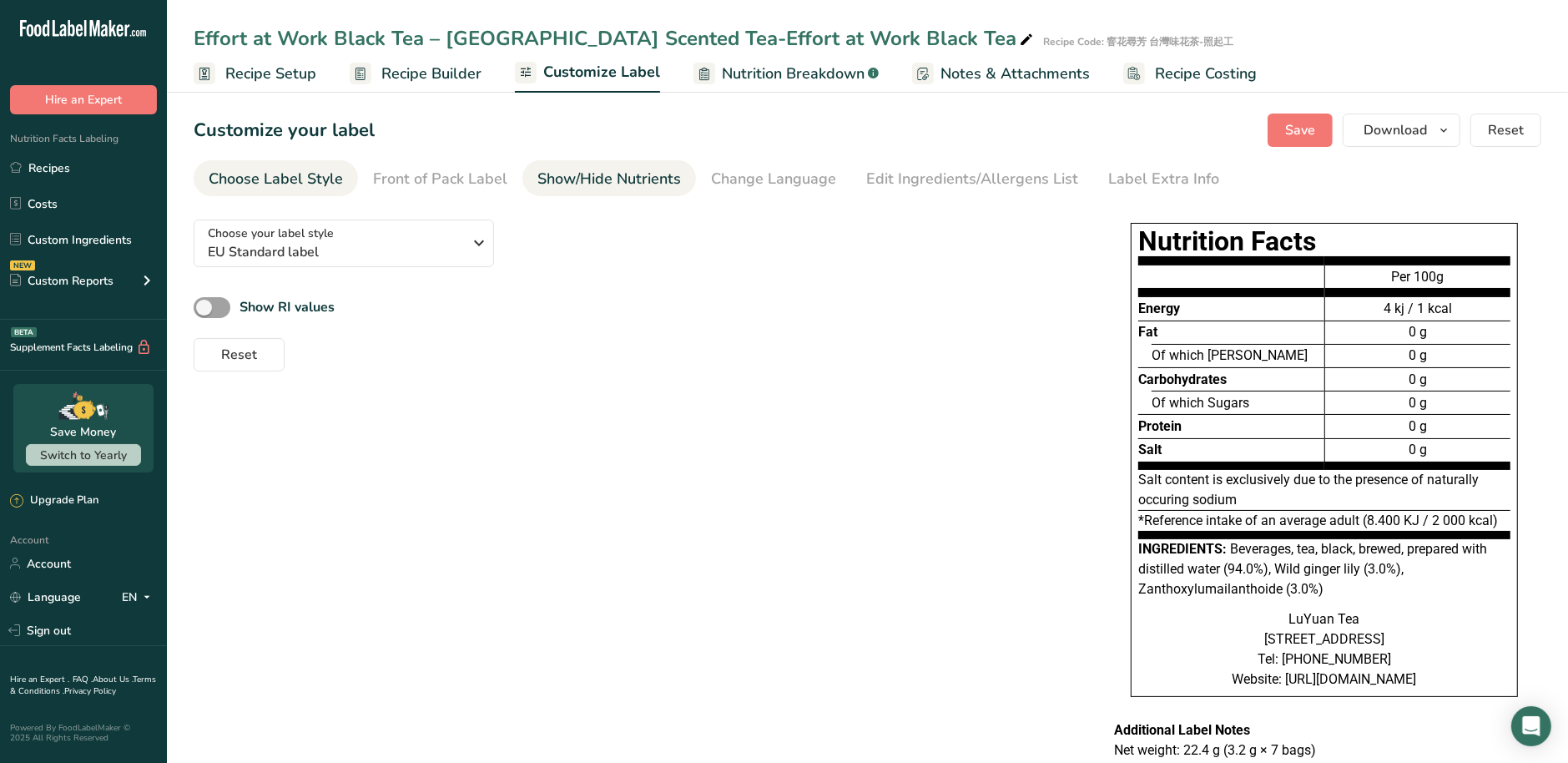
click at [582, 174] on div "Show/Hide Nutrients" at bounding box center [609, 178] width 144 height 23
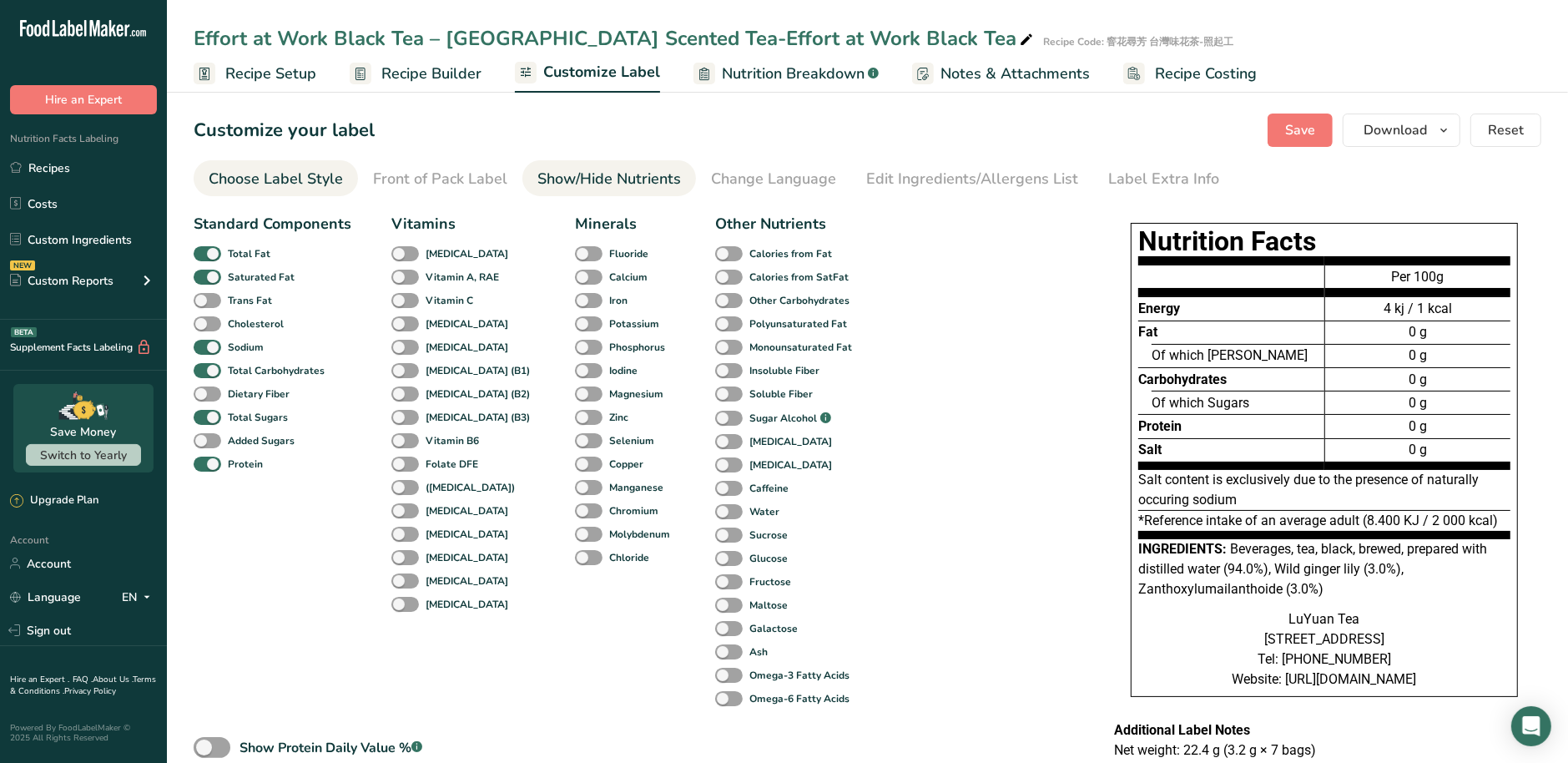
click at [292, 178] on div "Choose Label Style" at bounding box center [276, 178] width 135 height 23
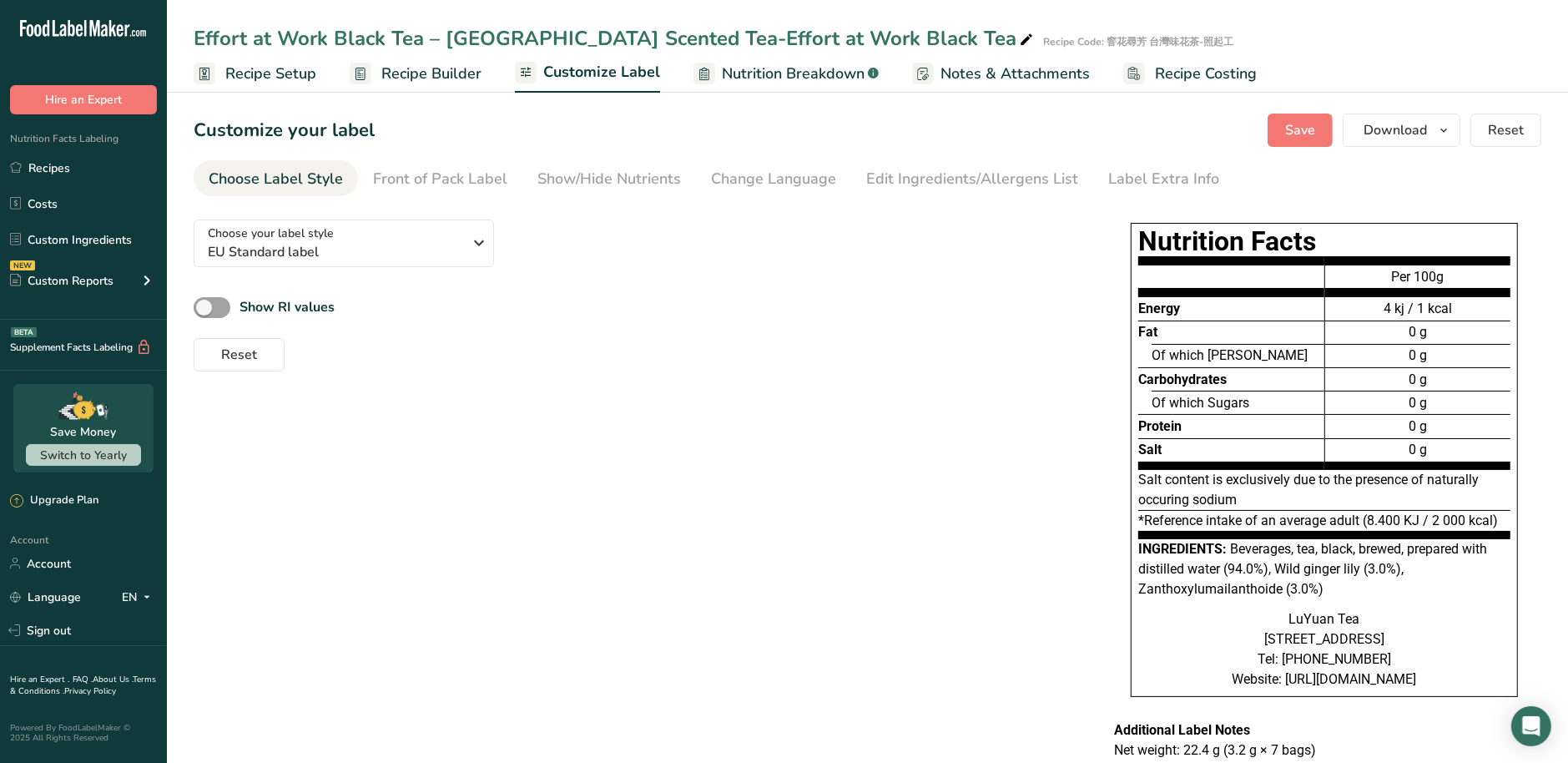
click at [1505, 176] on ul "Choose Label Style Front of Pack Label Show/Hide Nutrients Change Language Manu…" at bounding box center [867, 178] width 1348 height 36
click at [1440, 132] on icon "button" at bounding box center [1444, 130] width 13 height 21
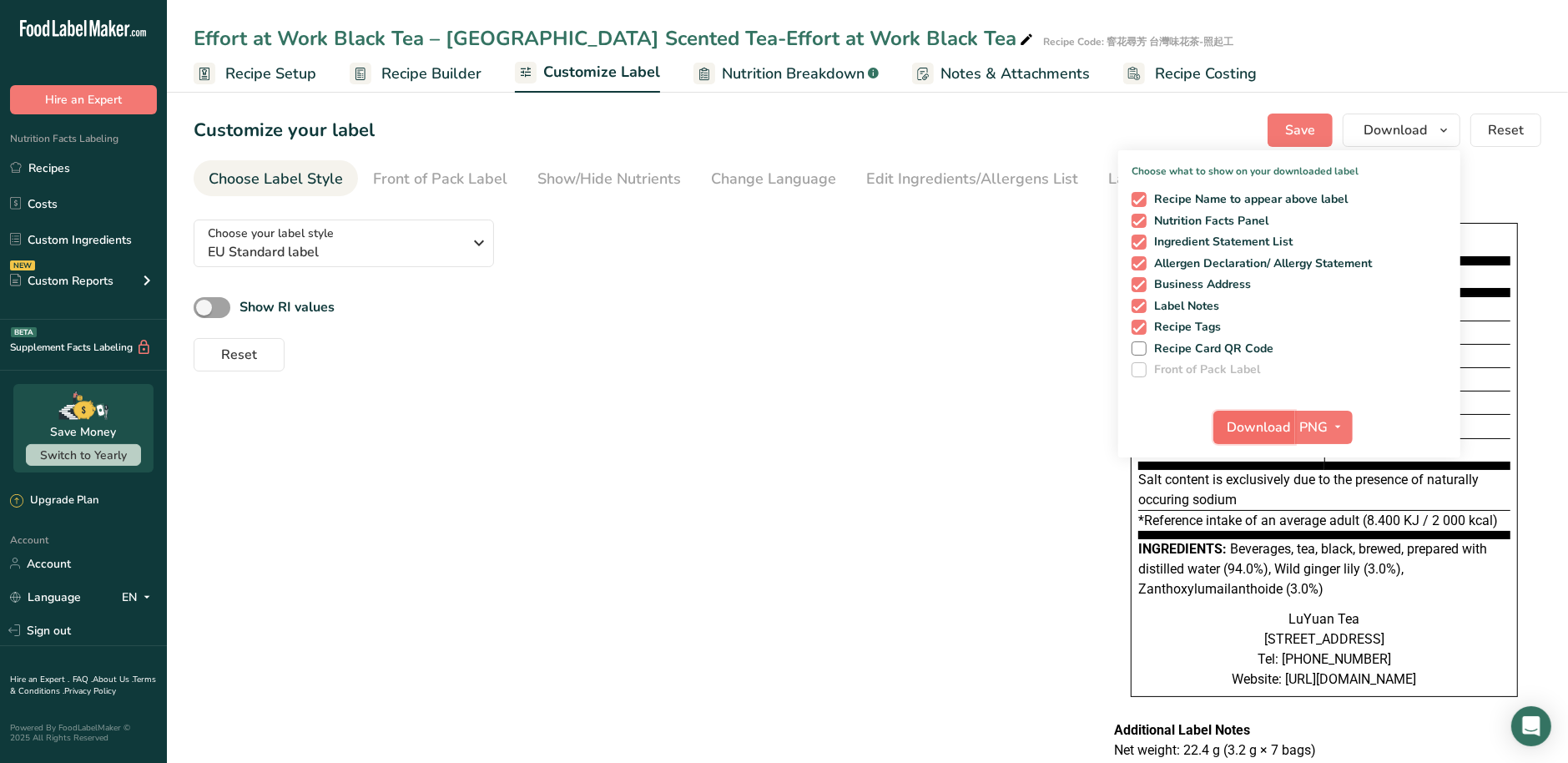
click at [1251, 430] on span "Download" at bounding box center [1258, 427] width 63 height 20
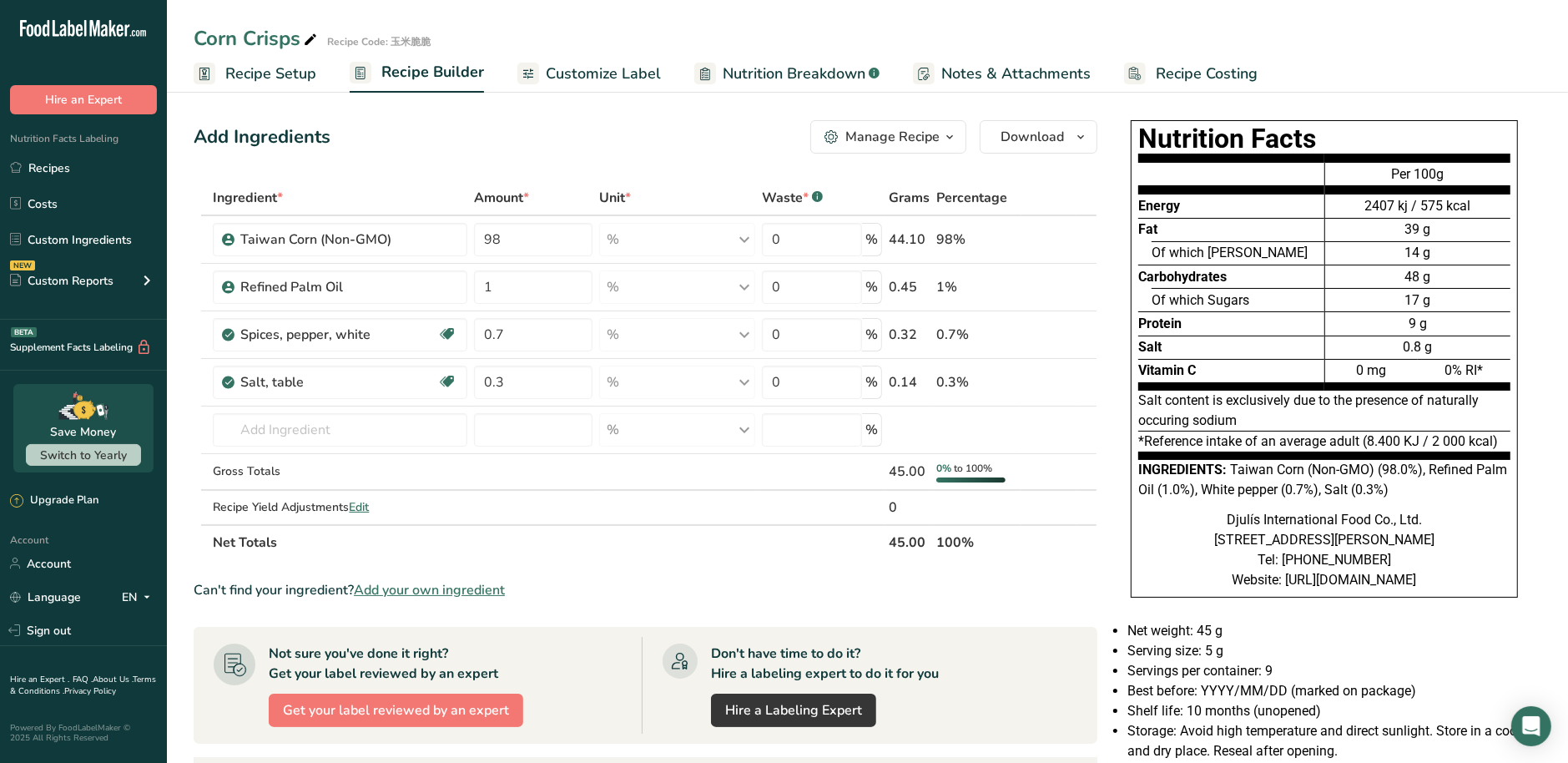
click at [633, 76] on span "Customize Label" at bounding box center [603, 73] width 115 height 23
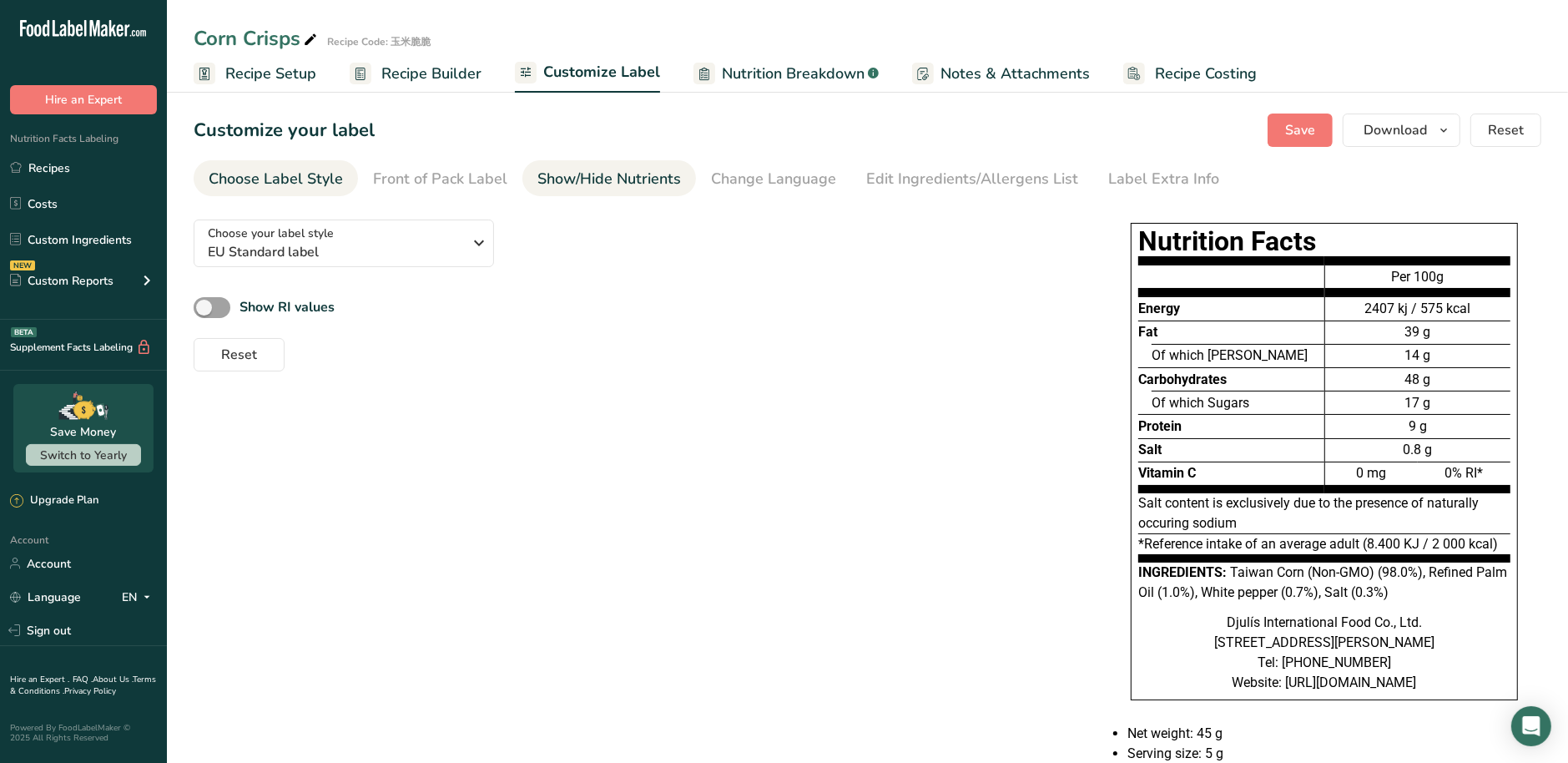
click at [563, 180] on div "Show/Hide Nutrients" at bounding box center [609, 178] width 144 height 23
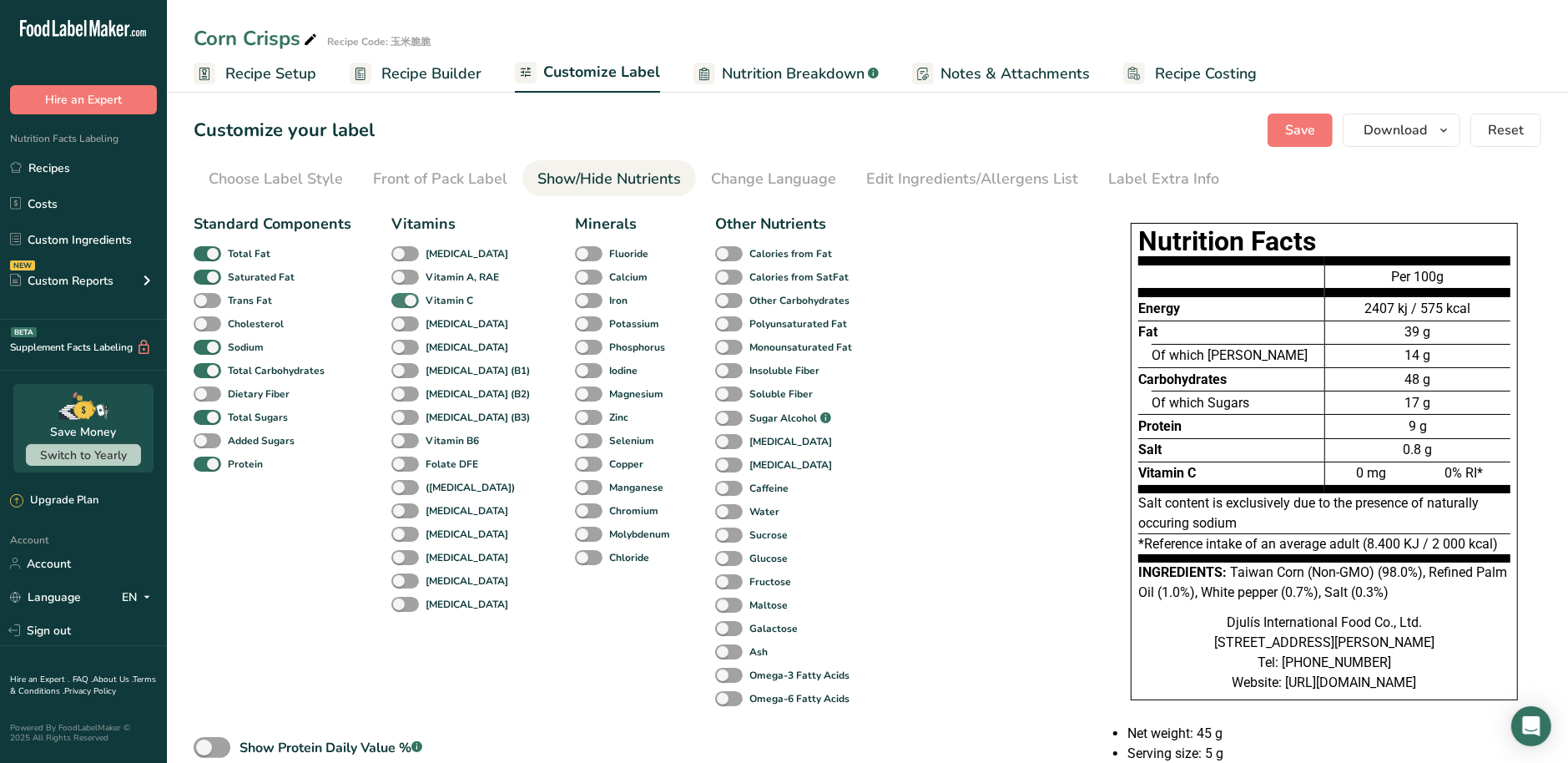
click at [405, 299] on span at bounding box center [405, 300] width 28 height 16
click at [402, 299] on input "Vitamin C" at bounding box center [396, 299] width 11 height 11
checkbox input "false"
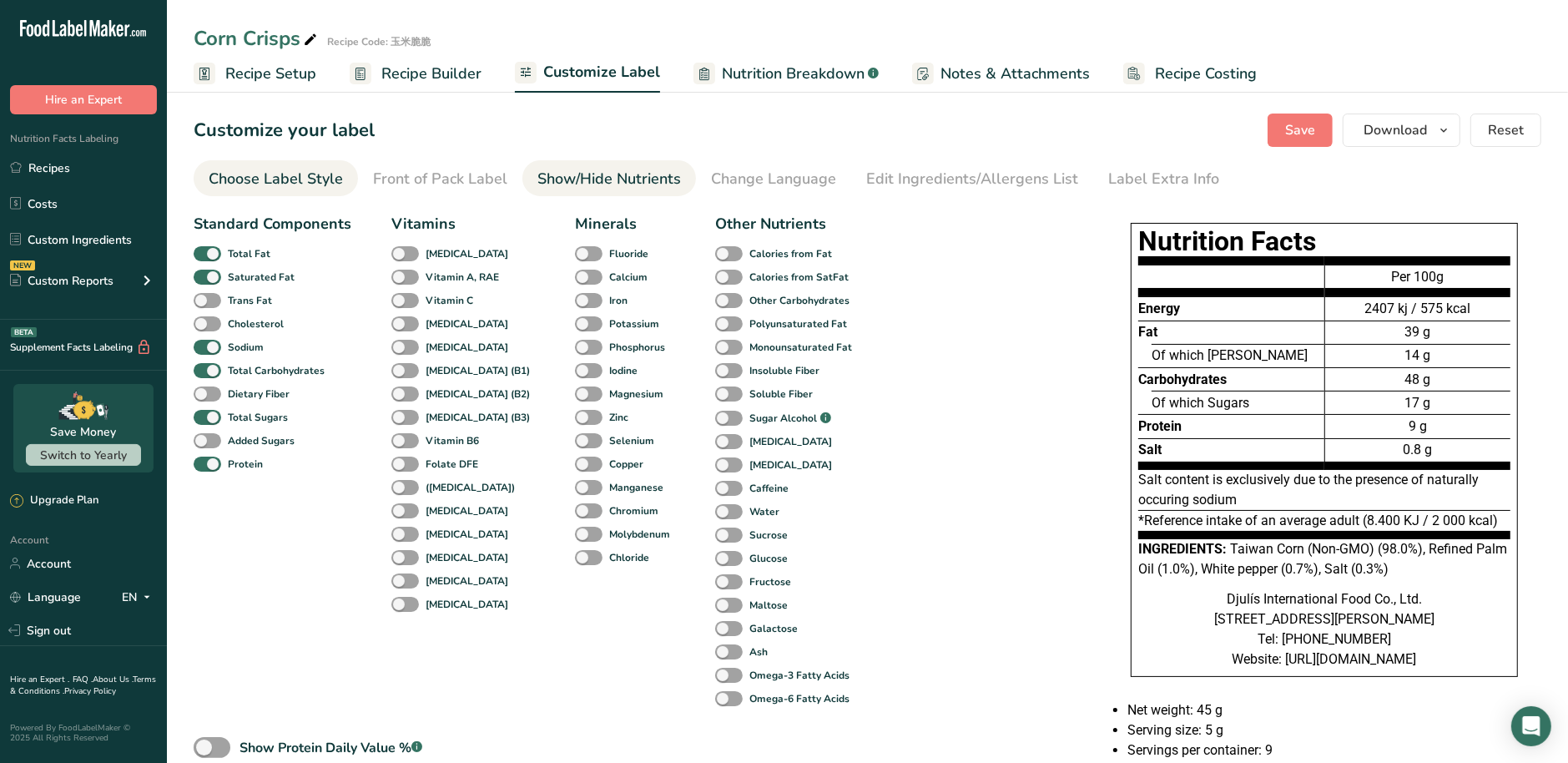
click at [292, 183] on div "Choose Label Style" at bounding box center [276, 178] width 135 height 23
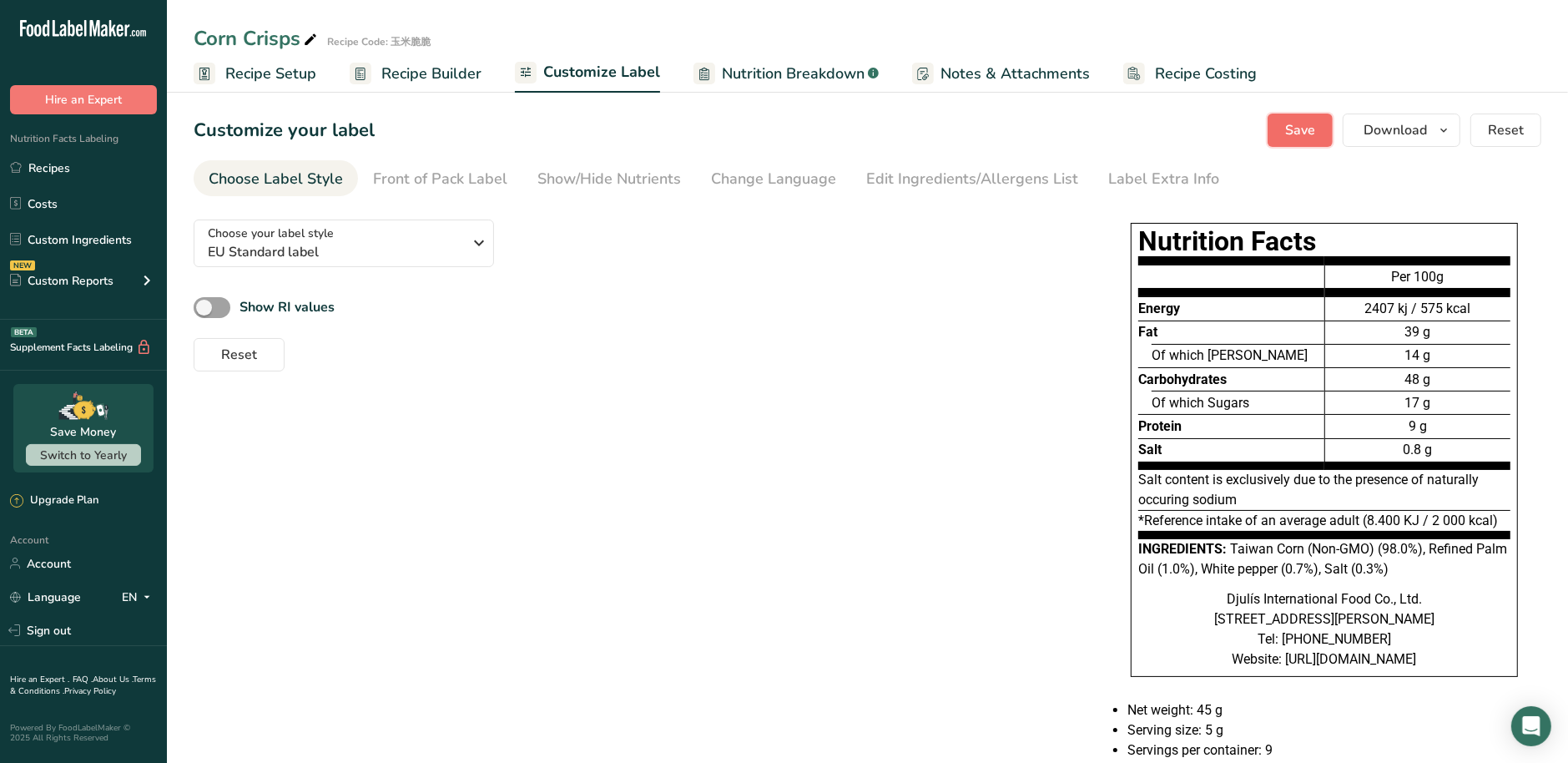
click at [1308, 130] on span "Save" at bounding box center [1300, 130] width 30 height 20
click at [1444, 134] on icon "button" at bounding box center [1444, 130] width 13 height 21
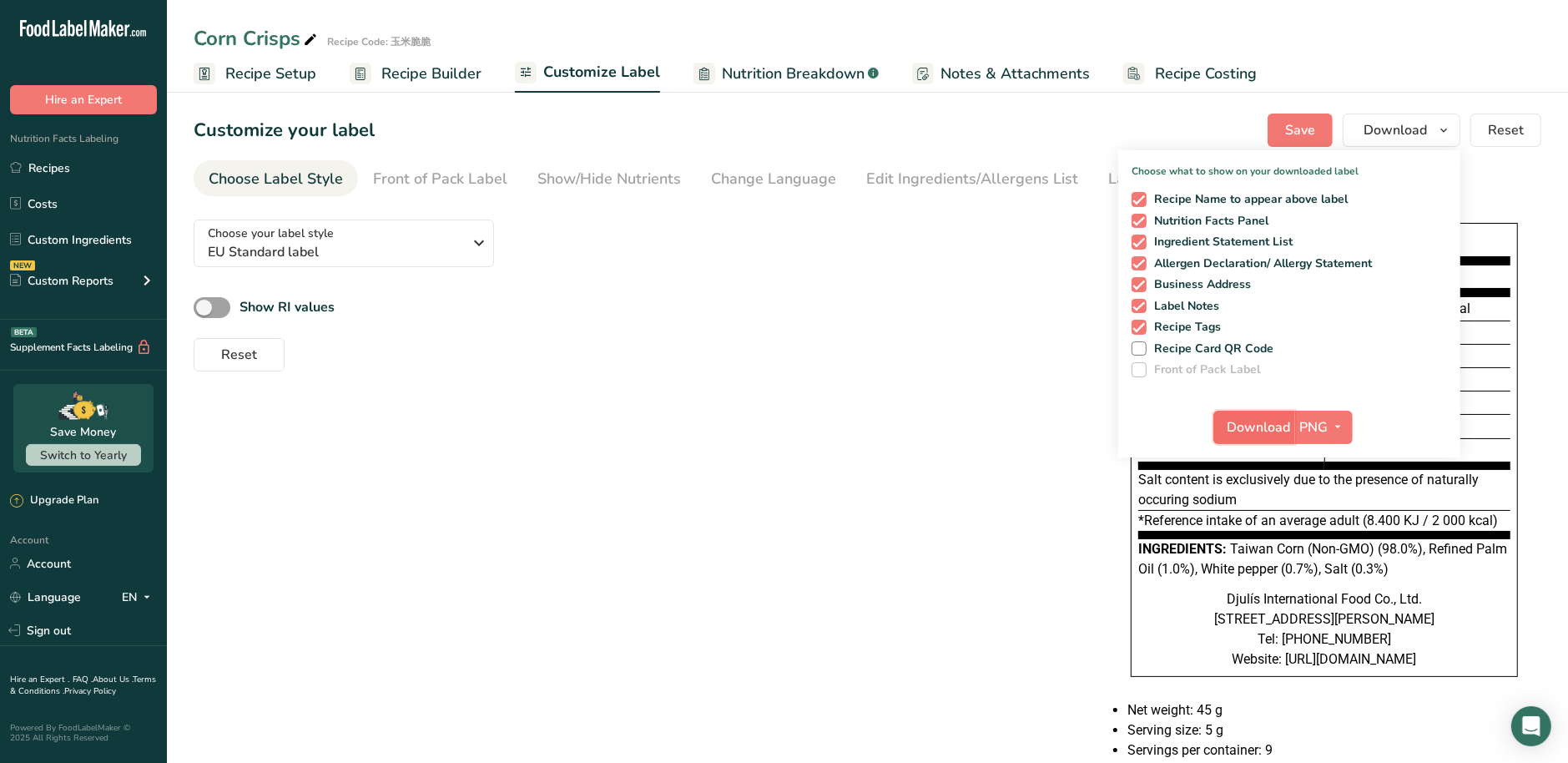
click at [1259, 422] on span "Download" at bounding box center [1258, 427] width 63 height 20
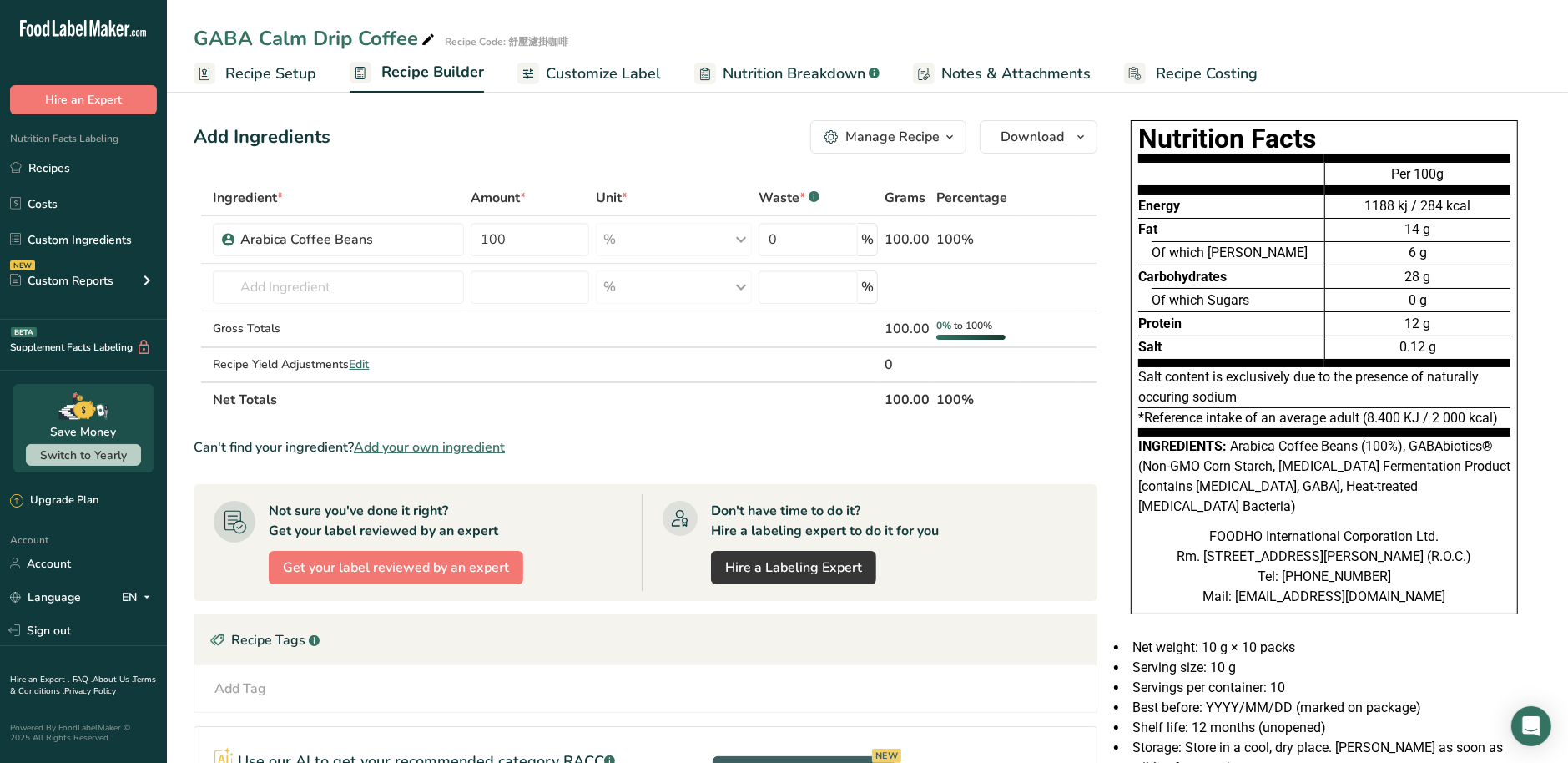
click at [612, 82] on span "Customize Label" at bounding box center [603, 73] width 115 height 23
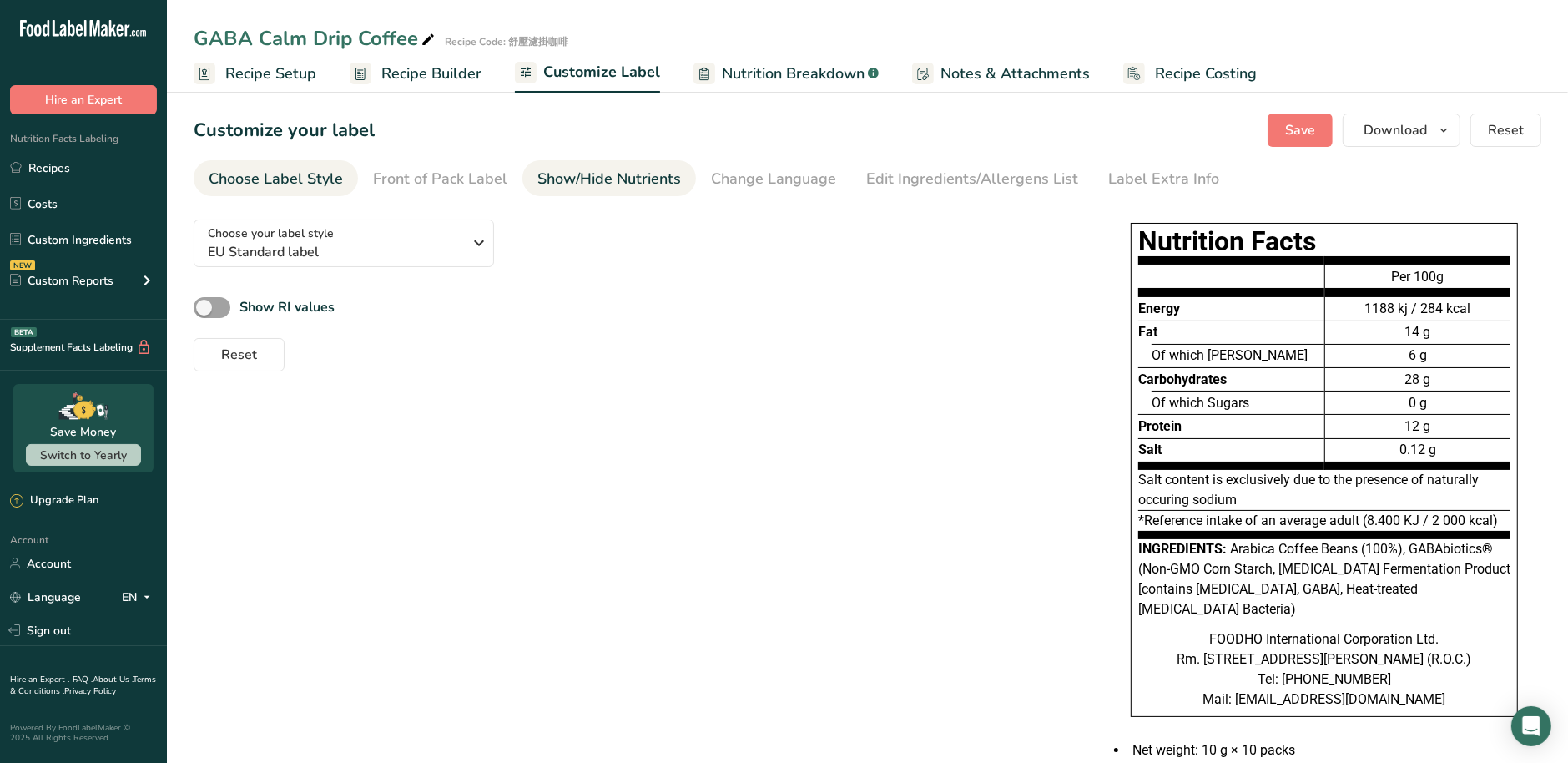
click at [605, 181] on div "Show/Hide Nutrients" at bounding box center [609, 178] width 144 height 23
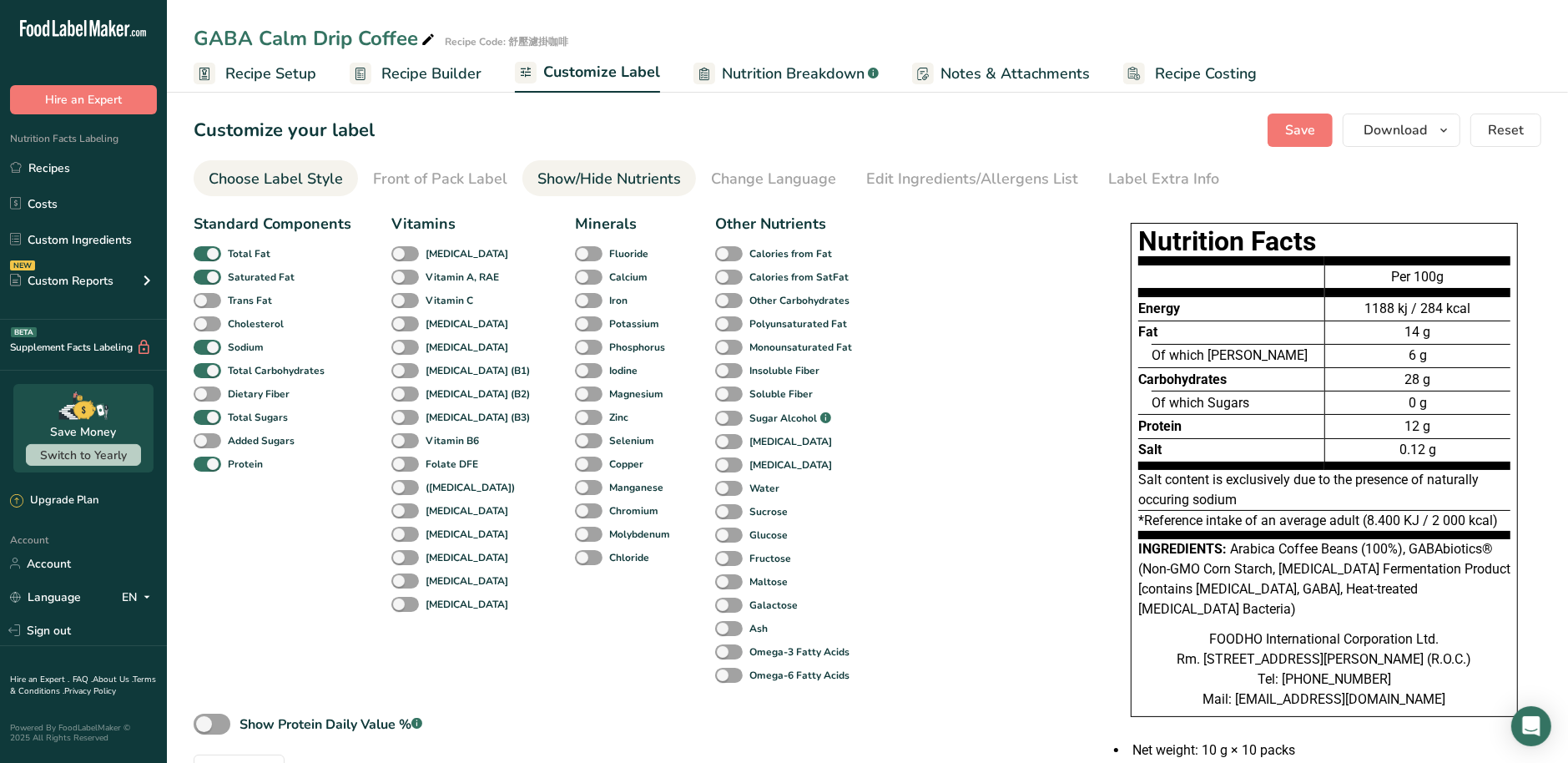
click at [270, 191] on link "Choose Label Style" at bounding box center [276, 178] width 135 height 38
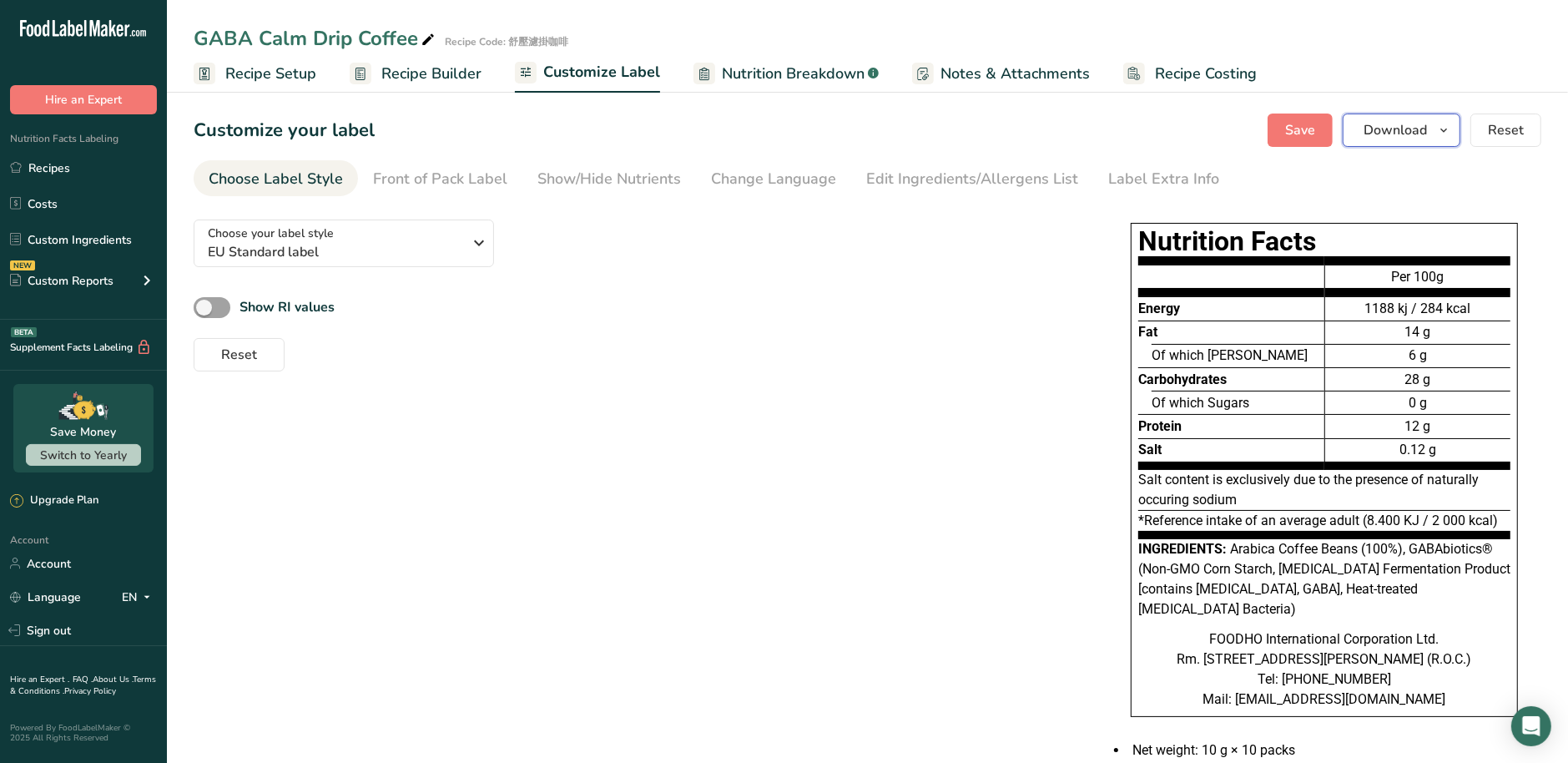
click at [1444, 131] on icon "button" at bounding box center [1444, 130] width 13 height 21
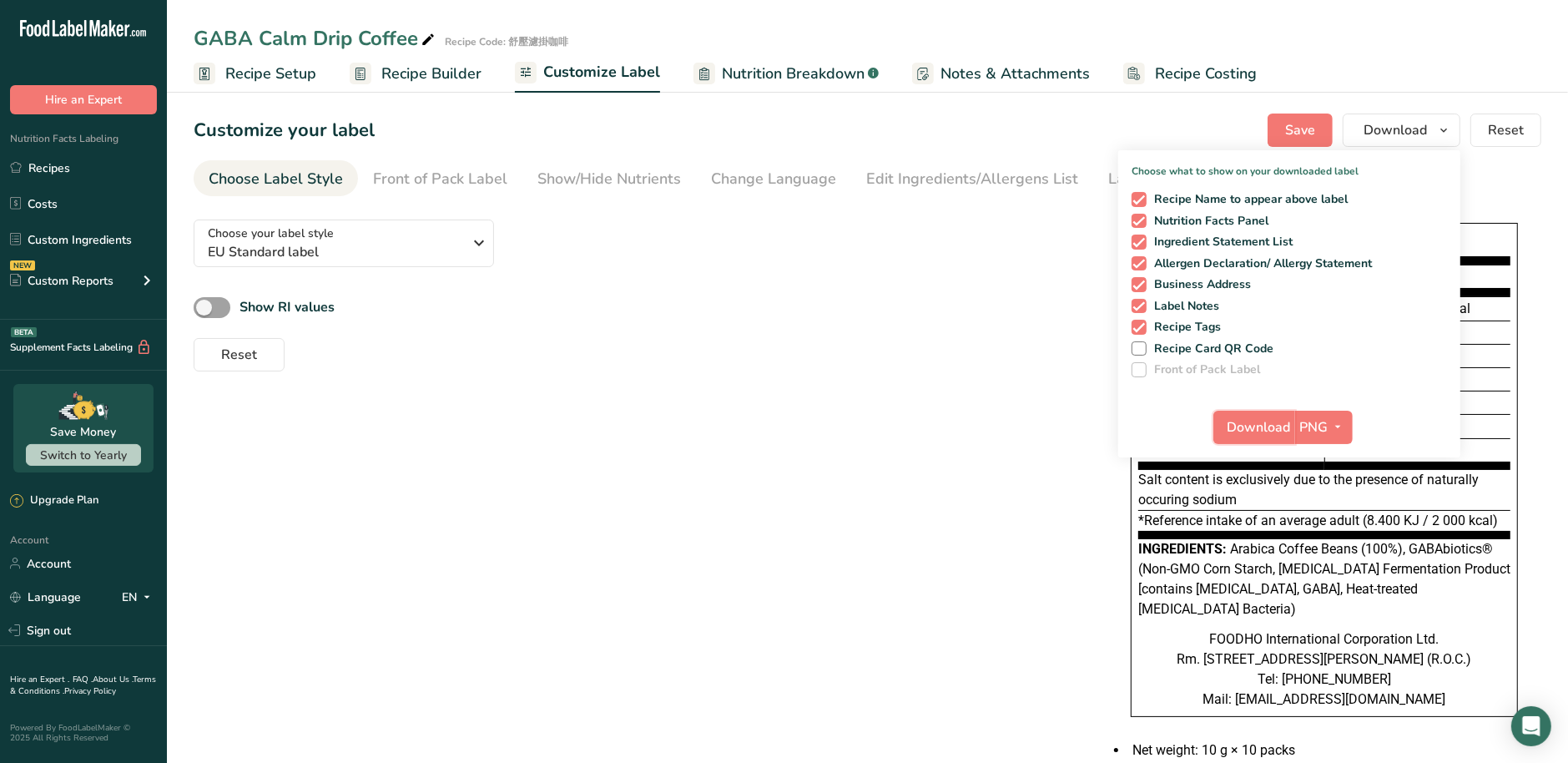
click at [1244, 426] on span "Download" at bounding box center [1258, 427] width 63 height 20
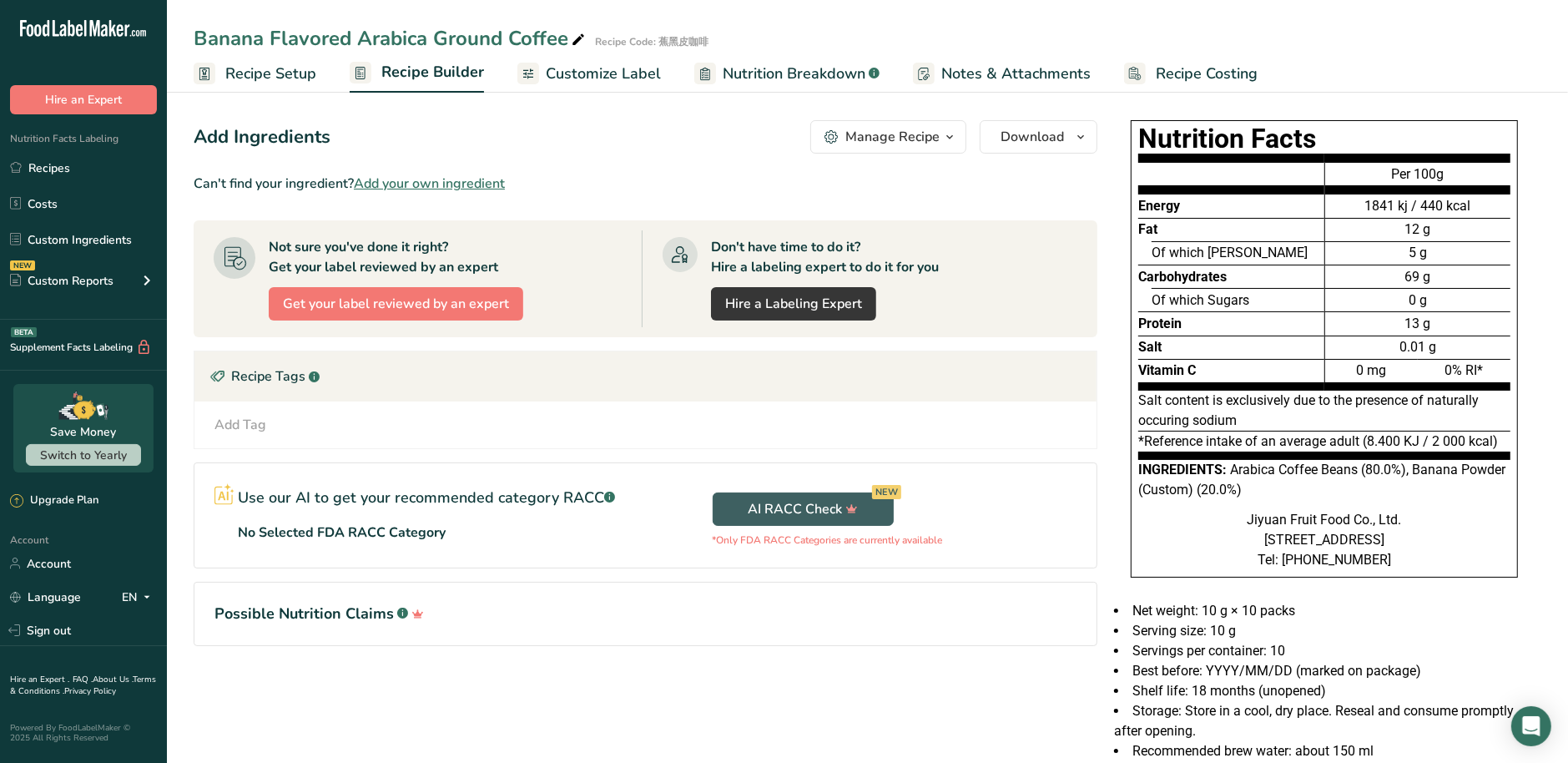
click at [632, 87] on link "Customize Label" at bounding box center [589, 73] width 144 height 38
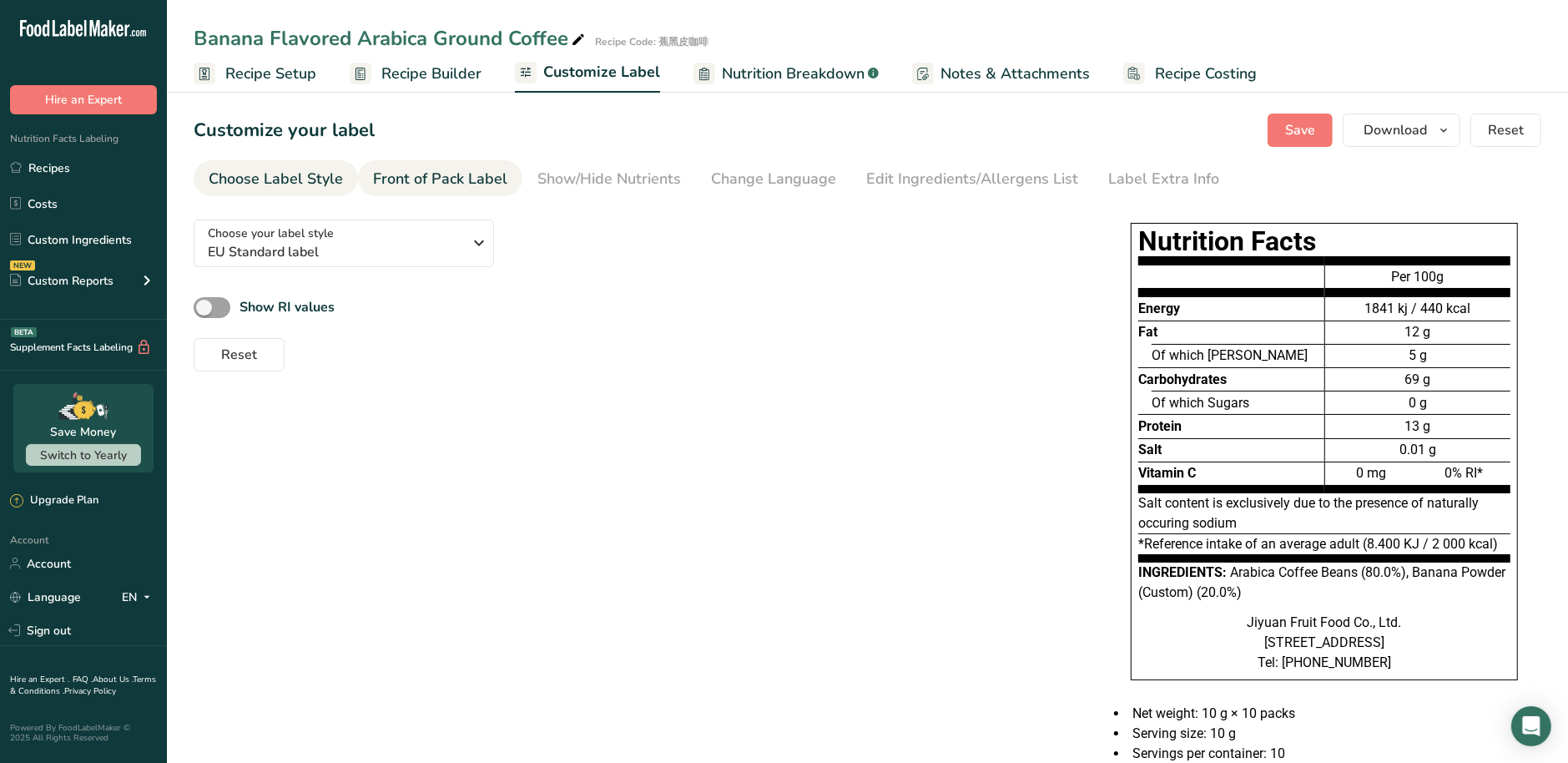
click at [452, 186] on div "Front of Pack Label" at bounding box center [440, 178] width 135 height 23
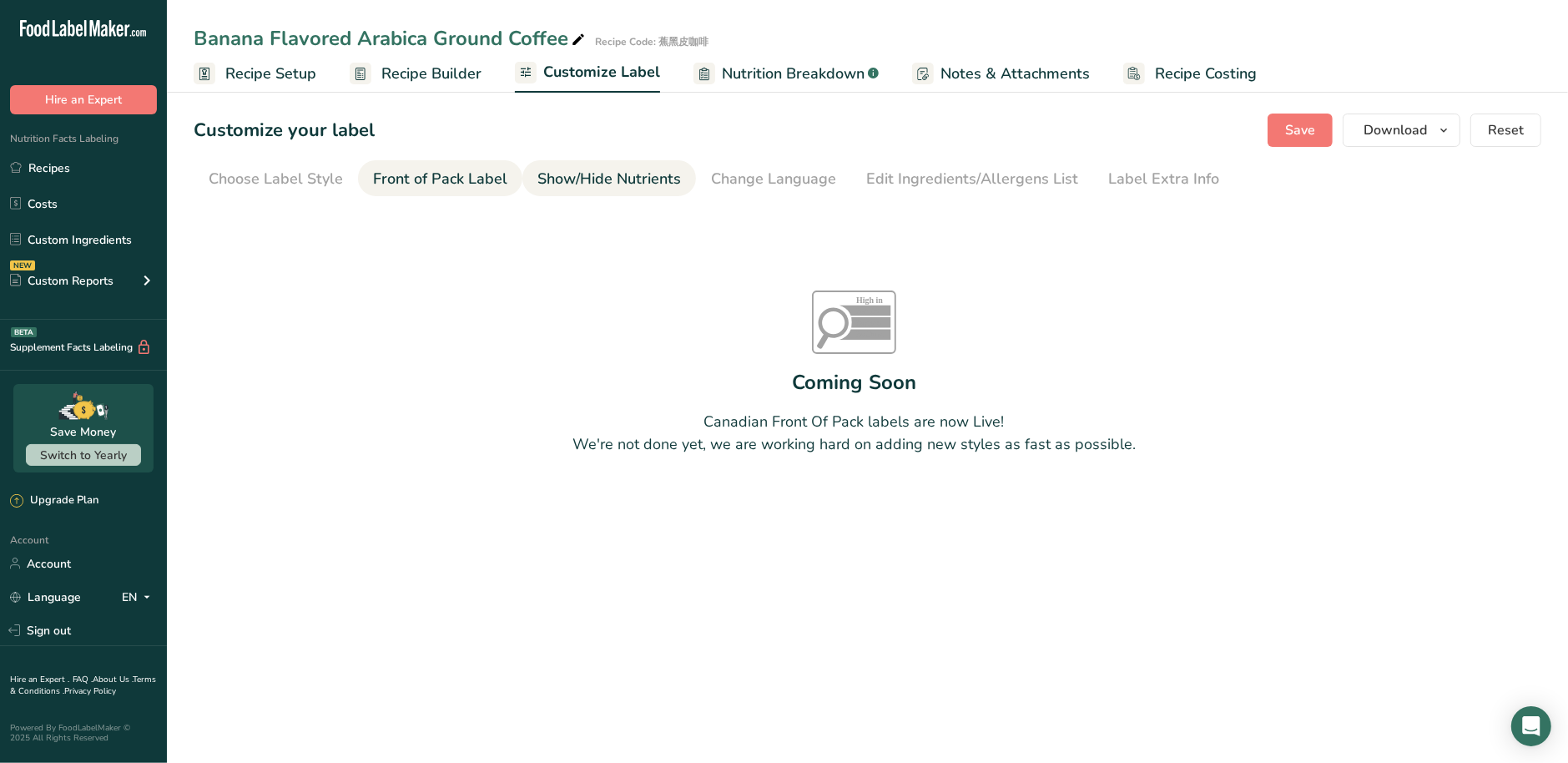
click at [622, 188] on div "Show/Hide Nutrients" at bounding box center [609, 178] width 144 height 23
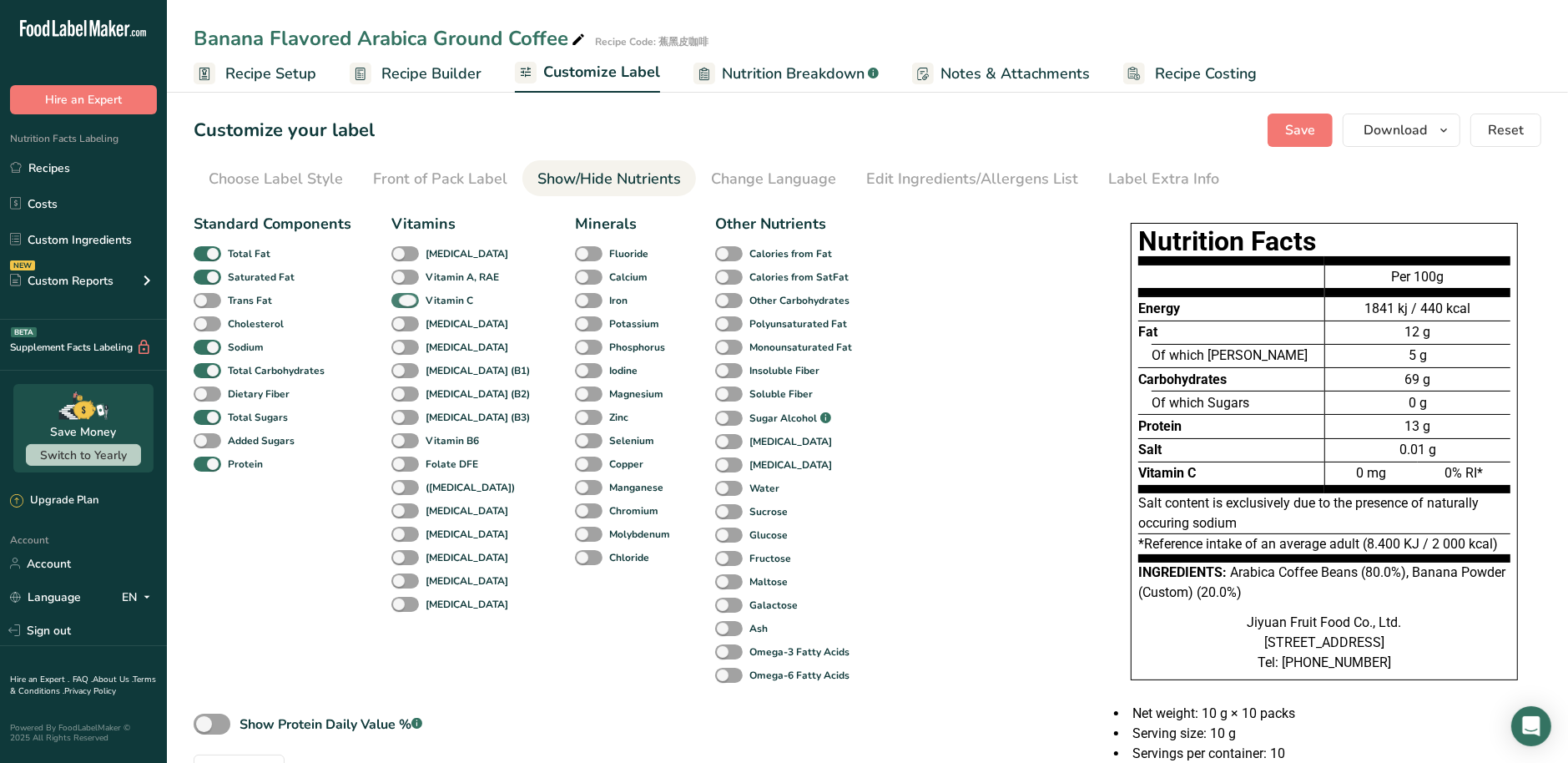
drag, startPoint x: 410, startPoint y: 301, endPoint x: 422, endPoint y: 299, distance: 12.2
click at [411, 301] on span at bounding box center [405, 300] width 28 height 16
click at [402, 301] on input "Vitamin C" at bounding box center [396, 299] width 11 height 11
checkbox input "false"
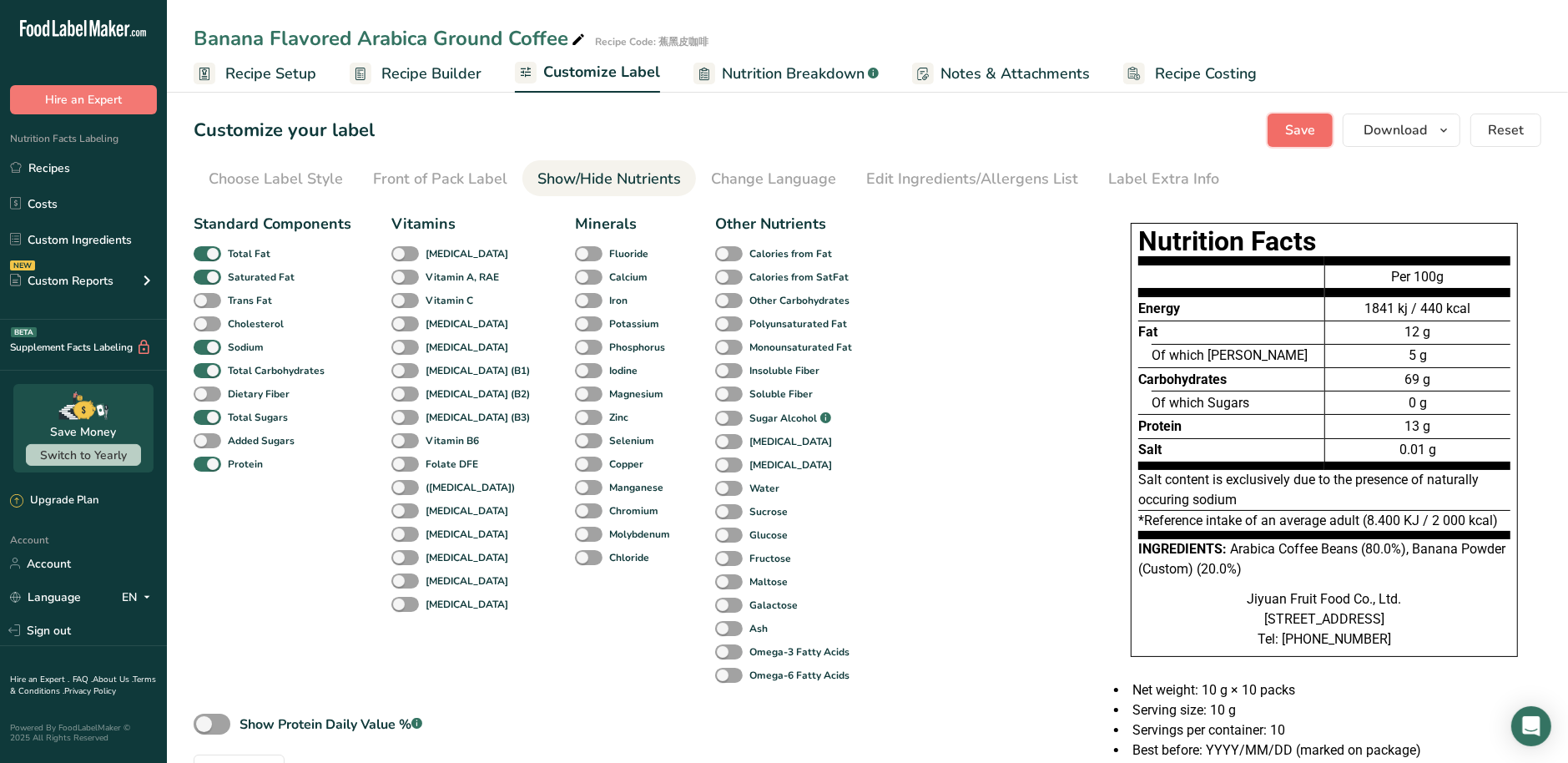
click at [1311, 134] on span "Save" at bounding box center [1300, 130] width 30 height 20
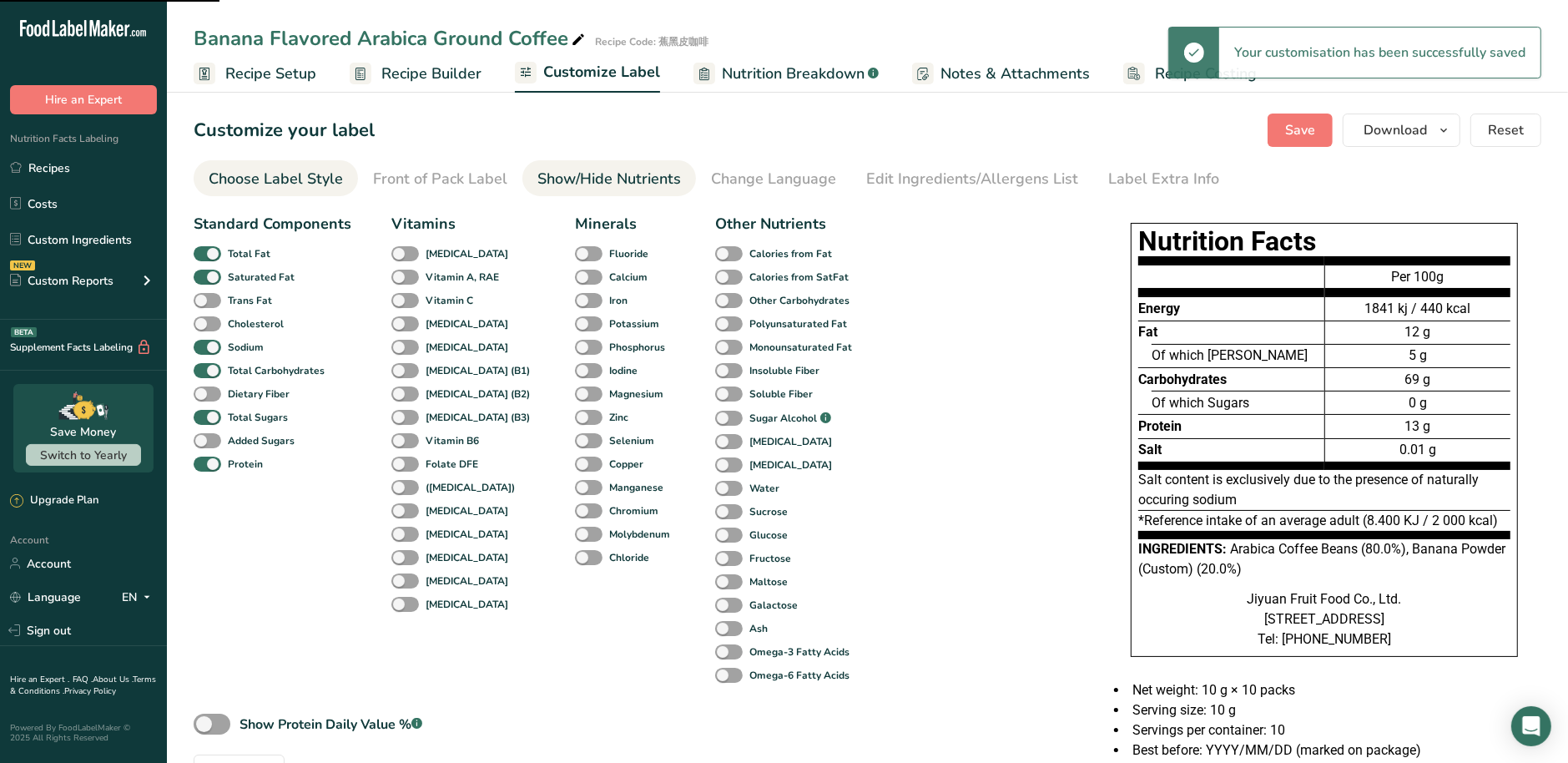
drag, startPoint x: 433, startPoint y: 174, endPoint x: 335, endPoint y: 171, distance: 98.0
click at [435, 175] on div "Front of Pack Label" at bounding box center [440, 178] width 135 height 23
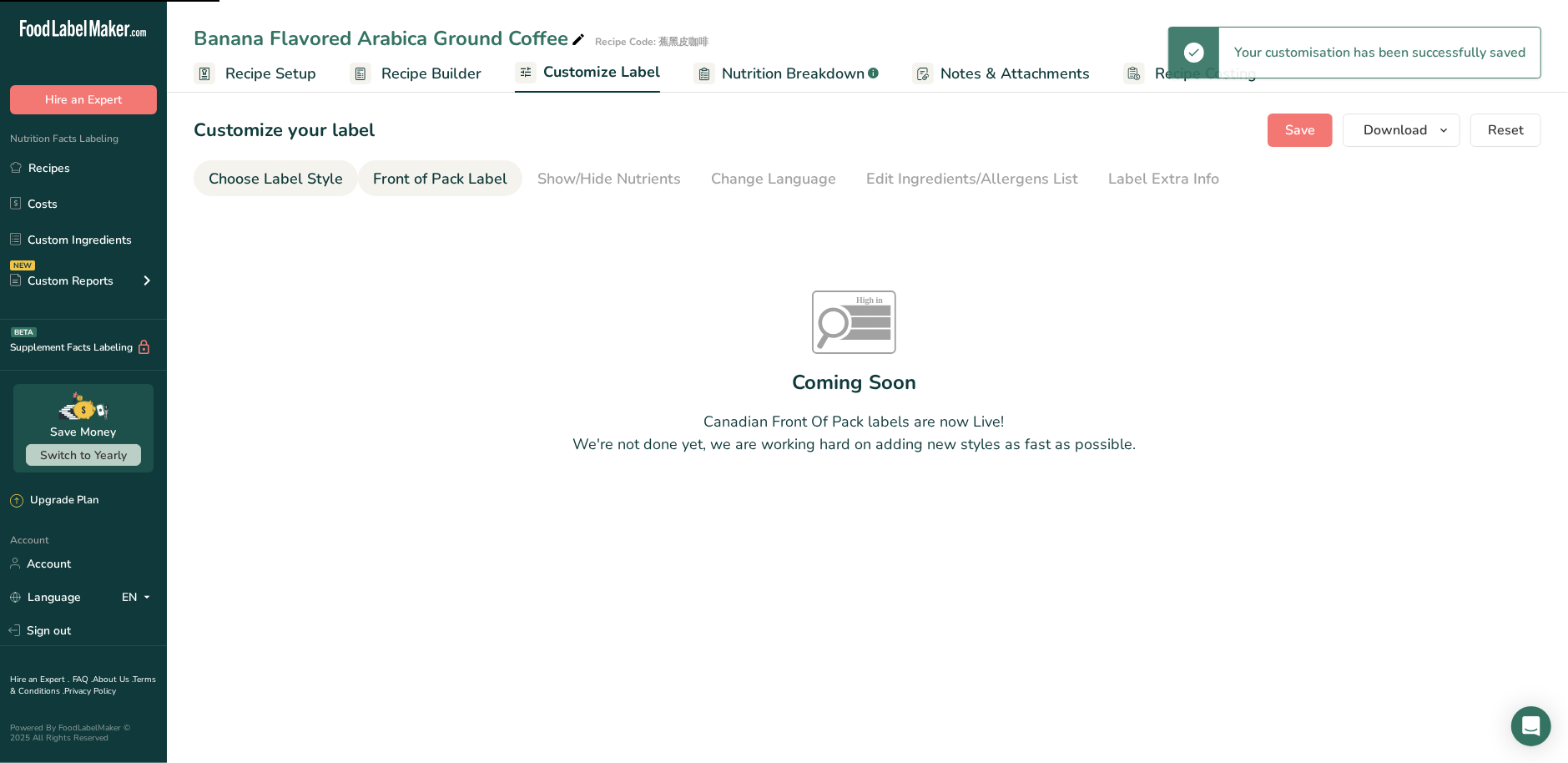
click at [268, 172] on div "Choose Label Style" at bounding box center [276, 178] width 135 height 23
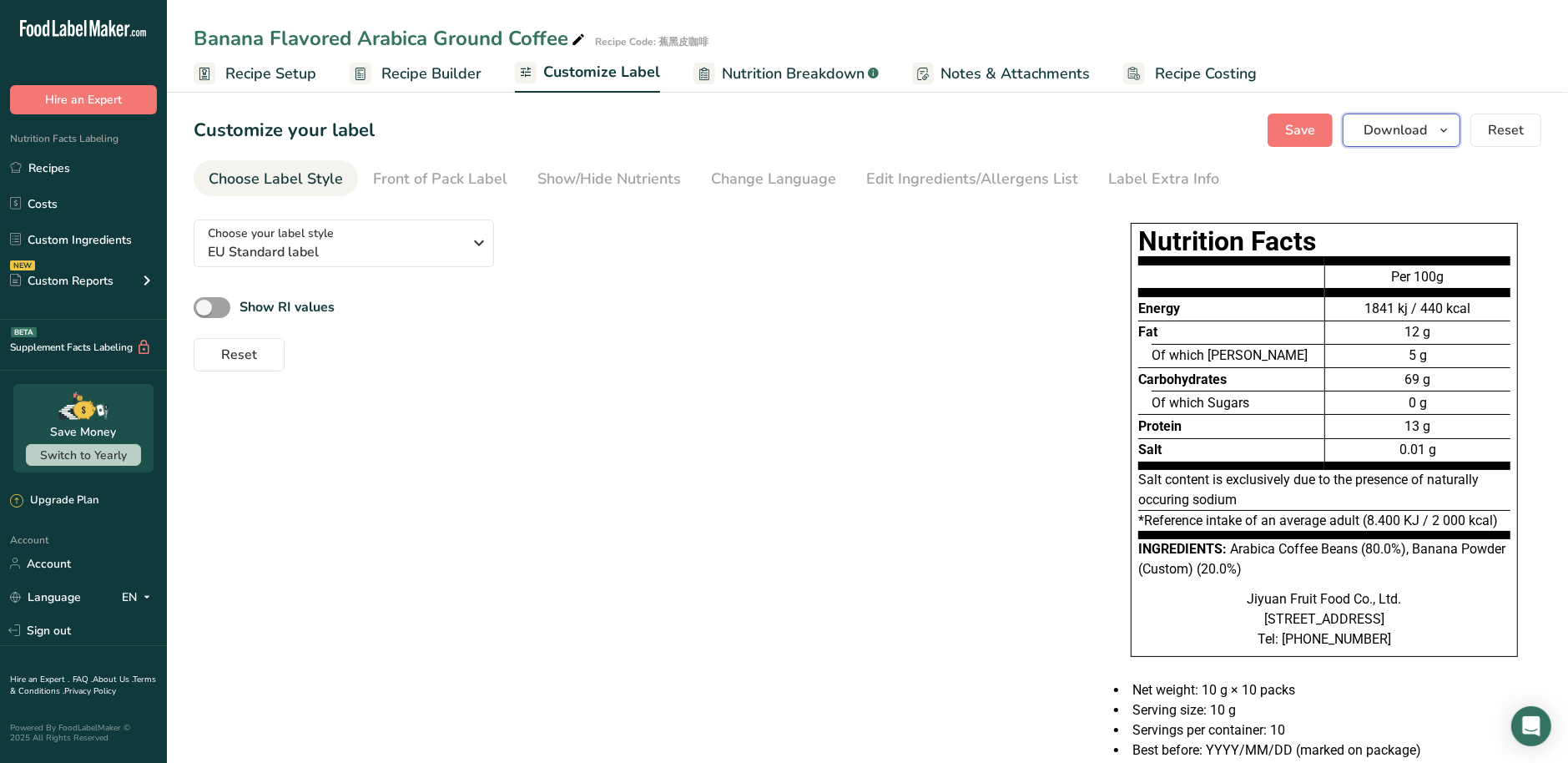
click at [1442, 143] on button "Download" at bounding box center [1401, 130] width 118 height 34
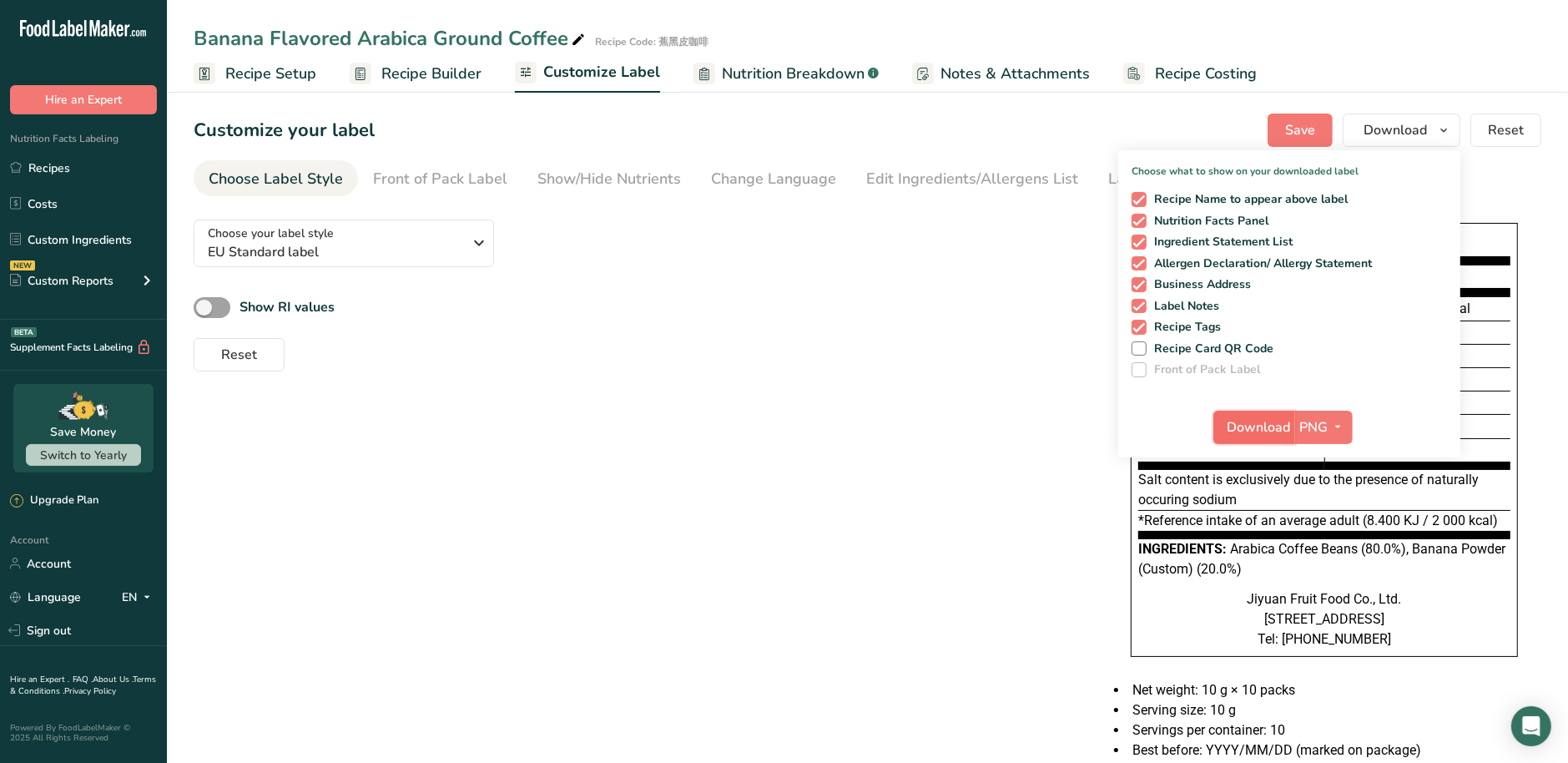
click at [1240, 428] on span "Download" at bounding box center [1258, 427] width 63 height 20
